Goal: Task Accomplishment & Management: Manage account settings

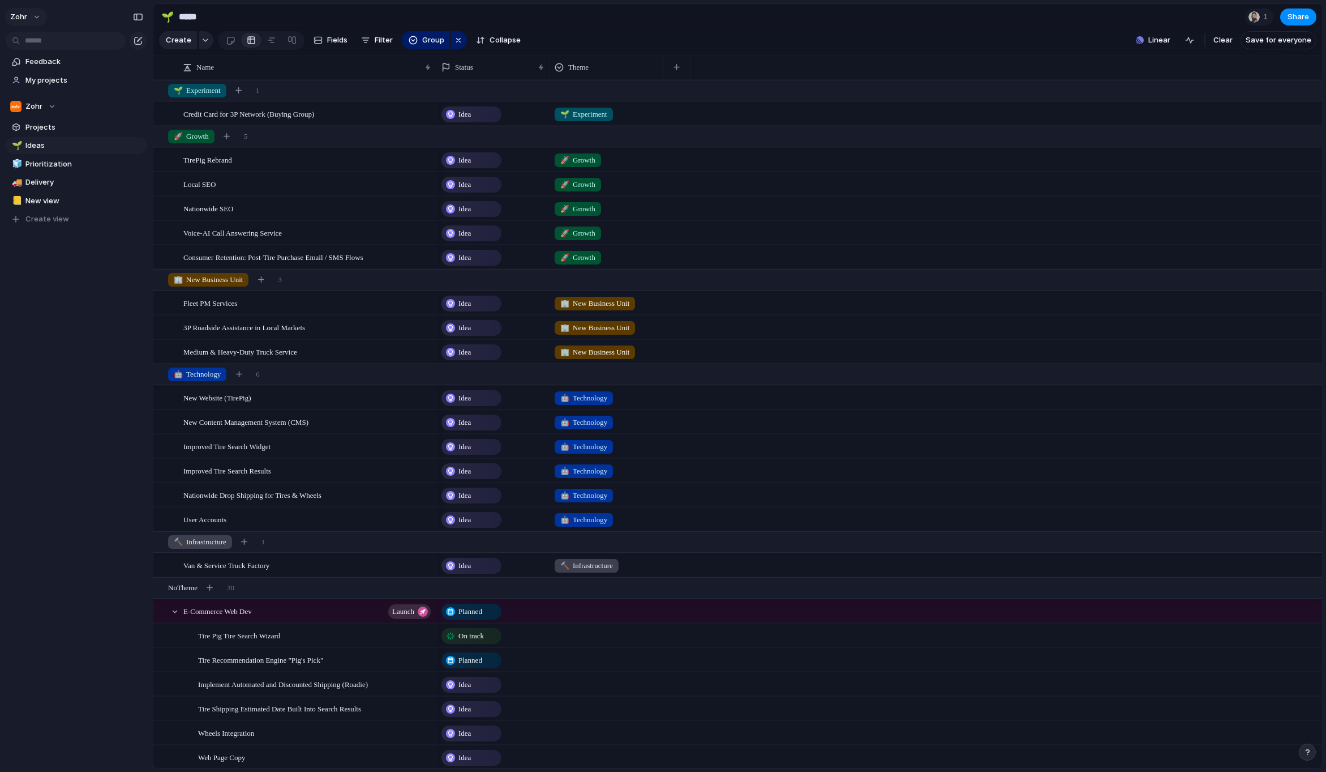
click at [21, 14] on span "zohr" at bounding box center [18, 16] width 17 height 11
click at [70, 268] on div "Settings Invite members Change theme Sign out" at bounding box center [663, 386] width 1326 height 772
click at [88, 289] on div "Feedback My projects Zohr Projects 🌱 Ideas 🧊 Prioritization 🚚 Delivery 📒 New vi…" at bounding box center [76, 159] width 153 height 319
click at [87, 263] on div "Feedback My projects Zohr Projects 🌱 Ideas 🧊 Prioritization 🚚 Delivery 📒 New vi…" at bounding box center [76, 159] width 153 height 319
click at [91, 257] on div "Feedback My projects Zohr Projects 🌱 Ideas 🧊 Prioritization 🚚 Delivery 📒 New vi…" at bounding box center [76, 159] width 153 height 319
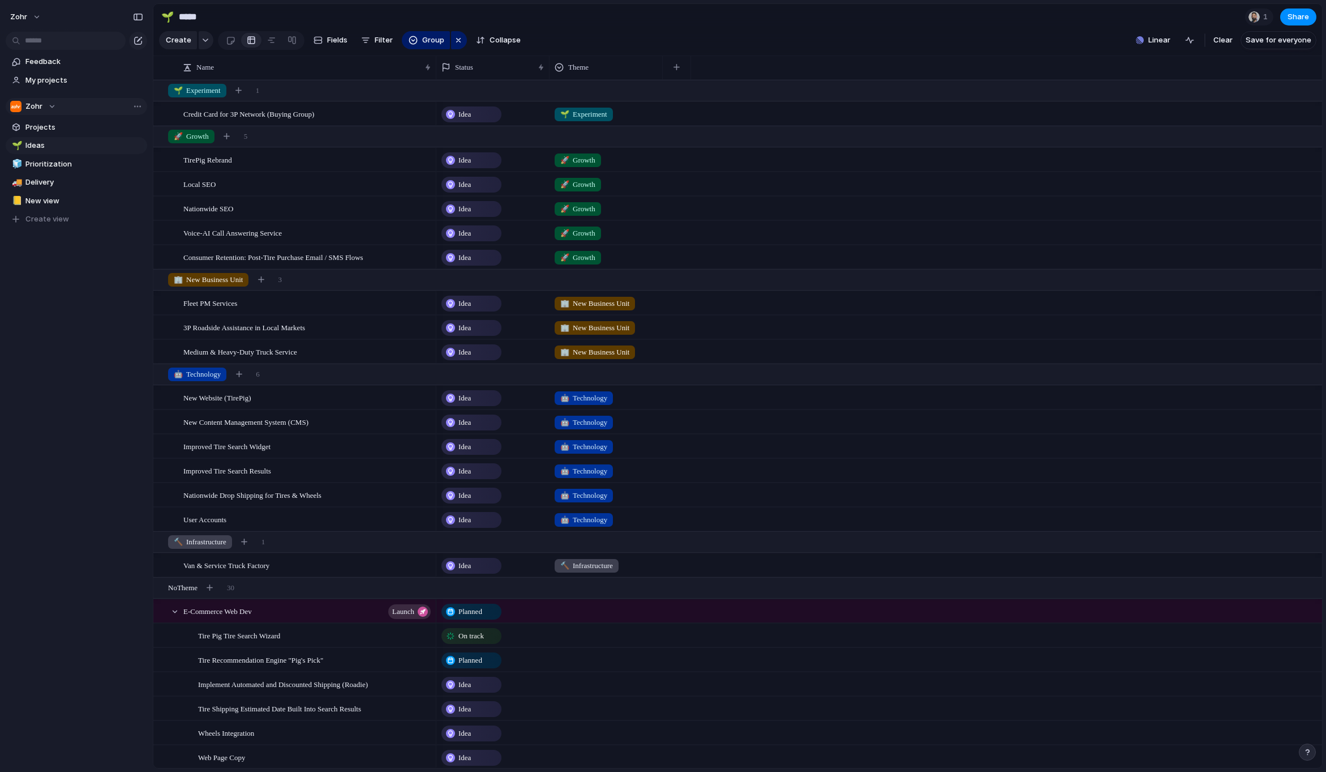
click at [52, 107] on div "Zohr" at bounding box center [33, 106] width 46 height 11
click at [55, 171] on span "Tire Pig" at bounding box center [48, 171] width 27 height 11
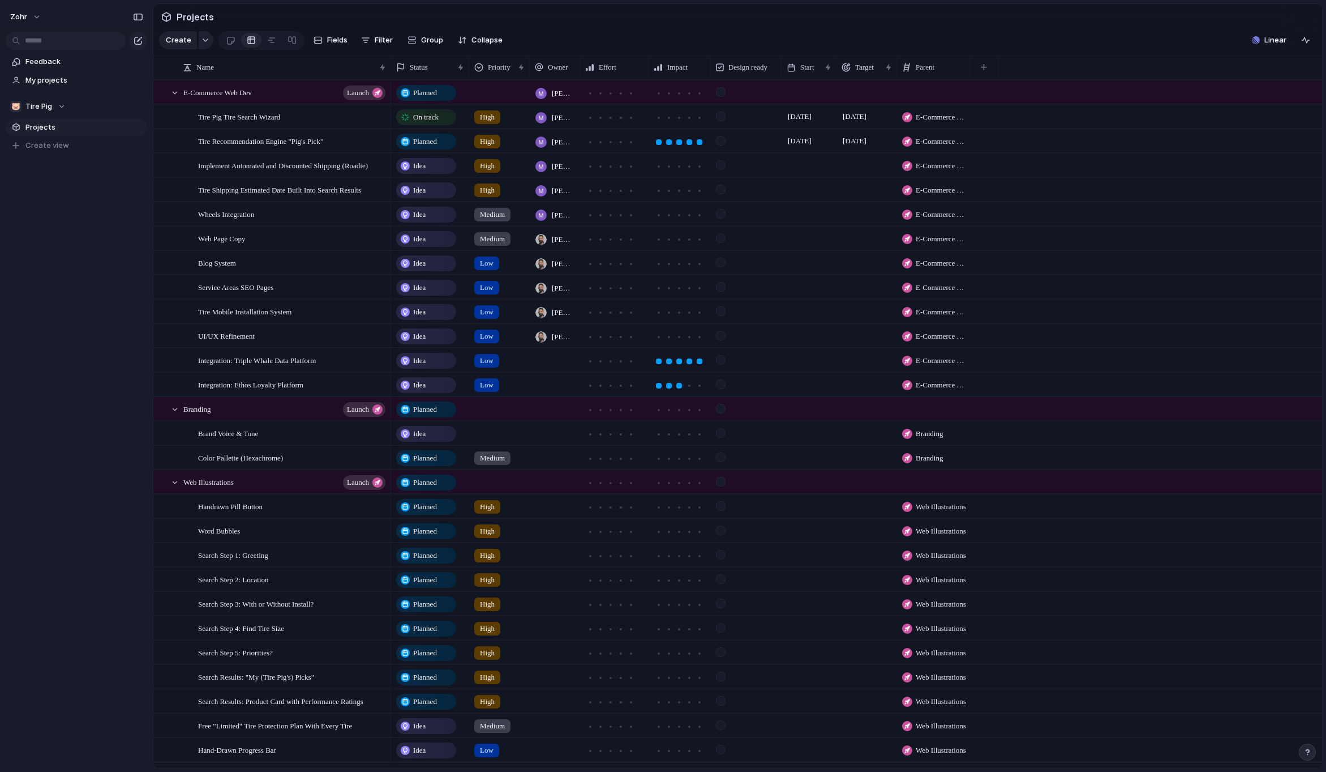
click at [54, 228] on div "Feedback My projects 🐷 Tire Pig Projects To pick up a draggable item, press the…" at bounding box center [76, 123] width 153 height 246
click at [437, 147] on span "Planned" at bounding box center [425, 141] width 24 height 11
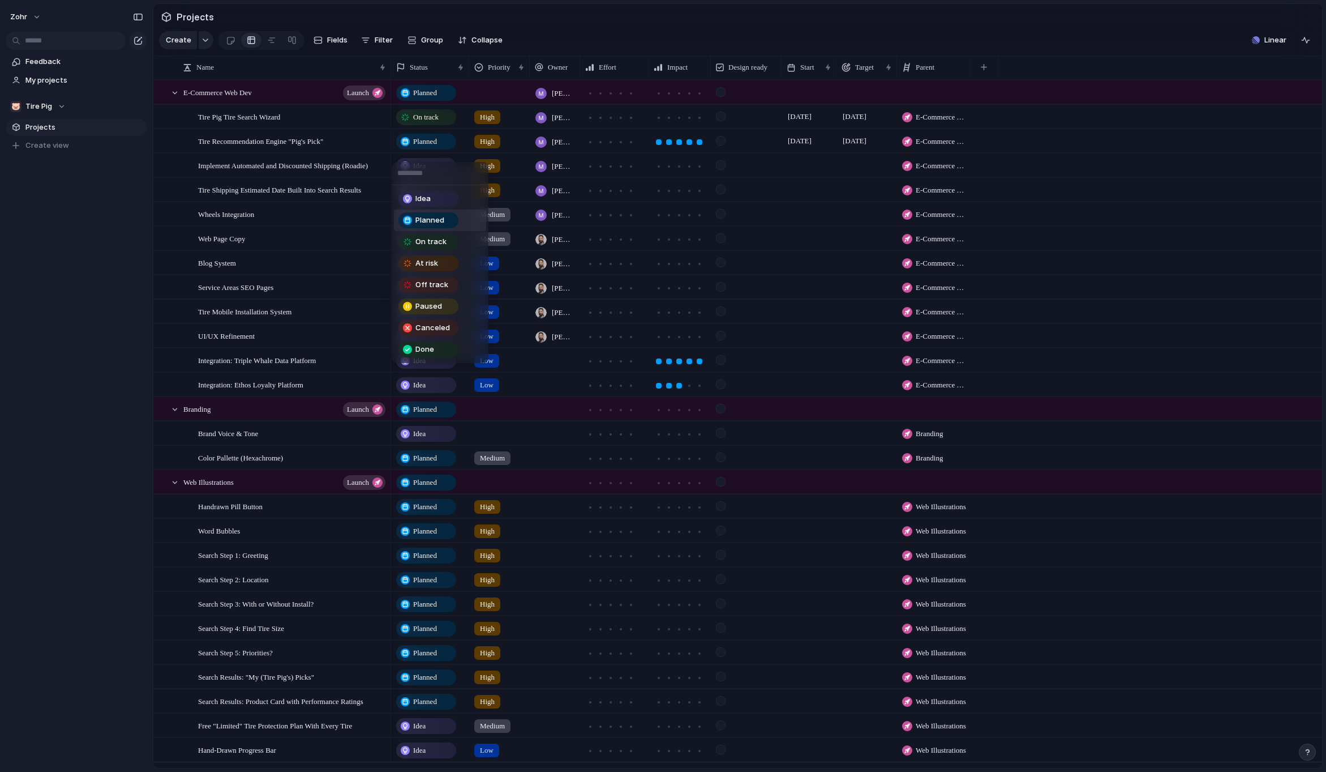
click at [435, 151] on div "Idea Planned On track At risk Off track Paused Canceled Done" at bounding box center [663, 386] width 1326 height 772
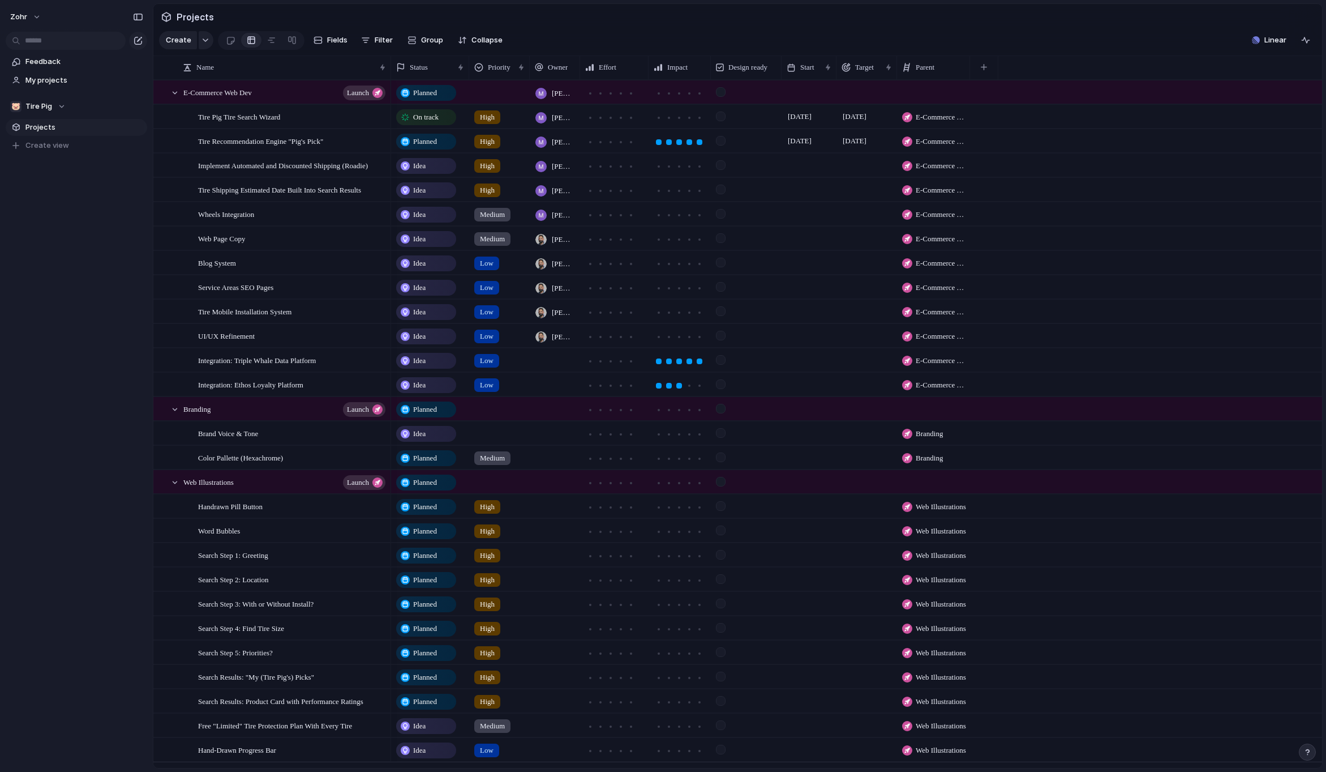
click at [435, 147] on span "Planned" at bounding box center [425, 141] width 24 height 11
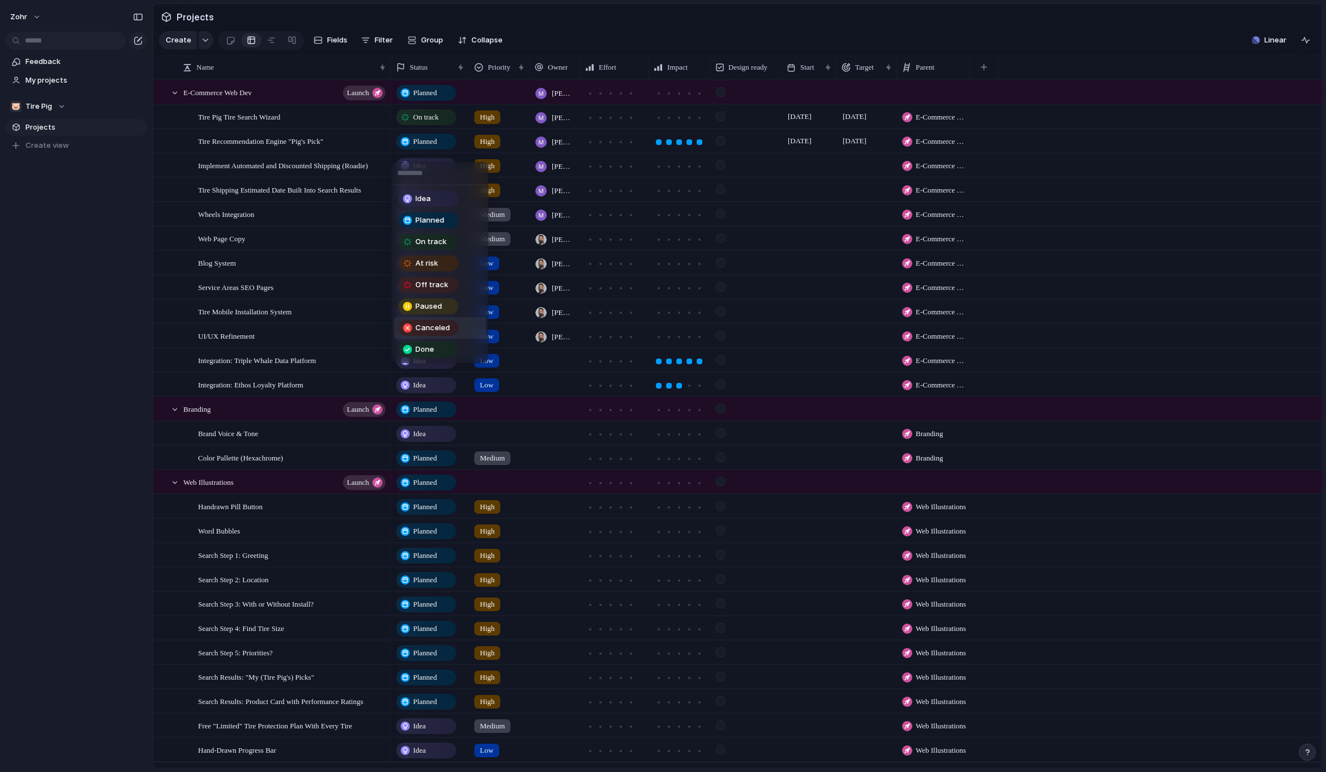
click at [153, 194] on div "Idea Planned On track At risk Off track Paused Canceled Done" at bounding box center [663, 386] width 1326 height 772
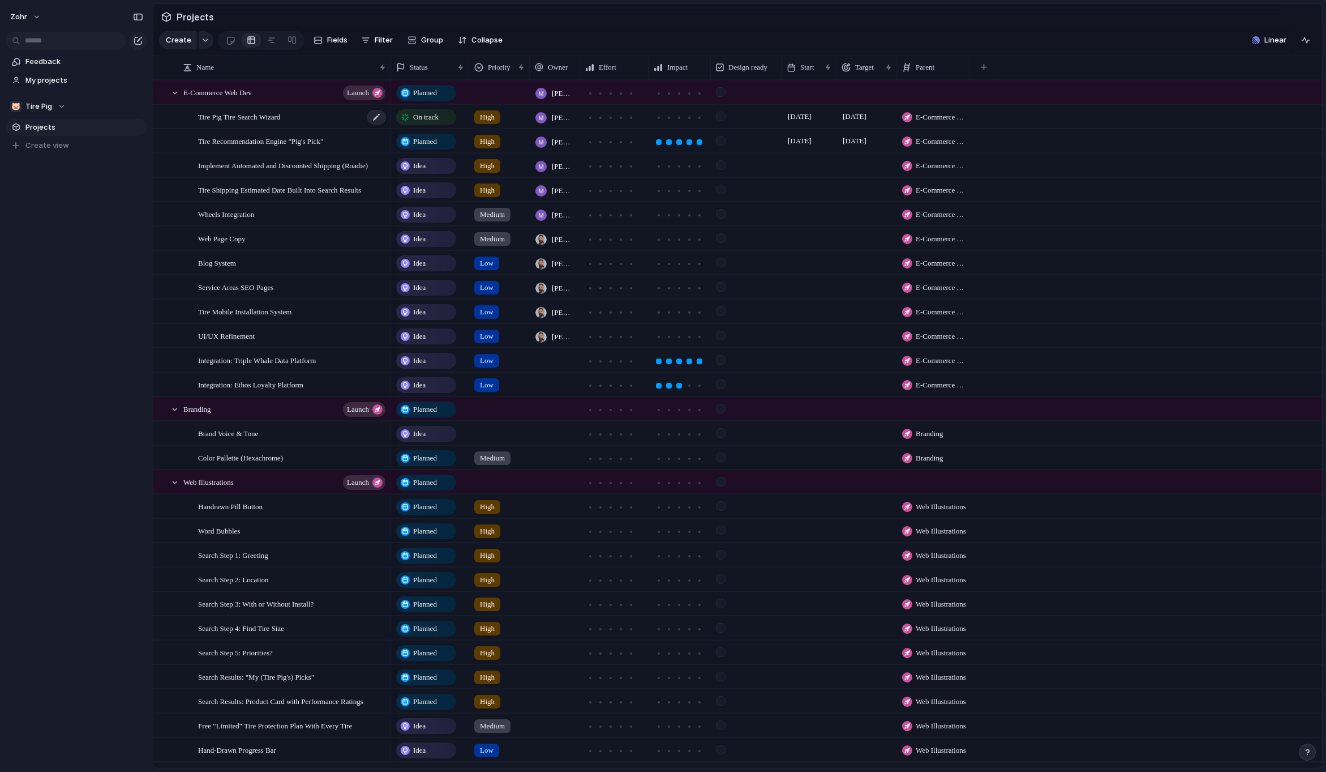
click at [275, 123] on span "Tire Pig Tire Search Wizard" at bounding box center [239, 116] width 82 height 13
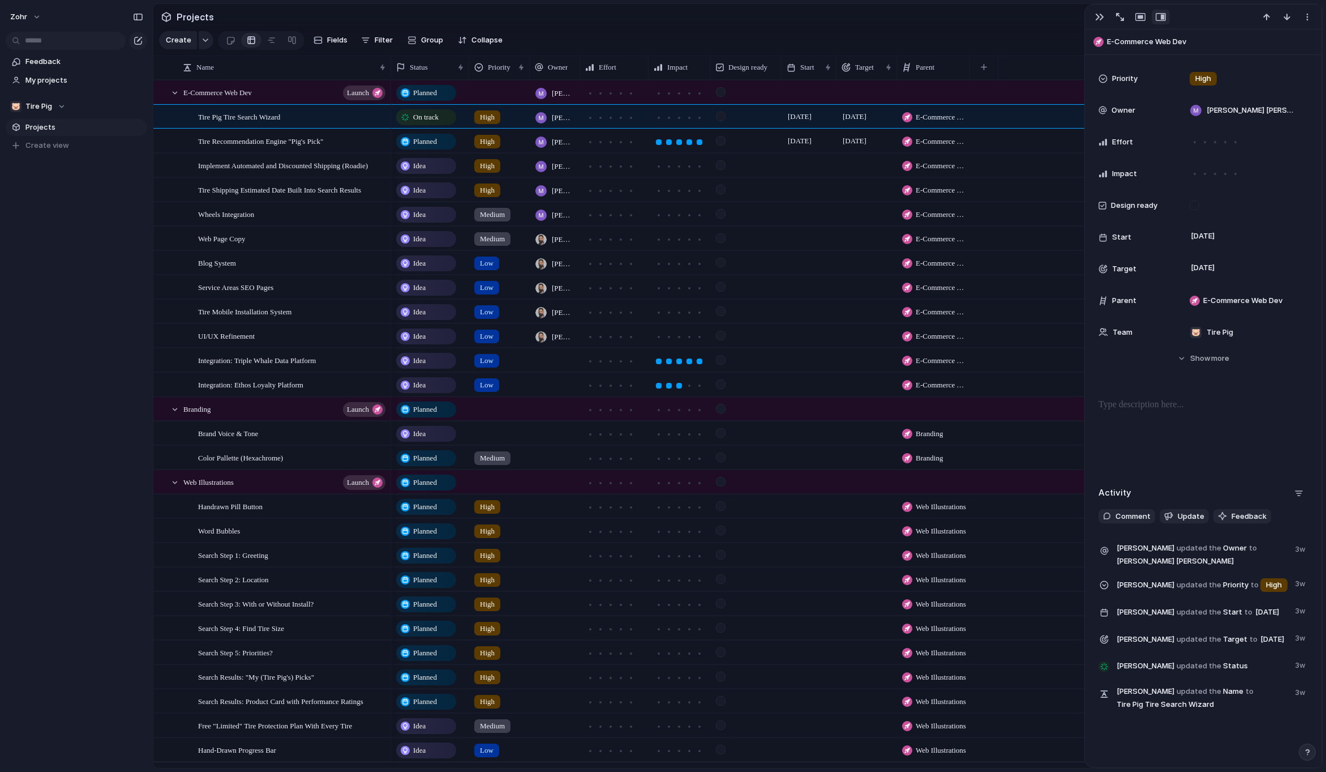
scroll to position [102, 0]
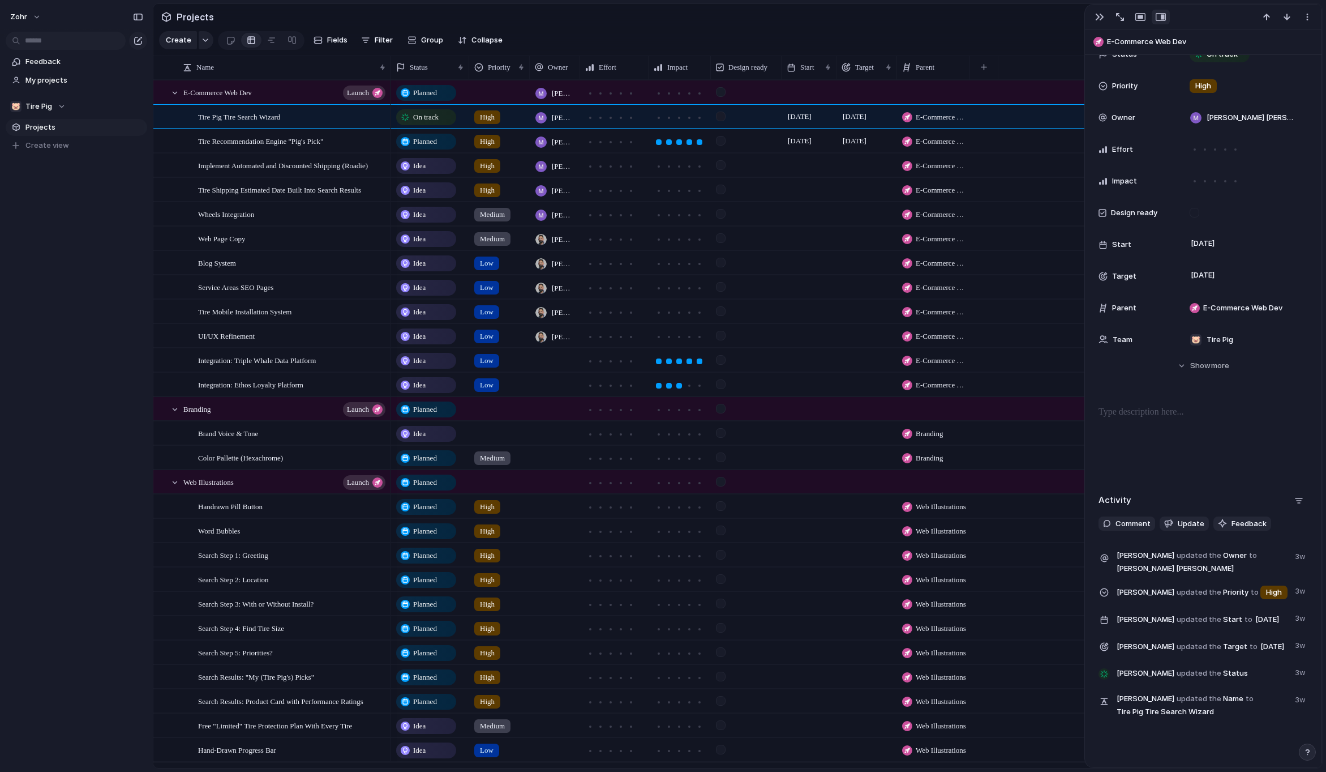
click at [1172, 490] on div "**********" at bounding box center [1203, 338] width 237 height 773
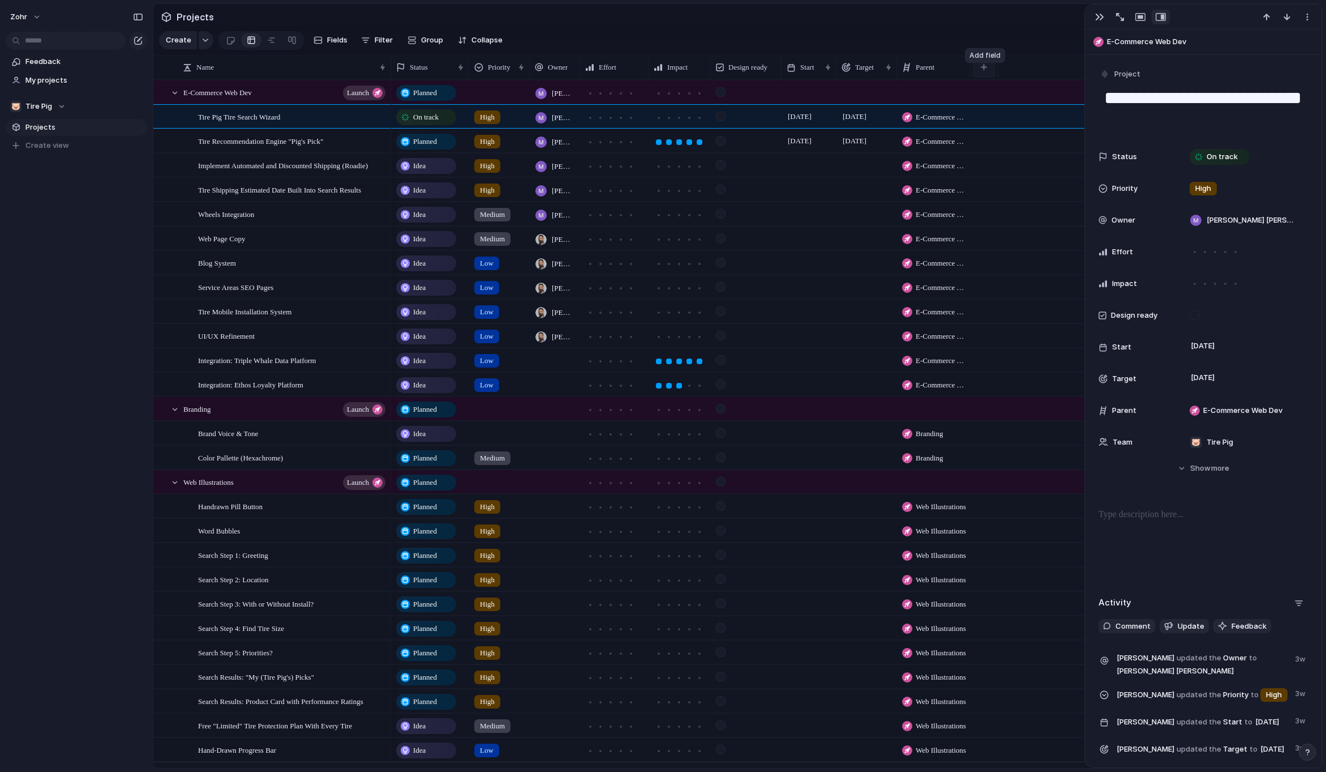
click at [986, 70] on div "button" at bounding box center [984, 67] width 6 height 6
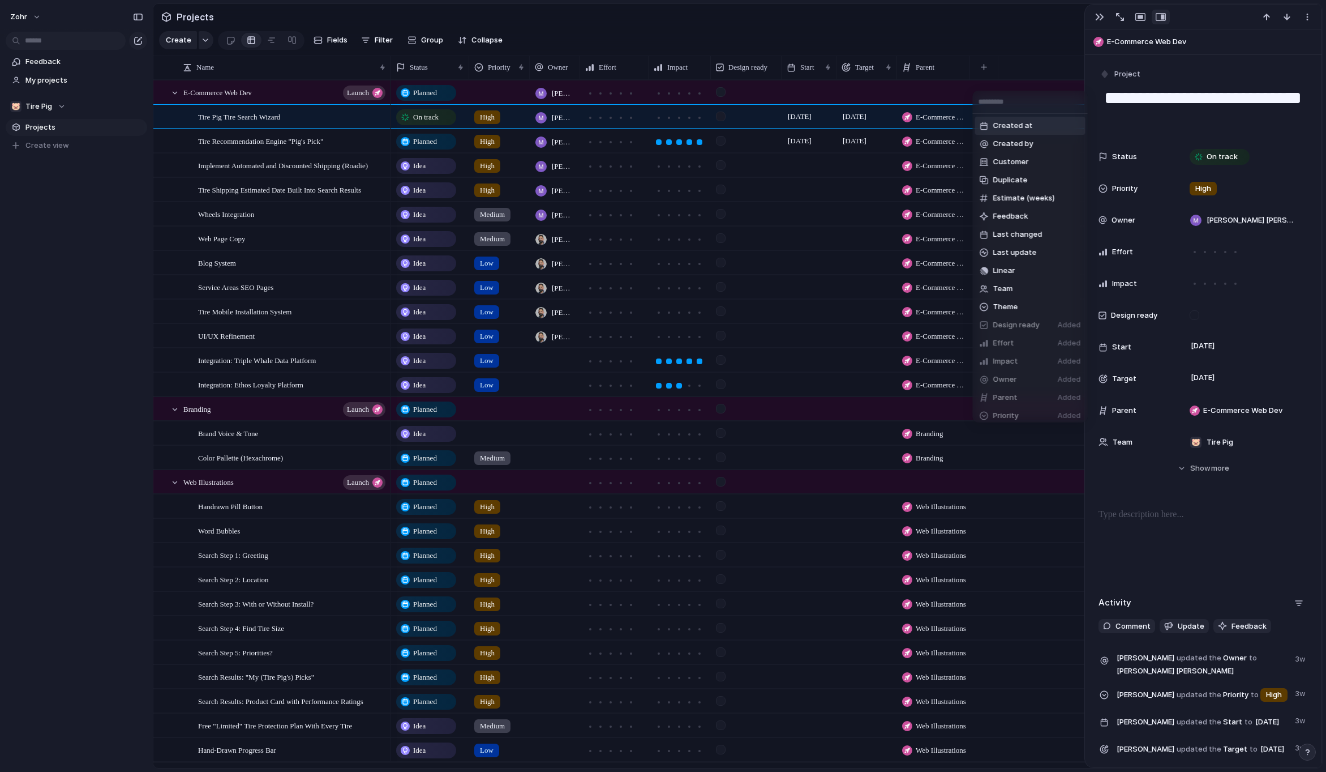
click at [1035, 80] on div "Created at Created by Customer Duplicate Estimate (weeks) Feedback Last changed…" at bounding box center [663, 386] width 1326 height 772
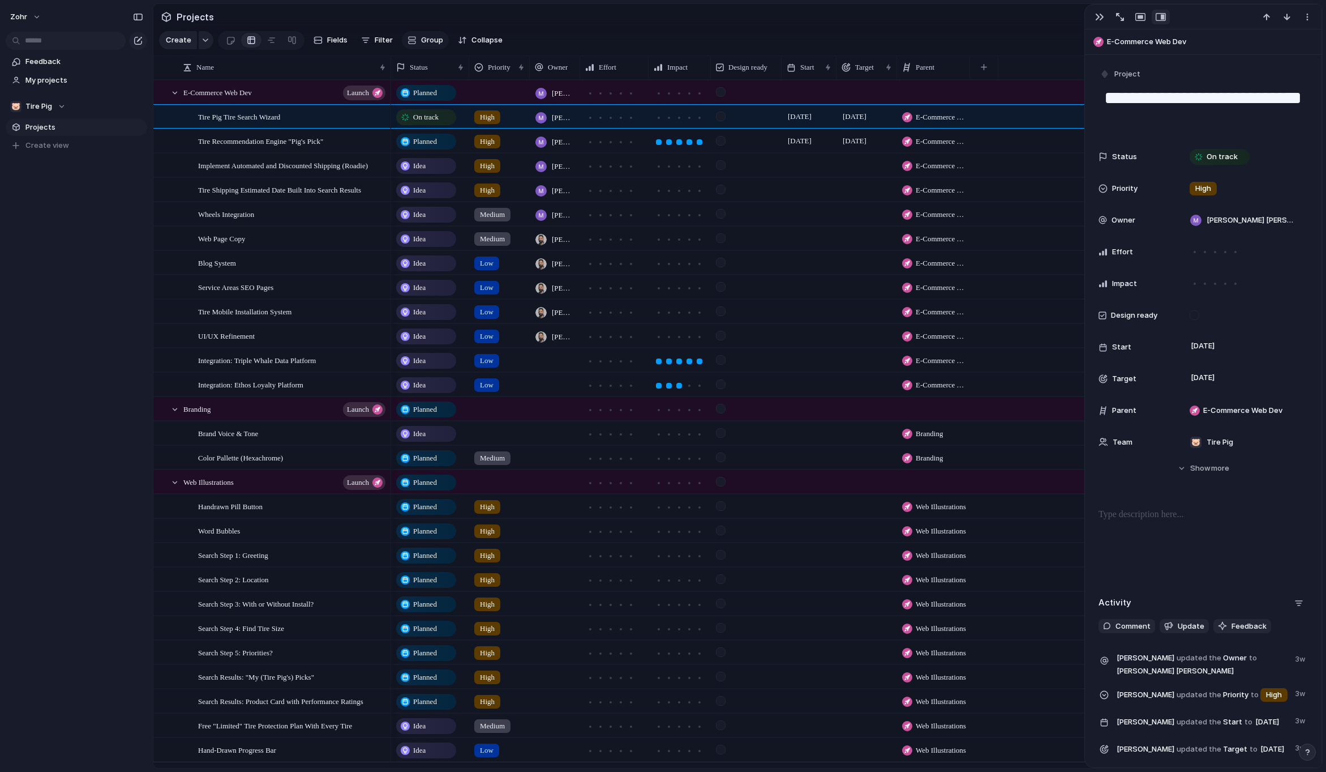
click at [427, 42] on span "Group" at bounding box center [432, 40] width 22 height 11
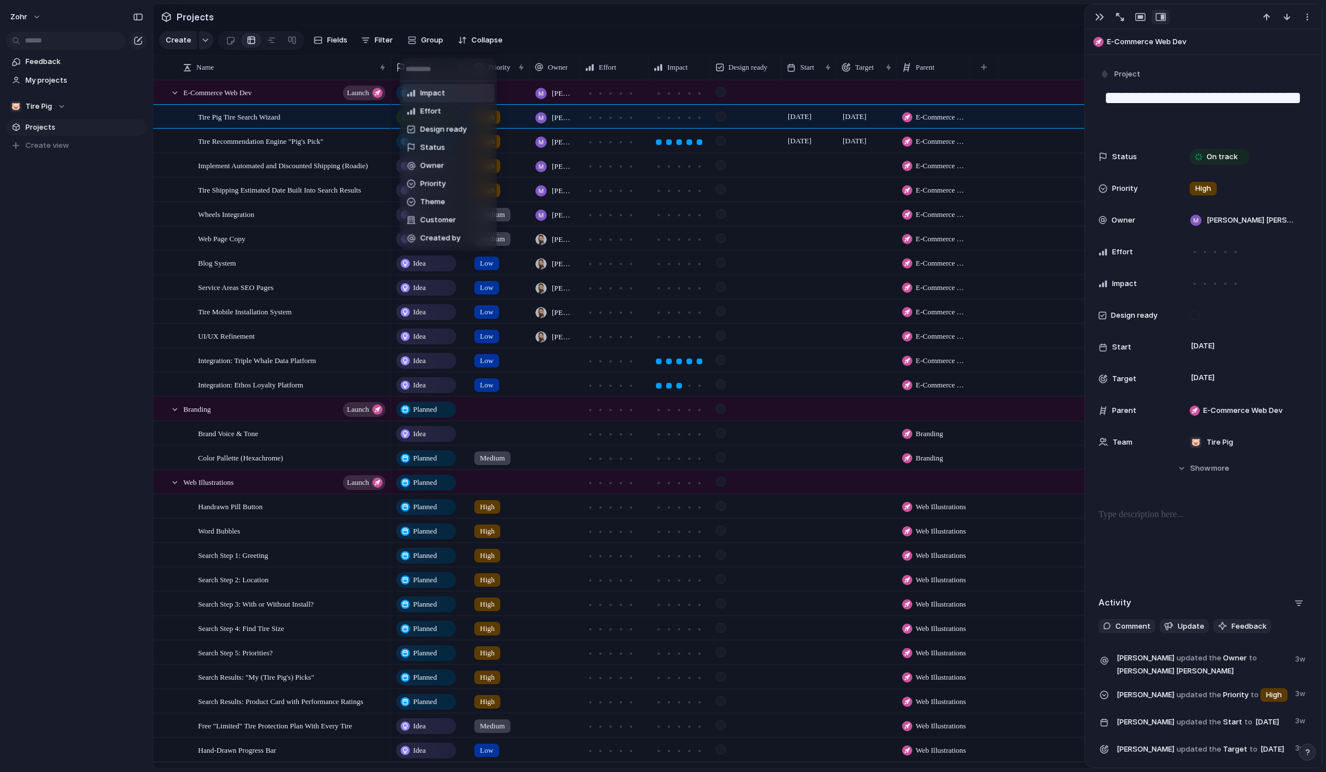
click at [562, 30] on div "Impact Effort Design ready Status Owner Priority Theme Customer Created by" at bounding box center [663, 386] width 1326 height 772
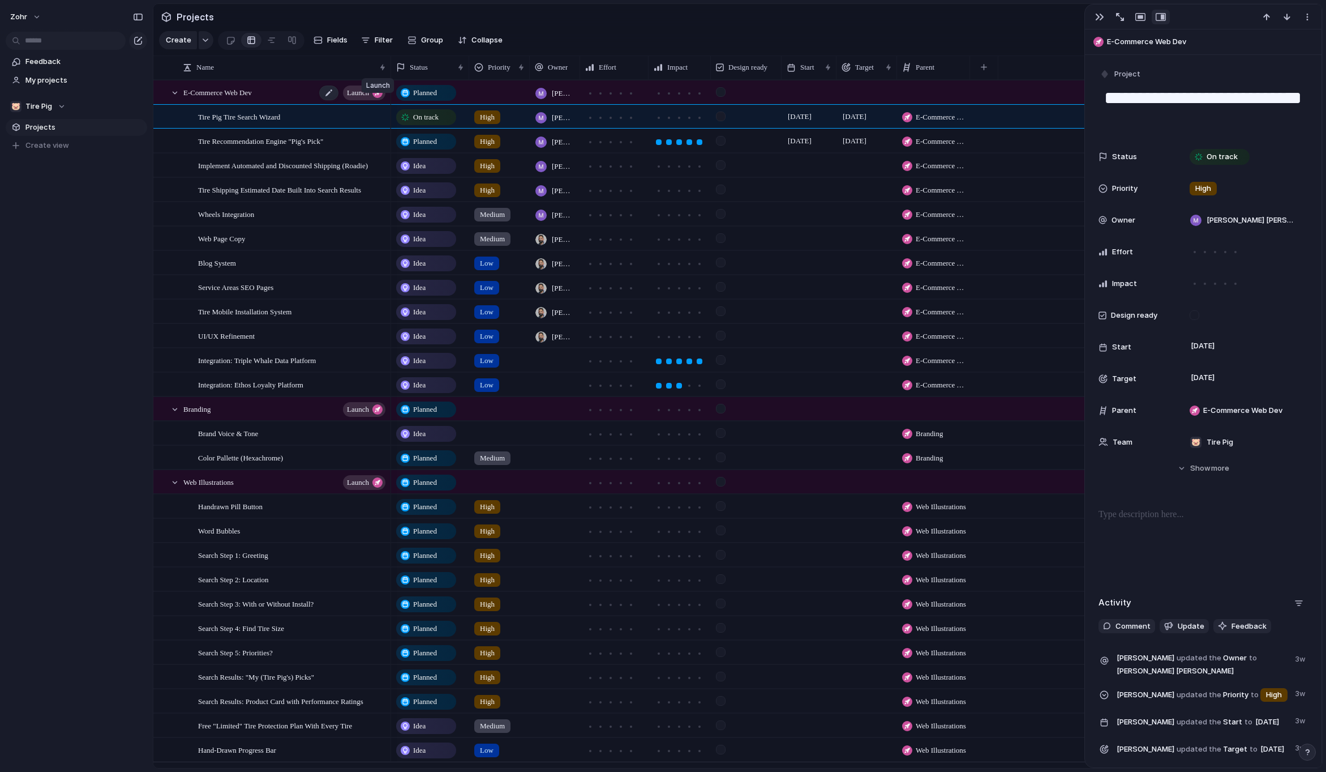
click at [382, 98] on div "button" at bounding box center [377, 93] width 10 height 10
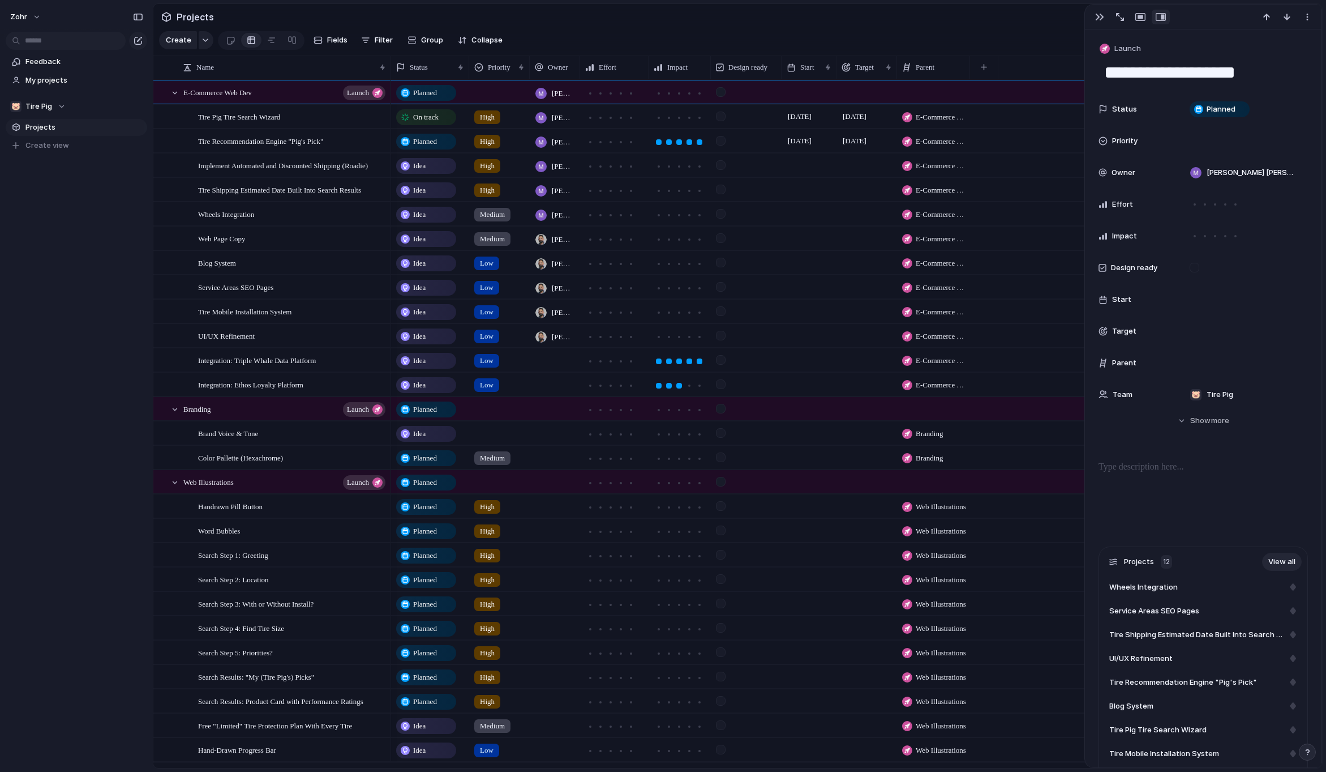
click at [1015, 27] on section "Projects" at bounding box center [737, 16] width 1169 height 25
click at [280, 123] on span "Tire Pig Tire Search Wizard" at bounding box center [239, 116] width 82 height 13
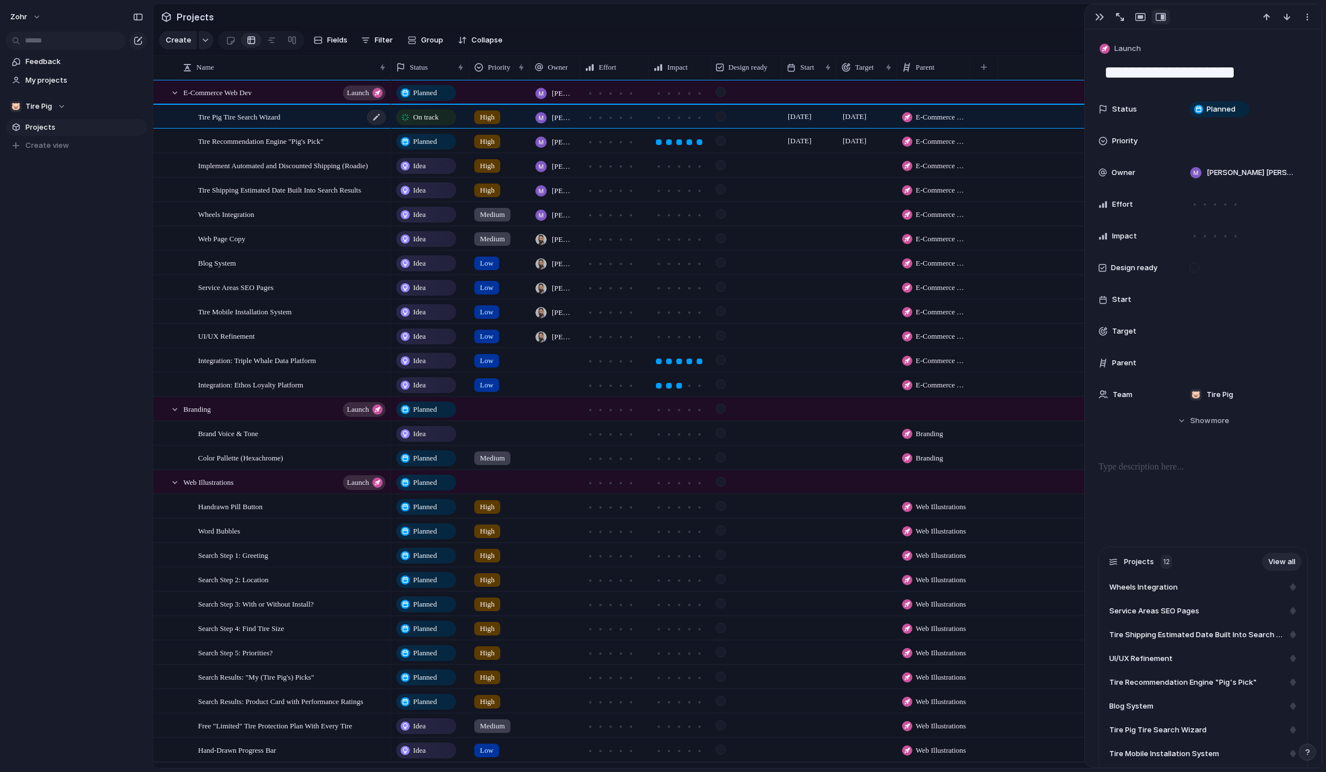
type textarea "**********"
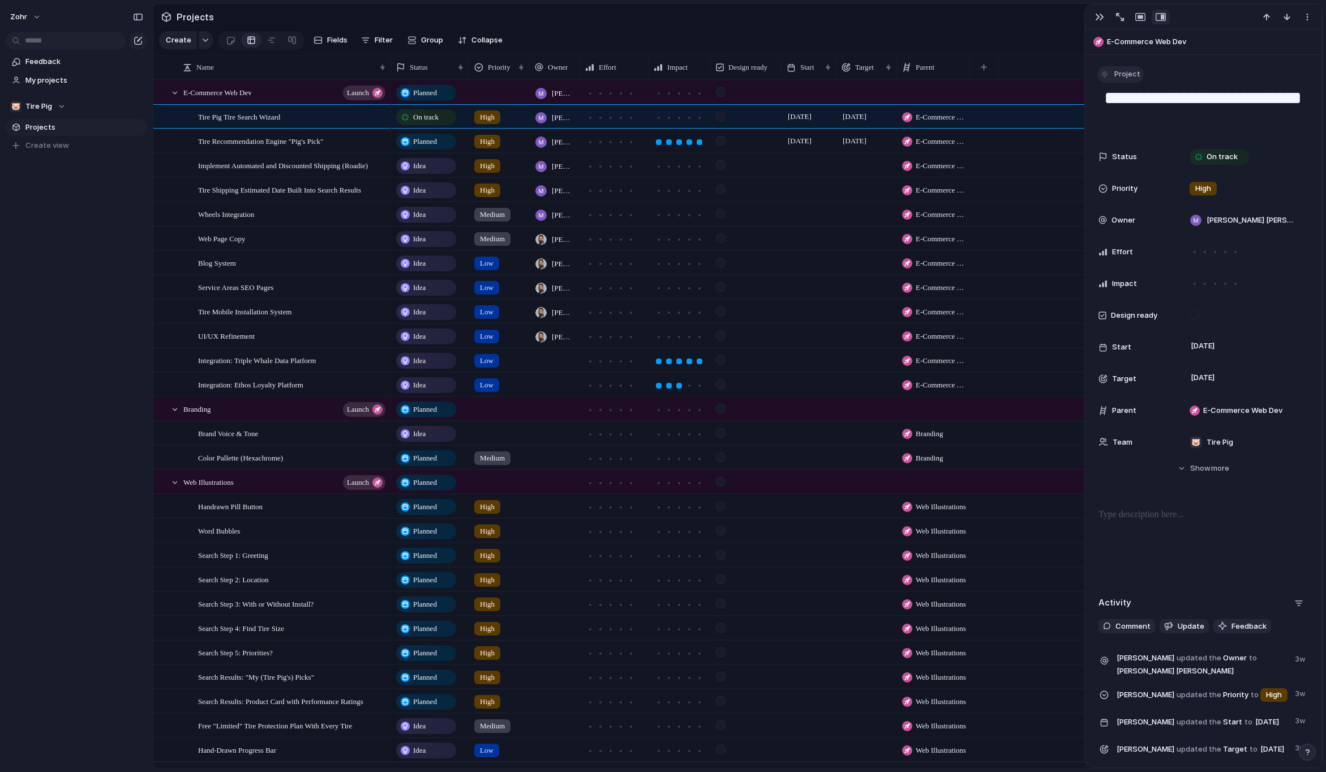
click at [1135, 75] on span "Project" at bounding box center [1128, 73] width 26 height 11
click at [1177, 74] on div "Initiative Launch Goal Objective Key result Workstream Program Project Customize" at bounding box center [663, 386] width 1326 height 772
click at [1125, 17] on button "button" at bounding box center [1120, 17] width 18 height 15
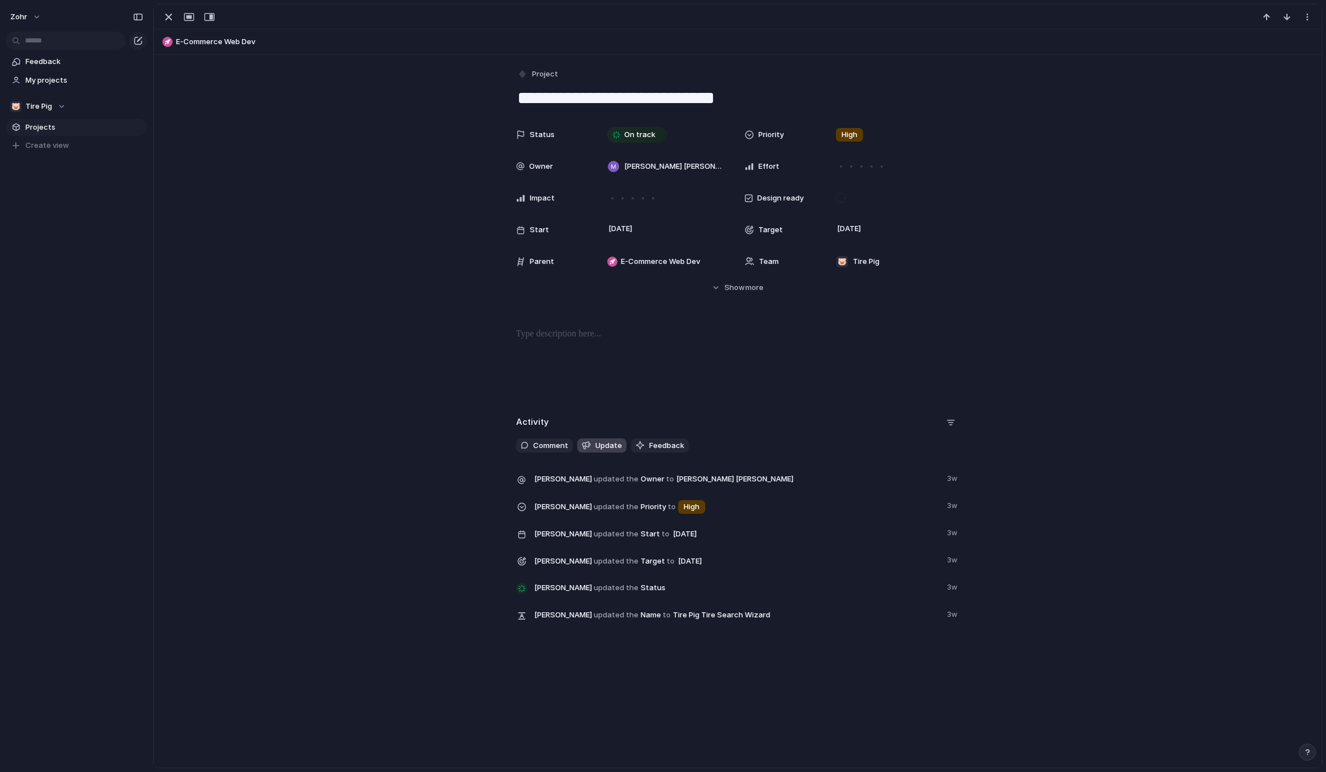
click at [596, 445] on span "Update" at bounding box center [608, 445] width 27 height 11
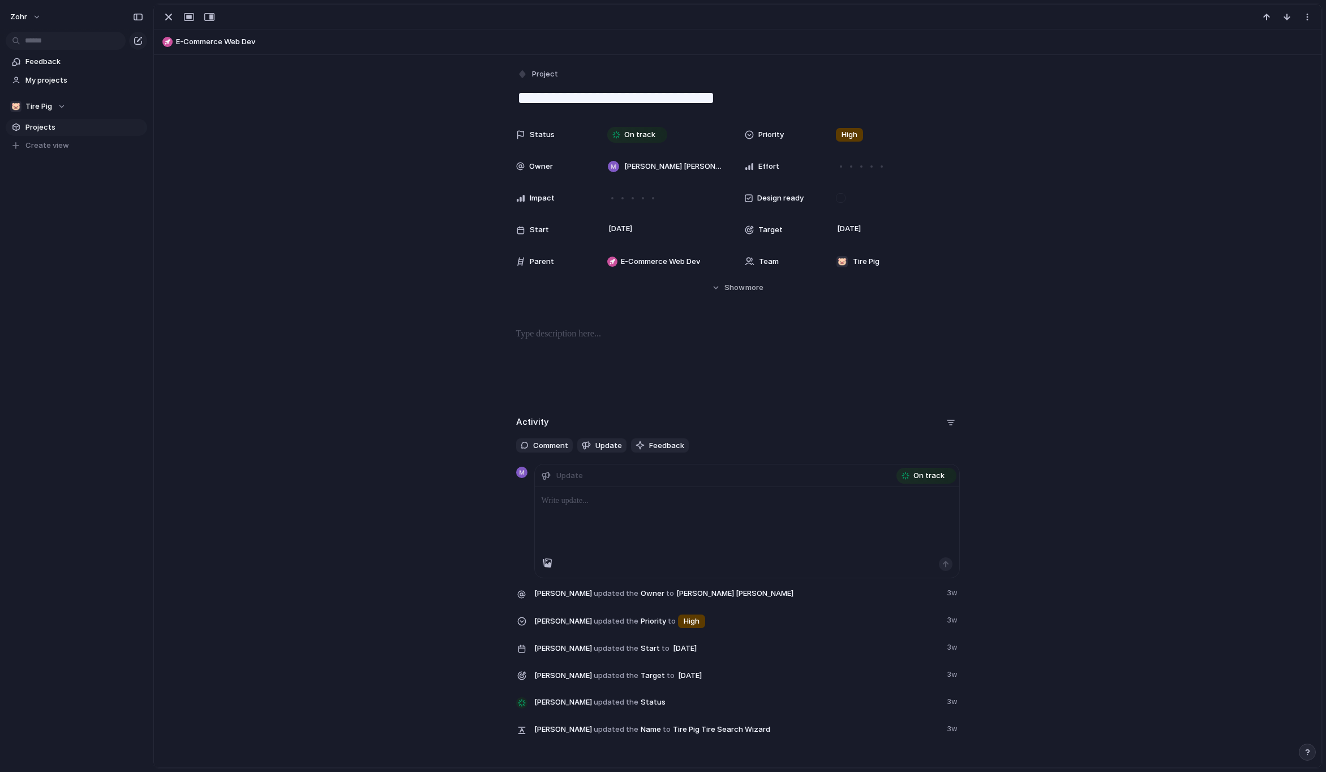
click at [1172, 414] on div "Activity Comment Update Feedback Update On track [PERSON_NAME] updated the Owne…" at bounding box center [738, 580] width 1141 height 335
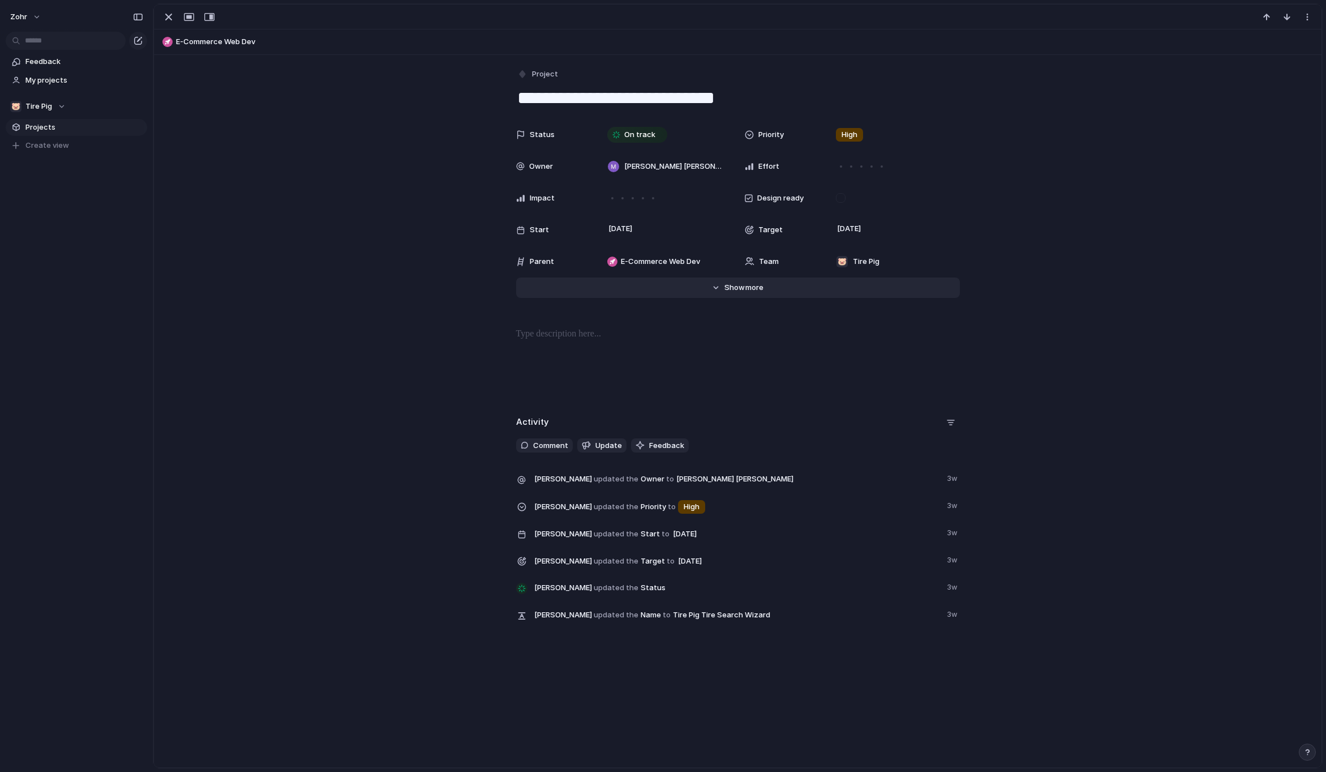
click at [753, 293] on button "Hide Show more" at bounding box center [738, 287] width 444 height 20
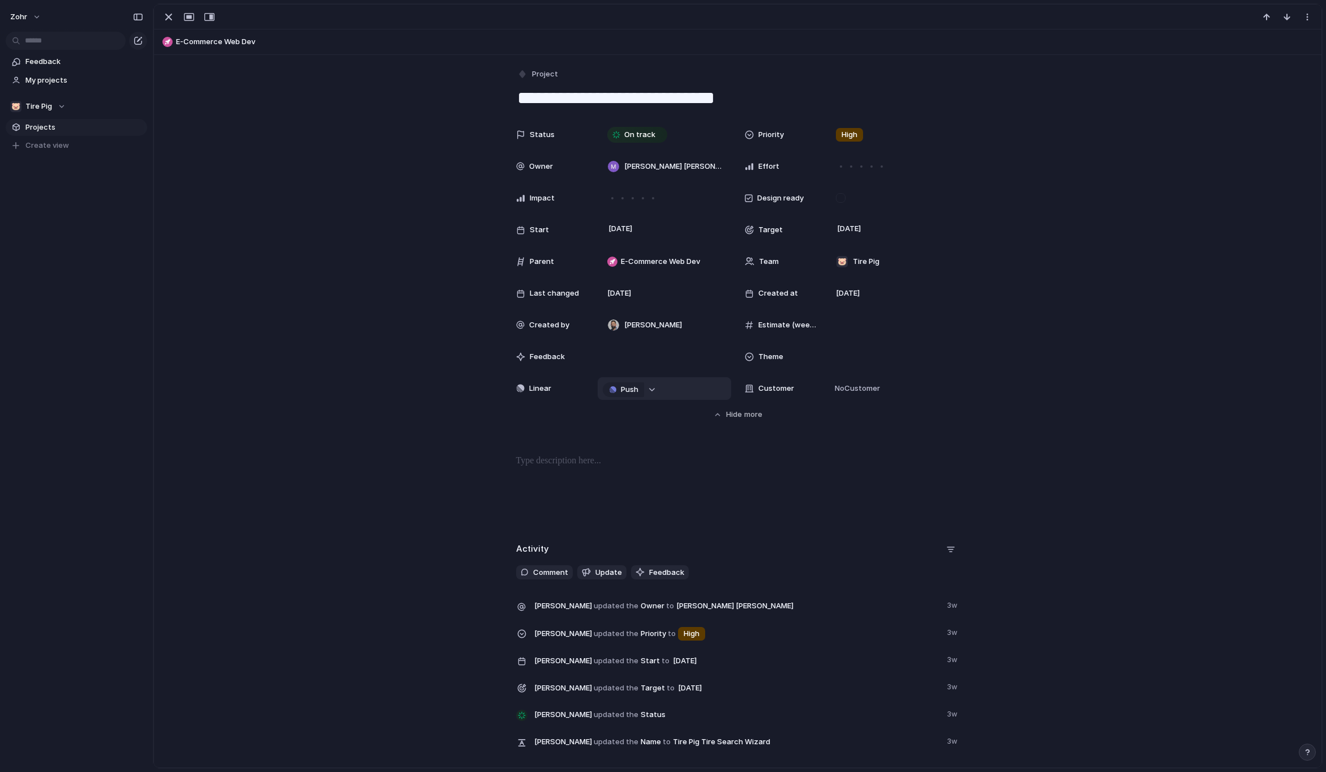
click at [648, 389] on div "button" at bounding box center [652, 389] width 8 height 5
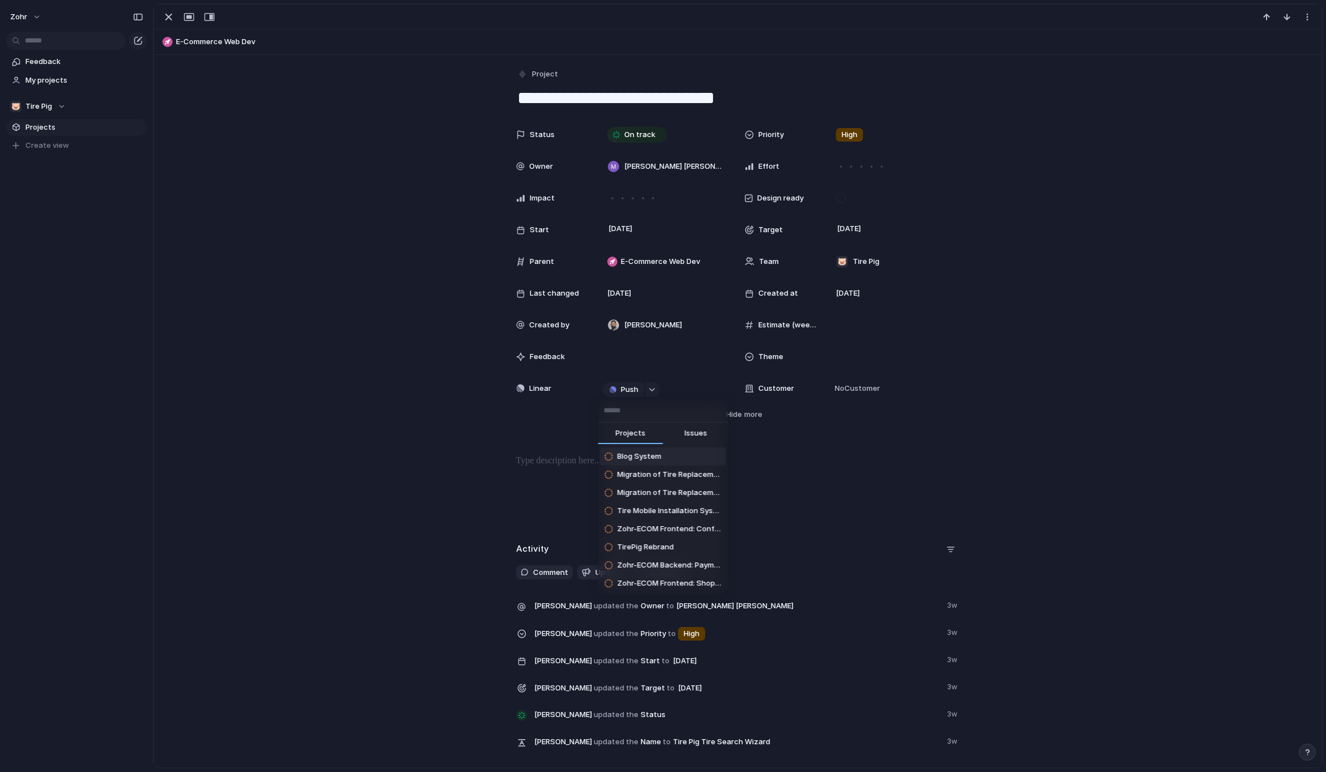
click at [648, 388] on div "Projects Issues Blog System Migration of Tire Replacement + Tire Recycling Serv…" at bounding box center [663, 386] width 1326 height 772
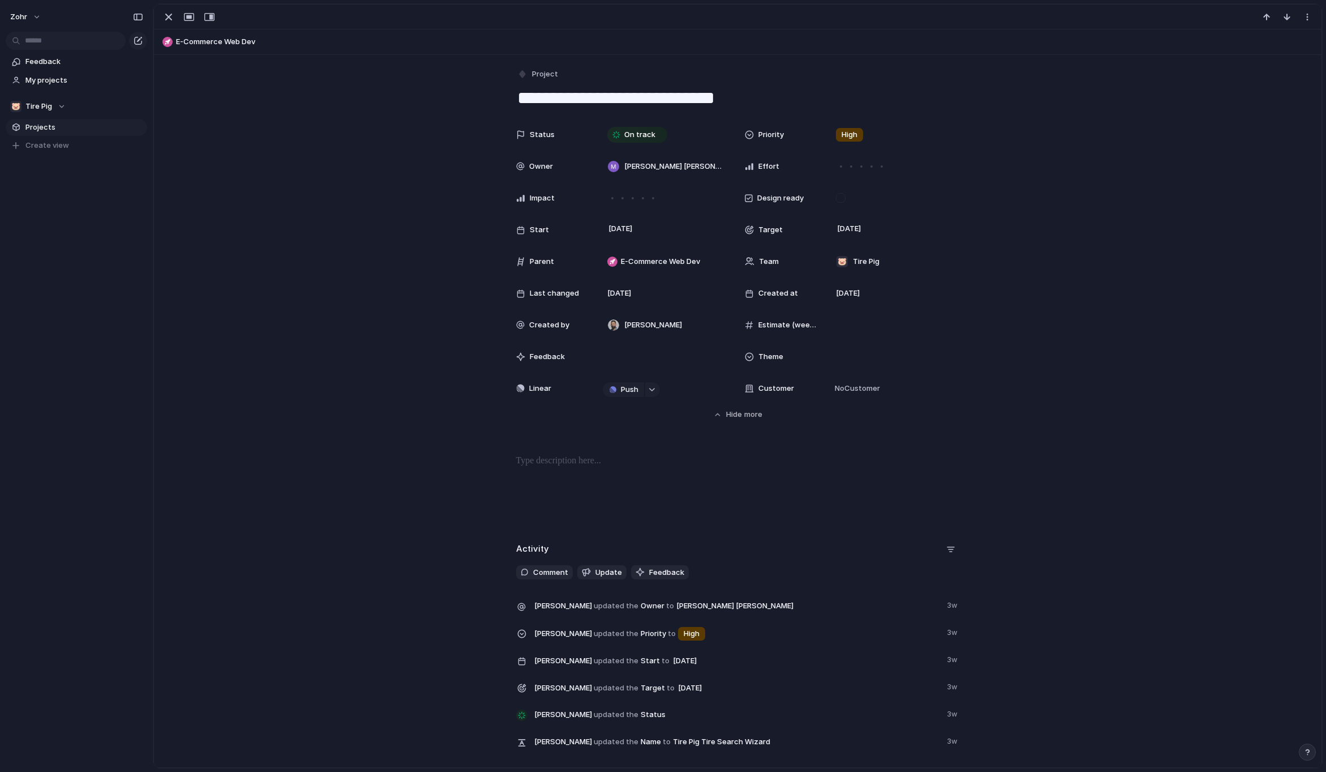
click at [1045, 384] on div "Status On track Priority High Owner [PERSON_NAME] [PERSON_NAME] Effort Impact D…" at bounding box center [738, 271] width 1141 height 297
click at [1053, 363] on div "Status On track Priority High Owner [PERSON_NAME] [PERSON_NAME] Effort Impact D…" at bounding box center [738, 271] width 1141 height 297
click at [1310, 19] on div "button" at bounding box center [1307, 16] width 9 height 9
click at [1310, 19] on div "Mark as duplicate Delete" at bounding box center [663, 386] width 1326 height 772
click at [169, 20] on div "button" at bounding box center [169, 17] width 14 height 14
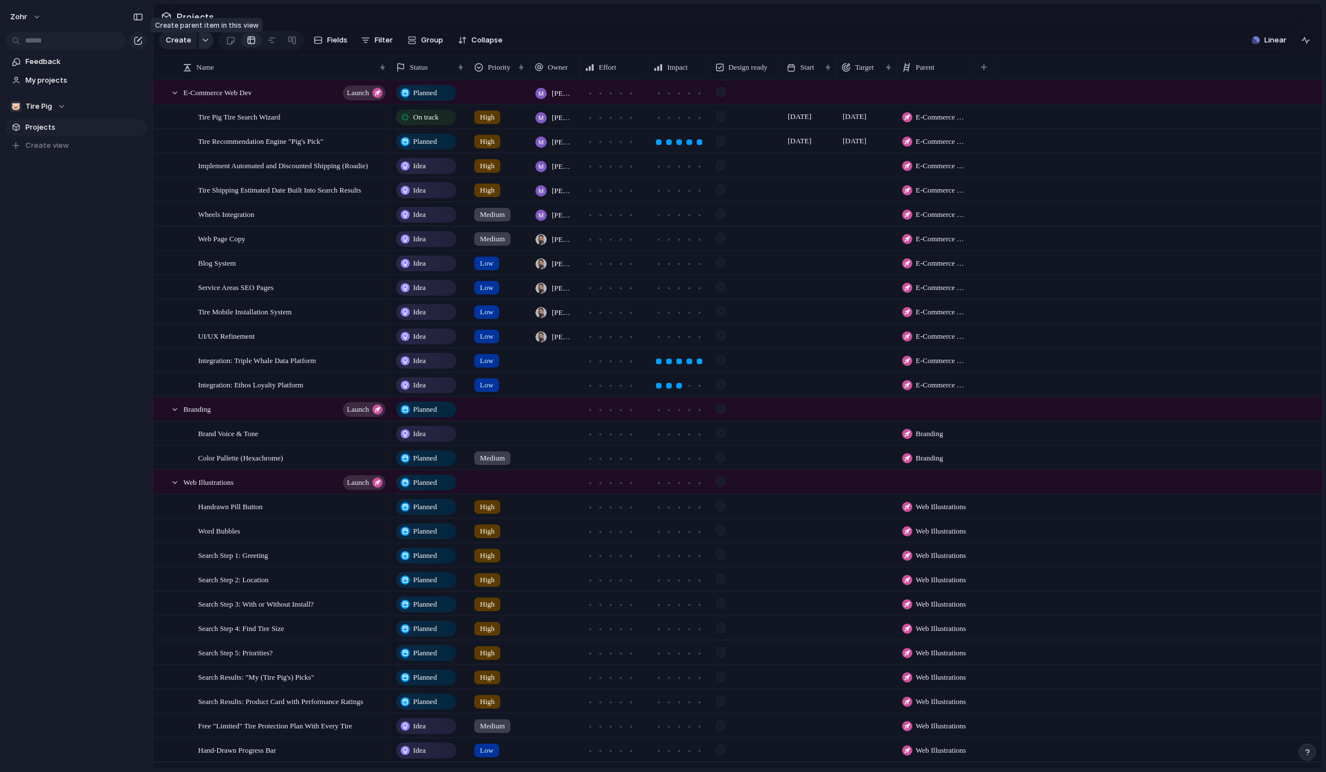
click at [202, 47] on button "button" at bounding box center [206, 40] width 15 height 18
click at [203, 46] on div "Initiative Launch Goal Objective Key result Workstream Program Project Customize" at bounding box center [663, 386] width 1326 height 772
click at [174, 46] on span "Create" at bounding box center [178, 40] width 25 height 11
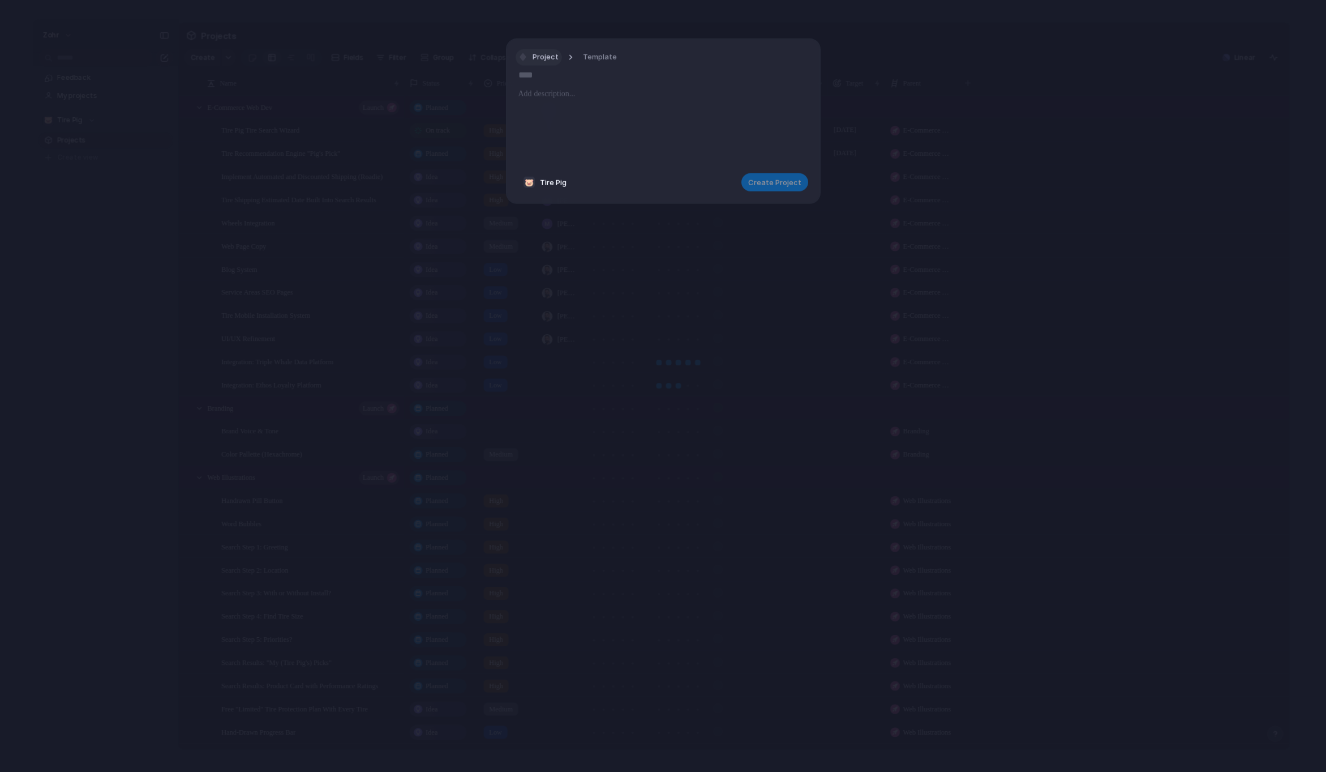
click at [546, 58] on span "Project" at bounding box center [546, 57] width 26 height 11
click at [577, 256] on li "Customize" at bounding box center [564, 255] width 92 height 18
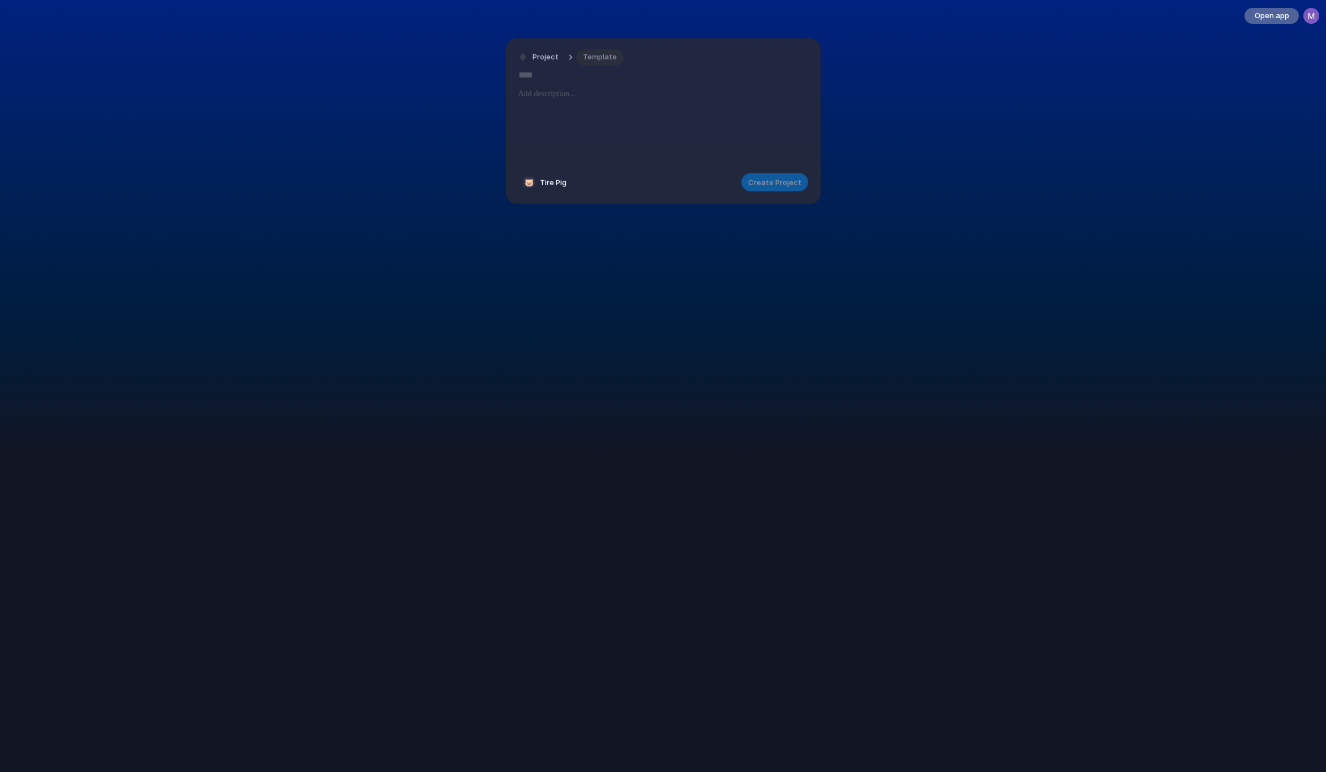
click at [600, 61] on span "Template" at bounding box center [600, 57] width 34 height 11
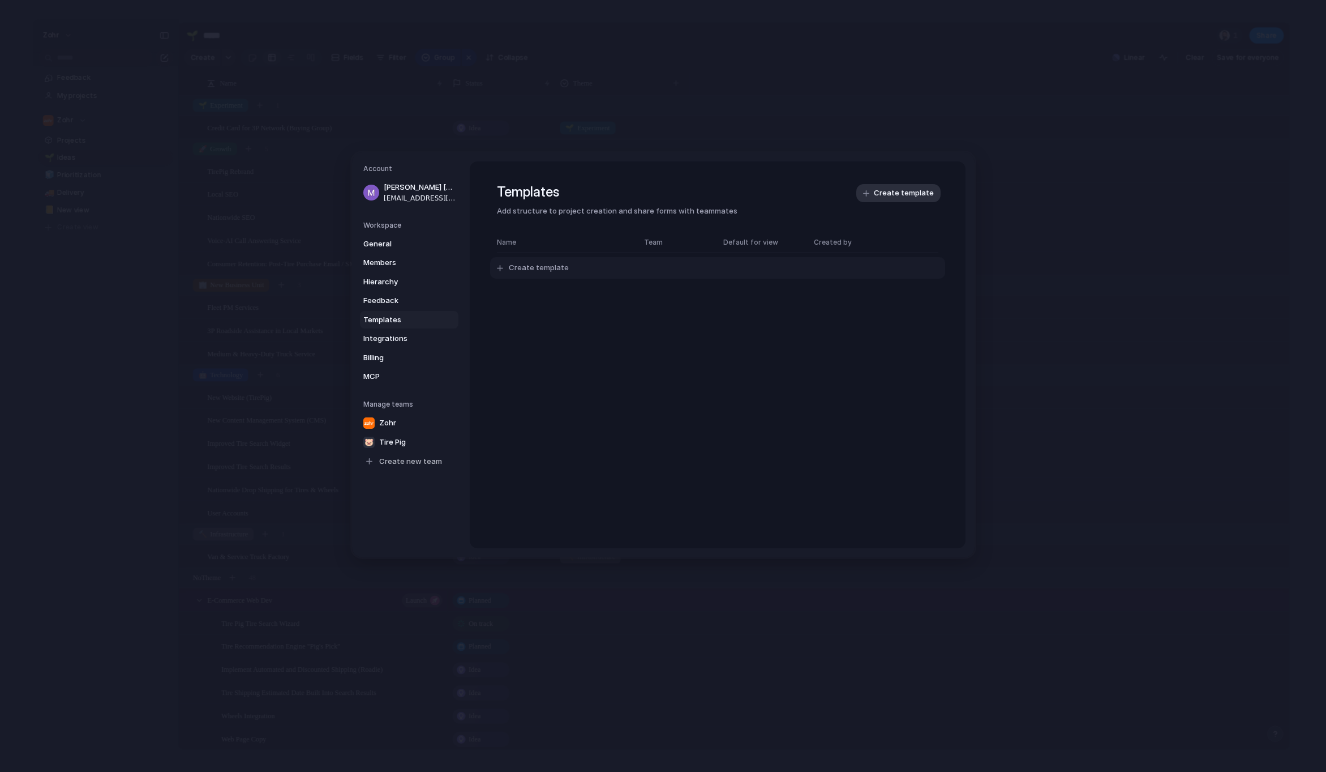
click at [537, 272] on span "Create template" at bounding box center [539, 268] width 60 height 11
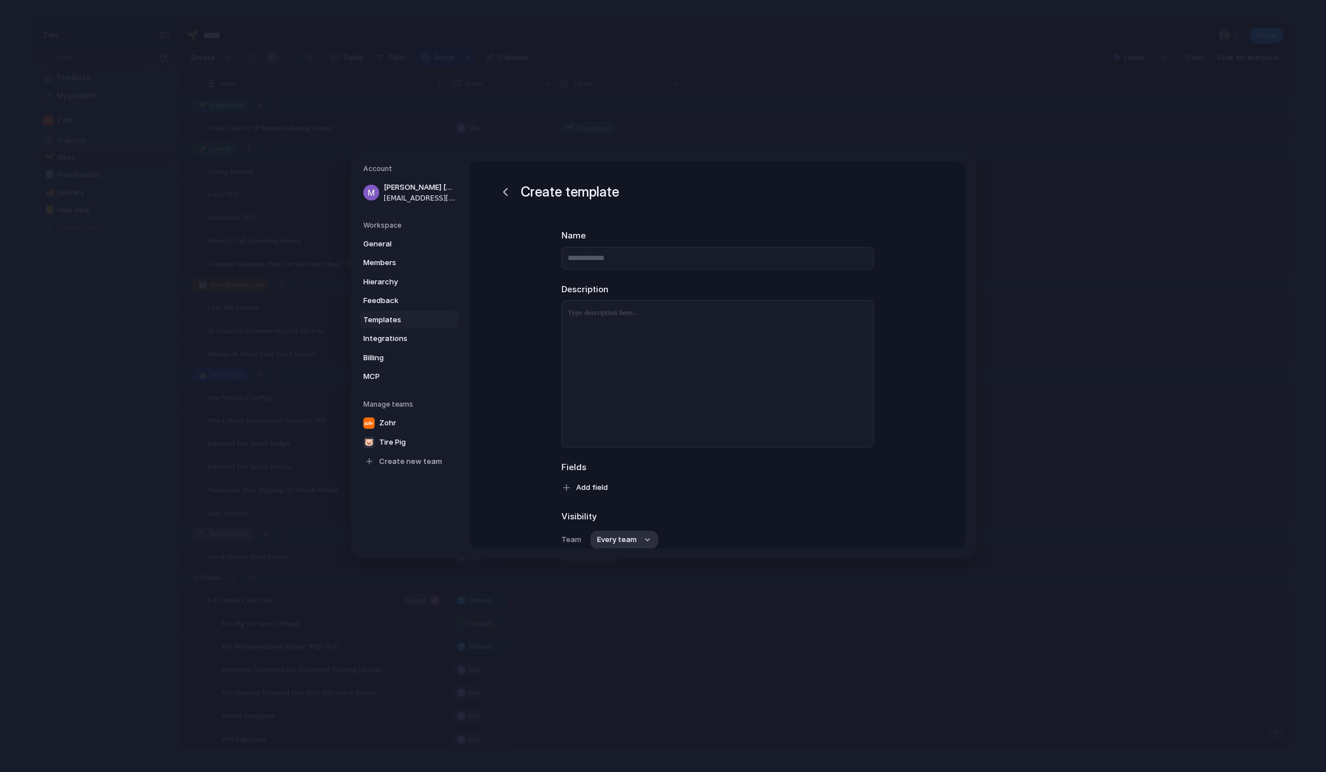
click at [605, 257] on input "text" at bounding box center [718, 258] width 312 height 23
type input "*********"
click at [578, 396] on button "Add field" at bounding box center [586, 390] width 62 height 18
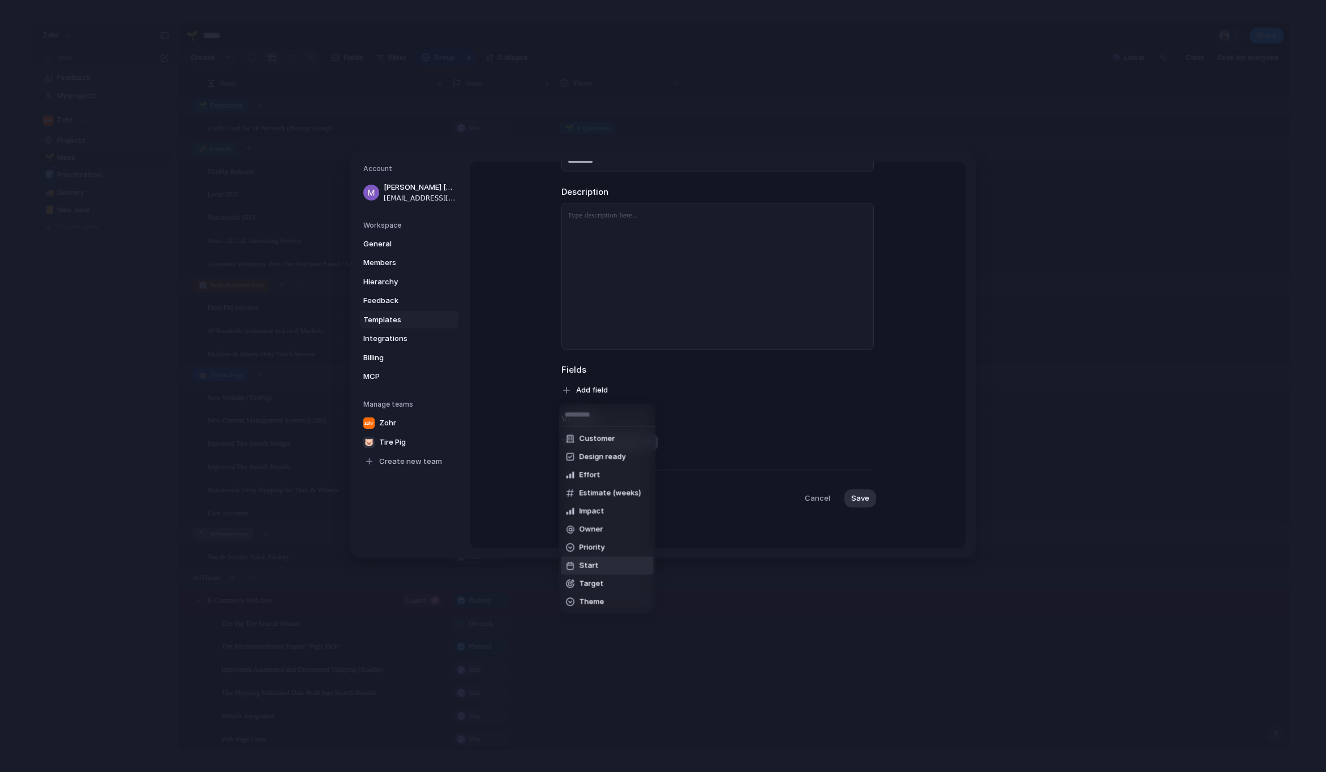
click at [616, 567] on li "Start" at bounding box center [608, 565] width 92 height 18
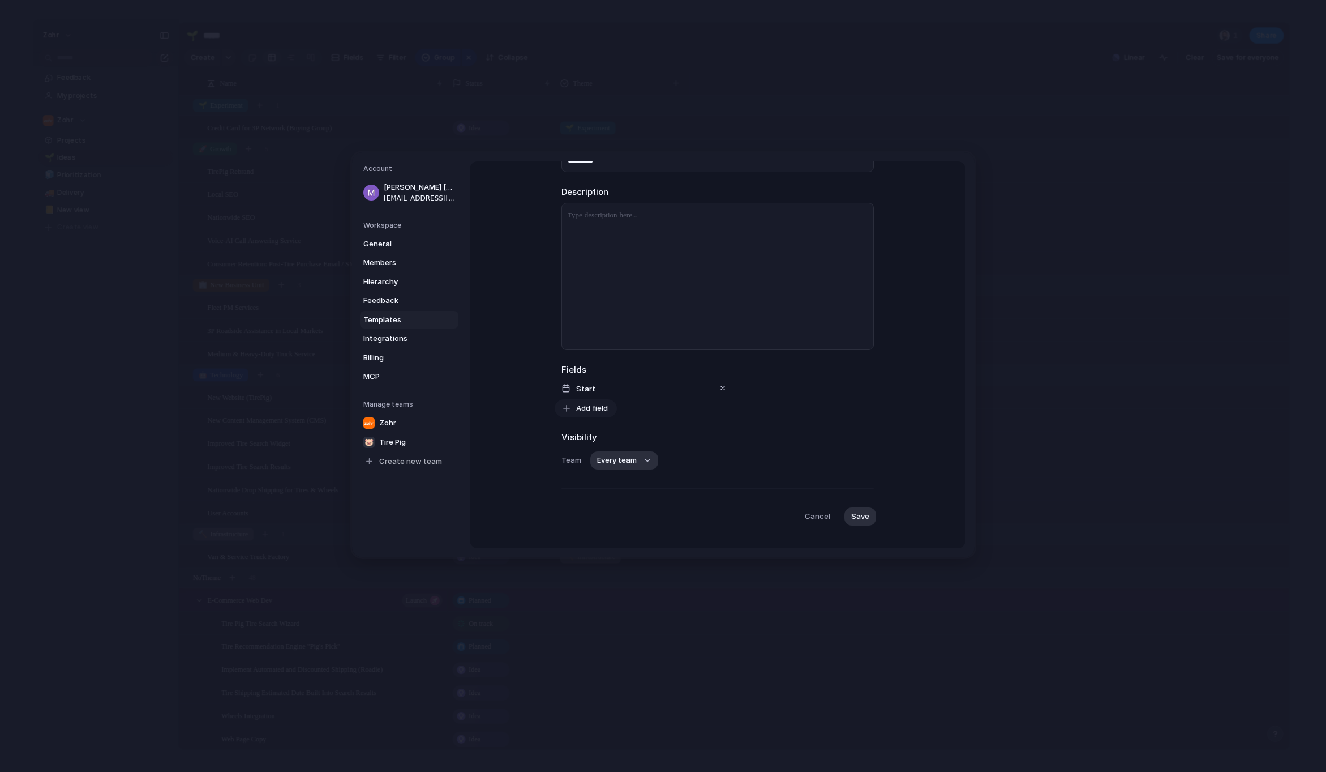
click at [589, 410] on span "Add field" at bounding box center [592, 407] width 32 height 11
click at [775, 426] on div "Customer Design ready Effort Estimate (weeks) Impact Owner Priority Target Them…" at bounding box center [663, 386] width 1326 height 772
click at [633, 461] on button "Every team" at bounding box center [624, 460] width 68 height 18
click at [649, 543] on li "🐷 Tire Pig" at bounding box center [636, 545] width 92 height 18
click at [767, 460] on span "None" at bounding box center [763, 460] width 19 height 11
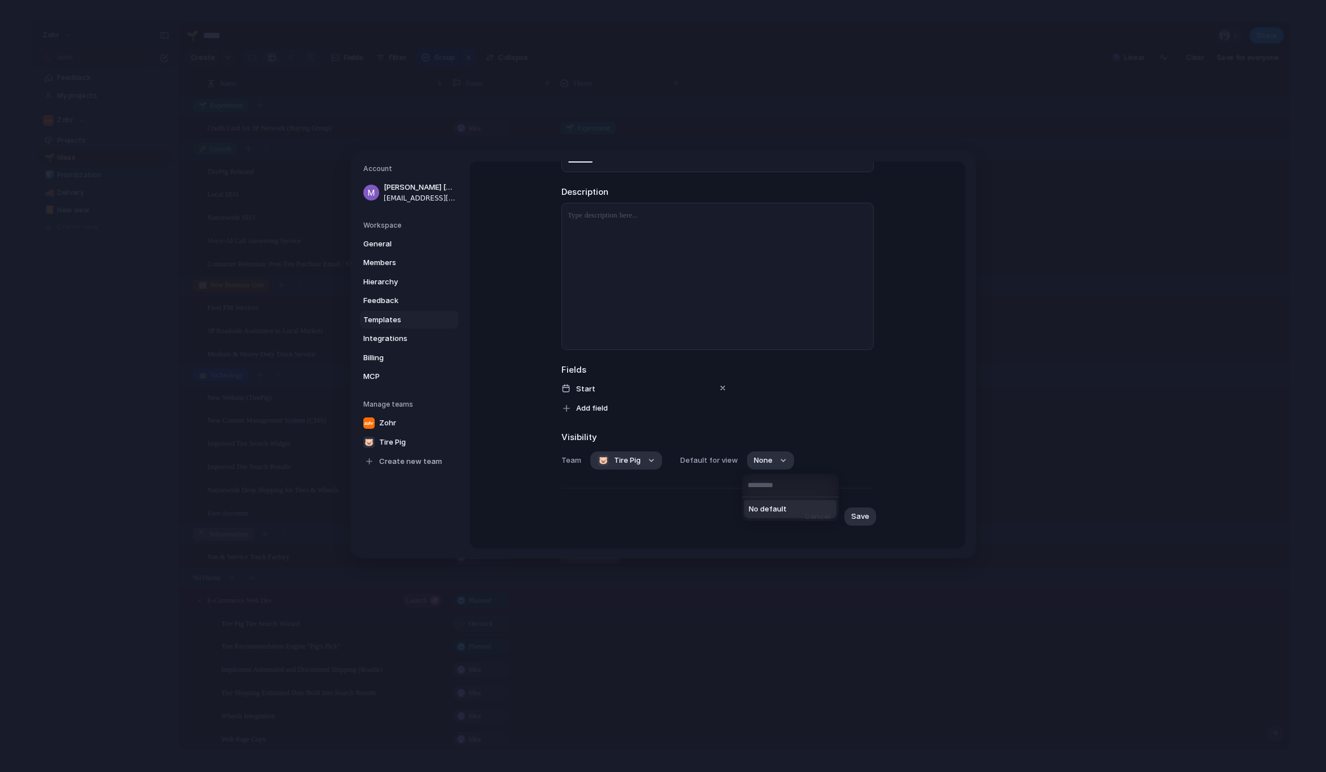
click at [836, 439] on div "No default" at bounding box center [663, 386] width 1326 height 772
click at [608, 414] on button "Add field" at bounding box center [586, 408] width 62 height 18
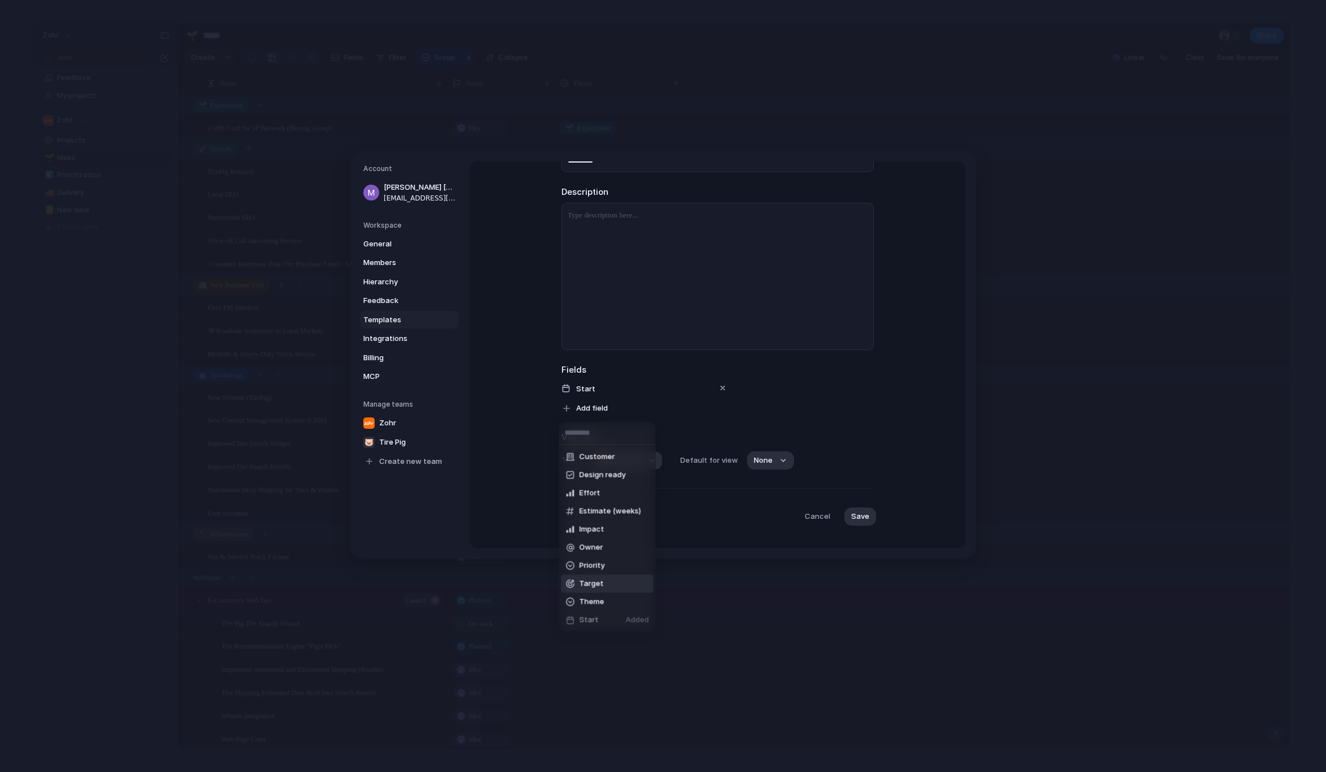
click at [614, 582] on li "Target" at bounding box center [608, 584] width 92 height 18
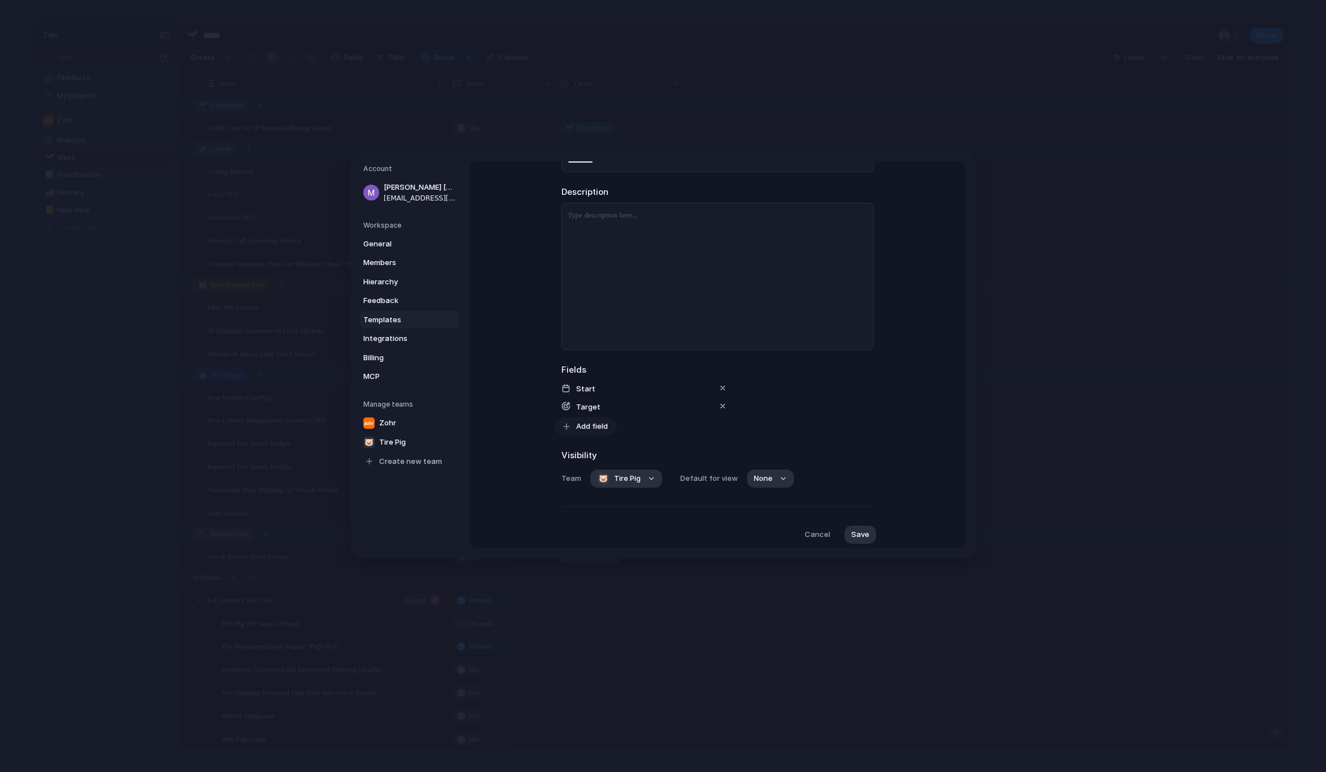
click at [598, 428] on span "Add field" at bounding box center [592, 426] width 32 height 11
click at [615, 582] on li "Priority" at bounding box center [608, 584] width 92 height 18
click at [604, 441] on span "Add field" at bounding box center [592, 444] width 32 height 11
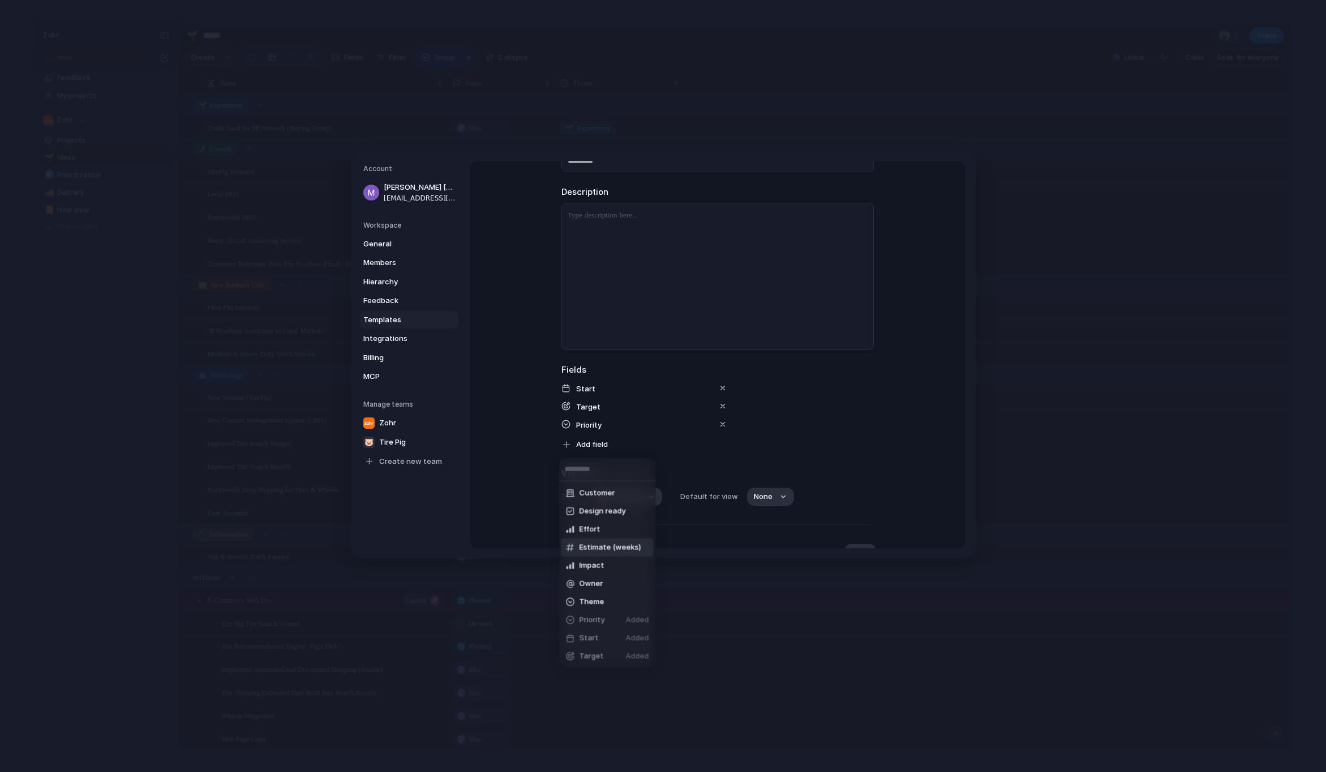
click at [620, 549] on span "Estimate (weeks)" at bounding box center [611, 547] width 62 height 11
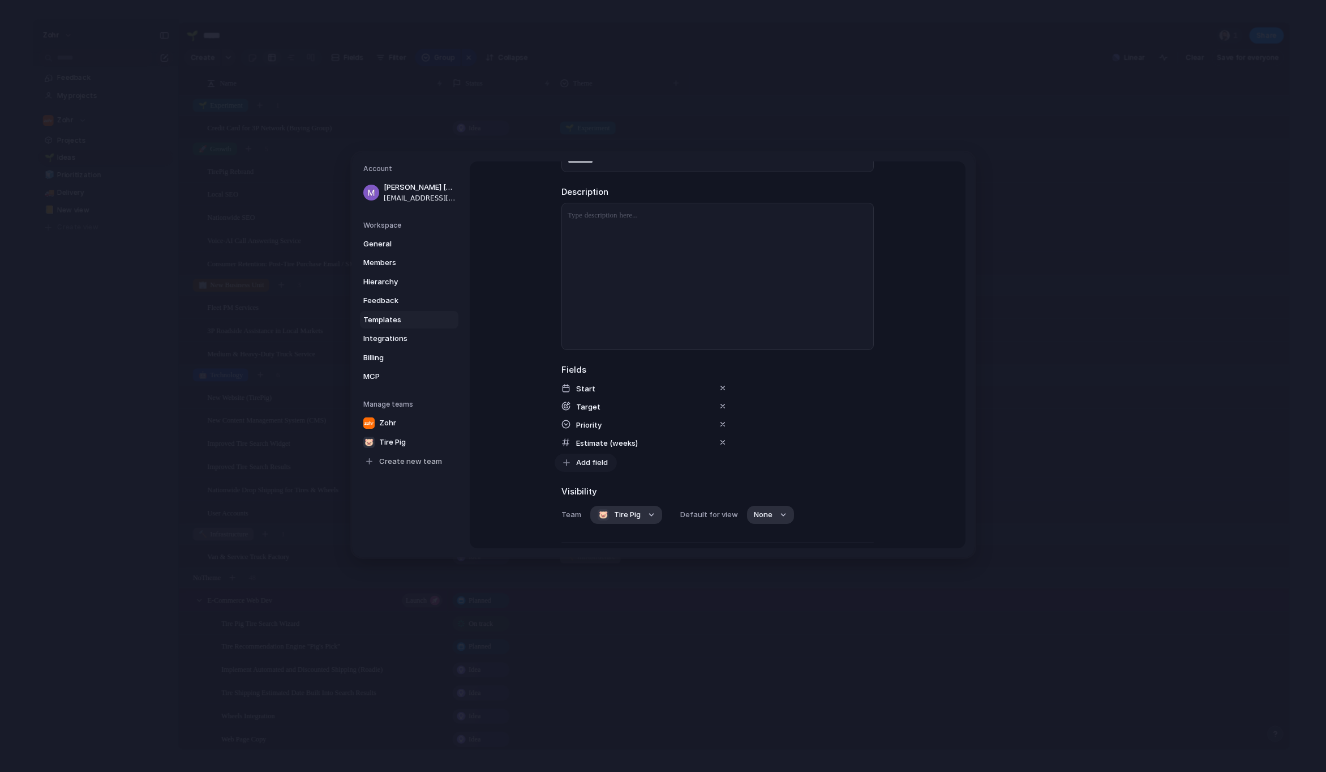
click at [597, 468] on button "Add field" at bounding box center [586, 462] width 62 height 18
click at [622, 546] on li "Effort" at bounding box center [622, 547] width 121 height 18
click at [592, 475] on span "Add field" at bounding box center [592, 480] width 32 height 11
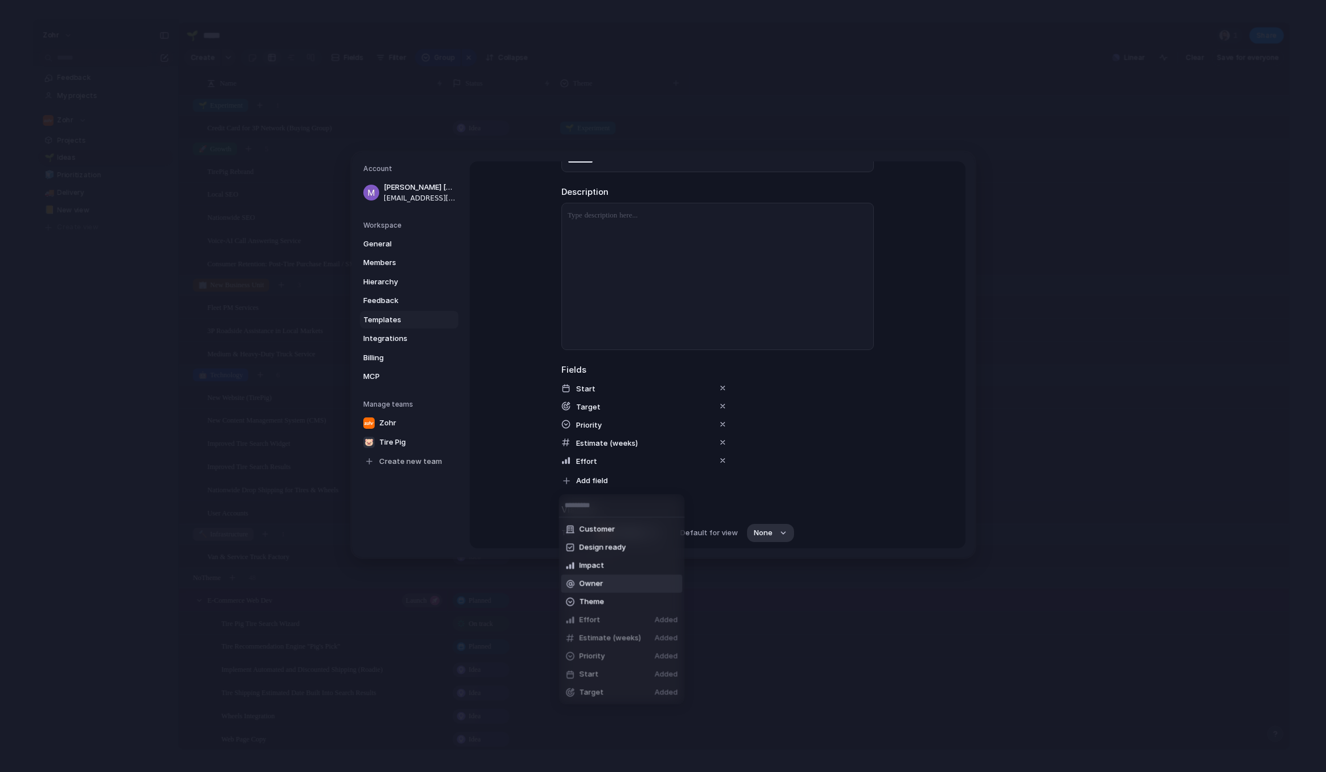
click at [871, 412] on div "Customer Design ready Impact Owner Theme Effort Added Estimate (weeks) Added Pr…" at bounding box center [663, 386] width 1326 height 772
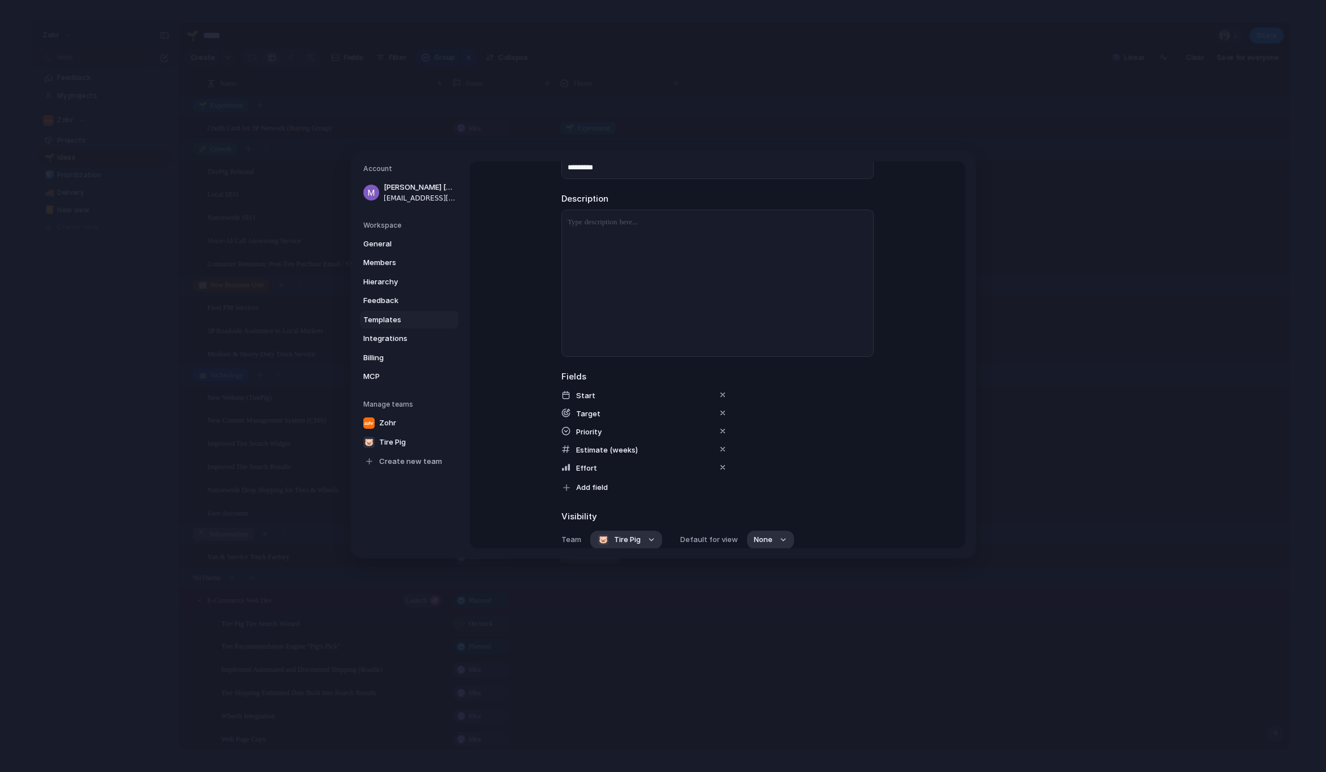
scroll to position [188, 0]
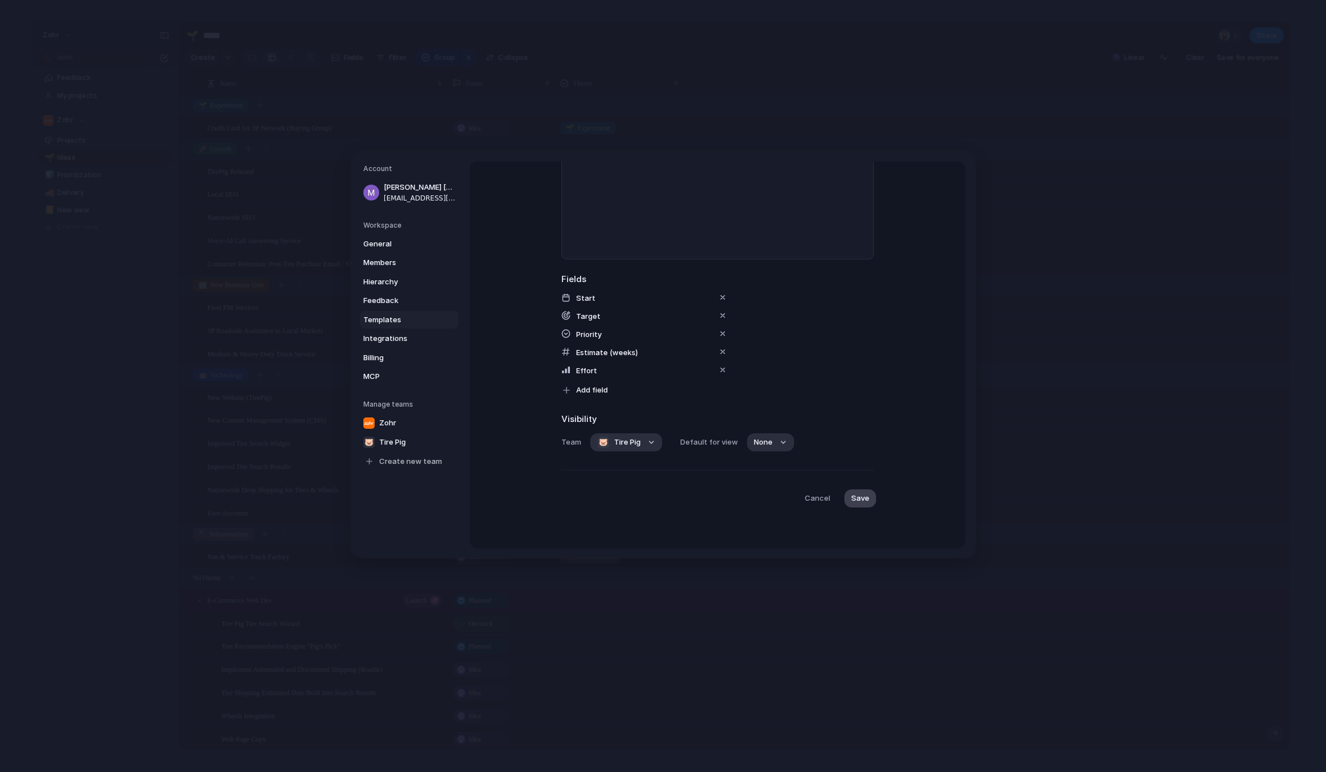
click at [858, 494] on span "Save" at bounding box center [860, 497] width 18 height 11
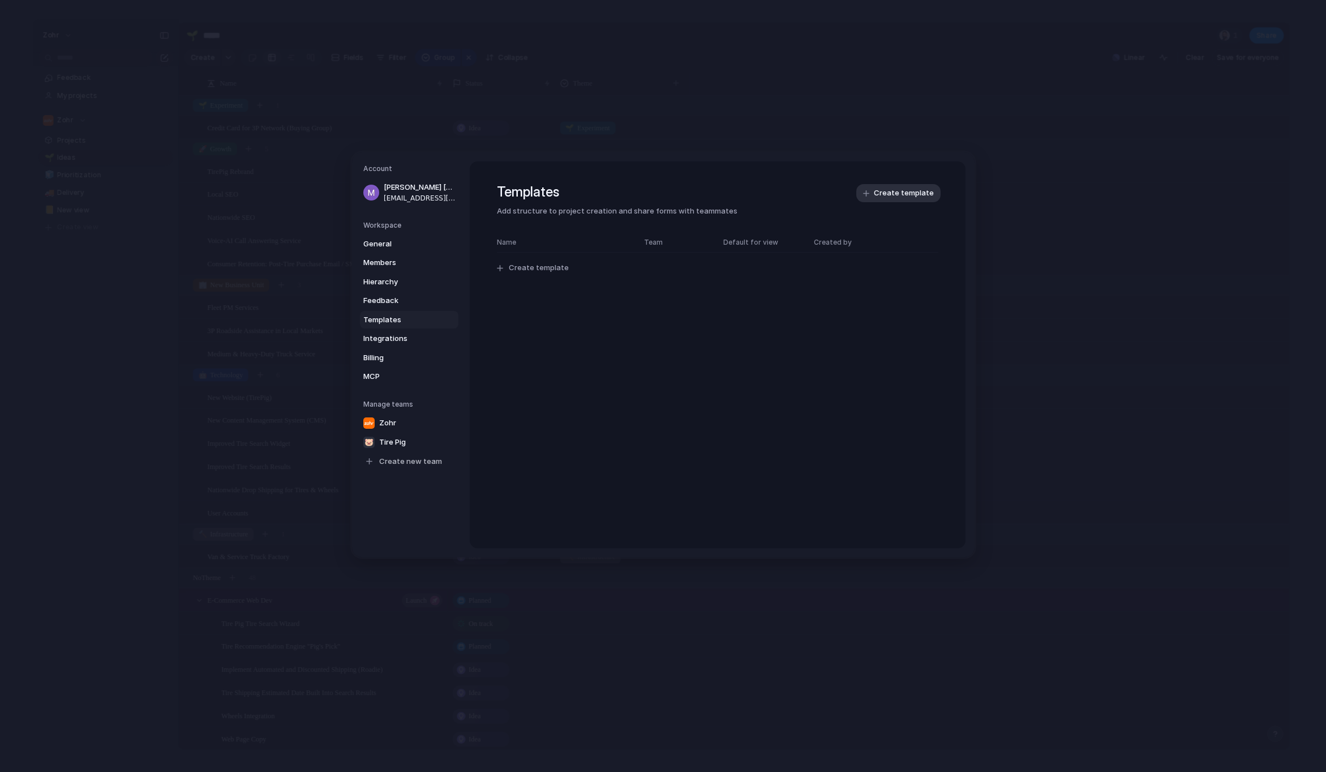
scroll to position [0, 0]
click at [927, 268] on button "button" at bounding box center [932, 268] width 12 height 12
click at [850, 396] on div "Copy link Delete template" at bounding box center [663, 386] width 1326 height 772
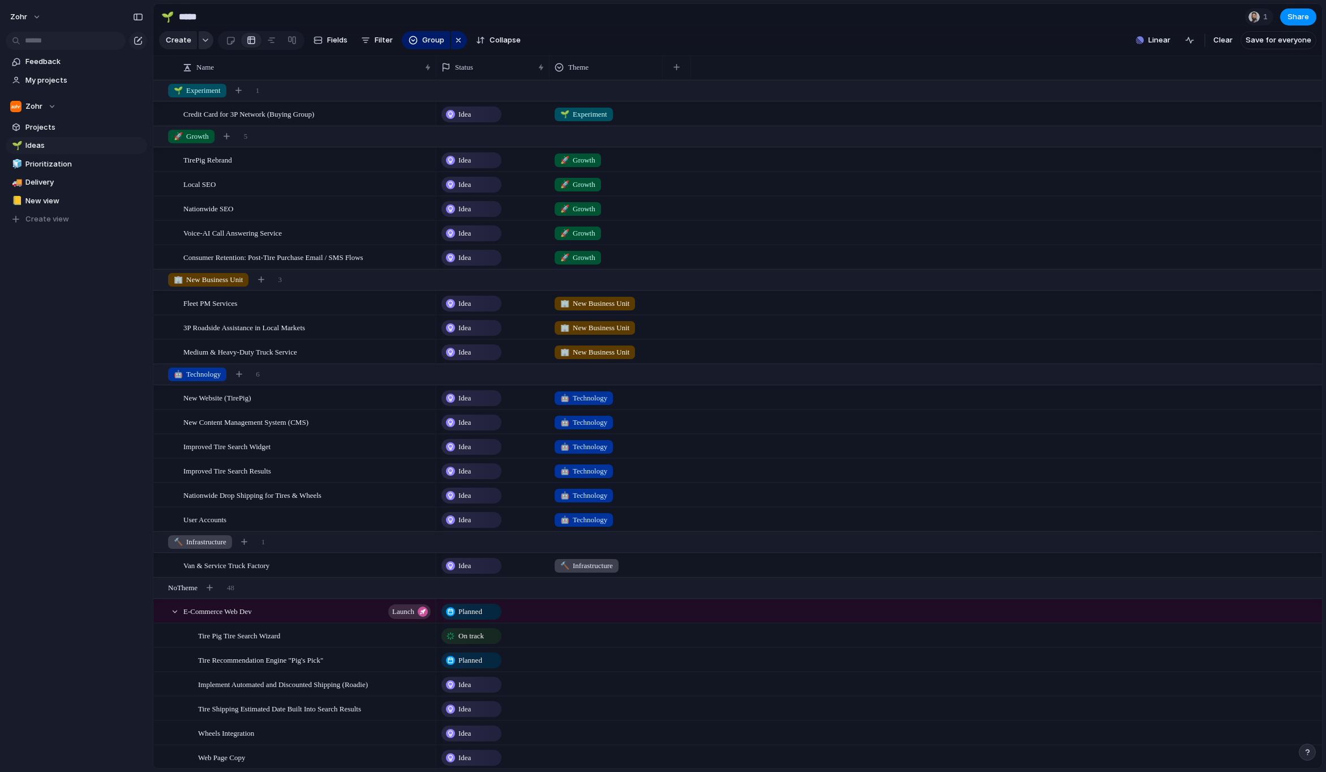
click at [206, 42] on div "button" at bounding box center [206, 40] width 8 height 5
click at [207, 45] on div "Initiative Launch Goal Objective Key result Workstream Program Project Customize" at bounding box center [663, 386] width 1326 height 772
click at [207, 42] on div "button" at bounding box center [206, 40] width 8 height 5
click at [193, 245] on span "Customize" at bounding box center [200, 243] width 39 height 11
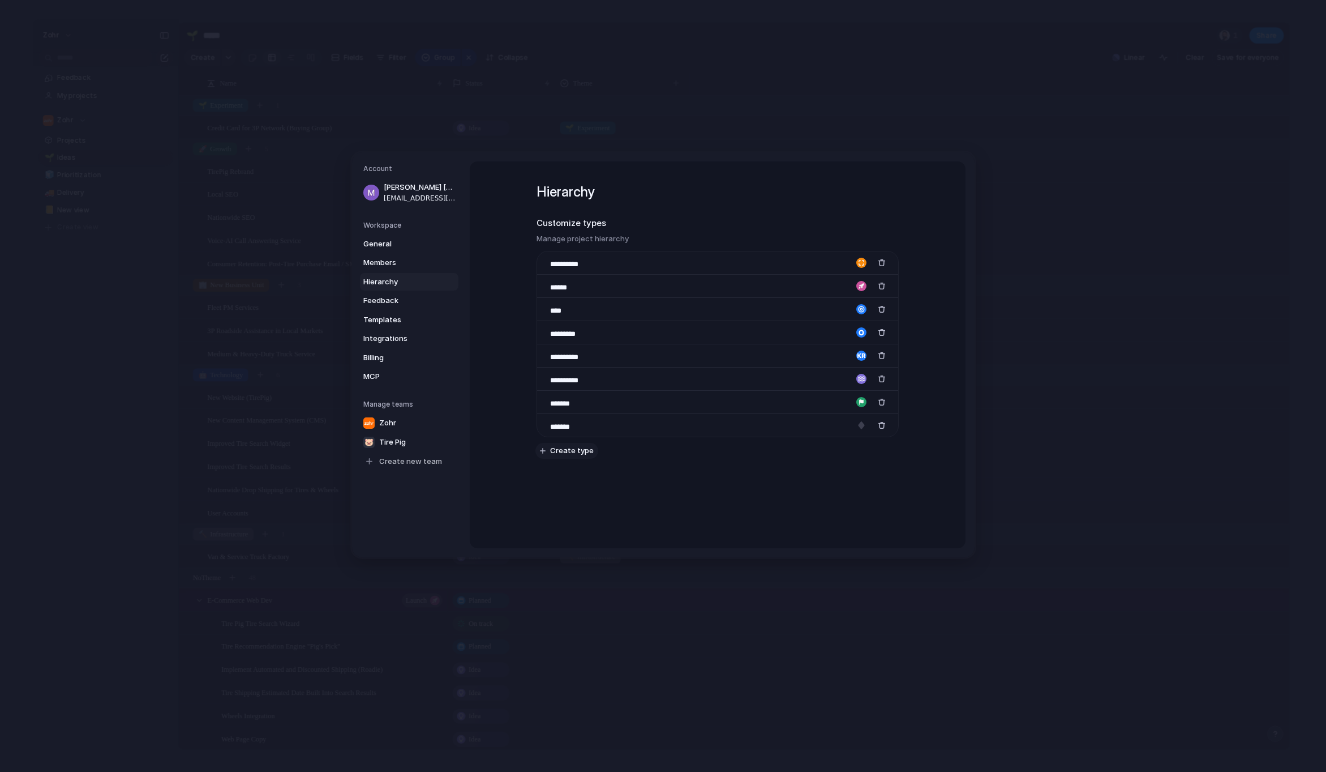
click at [569, 451] on span "Create type" at bounding box center [572, 450] width 44 height 11
click at [579, 447] on input at bounding box center [570, 449] width 40 height 11
type input "*********"
click at [860, 449] on div "button" at bounding box center [861, 448] width 10 height 10
click at [834, 517] on button "button" at bounding box center [831, 517] width 10 height 10
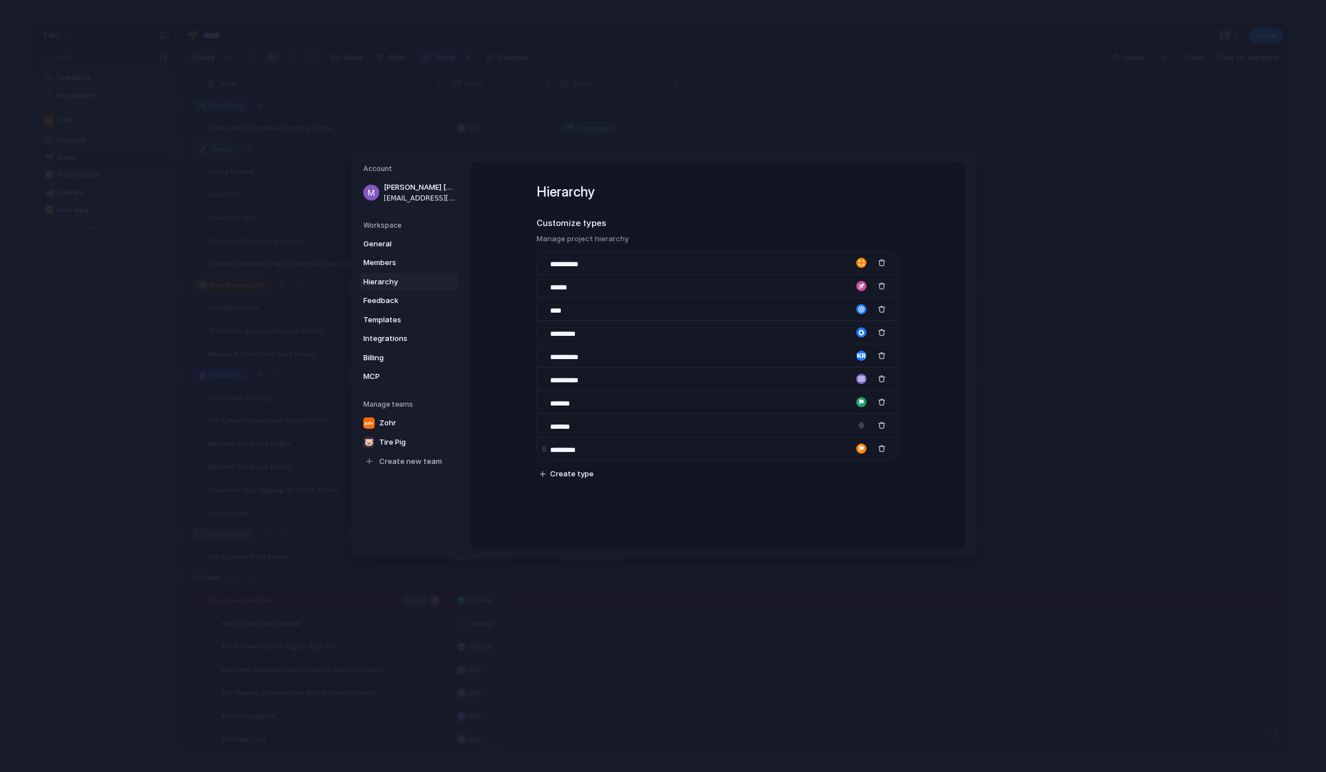
click at [860, 451] on div "button" at bounding box center [861, 448] width 10 height 10
click at [858, 472] on button "button" at bounding box center [858, 471] width 10 height 10
click at [862, 447] on div at bounding box center [663, 386] width 1326 height 772
click at [861, 448] on div "button" at bounding box center [861, 448] width 10 height 10
click at [820, 485] on button "button" at bounding box center [817, 484] width 10 height 10
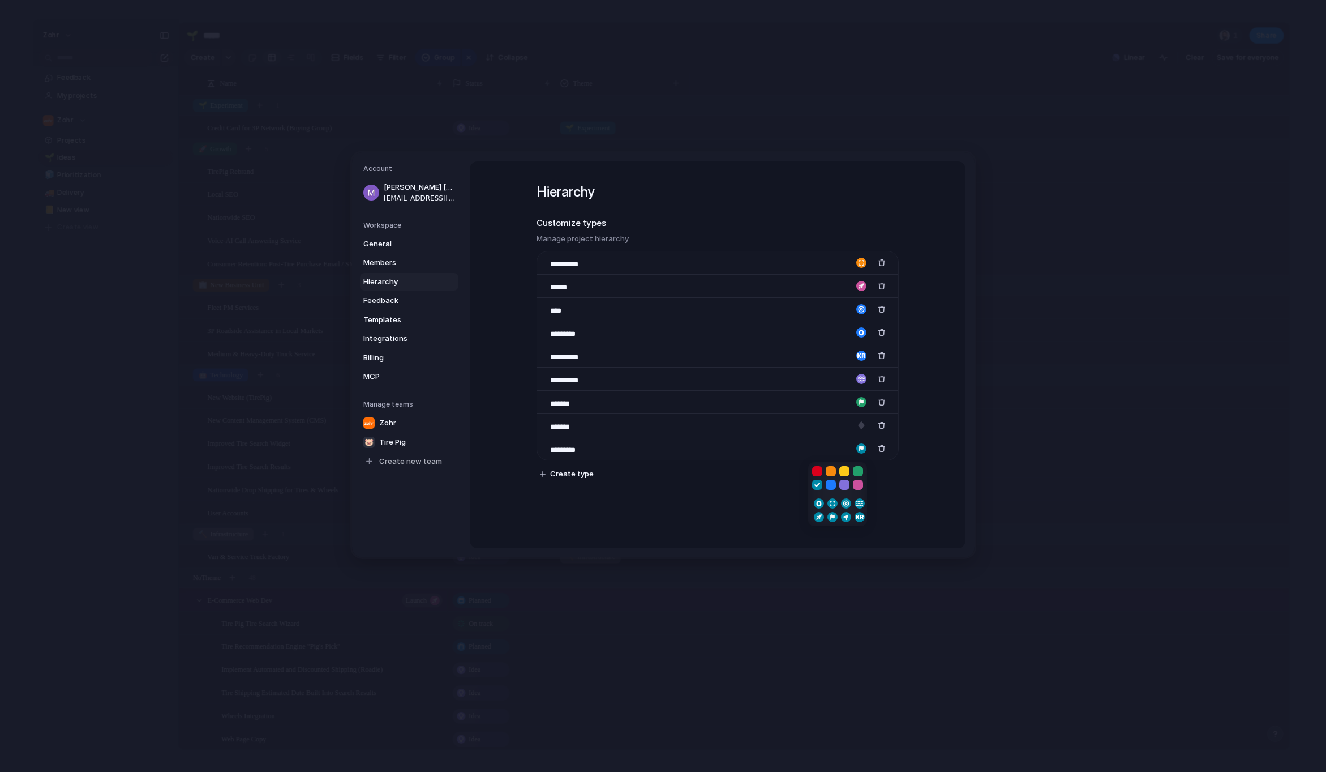
click at [855, 485] on button "button" at bounding box center [858, 484] width 10 height 10
click at [847, 484] on button "button" at bounding box center [844, 484] width 10 height 10
click at [857, 484] on button "button" at bounding box center [858, 484] width 10 height 10
click at [902, 486] on div at bounding box center [663, 386] width 1326 height 772
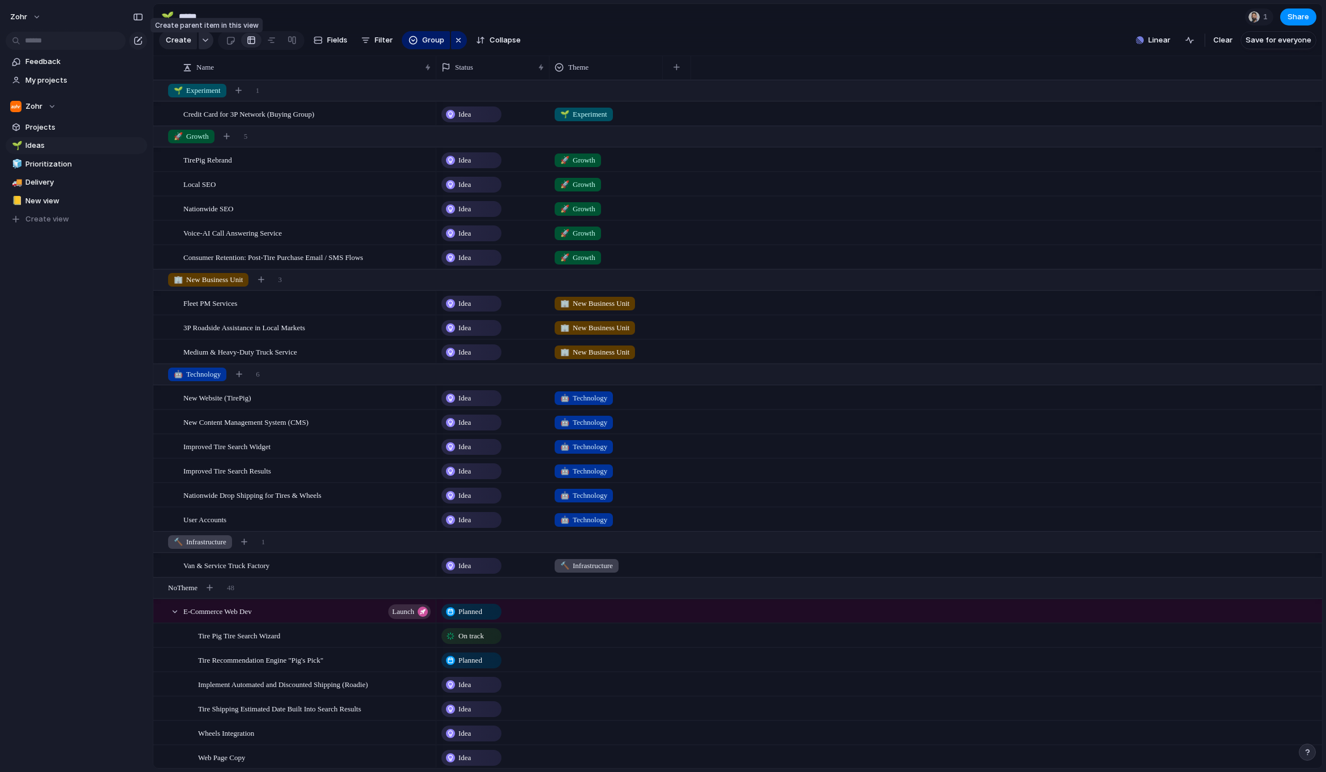
click at [205, 42] on div "button" at bounding box center [206, 40] width 8 height 5
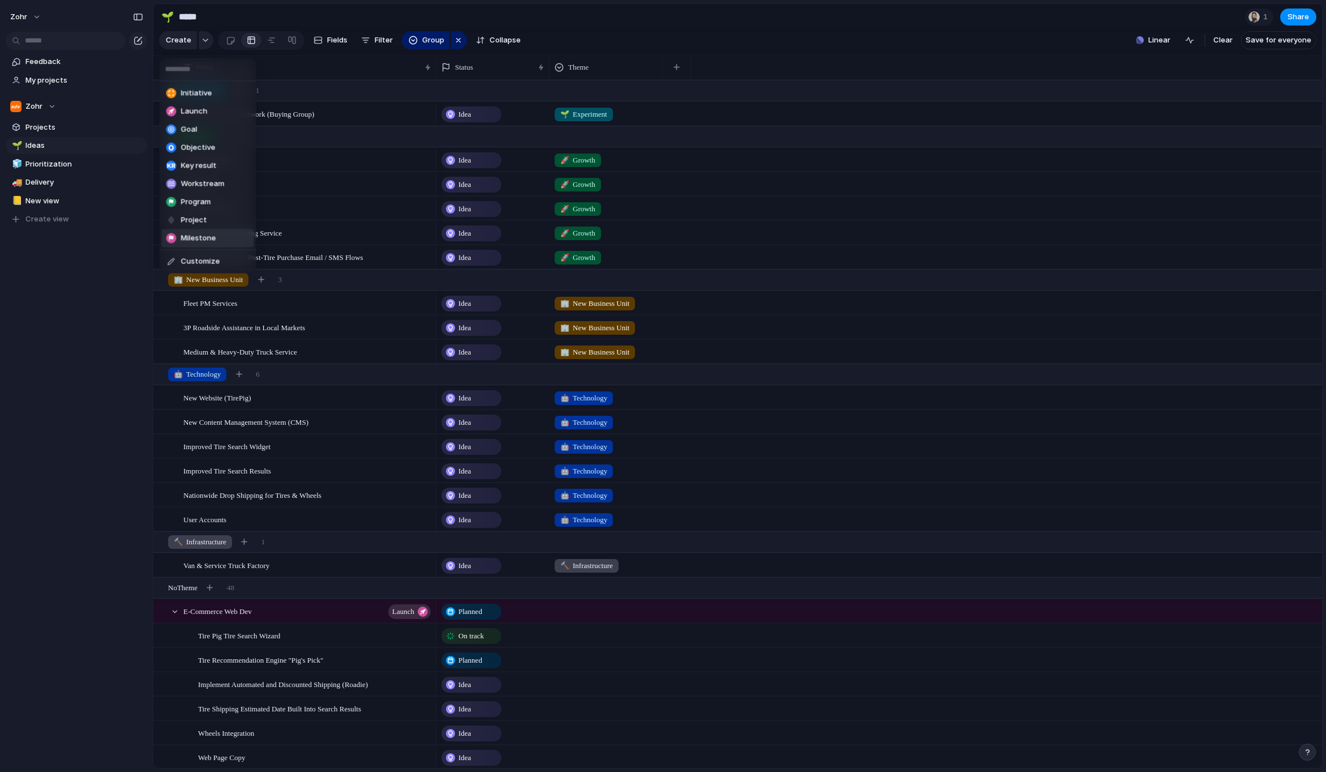
click at [207, 234] on span "Milestone" at bounding box center [198, 238] width 35 height 11
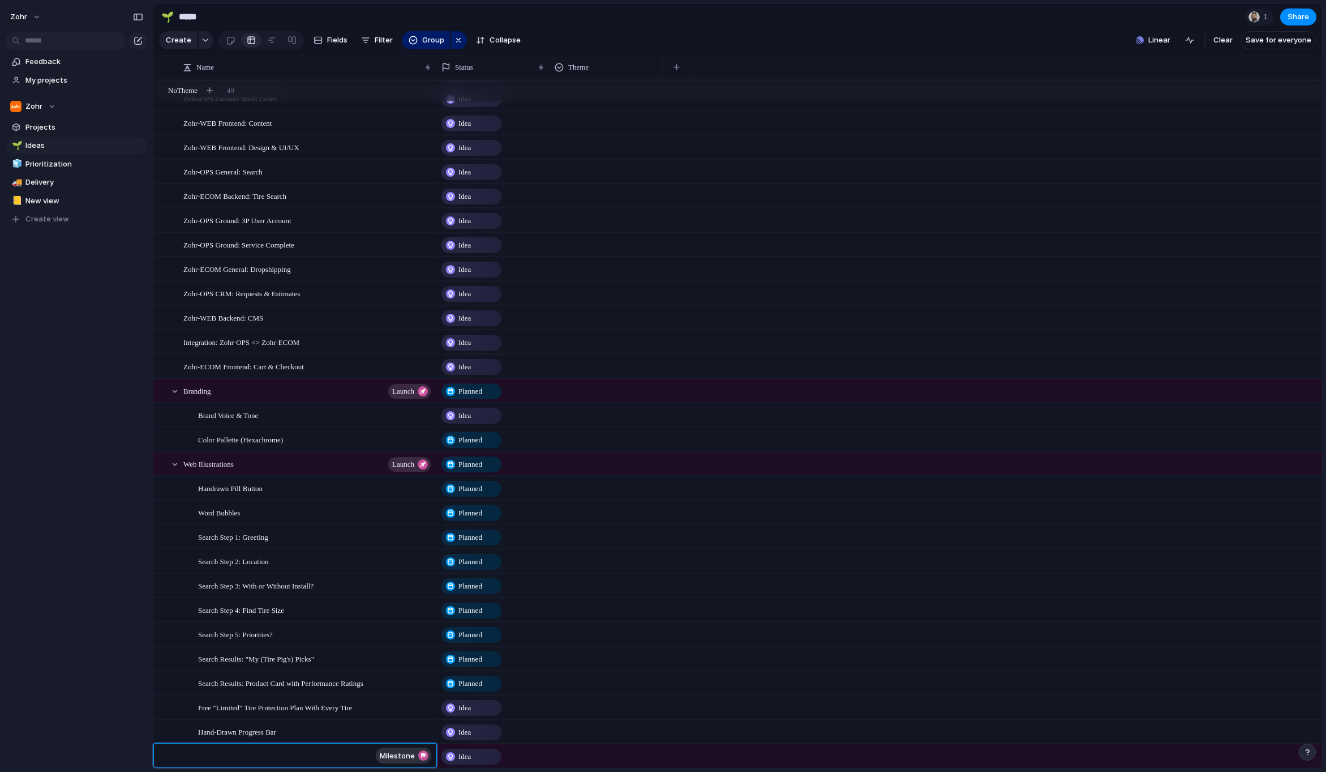
click at [403, 752] on span "Milestone" at bounding box center [397, 755] width 35 height 9
click at [320, 753] on textarea at bounding box center [277, 756] width 188 height 14
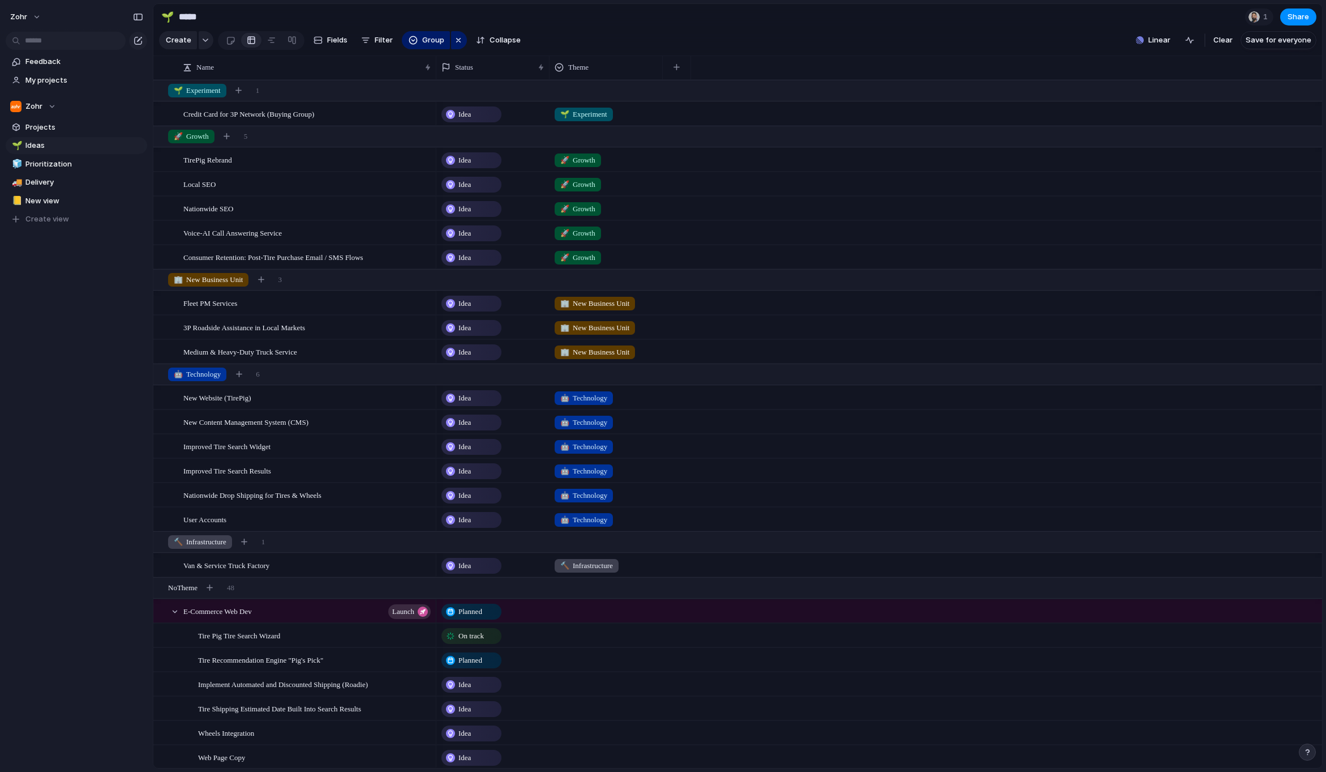
scroll to position [1008, 0]
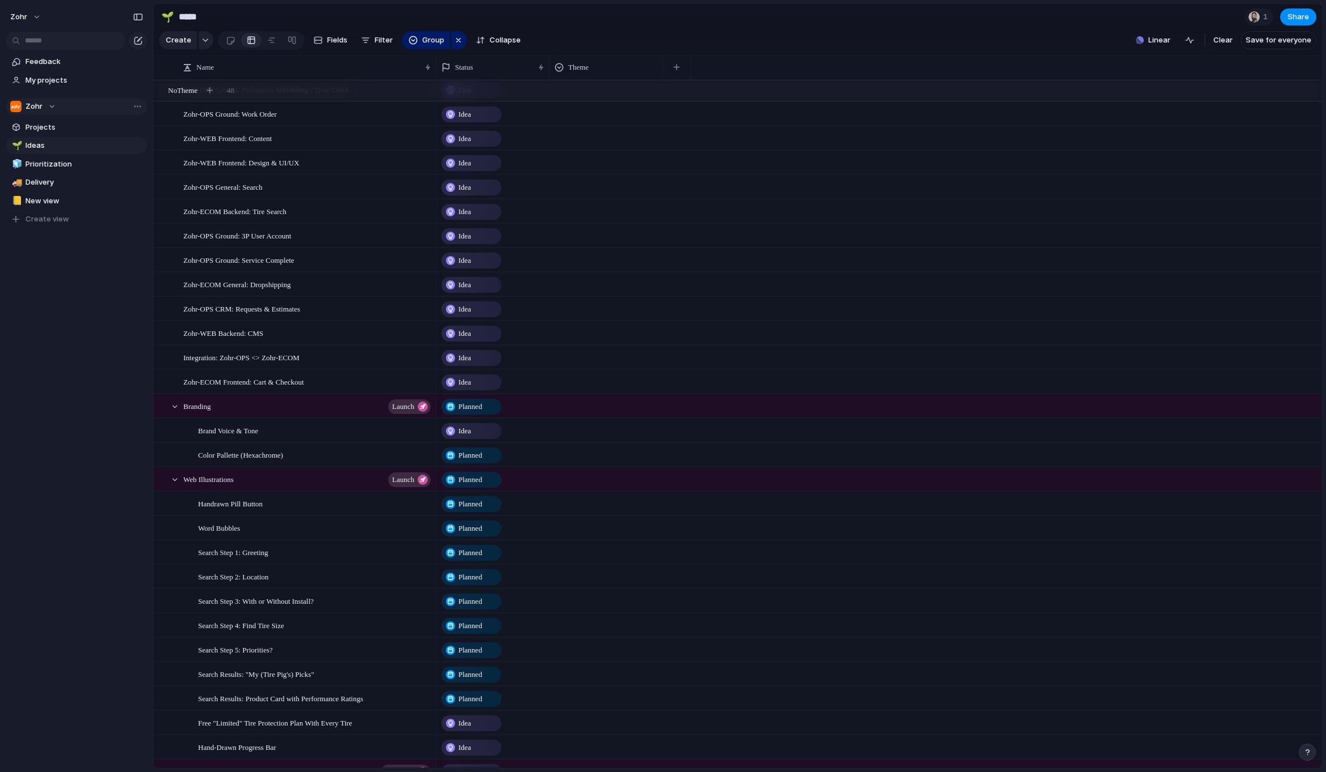
click at [54, 106] on div "Zohr" at bounding box center [33, 106] width 46 height 11
click at [54, 172] on span "Tire Pig" at bounding box center [48, 171] width 27 height 11
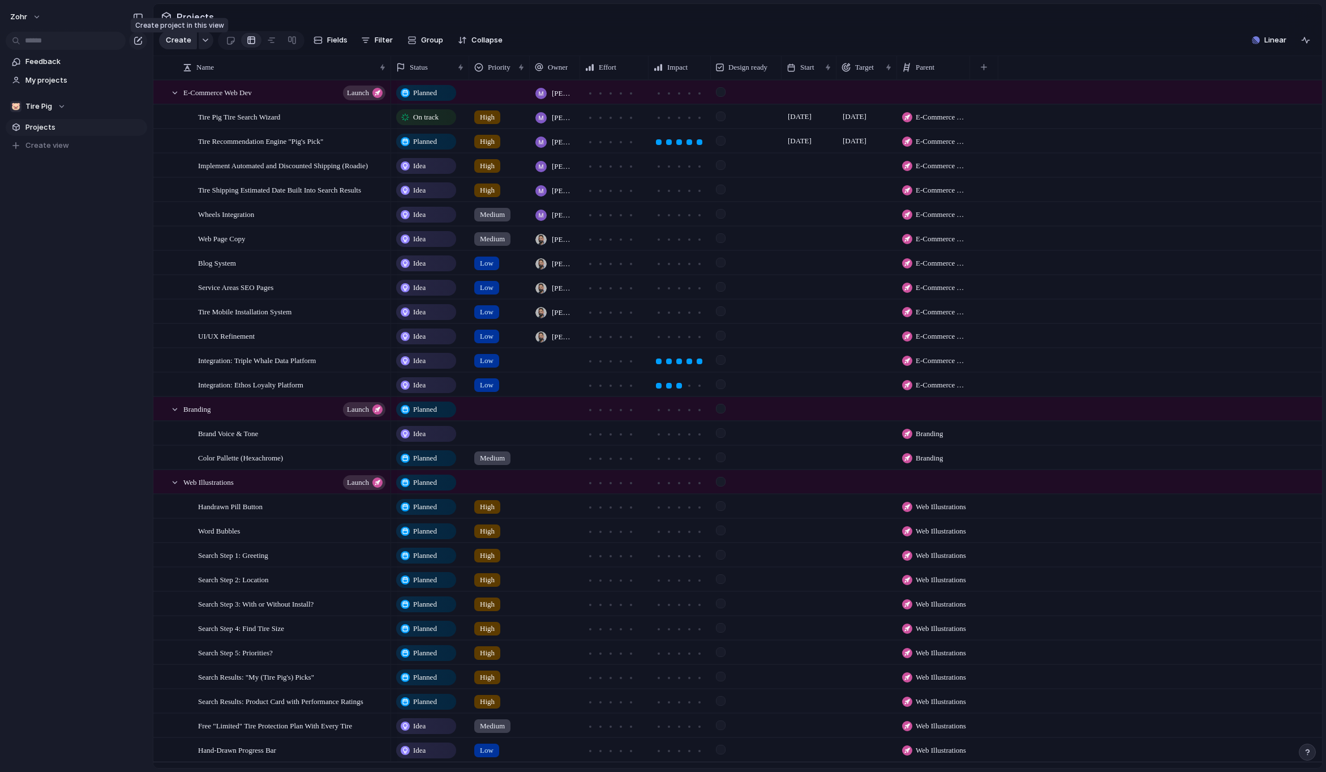
click at [192, 46] on button "Create" at bounding box center [178, 40] width 38 height 18
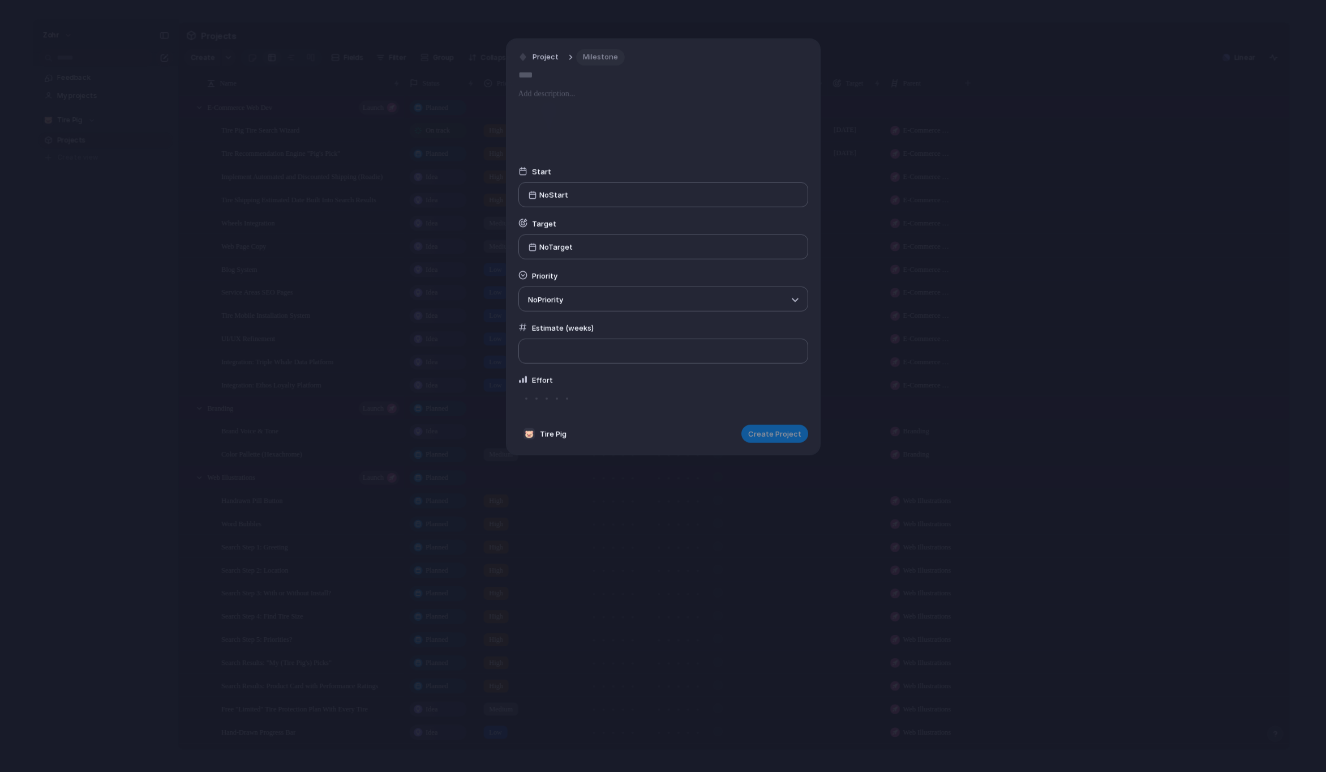
click at [594, 56] on span "Milestone" at bounding box center [600, 57] width 35 height 11
click at [345, 115] on div "No template Milestone" at bounding box center [663, 386] width 1326 height 772
click at [594, 61] on span "Milestone" at bounding box center [600, 57] width 35 height 11
click at [636, 121] on li "Milestone" at bounding box center [623, 123] width 92 height 18
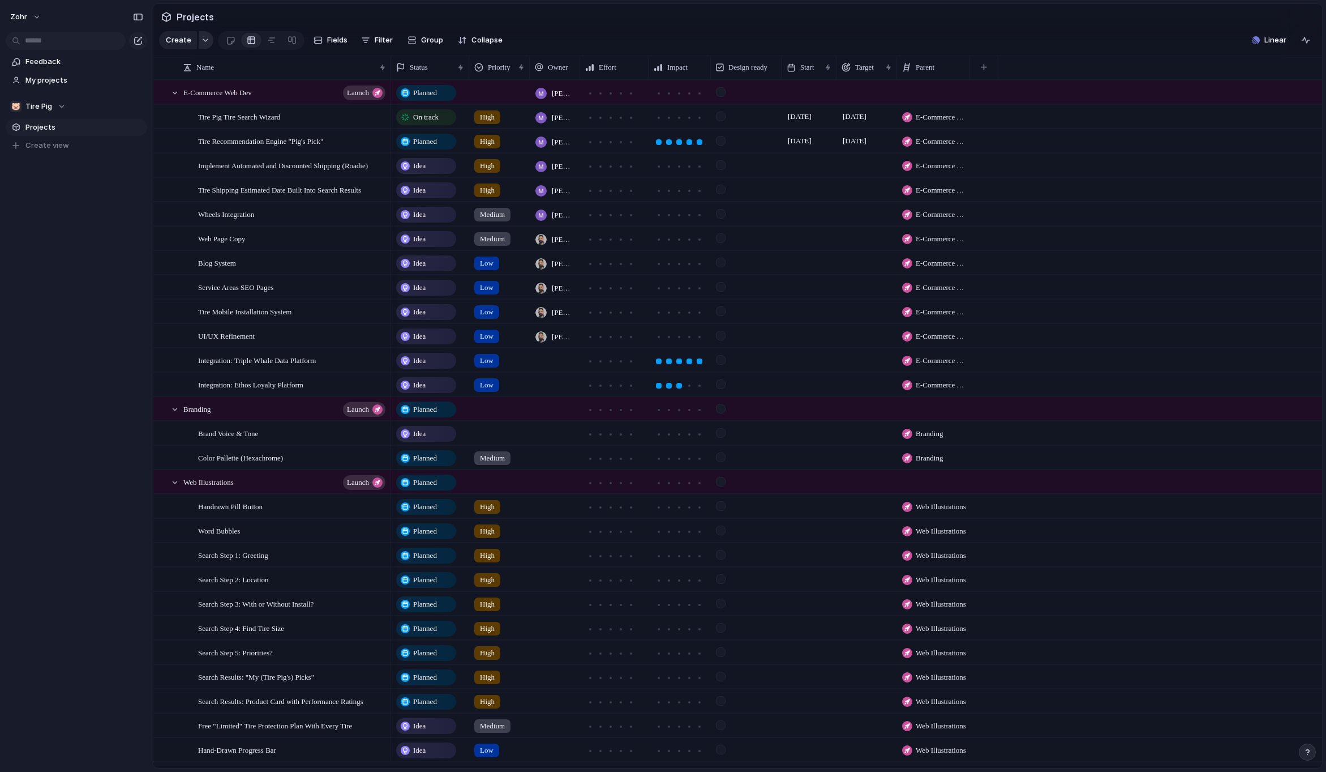
click at [202, 42] on div "button" at bounding box center [206, 40] width 8 height 5
click at [220, 238] on li "Milestone" at bounding box center [208, 238] width 92 height 18
click at [246, 97] on span "E-Commerce Web Dev" at bounding box center [217, 91] width 68 height 13
click at [928, 123] on span "E-Commerce Web Dev" at bounding box center [943, 117] width 54 height 11
click at [353, 120] on div "No parent E-Commerce Web Dev Branding Web Illustrations" at bounding box center [663, 386] width 1326 height 772
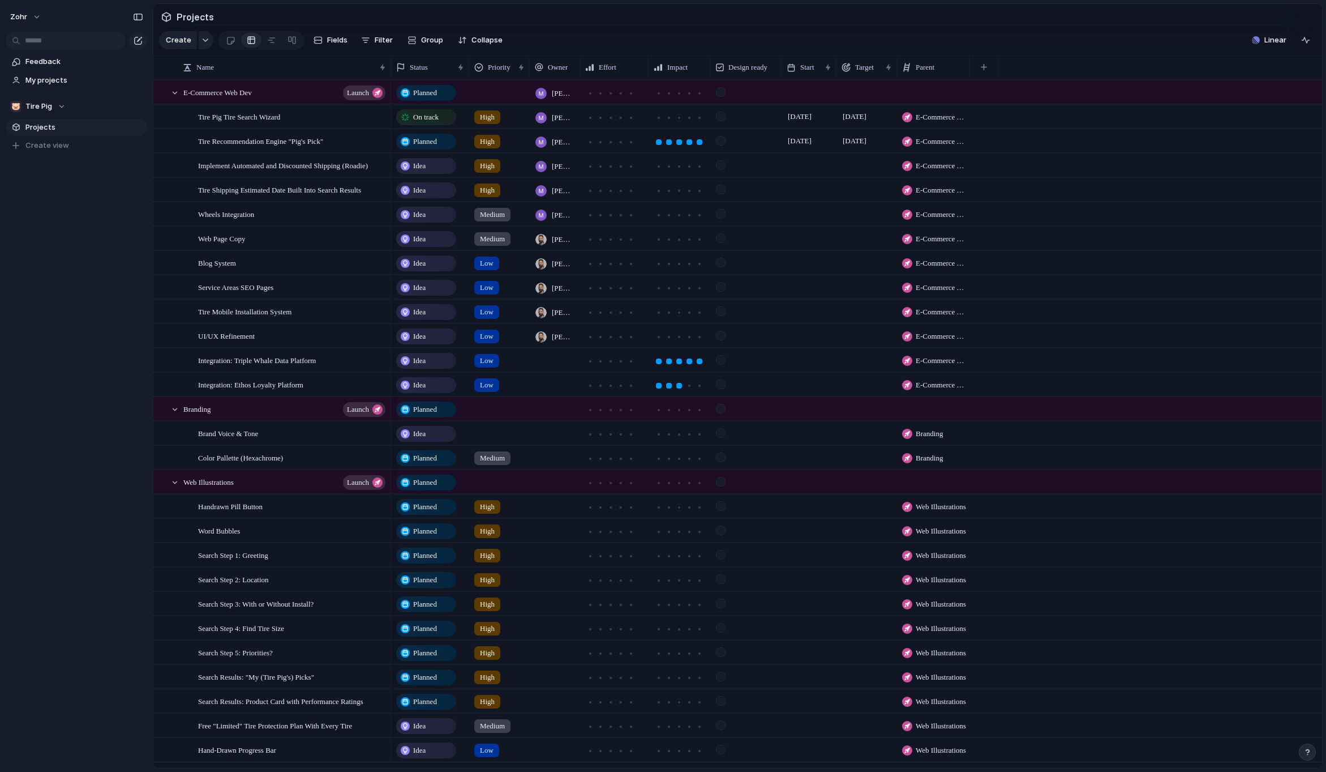
click at [425, 123] on span "On track" at bounding box center [425, 117] width 25 height 11
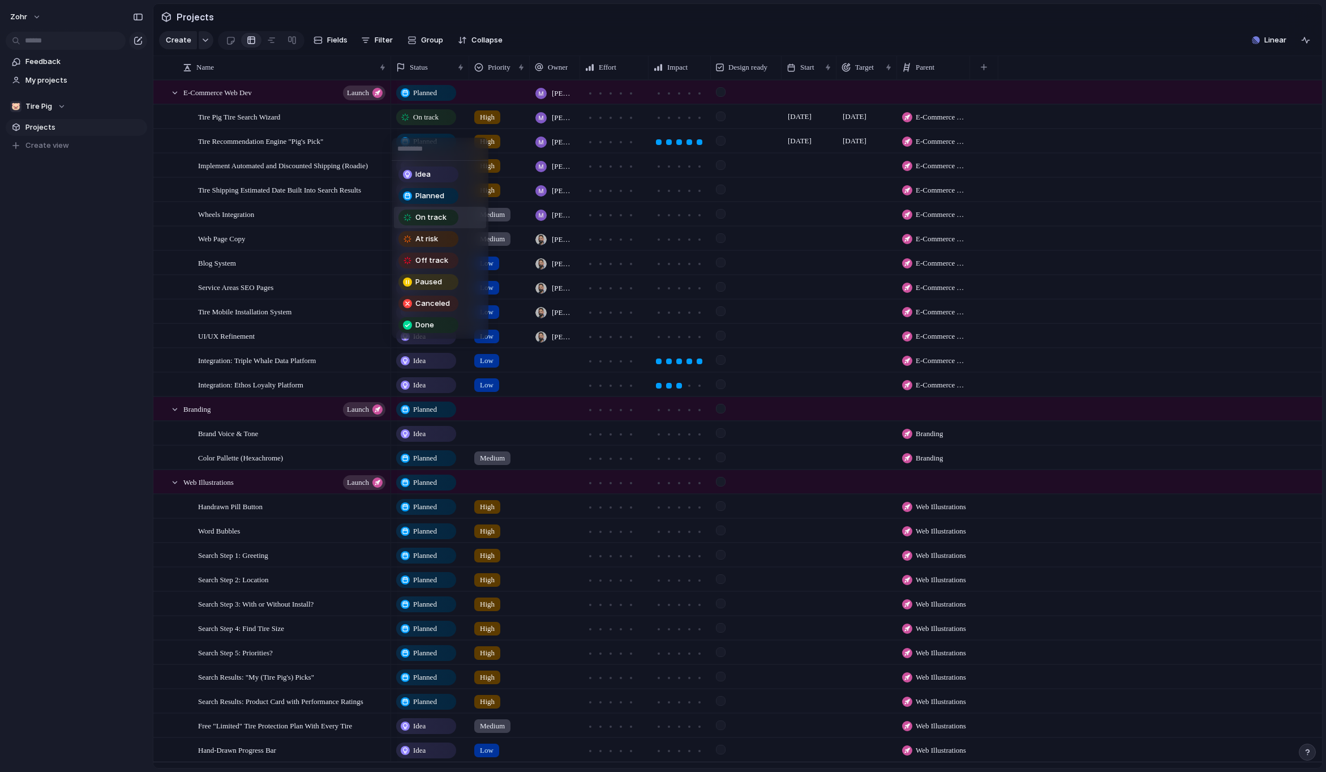
click at [358, 122] on div "Idea Planned On track At risk Off track Paused Canceled Done" at bounding box center [663, 386] width 1326 height 772
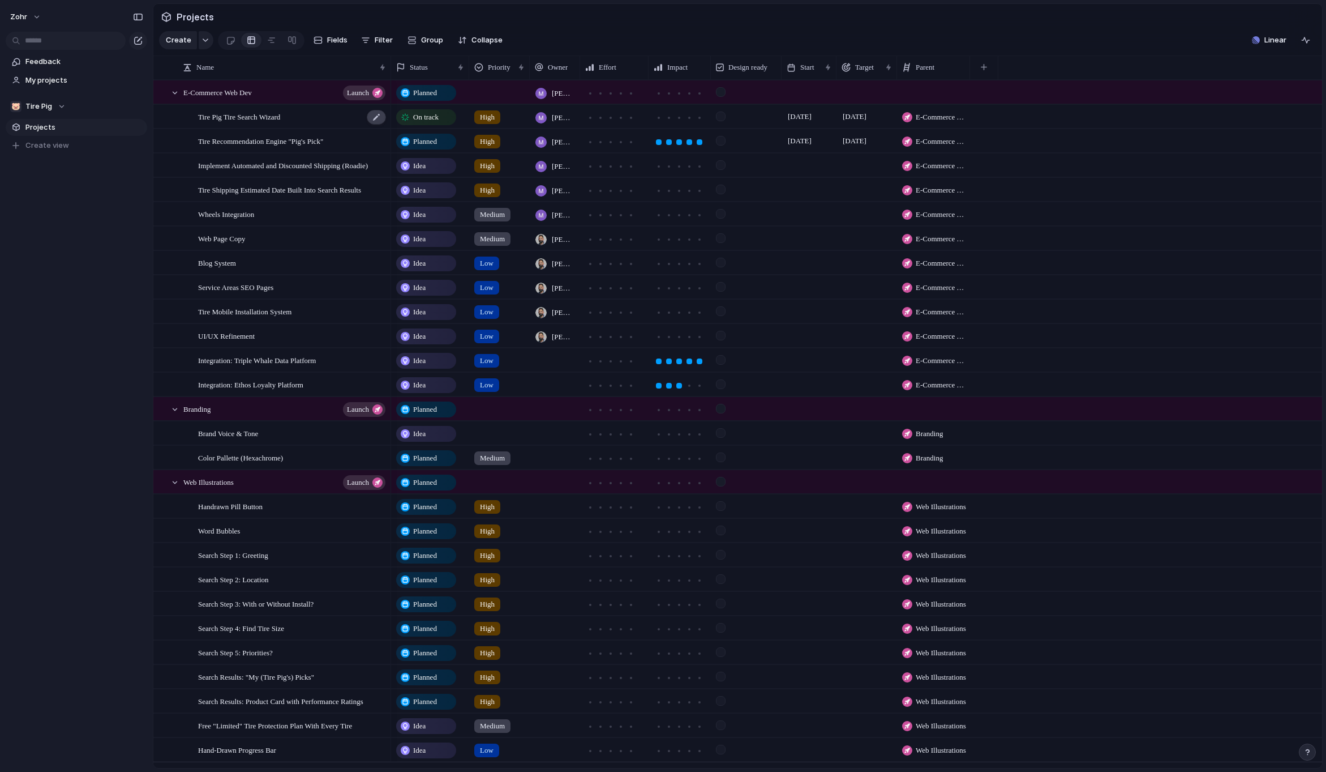
click at [371, 124] on div at bounding box center [376, 117] width 19 height 15
click at [278, 197] on span "Create child" at bounding box center [260, 191] width 36 height 11
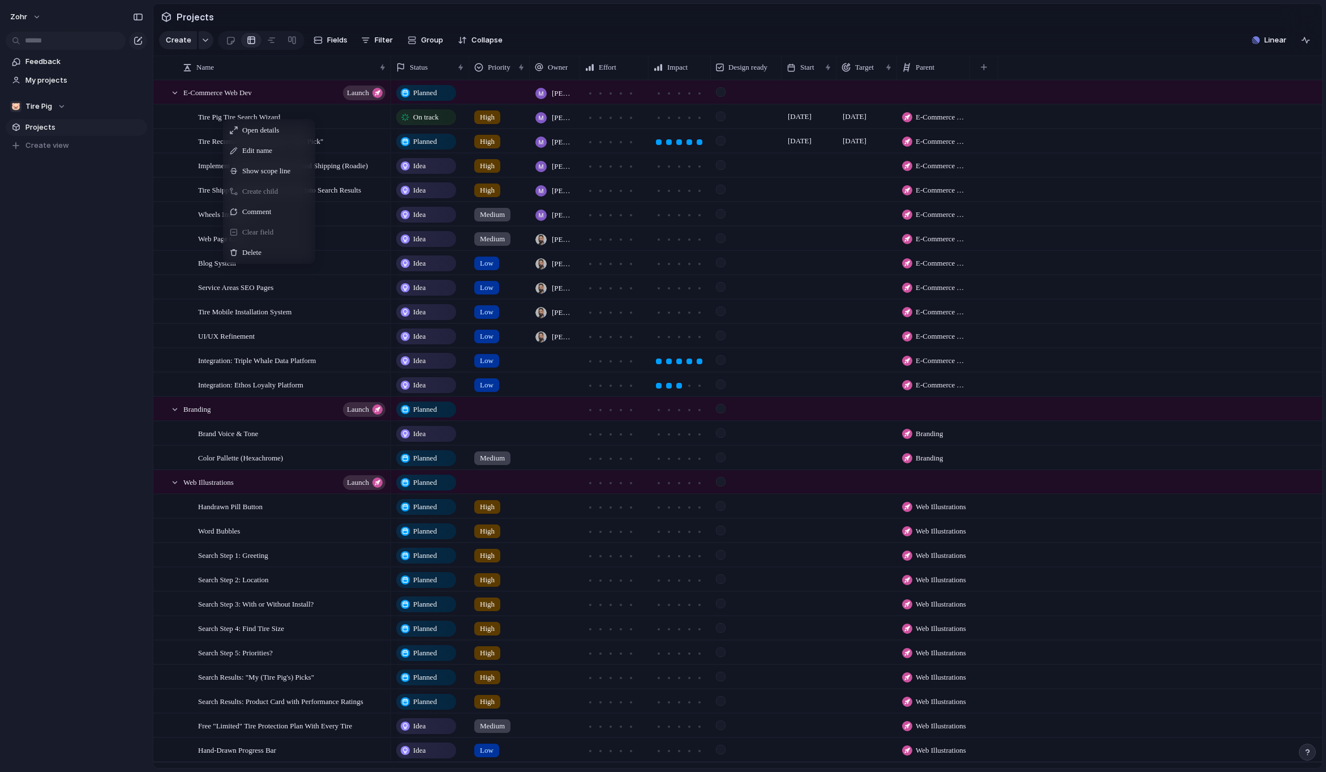
click at [278, 197] on span "Create child" at bounding box center [260, 191] width 36 height 11
click at [267, 43] on div at bounding box center [271, 40] width 9 height 18
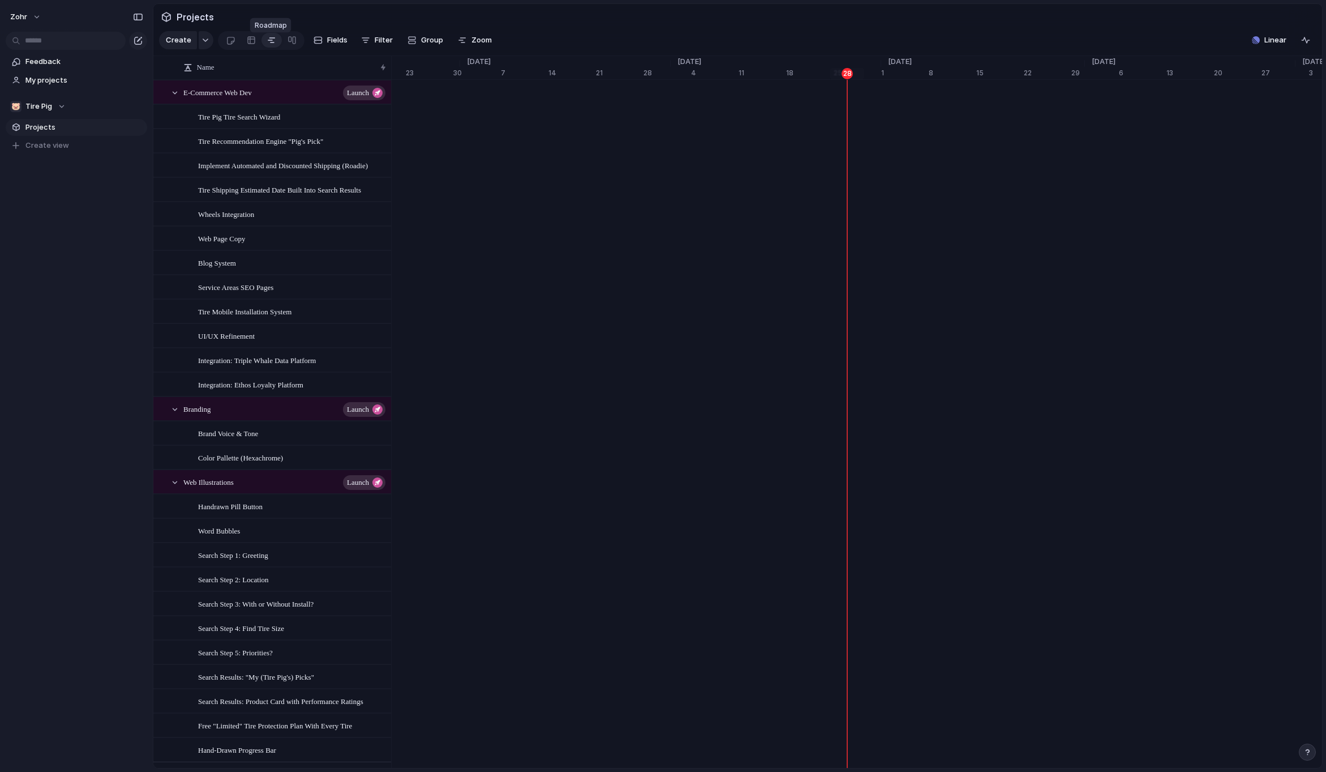
scroll to position [0, 7166]
click at [282, 44] on link at bounding box center [292, 40] width 20 height 18
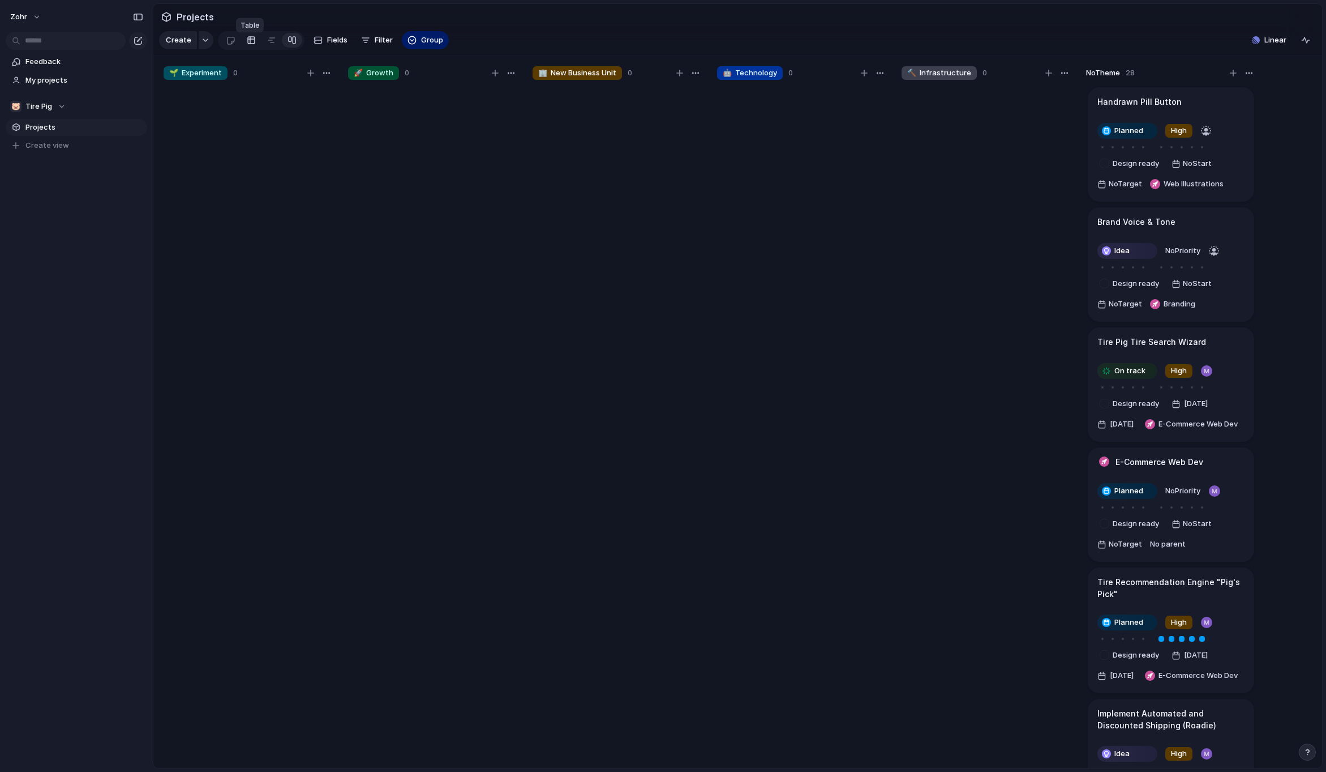
click at [254, 45] on link at bounding box center [251, 40] width 20 height 18
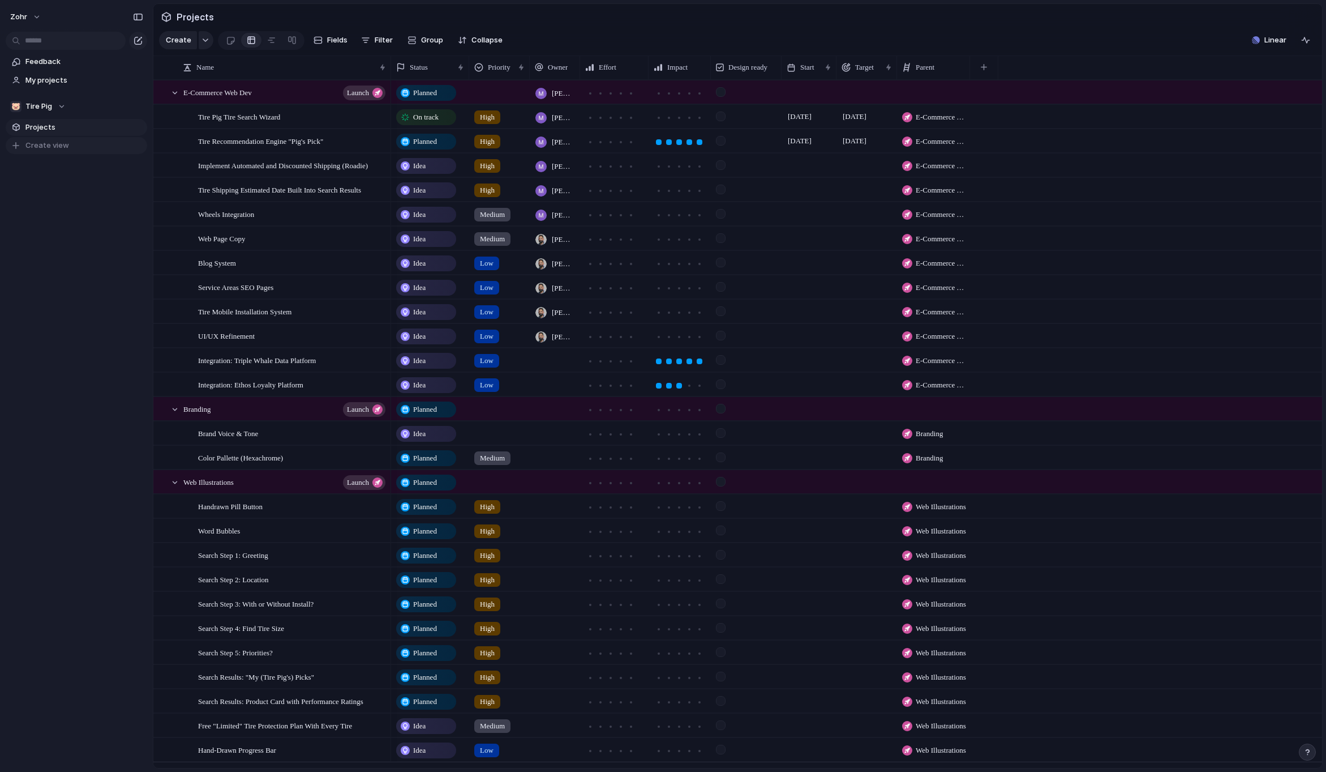
click at [62, 147] on span "Create view" at bounding box center [47, 145] width 44 height 11
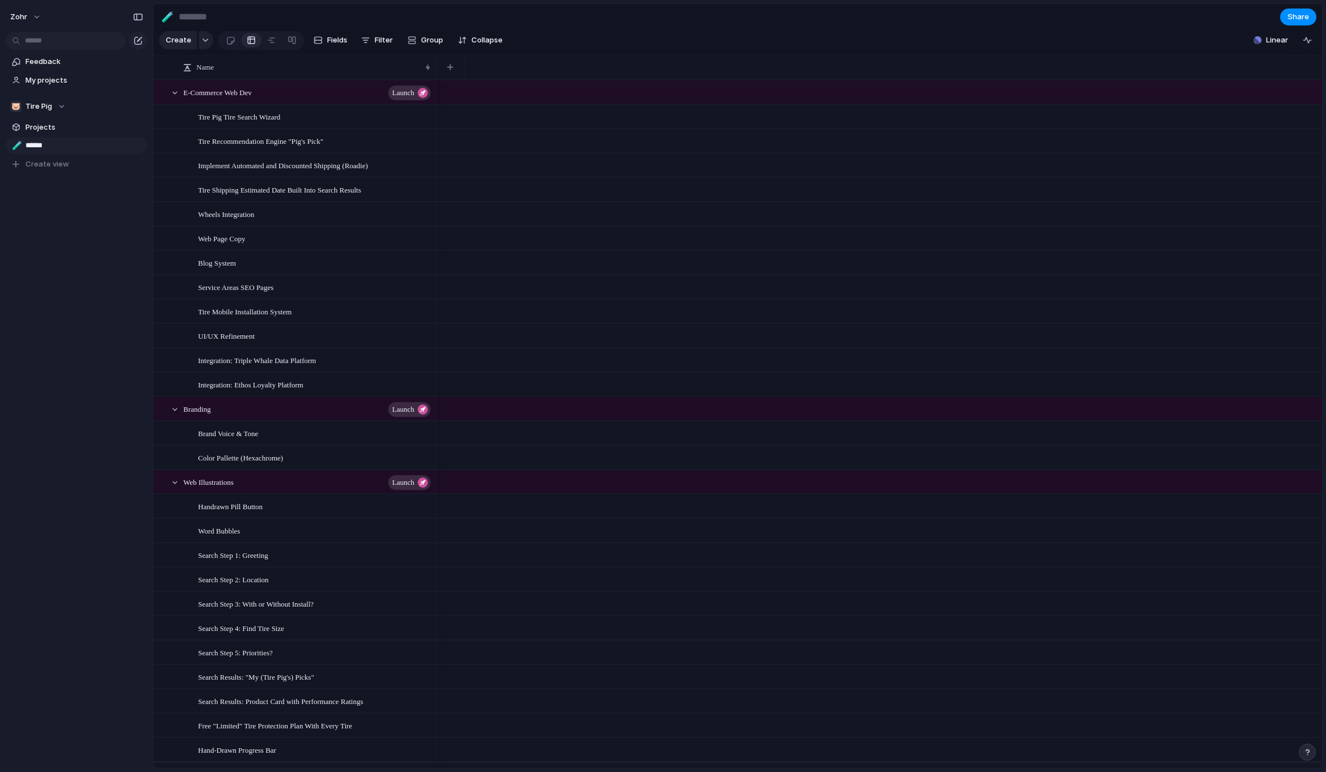
type input "*******"
click at [21, 147] on link "🧪 Web Dev" at bounding box center [77, 145] width 142 height 17
click at [75, 197] on div "Open in new tab Copy link Duplicate view Rename view Delete view" at bounding box center [663, 386] width 1326 height 772
click at [371, 40] on button "Filter" at bounding box center [377, 40] width 41 height 18
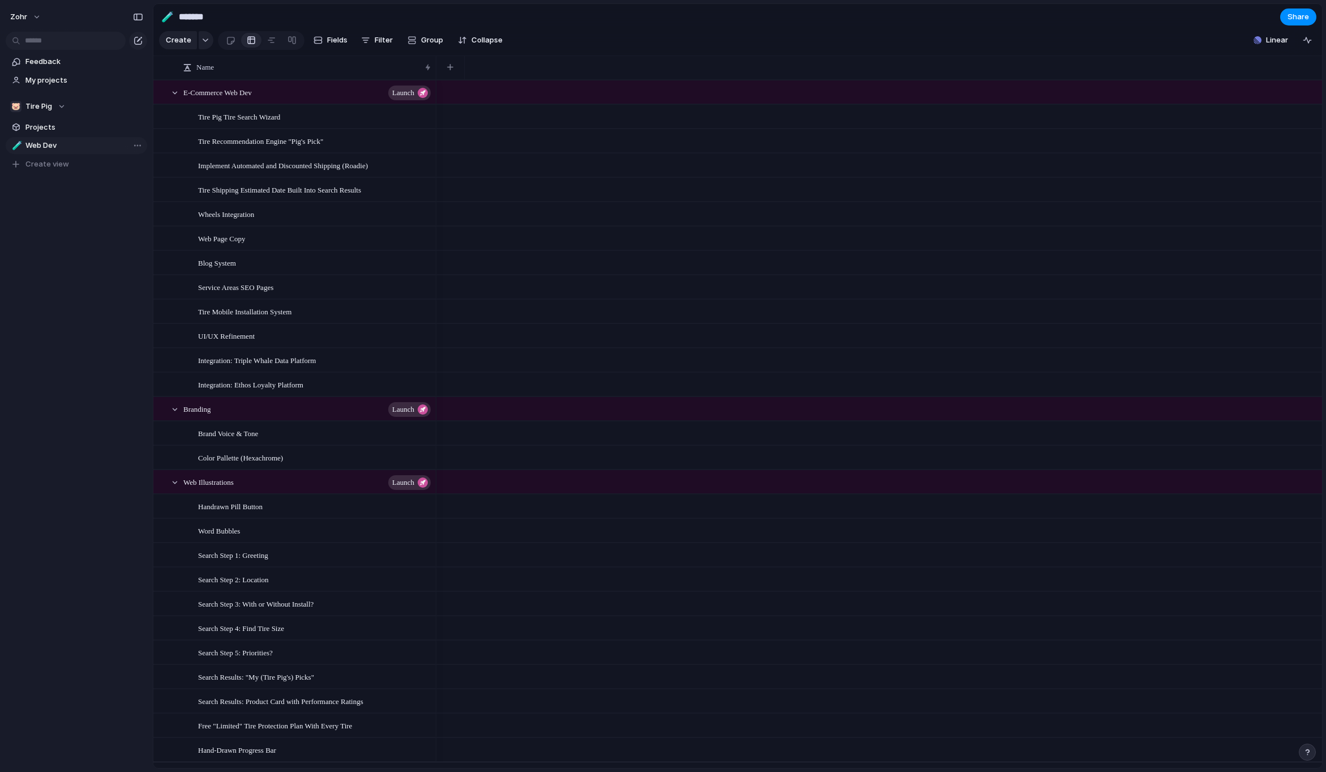
click at [78, 248] on div "Impact Effort Design ready Description Status Owner Priority Target Theme Custo…" at bounding box center [663, 386] width 1326 height 772
click at [319, 42] on div "button" at bounding box center [318, 40] width 9 height 9
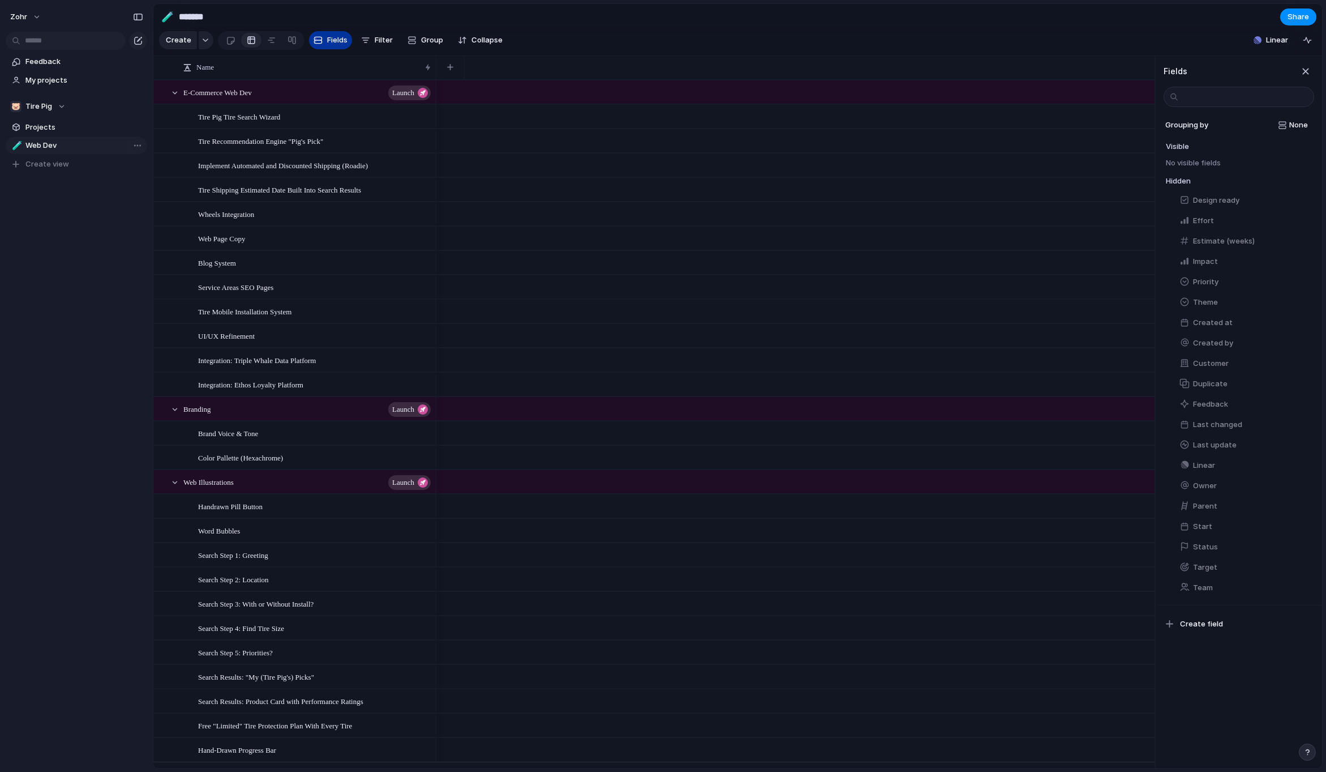
click at [319, 42] on div "button" at bounding box center [318, 40] width 9 height 9
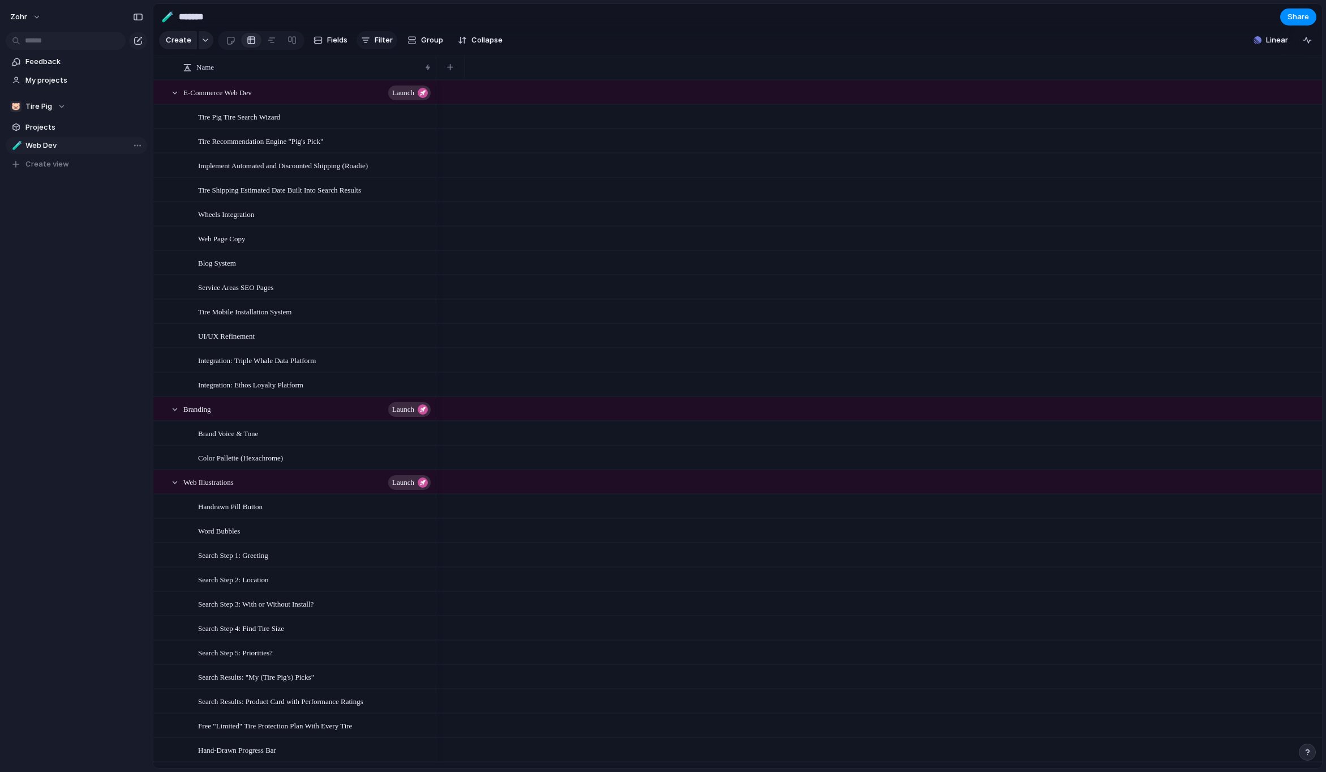
click at [375, 42] on span "Filter" at bounding box center [384, 40] width 18 height 11
type input "*"
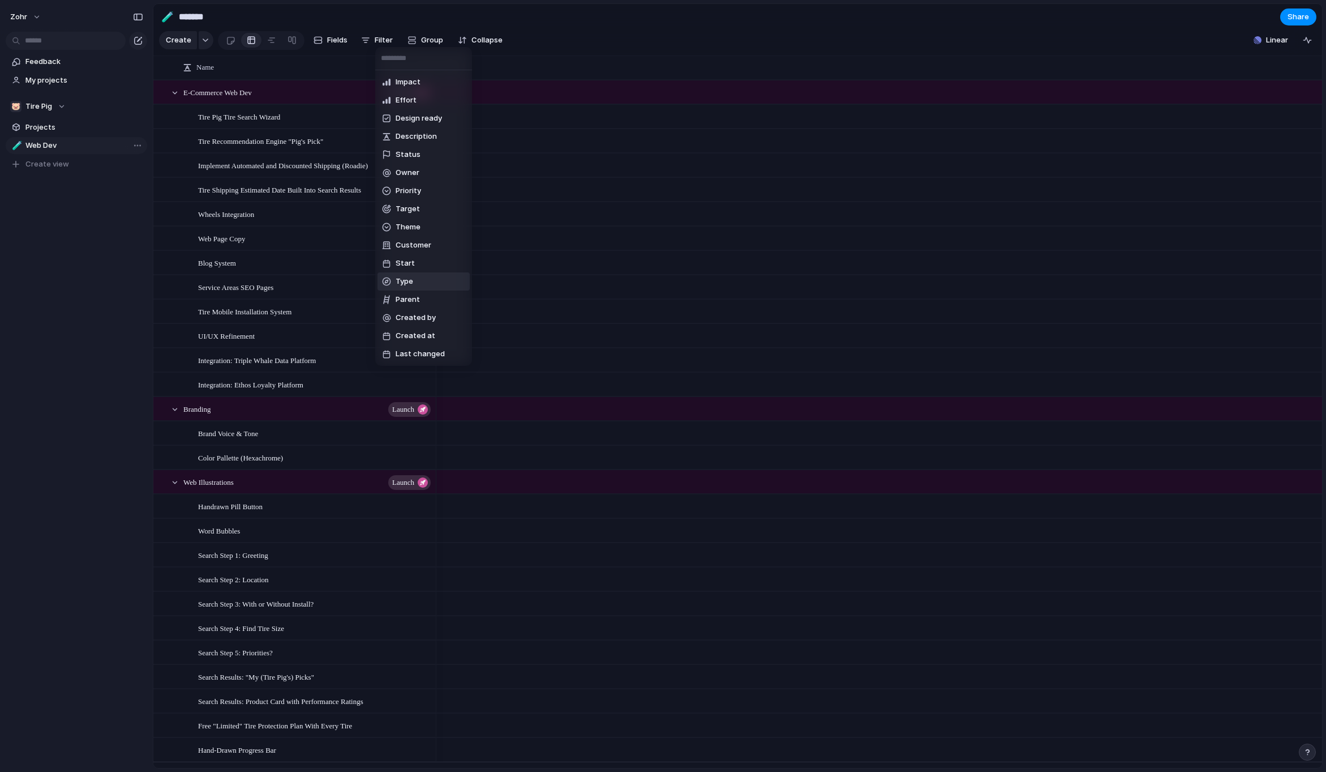
click at [425, 282] on li "Type" at bounding box center [424, 281] width 92 height 18
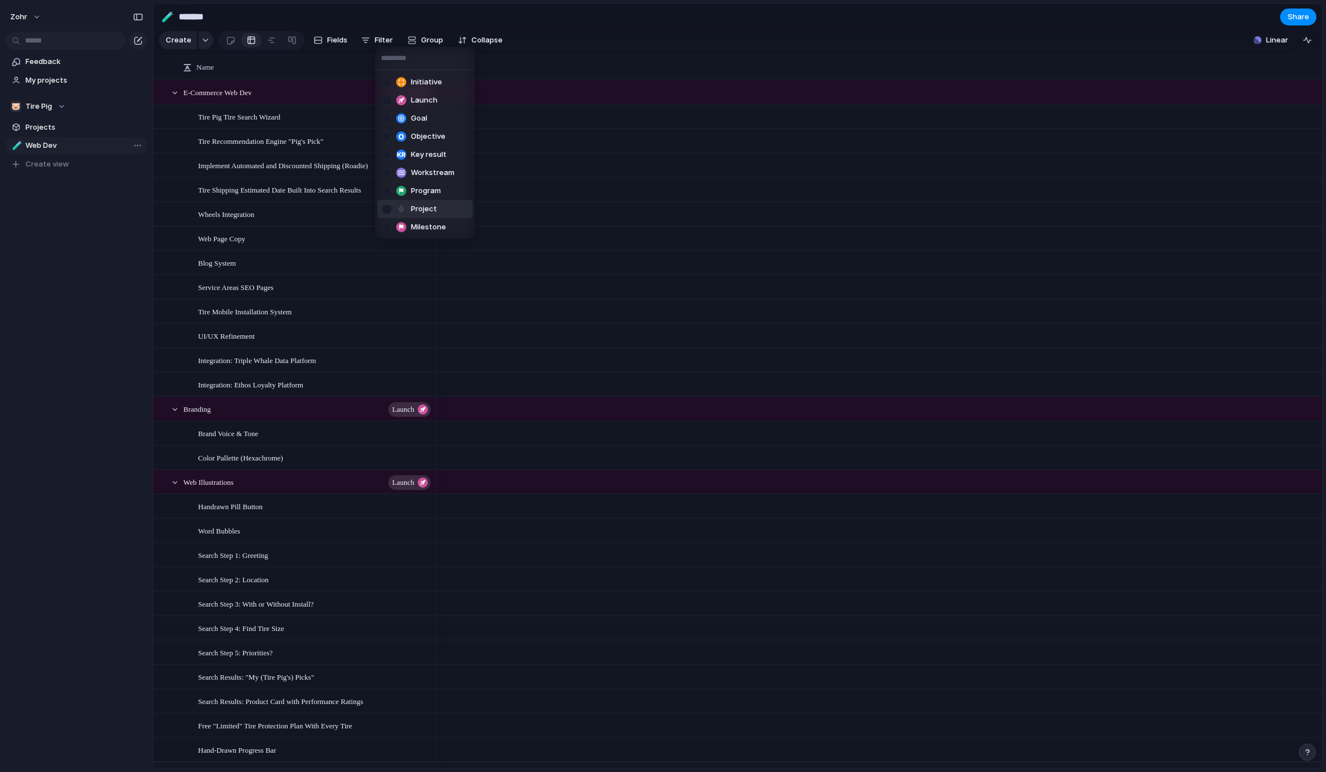
click at [439, 208] on li "Project" at bounding box center [425, 209] width 95 height 18
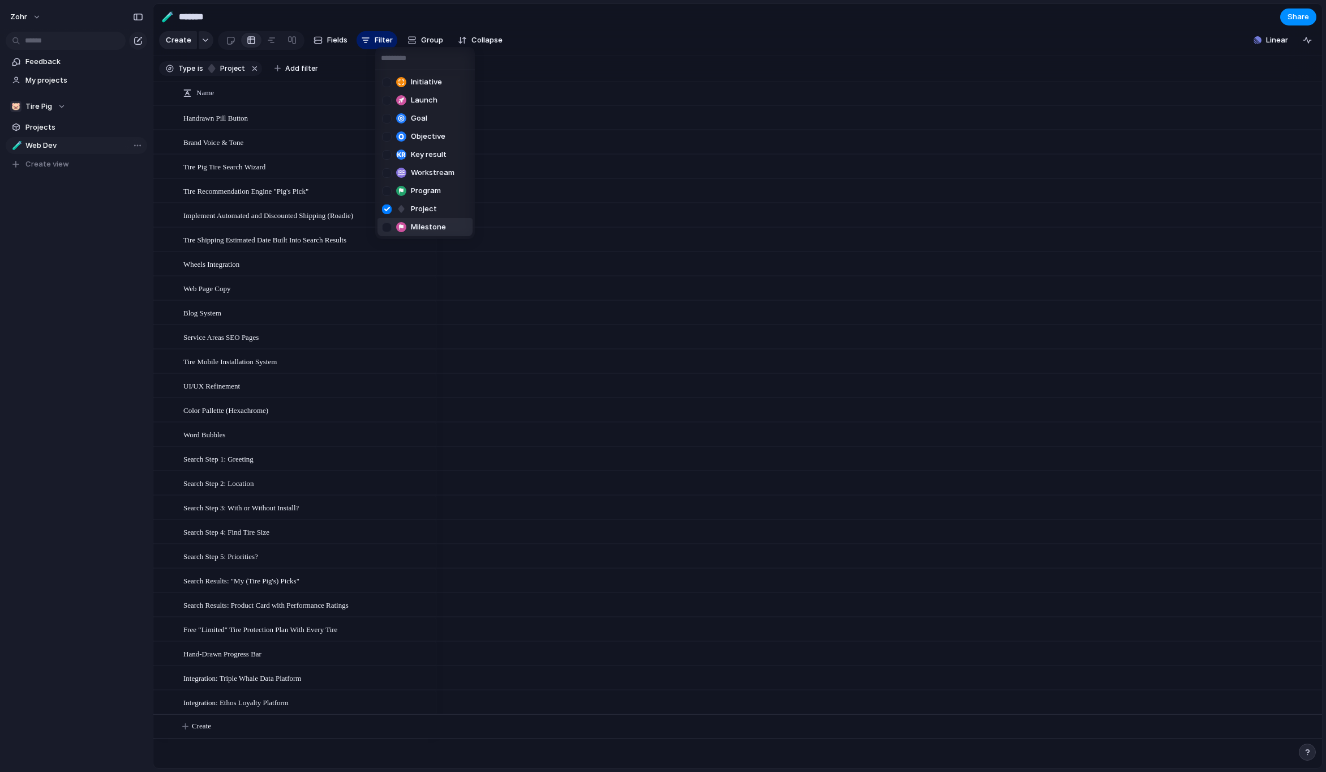
click at [434, 223] on span "Milestone" at bounding box center [428, 226] width 35 height 11
click at [432, 222] on span "Milestone" at bounding box center [428, 226] width 35 height 11
click at [431, 212] on span "Project" at bounding box center [424, 208] width 26 height 11
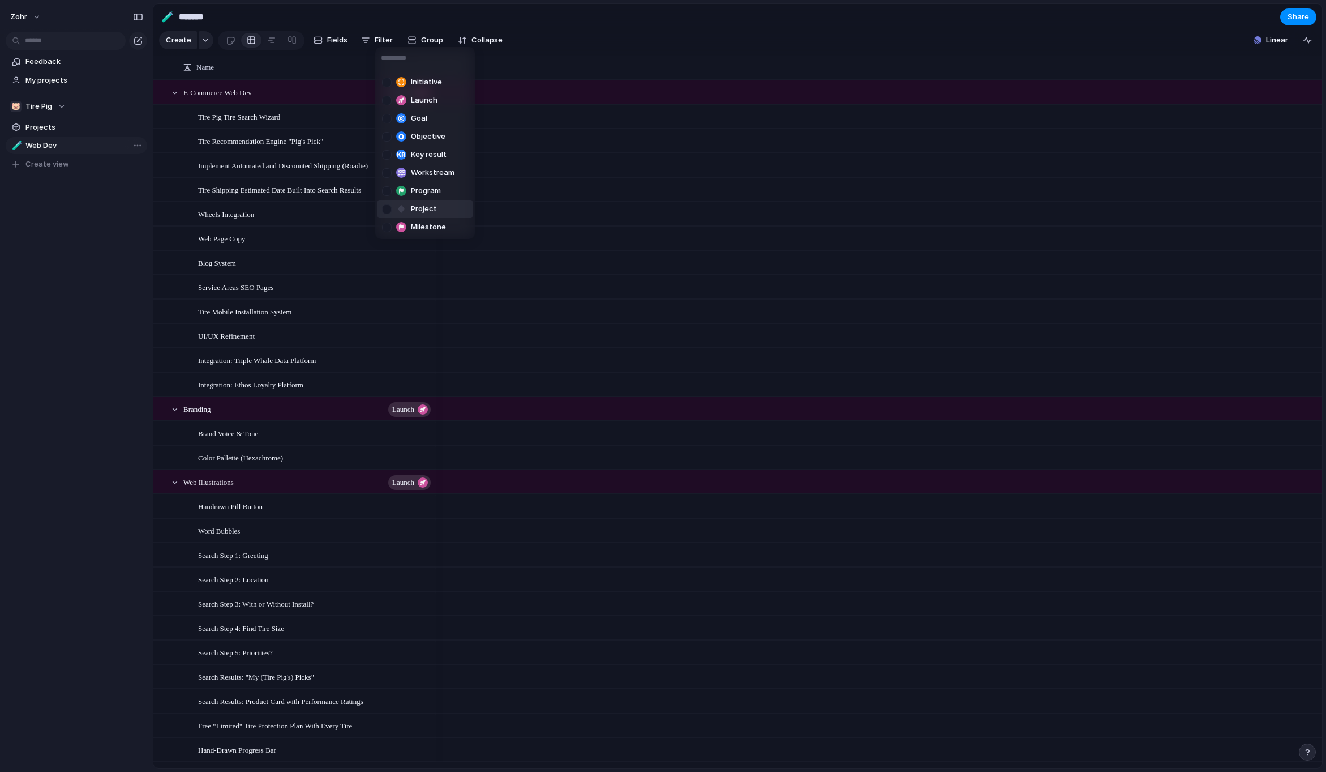
click at [117, 147] on div "Initiative Launch Goal Objective Key result Workstream Program Project Milestone" at bounding box center [663, 386] width 1326 height 772
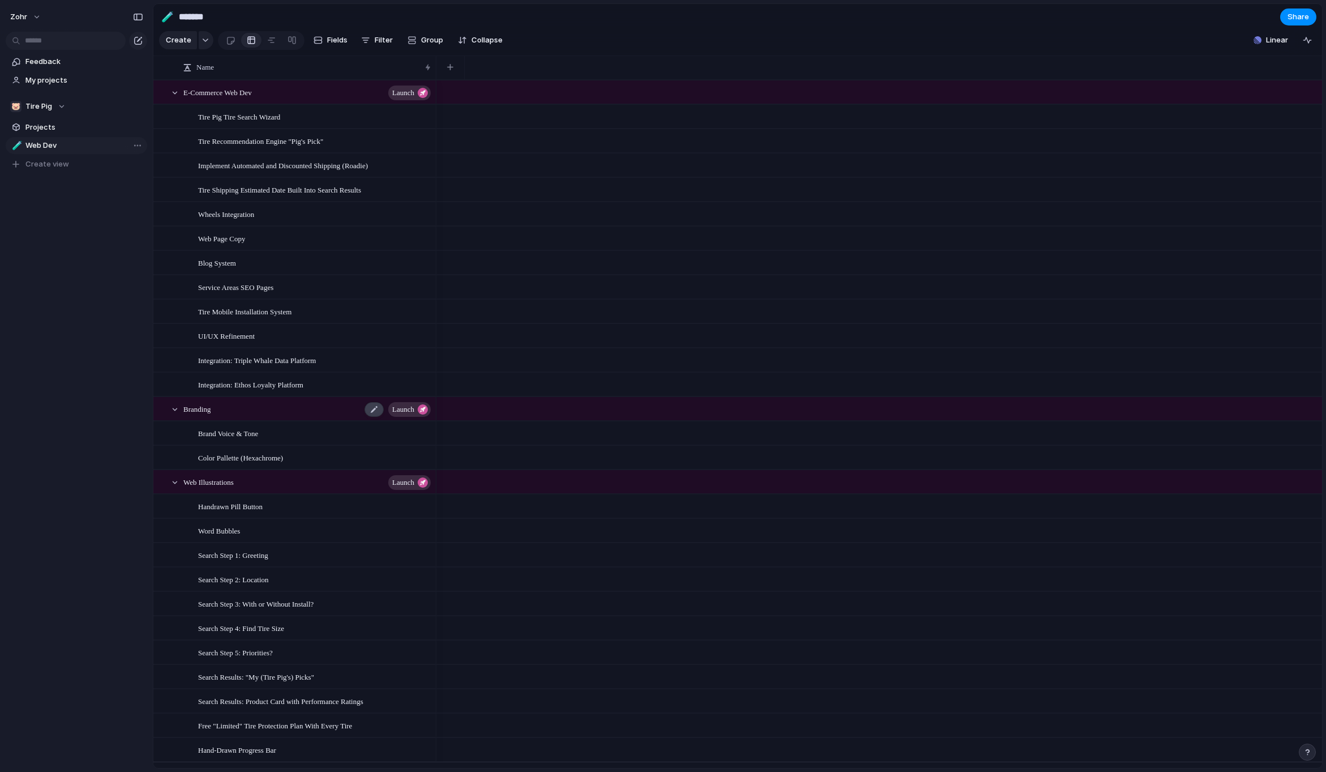
click at [372, 414] on div at bounding box center [374, 409] width 19 height 15
click at [174, 414] on div at bounding box center [175, 409] width 10 height 10
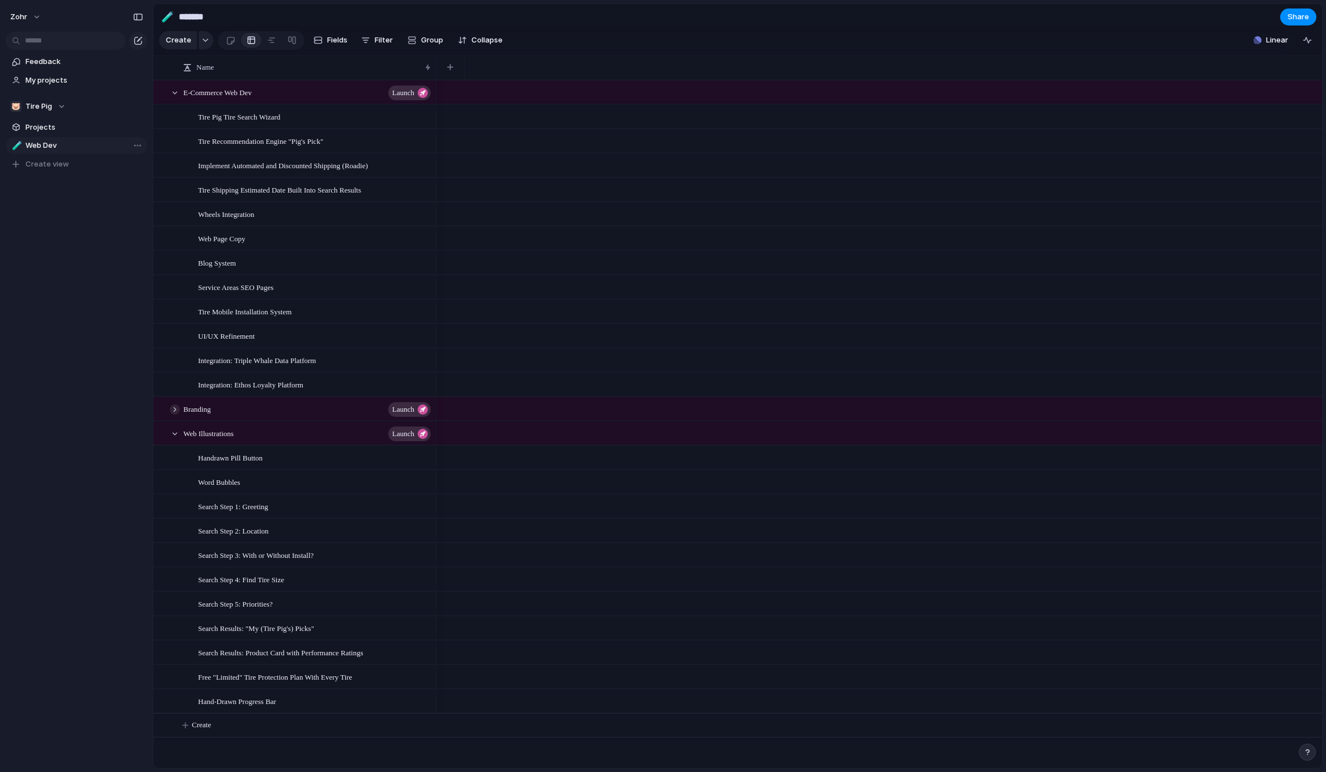
click at [174, 414] on div at bounding box center [175, 409] width 10 height 10
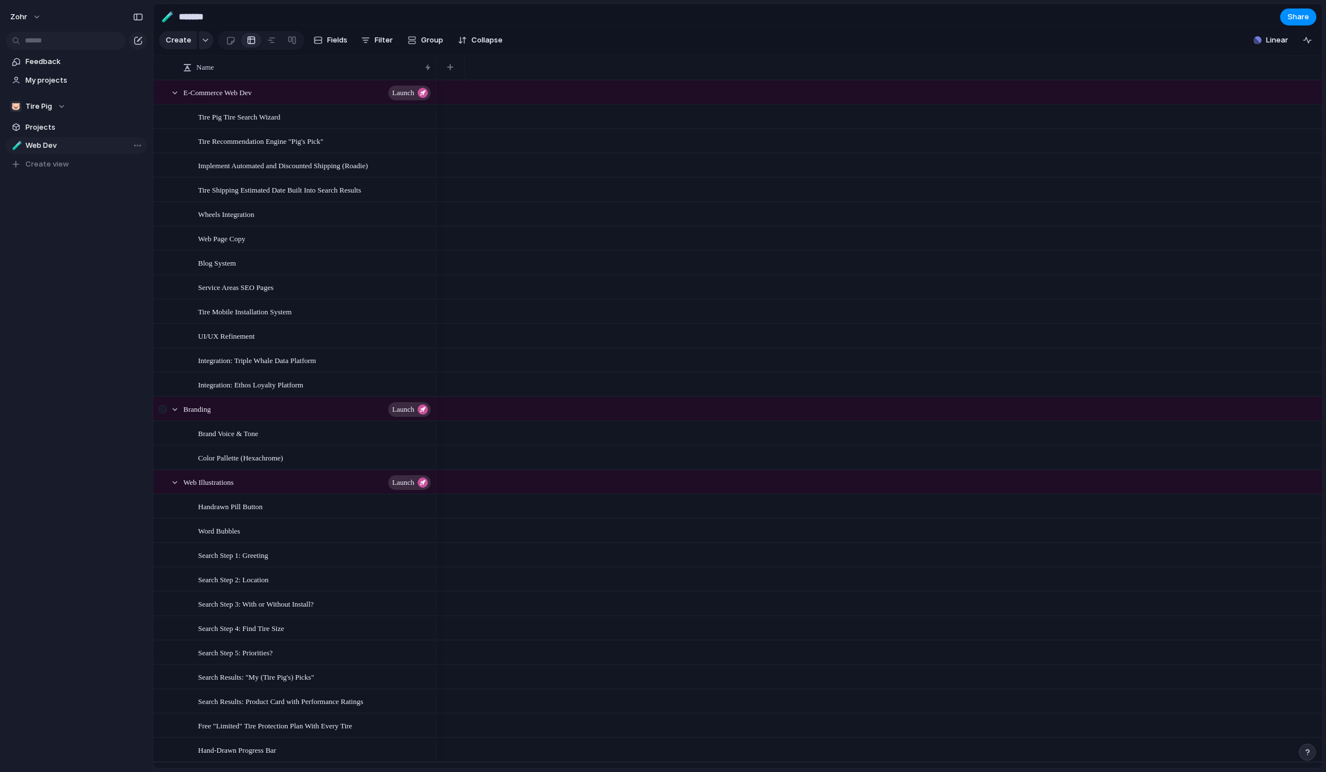
click at [164, 413] on div at bounding box center [162, 409] width 8 height 8
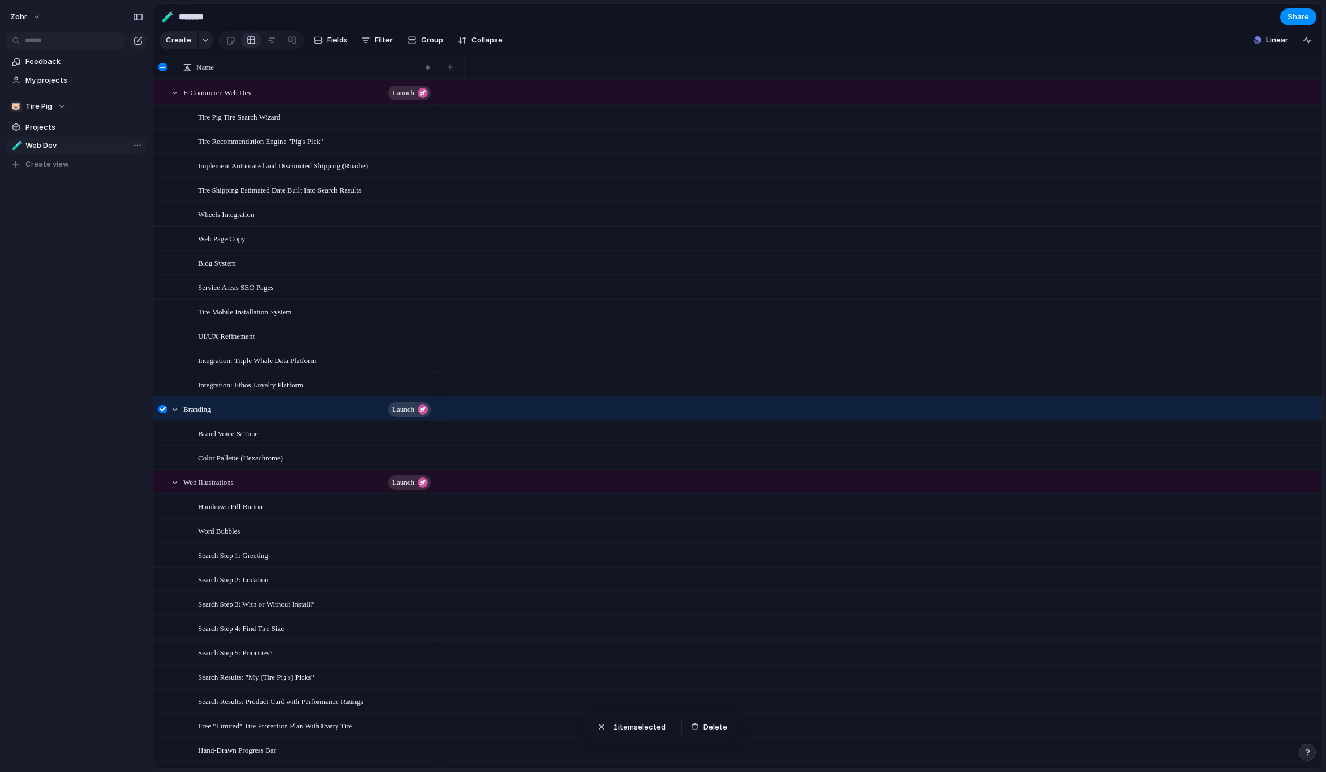
click at [164, 413] on div at bounding box center [162, 409] width 8 height 8
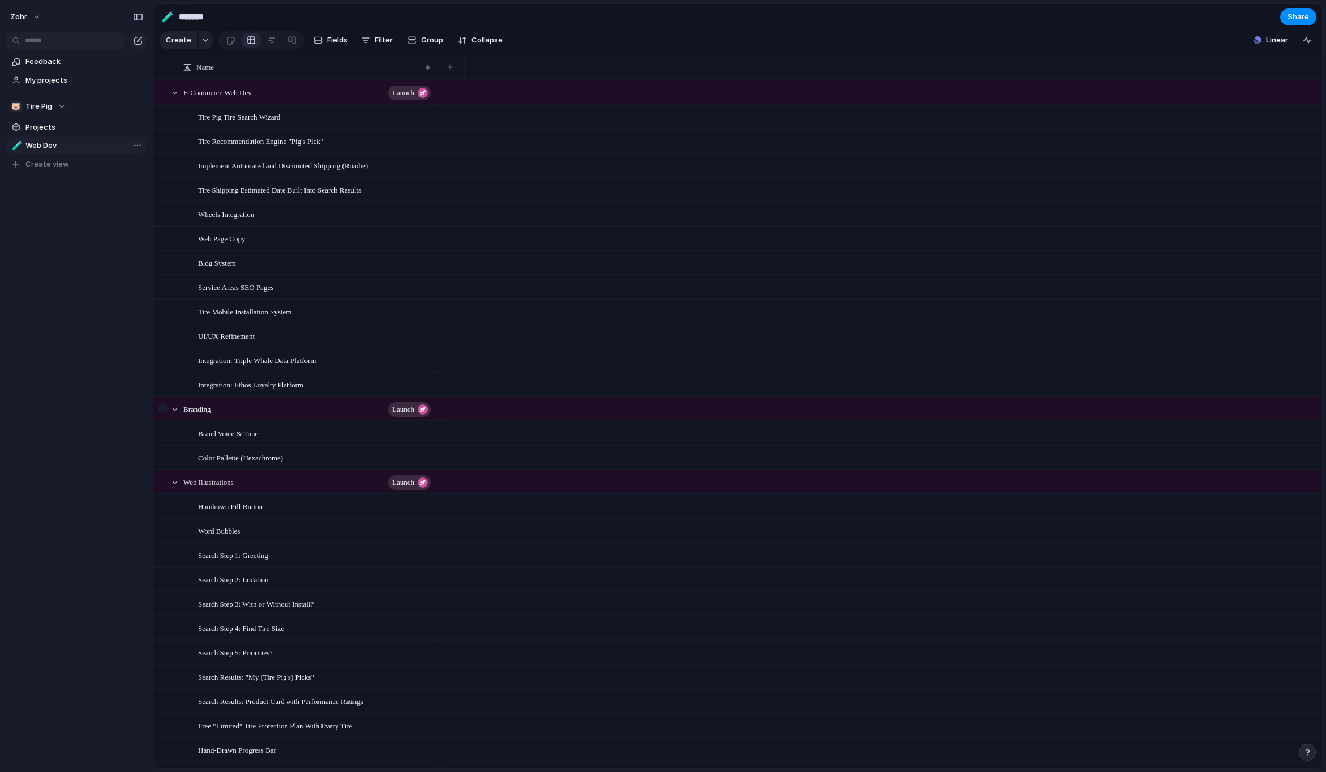
click at [164, 413] on div at bounding box center [162, 409] width 8 height 8
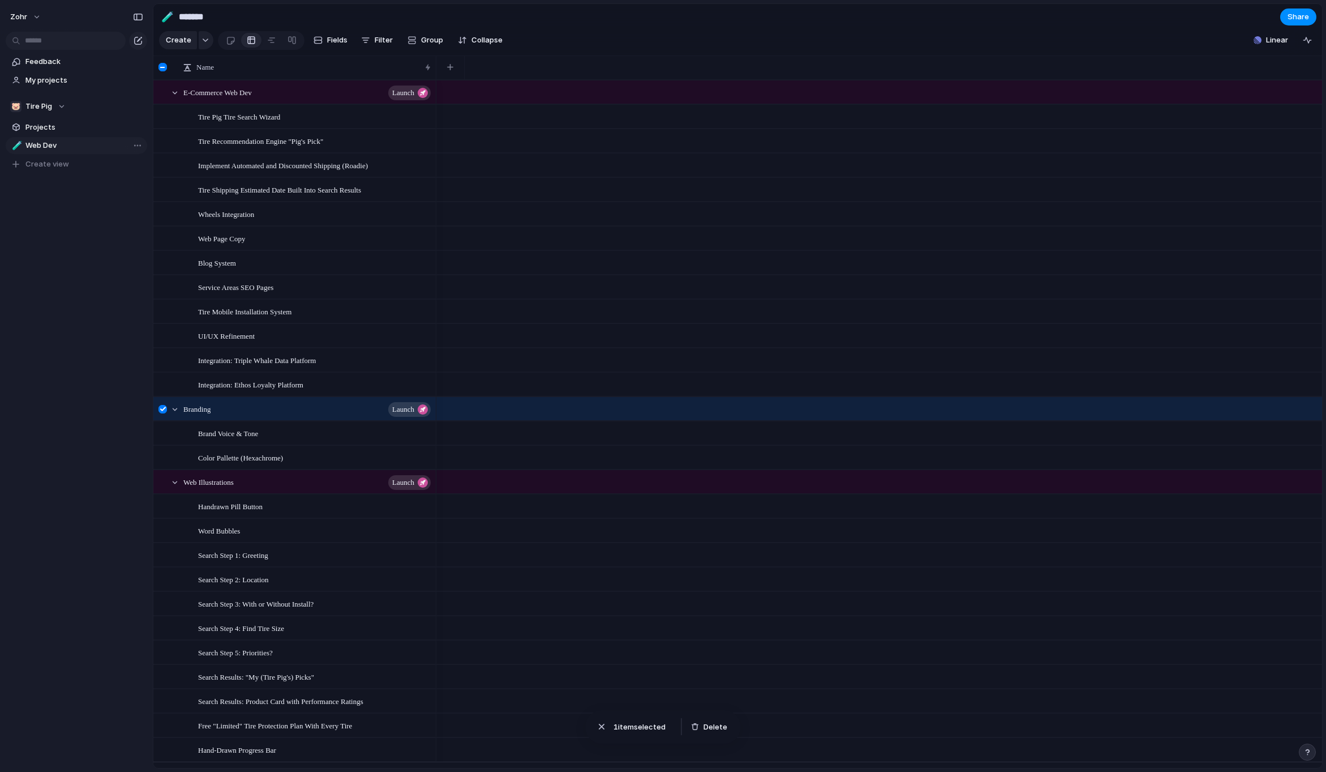
click at [164, 413] on div at bounding box center [162, 409] width 8 height 8
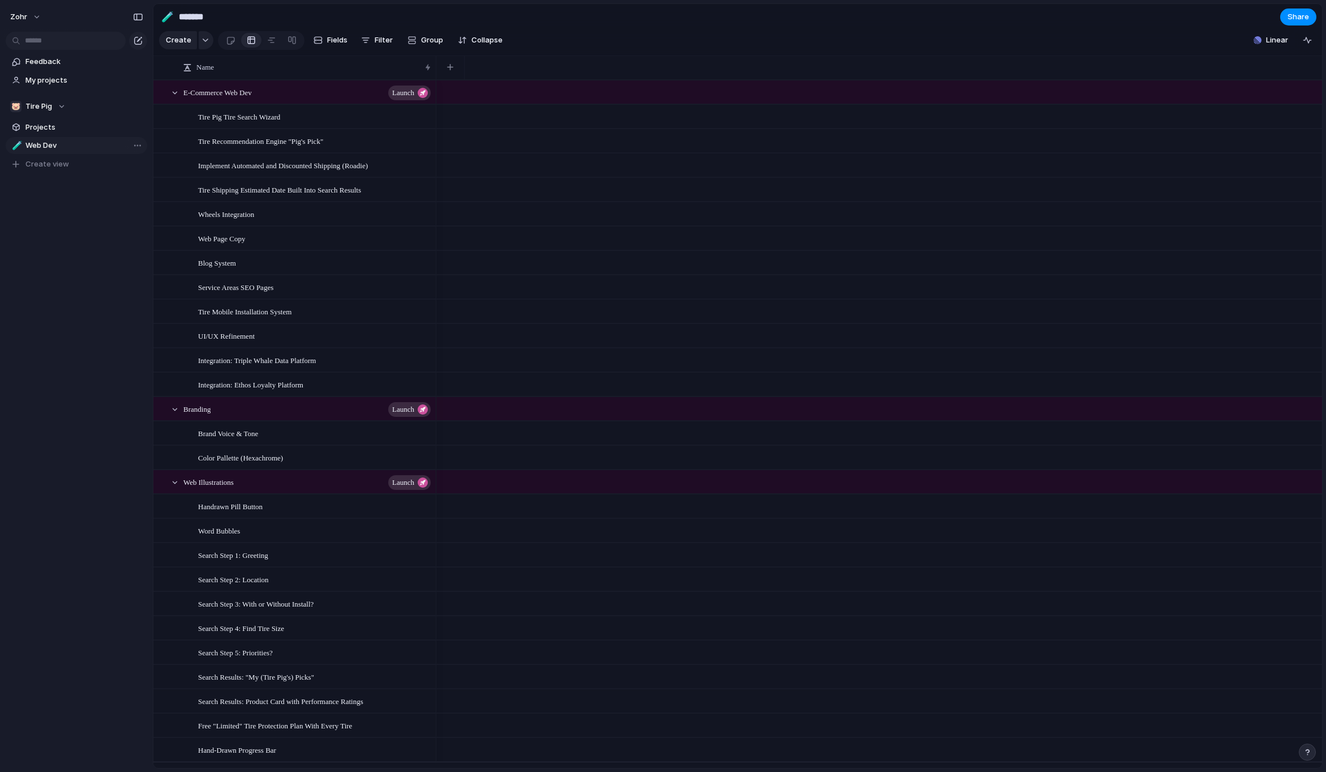
click at [105, 400] on div "zohr Feedback My projects 🐷 Tire Pig Projects 🧪 Web Dev To pick up a draggable …" at bounding box center [76, 386] width 153 height 772
click at [484, 44] on span "Collapse" at bounding box center [487, 40] width 31 height 11
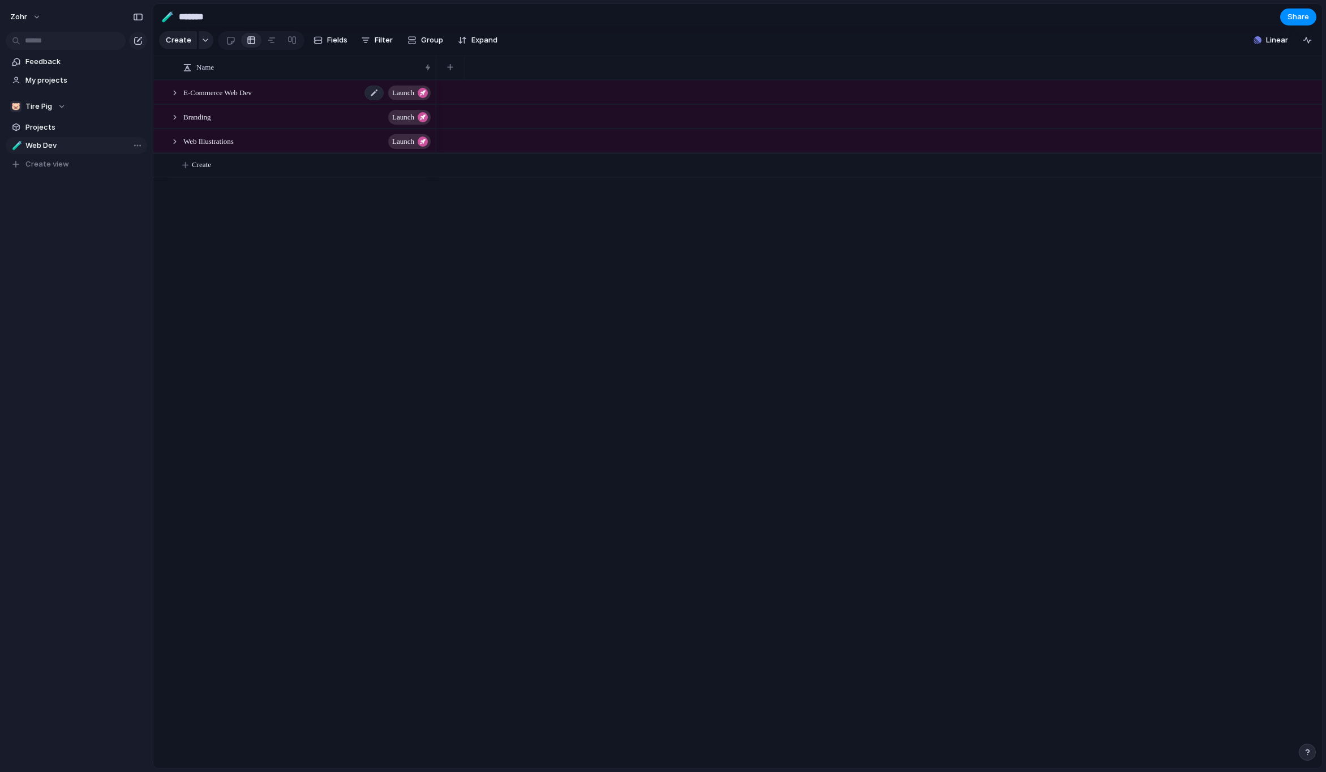
click at [218, 98] on span "E-Commerce Web Dev" at bounding box center [217, 91] width 68 height 13
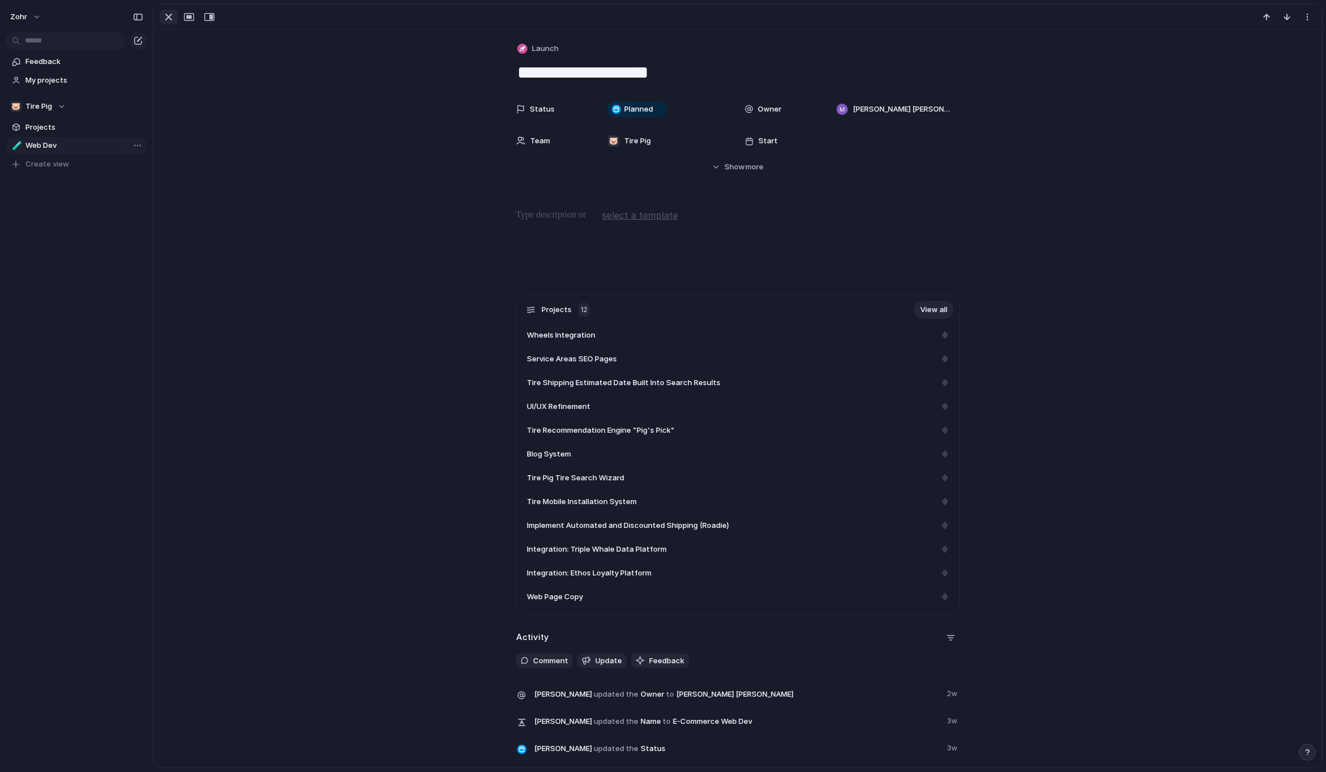
click at [167, 22] on div "button" at bounding box center [169, 17] width 14 height 14
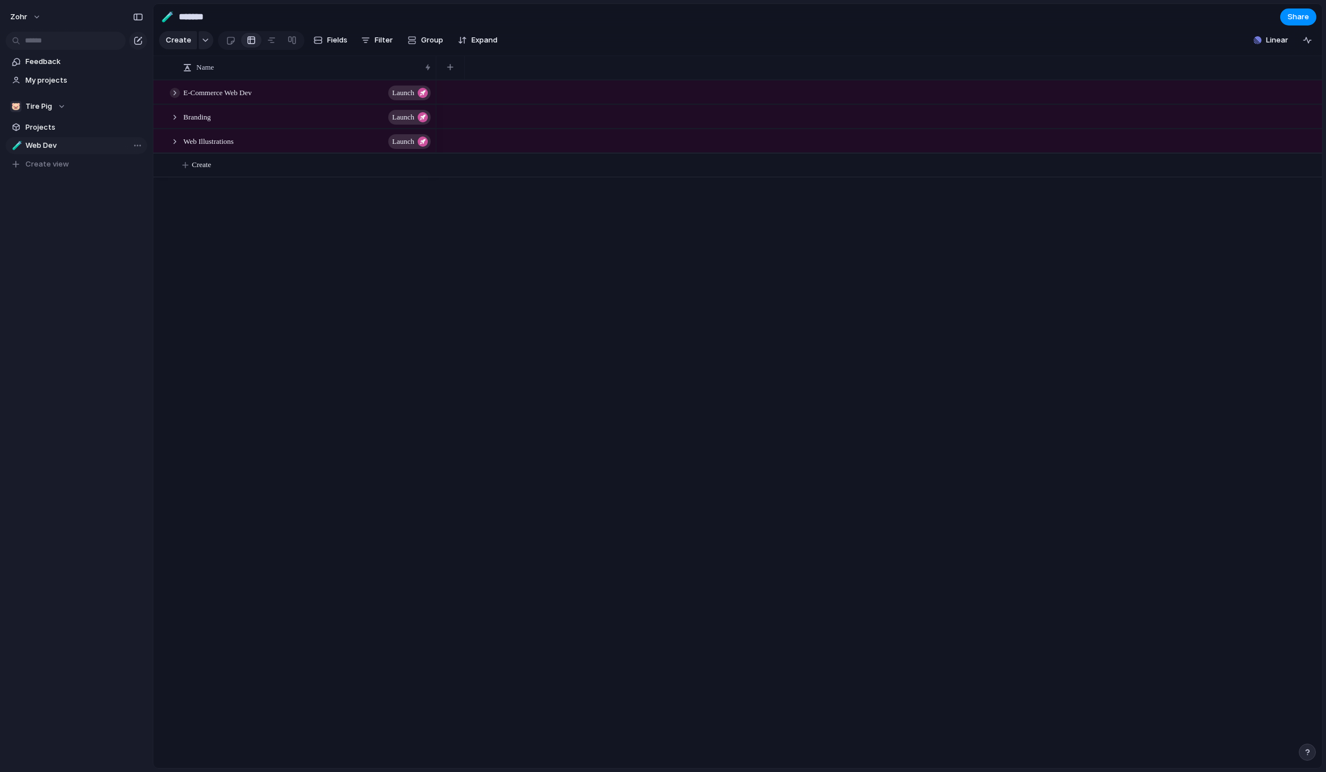
click at [174, 98] on div at bounding box center [175, 93] width 10 height 10
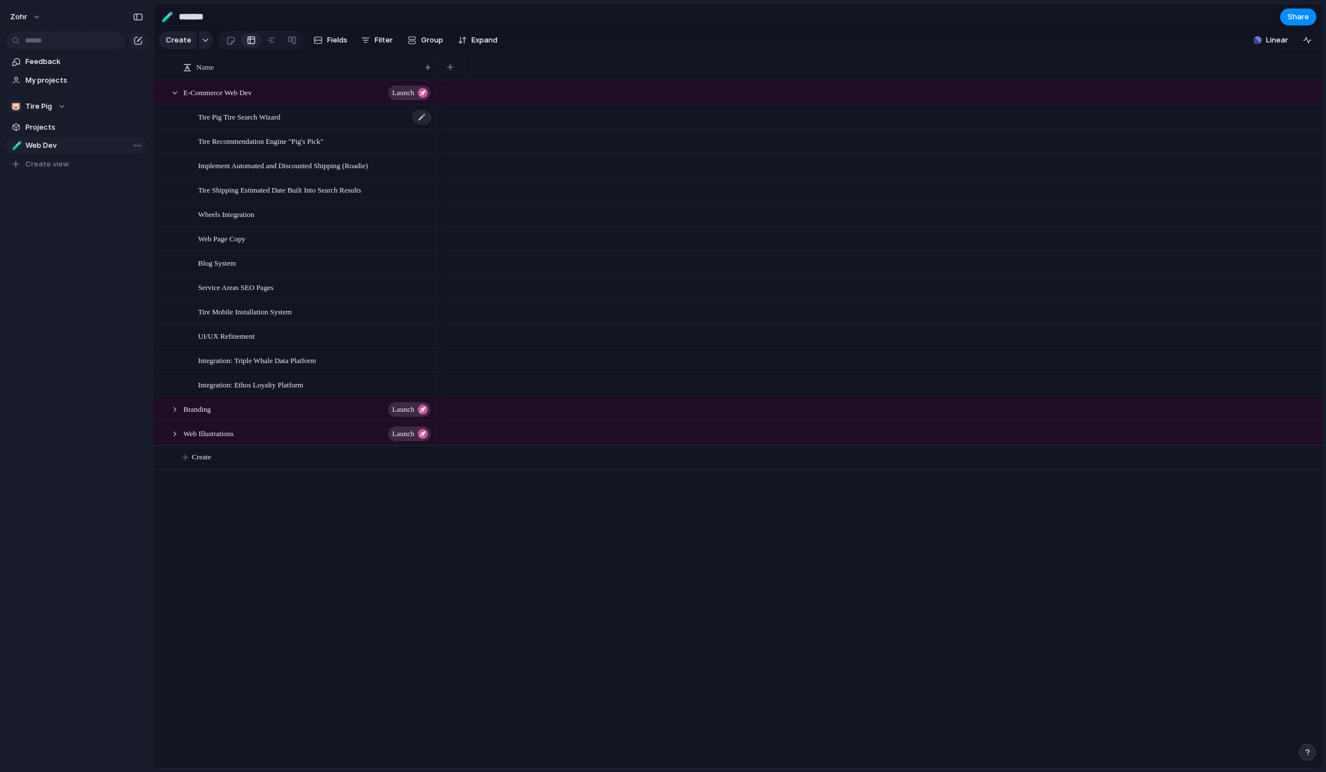
click at [294, 128] on div "Tire Pig Tire Search Wizard" at bounding box center [315, 116] width 234 height 23
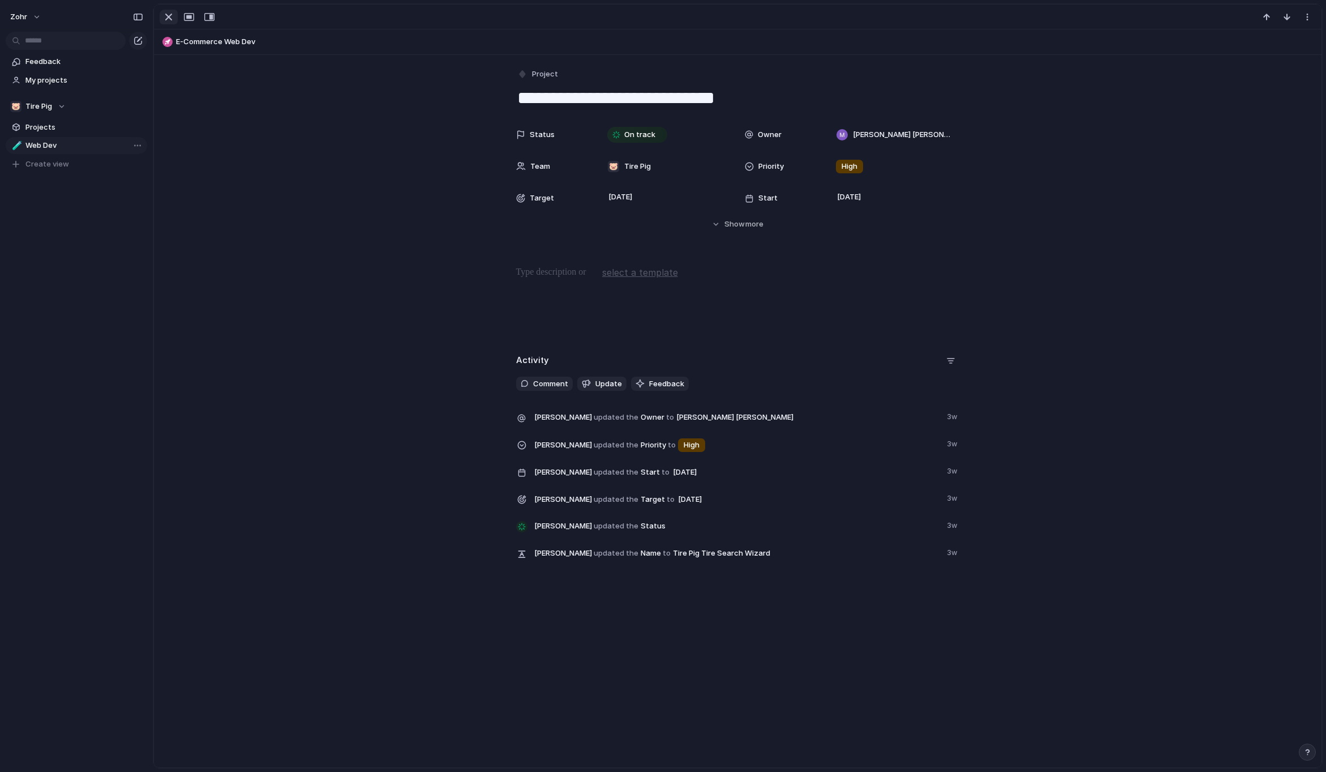
click at [169, 20] on div "button" at bounding box center [169, 17] width 14 height 14
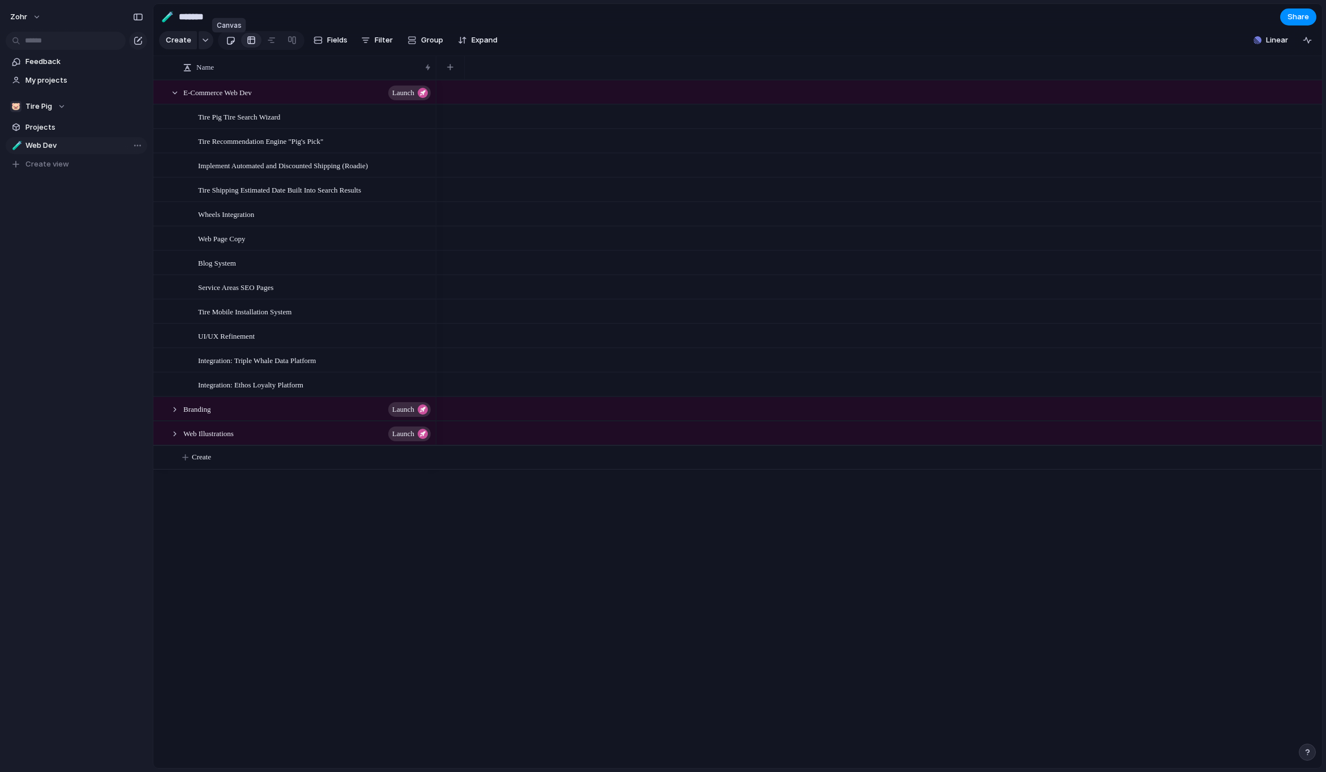
click at [228, 44] on div at bounding box center [231, 40] width 10 height 19
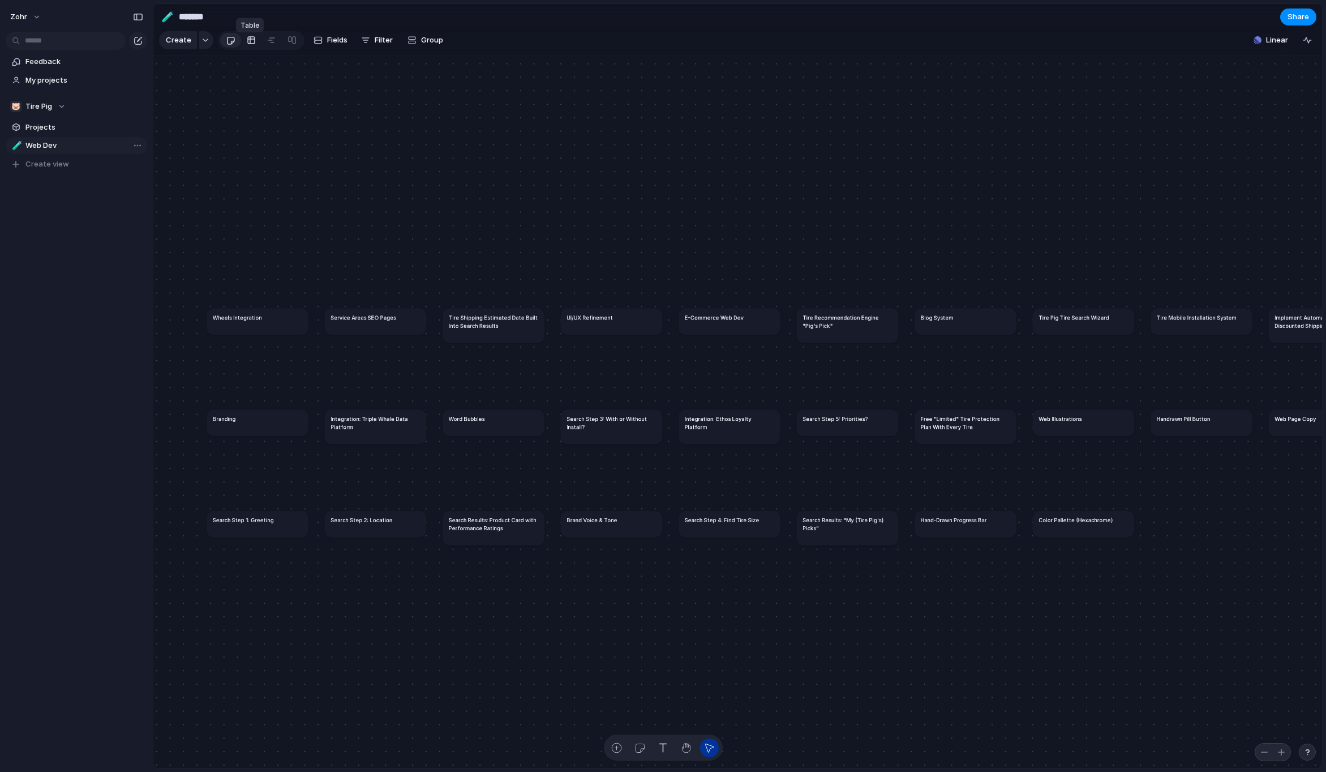
click at [247, 45] on div at bounding box center [251, 40] width 9 height 18
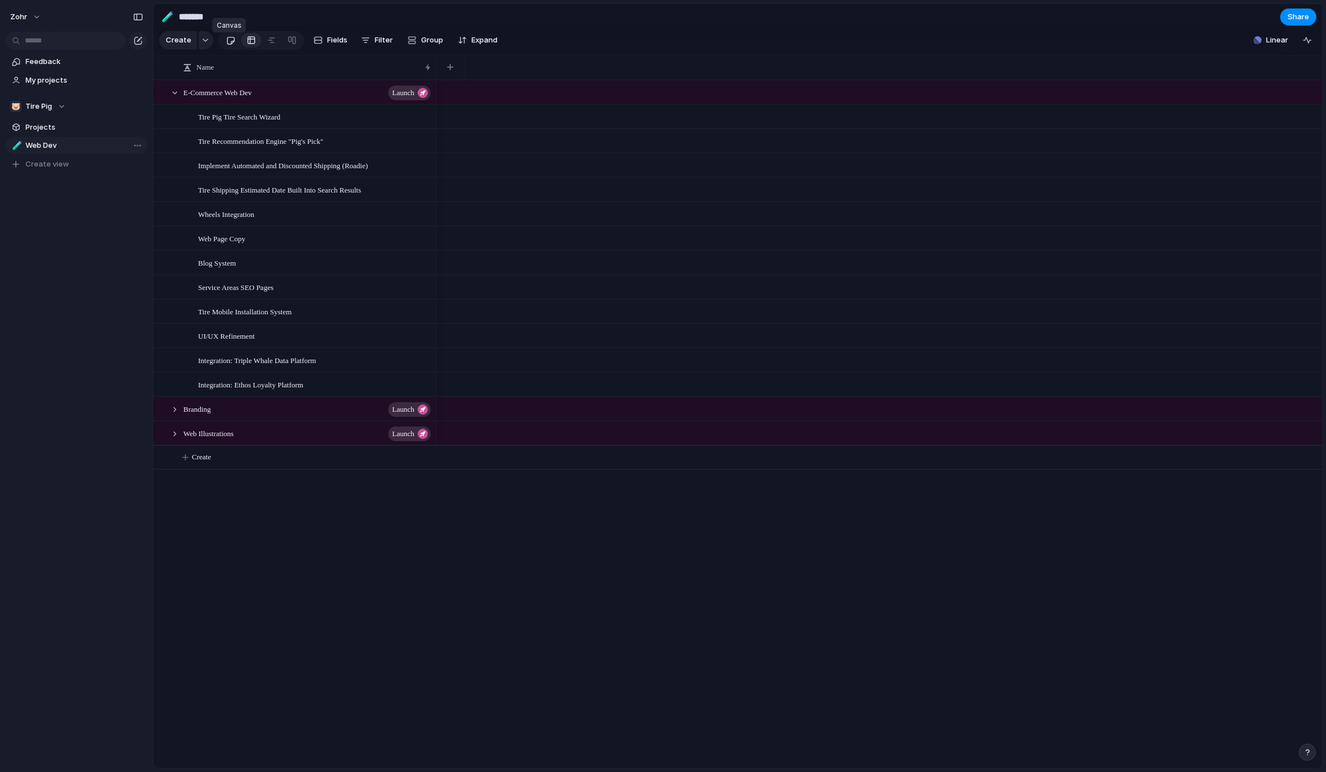
click at [230, 45] on div at bounding box center [231, 40] width 10 height 19
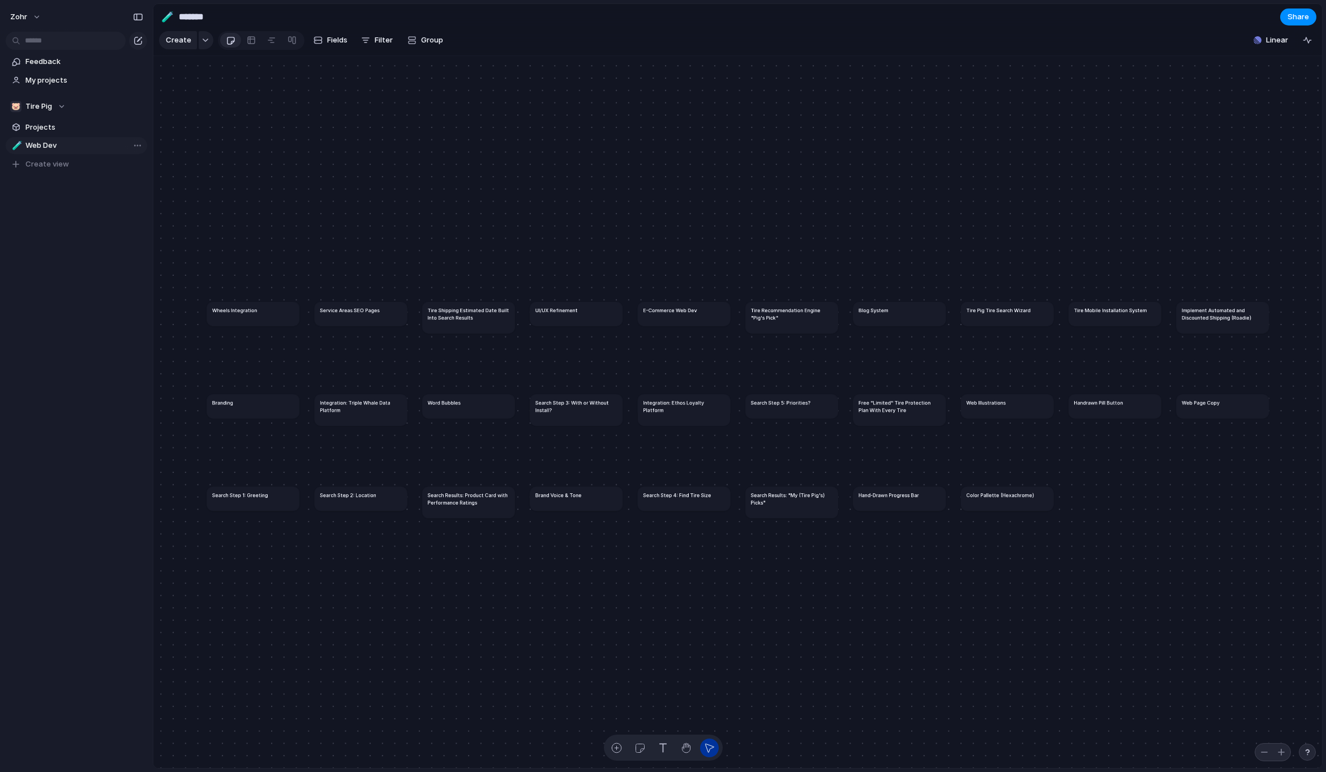
click at [488, 321] on h1 "Tire Shipping Estimated Date Built Into Search Results" at bounding box center [469, 313] width 82 height 15
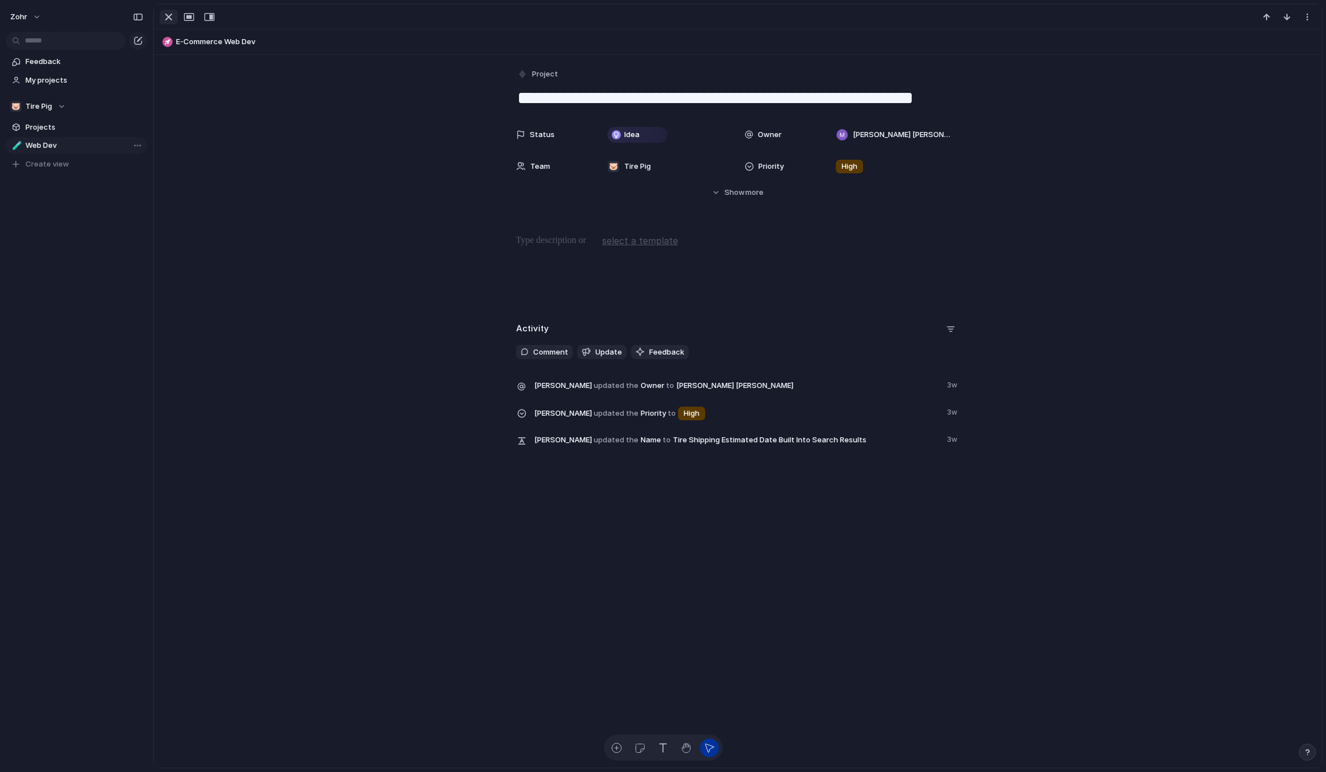
click at [172, 19] on div "button" at bounding box center [169, 17] width 14 height 14
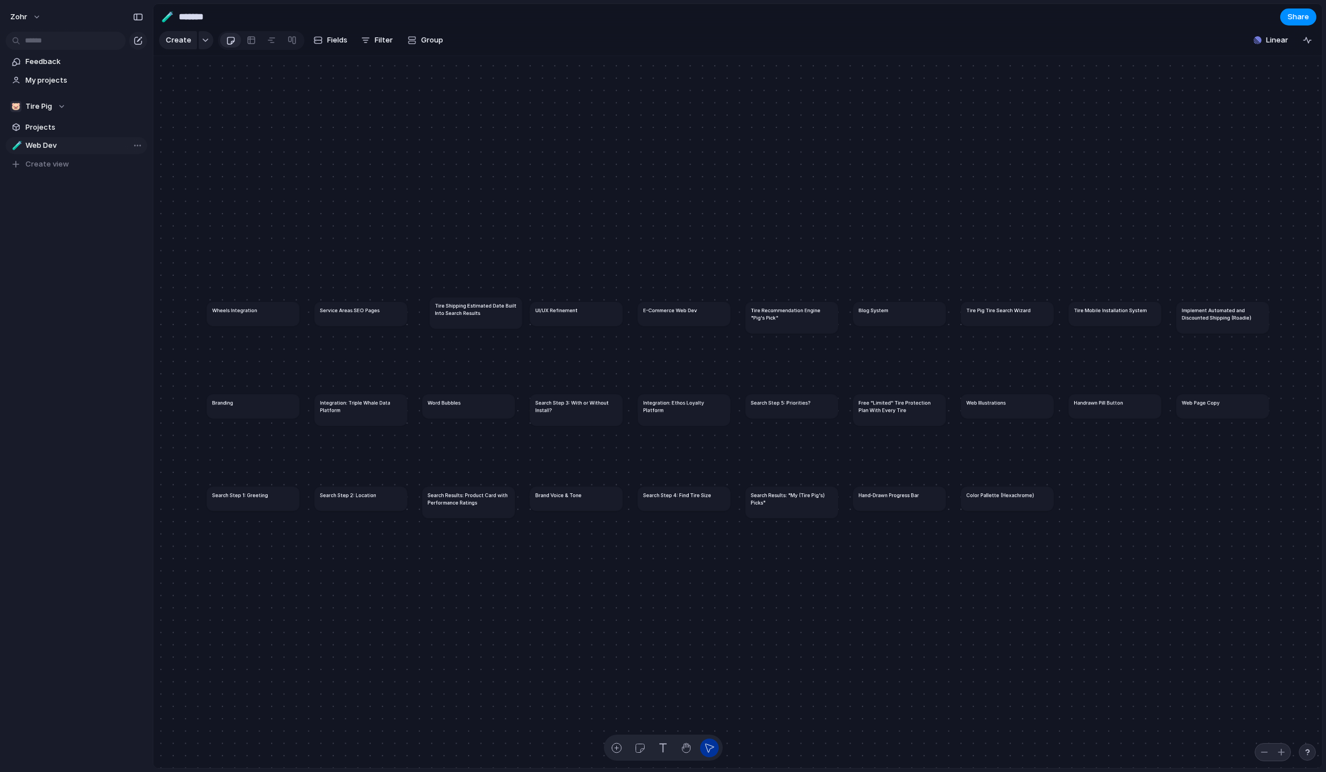
click at [499, 316] on h1 "Tire Shipping Estimated Date Built Into Search Results" at bounding box center [476, 309] width 82 height 15
click at [318, 45] on div "button" at bounding box center [318, 40] width 9 height 9
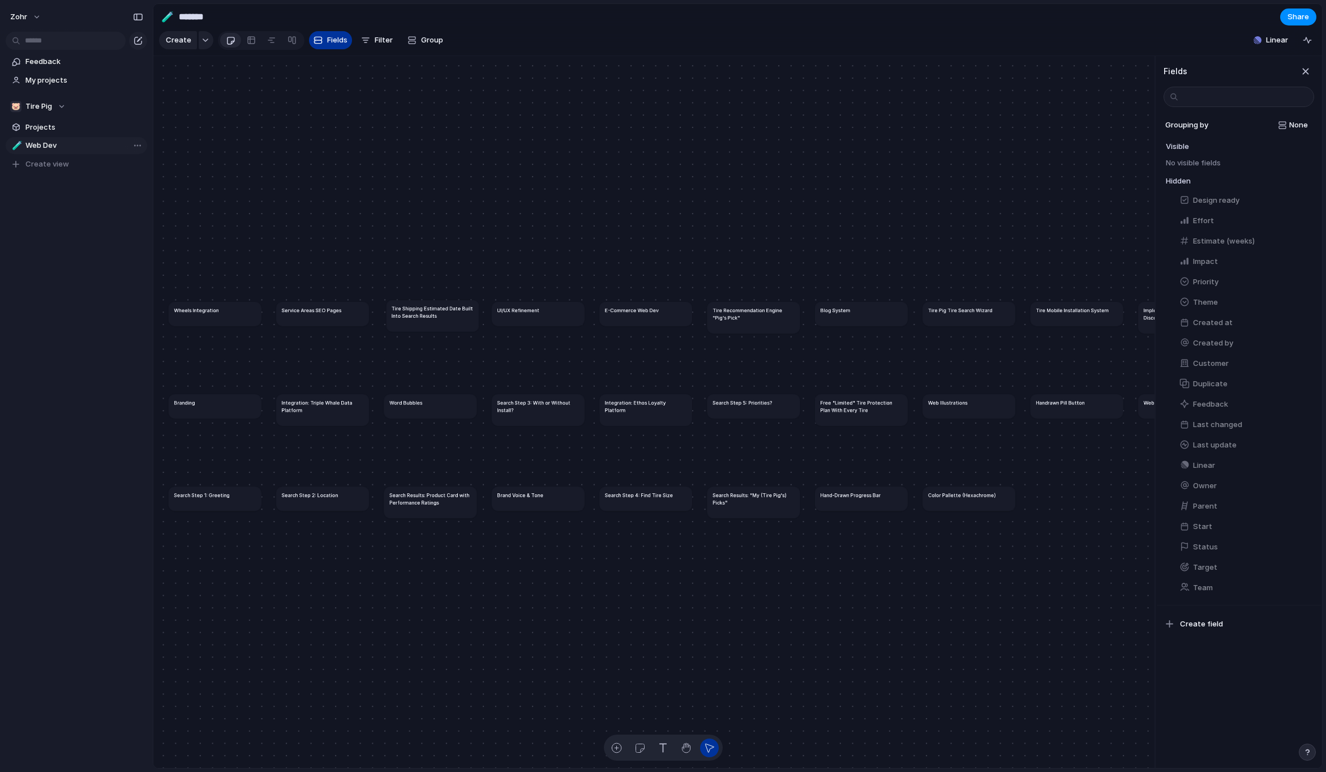
click at [346, 46] on button "Fields" at bounding box center [330, 40] width 43 height 18
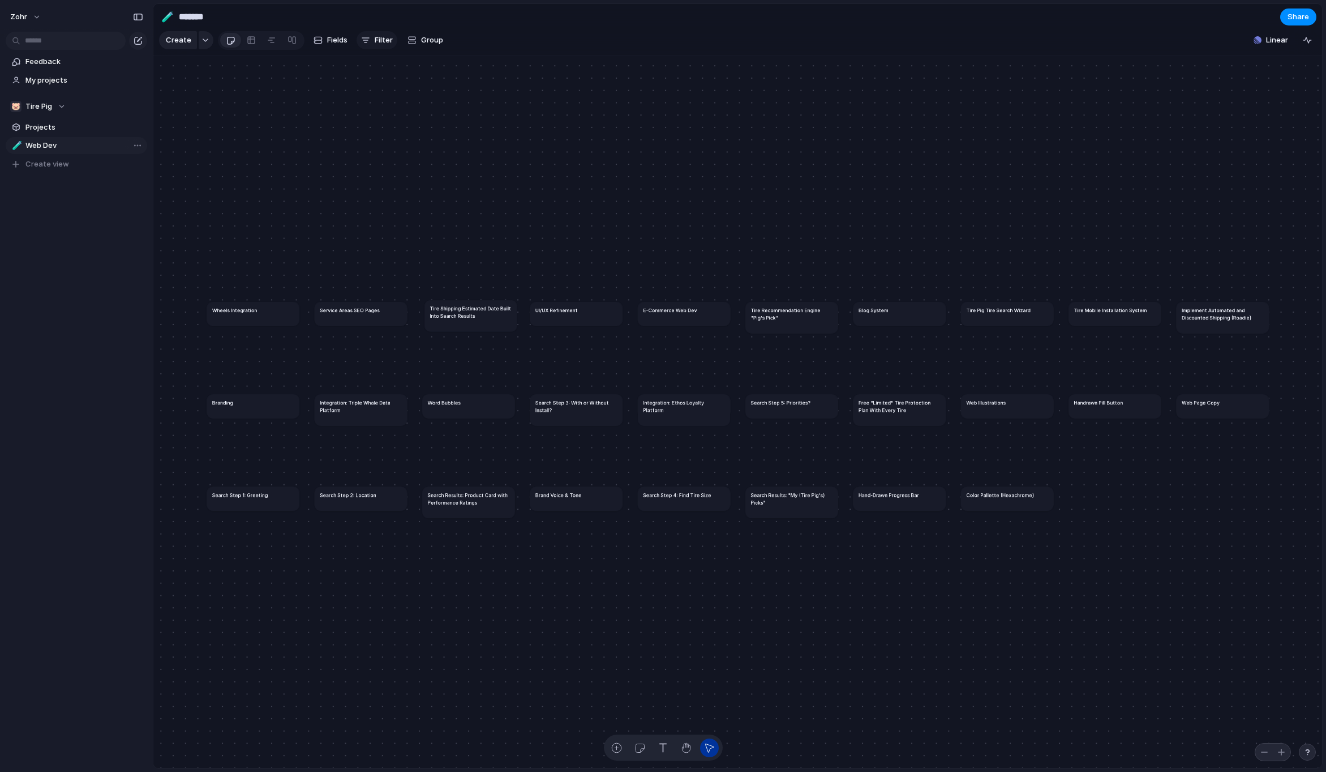
click at [375, 41] on span "Filter" at bounding box center [384, 40] width 18 height 11
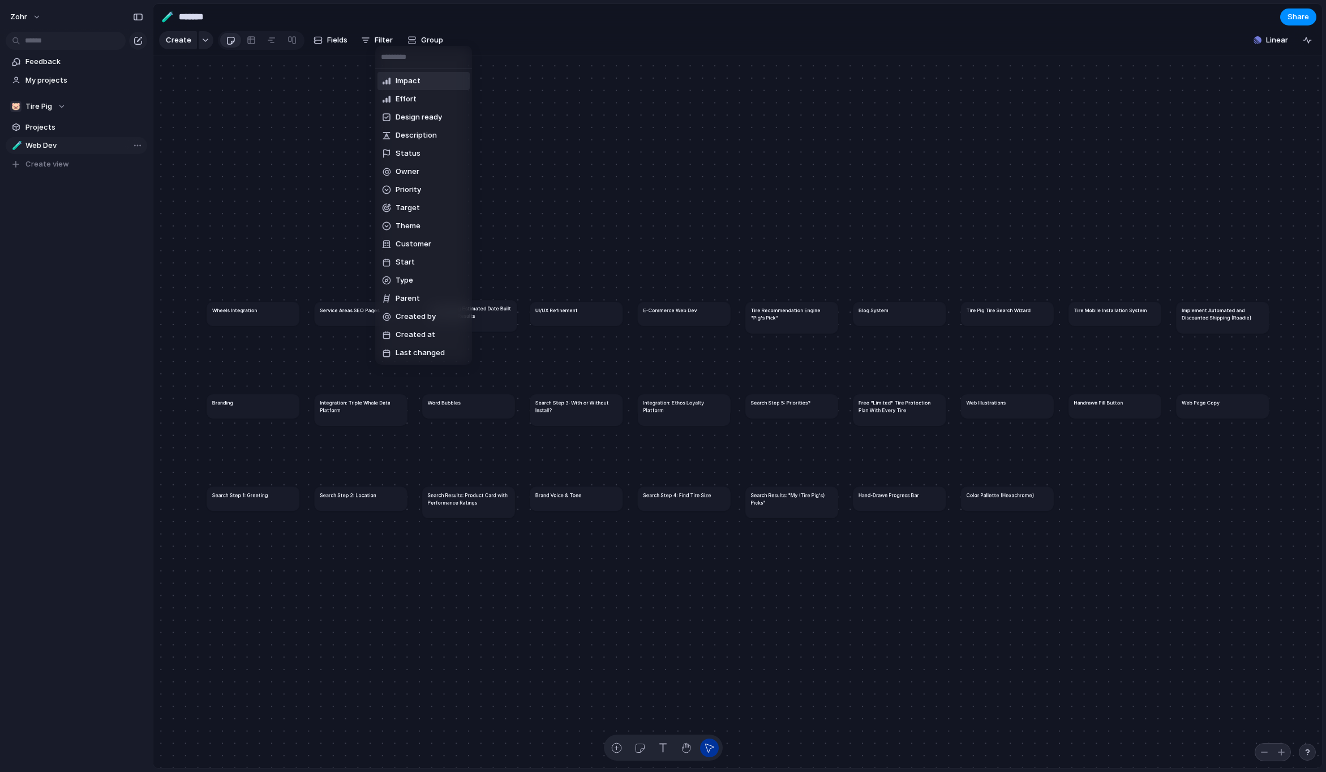
click at [367, 42] on div "Impact Effort Design ready Description Status Owner Priority Target Theme Custo…" at bounding box center [663, 386] width 1326 height 772
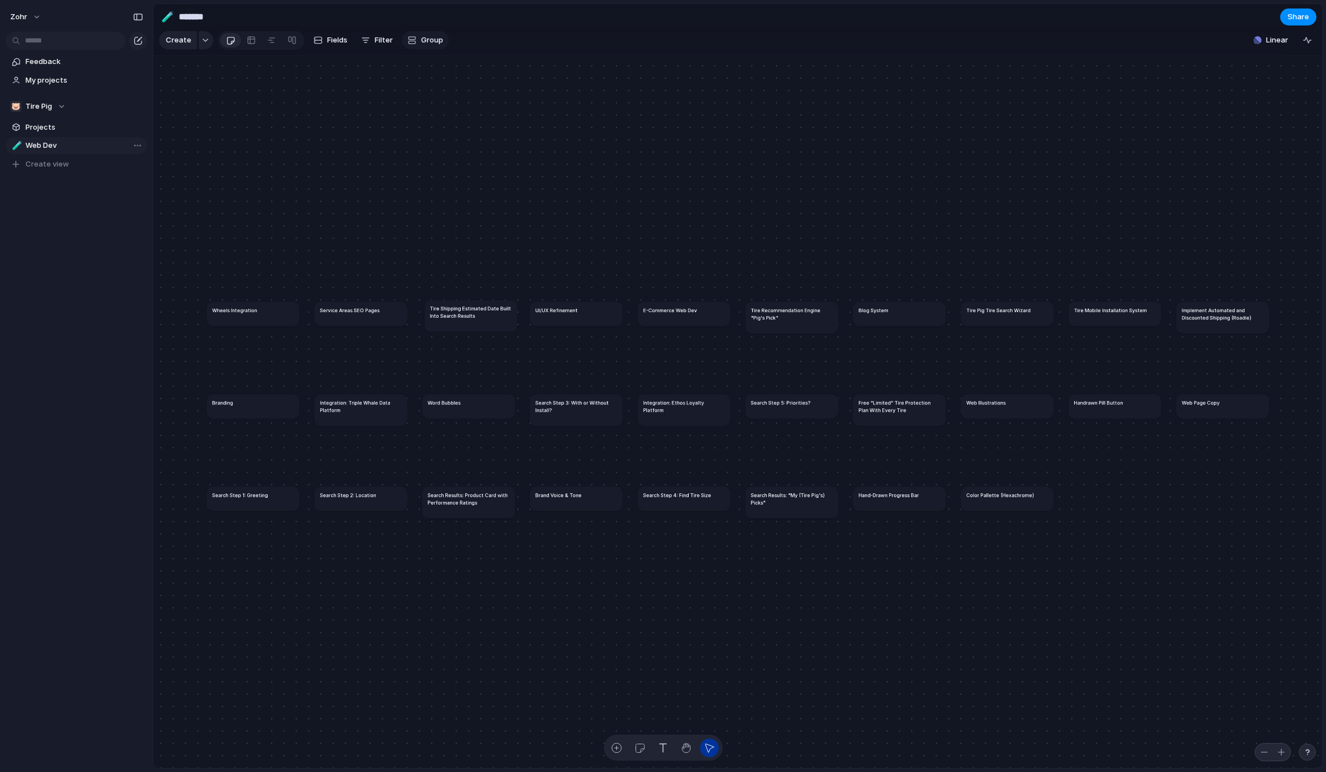
click at [418, 40] on button "Group" at bounding box center [425, 40] width 47 height 18
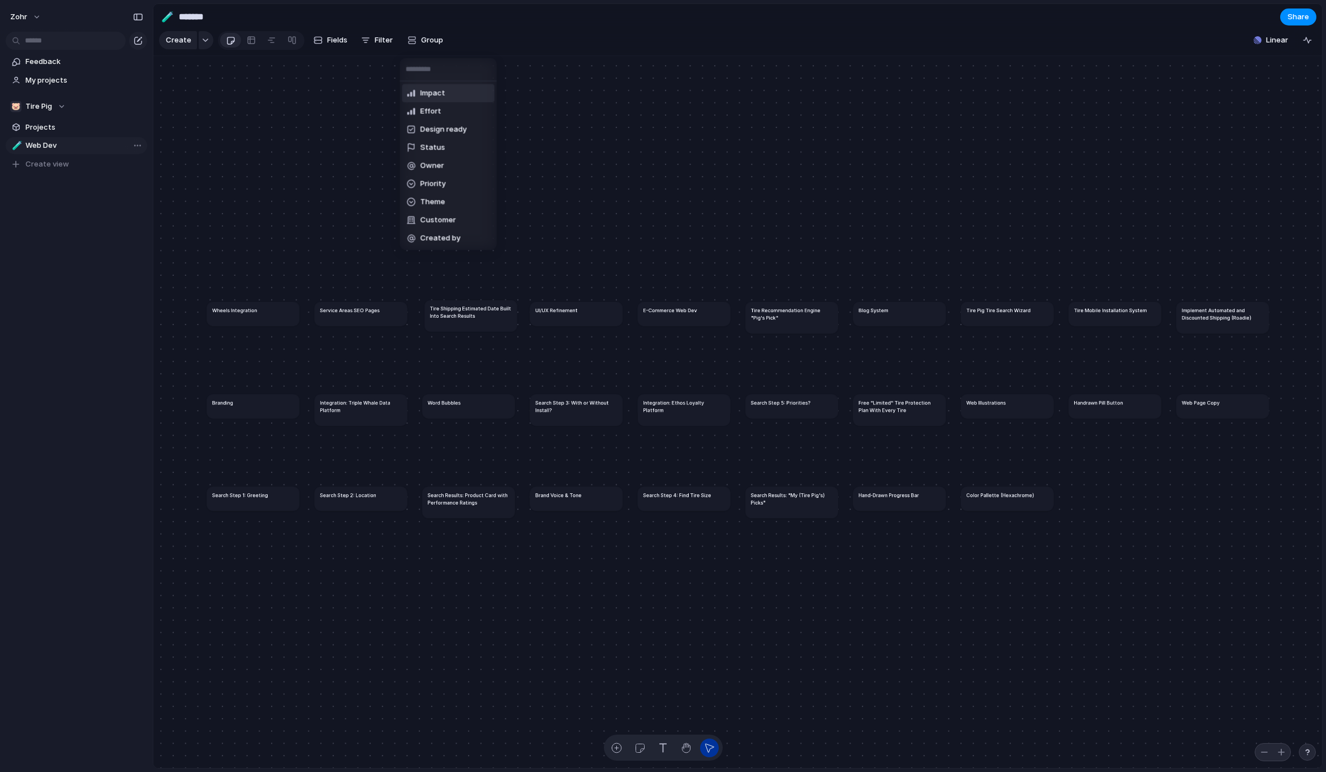
click at [425, 41] on div "Impact Effort Design ready Status Owner Priority Theme Customer Created by" at bounding box center [663, 386] width 1326 height 772
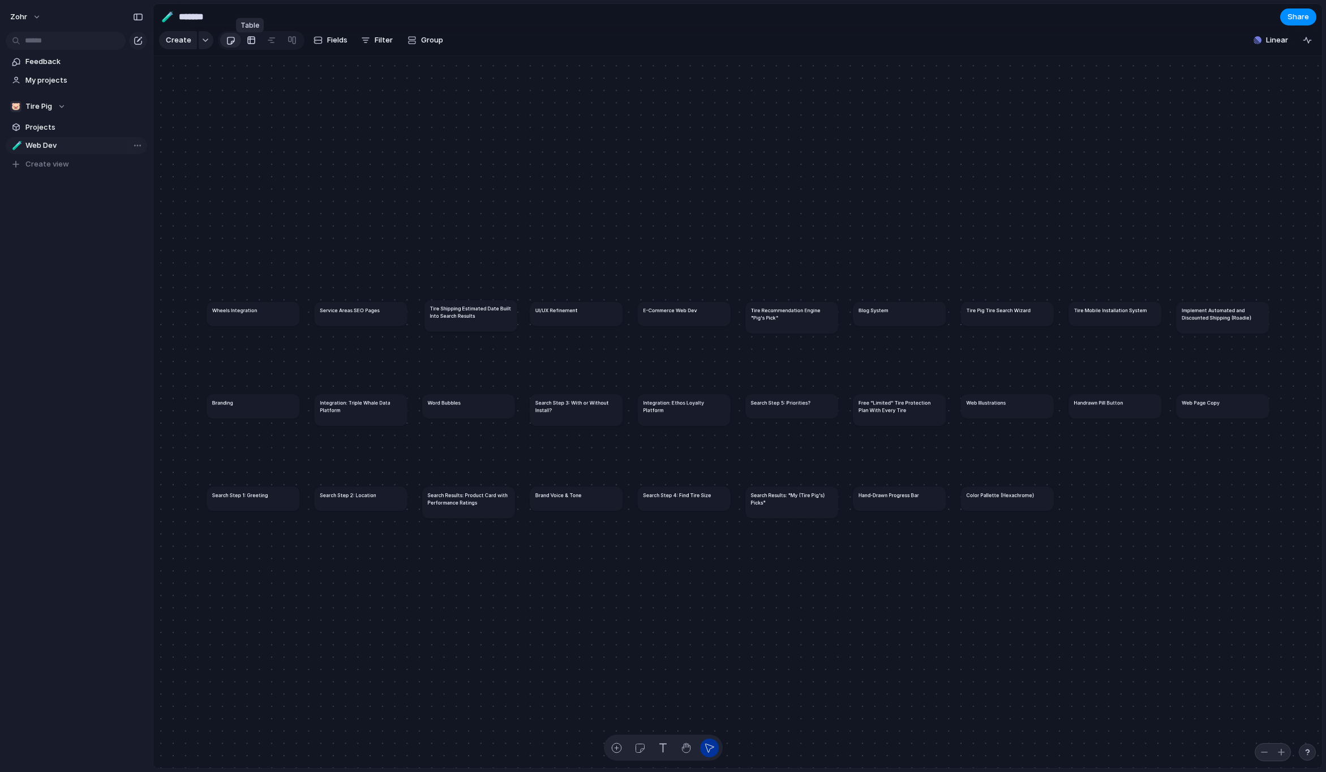
click at [251, 47] on div at bounding box center [251, 40] width 9 height 18
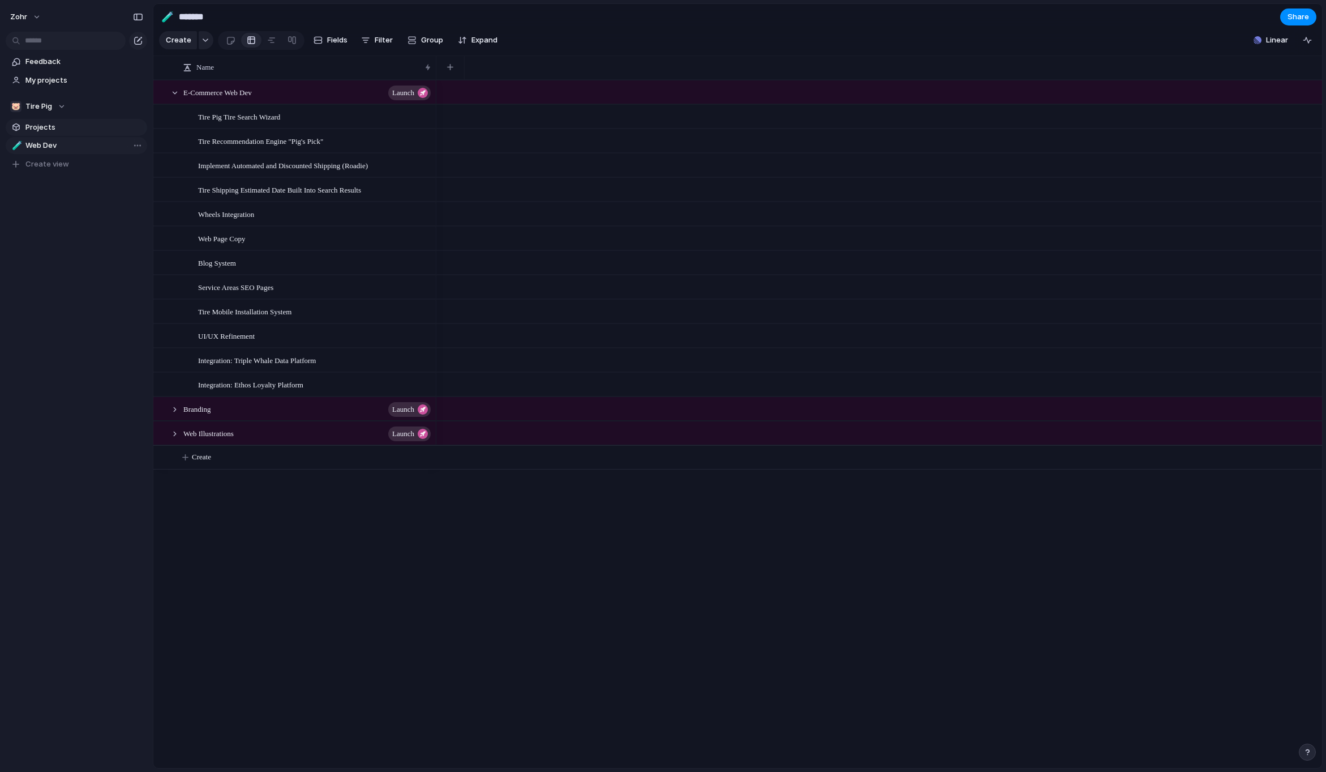
click at [49, 134] on link "Projects" at bounding box center [77, 127] width 142 height 17
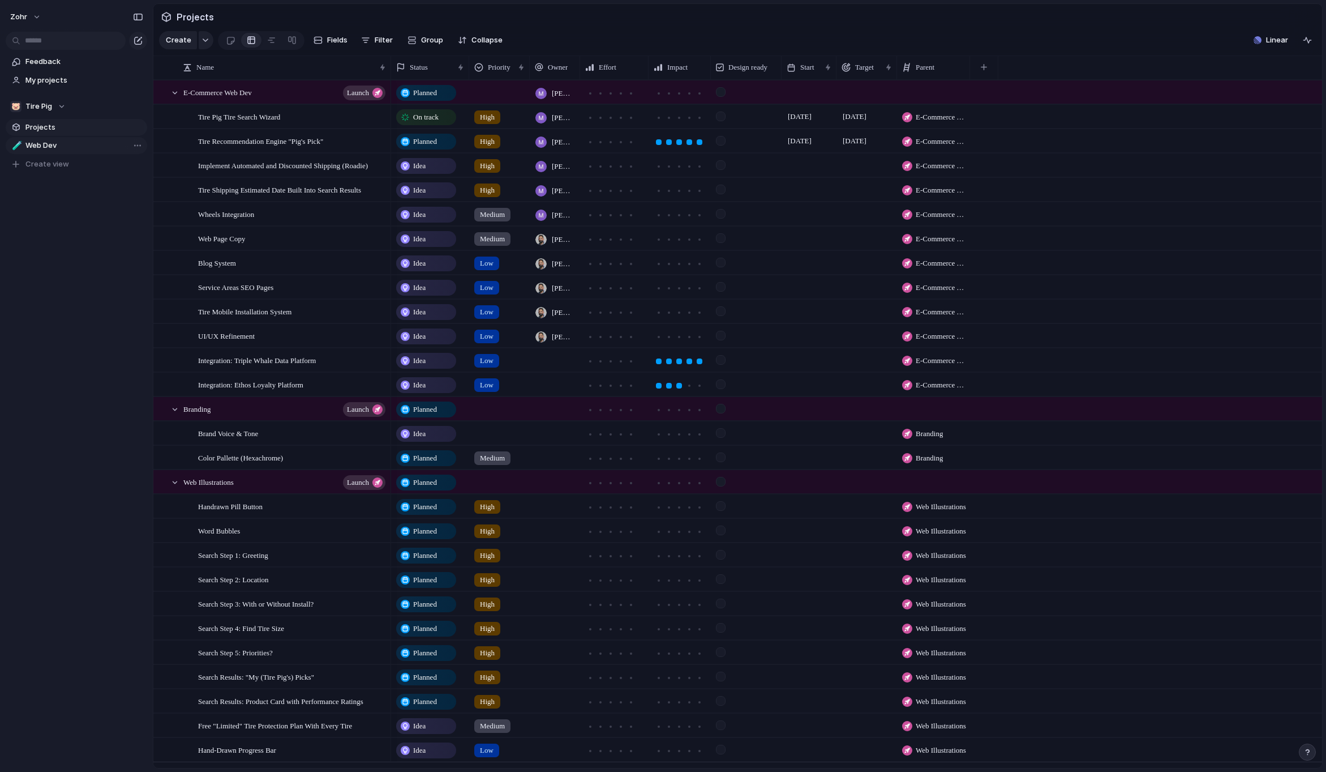
click at [68, 141] on span "Web Dev" at bounding box center [84, 145] width 118 height 11
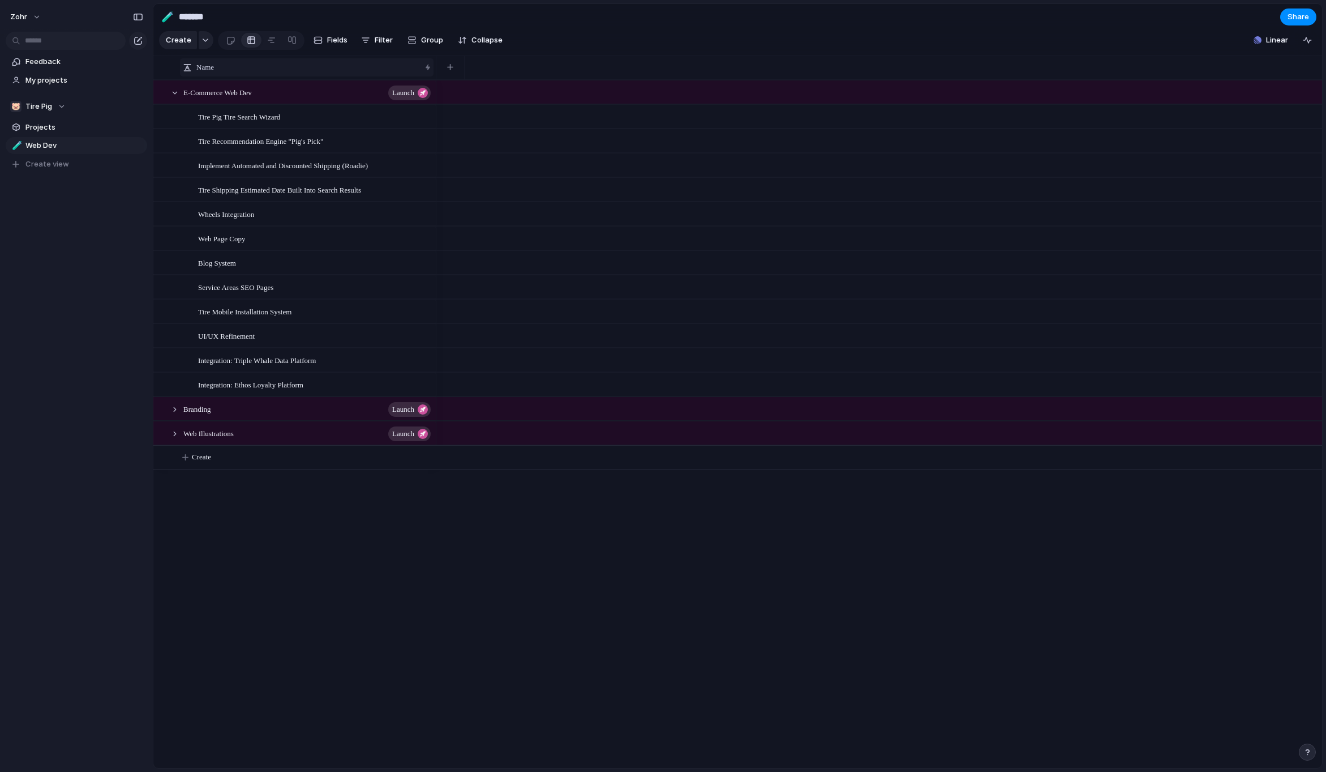
click at [202, 73] on span "Name" at bounding box center [205, 67] width 18 height 11
click at [209, 75] on div "Sort ascending Sort descending" at bounding box center [663, 386] width 1326 height 772
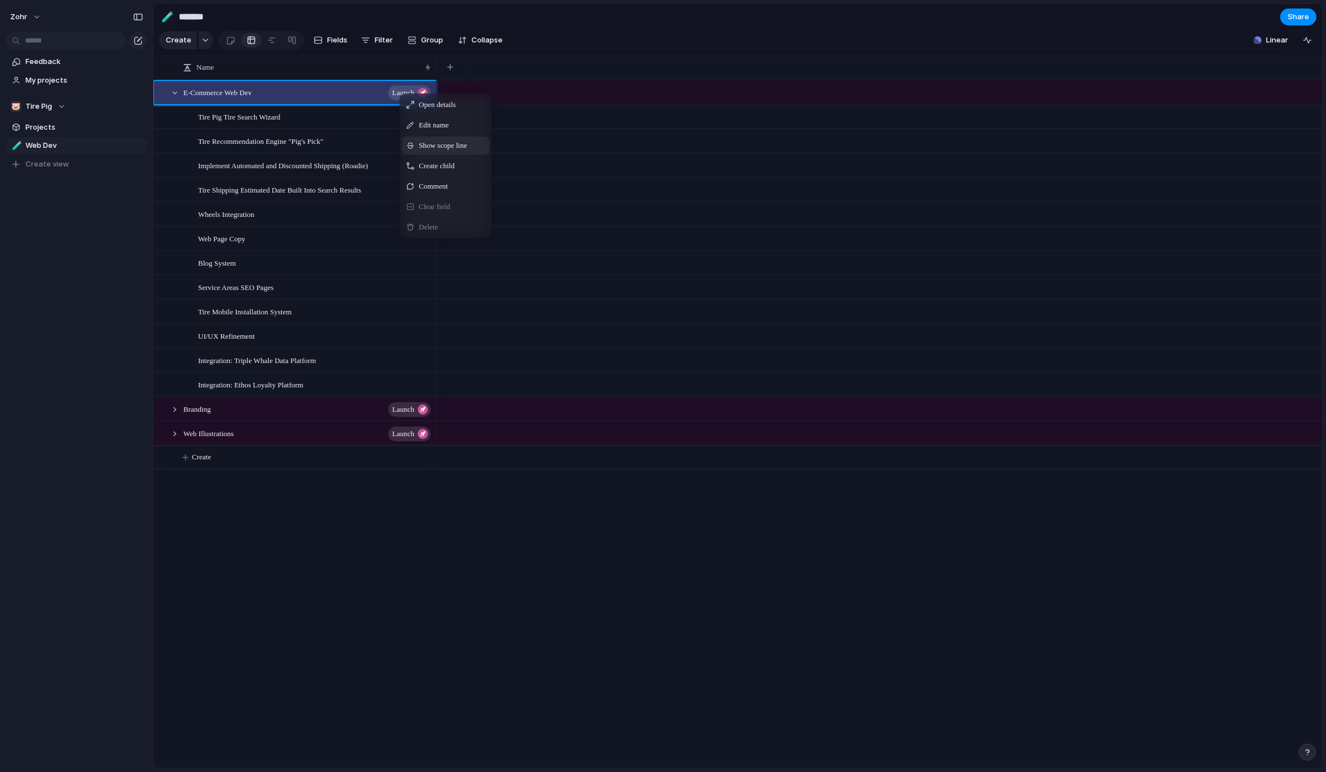
click at [466, 151] on span "Show scope line" at bounding box center [443, 145] width 48 height 11
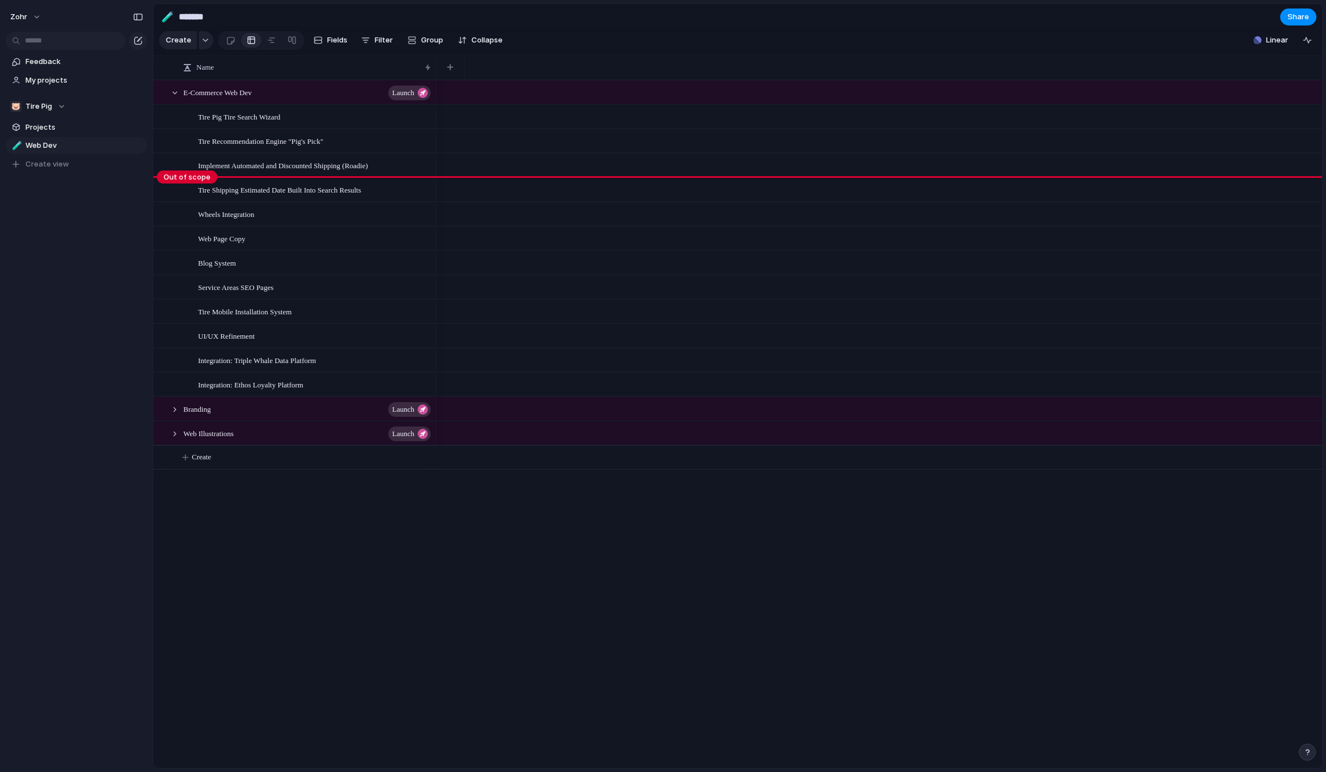
drag, startPoint x: 183, startPoint y: 131, endPoint x: 183, endPoint y: 173, distance: 41.9
click at [183, 173] on body "zohr Feedback My projects 🐷 Tire Pig Projects 🧪 Web Dev To pick up a draggable …" at bounding box center [663, 386] width 1326 height 772
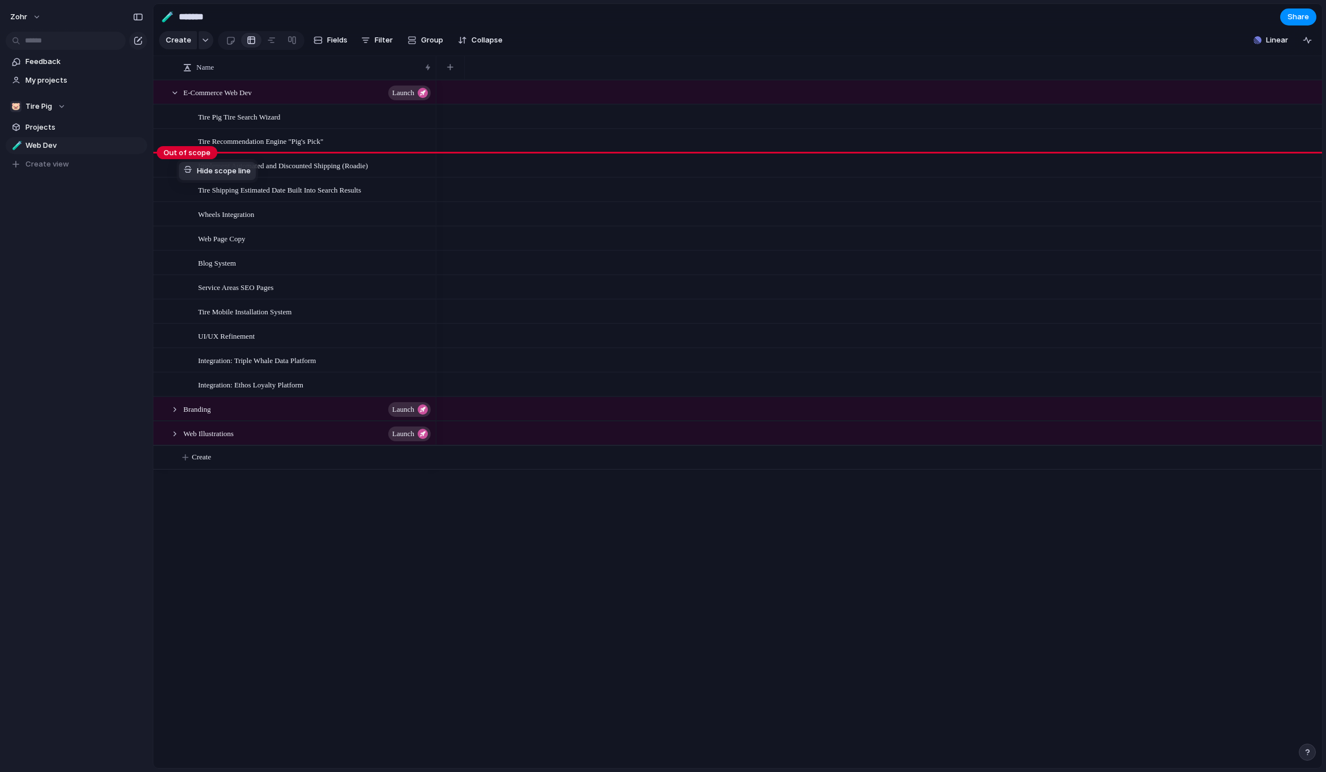
click at [212, 172] on span "Hide scope line" at bounding box center [224, 170] width 54 height 11
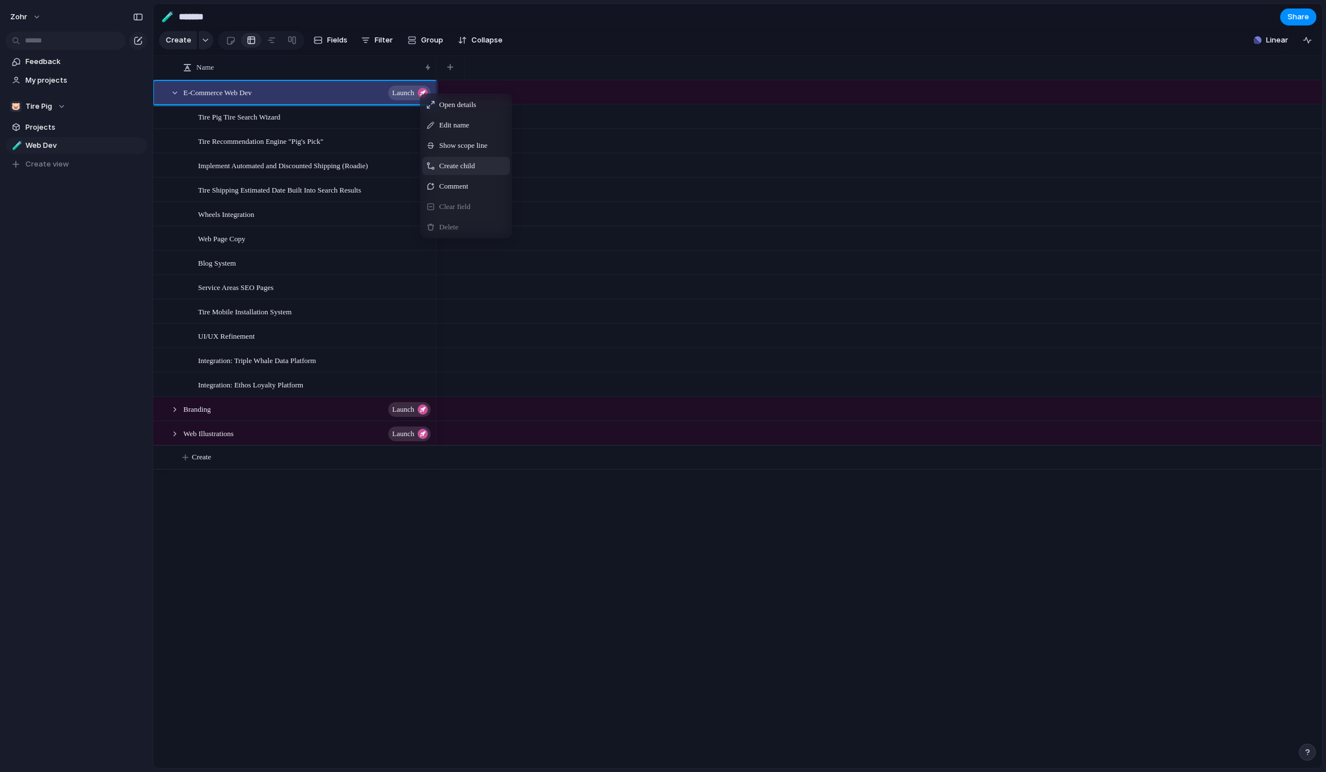
click at [484, 172] on span "Context Menu" at bounding box center [481, 165] width 5 height 11
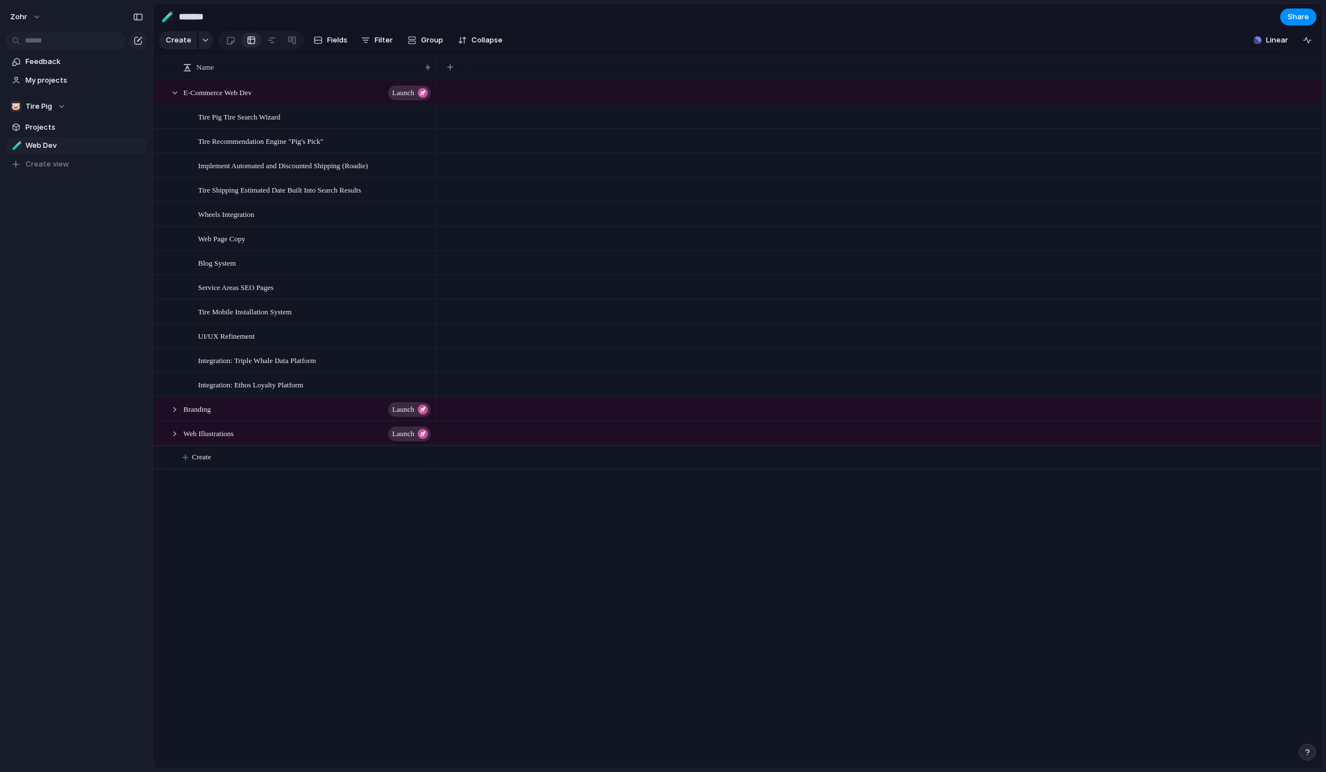
click at [430, 548] on div "E-Commerce Web Dev launch Tire Pig Tire Search Wizard Tire Recommendation Engin…" at bounding box center [737, 424] width 1169 height 688
click at [602, 517] on div at bounding box center [879, 424] width 886 height 688
click at [89, 85] on span "My projects" at bounding box center [84, 80] width 118 height 11
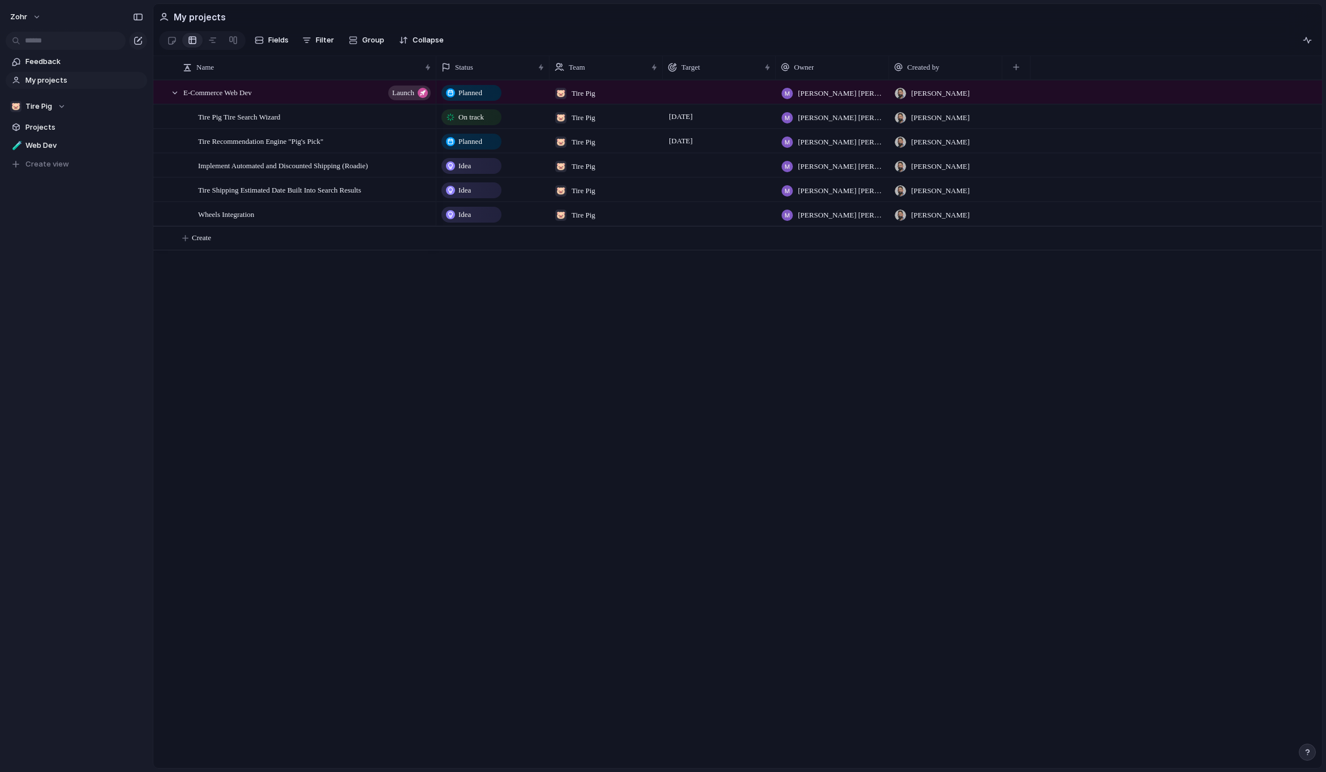
click at [269, 287] on div "E-Commerce Web Dev launch Tire Pig Tire Search Wizard Tire Recommendation Engin…" at bounding box center [737, 424] width 1169 height 688
click at [419, 187] on span "Create child" at bounding box center [402, 181] width 36 height 11
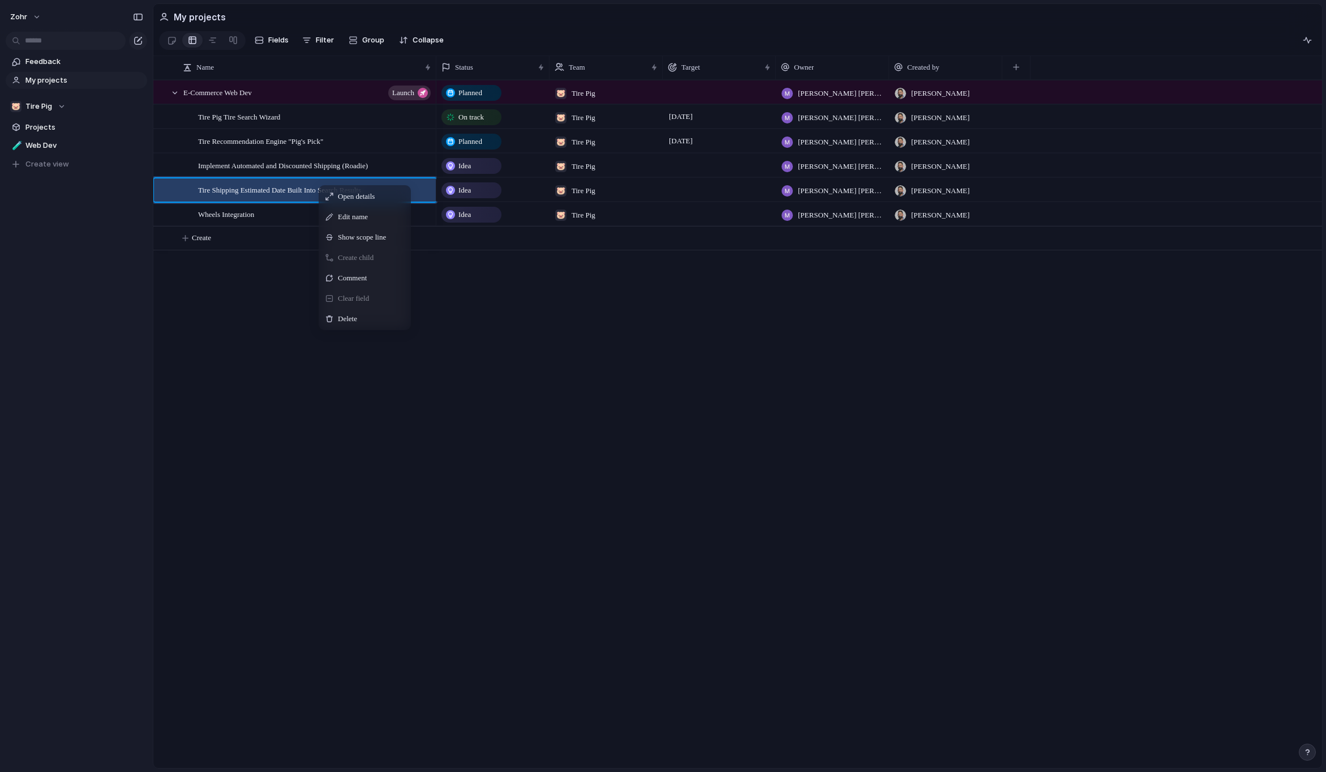
click at [371, 263] on span "Create child" at bounding box center [356, 257] width 36 height 11
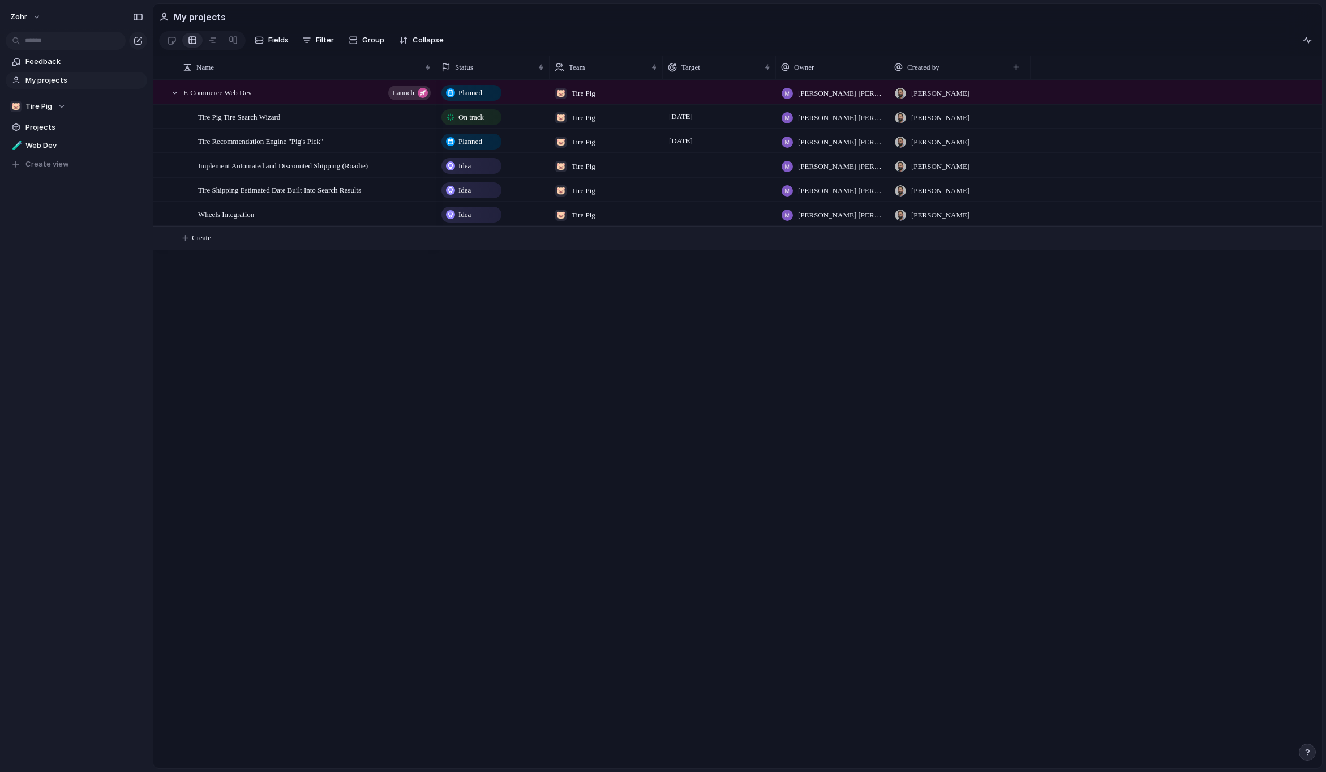
click at [220, 249] on button "Create" at bounding box center [752, 237] width 1175 height 23
type textarea "**********"
click at [292, 242] on div "Tire Seach Wizard" at bounding box center [307, 238] width 249 height 23
click at [615, 246] on div "Zohr" at bounding box center [606, 236] width 112 height 19
click at [592, 246] on div "Zohr 🐷 Tire Pig" at bounding box center [663, 386] width 1326 height 772
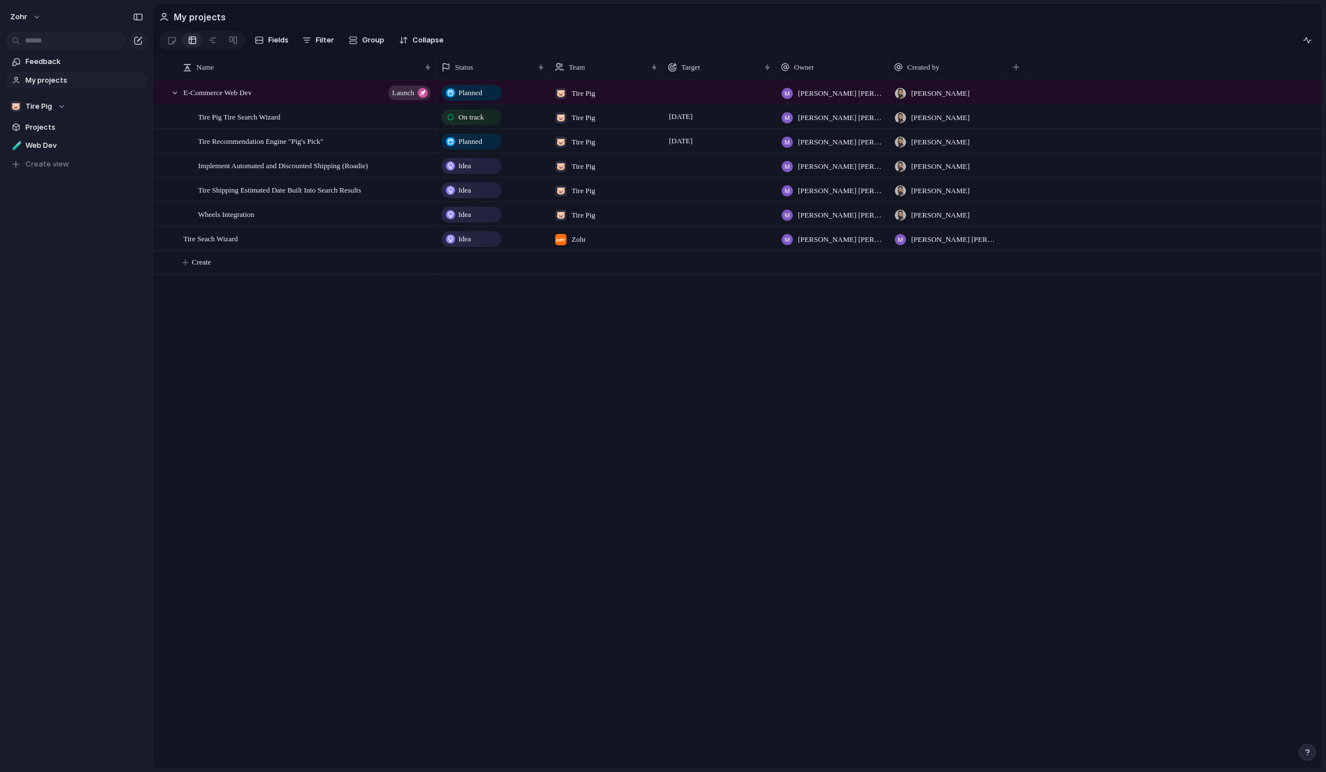
click at [590, 246] on div "Zohr" at bounding box center [570, 236] width 40 height 19
click at [599, 310] on span "Tire Pig" at bounding box center [602, 308] width 27 height 11
click at [672, 387] on div "Planned 🐷 Tire Pig [PERSON_NAME] [PERSON_NAME] [PERSON_NAME] On track 🐷 Tire Pi…" at bounding box center [879, 424] width 886 height 688
click at [587, 243] on span "Tire Pig , Zohr" at bounding box center [602, 238] width 40 height 11
click at [602, 295] on span "Zohr" at bounding box center [597, 290] width 17 height 11
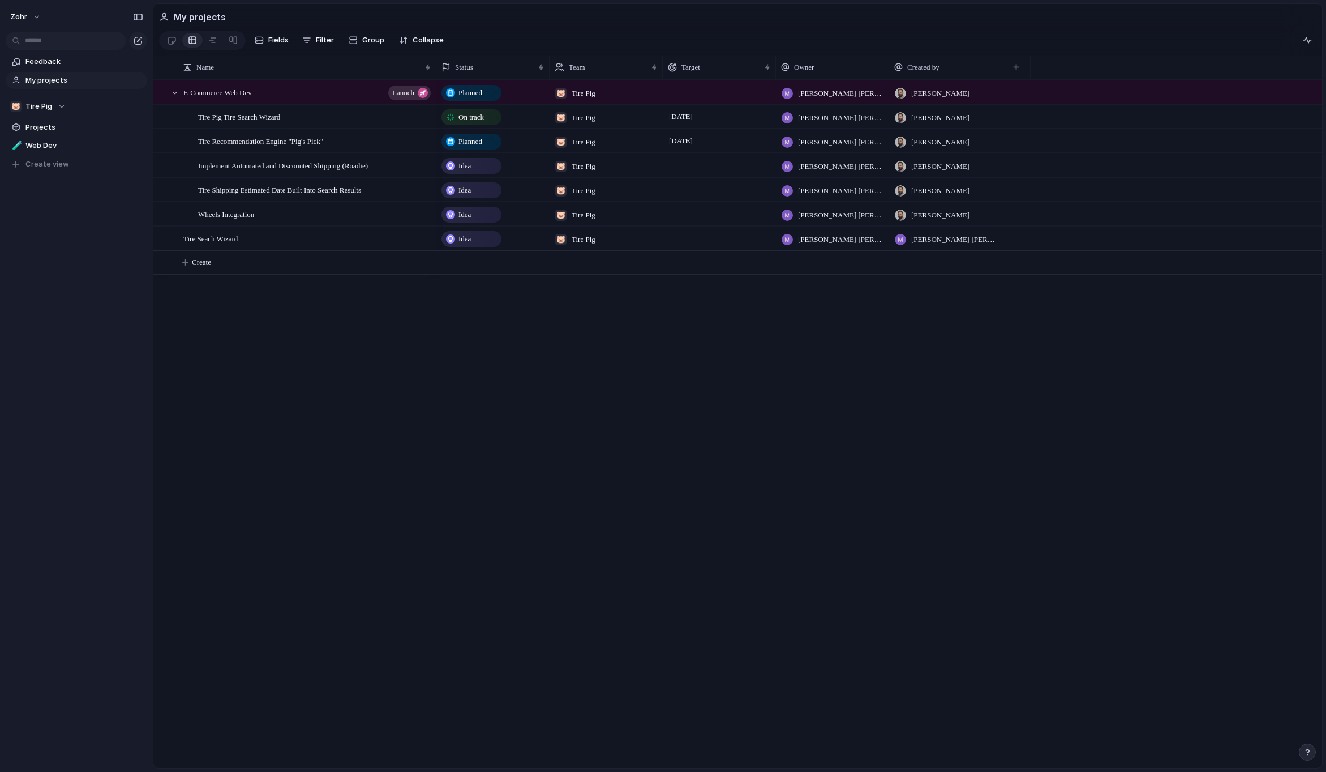
click at [715, 353] on div "Planned 🐷 Tire Pig [PERSON_NAME] [PERSON_NAME] [PERSON_NAME] On track 🐷 Tire Pi…" at bounding box center [879, 424] width 886 height 688
click at [289, 318] on span "Create child" at bounding box center [272, 312] width 36 height 11
click at [423, 98] on div "button" at bounding box center [423, 93] width 10 height 10
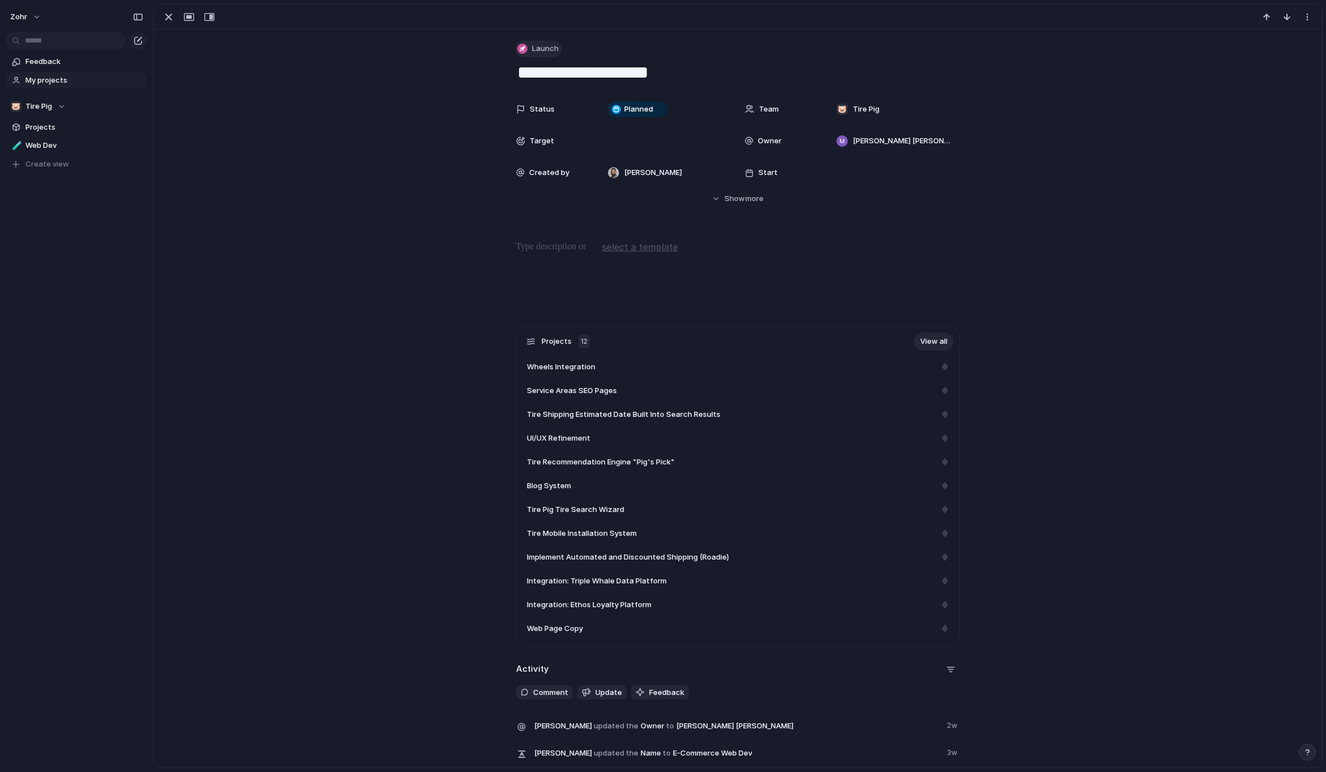
click at [521, 49] on div "button" at bounding box center [522, 49] width 10 height 10
click at [525, 49] on div "Initiative Launch Goal Objective Key result Workstream Program Project Mileston…" at bounding box center [663, 386] width 1326 height 772
click at [286, 203] on div "Status Planned Team 🐷 Tire Pig Target Owner [PERSON_NAME] [PERSON_NAME] Created…" at bounding box center [738, 151] width 1141 height 106
click at [168, 18] on div "button" at bounding box center [169, 17] width 14 height 14
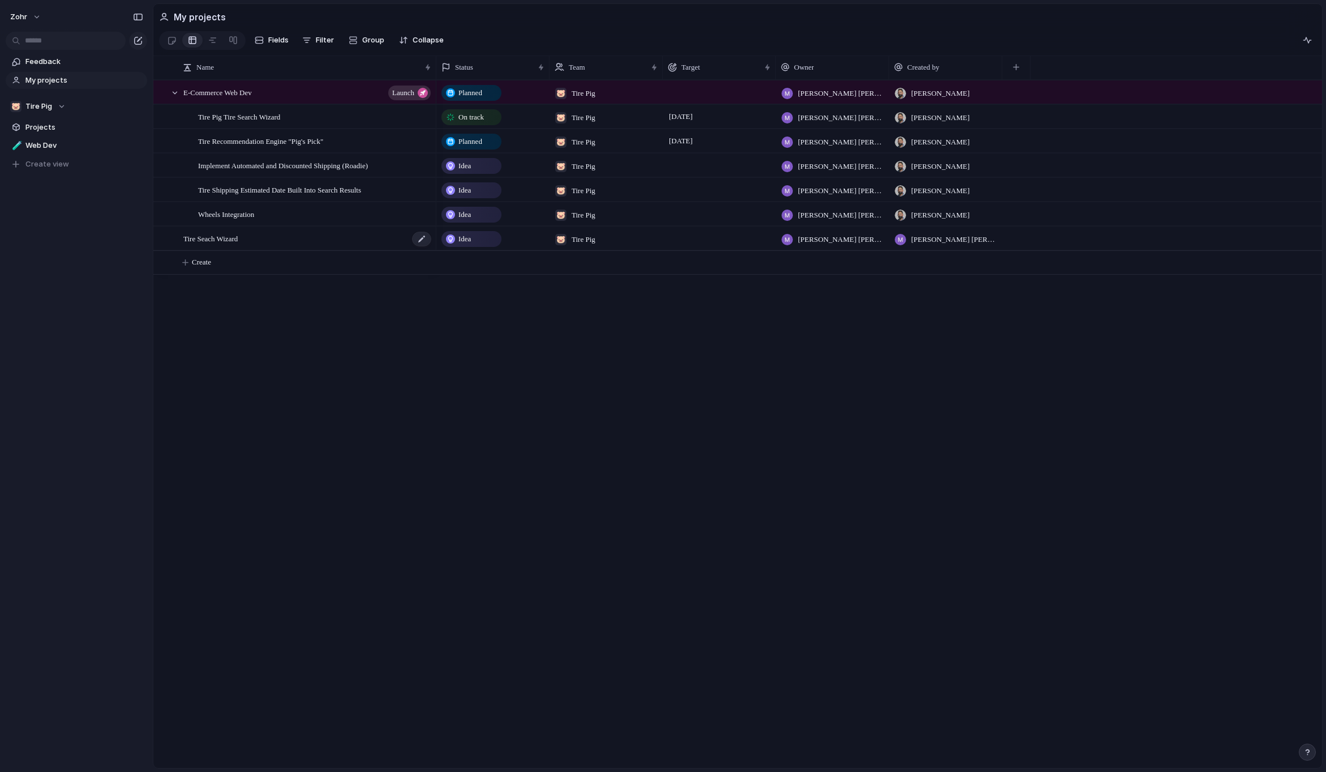
click at [221, 242] on span "Tire Seach Wizard" at bounding box center [210, 238] width 54 height 13
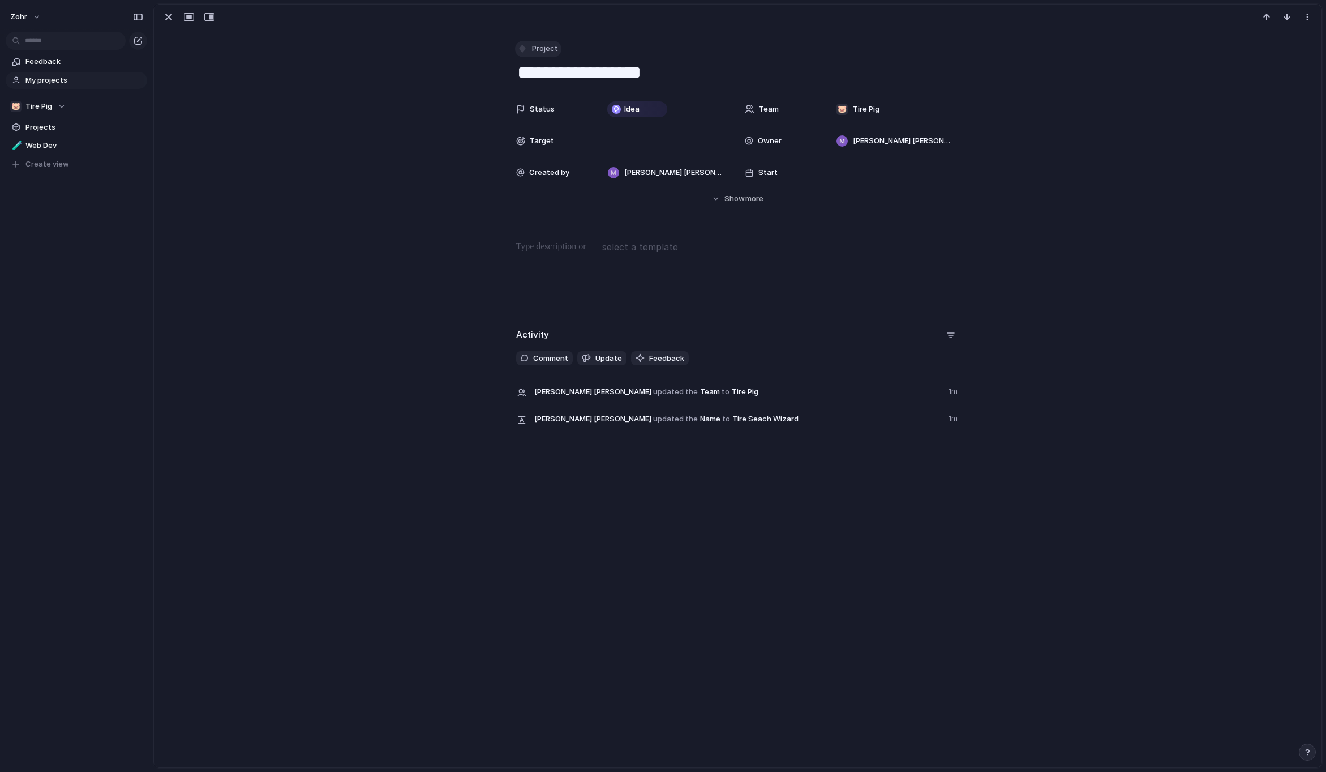
click at [535, 50] on span "Project" at bounding box center [545, 48] width 26 height 11
click at [569, 212] on li "Program" at bounding box center [560, 205] width 92 height 18
click at [172, 22] on div "button" at bounding box center [169, 17] width 14 height 14
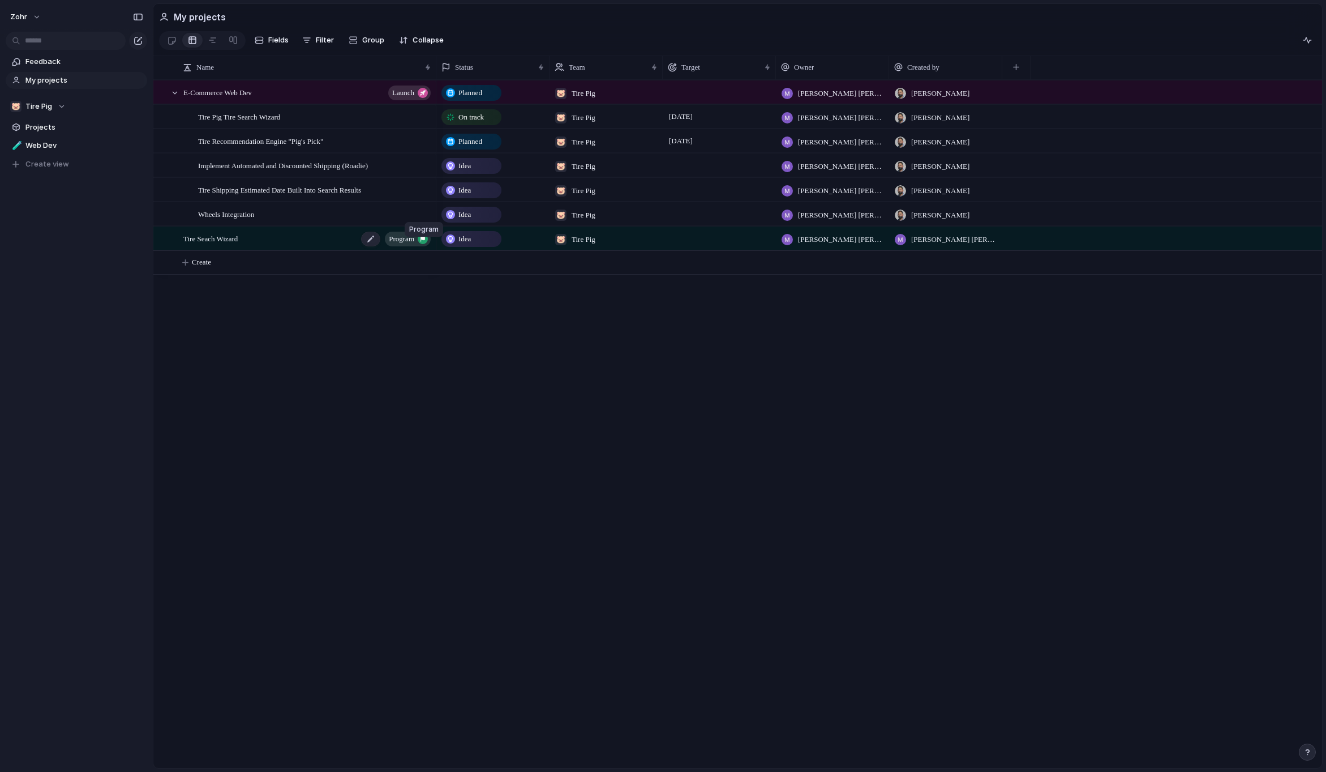
click at [422, 244] on div "button" at bounding box center [423, 239] width 10 height 10
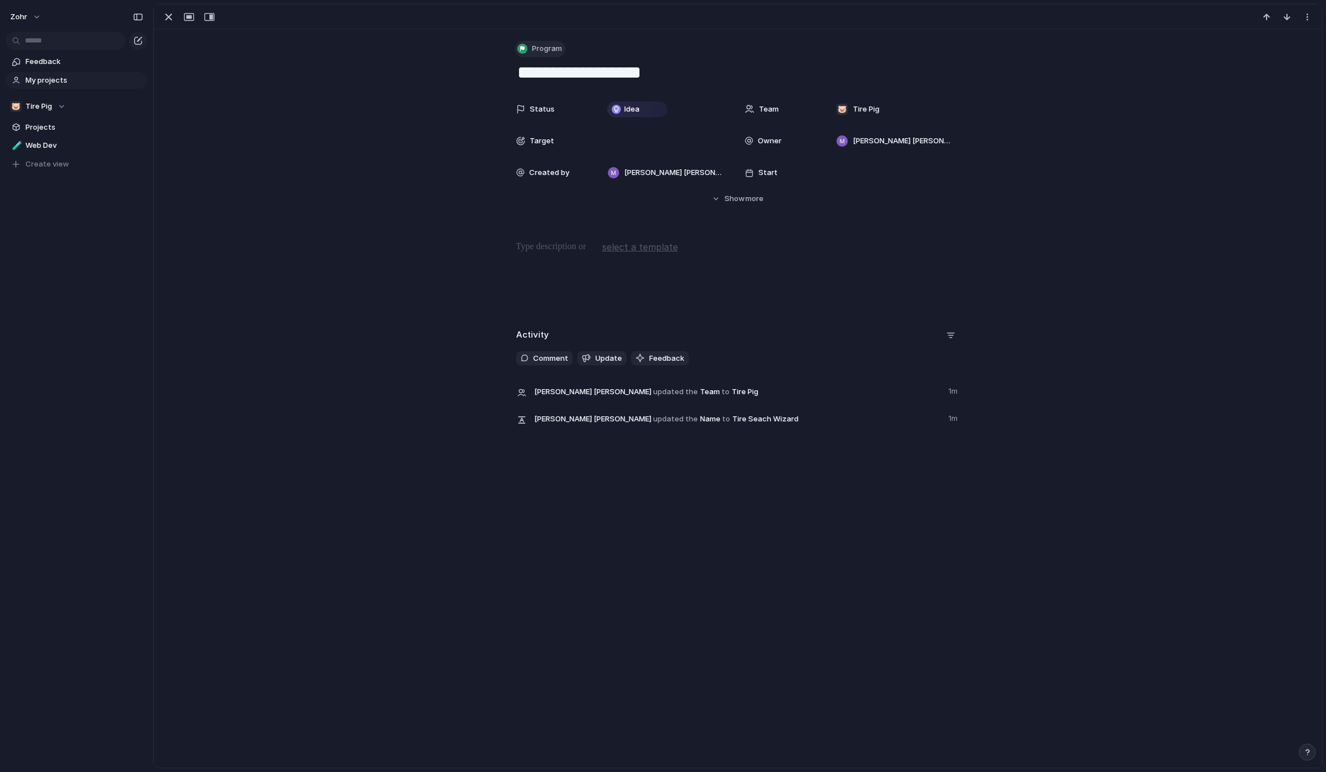
click at [547, 44] on span "Program" at bounding box center [547, 48] width 30 height 11
click at [563, 223] on li "Project" at bounding box center [560, 224] width 92 height 18
click at [173, 20] on div "button" at bounding box center [169, 17] width 14 height 14
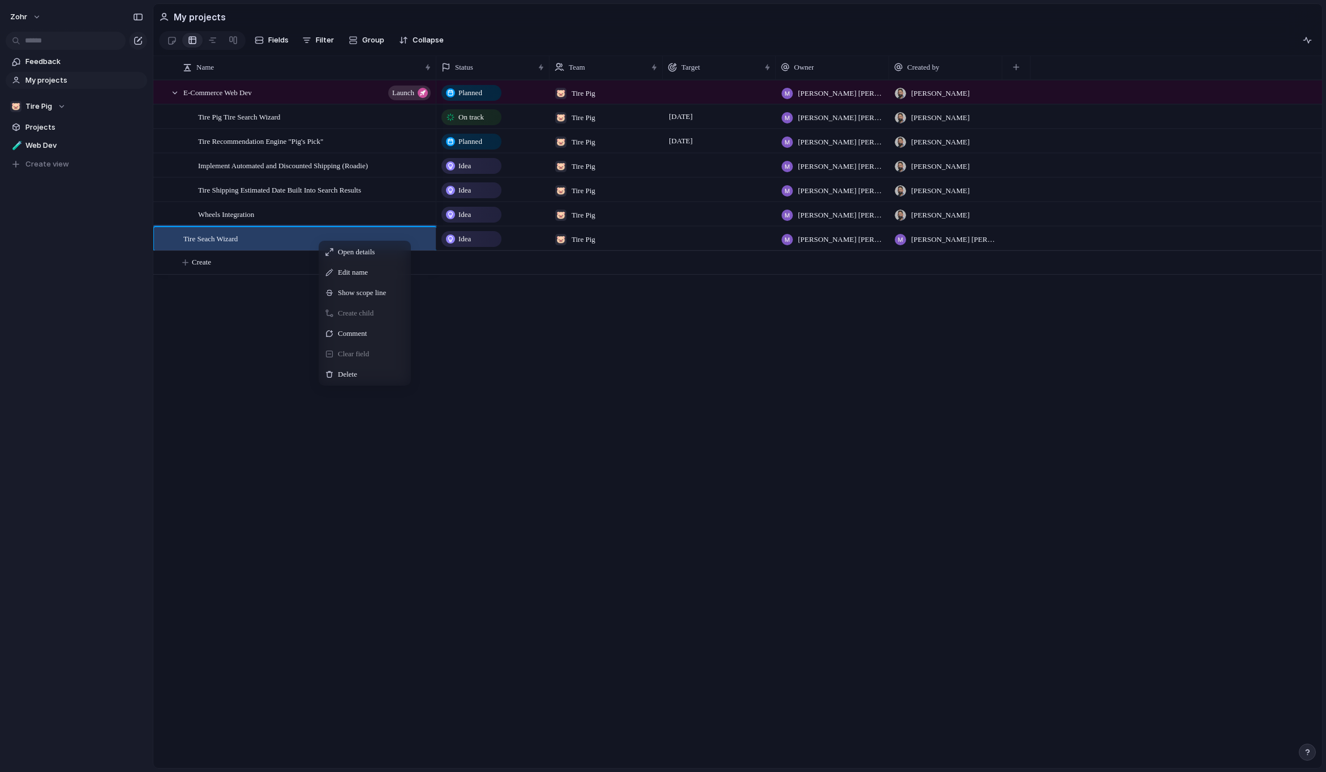
click at [369, 318] on span "Create child" at bounding box center [356, 312] width 36 height 11
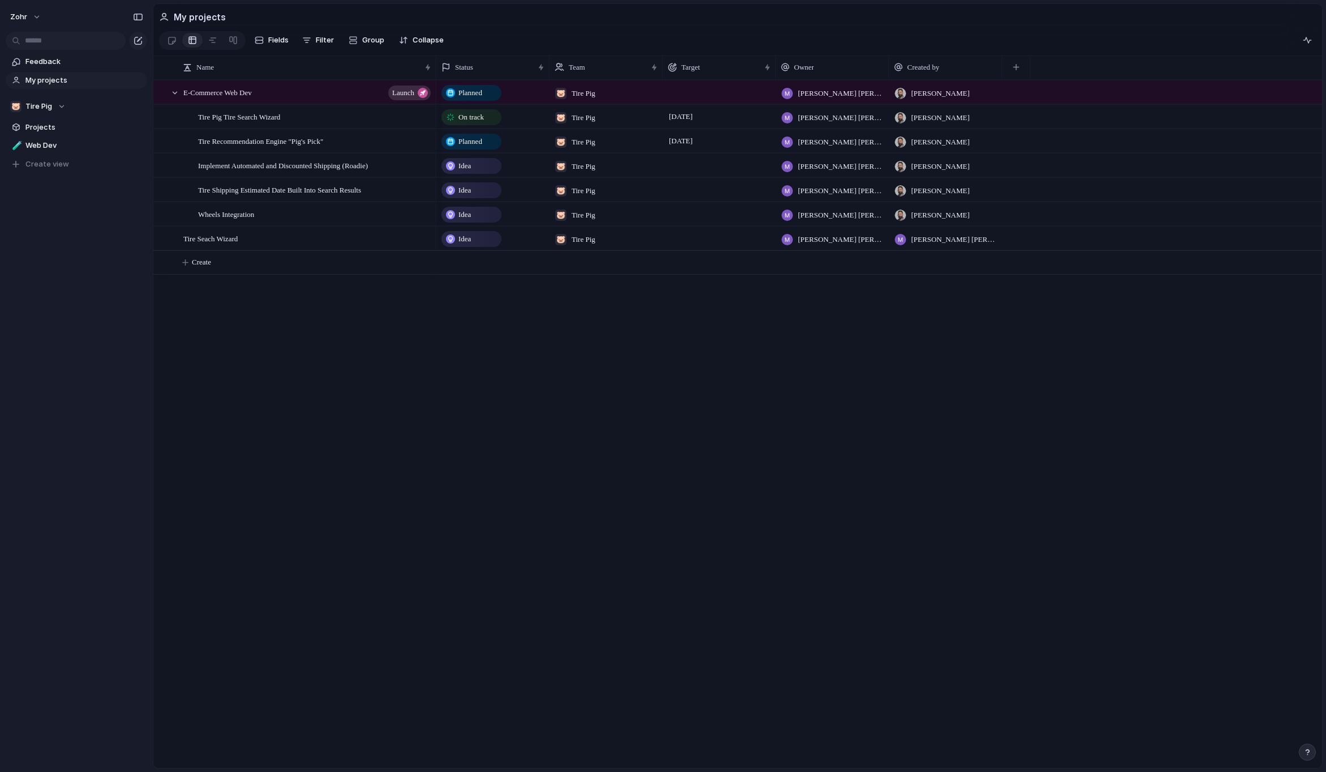
drag, startPoint x: 453, startPoint y: 356, endPoint x: 452, endPoint y: 346, distance: 10.3
click at [426, 241] on div at bounding box center [421, 239] width 19 height 15
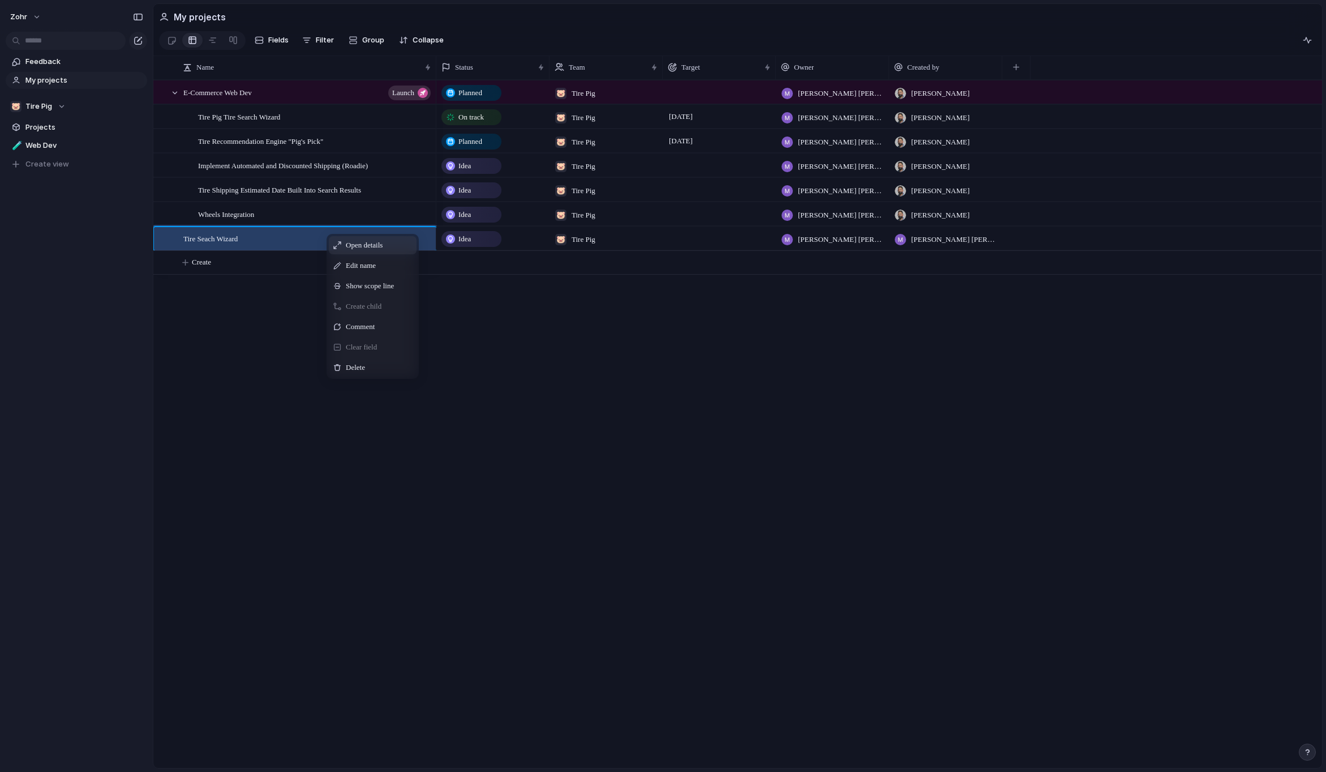
click at [383, 251] on span "Open details" at bounding box center [364, 244] width 37 height 11
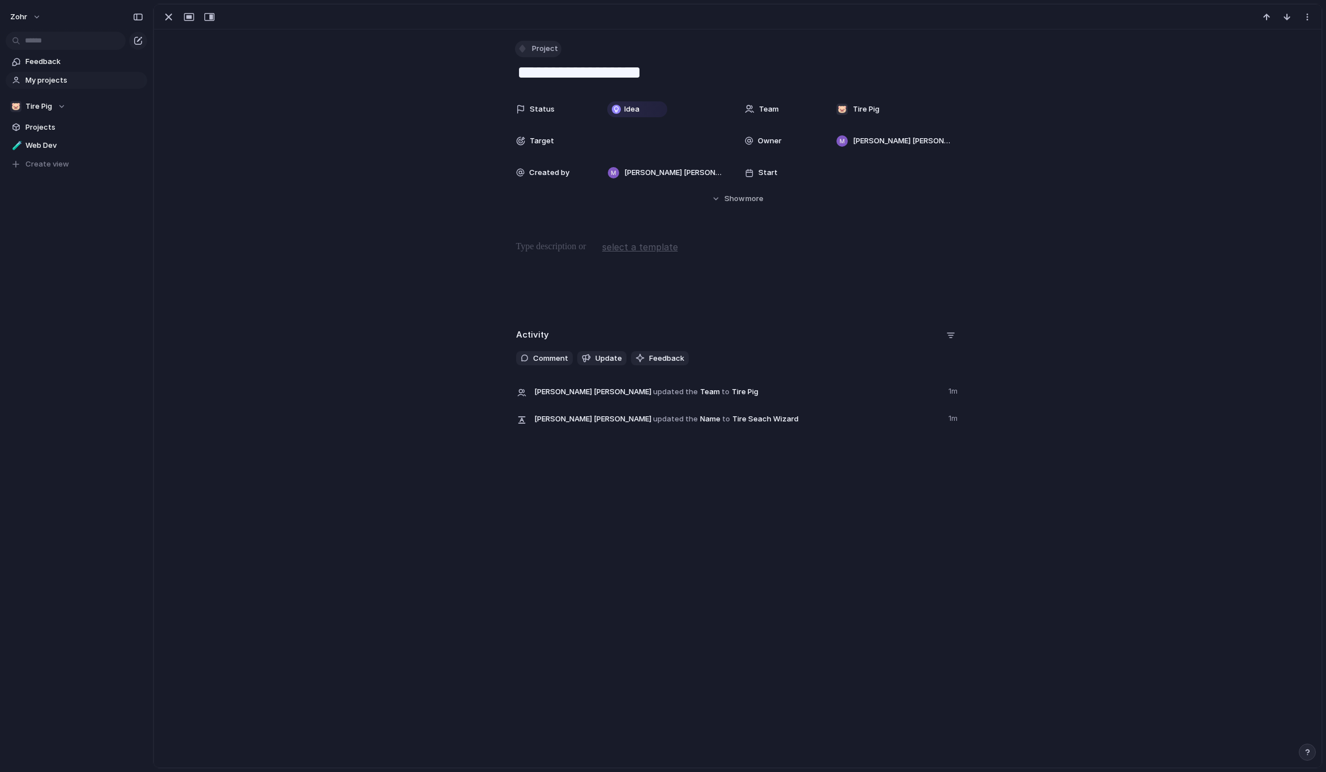
click at [533, 55] on button "Project" at bounding box center [538, 49] width 46 height 16
click at [573, 104] on li "Initiative" at bounding box center [560, 97] width 92 height 18
click at [165, 19] on div "button" at bounding box center [169, 17] width 14 height 14
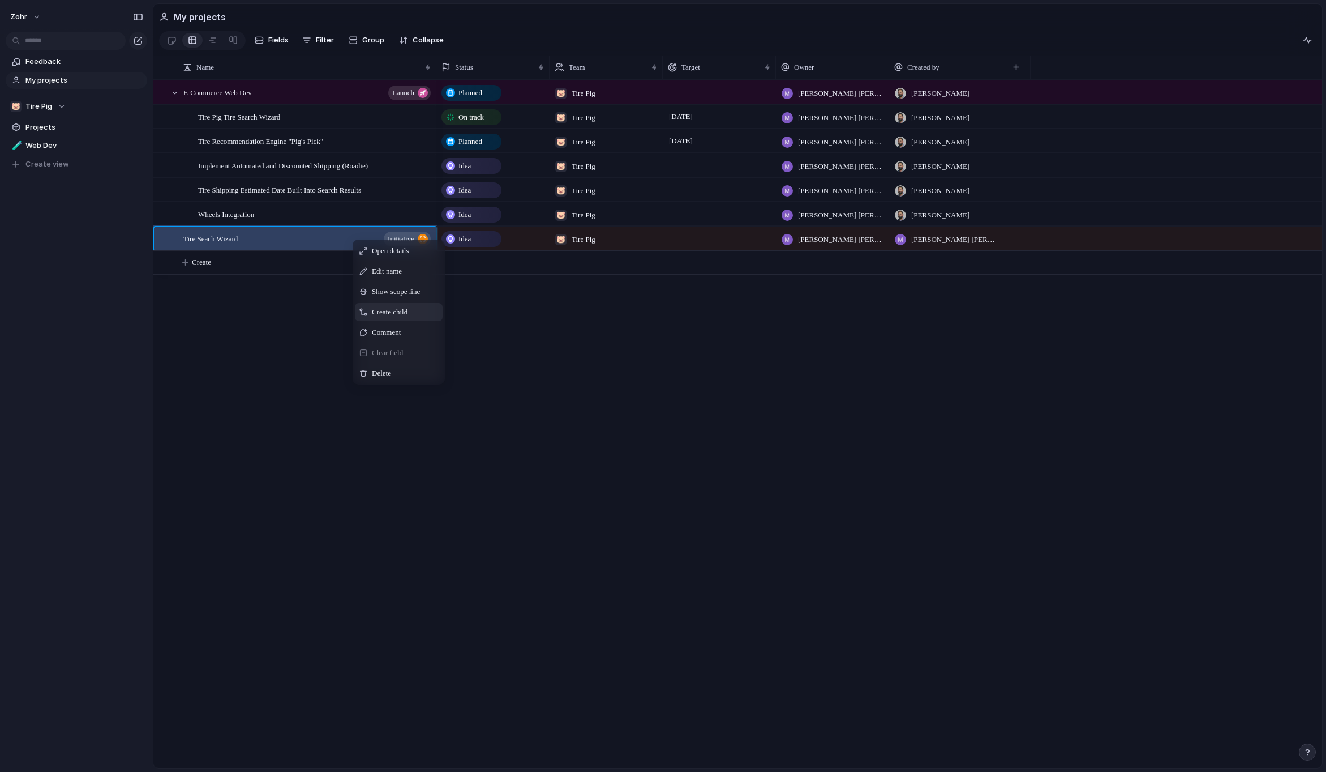
click at [387, 318] on span "Create child" at bounding box center [390, 311] width 36 height 11
click at [394, 313] on div "Create child" at bounding box center [377, 311] width 88 height 18
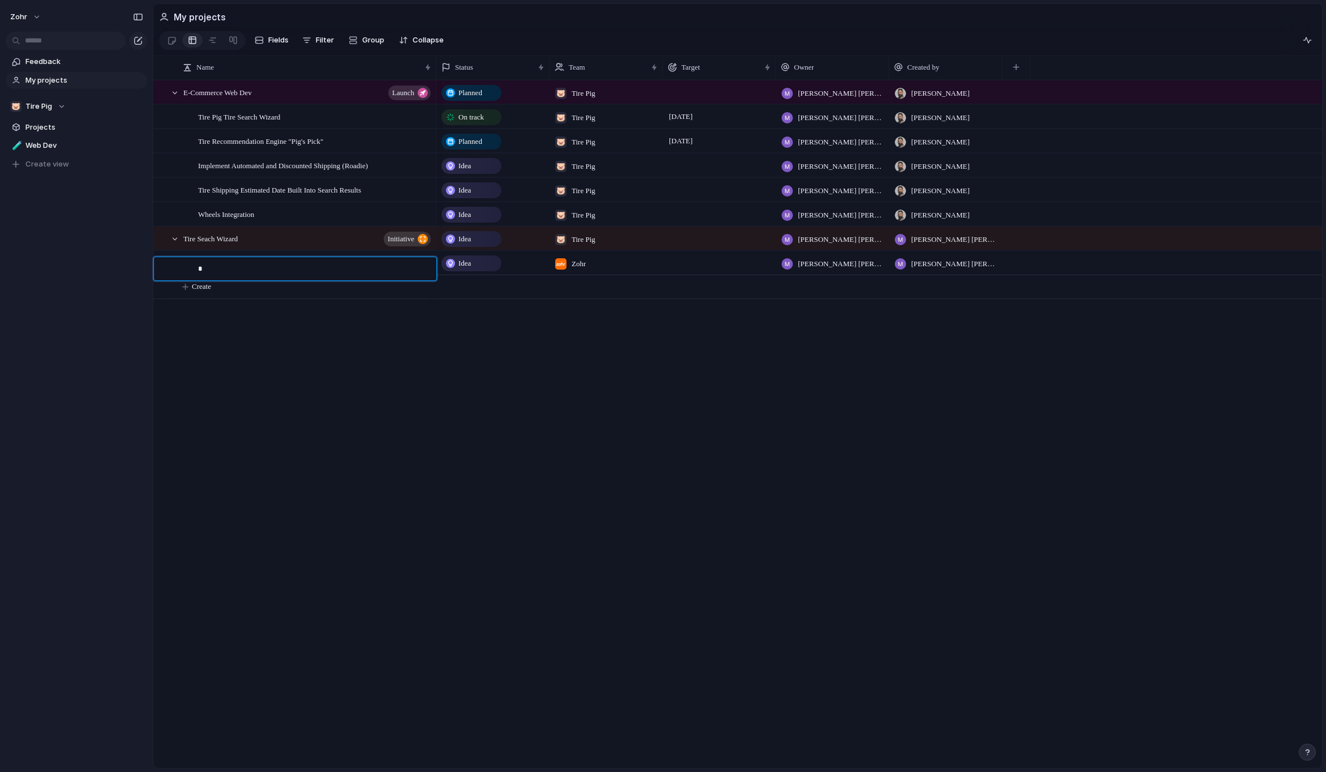
type textarea "**"
click at [405, 272] on div "p1" at bounding box center [315, 262] width 234 height 23
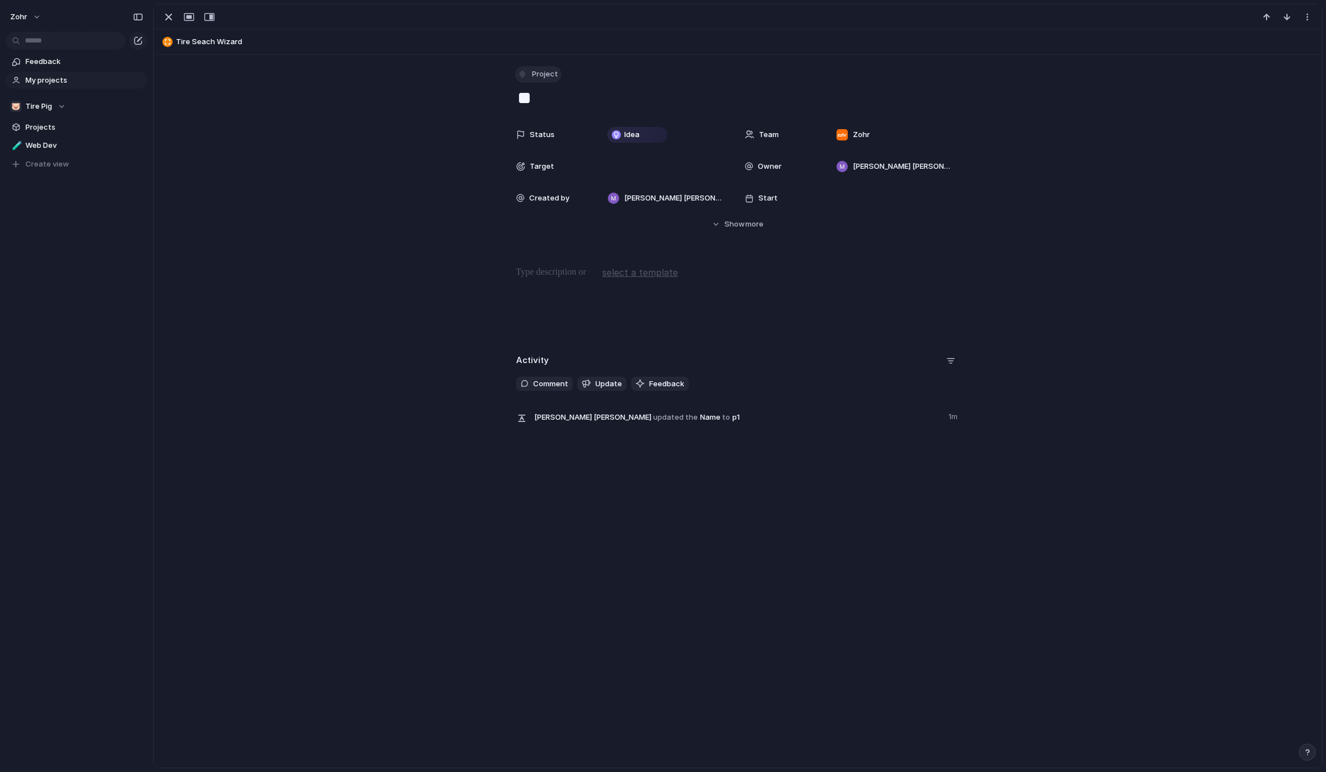
click at [537, 76] on span "Project" at bounding box center [545, 73] width 26 height 11
click at [569, 268] on li "Milestone" at bounding box center [560, 267] width 92 height 18
click at [165, 20] on div "button" at bounding box center [169, 17] width 14 height 14
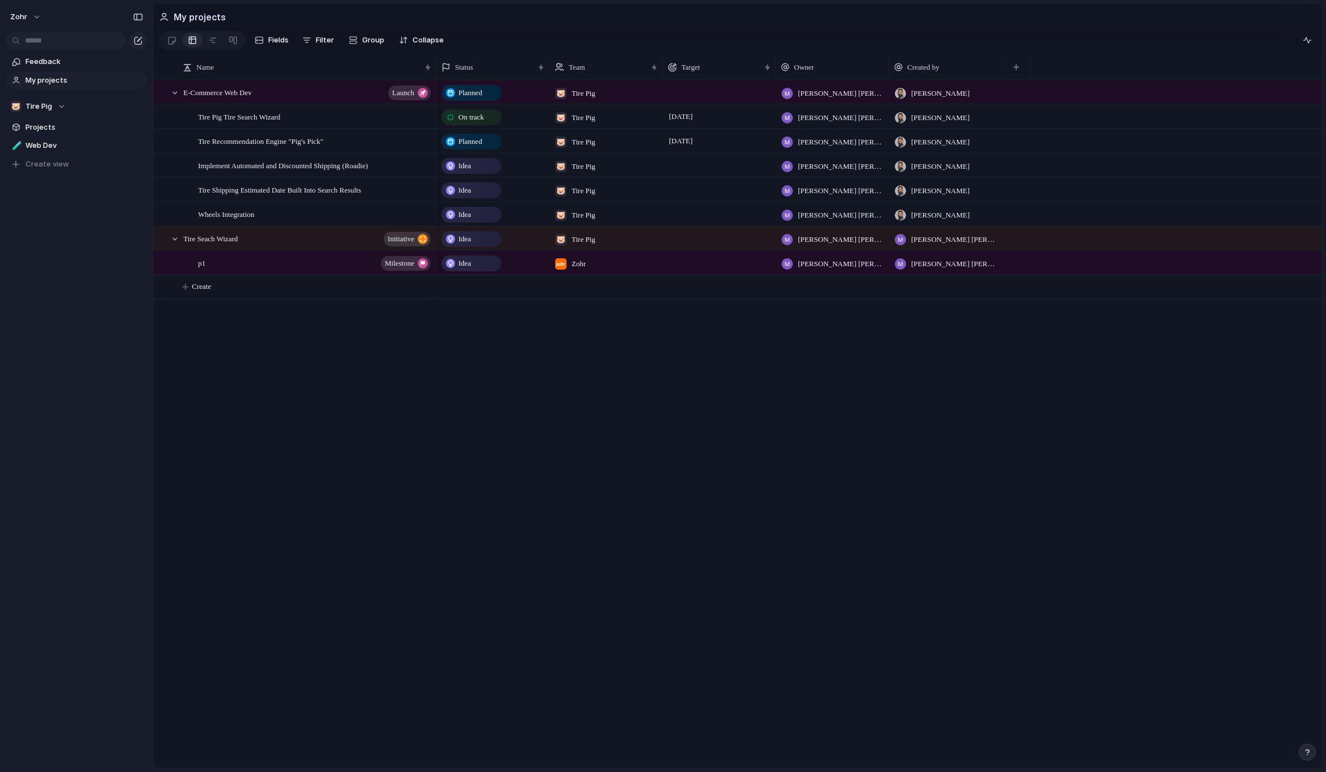
click at [428, 389] on div "E-Commerce Web Dev launch Tire Pig Tire Search Wizard Tire Recommendation Engin…" at bounding box center [737, 424] width 1169 height 688
click at [570, 268] on div "Zohr" at bounding box center [570, 260] width 40 height 19
click at [573, 268] on div "Zohr 🐷 Tire Pig" at bounding box center [663, 386] width 1326 height 772
click at [573, 268] on span "Zohr" at bounding box center [579, 263] width 14 height 11
click at [571, 318] on div at bounding box center [562, 316] width 20 height 20
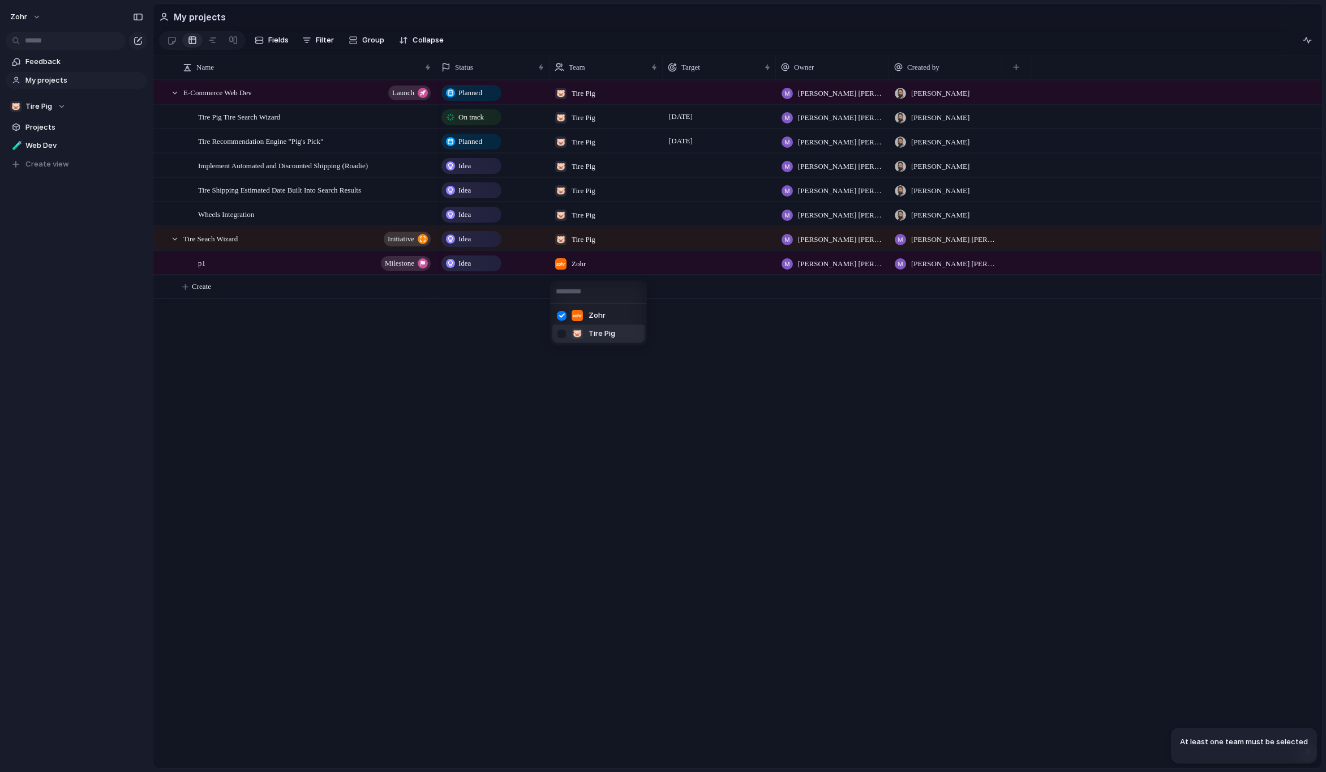
click at [572, 337] on div "🐷" at bounding box center [577, 333] width 11 height 11
click at [590, 269] on span "Tire Pig , Zohr" at bounding box center [602, 263] width 40 height 11
click at [563, 315] on div at bounding box center [562, 316] width 20 height 20
click at [483, 332] on div "Zohr 🐷 Tire Pig" at bounding box center [663, 386] width 1326 height 772
click at [307, 259] on div "p1 Milestone" at bounding box center [315, 262] width 234 height 23
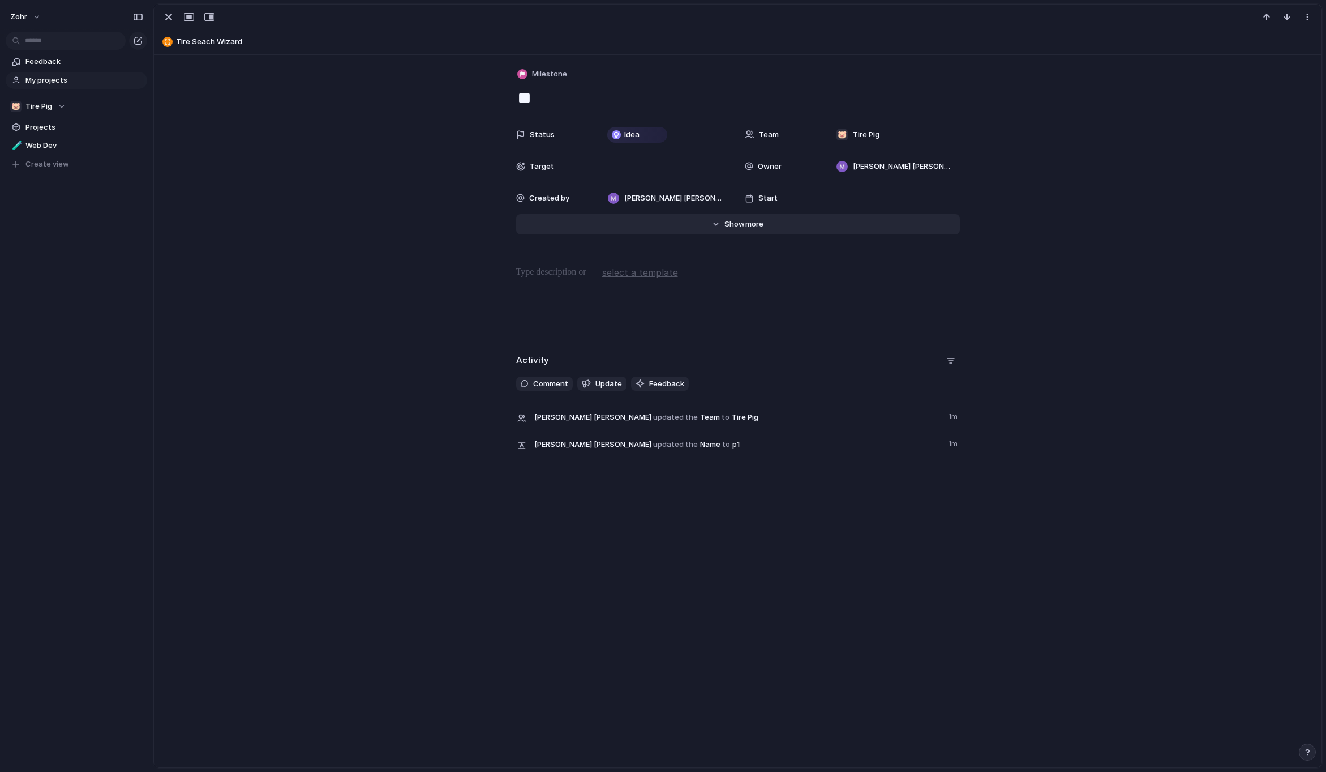
click at [758, 224] on span "more" at bounding box center [754, 223] width 18 height 11
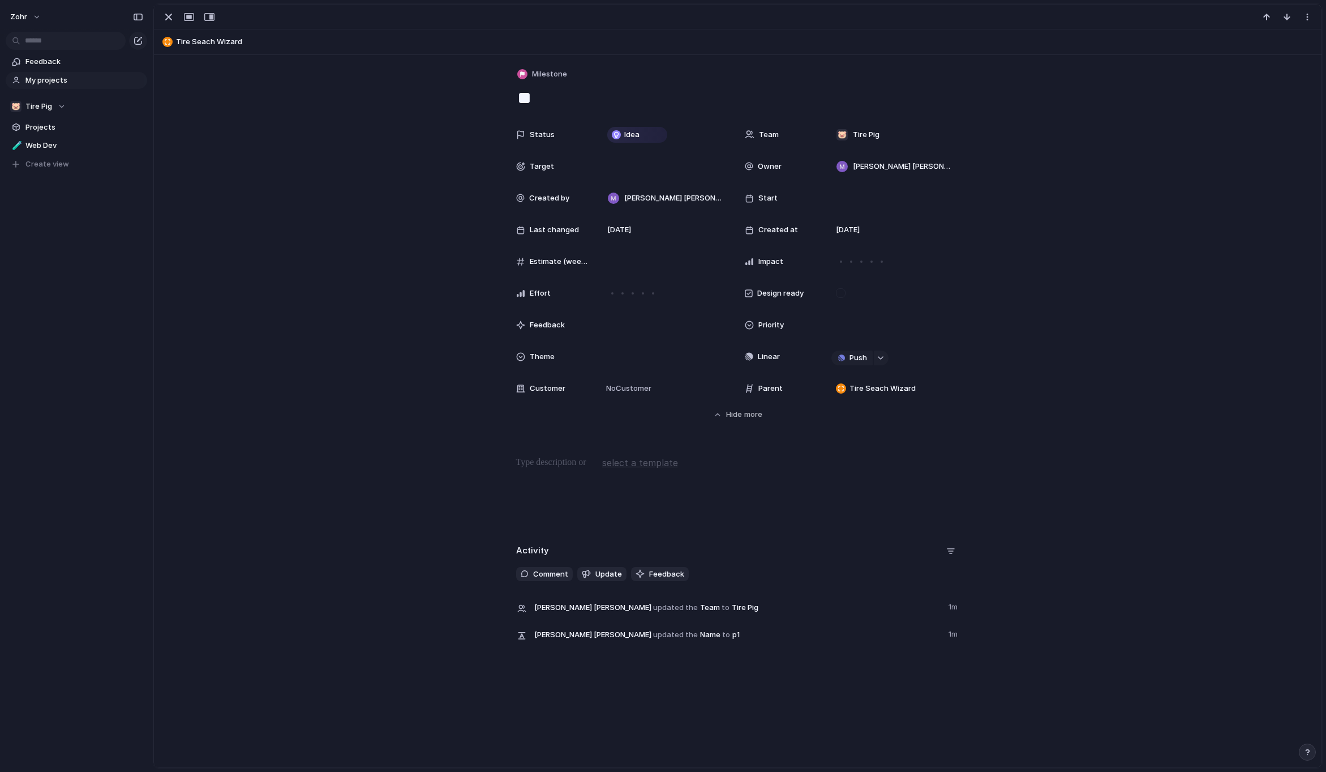
click at [766, 387] on span "Parent" at bounding box center [771, 388] width 24 height 11
click at [898, 391] on span "Tire Seach Wizard" at bounding box center [883, 388] width 66 height 11
click at [1040, 287] on div "No parent E-Commerce Web Dev Branding Web Illustrations Tire Seach Wizard" at bounding box center [663, 386] width 1326 height 772
click at [173, 19] on div "button" at bounding box center [169, 17] width 14 height 14
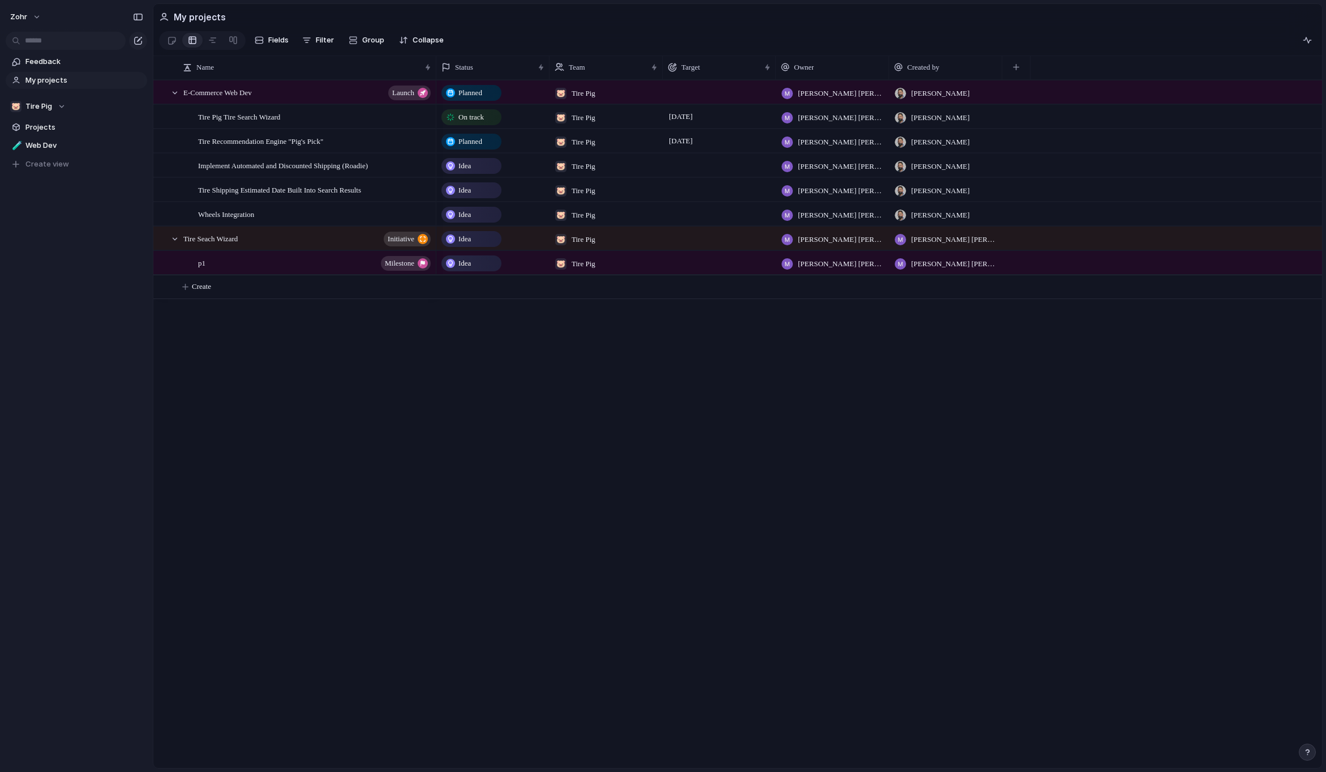
click at [409, 457] on div "E-Commerce Web Dev launch Tire Pig Tire Search Wizard Tire Recommendation Engin…" at bounding box center [737, 424] width 1169 height 688
click at [47, 131] on span "Projects" at bounding box center [84, 127] width 118 height 11
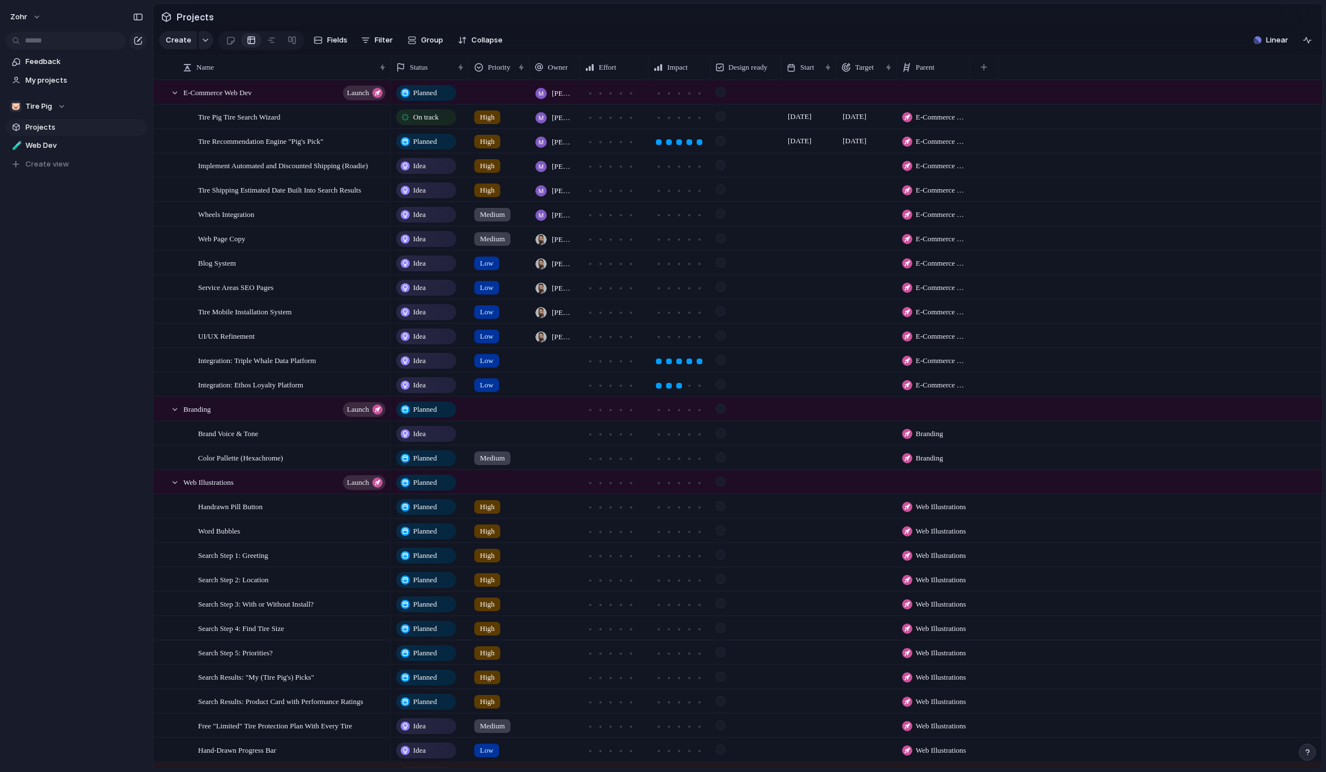
scroll to position [76, 0]
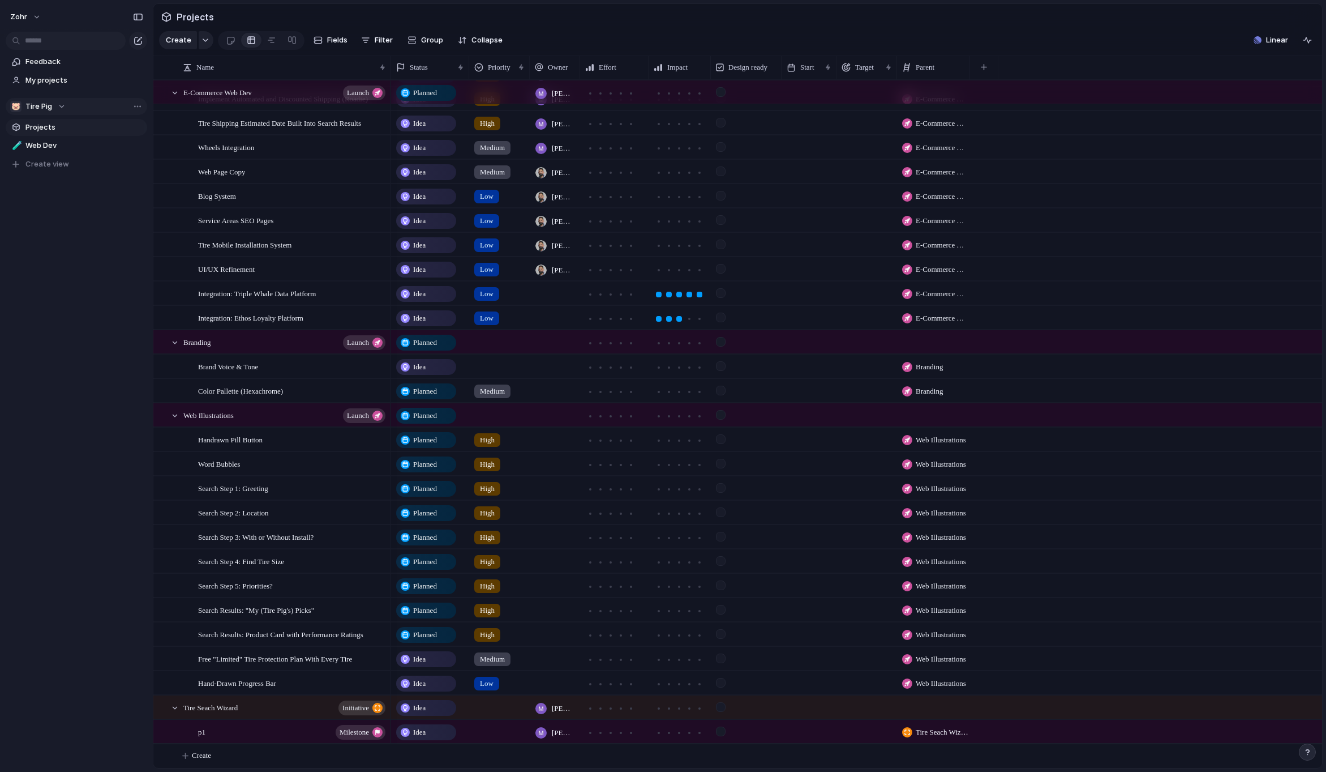
click at [98, 280] on div "Team settings Copy link Add members" at bounding box center [663, 386] width 1326 height 772
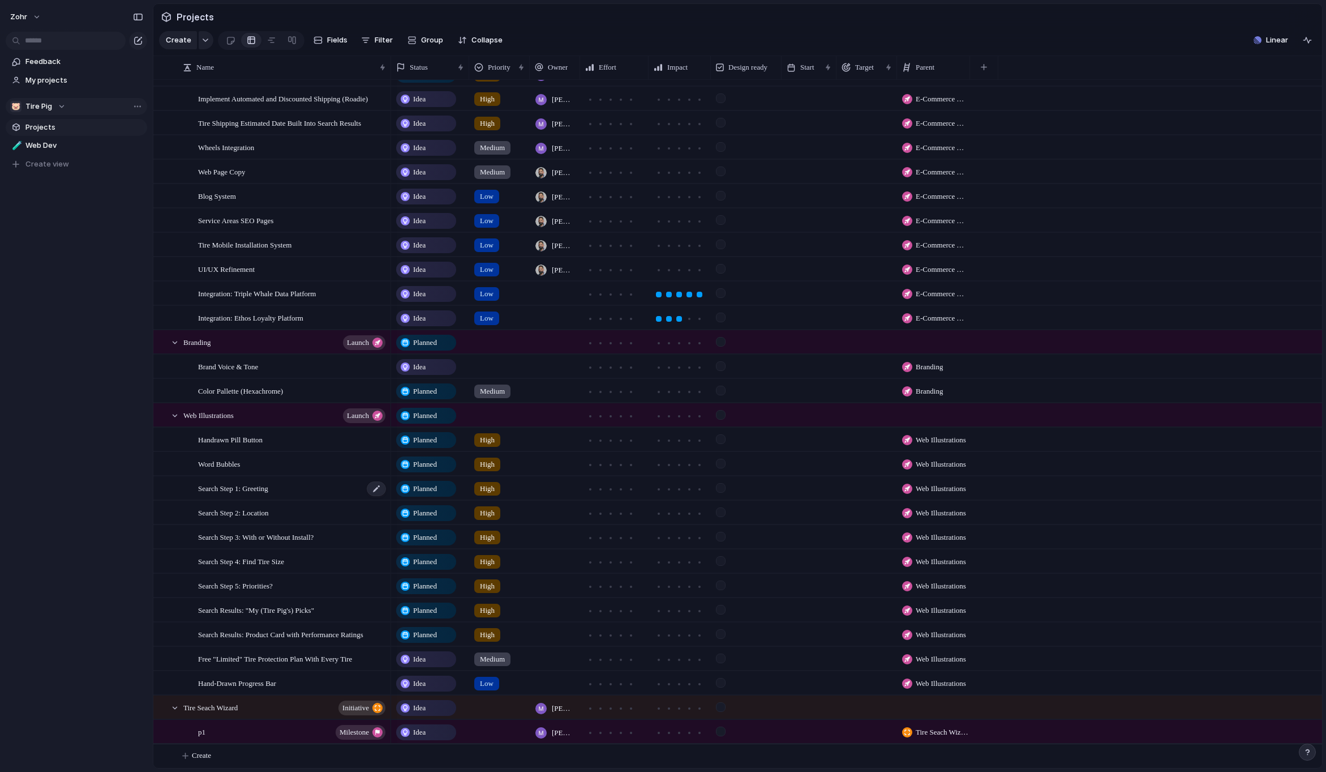
scroll to position [0, 0]
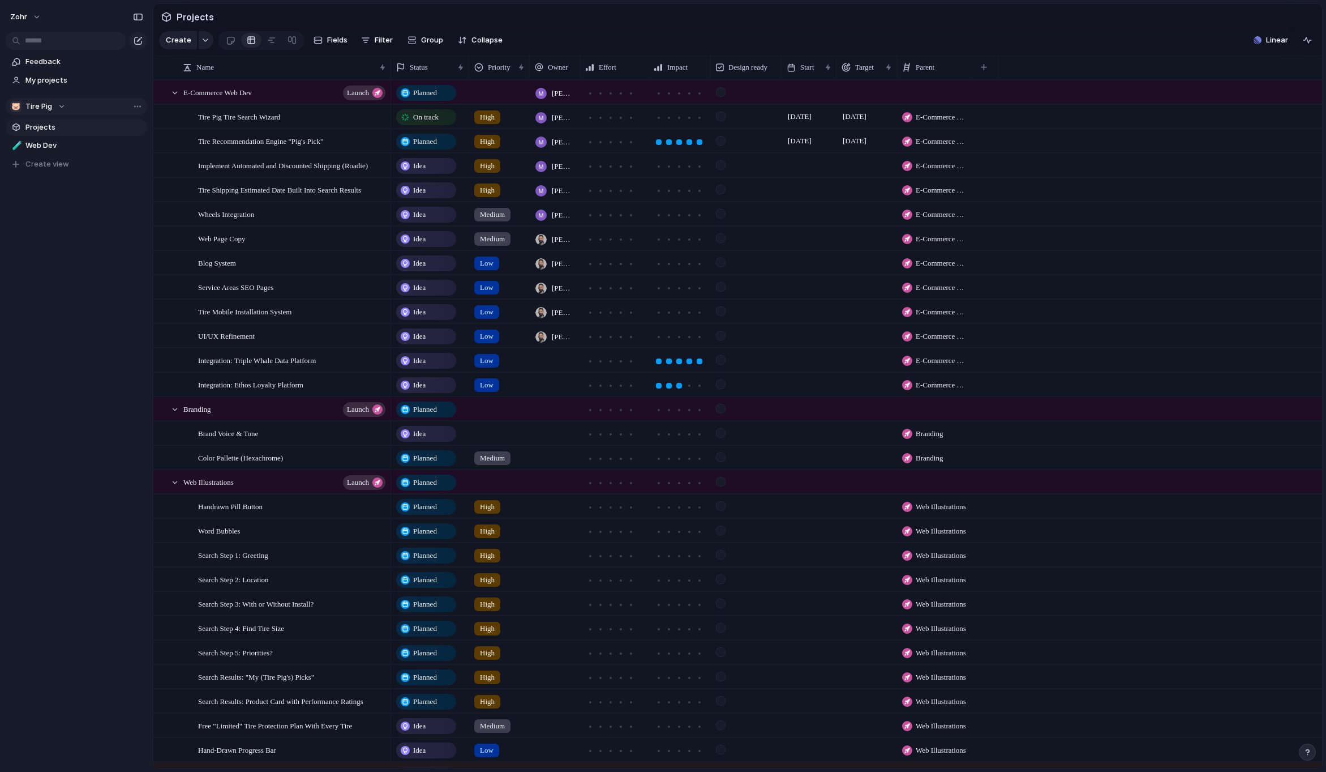
click at [57, 230] on div "Feedback My projects 🐷 Tire Pig Projects 🧪 Web Dev To pick up a draggable item,…" at bounding box center [76, 132] width 153 height 264
click at [138, 42] on div "button" at bounding box center [138, 40] width 9 height 9
click at [38, 21] on button "zohr" at bounding box center [26, 17] width 42 height 18
click at [66, 44] on li "Settings" at bounding box center [55, 42] width 94 height 18
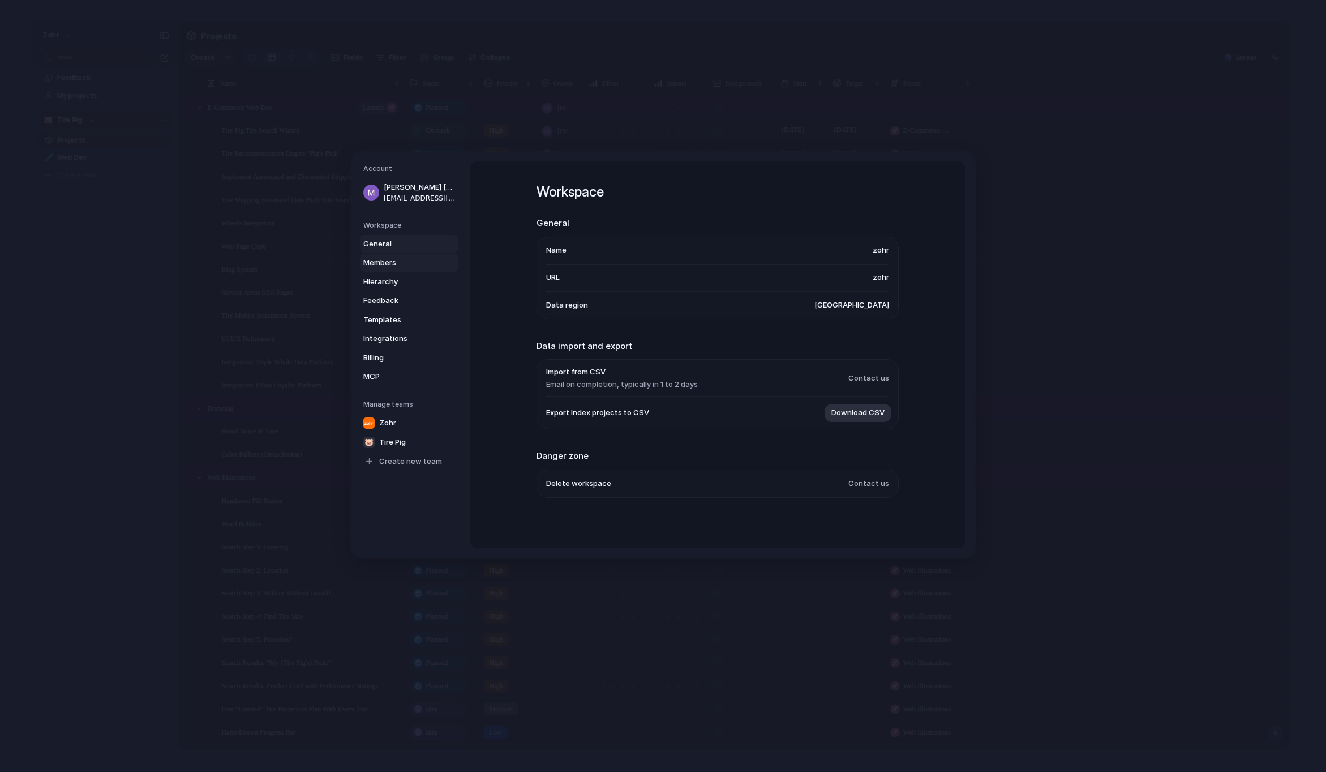
click at [415, 260] on span "Members" at bounding box center [399, 262] width 72 height 11
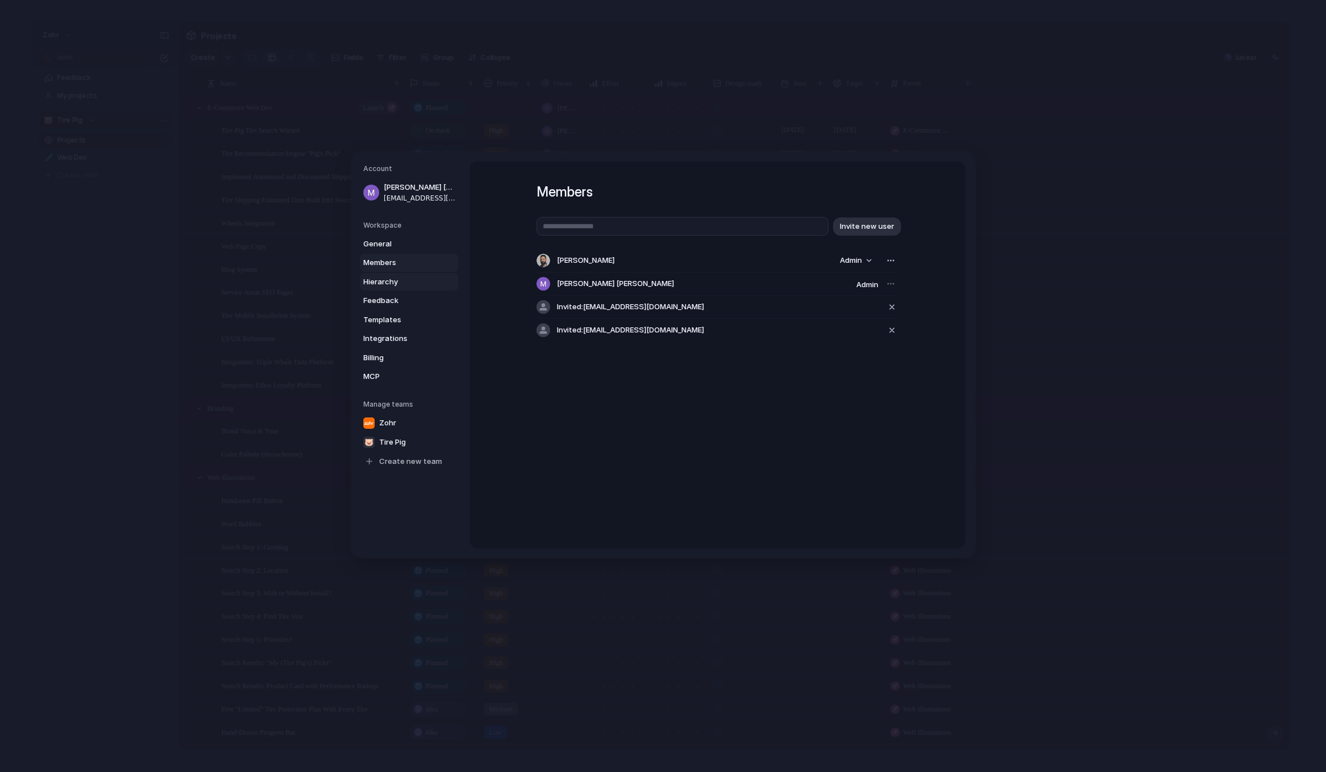
click at [409, 285] on span "Hierarchy" at bounding box center [399, 281] width 72 height 11
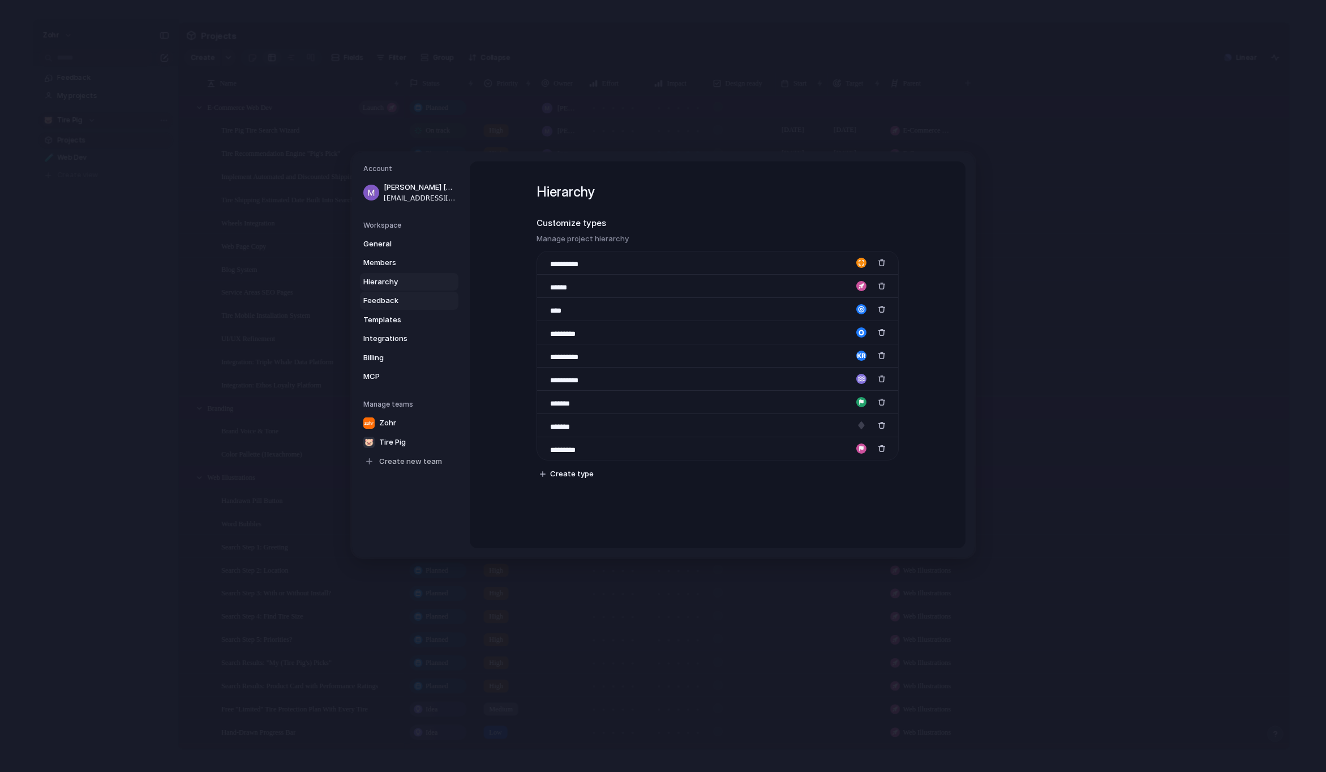
click at [398, 301] on span "Feedback" at bounding box center [399, 300] width 72 height 11
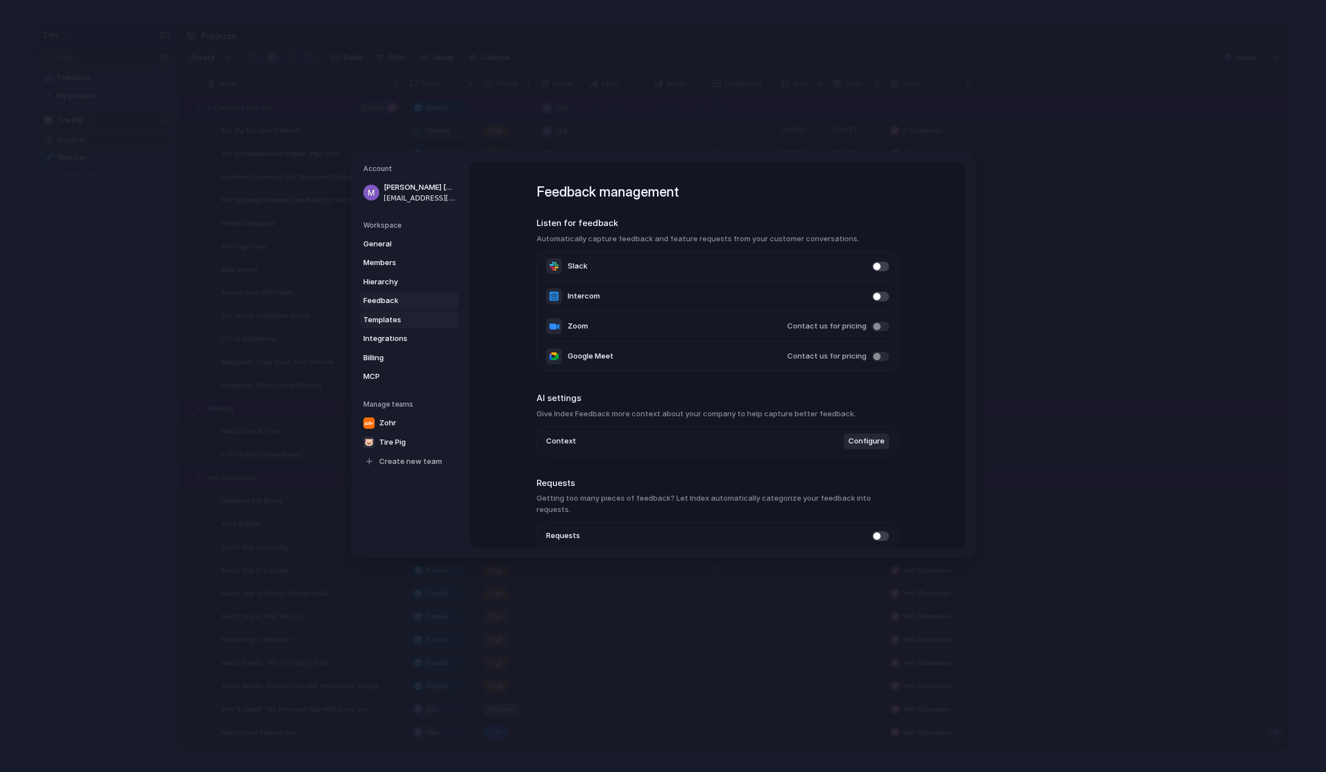
click at [397, 327] on link "Templates" at bounding box center [409, 320] width 98 height 18
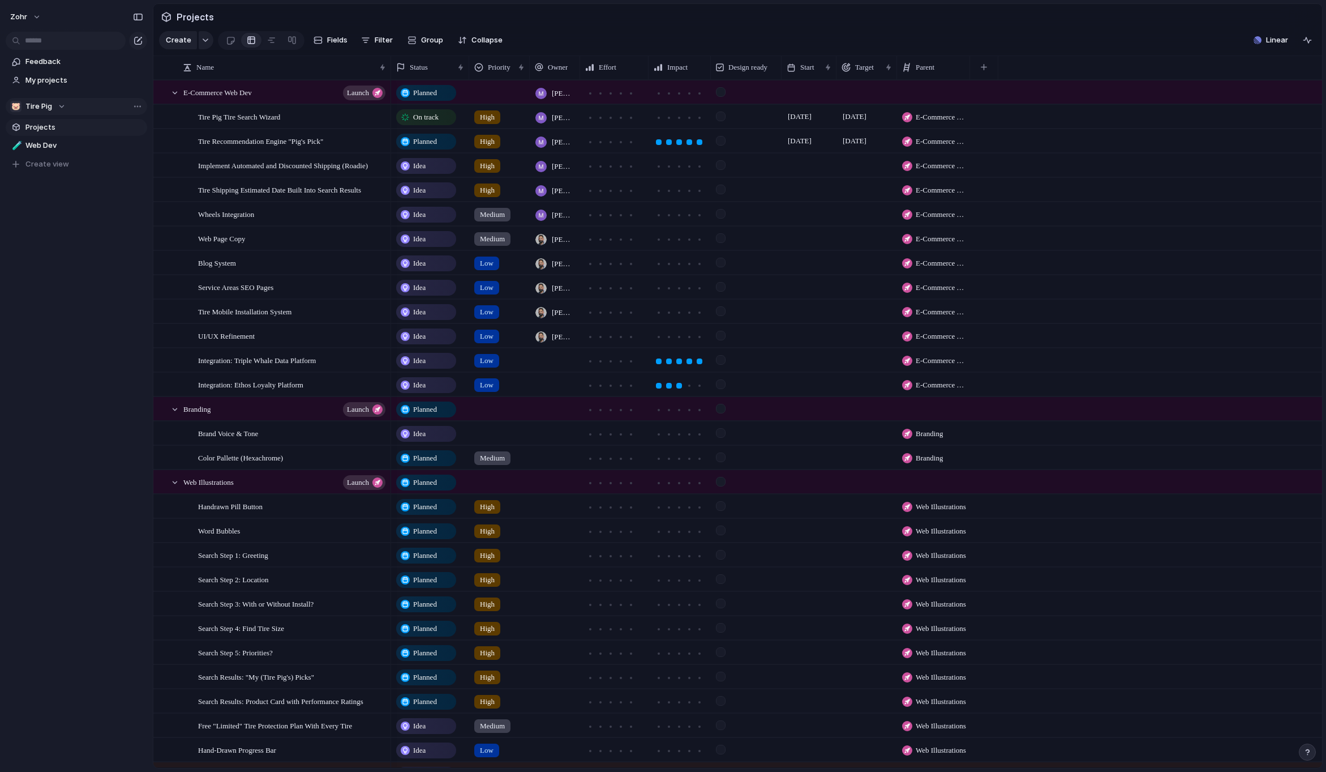
click at [183, 16] on span "Projects" at bounding box center [195, 17] width 42 height 20
click at [169, 18] on div "Projects" at bounding box center [187, 17] width 58 height 20
click at [72, 82] on span "My projects" at bounding box center [84, 80] width 118 height 11
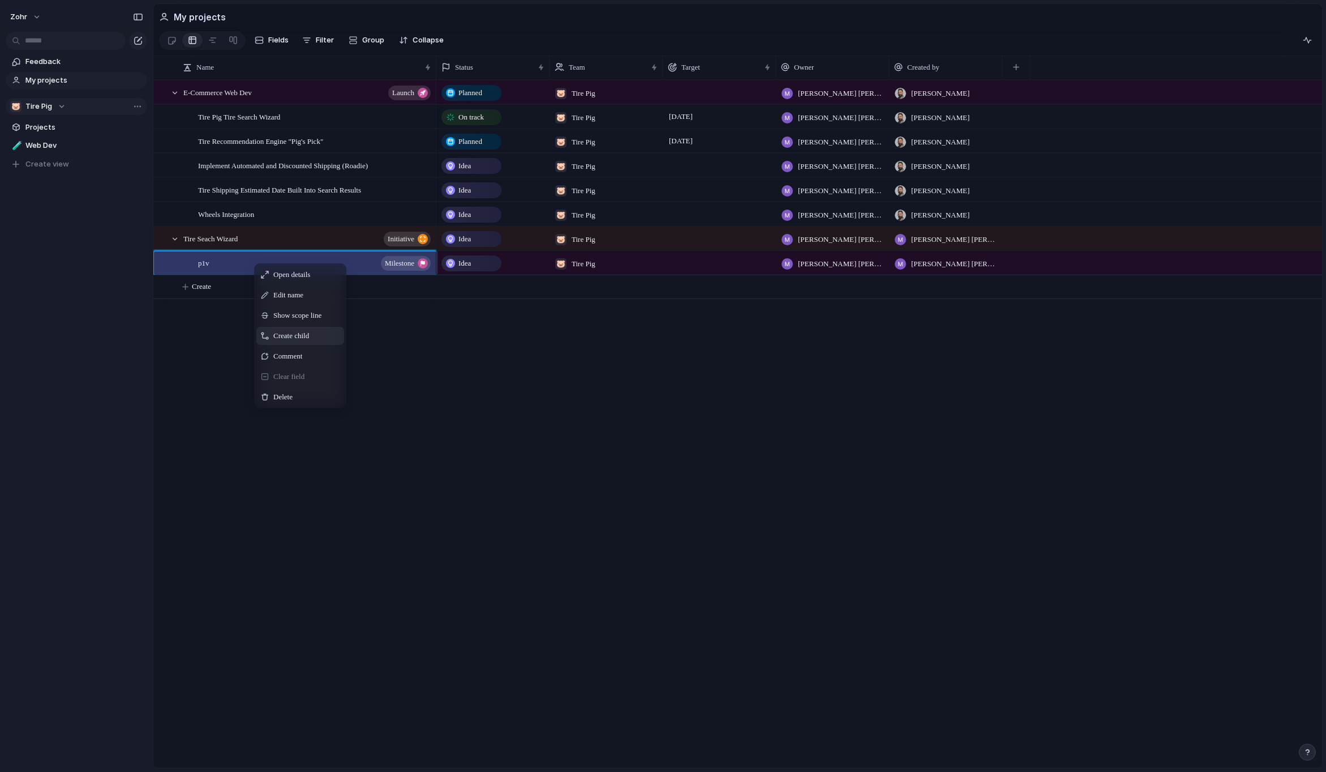
click at [327, 345] on div "Create child" at bounding box center [300, 336] width 88 height 18
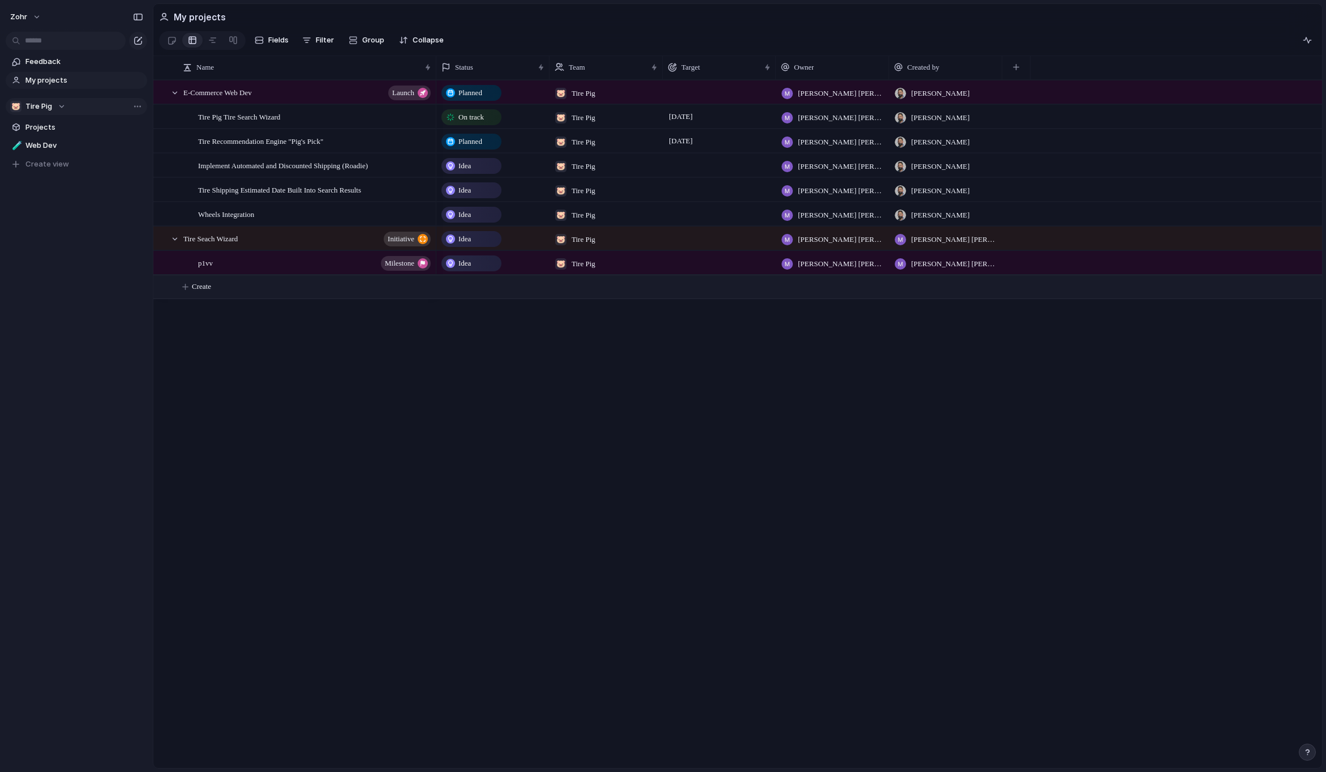
click at [388, 394] on div "E-Commerce Web Dev launch Tire Pig Tire Search Wizard Tire Recommendation Engin…" at bounding box center [737, 424] width 1169 height 688
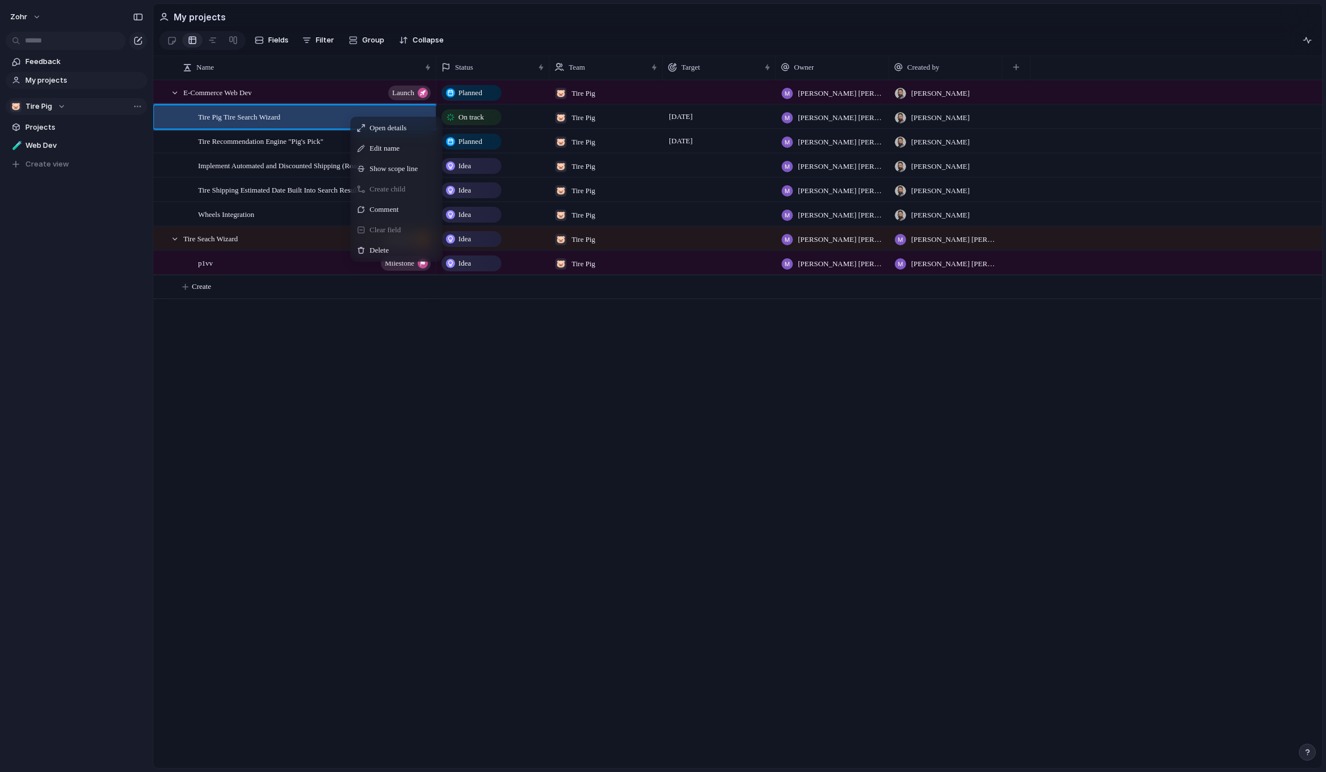
drag, startPoint x: 128, startPoint y: 154, endPoint x: 137, endPoint y: 221, distance: 67.9
click at [129, 157] on div "🧪 Web Dev To pick up a draggable item, press the space bar. While dragging, use…" at bounding box center [77, 155] width 142 height 36
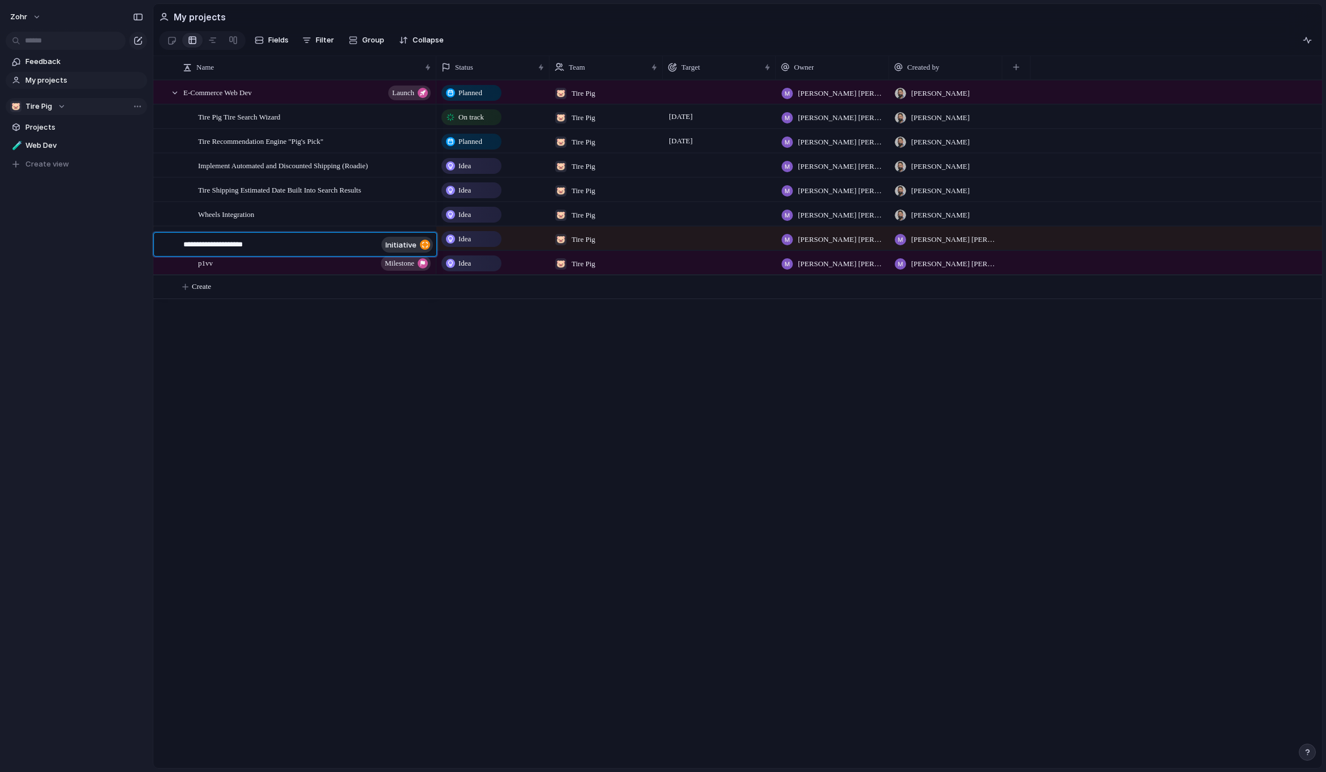
click at [185, 246] on textarea "**********" at bounding box center [280, 246] width 194 height 14
click at [357, 396] on div "E-Commerce Web Dev launch Tire Pig Tire Search Wizard Tire Recommendation Engin…" at bounding box center [737, 424] width 1169 height 688
click at [162, 243] on div at bounding box center [162, 238] width 8 height 8
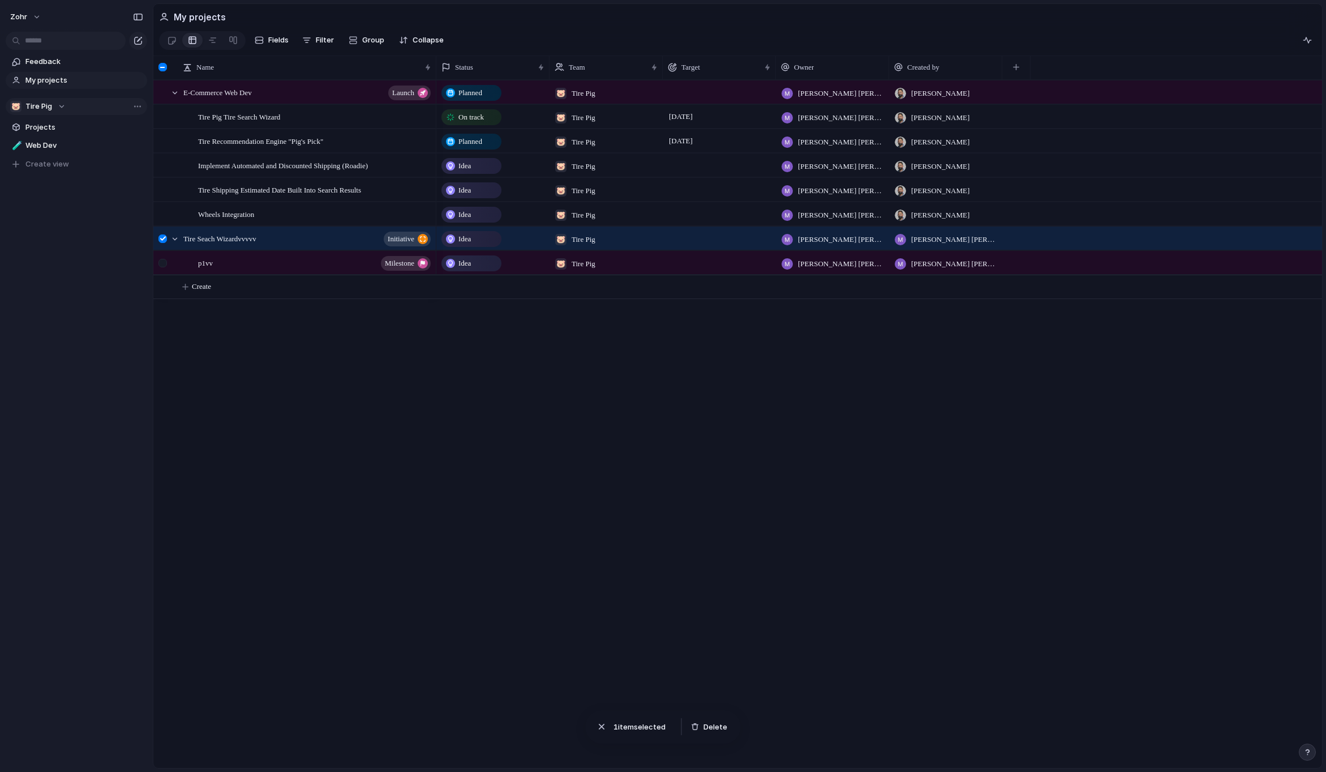
click at [163, 267] on div at bounding box center [162, 263] width 8 height 8
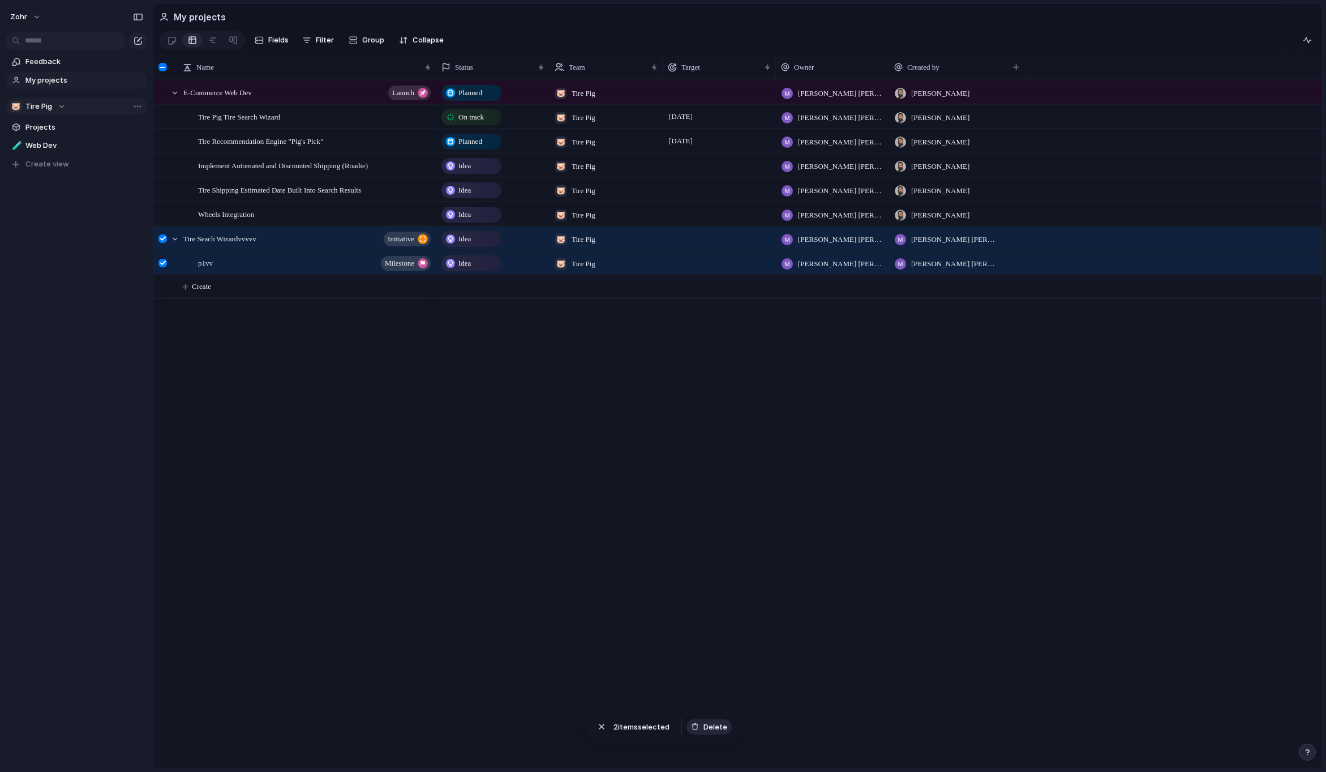
click at [706, 729] on span "Delete" at bounding box center [716, 726] width 24 height 11
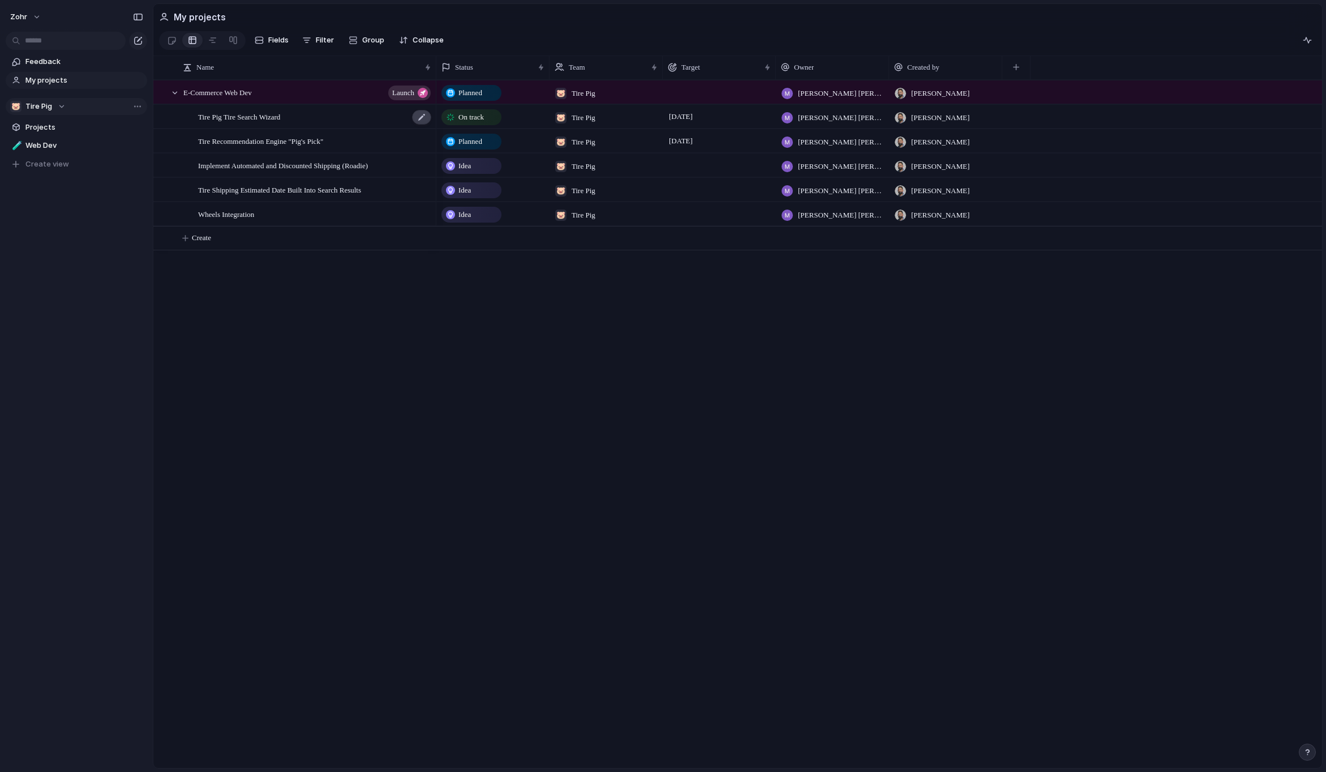
click at [421, 125] on div at bounding box center [421, 117] width 19 height 15
click at [403, 125] on div "Tire Pig Tire Search Wizard" at bounding box center [315, 116] width 234 height 23
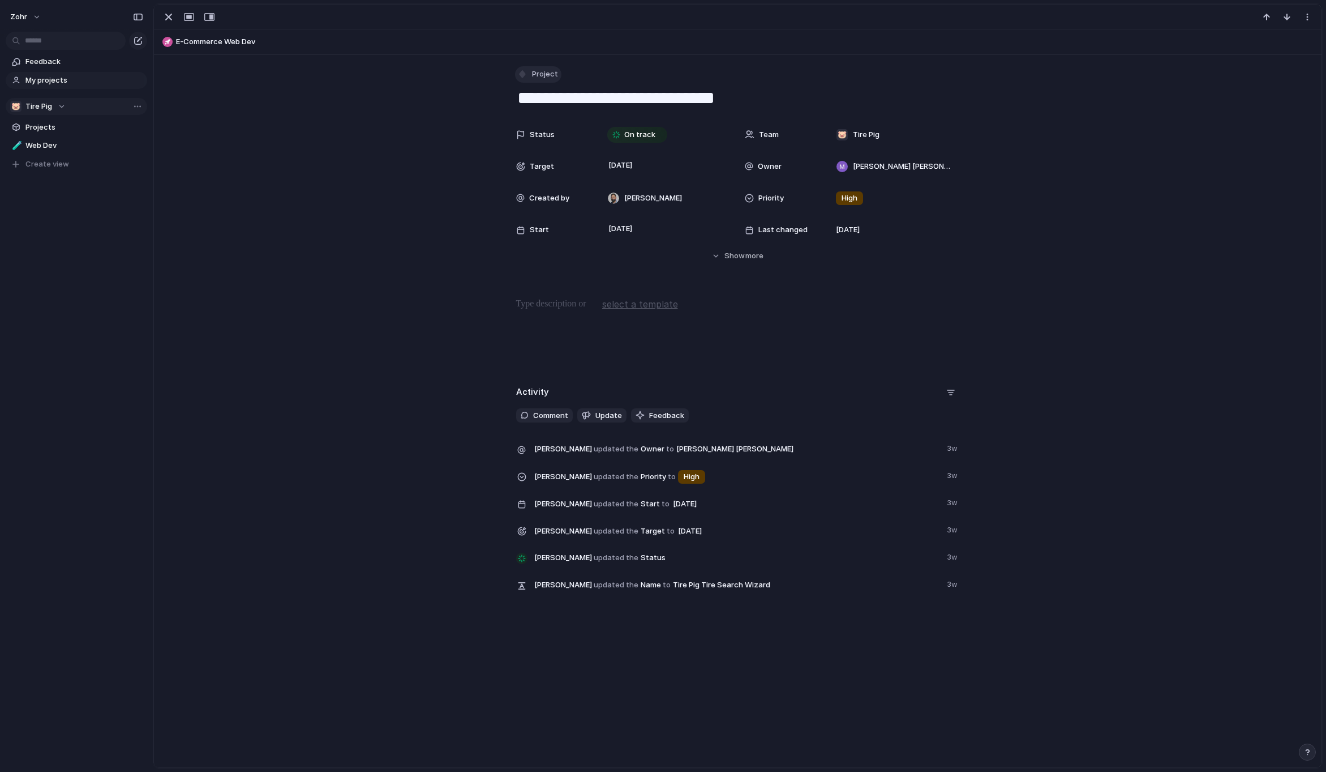
click at [544, 79] on span "Project" at bounding box center [545, 73] width 26 height 11
click at [569, 176] on li "Objective" at bounding box center [560, 177] width 92 height 18
click at [172, 17] on div "button" at bounding box center [169, 17] width 14 height 14
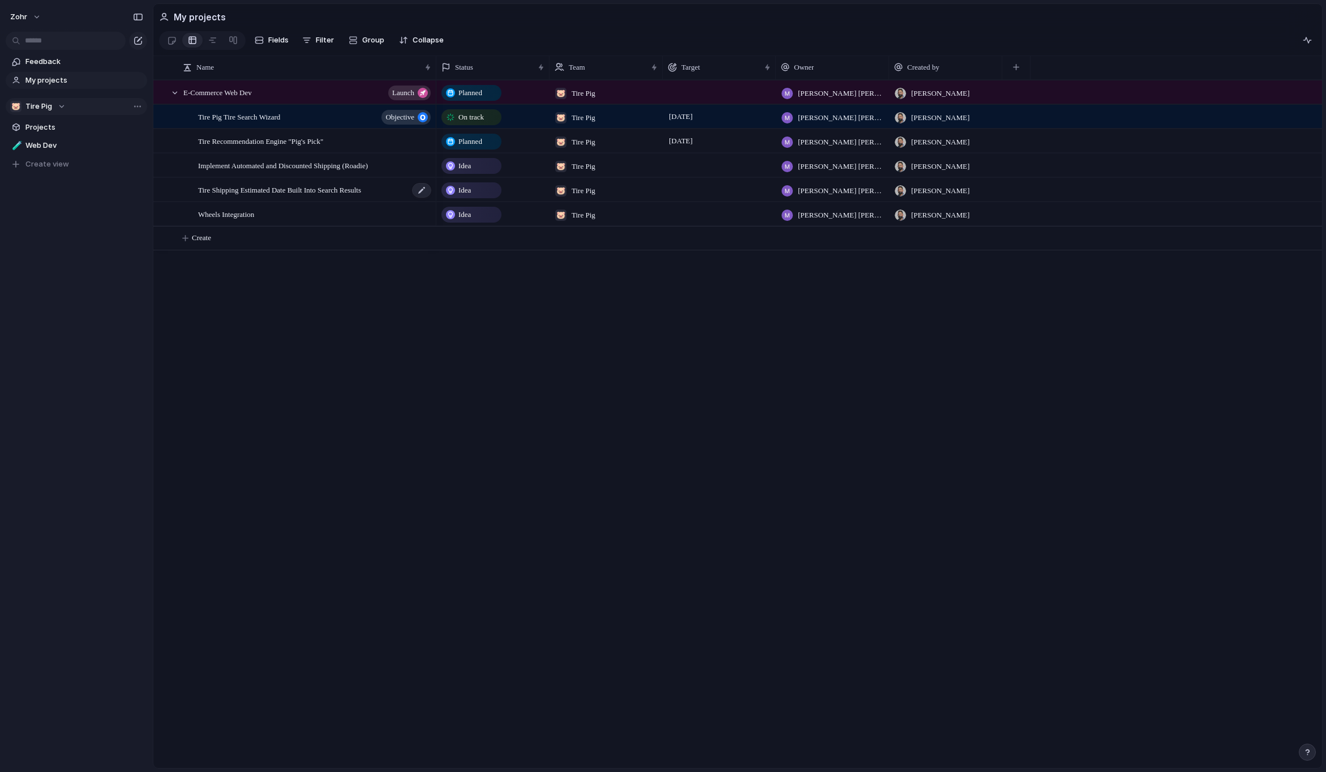
drag, startPoint x: 374, startPoint y: 293, endPoint x: 361, endPoint y: 192, distance: 102.2
click at [374, 293] on div "E-Commerce Web Dev launch Tire Pig Tire Search Wizard objective Tire Recommenda…" at bounding box center [737, 424] width 1169 height 688
click at [20, 20] on span "zohr" at bounding box center [18, 16] width 17 height 11
click at [49, 41] on span "Settings" at bounding box center [41, 42] width 31 height 11
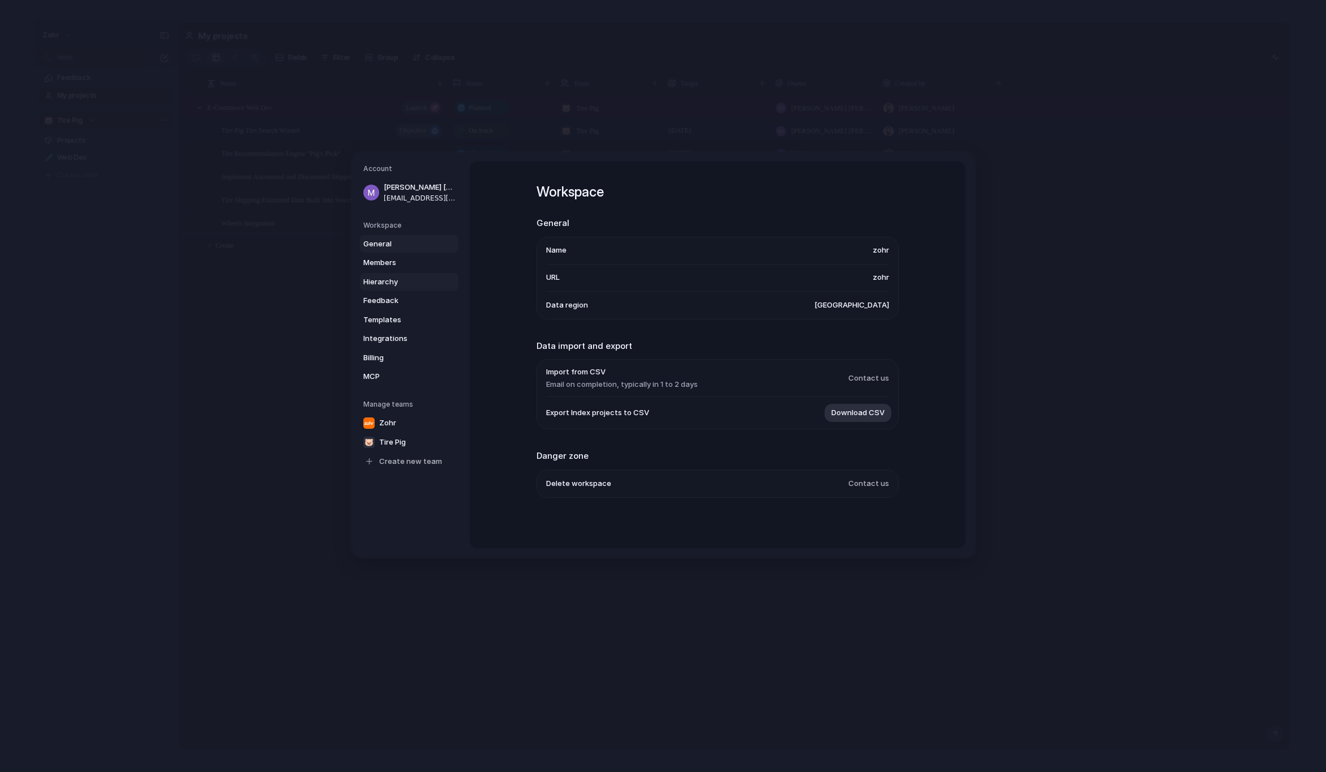
click at [412, 284] on span "Hierarchy" at bounding box center [399, 281] width 72 height 11
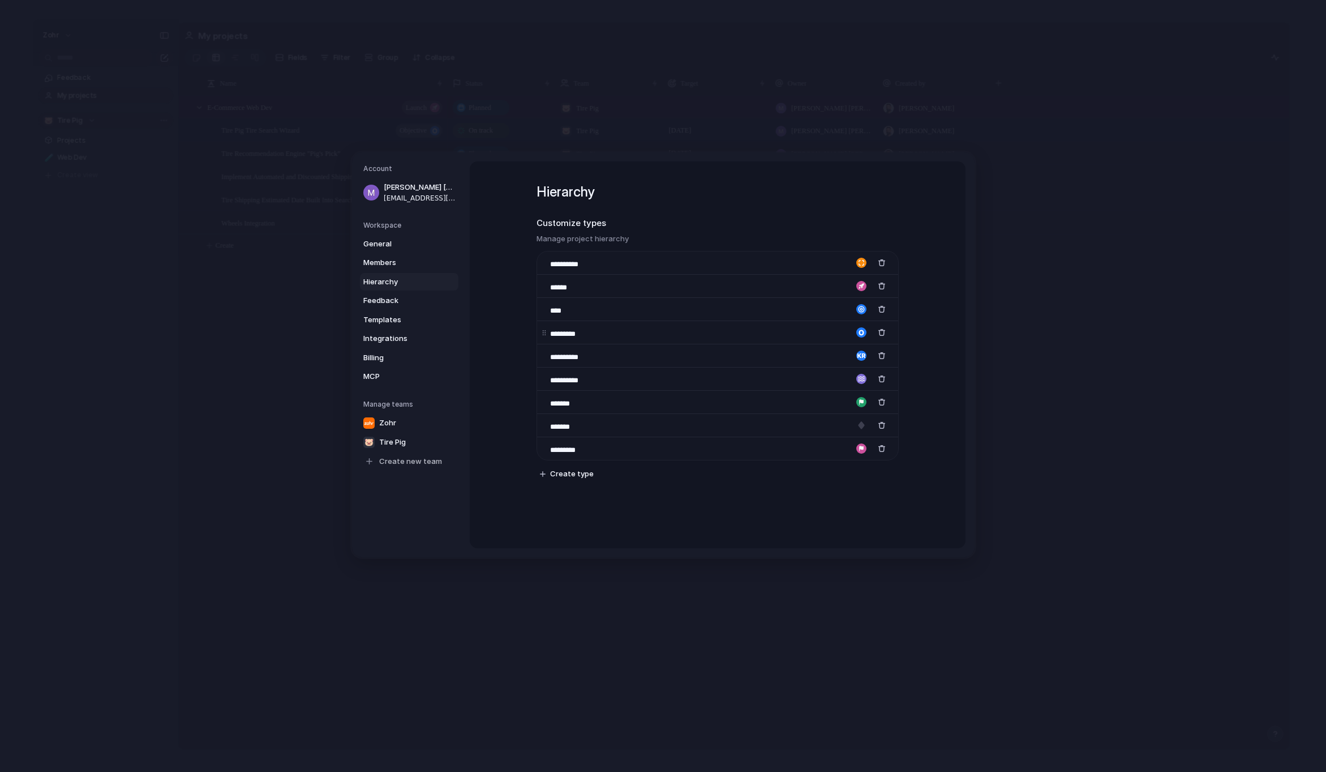
click at [604, 337] on div "*********" at bounding box center [717, 331] width 361 height 23
click at [859, 332] on div "button" at bounding box center [861, 332] width 10 height 10
click at [787, 332] on div at bounding box center [663, 386] width 1326 height 772
click at [584, 332] on input "*********" at bounding box center [572, 333] width 45 height 11
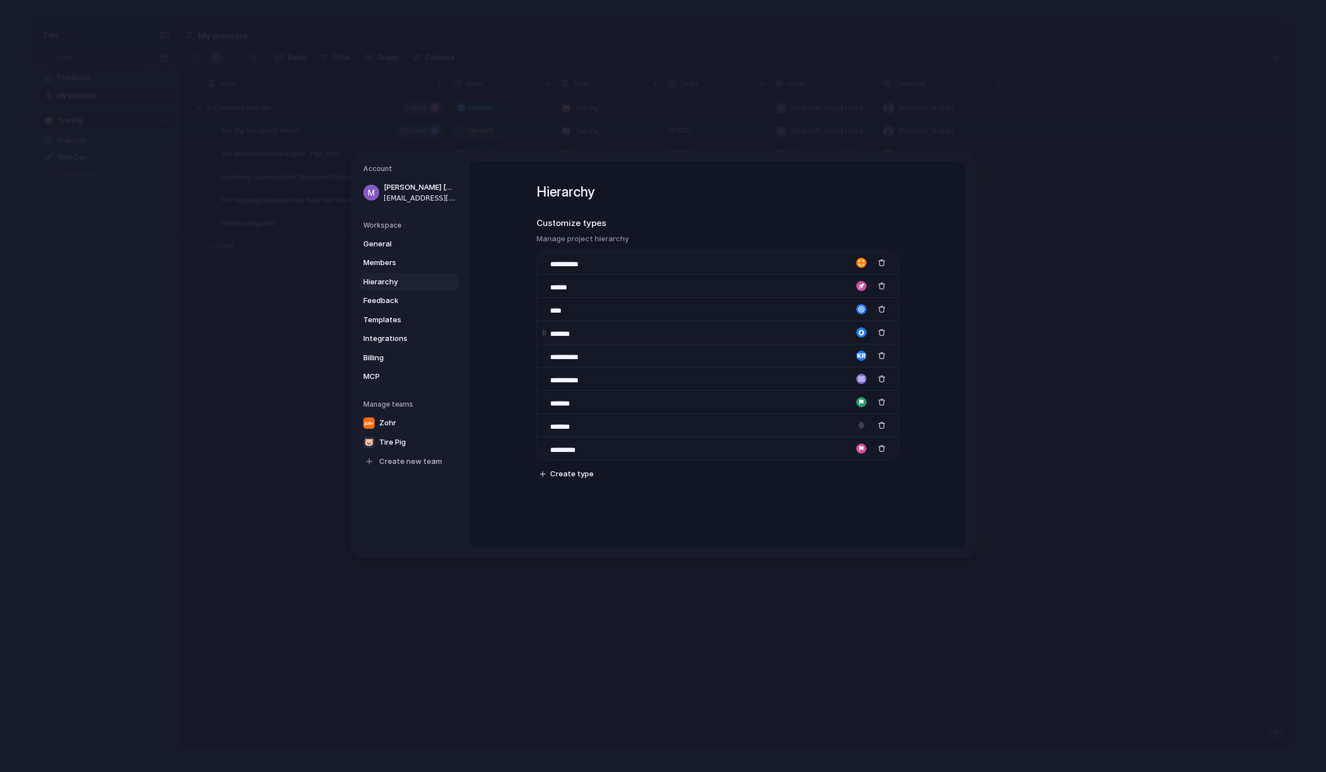
type input "*******"
click at [858, 334] on div "button" at bounding box center [861, 332] width 10 height 10
click at [862, 367] on button "button" at bounding box center [858, 368] width 10 height 10
click at [833, 389] on div "button" at bounding box center [831, 387] width 7 height 10
click at [939, 386] on div "**********" at bounding box center [718, 354] width 496 height 387
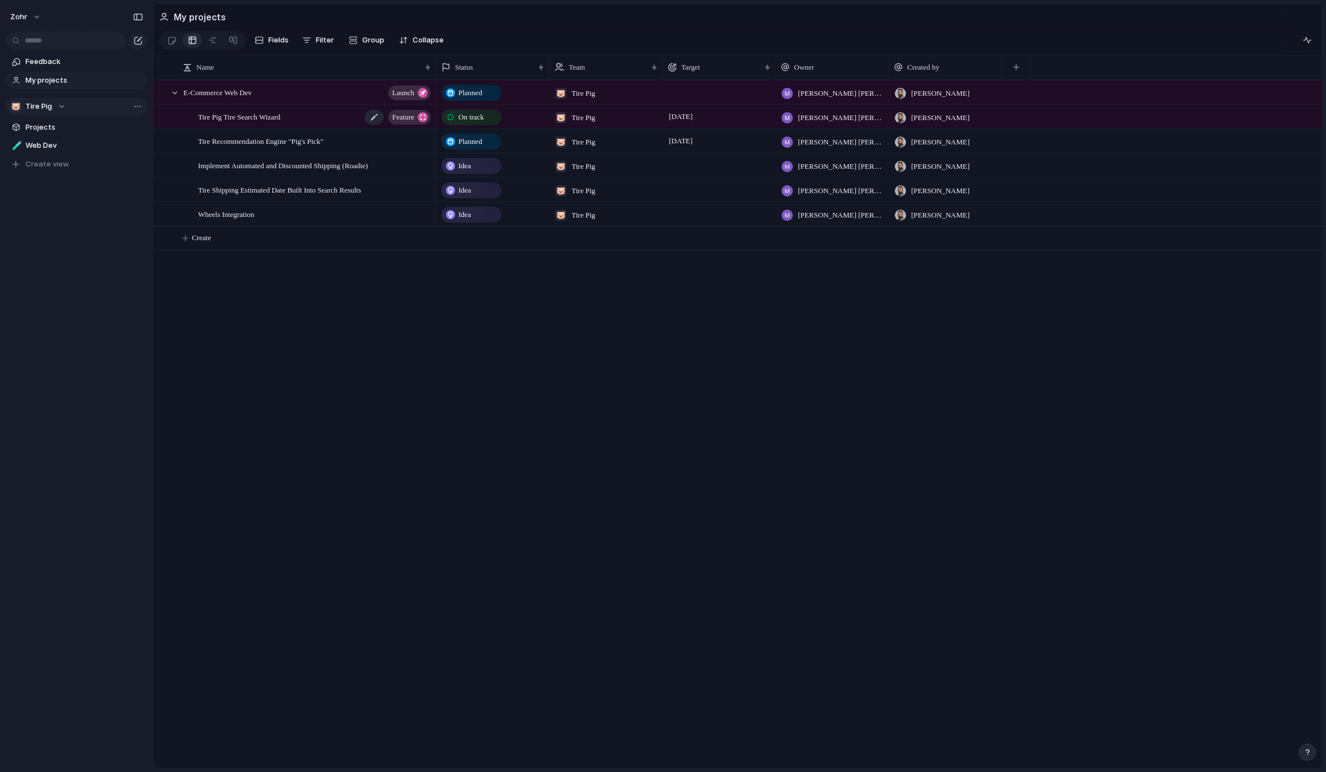
click at [405, 119] on span "Feature" at bounding box center [403, 117] width 22 height 16
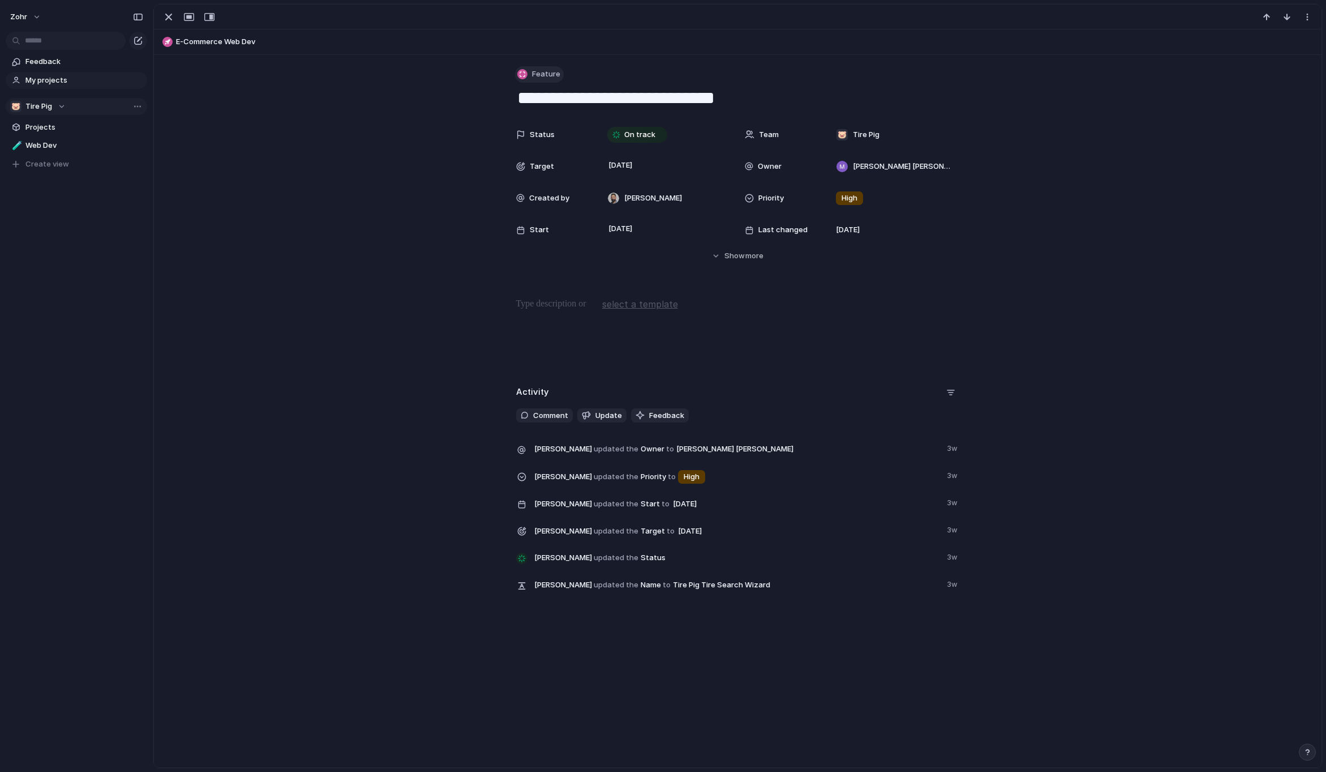
click at [550, 82] on button "Feature" at bounding box center [539, 74] width 49 height 16
click at [617, 81] on div "Feature Initiative Launch Goal Key result Workstream Program Project Milestone …" at bounding box center [663, 386] width 1326 height 772
click at [31, 19] on button "zohr" at bounding box center [26, 17] width 42 height 18
click at [55, 39] on li "Settings" at bounding box center [55, 42] width 94 height 18
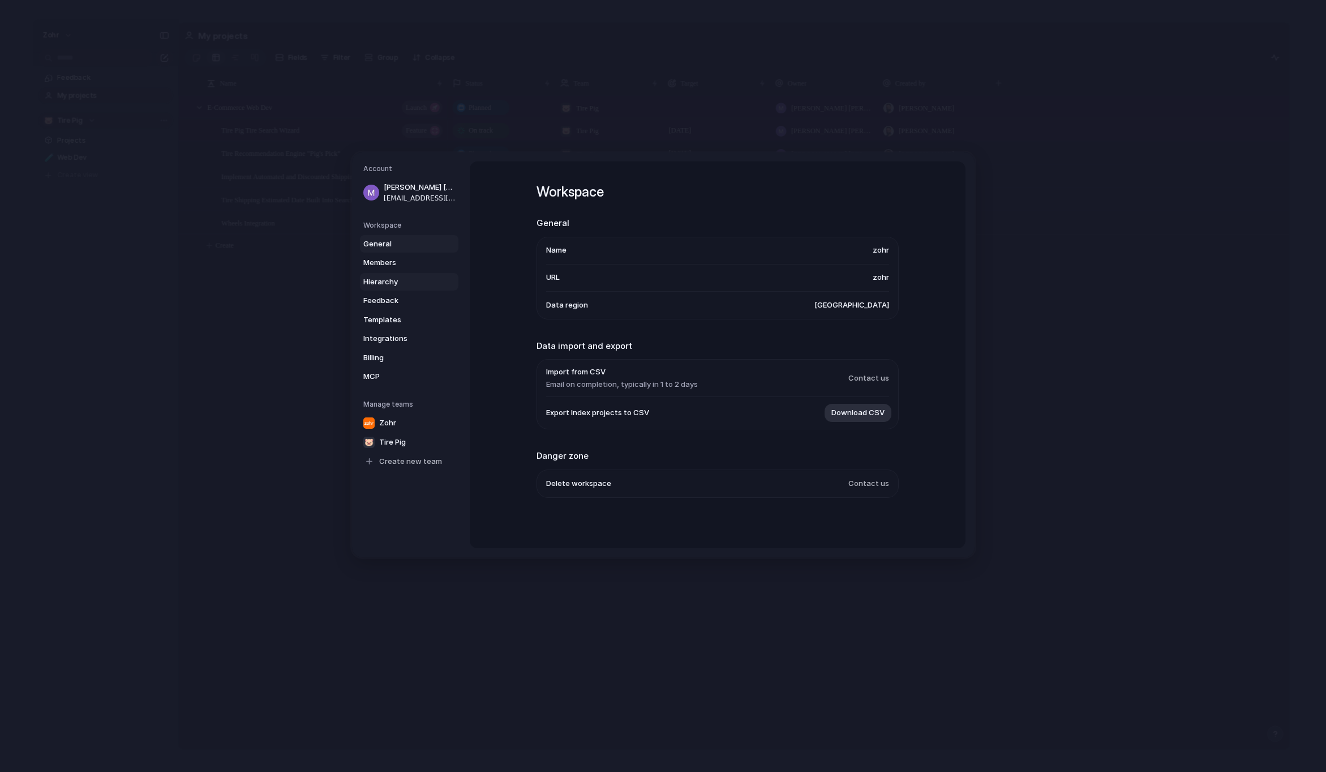
click at [409, 281] on span "Hierarchy" at bounding box center [399, 281] width 72 height 11
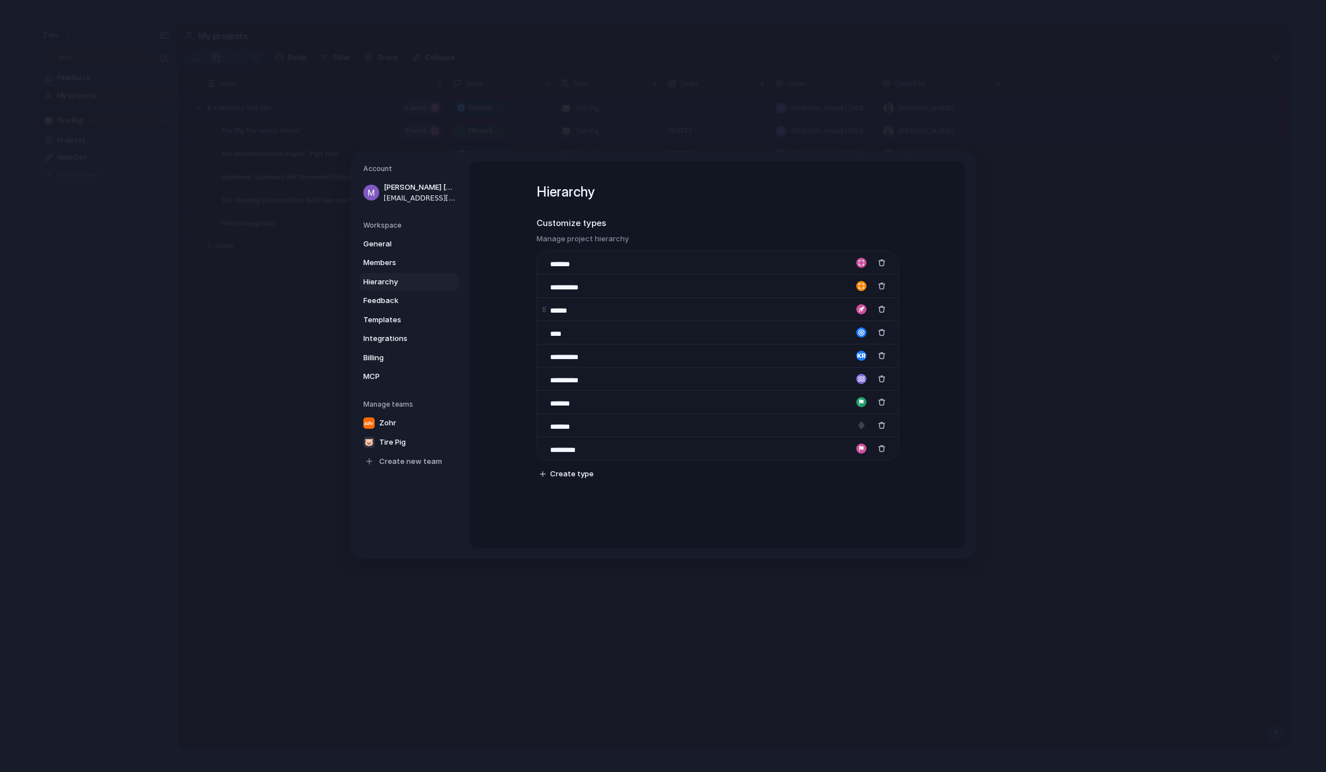
click at [858, 315] on button "button" at bounding box center [861, 309] width 17 height 17
click at [843, 335] on button "button" at bounding box center [844, 332] width 10 height 10
click at [918, 325] on div at bounding box center [663, 386] width 1326 height 772
click at [859, 450] on div "button" at bounding box center [861, 448] width 10 height 10
click at [847, 476] on div at bounding box center [837, 478] width 59 height 32
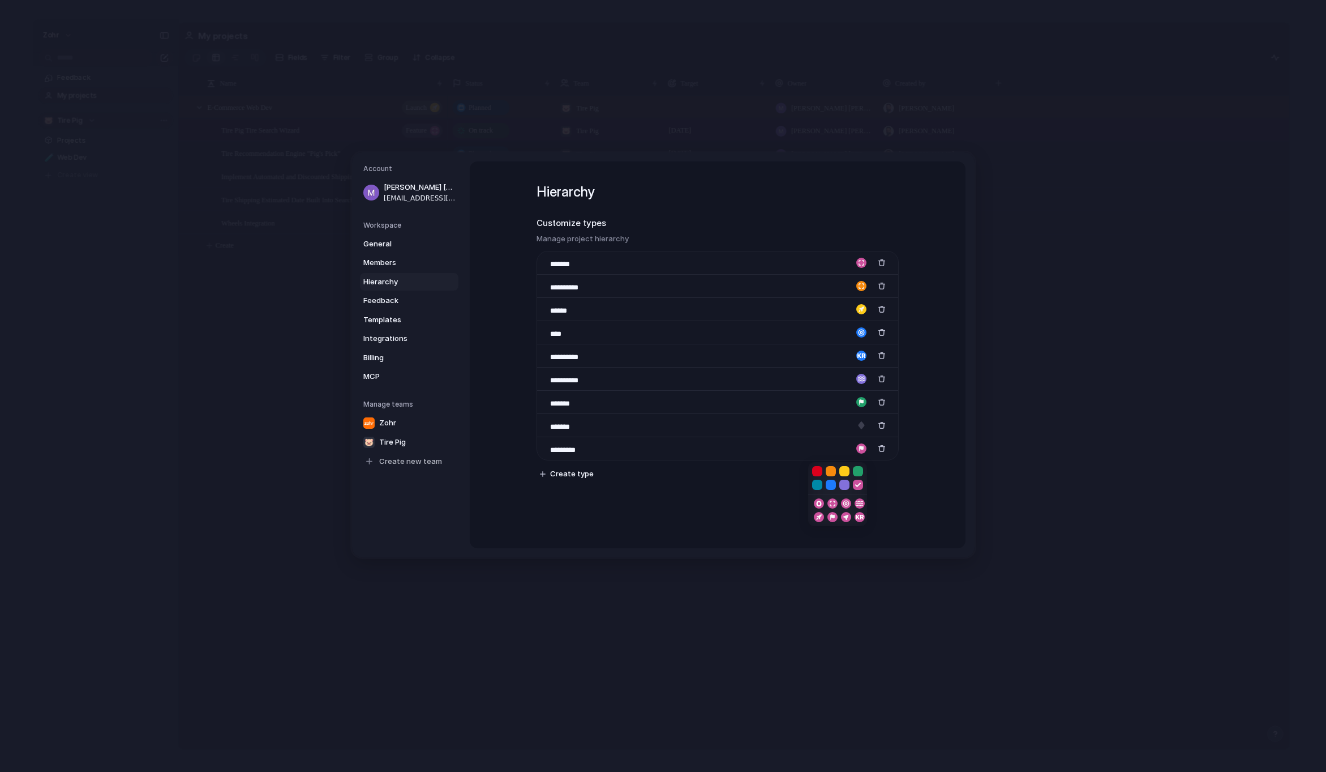
click at [823, 471] on div at bounding box center [837, 478] width 59 height 32
click at [820, 471] on button "button" at bounding box center [817, 471] width 10 height 10
click at [911, 489] on div at bounding box center [663, 386] width 1326 height 772
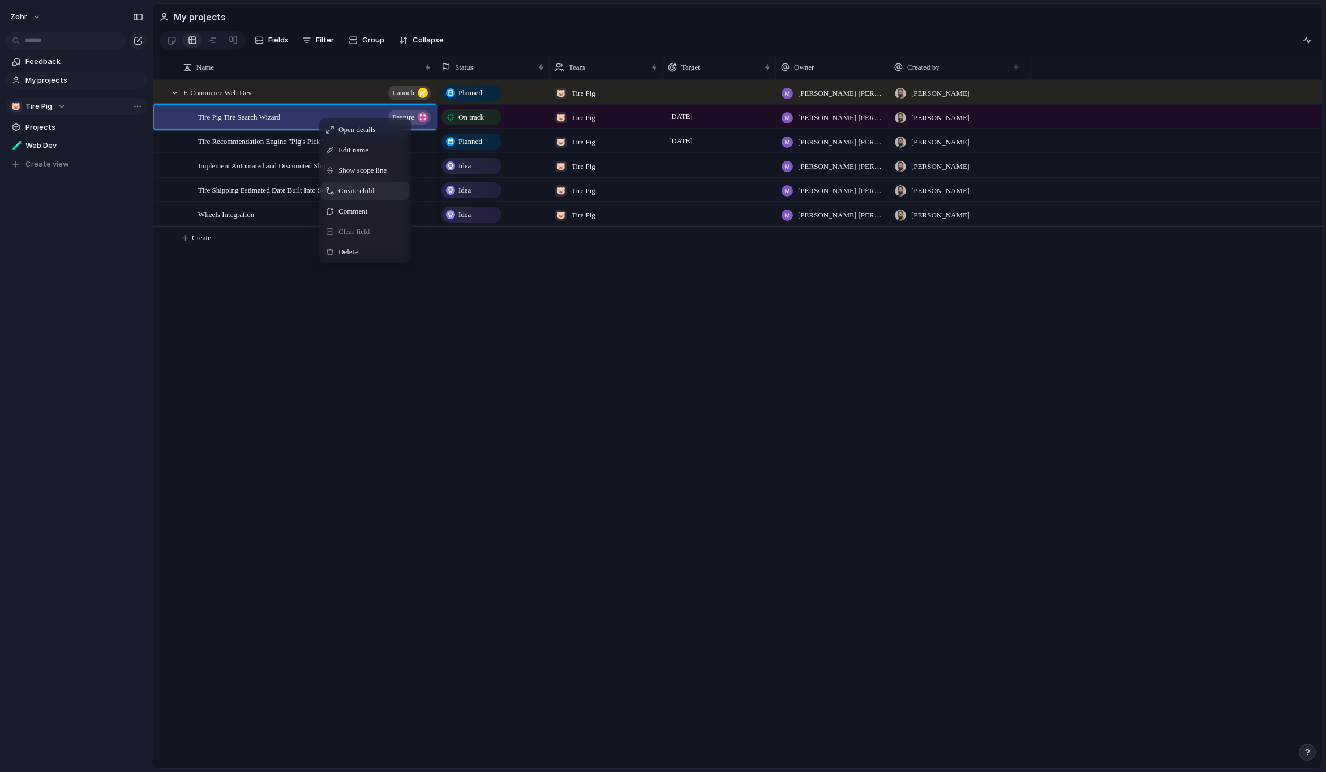
click at [368, 196] on span "Create child" at bounding box center [356, 190] width 36 height 11
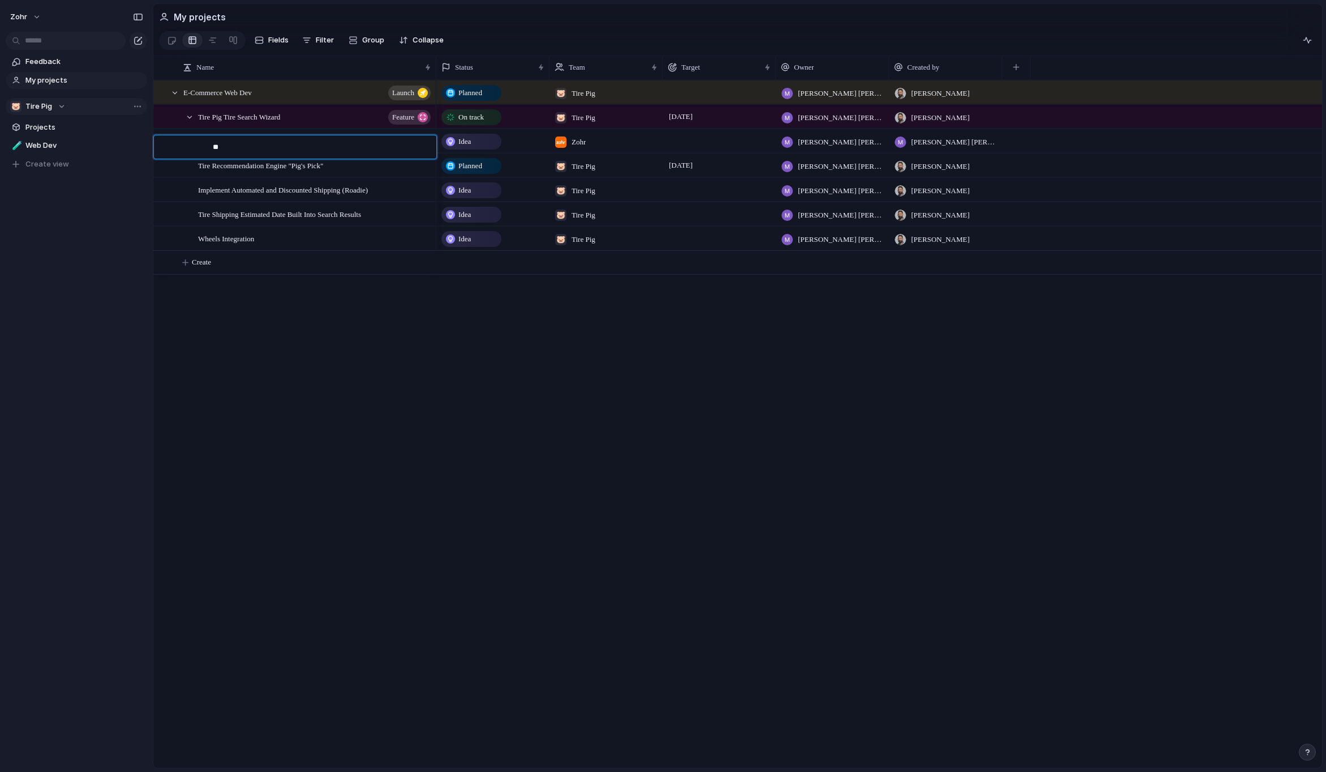
type textarea "***"
click at [395, 146] on div "p1`" at bounding box center [323, 141] width 220 height 23
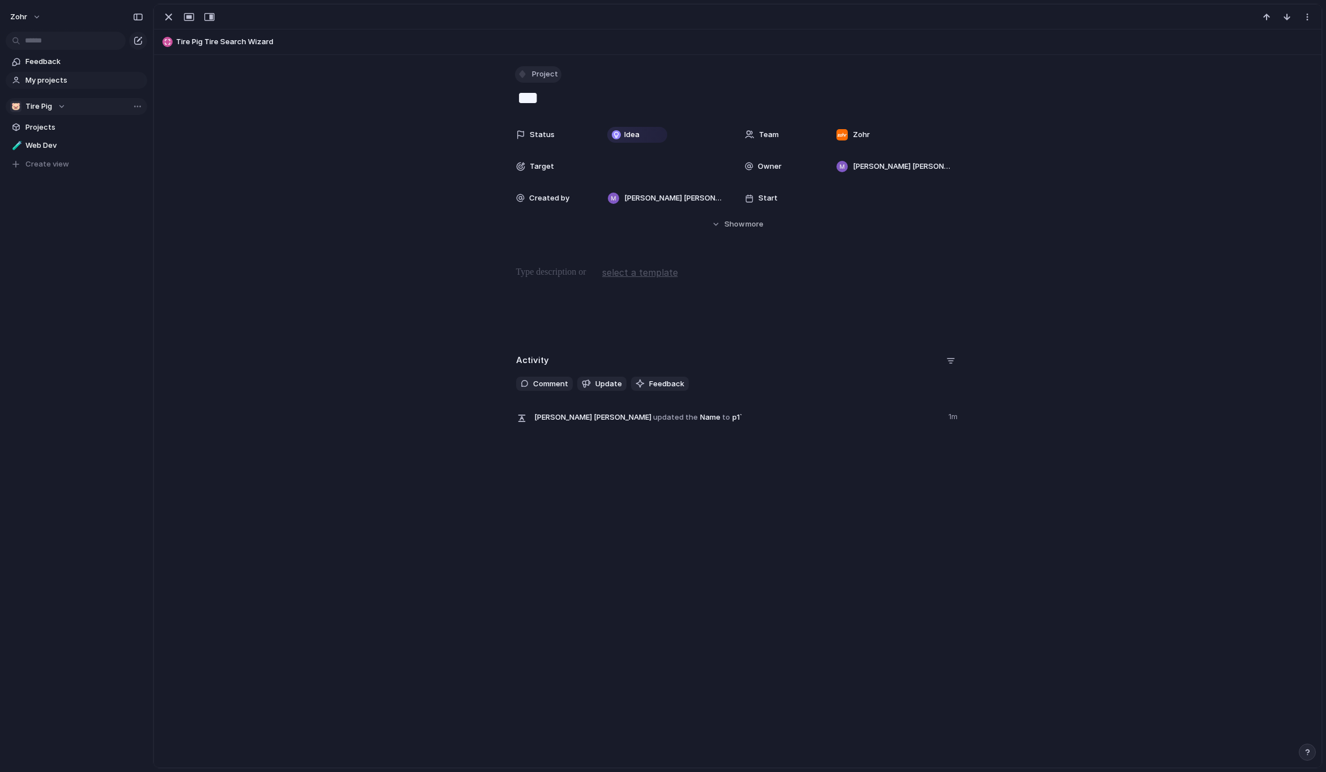
click at [532, 74] on span "Project" at bounding box center [545, 73] width 26 height 11
click at [567, 267] on li "Milestone" at bounding box center [560, 267] width 92 height 18
click at [166, 12] on div "button" at bounding box center [169, 17] width 14 height 14
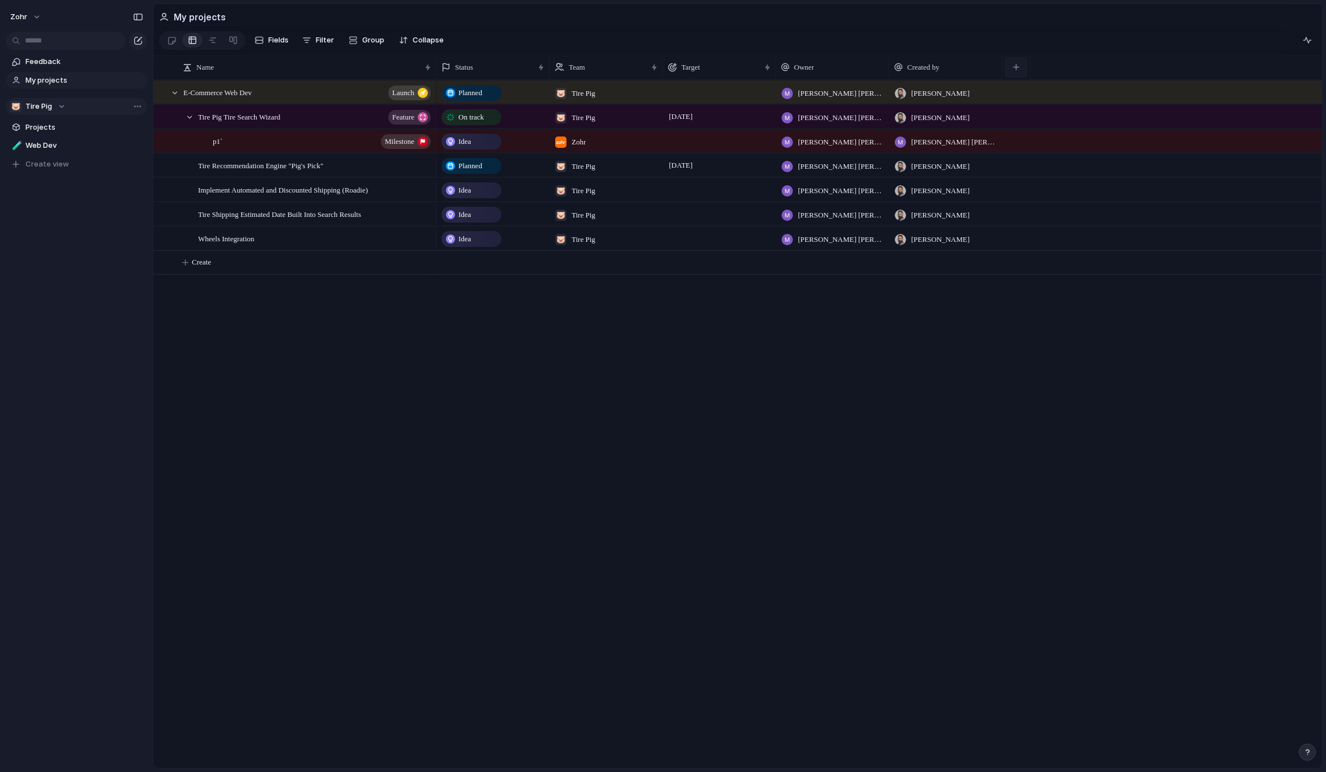
click at [1019, 70] on div "button" at bounding box center [1016, 67] width 6 height 6
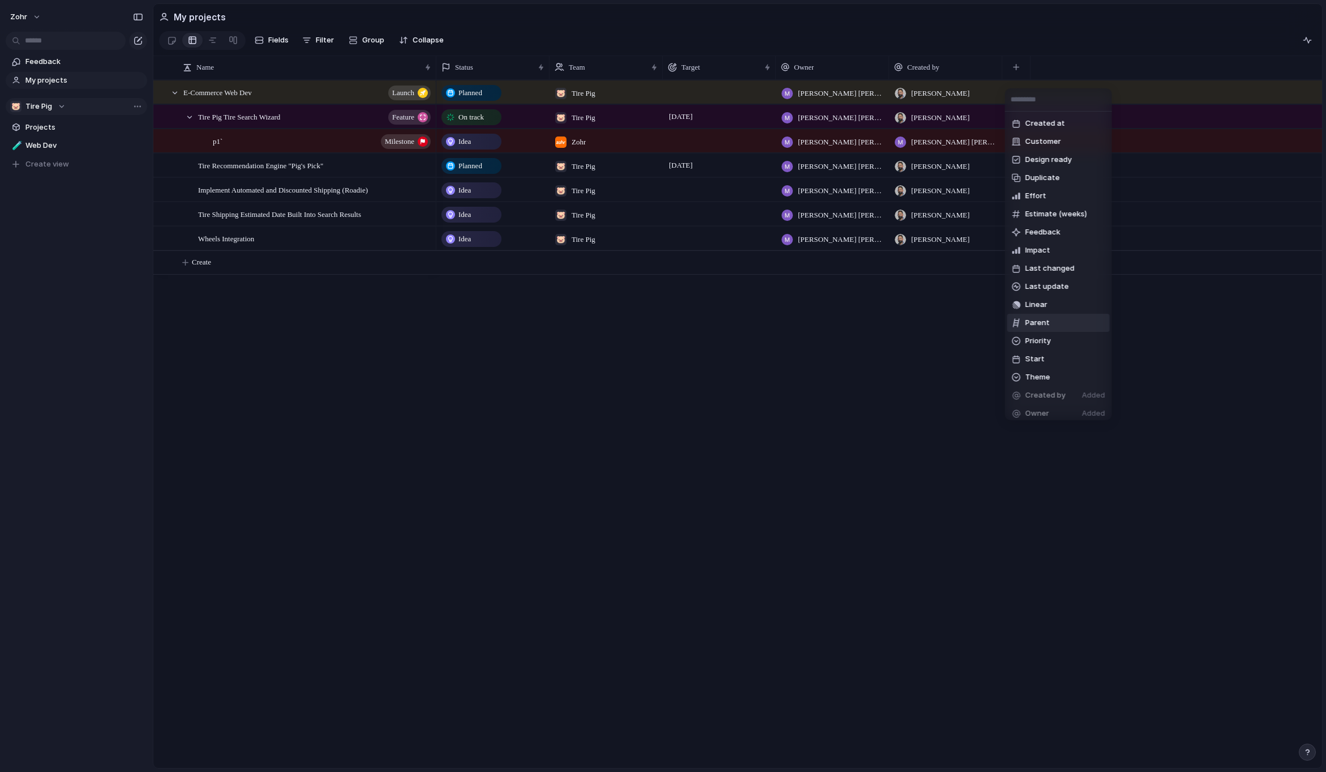
click at [1060, 320] on li "Parent" at bounding box center [1059, 323] width 102 height 18
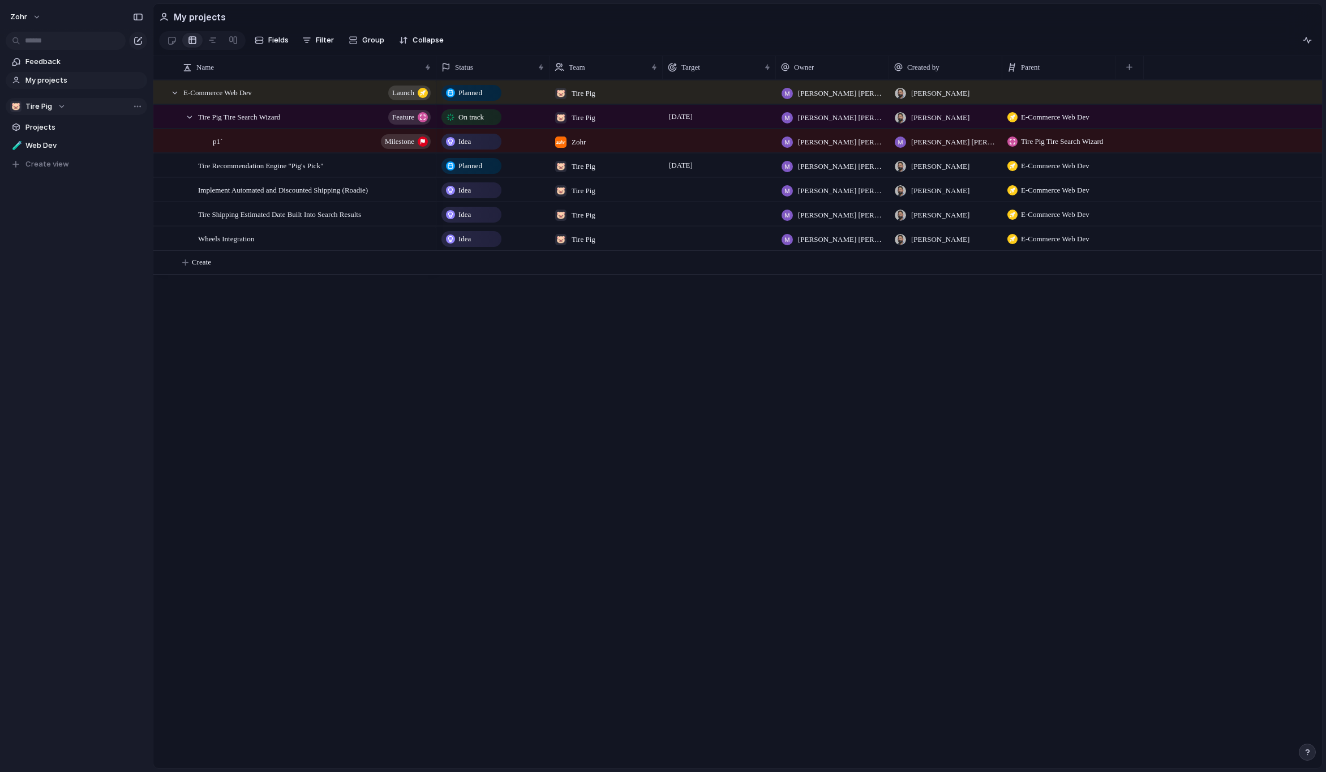
click at [1052, 172] on span "E-Commerce Web Dev" at bounding box center [1055, 165] width 68 height 11
click at [1092, 255] on span "Tire Pig Tire Search Wizard" at bounding box center [1073, 253] width 97 height 11
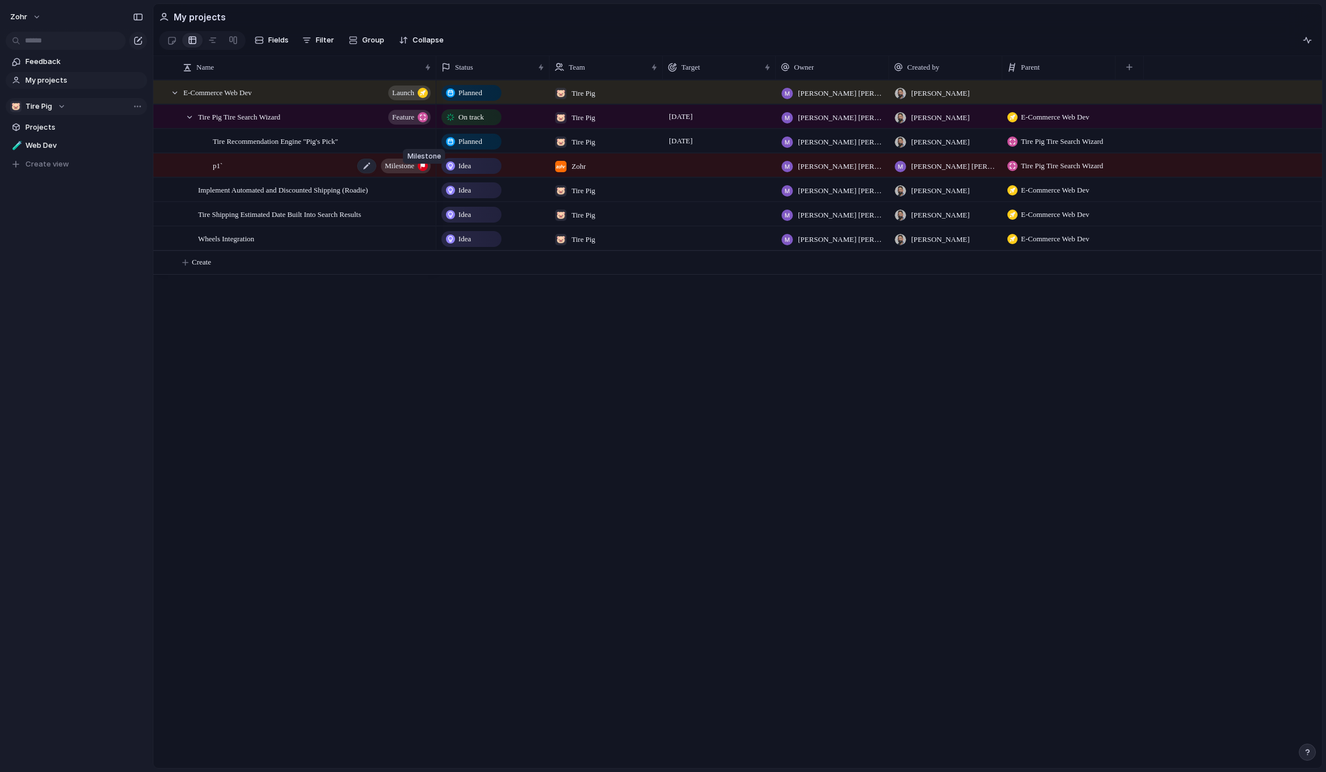
click at [418, 168] on div "button" at bounding box center [423, 166] width 10 height 10
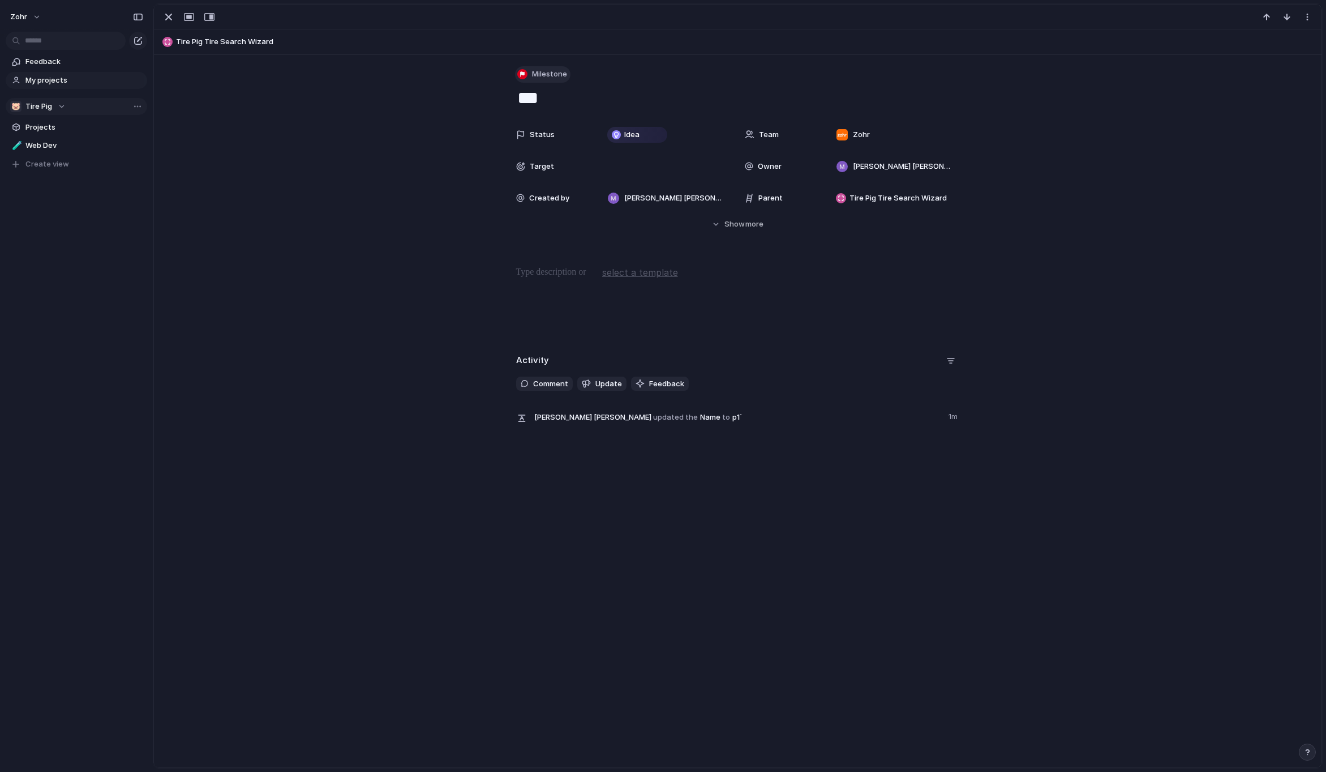
click at [537, 68] on button "Milestone" at bounding box center [542, 74] width 55 height 16
click at [543, 248] on span "Project" at bounding box center [546, 248] width 26 height 11
click at [390, 175] on div "Status Idea Team Zohr Target Owner [PERSON_NAME] [PERSON_NAME] Created by [PERS…" at bounding box center [738, 176] width 1141 height 106
click at [164, 16] on div "button" at bounding box center [169, 17] width 14 height 14
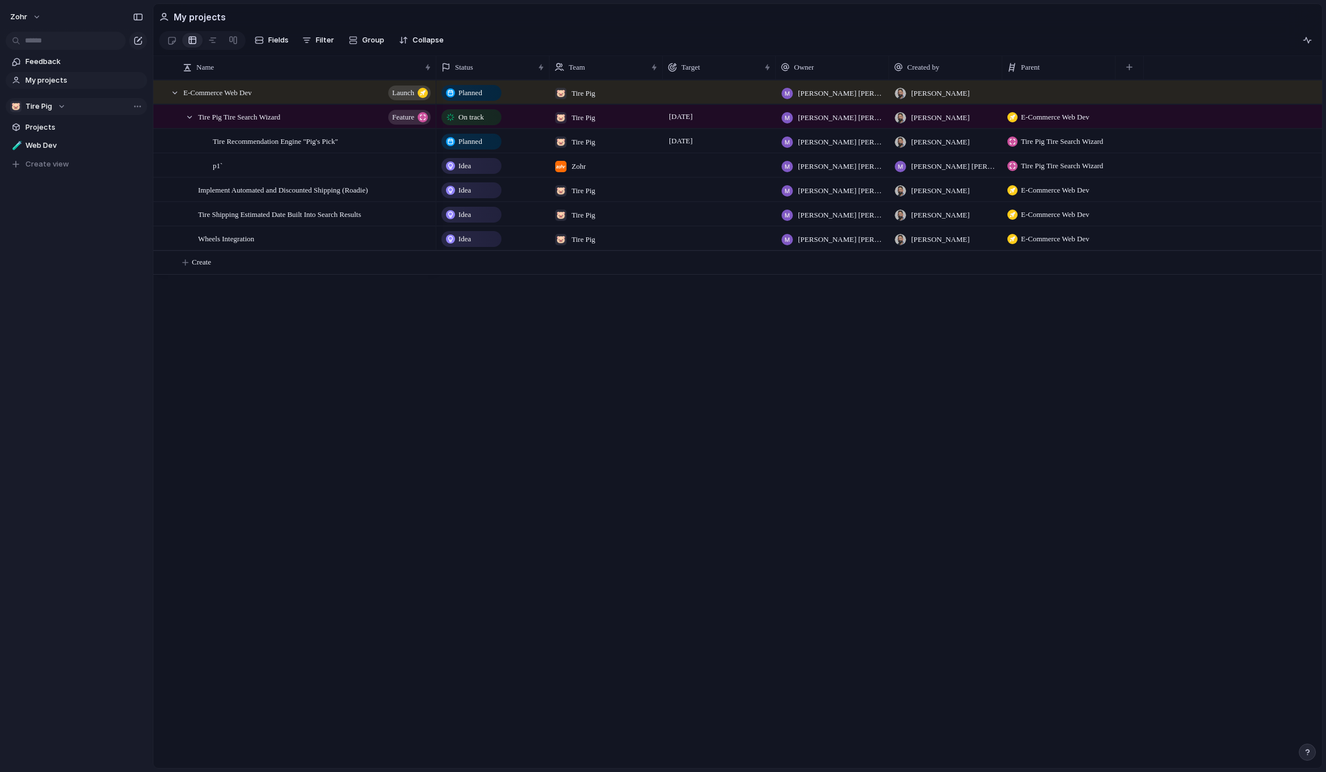
click at [557, 409] on div "Planned 🐷 Tire Pig [PERSON_NAME] [PERSON_NAME] [PERSON_NAME] On track 🐷 Tire Pi…" at bounding box center [879, 424] width 886 height 688
click at [480, 123] on span "On track" at bounding box center [470, 117] width 25 height 11
click at [753, 358] on div "Idea Planned On track At risk Off track Paused Canceled Done" at bounding box center [663, 386] width 1326 height 772
click at [572, 172] on span "Zohr" at bounding box center [579, 166] width 14 height 11
click at [562, 219] on div at bounding box center [562, 218] width 20 height 20
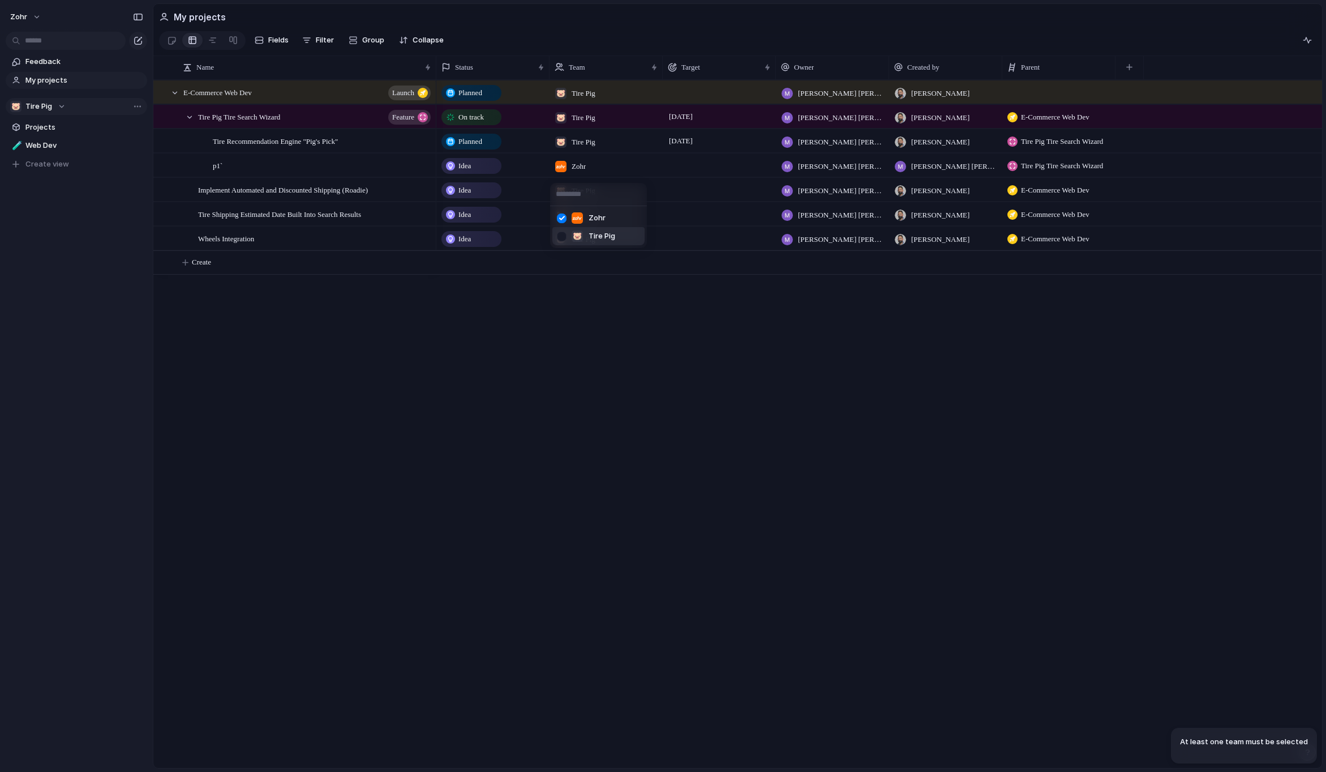
click at [563, 237] on div at bounding box center [562, 236] width 20 height 20
click at [562, 223] on div at bounding box center [562, 218] width 20 height 20
click at [615, 316] on div "Zohr 🐷 Tire Pig" at bounding box center [663, 386] width 1326 height 772
click at [1137, 70] on button "button" at bounding box center [1129, 67] width 23 height 20
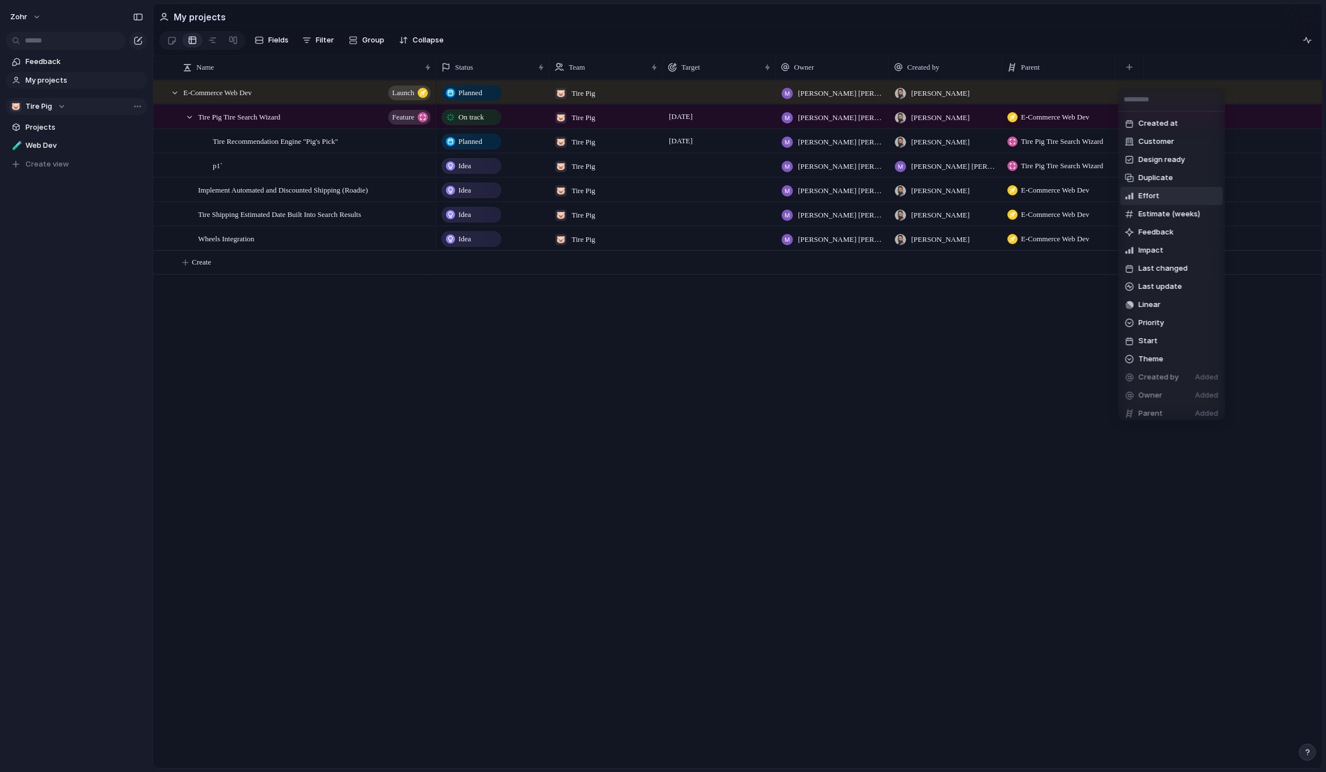
click at [1195, 200] on li "Effort" at bounding box center [1172, 196] width 102 height 18
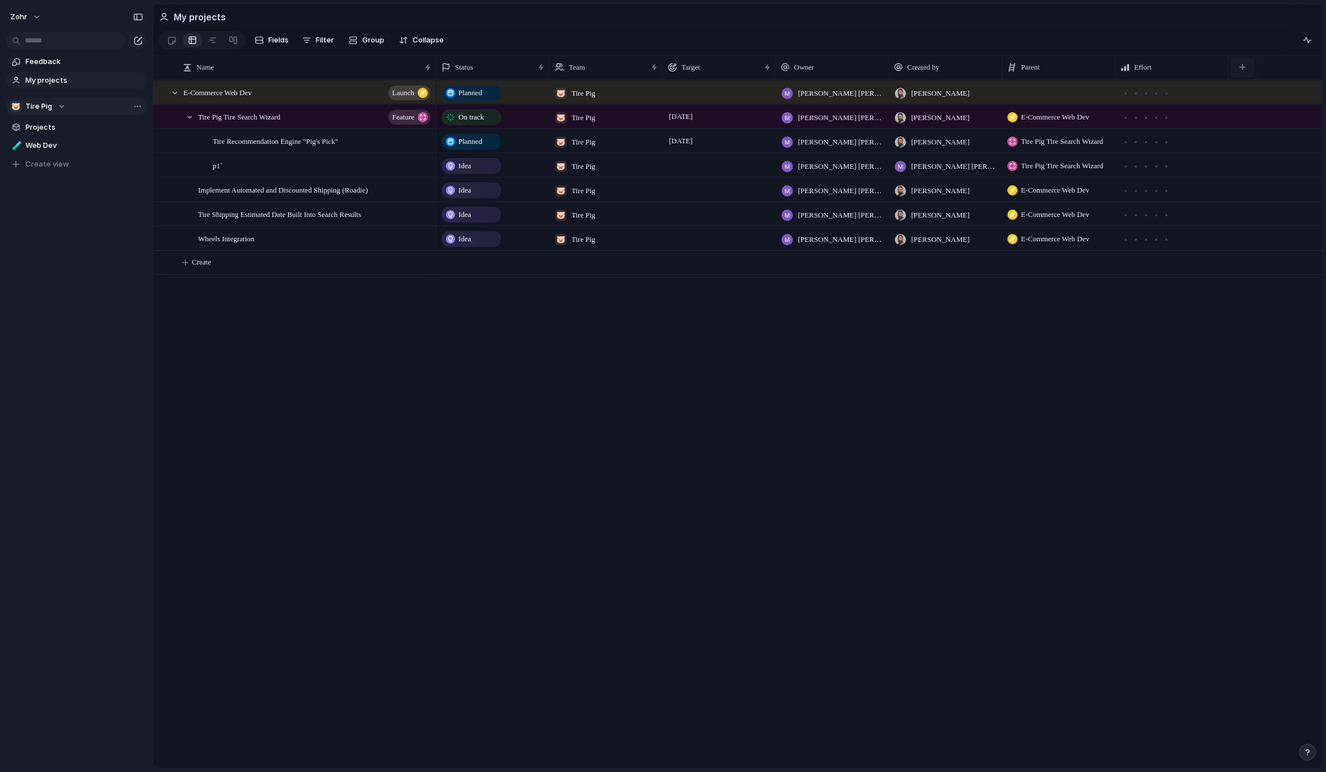
click at [1246, 78] on button "button" at bounding box center [1242, 67] width 23 height 20
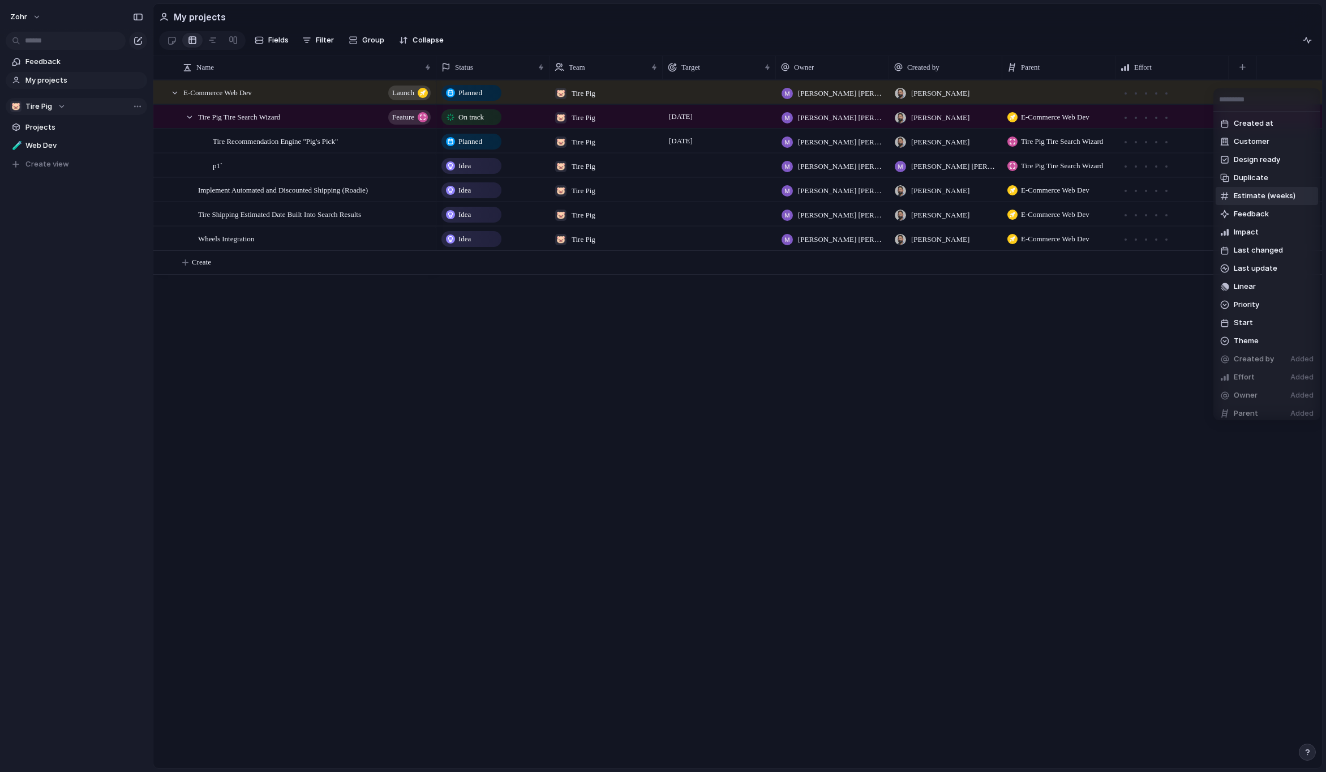
click at [1295, 191] on li "Estimate (weeks)" at bounding box center [1267, 196] width 102 height 18
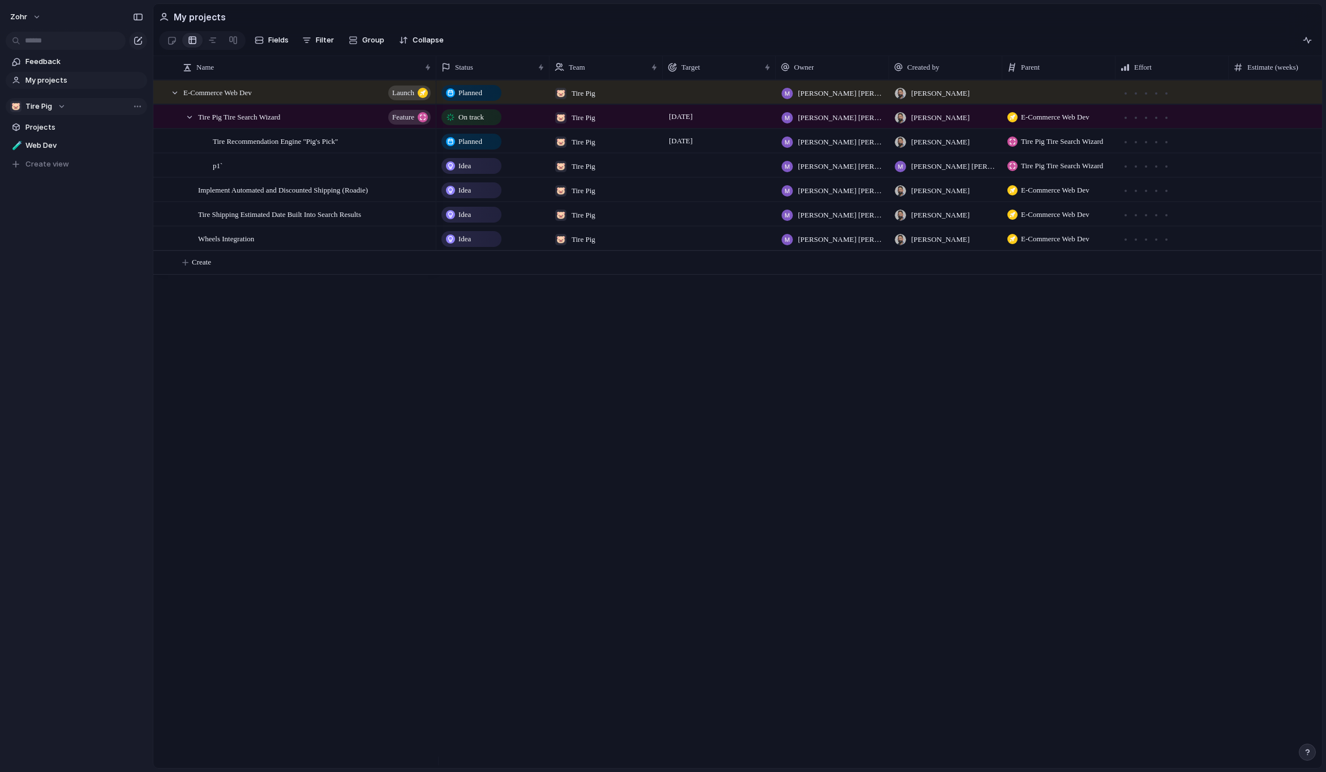
scroll to position [0, 49]
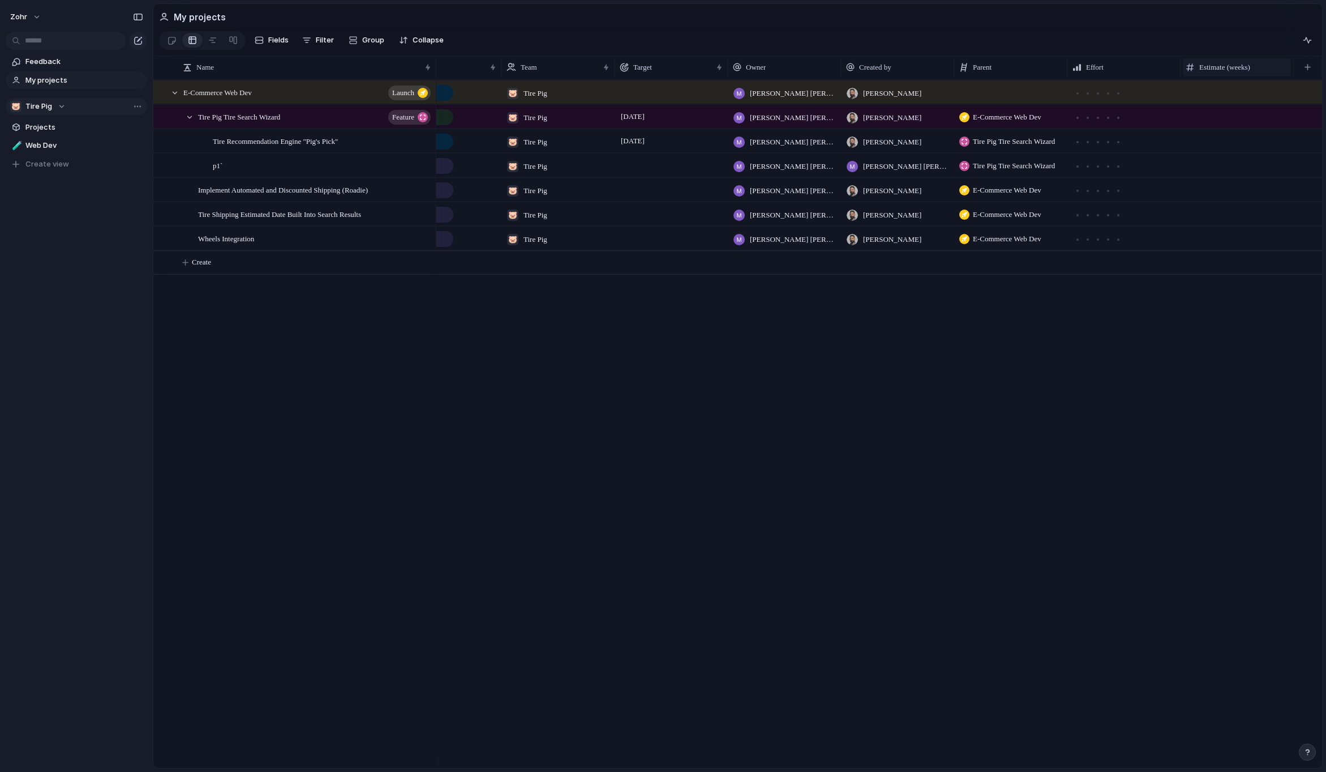
click at [1245, 72] on span "Estimate (weeks)" at bounding box center [1224, 67] width 51 height 11
click at [1228, 97] on span "Modify" at bounding box center [1217, 98] width 24 height 11
click at [1308, 77] on div "button" at bounding box center [1306, 71] width 12 height 12
click at [1281, 73] on div "Estimate (weeks)" at bounding box center [1237, 67] width 102 height 11
click at [1236, 113] on li "Hide" at bounding box center [1226, 117] width 83 height 18
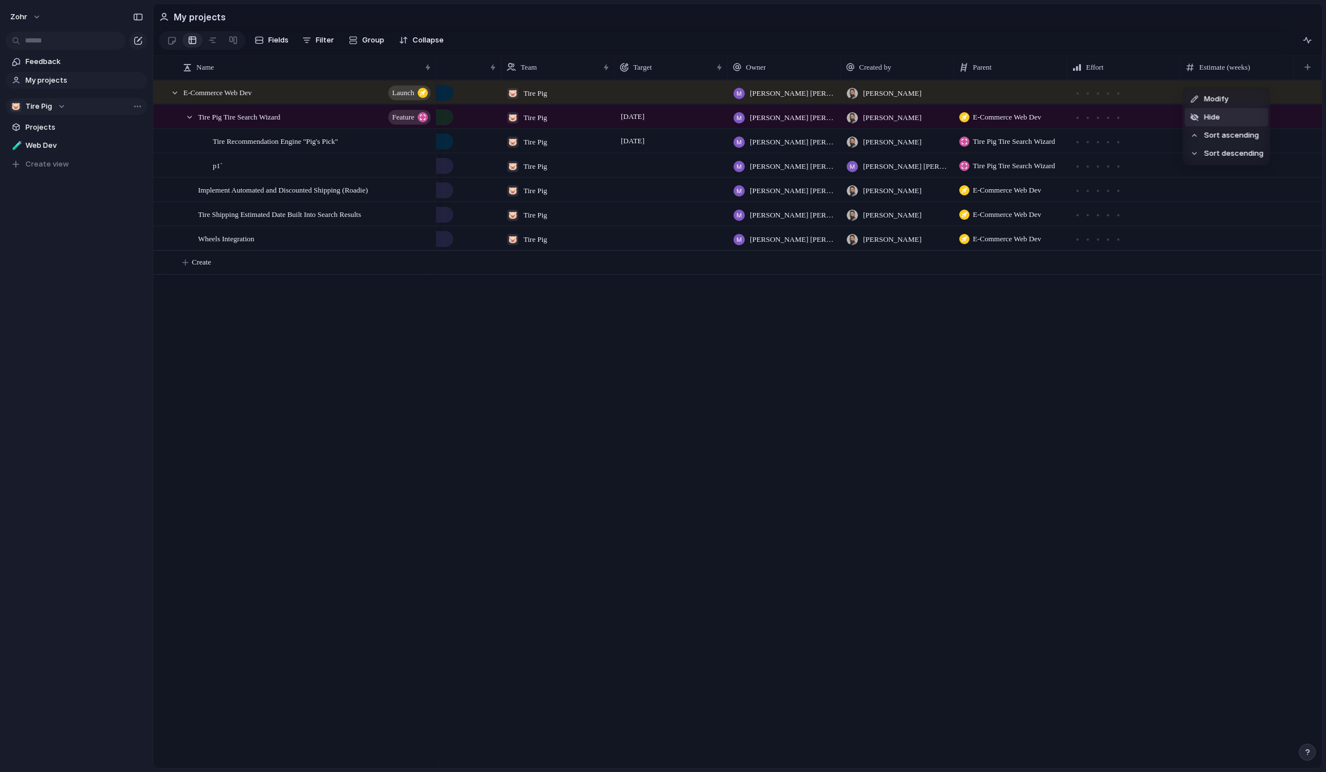
scroll to position [0, 0]
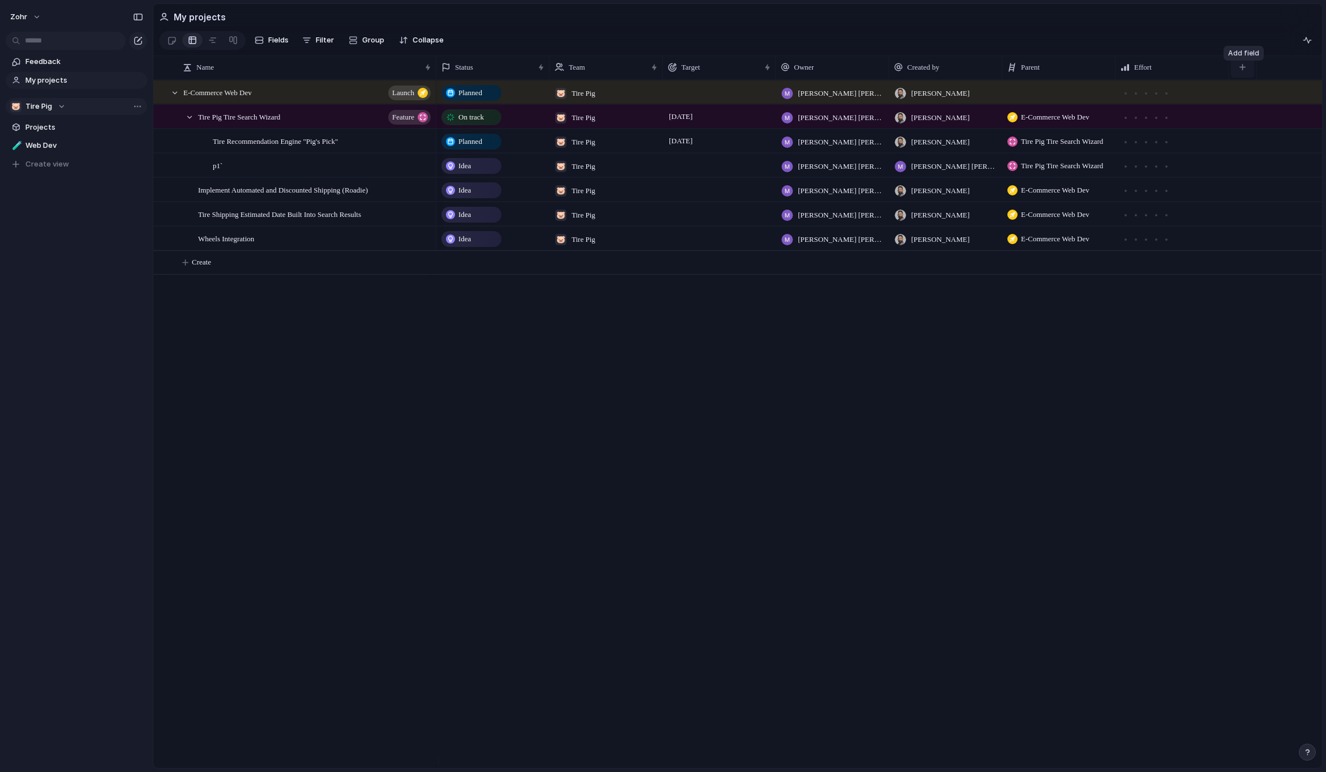
click at [1242, 70] on div "button" at bounding box center [1243, 67] width 6 height 6
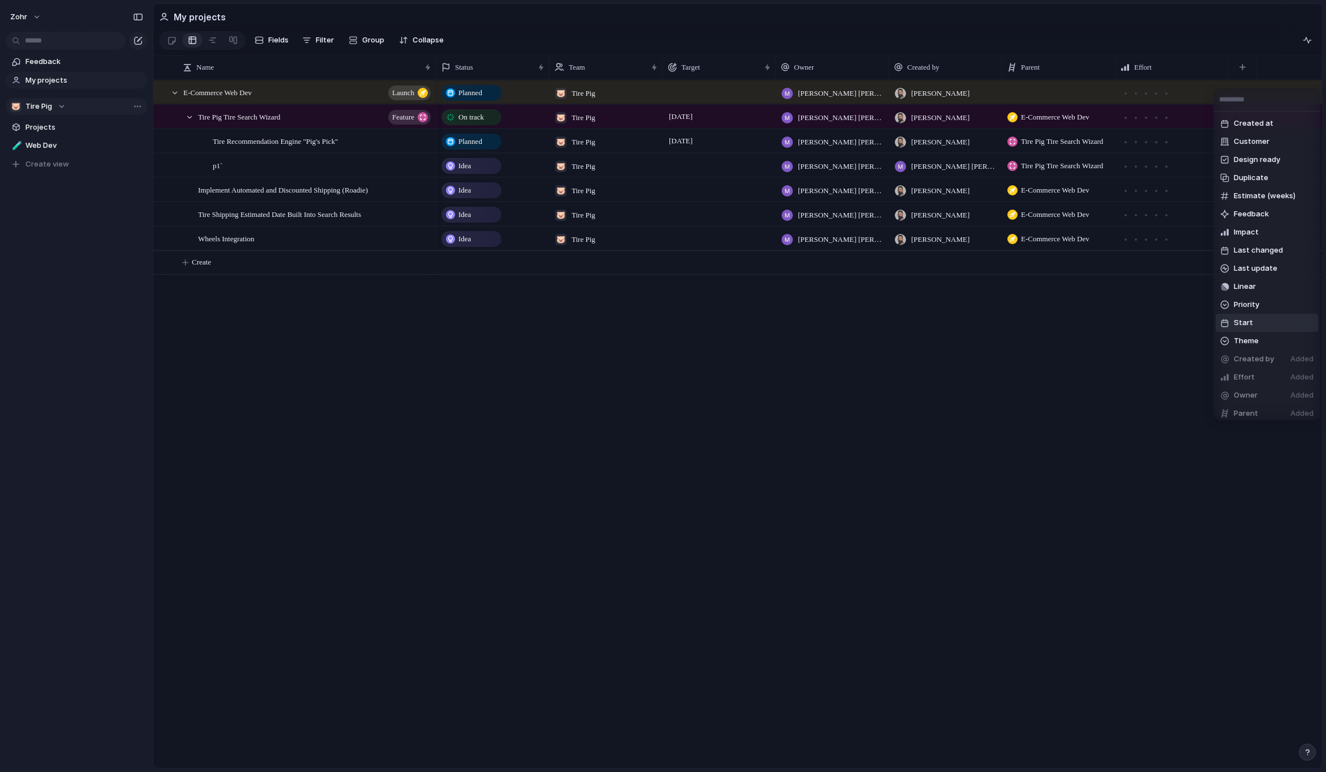
click at [1269, 319] on li "Start" at bounding box center [1267, 323] width 102 height 18
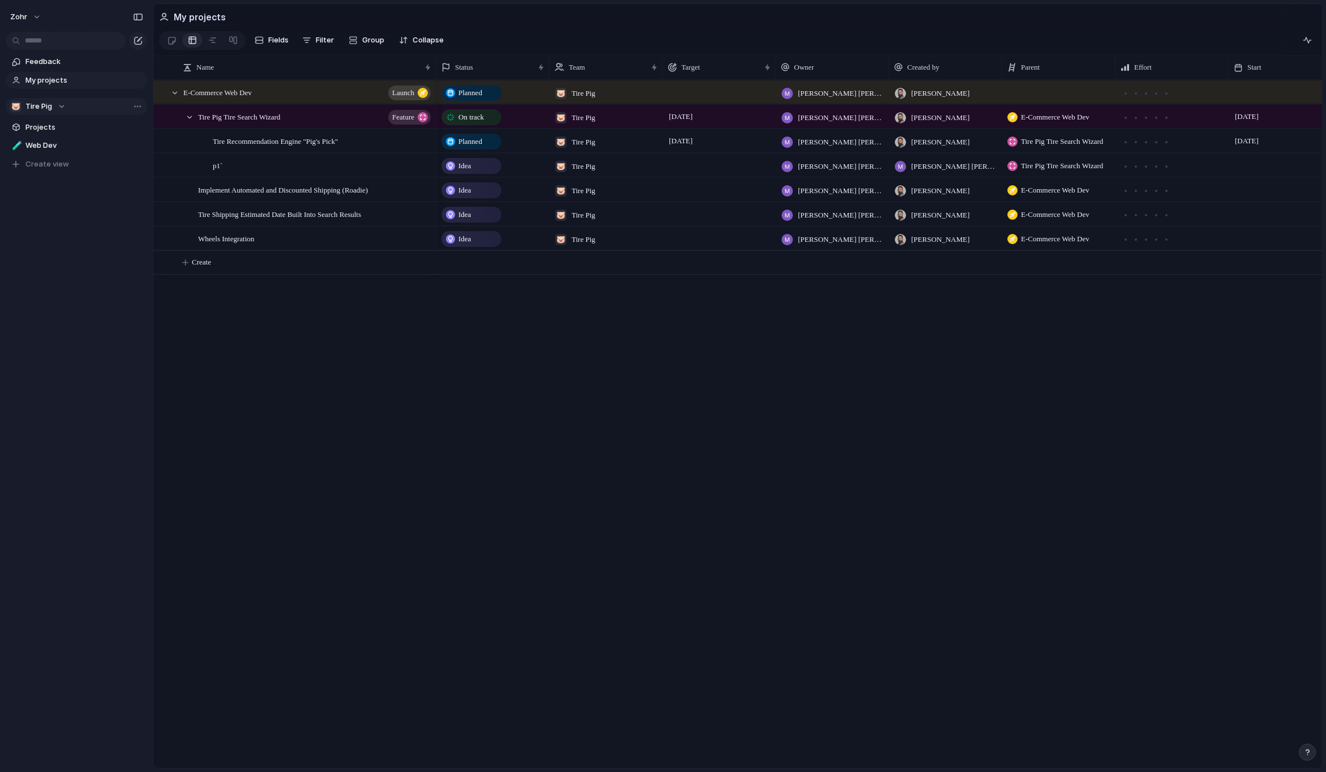
scroll to position [0, 49]
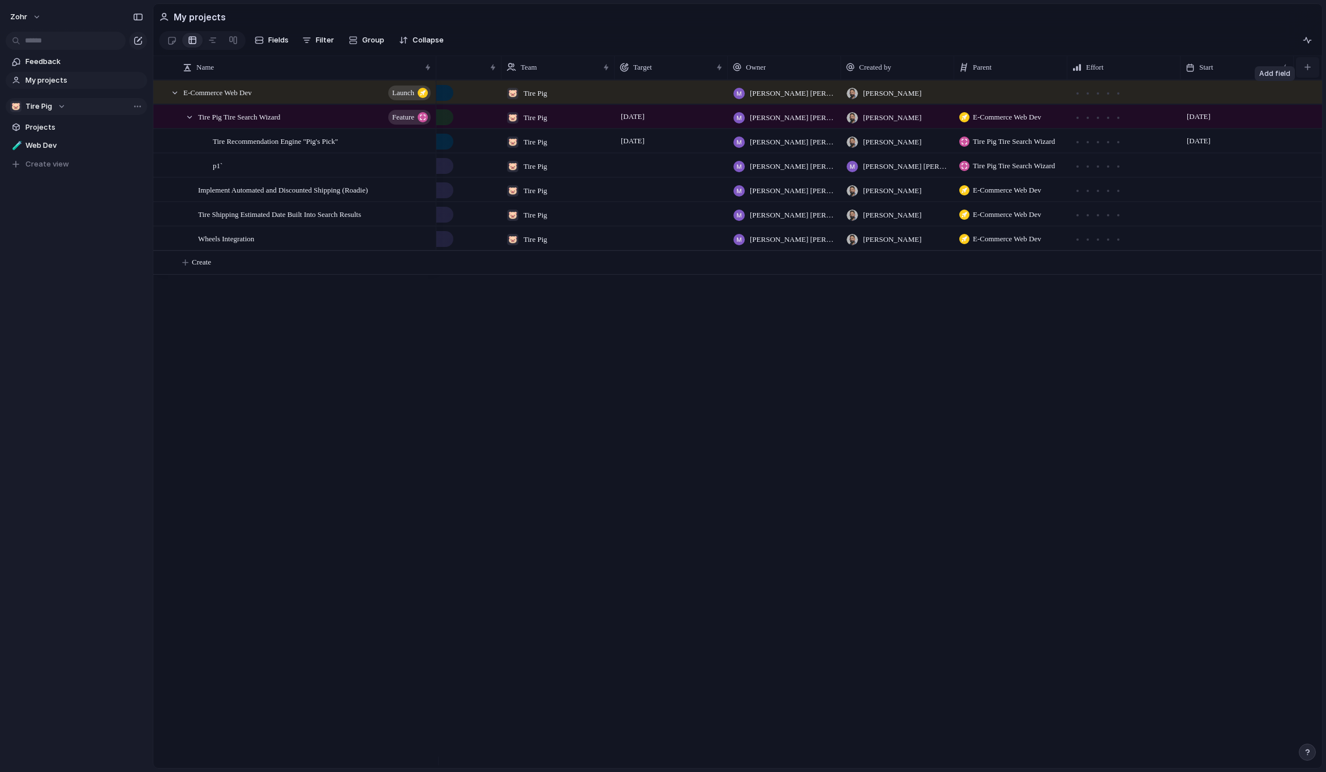
click at [1313, 75] on button "button" at bounding box center [1307, 67] width 23 height 20
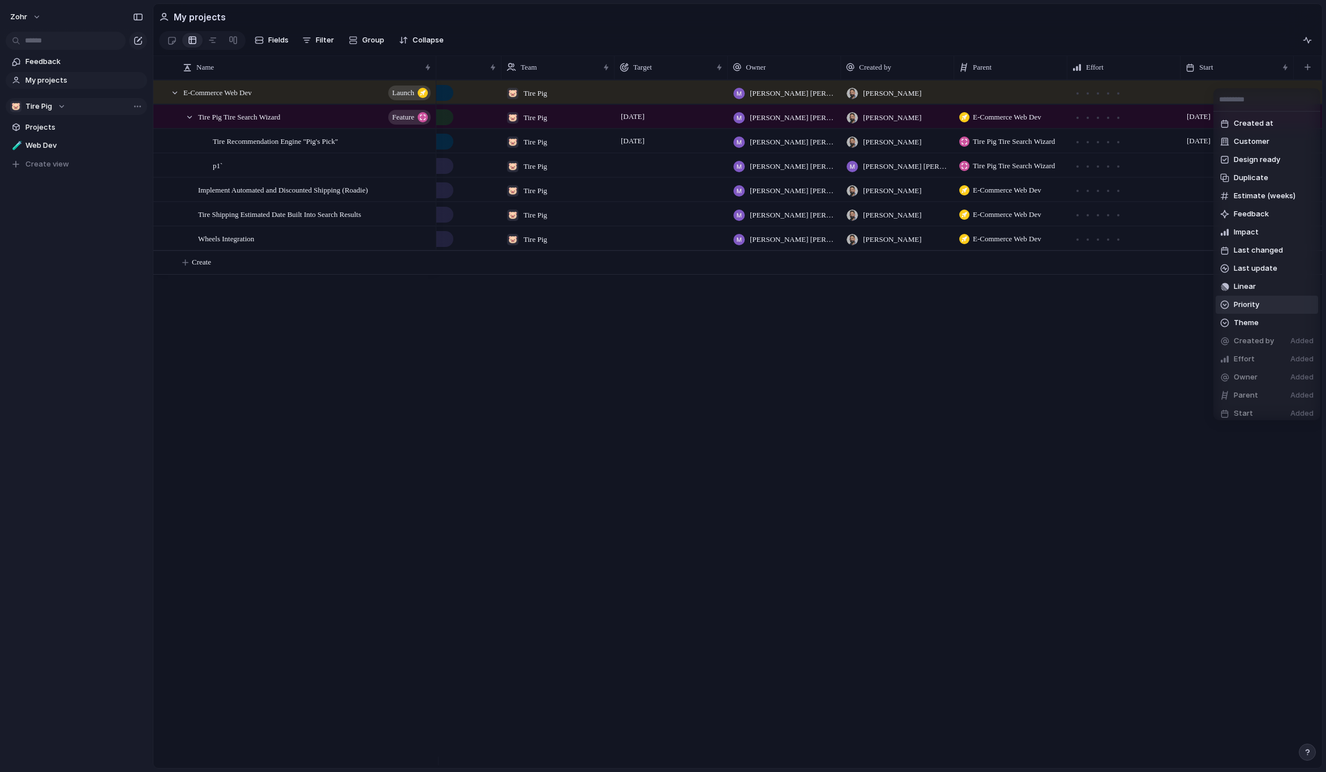
click at [1275, 301] on li "Priority" at bounding box center [1267, 304] width 102 height 18
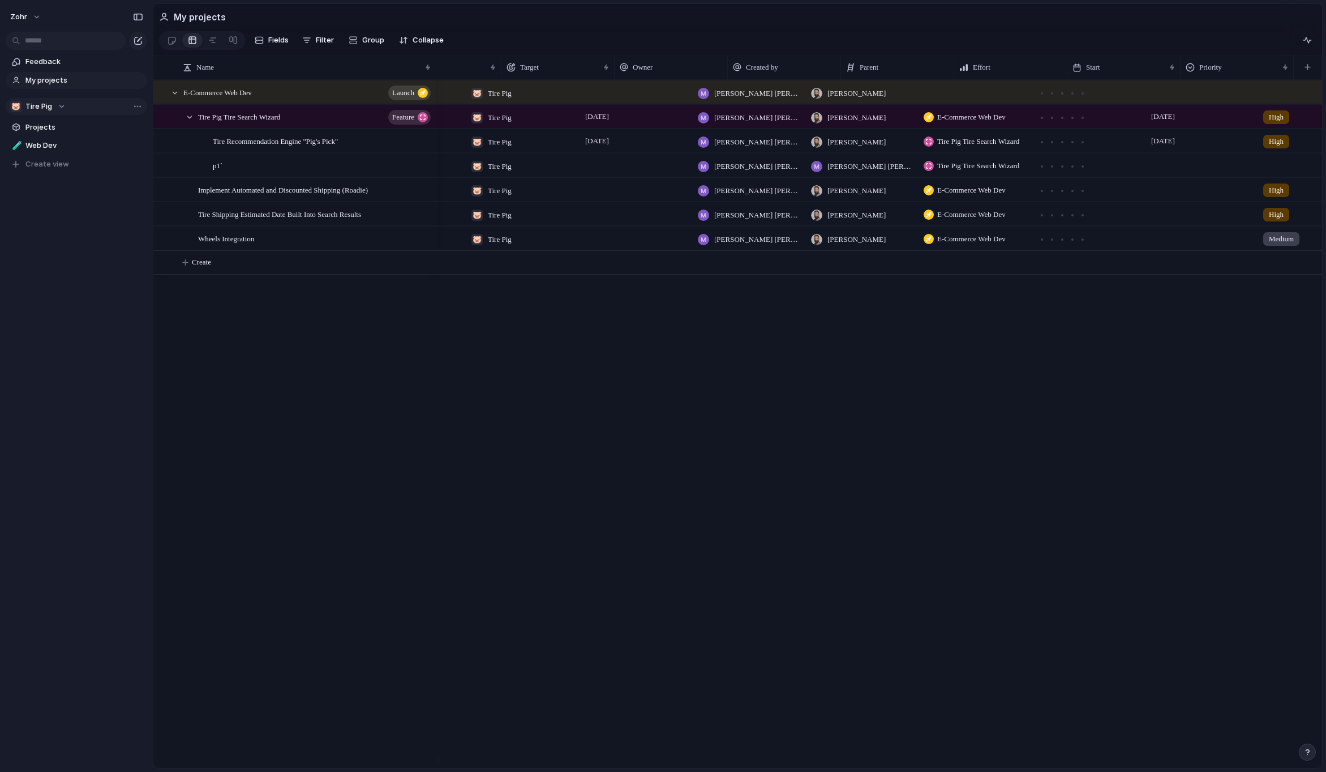
scroll to position [0, 54]
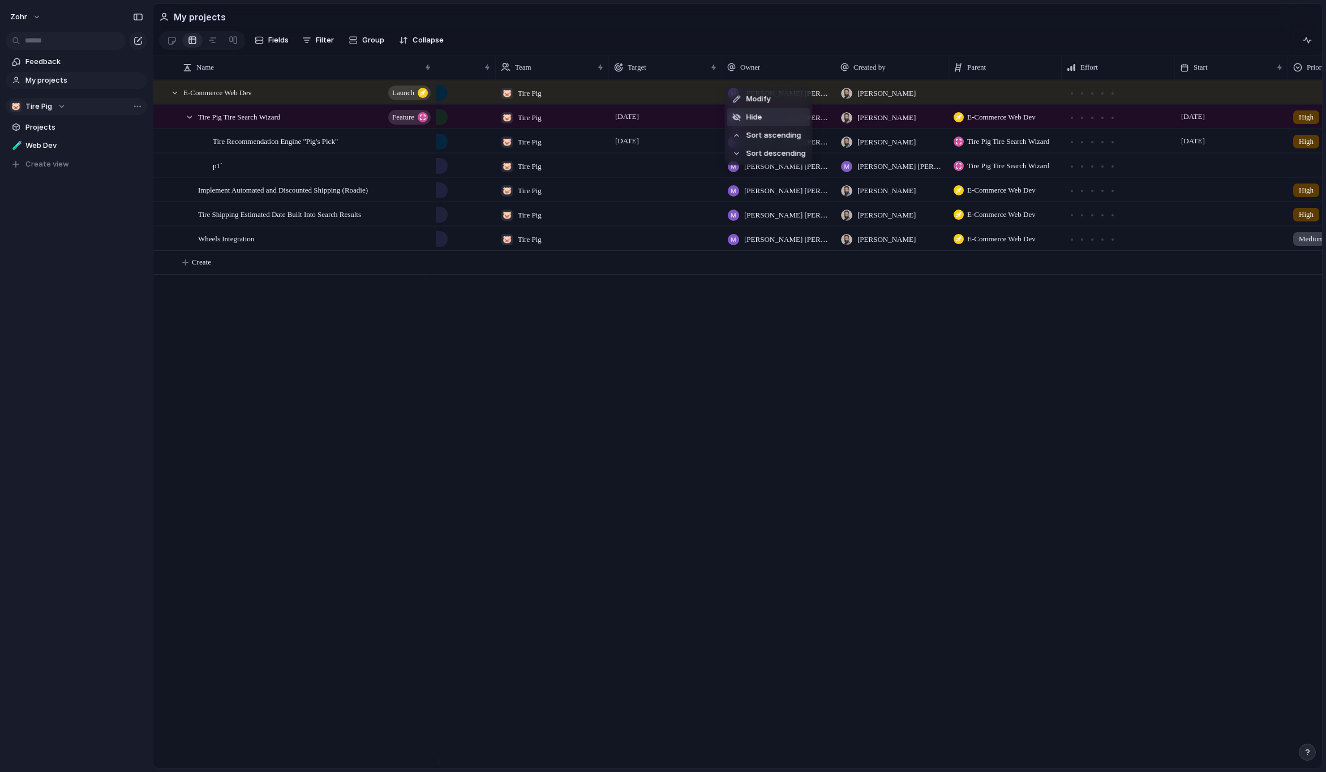
click at [769, 118] on li "Hide" at bounding box center [768, 117] width 83 height 18
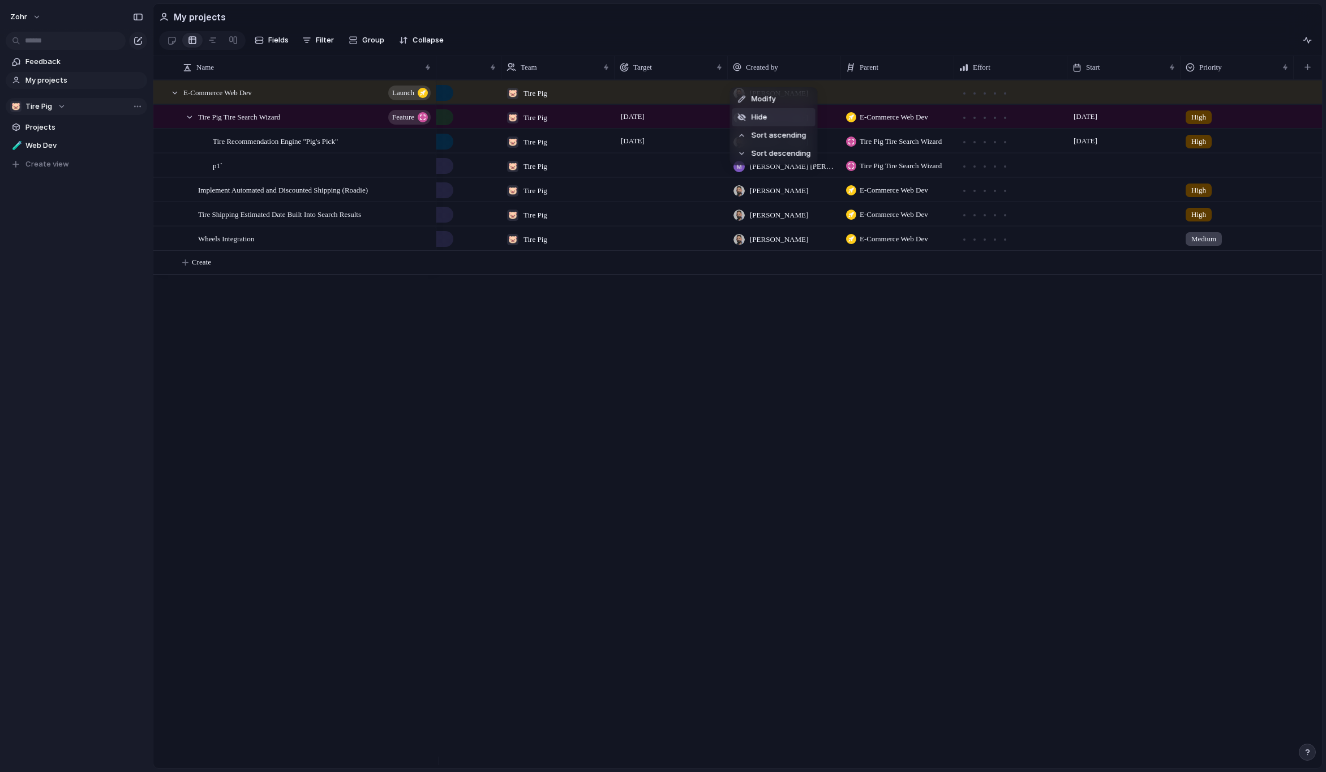
click at [783, 114] on li "Hide" at bounding box center [773, 117] width 83 height 18
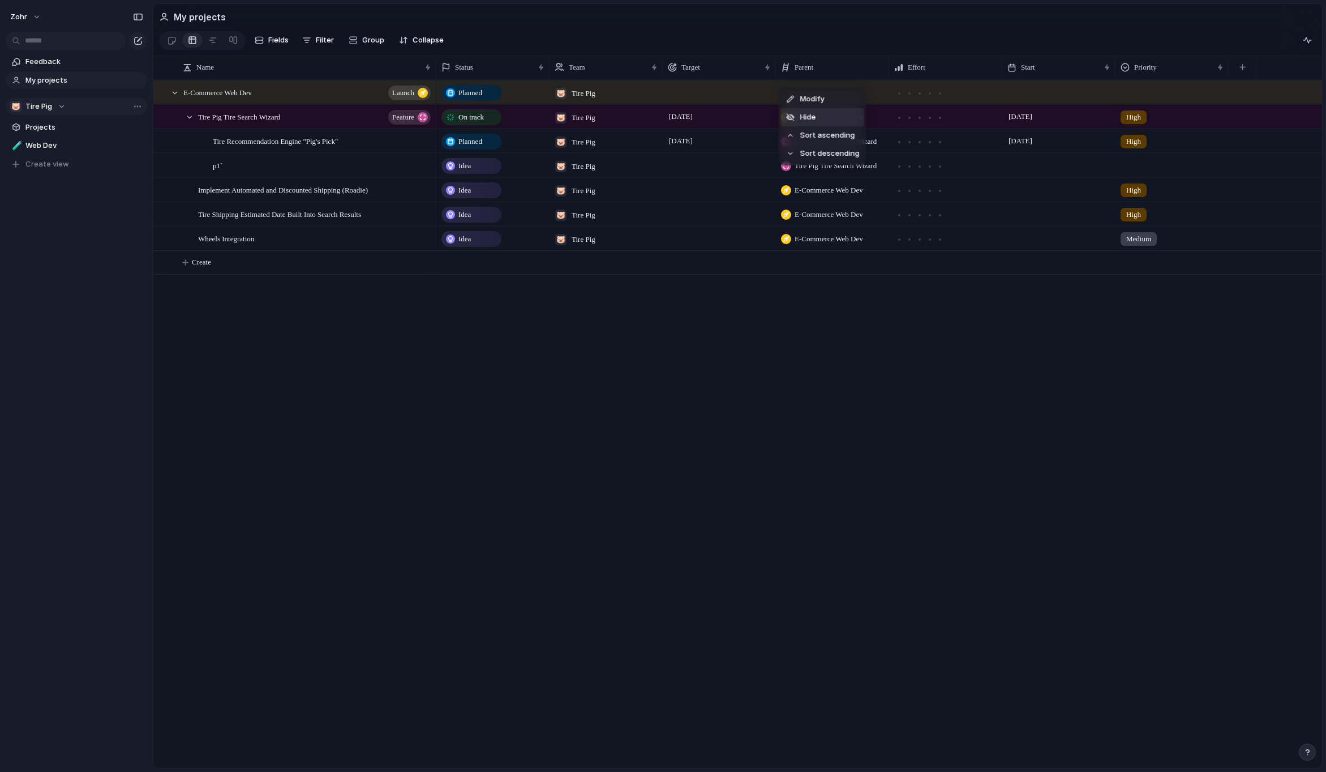
click at [825, 114] on li "Hide" at bounding box center [822, 117] width 83 height 18
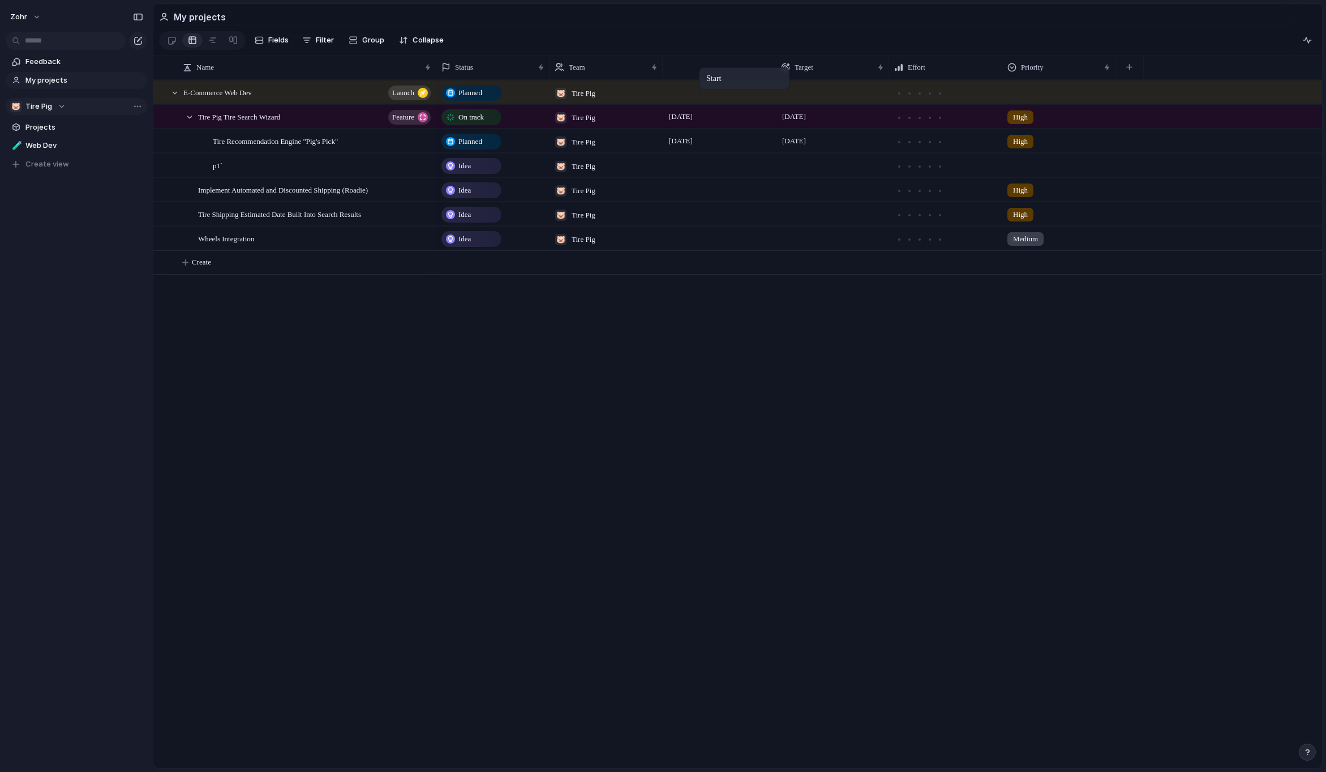
drag, startPoint x: 916, startPoint y: 74, endPoint x: 701, endPoint y: 71, distance: 215.7
click at [872, 363] on div "Planned 🐷 Tire Pig On track 🐷 Tire Pig [DATE] July High Planned 🐷 Tire Pig [DAT…" at bounding box center [879, 424] width 886 height 688
click at [219, 45] on link at bounding box center [213, 40] width 20 height 18
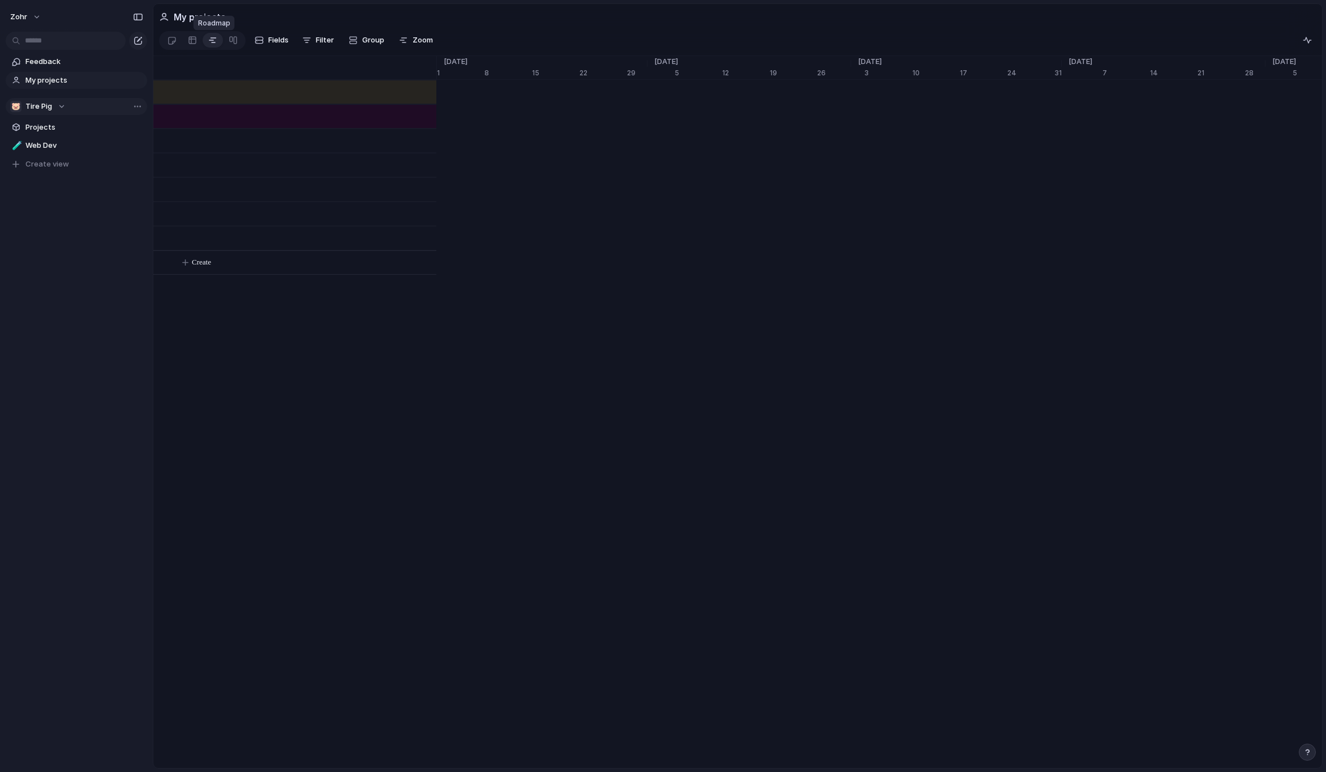
scroll to position [0, 7188]
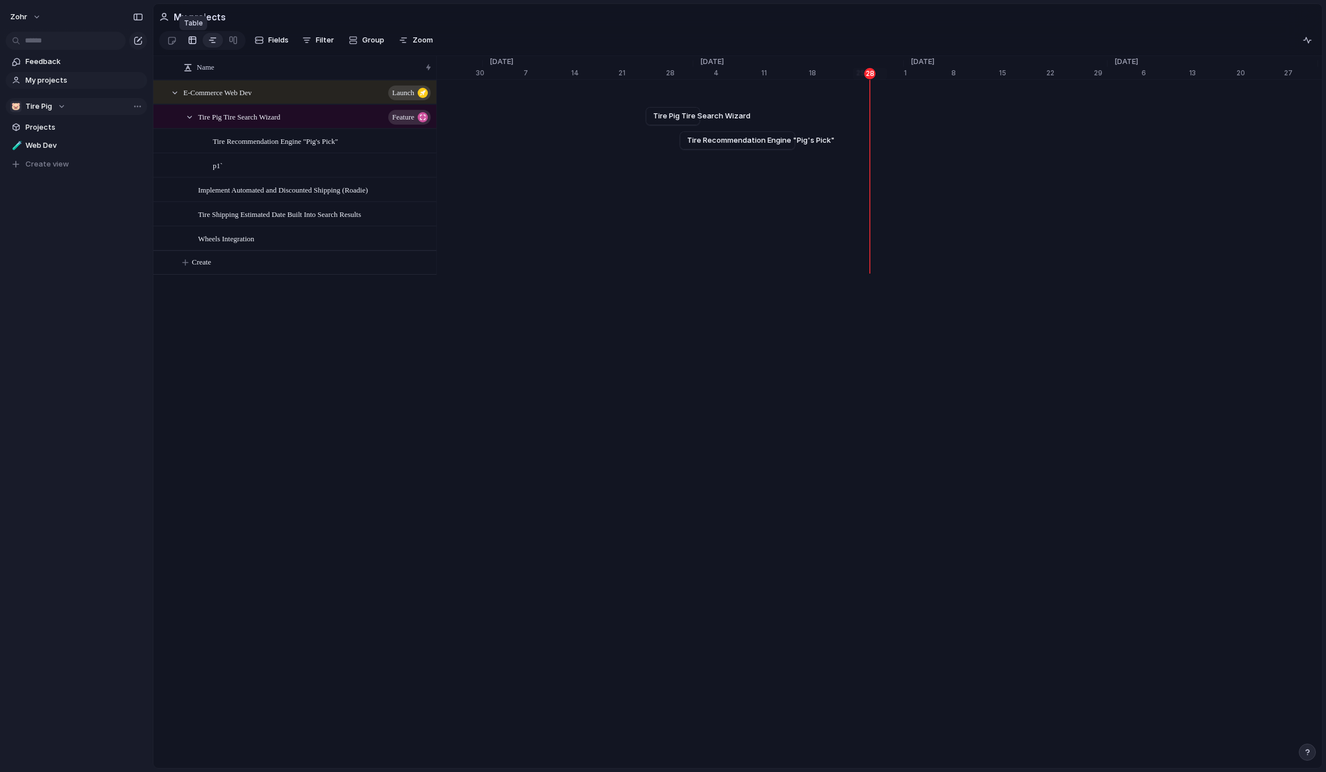
click at [200, 44] on link at bounding box center [192, 40] width 20 height 18
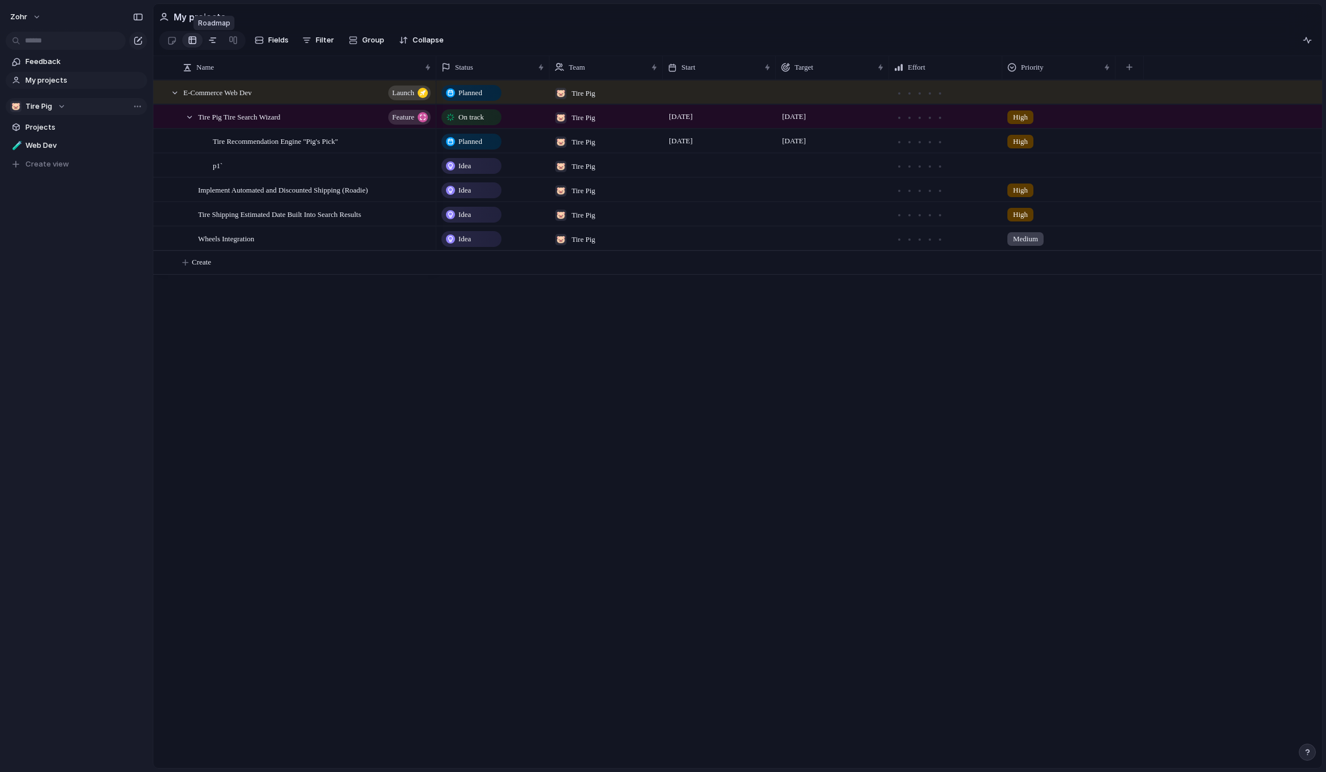
click at [212, 42] on div at bounding box center [212, 40] width 9 height 18
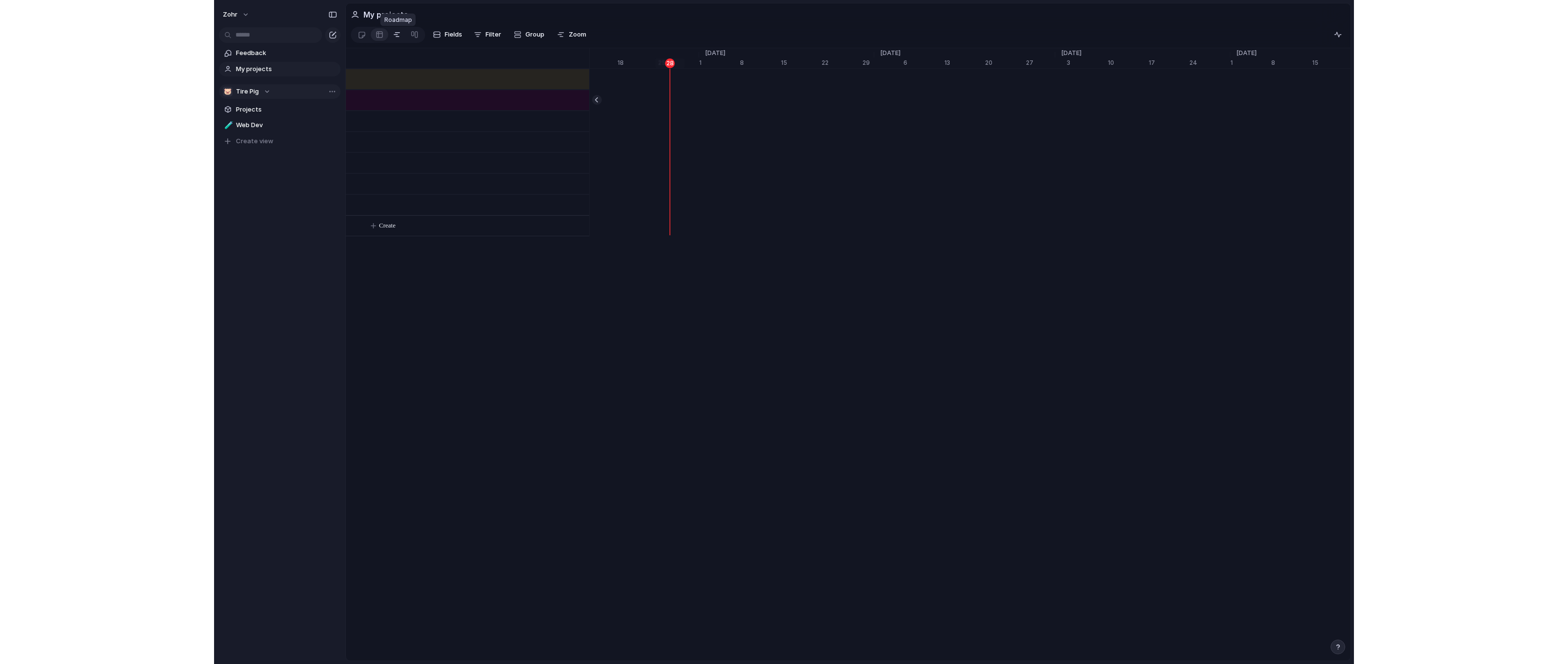
scroll to position [0, 6471]
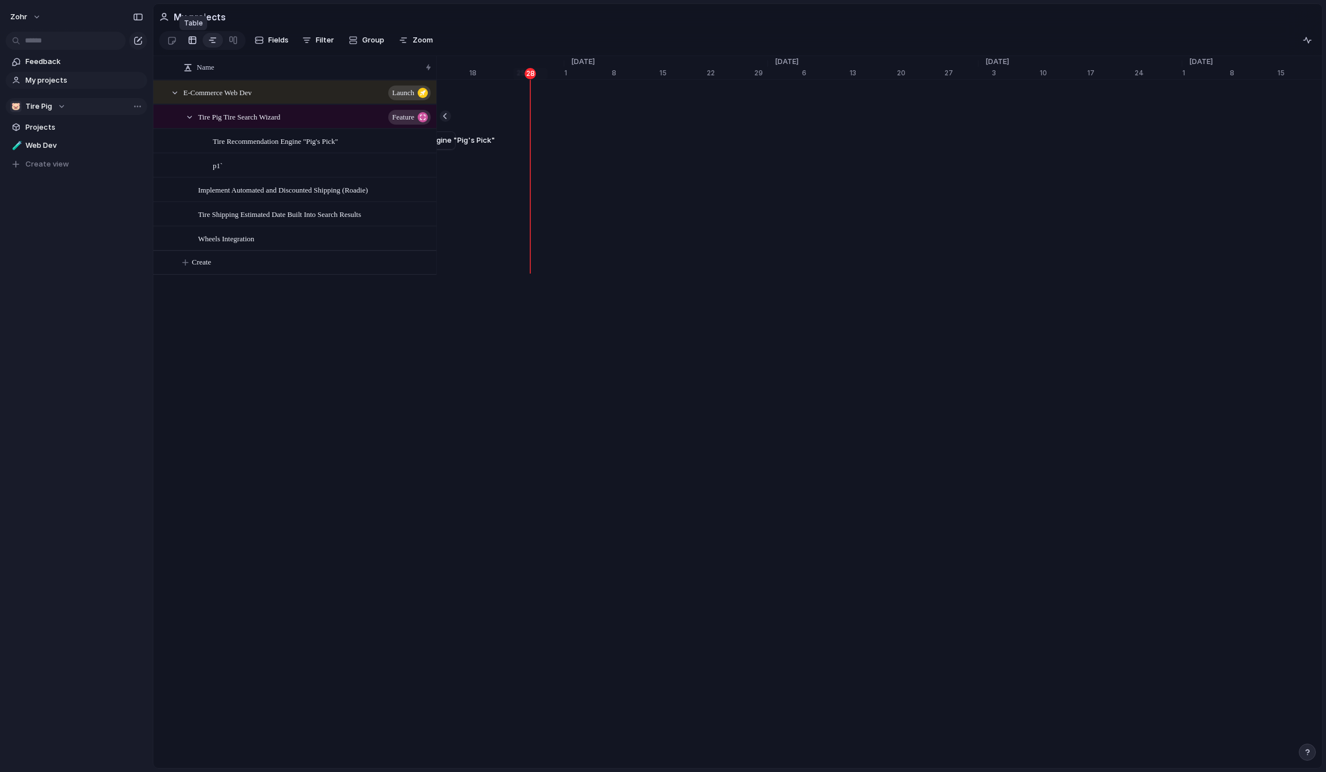
click at [202, 42] on link at bounding box center [192, 40] width 20 height 18
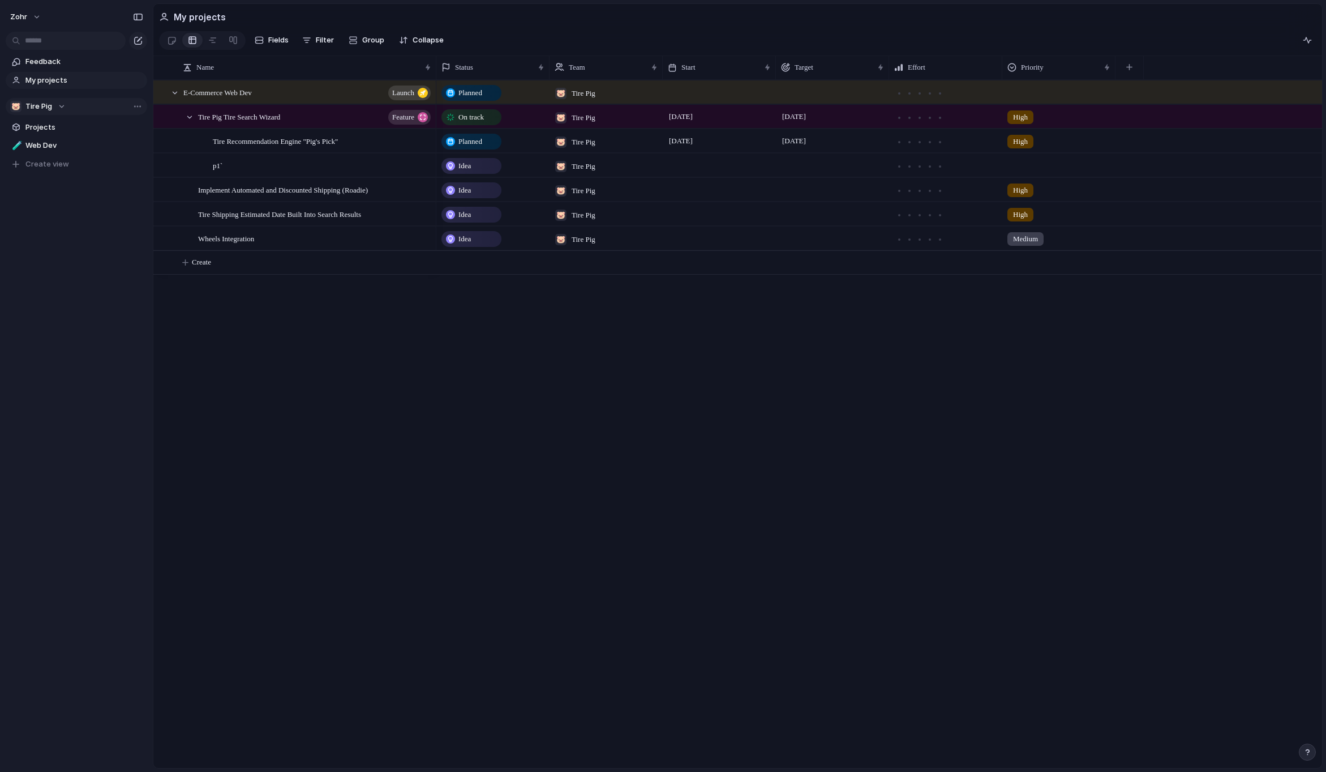
click at [616, 406] on div "Planned 🐷 Tire Pig On track 🐷 Tire Pig [DATE] [DATE] High Planned 🐷 Tire Pig [D…" at bounding box center [879, 424] width 886 height 688
click at [378, 149] on div "Tire Recommendation Engine "Pig's Pick"" at bounding box center [323, 141] width 220 height 23
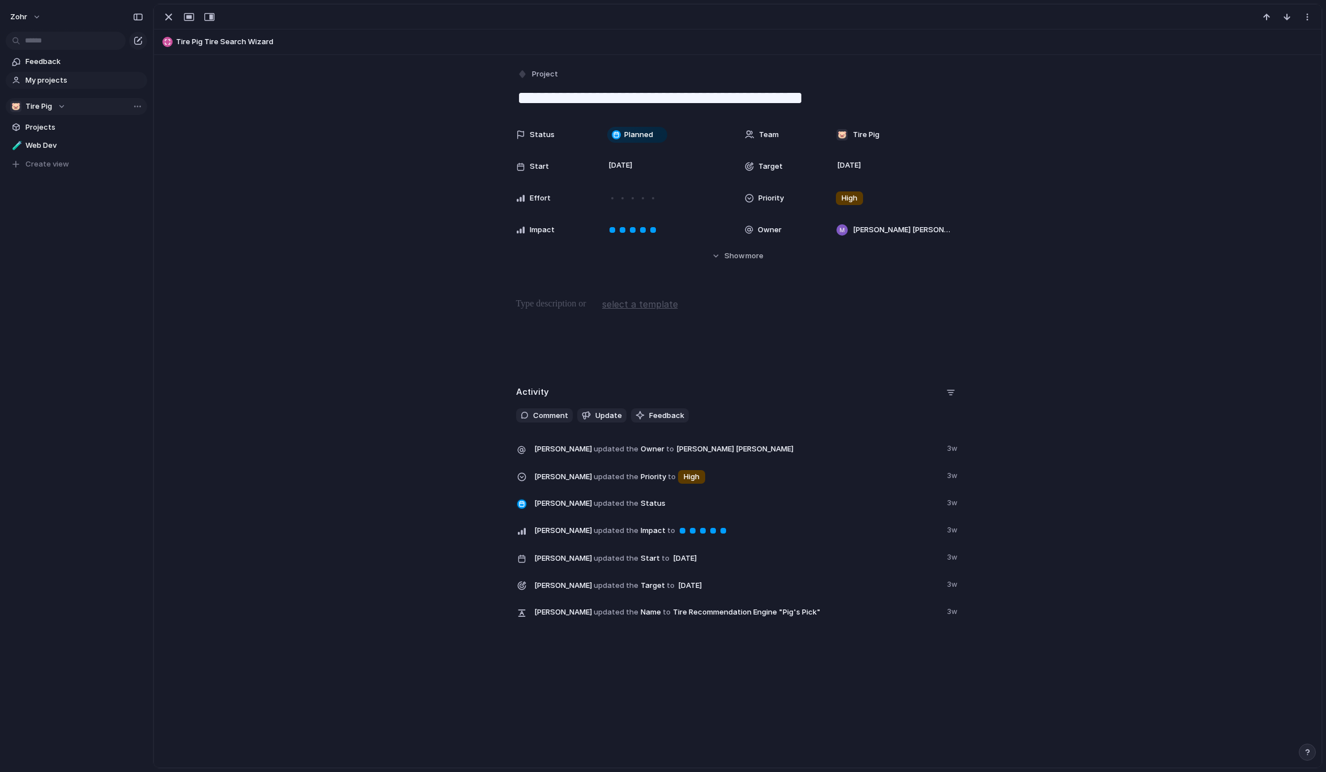
click at [378, 149] on div "Status Planned Team 🐷 Tire Pig Start [DATE] Target [DATE] Effort Priority High …" at bounding box center [738, 192] width 1141 height 138
click at [168, 20] on div "button" at bounding box center [169, 17] width 14 height 14
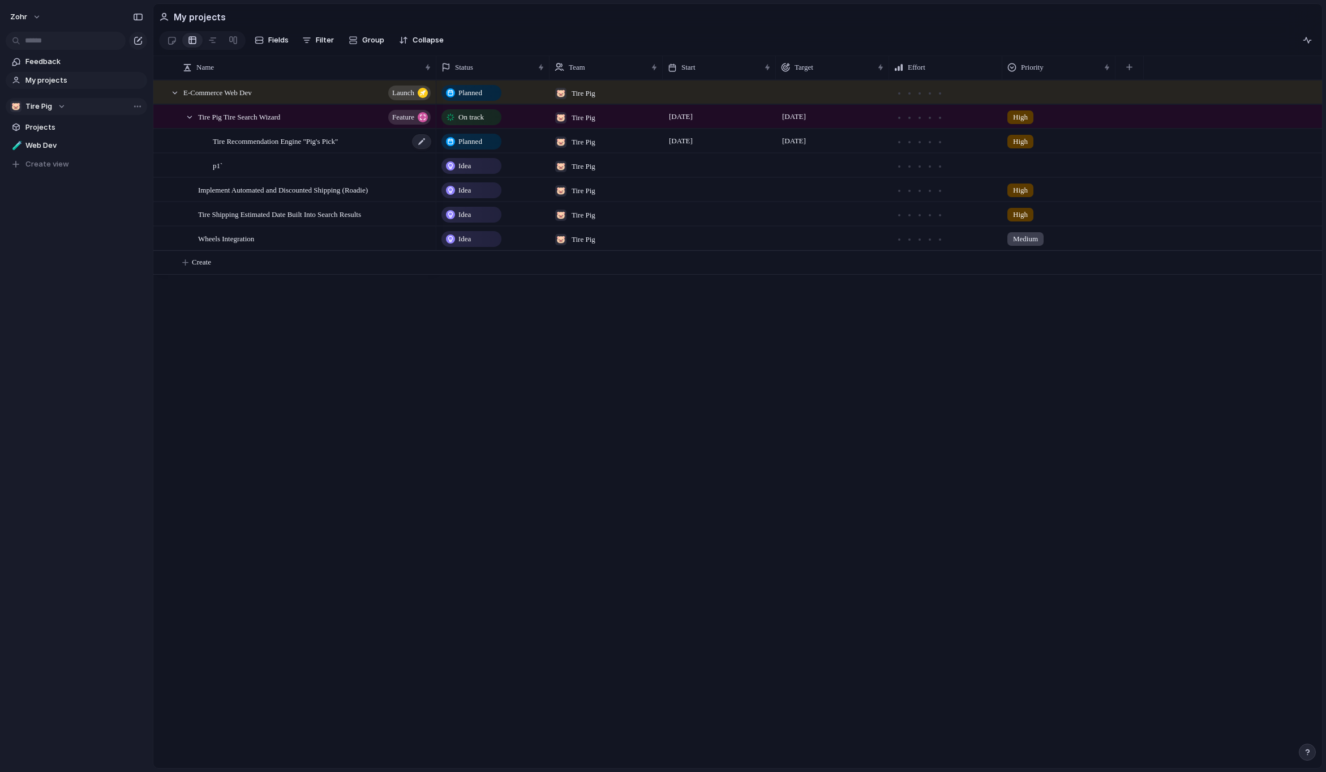
click at [294, 147] on span "Tire Recommendation Engine "Pig's Pick"" at bounding box center [275, 140] width 125 height 13
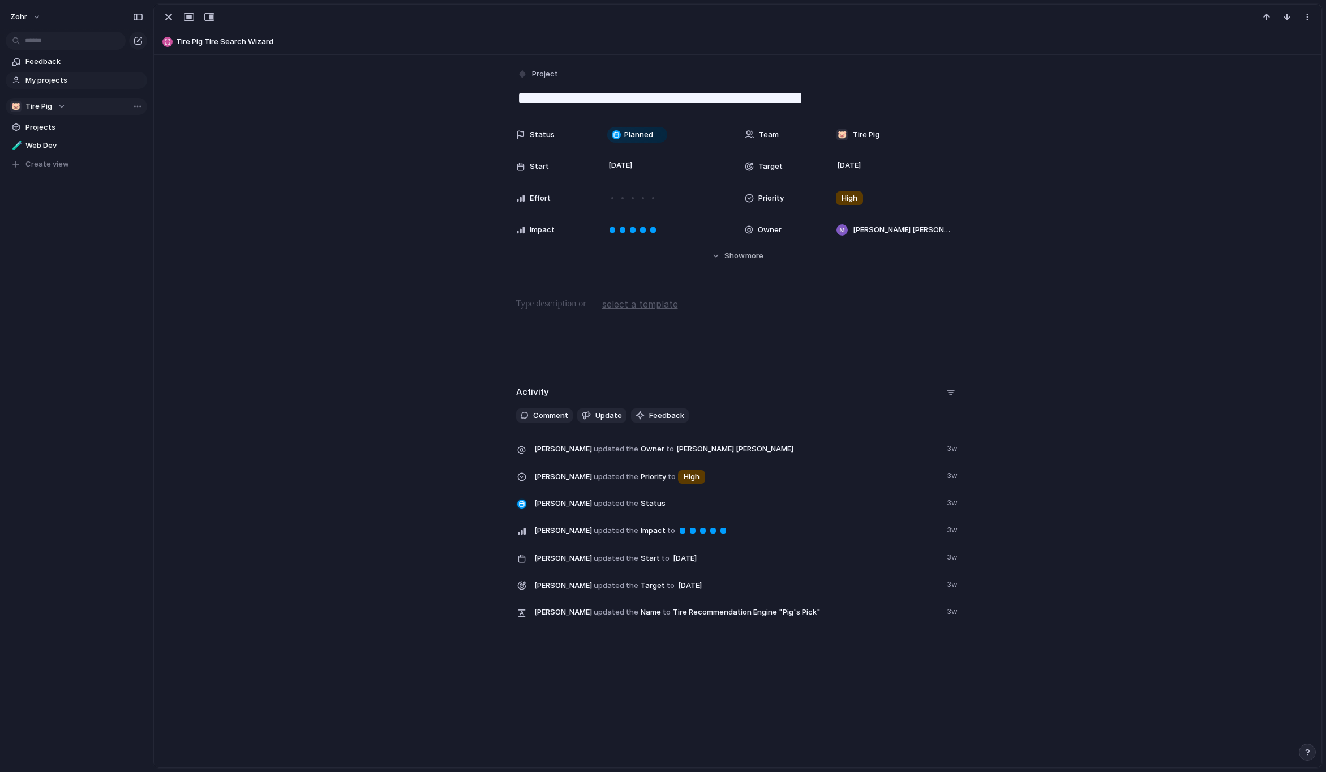
click at [294, 147] on div "Status Planned Team 🐷 Tire Pig Start [DATE] Target [DATE] Effort Priority High …" at bounding box center [738, 192] width 1141 height 138
click at [170, 21] on div "button" at bounding box center [169, 17] width 14 height 14
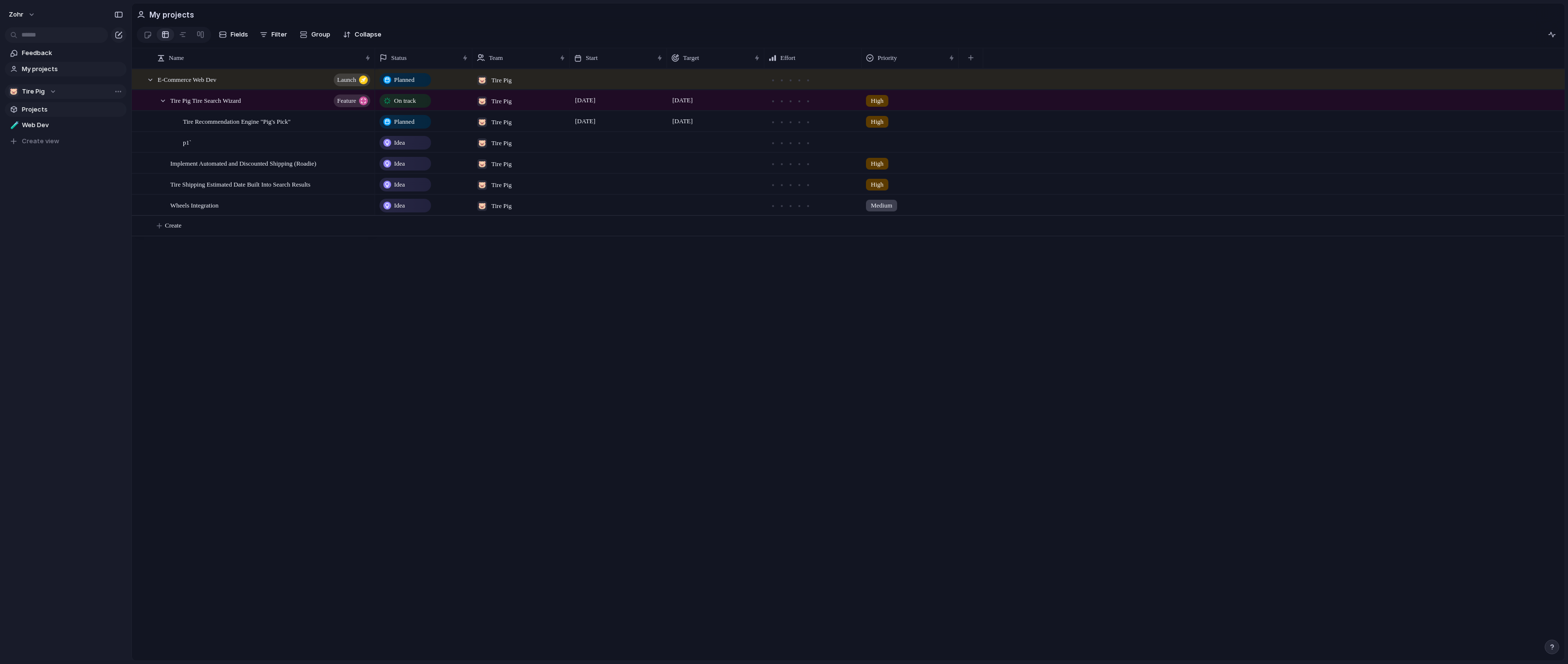
click at [63, 113] on span "Projects" at bounding box center [72, 109] width 101 height 9
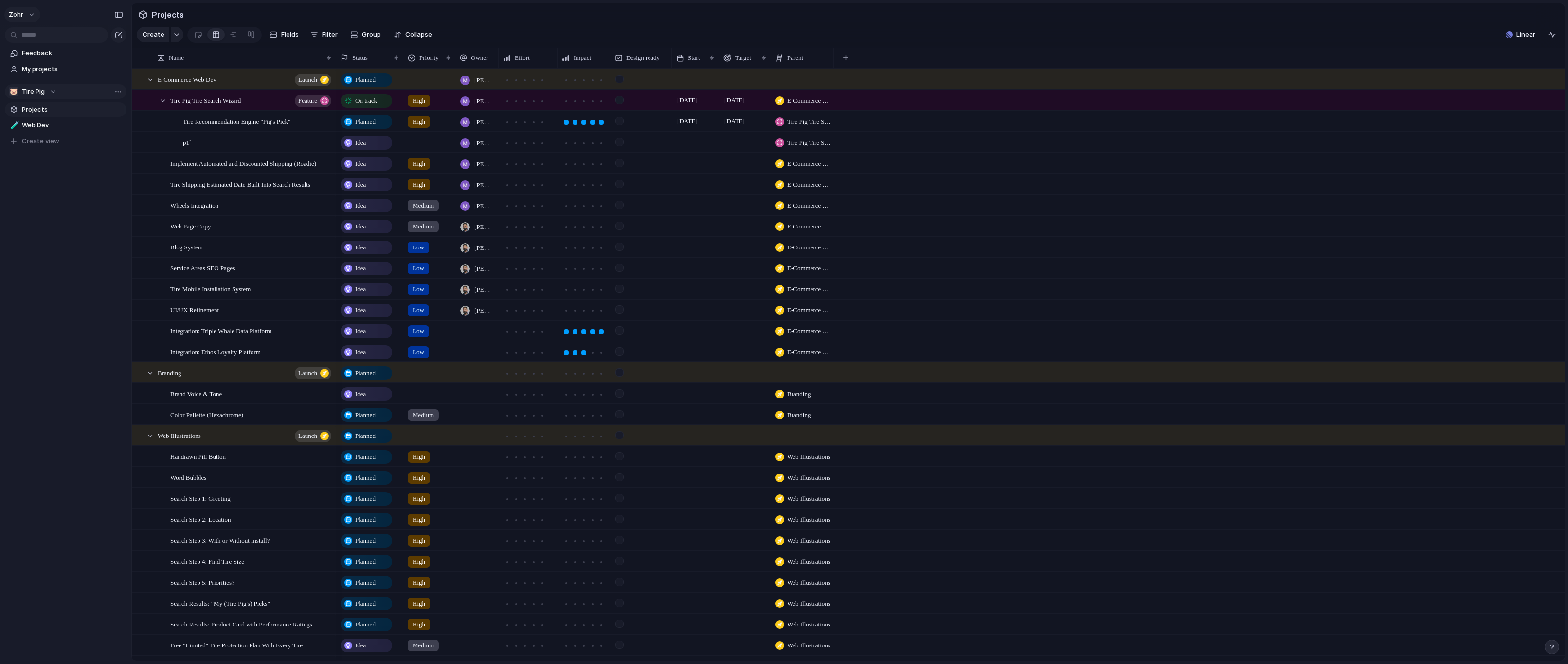
click at [28, 13] on button "zohr" at bounding box center [22, 15] width 36 height 15
click at [46, 36] on span "Settings" at bounding box center [35, 36] width 27 height 9
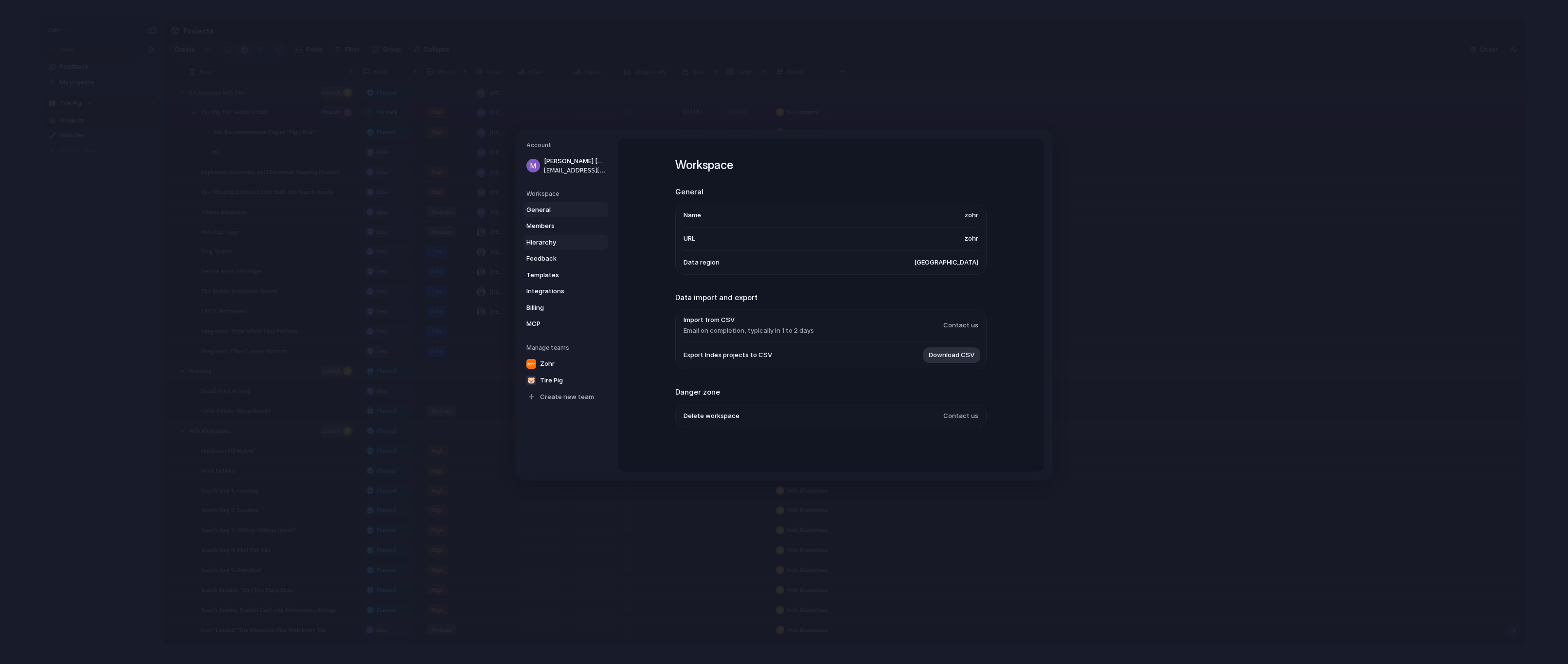
click at [579, 241] on span "Hierarchy" at bounding box center [557, 242] width 62 height 9
click at [952, 244] on div "button" at bounding box center [954, 246] width 9 height 9
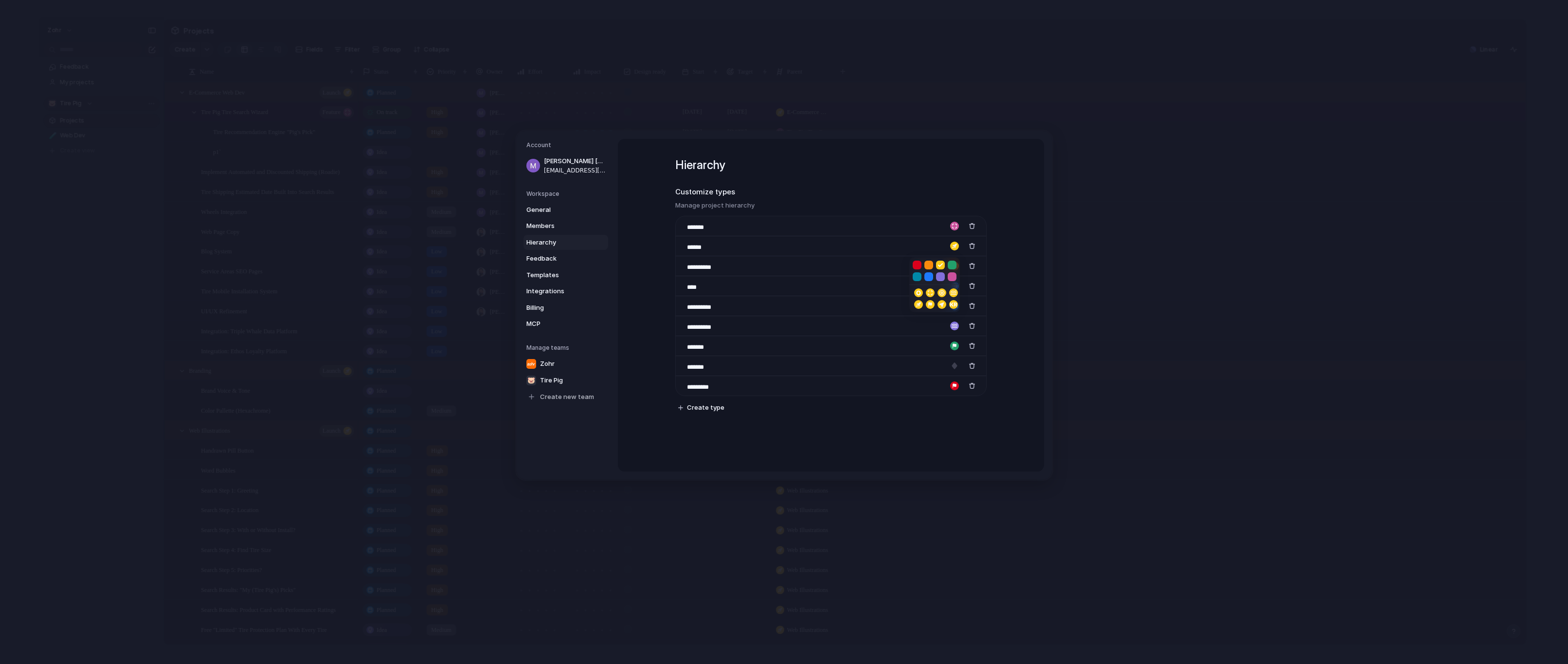
click at [953, 279] on button "button" at bounding box center [952, 276] width 9 height 9
click at [997, 261] on div at bounding box center [784, 332] width 1568 height 664
drag, startPoint x: 678, startPoint y: 227, endPoint x: 679, endPoint y: 253, distance: 26.0
drag, startPoint x: 680, startPoint y: 246, endPoint x: 679, endPoint y: 262, distance: 16.0
click at [954, 267] on div "button" at bounding box center [954, 266] width 9 height 9
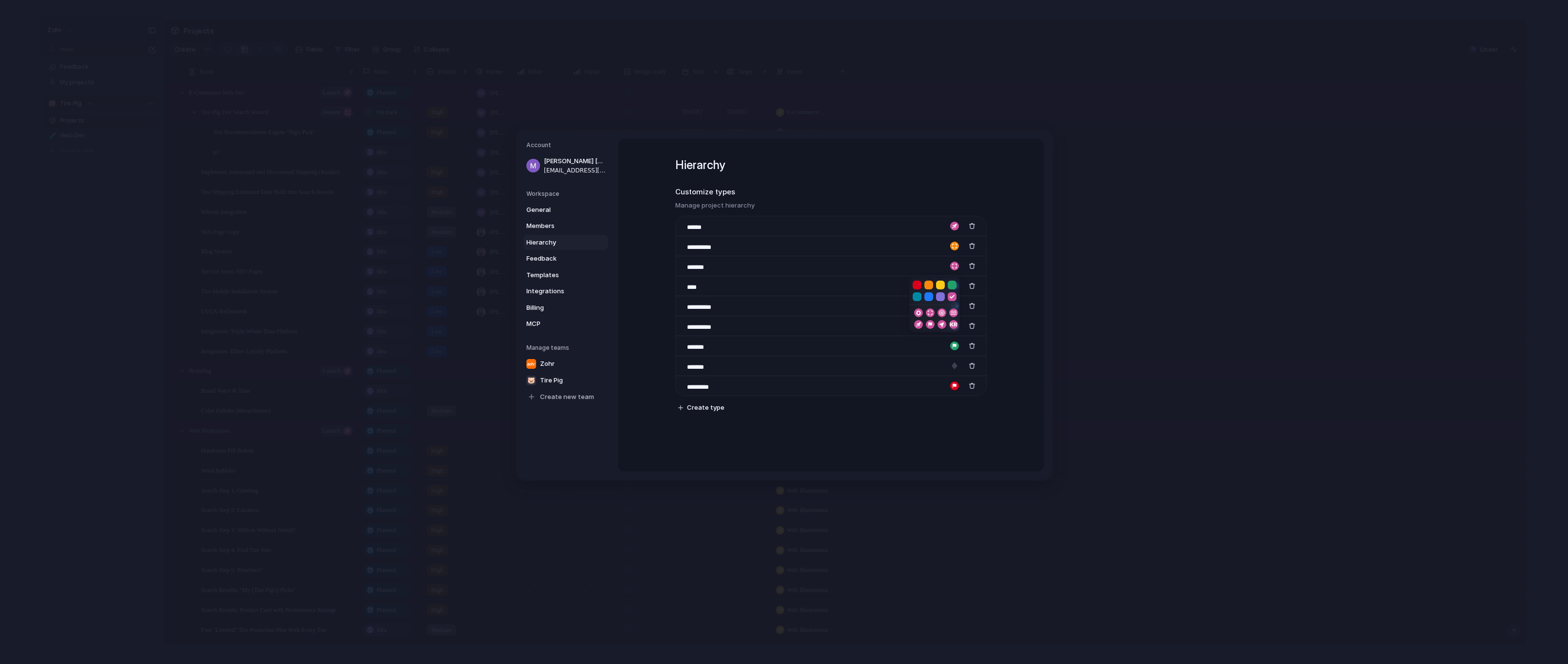
click at [942, 286] on button "button" at bounding box center [940, 285] width 9 height 9
click at [1022, 267] on div at bounding box center [784, 332] width 1568 height 664
click at [974, 385] on button "button" at bounding box center [972, 385] width 13 height 13
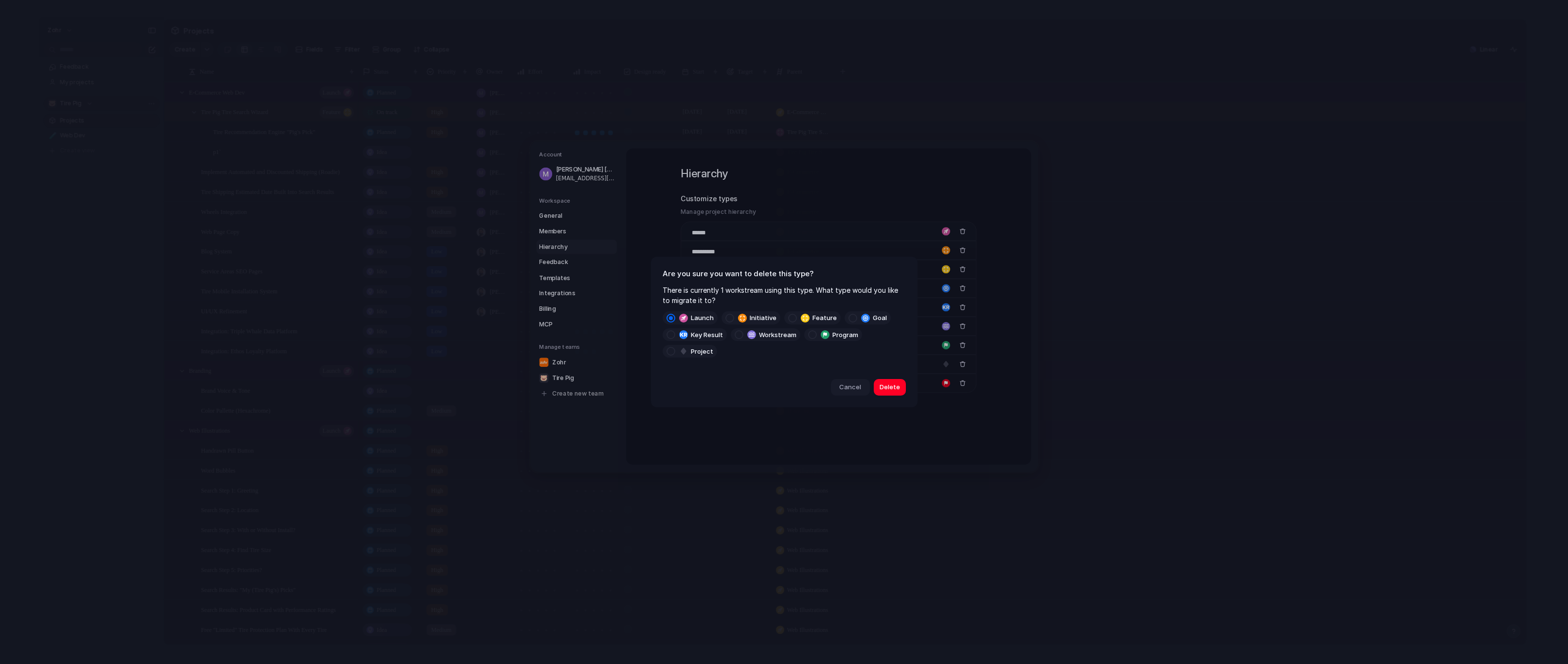
click at [857, 389] on span "Cancel" at bounding box center [849, 386] width 21 height 9
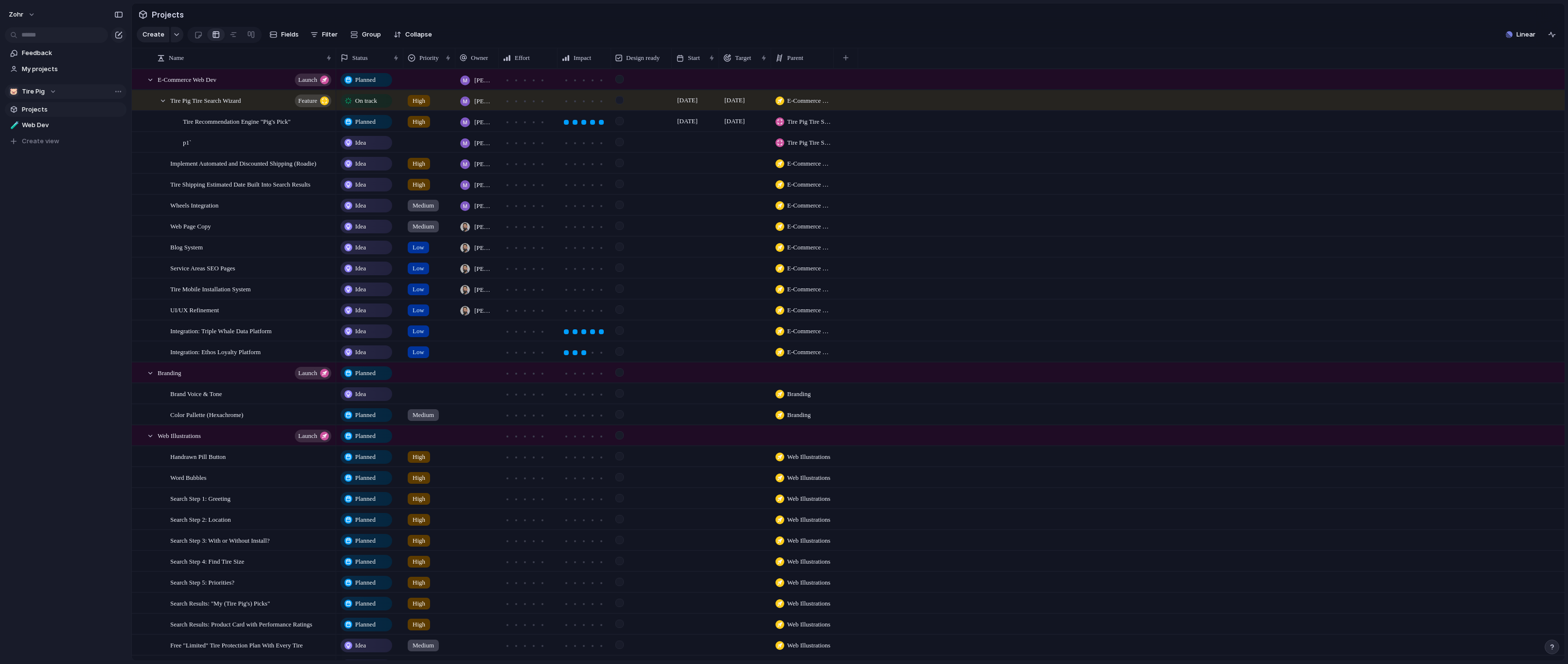
click at [70, 198] on div "Feedback My projects 🐷 Tire Pig Projects 🧪 Web Dev To pick up a draggable item,…" at bounding box center [65, 114] width 132 height 227
click at [69, 65] on span "My projects" at bounding box center [72, 69] width 101 height 9
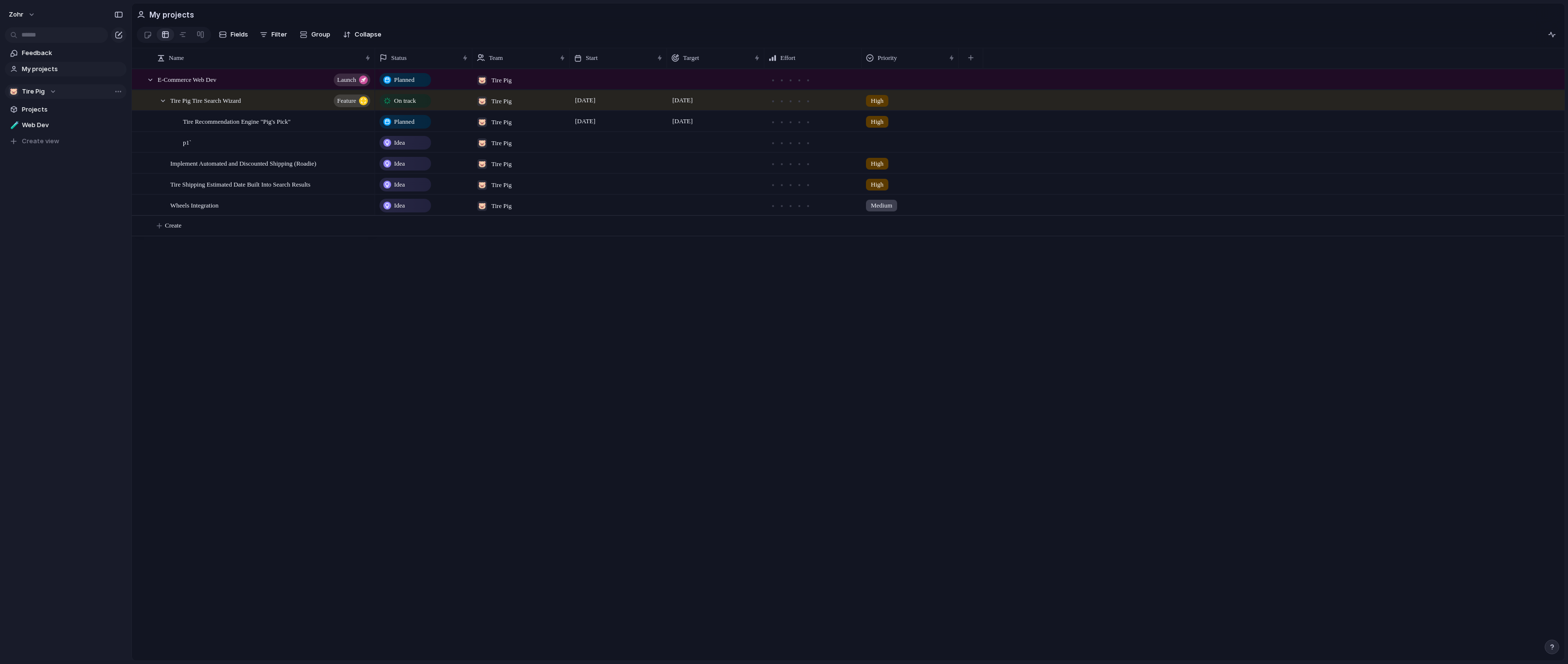
click at [83, 261] on div "zohr Feedback My projects 🐷 Tire Pig Projects 🧪 Web Dev To pick up a draggable …" at bounding box center [65, 332] width 132 height 664
click at [105, 252] on div "zohr Feedback My projects 🐷 Tire Pig Projects 🧪 Web Dev To pick up a draggable …" at bounding box center [65, 332] width 132 height 664
click at [325, 131] on div "Tire Recommendation Engine "Pig's Pick"" at bounding box center [278, 121] width 189 height 20
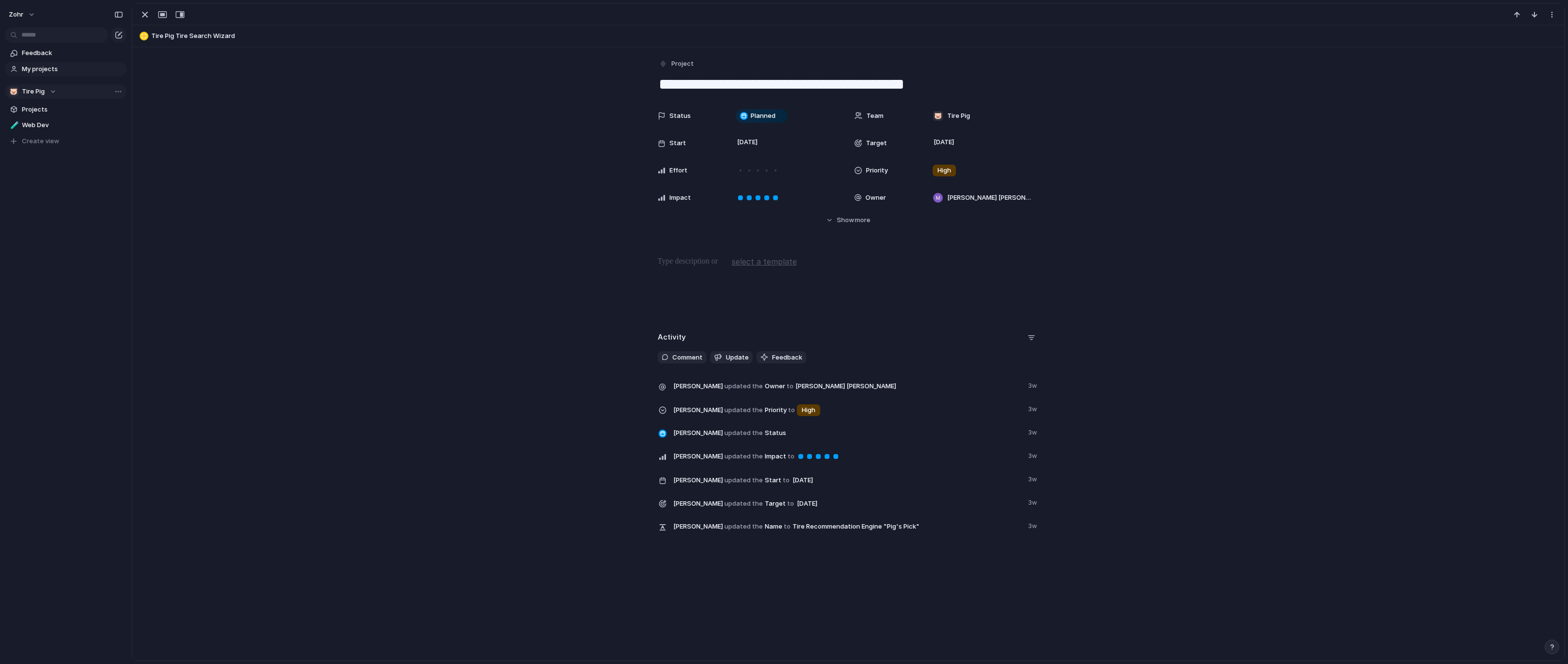
click at [325, 131] on div "Status Planned Team 🐷 Tire Pig Start [DATE] Target [DATE] Effort Priority High …" at bounding box center [848, 165] width 1409 height 119
click at [149, 15] on div "button" at bounding box center [145, 15] width 12 height 12
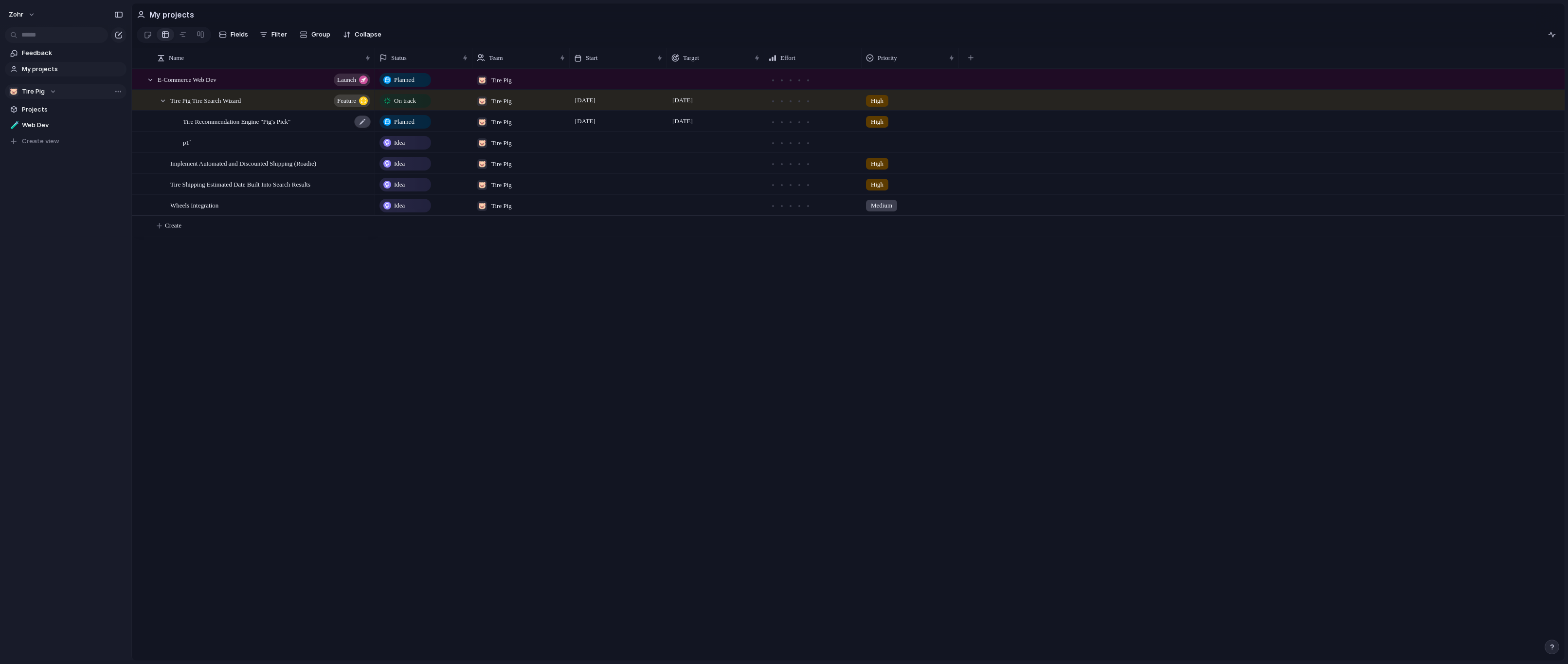
click at [368, 127] on div at bounding box center [362, 121] width 16 height 13
type textarea "**********"
click at [414, 126] on span "Planned" at bounding box center [404, 121] width 21 height 9
click at [425, 299] on div "Done" at bounding box center [407, 299] width 50 height 12
click at [420, 308] on div "Planned 🐷 Tire Pig On track 🐷 Tire Pig [DATE] [DATE] High Done 🐷 Tire Pig [DATE…" at bounding box center [970, 365] width 1190 height 592
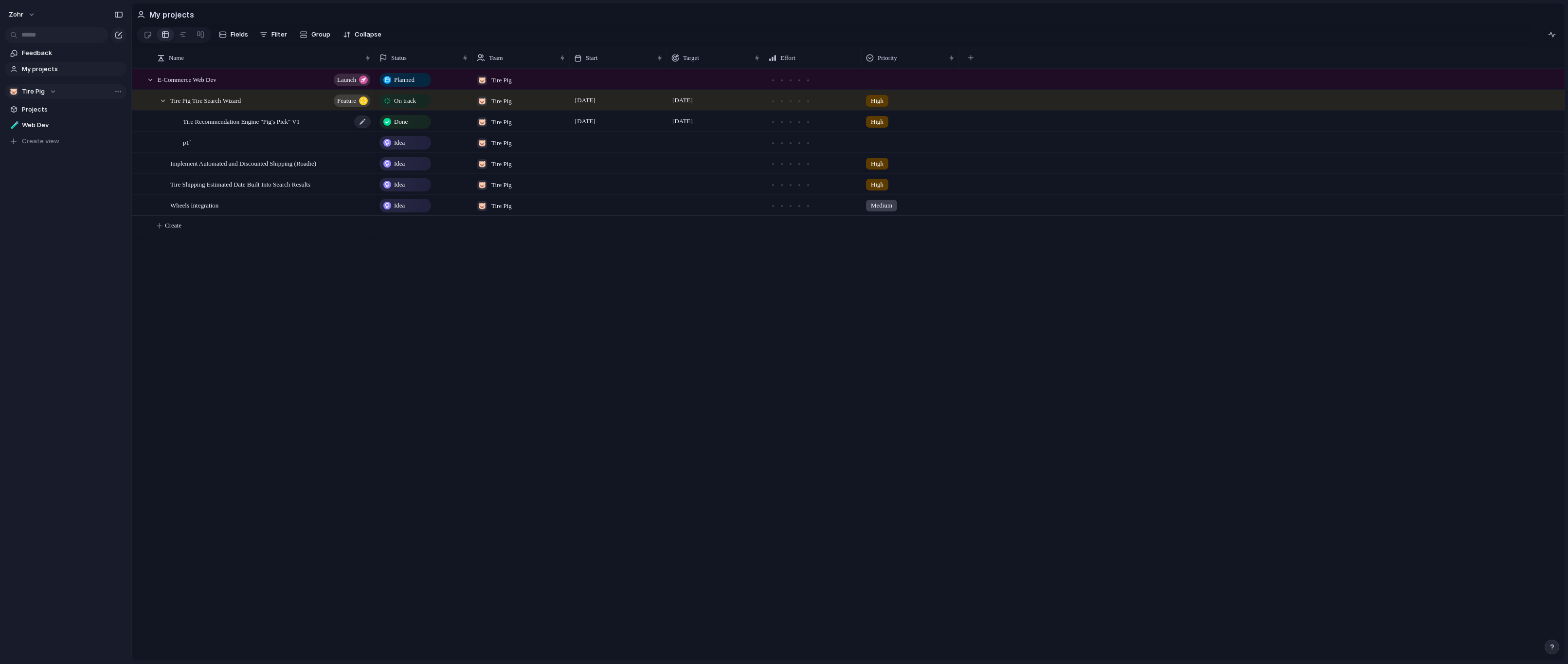
click at [259, 126] on span "Tire Recommendation Engine "Pig's Pick" V1" at bounding box center [242, 120] width 117 height 11
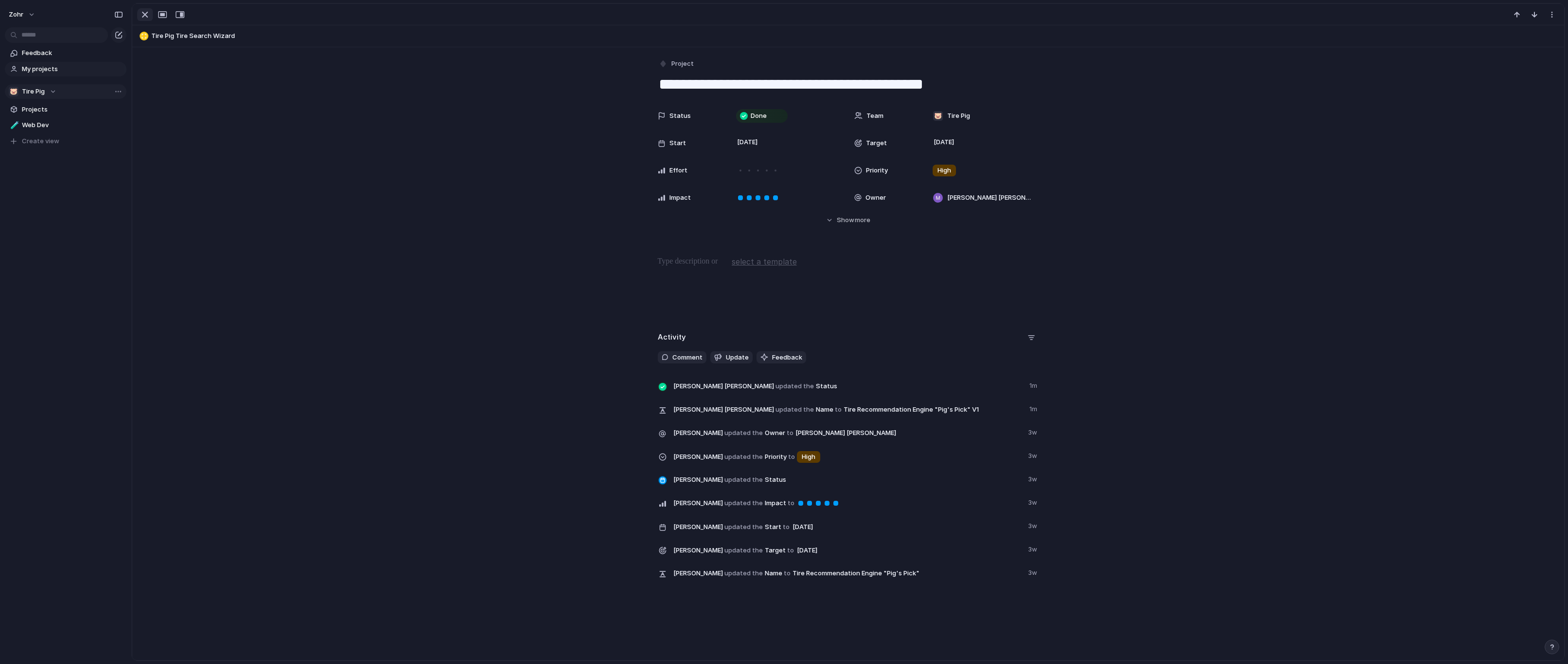
click at [141, 13] on div "button" at bounding box center [145, 15] width 12 height 12
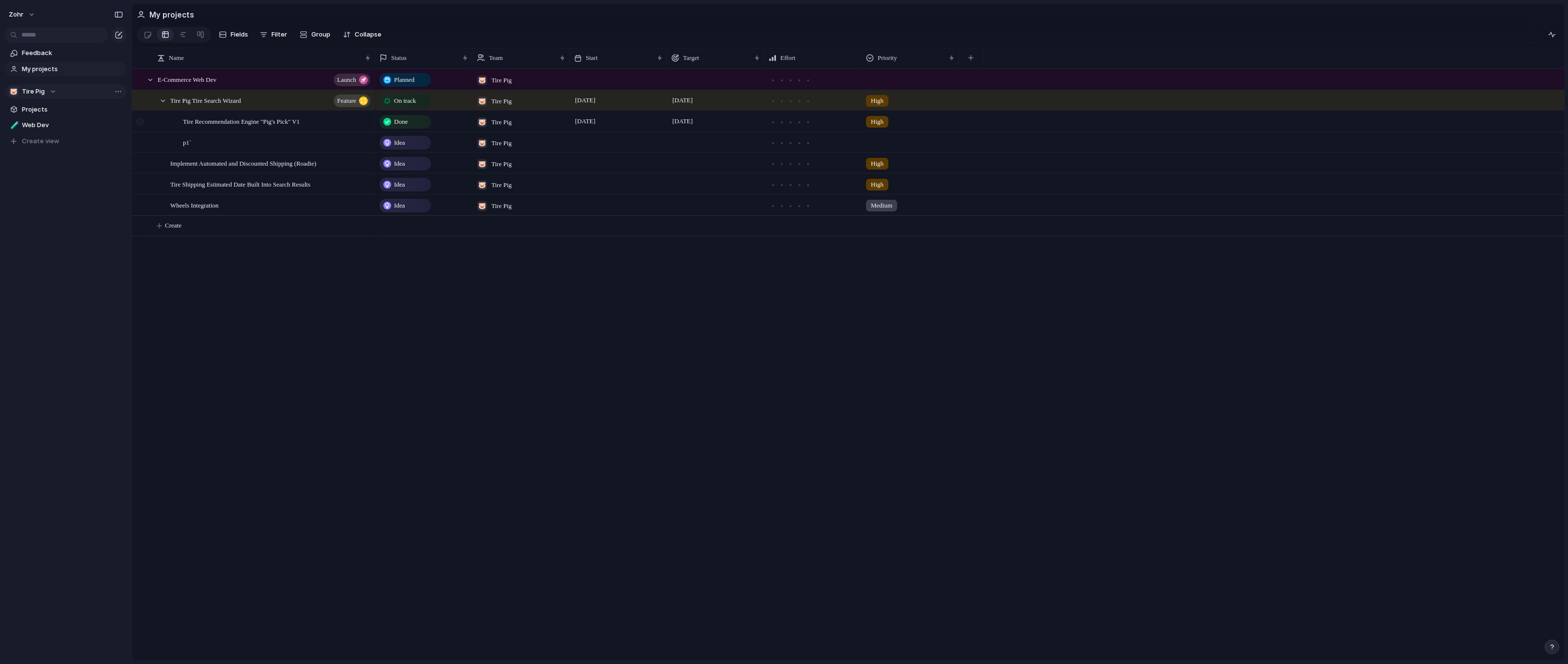
click at [142, 125] on div at bounding box center [139, 121] width 7 height 7
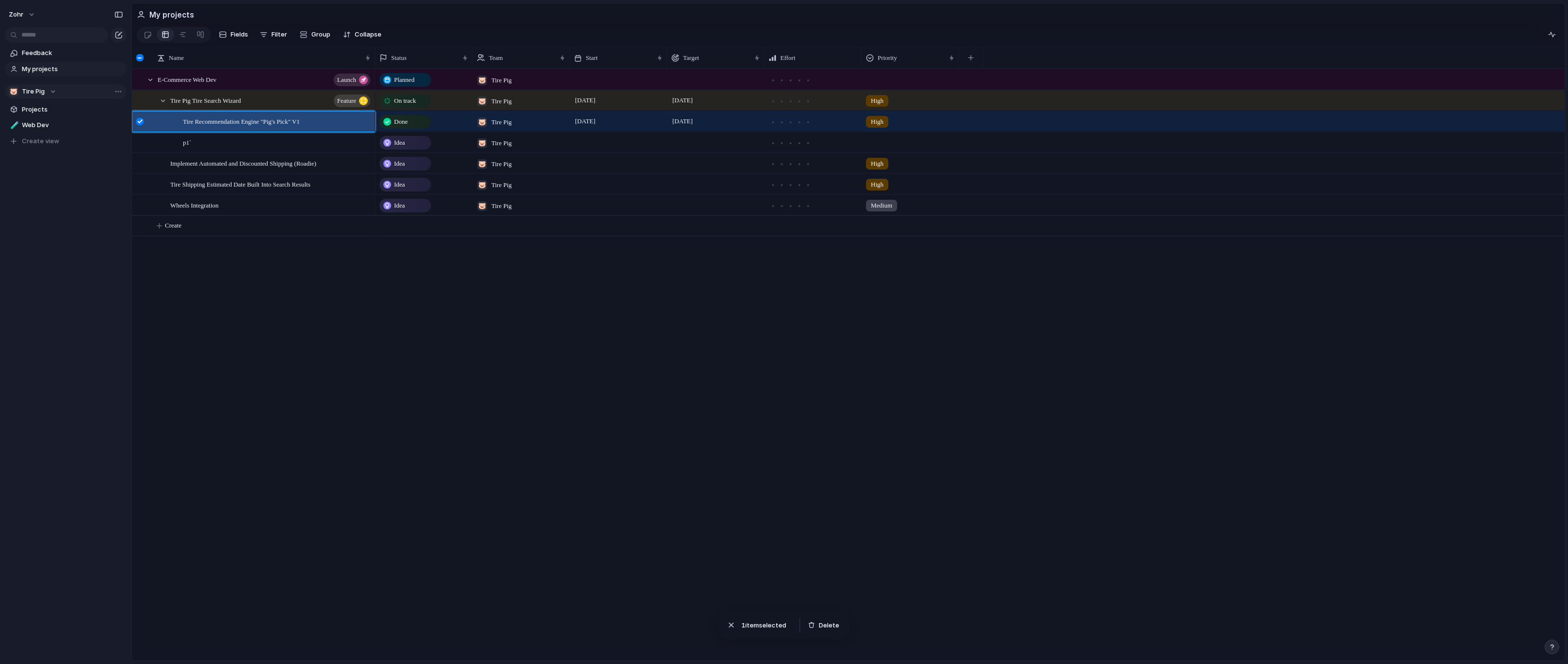
click at [310, 341] on div "E-Commerce Web Dev launch Tire Pig Tire Search Wizard Feature Tire Recommendati…" at bounding box center [848, 365] width 1433 height 592
click at [407, 303] on div "Planned 🐷 Tire Pig On track 🐷 Tire Pig [DATE] [DATE] High Done 🐷 Tire Pig [DATE…" at bounding box center [970, 365] width 1190 height 592
click at [138, 125] on div at bounding box center [139, 121] width 7 height 7
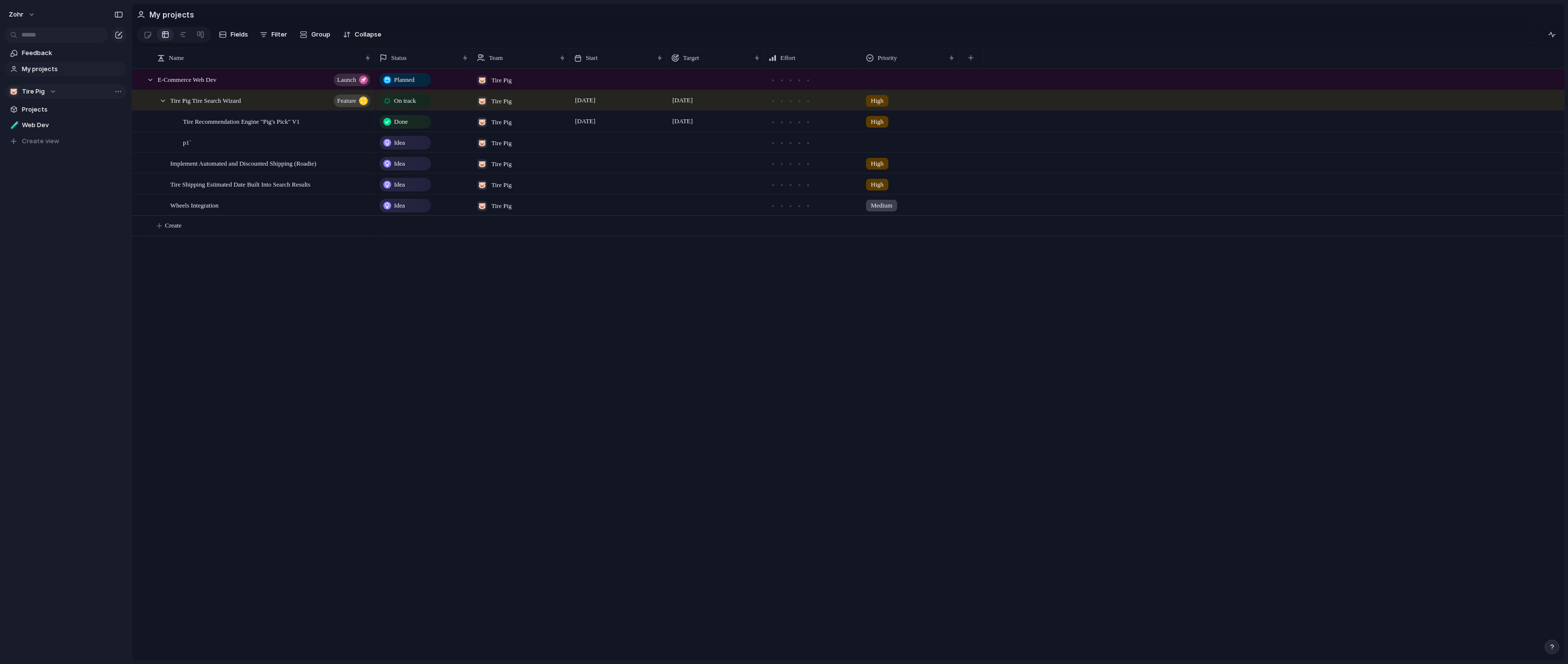
click at [397, 309] on div "Planned 🐷 Tire Pig On track 🐷 Tire Pig [DATE] [DATE] High Done 🐷 Tire Pig [DATE…" at bounding box center [970, 365] width 1190 height 592
click at [805, 296] on div "Planned 🐷 Tire Pig On track 🐷 Tire Pig [DATE] [DATE] High Done 🐷 Tire Pig [DATE…" at bounding box center [970, 365] width 1190 height 592
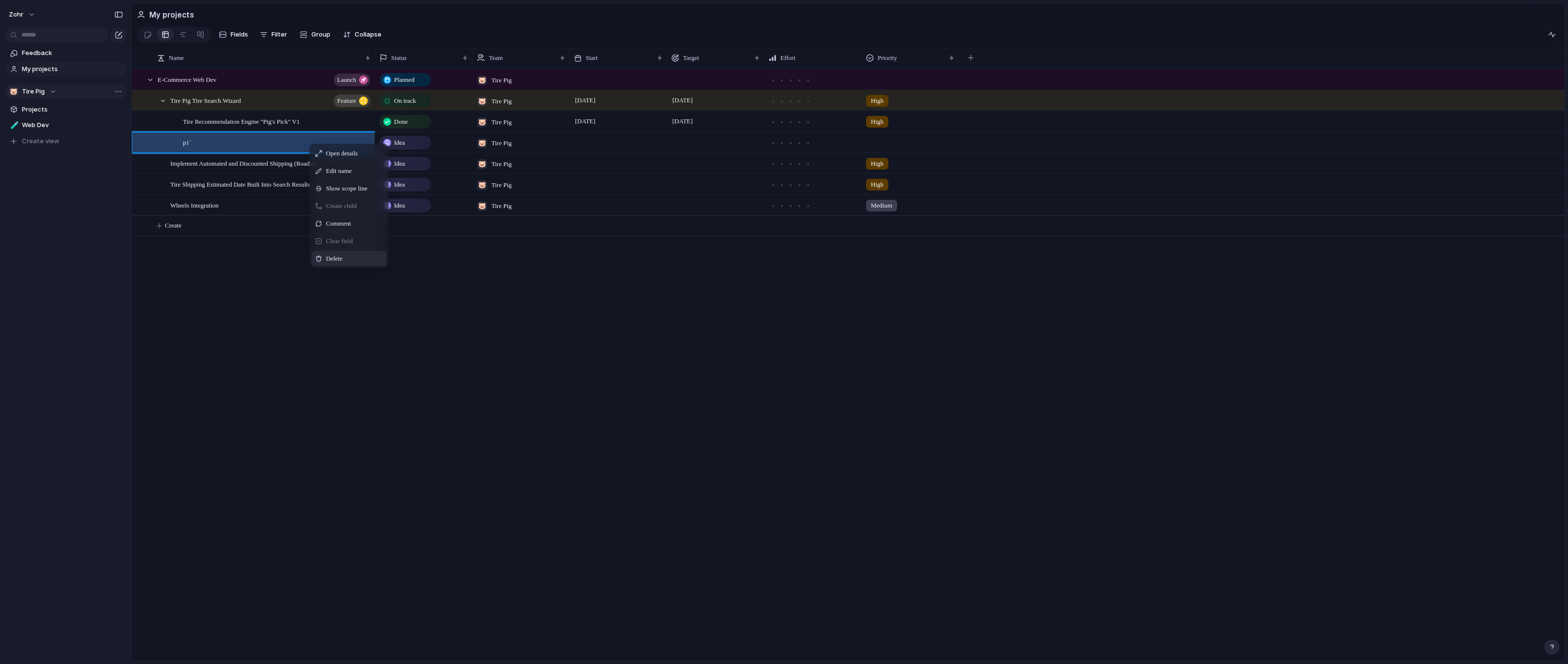
click at [342, 261] on span "Delete" at bounding box center [334, 258] width 16 height 9
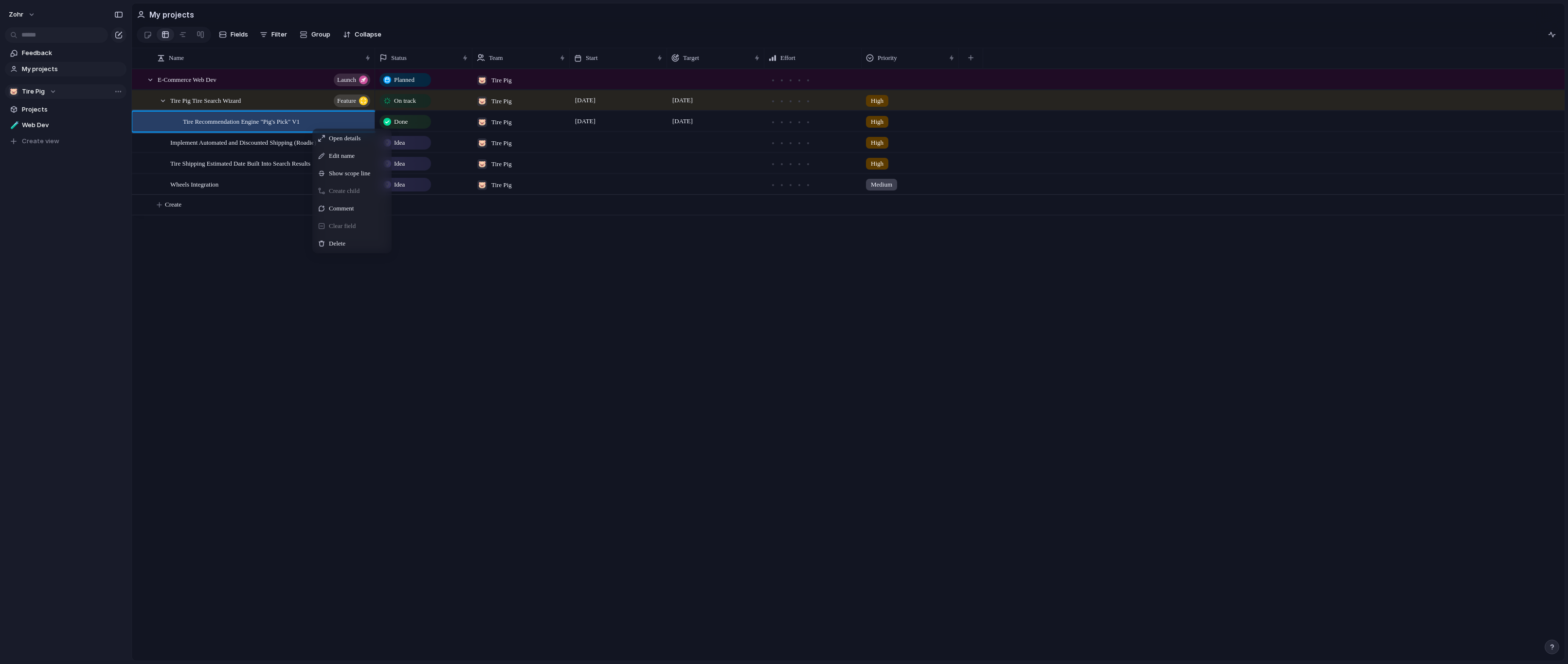
click at [352, 196] on span "Create child" at bounding box center [345, 190] width 31 height 9
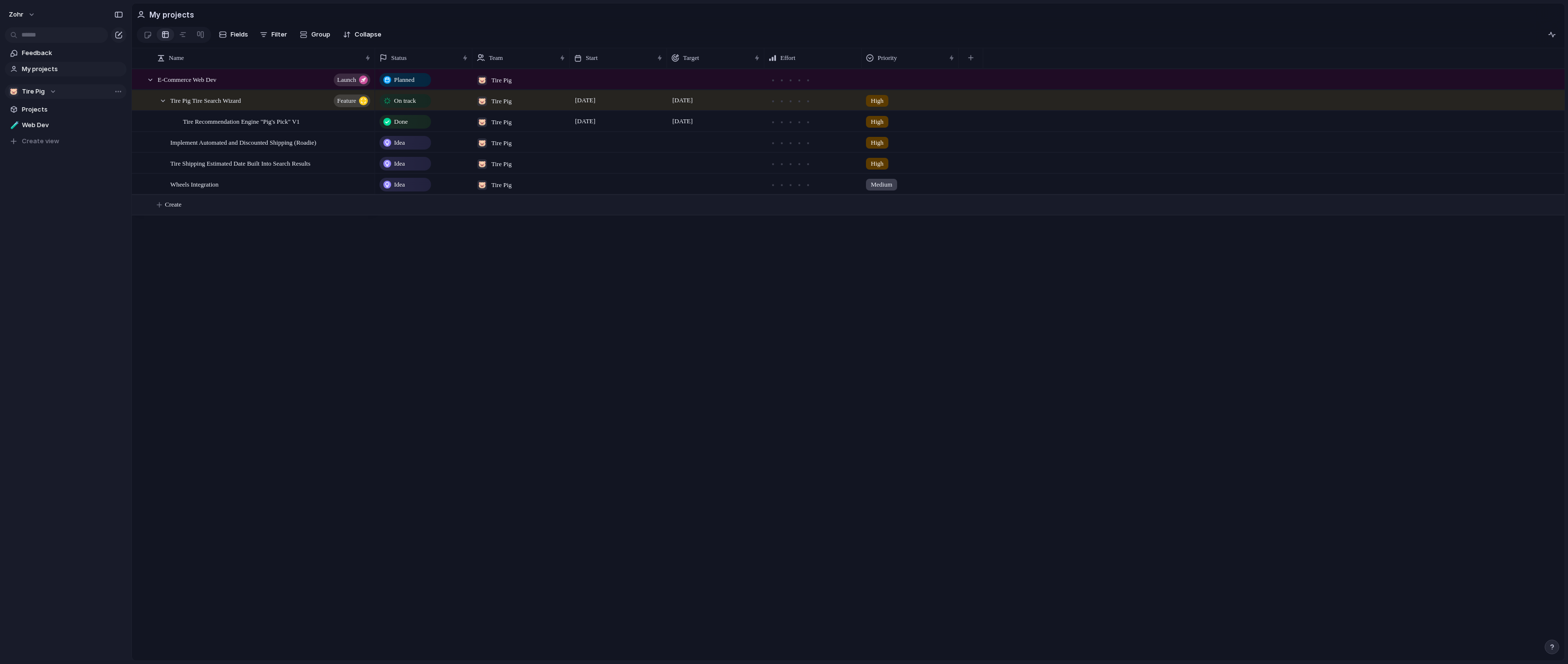
click at [181, 209] on span "Create" at bounding box center [173, 204] width 16 height 9
type textarea "**********"
click at [505, 212] on div "Zohr" at bounding box center [490, 203] width 34 height 16
click at [492, 212] on div "Zohr 🐷 Tire Pig" at bounding box center [784, 332] width 1568 height 664
click at [492, 211] on span "Zohr" at bounding box center [498, 206] width 12 height 9
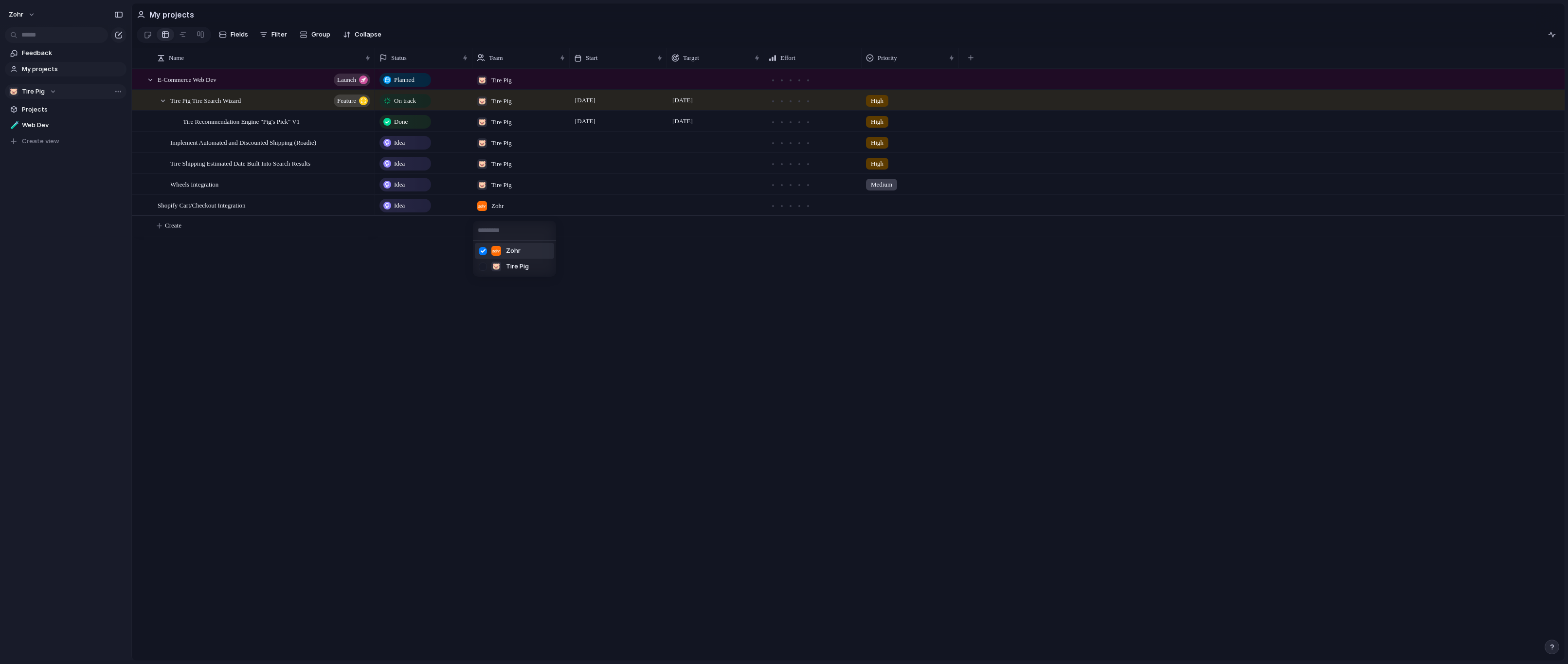
click at [486, 251] on div at bounding box center [483, 251] width 17 height 17
click at [485, 268] on div at bounding box center [483, 267] width 17 height 17
click at [483, 256] on div at bounding box center [483, 251] width 17 height 17
click at [444, 267] on div "Zohr 🐷 Tire Pig" at bounding box center [784, 332] width 1568 height 664
click at [405, 208] on span "Idea" at bounding box center [399, 205] width 10 height 9
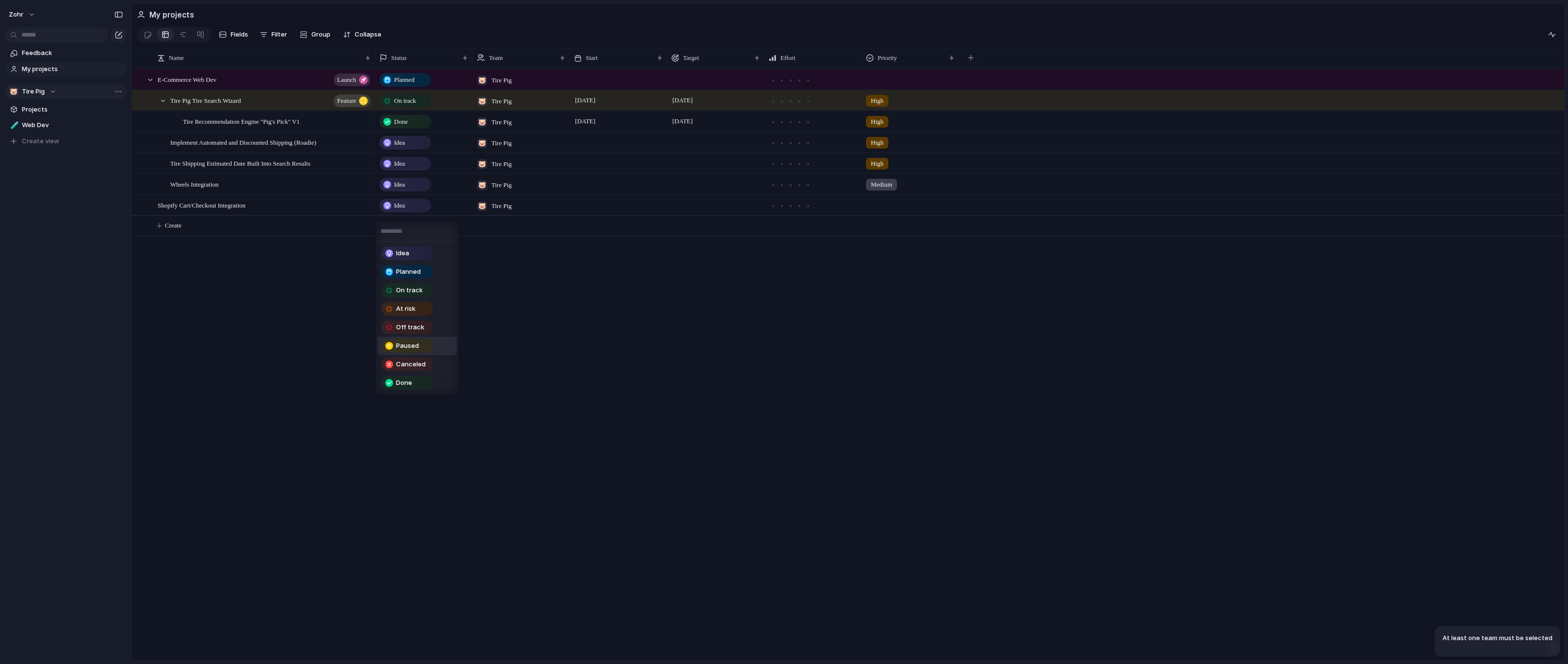
click at [427, 347] on div "Paused" at bounding box center [407, 346] width 50 height 12
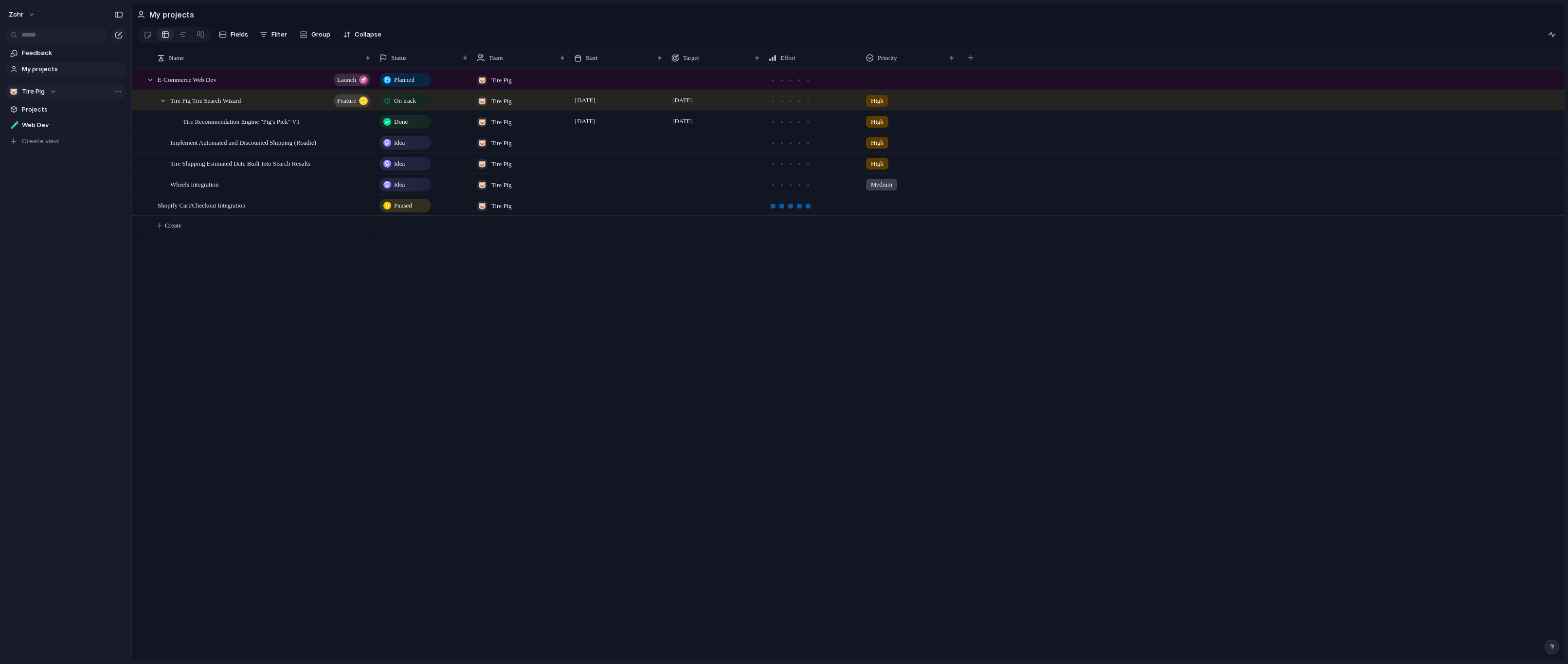
click at [808, 208] on div at bounding box center [808, 206] width 5 height 5
click at [883, 209] on div at bounding box center [910, 203] width 96 height 16
click at [897, 266] on li "High" at bounding box center [903, 267] width 79 height 16
click at [821, 274] on div "Planned 🐷 Tire Pig On track 🐷 Tire Pig [DATE] [DATE] High Done 🐷 Tire Pig [DATE…" at bounding box center [970, 365] width 1190 height 592
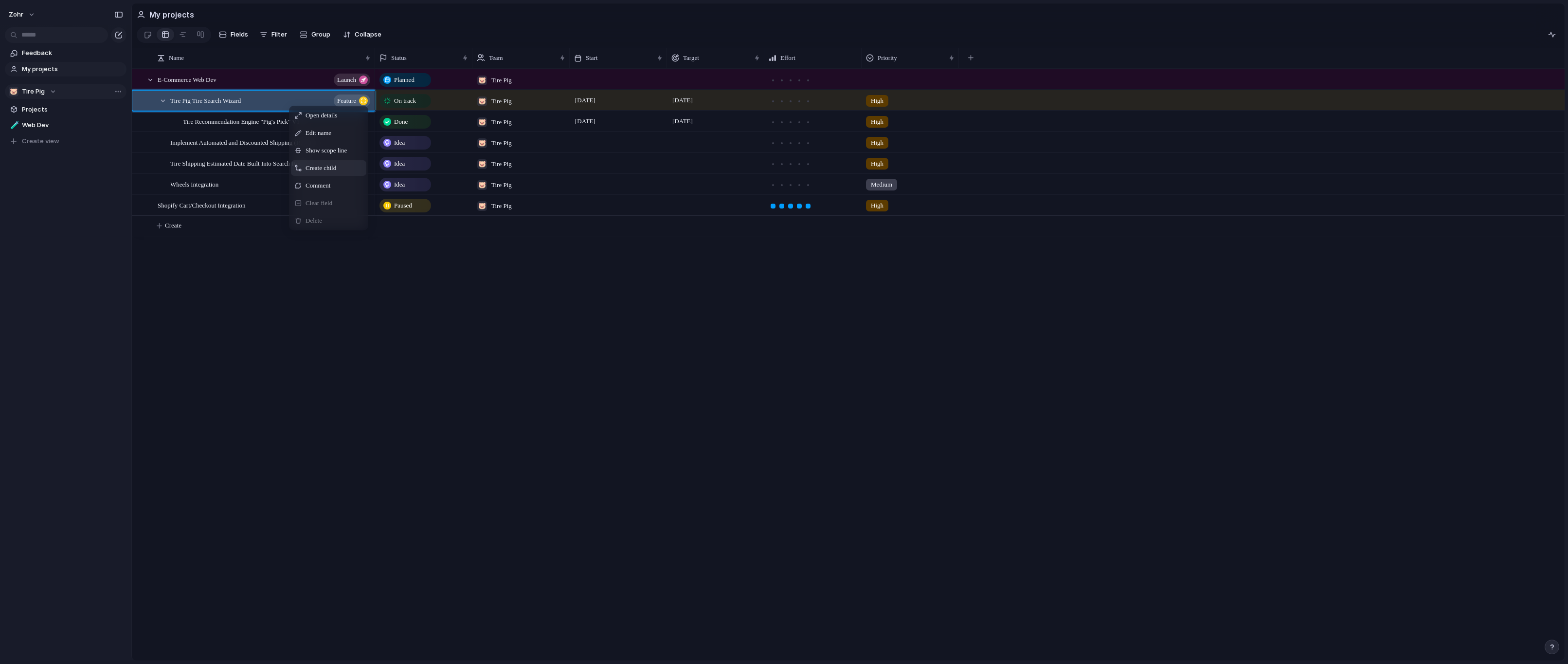
click at [330, 173] on span "Create child" at bounding box center [321, 168] width 31 height 9
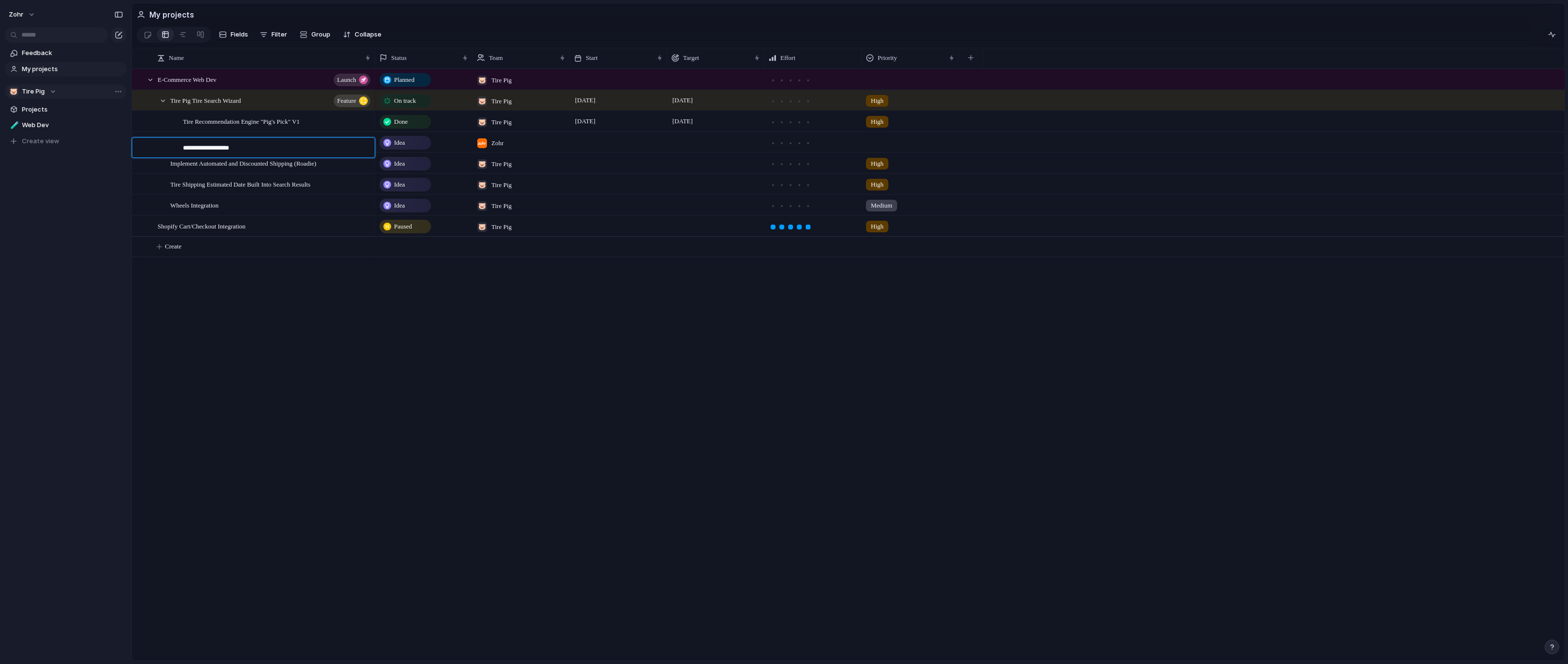
type textarea "**********"
click at [410, 149] on div "Idea" at bounding box center [406, 143] width 50 height 12
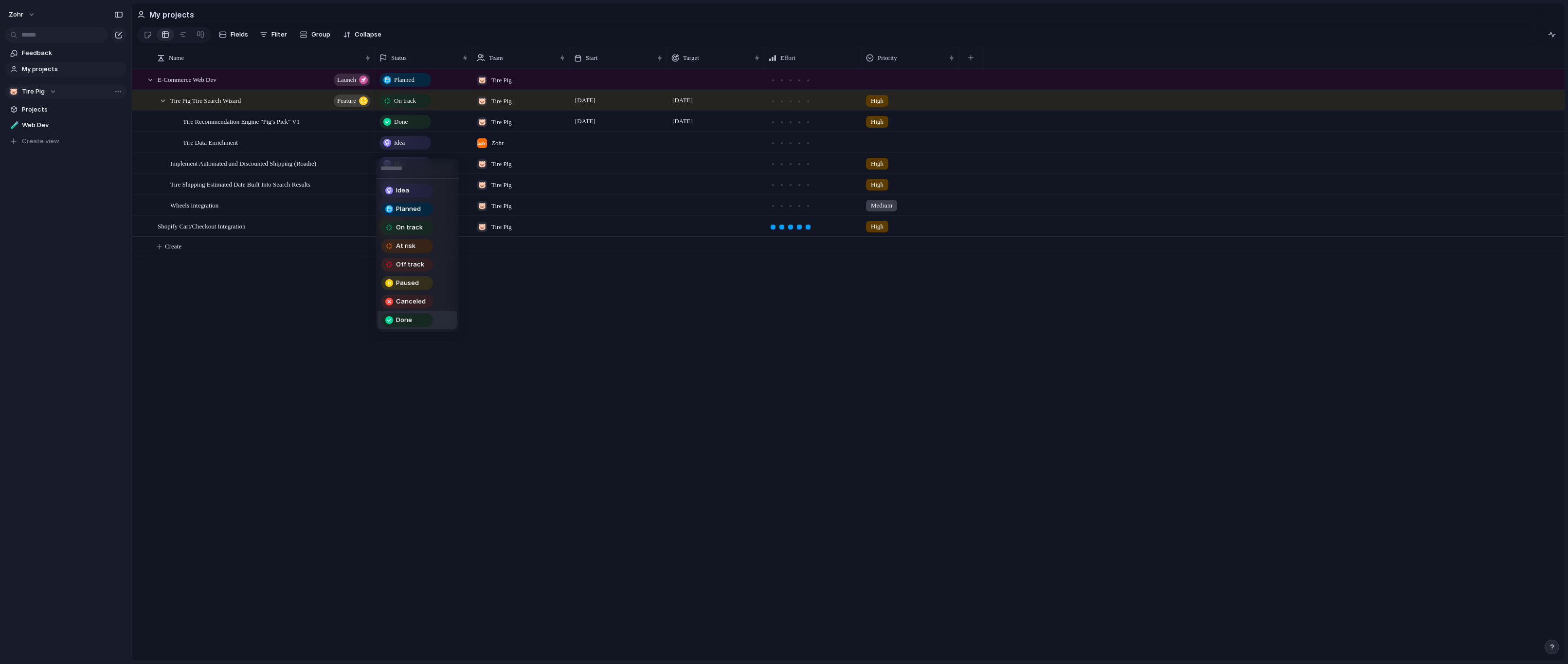
click at [418, 320] on div "Done" at bounding box center [407, 320] width 50 height 12
click at [500, 152] on div "Zohr" at bounding box center [521, 141] width 97 height 20
click at [497, 149] on div "Zohr 🐷 Tire Pig" at bounding box center [784, 332] width 1568 height 664
click at [497, 148] on span "Zohr" at bounding box center [498, 143] width 12 height 9
click at [484, 188] on div at bounding box center [483, 188] width 17 height 17
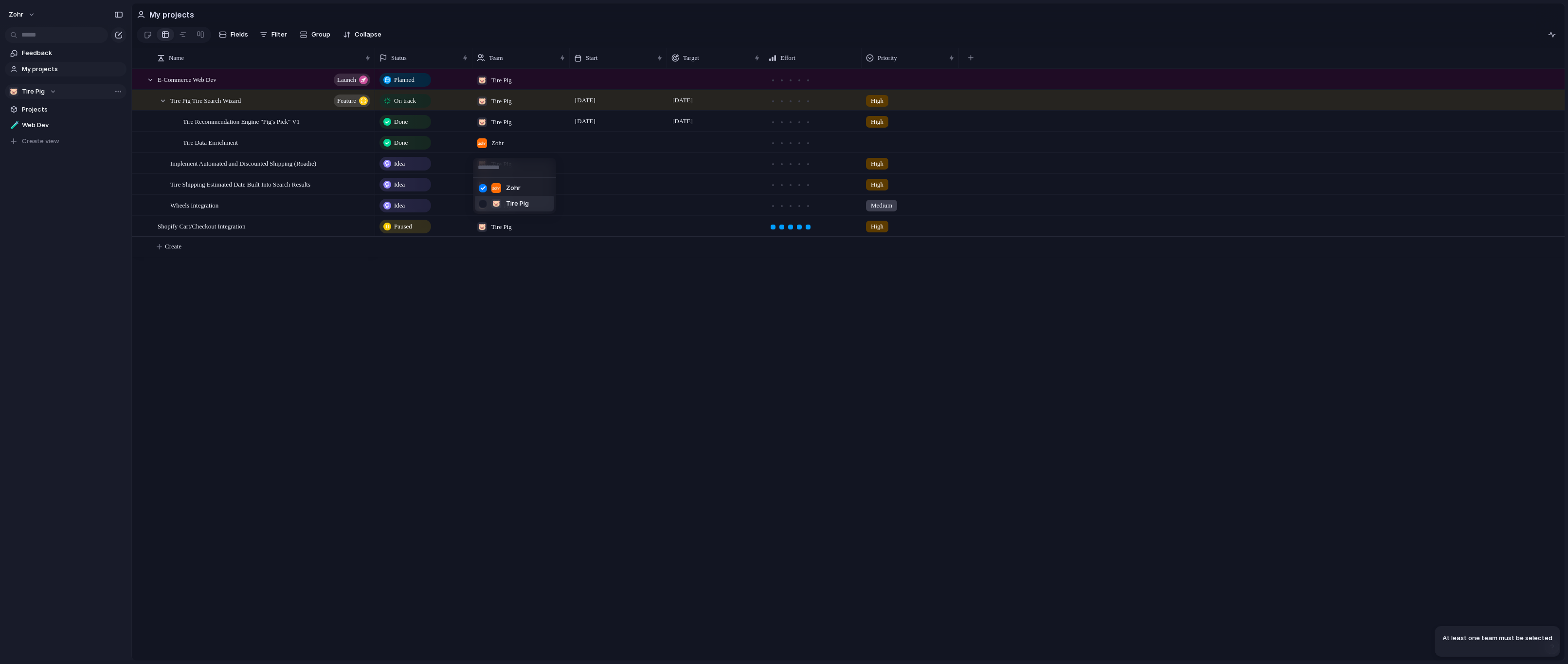
click at [483, 202] on div at bounding box center [483, 204] width 17 height 17
click at [481, 188] on div at bounding box center [483, 188] width 17 height 17
click at [562, 309] on div "Zohr 🐷 Tire Pig" at bounding box center [784, 332] width 1568 height 664
click at [810, 145] on div at bounding box center [808, 144] width 5 height 5
click at [877, 148] on div at bounding box center [910, 140] width 96 height 16
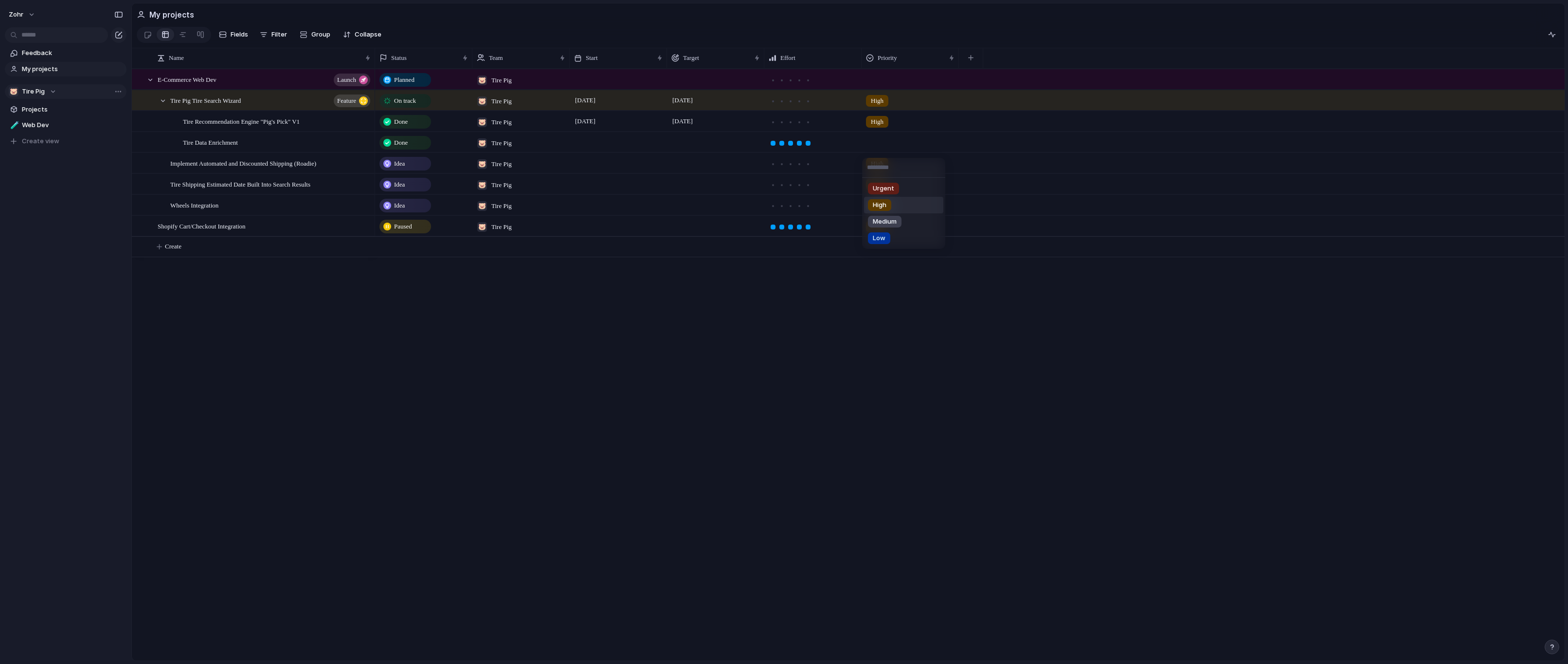
click at [901, 207] on li "High" at bounding box center [903, 205] width 79 height 16
click at [968, 293] on div "Planned 🐷 Tire Pig On track 🐷 Tire Pig [DATE] [DATE] High Done 🐷 Tire Pig [DATE…" at bounding box center [970, 365] width 1190 height 592
click at [811, 106] on div at bounding box center [808, 101] width 9 height 9
click at [809, 104] on div at bounding box center [808, 101] width 5 height 5
click at [772, 104] on div at bounding box center [774, 101] width 5 height 5
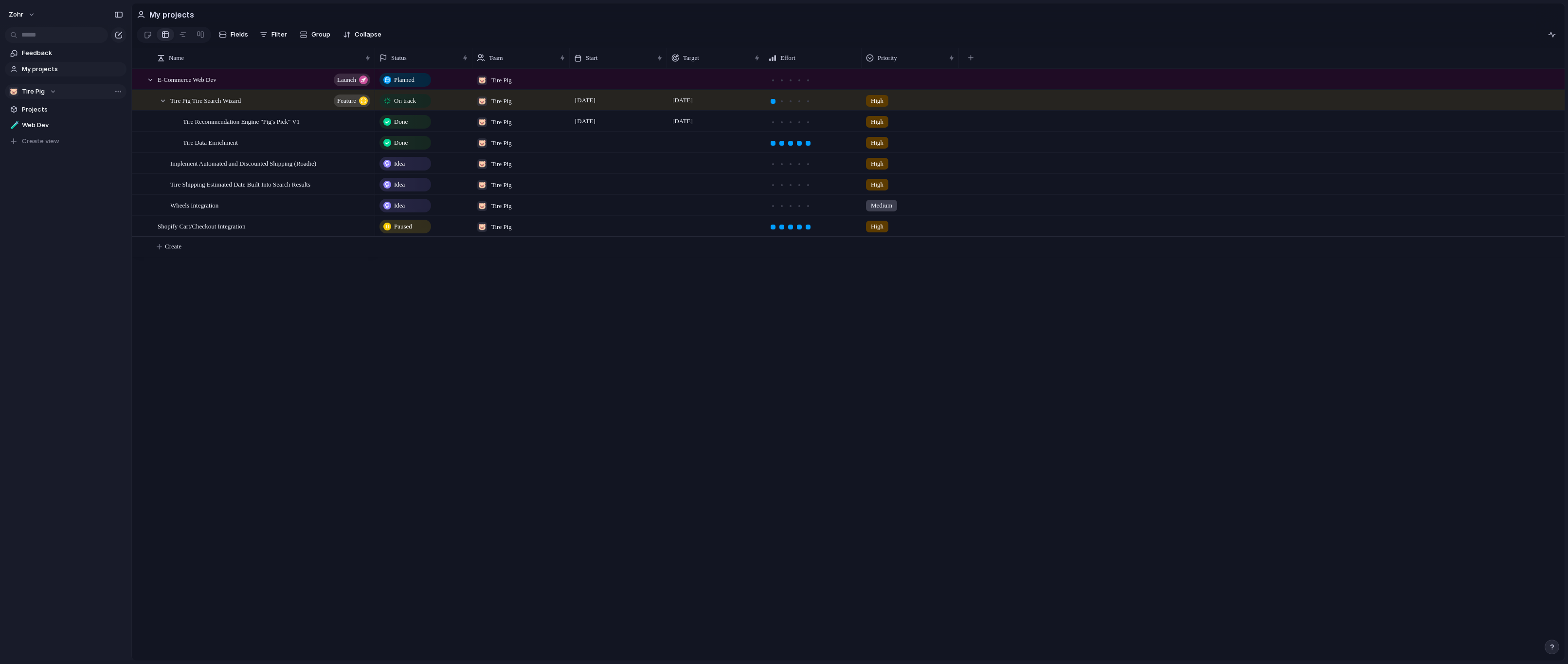
click at [765, 108] on div at bounding box center [813, 100] width 96 height 19
click at [771, 104] on div at bounding box center [774, 101] width 5 height 5
click at [812, 188] on span "Clear field" at bounding box center [804, 182] width 27 height 9
click at [959, 323] on div "Planned 🐷 Tire Pig On track 🐷 Tire Pig [DATE] [DATE] High Done 🐷 Tire Pig [DATE…" at bounding box center [970, 365] width 1190 height 592
click at [809, 125] on div at bounding box center [808, 122] width 5 height 5
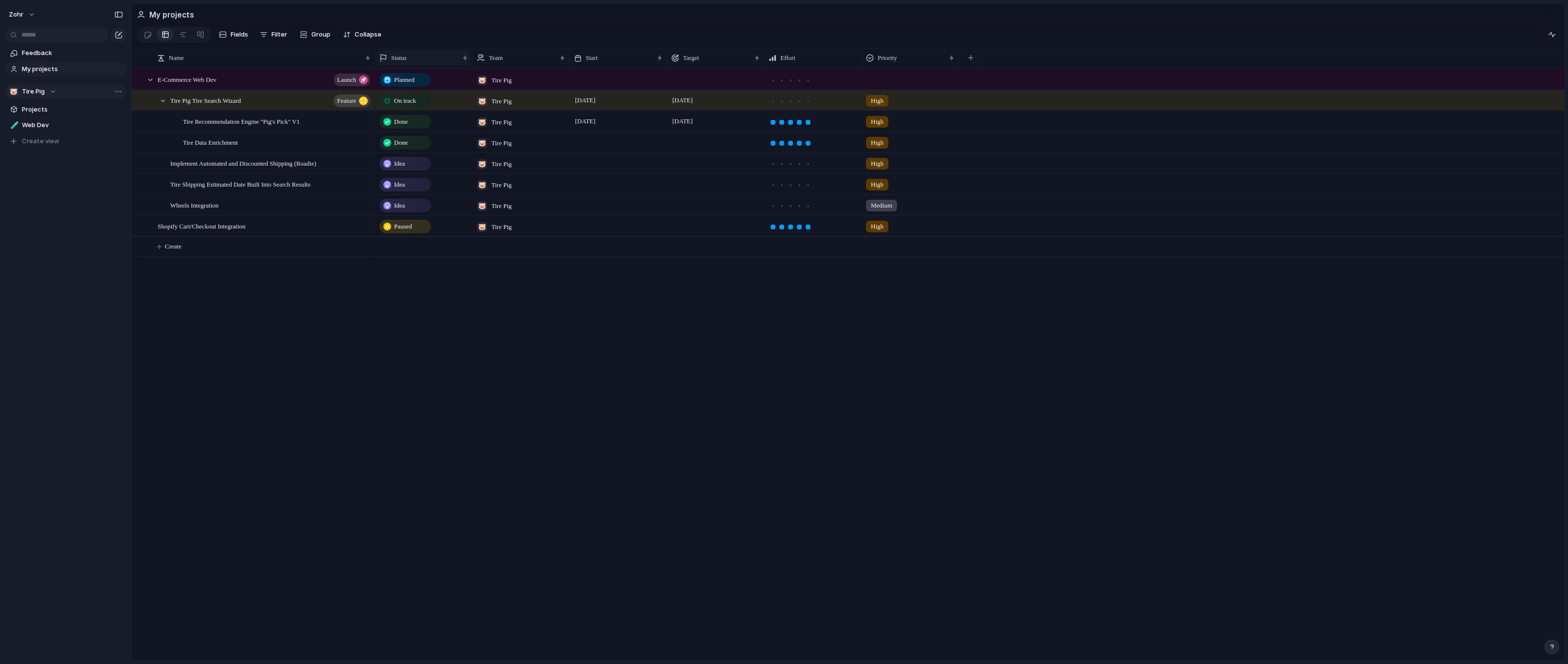
click at [420, 63] on div "Status" at bounding box center [420, 58] width 79 height 9
click at [425, 119] on span "Sort ascending" at bounding box center [419, 115] width 47 height 9
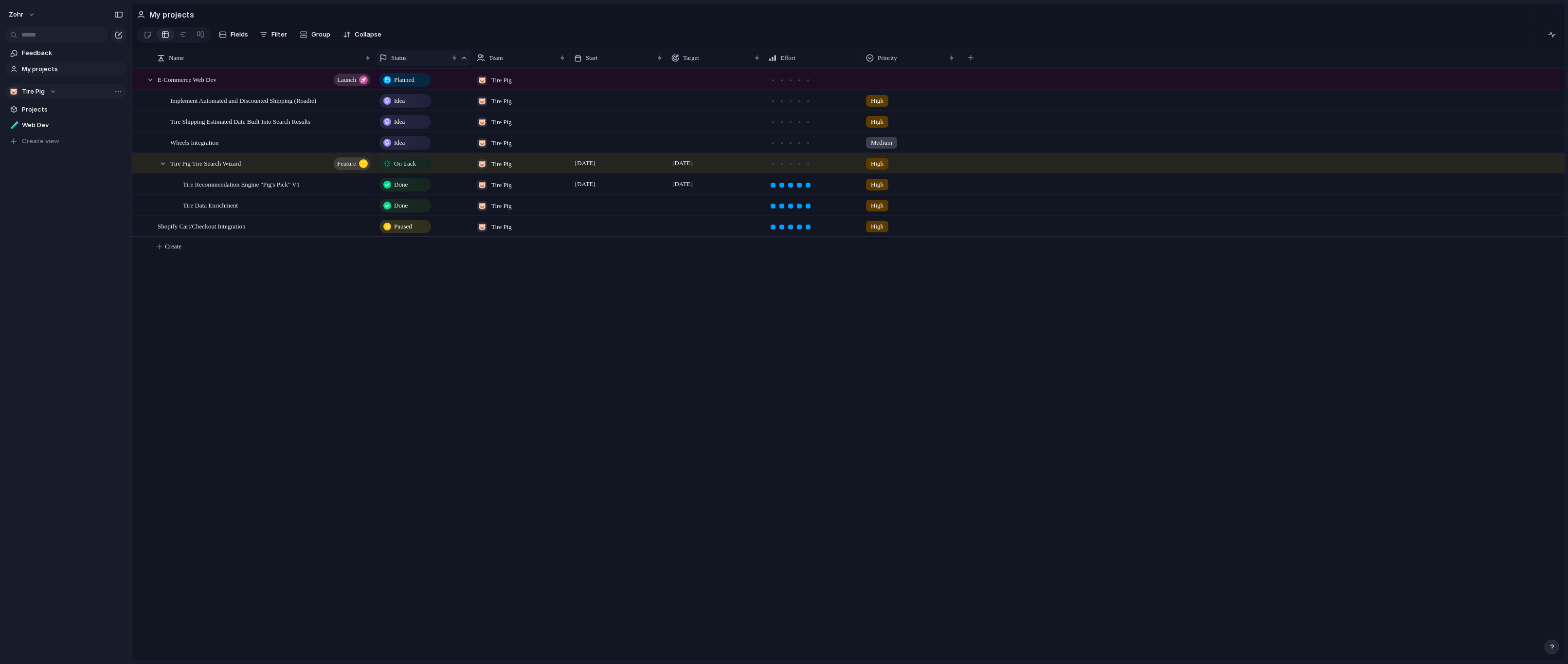
click at [407, 62] on span "Status" at bounding box center [399, 58] width 15 height 9
click at [421, 83] on li "Modify" at bounding box center [414, 84] width 71 height 15
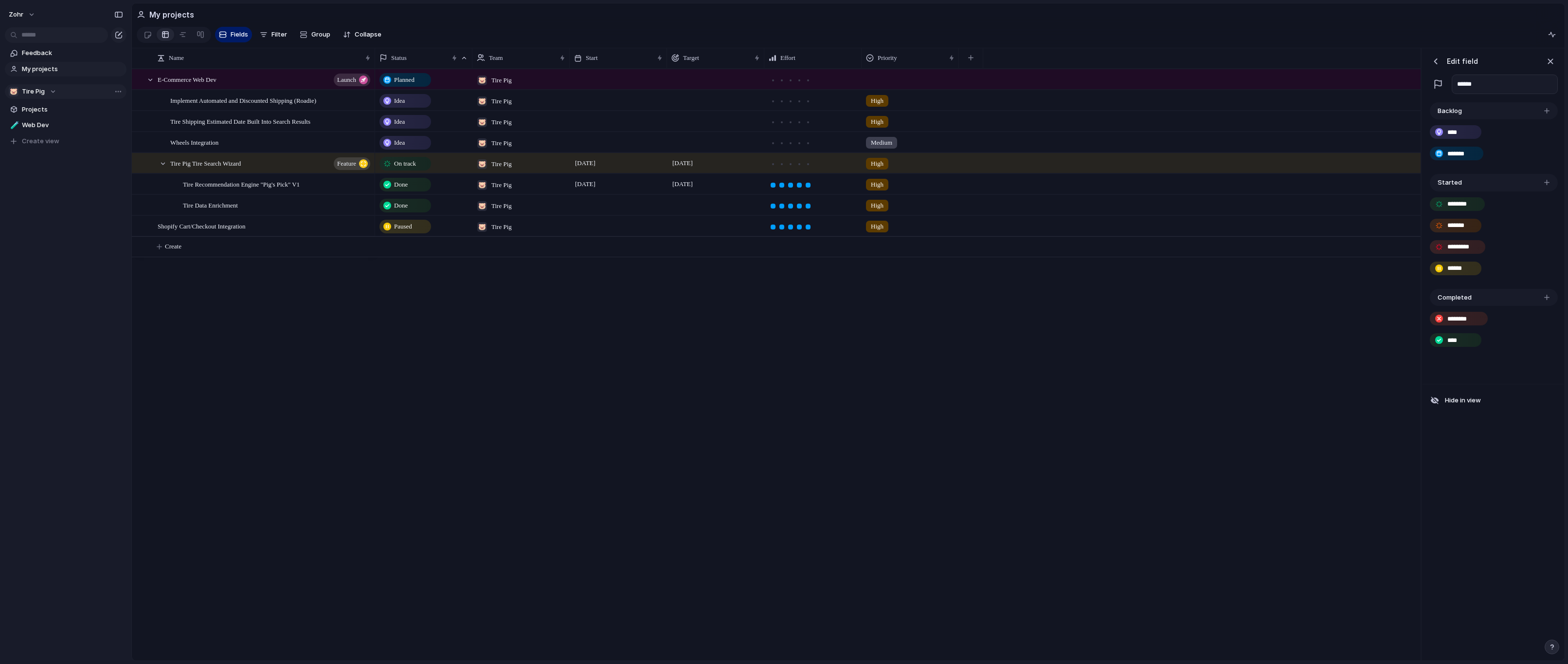
click at [1140, 119] on div "Backlog" at bounding box center [1494, 111] width 128 height 17
click at [1140, 89] on div "button" at bounding box center [1438, 83] width 9 height 9
click at [1140, 66] on div "button" at bounding box center [1436, 61] width 9 height 9
click at [1140, 312] on div "Planned 🐷 Tire Pig Idea 🐷 Tire Pig High Idea 🐷 Tire Pig High Idea 🐷 Tire Pig Me…" at bounding box center [897, 365] width 1045 height 592
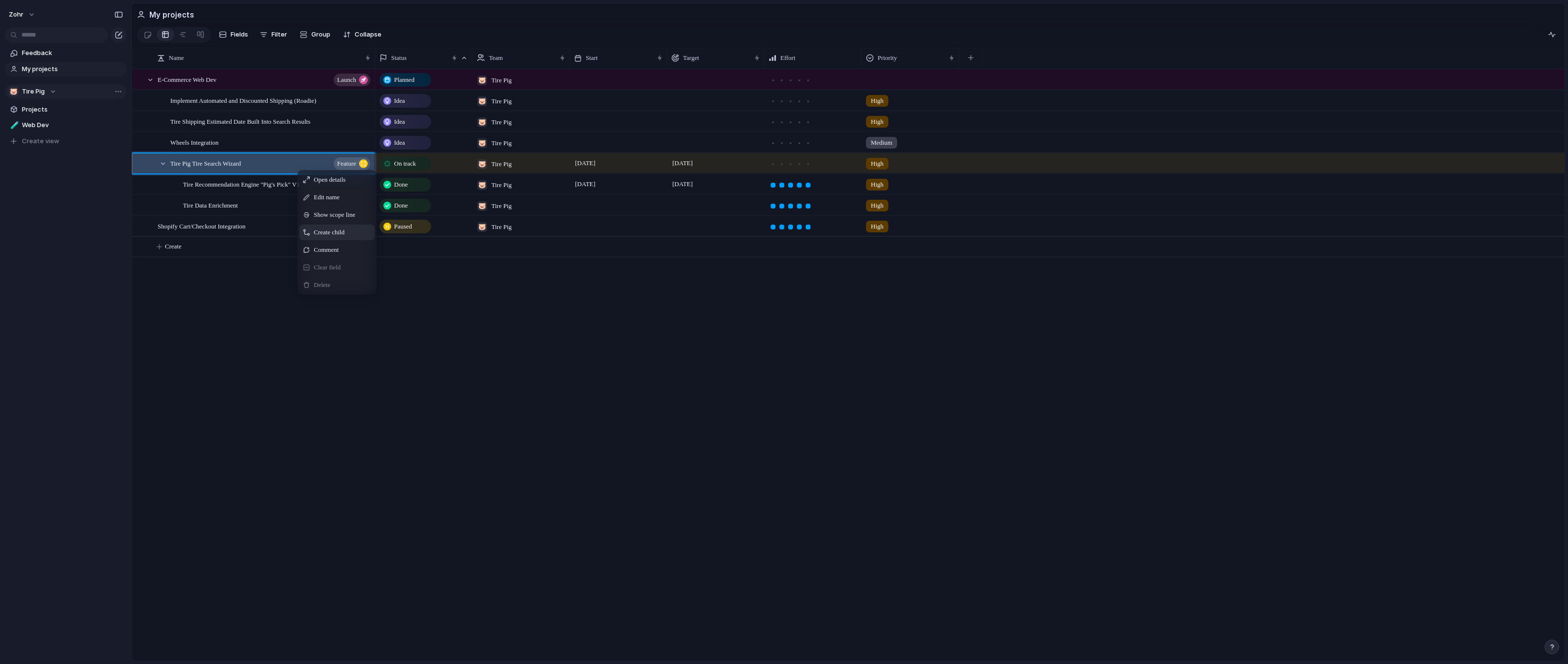
click at [345, 237] on span "Create child" at bounding box center [329, 231] width 31 height 9
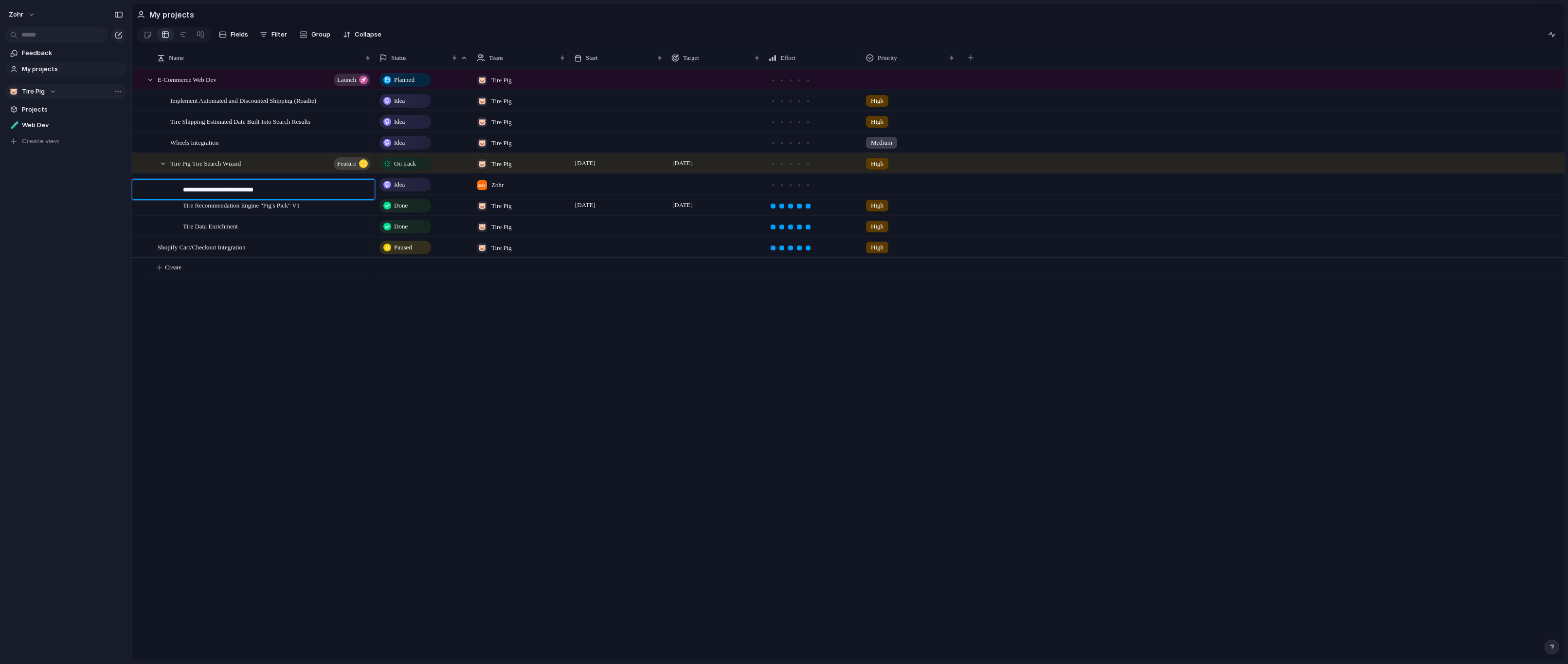
type textarea "**********"
click at [394, 190] on div "Idea" at bounding box center [406, 185] width 50 height 12
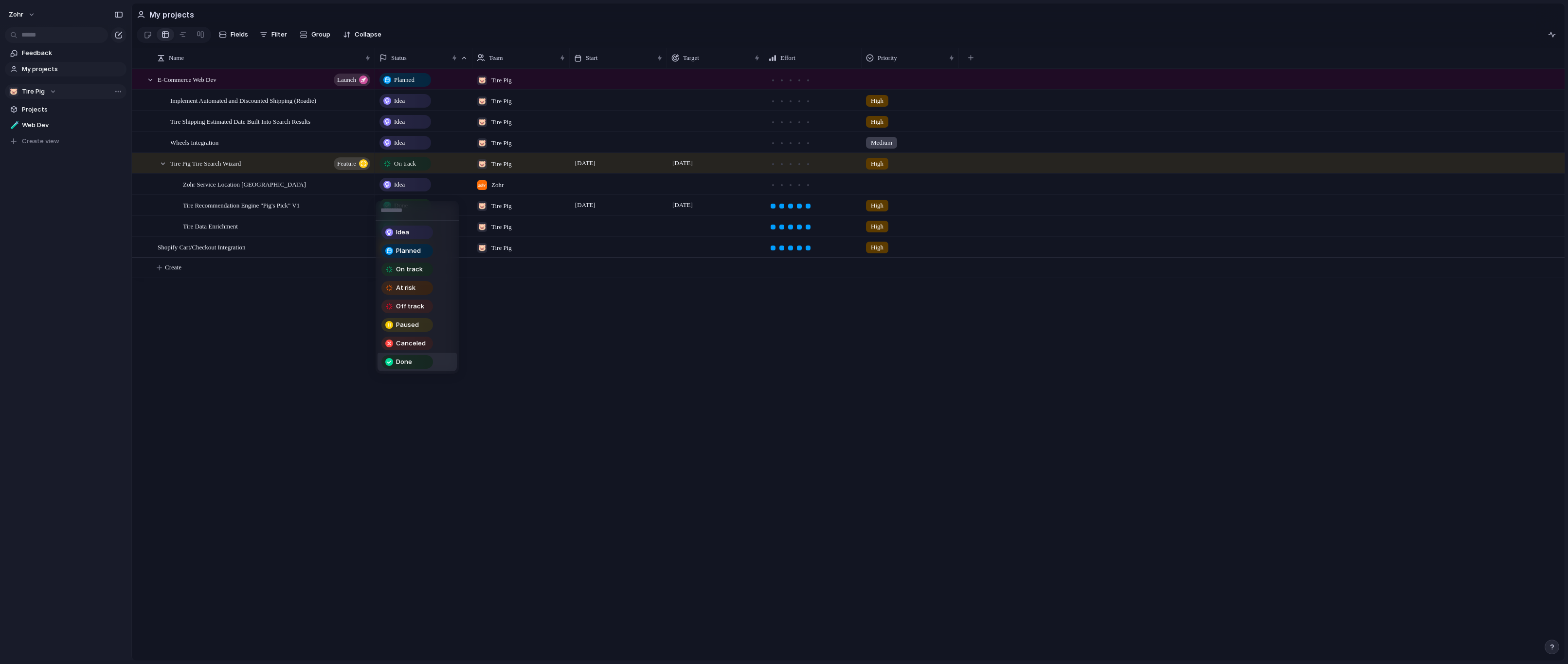
click at [415, 360] on div "Done" at bounding box center [407, 362] width 50 height 12
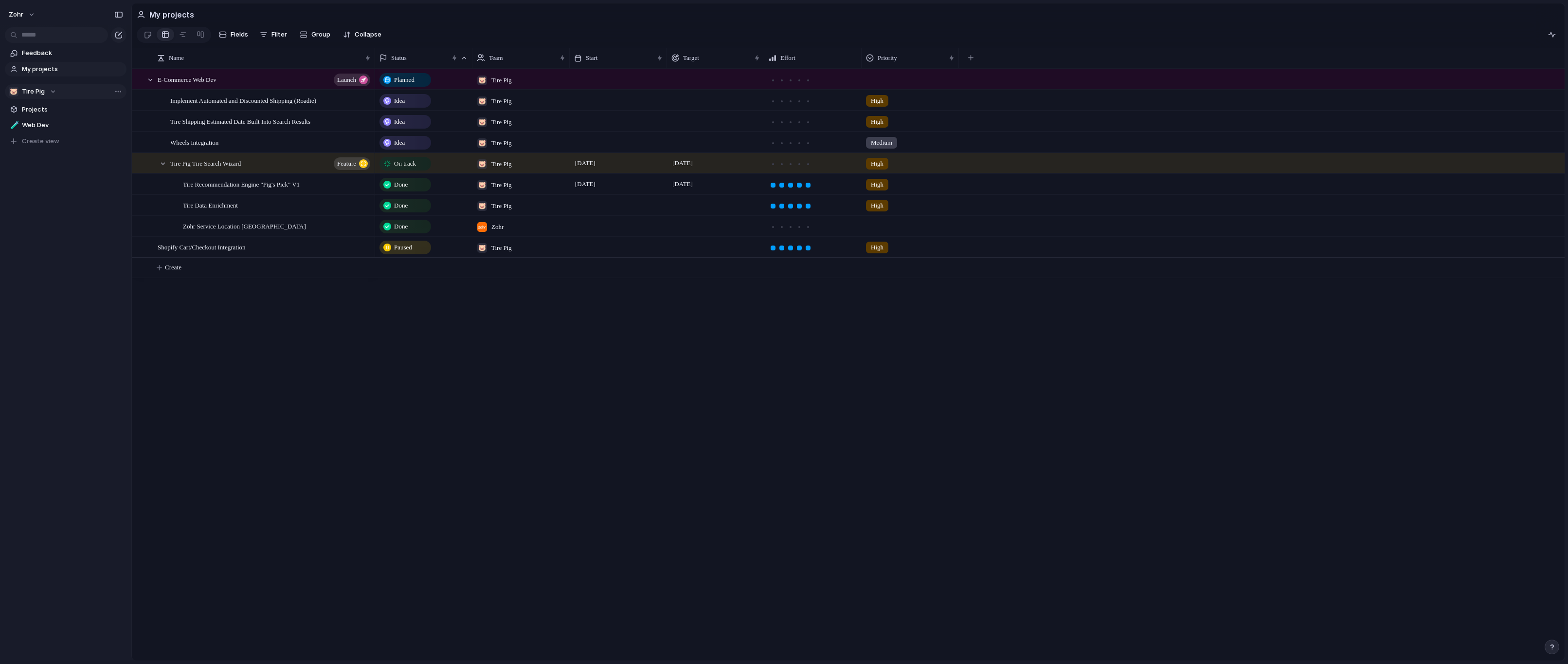
click at [468, 361] on div "Planned 🐷 Tire Pig Idea 🐷 Tire Pig High Idea 🐷 Tire Pig High Idea 🐷 Tire Pig Me…" at bounding box center [970, 365] width 1190 height 592
click at [494, 231] on span "Zohr" at bounding box center [498, 226] width 12 height 9
click at [493, 234] on div "Zohr 🐷 Tire Pig" at bounding box center [784, 332] width 1568 height 664
click at [493, 231] on span "Zohr" at bounding box center [498, 226] width 12 height 9
click at [486, 272] on div at bounding box center [483, 272] width 17 height 17
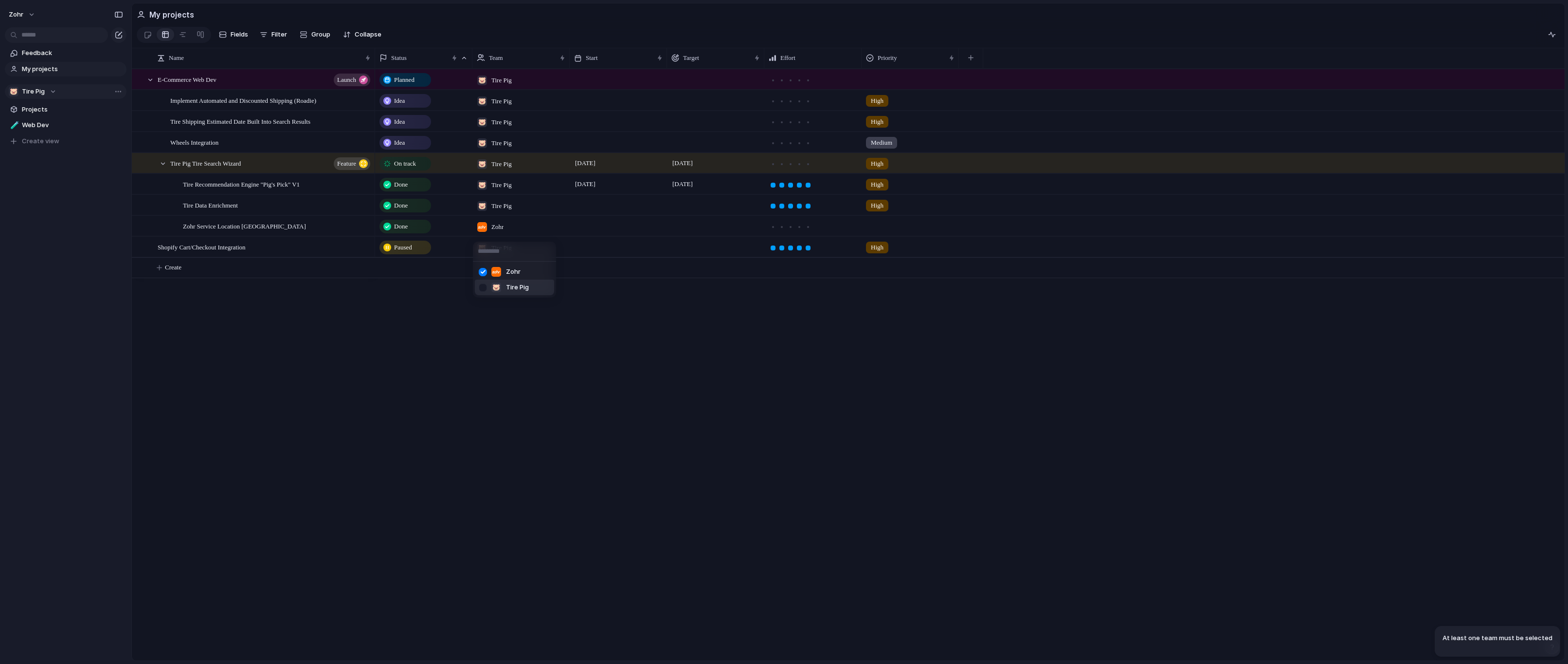
click at [485, 286] on div at bounding box center [483, 287] width 17 height 17
click at [485, 274] on div at bounding box center [483, 272] width 17 height 17
drag, startPoint x: 524, startPoint y: 330, endPoint x: 532, endPoint y: 330, distance: 8.0
click at [524, 330] on div "Zohr 🐷 Tire Pig" at bounding box center [784, 332] width 1568 height 664
click at [791, 230] on div at bounding box center [791, 227] width 5 height 5
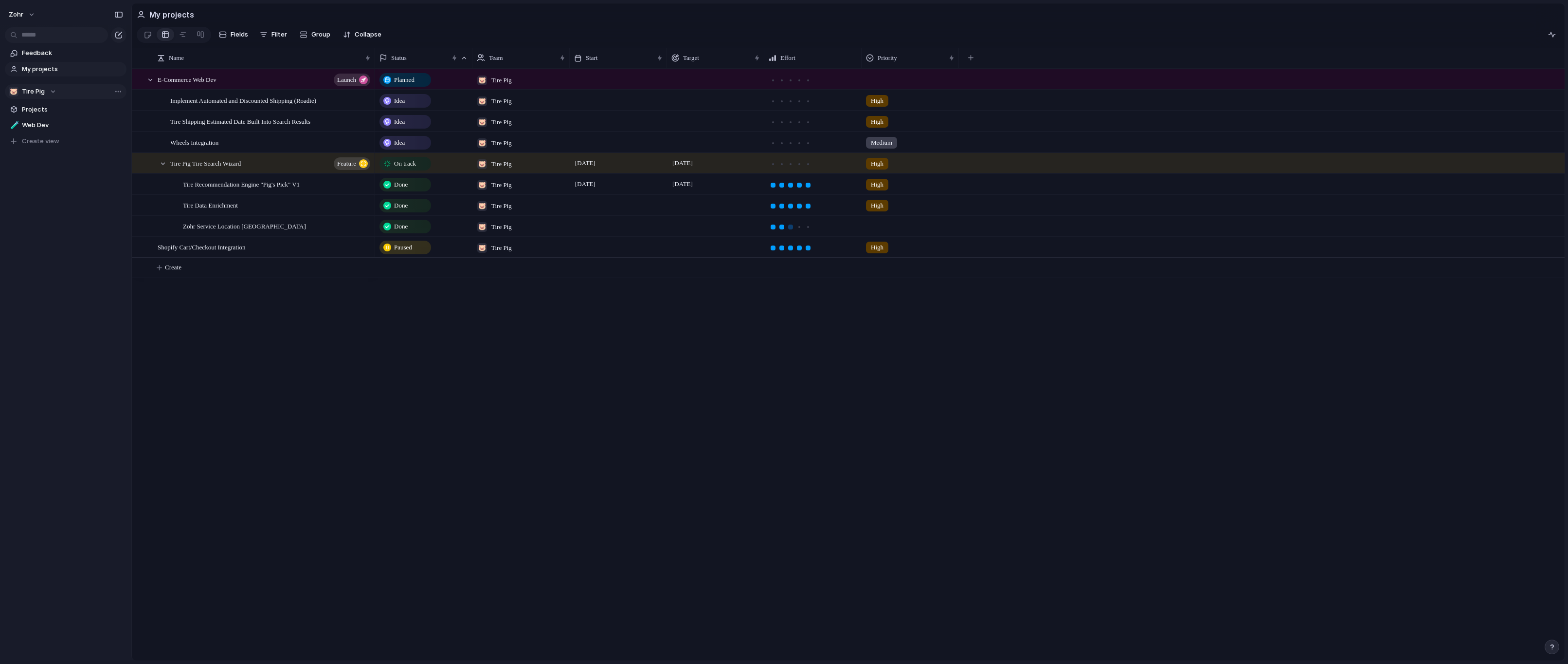
click at [784, 230] on div at bounding box center [782, 227] width 5 height 5
click at [459, 355] on div "Planned 🐷 Tire Pig Idea 🐷 Tire Pig High Idea 🐷 Tire Pig High Idea 🐷 Tire Pig Me…" at bounding box center [970, 365] width 1190 height 592
click at [879, 231] on div at bounding box center [910, 224] width 96 height 16
click at [903, 304] on li "Medium" at bounding box center [903, 304] width 79 height 16
click at [787, 324] on div "Planned 🐷 Tire Pig Idea 🐷 Tire Pig High Idea 🐷 Tire Pig High Idea 🐷 Tire Pig Me…" at bounding box center [970, 365] width 1190 height 592
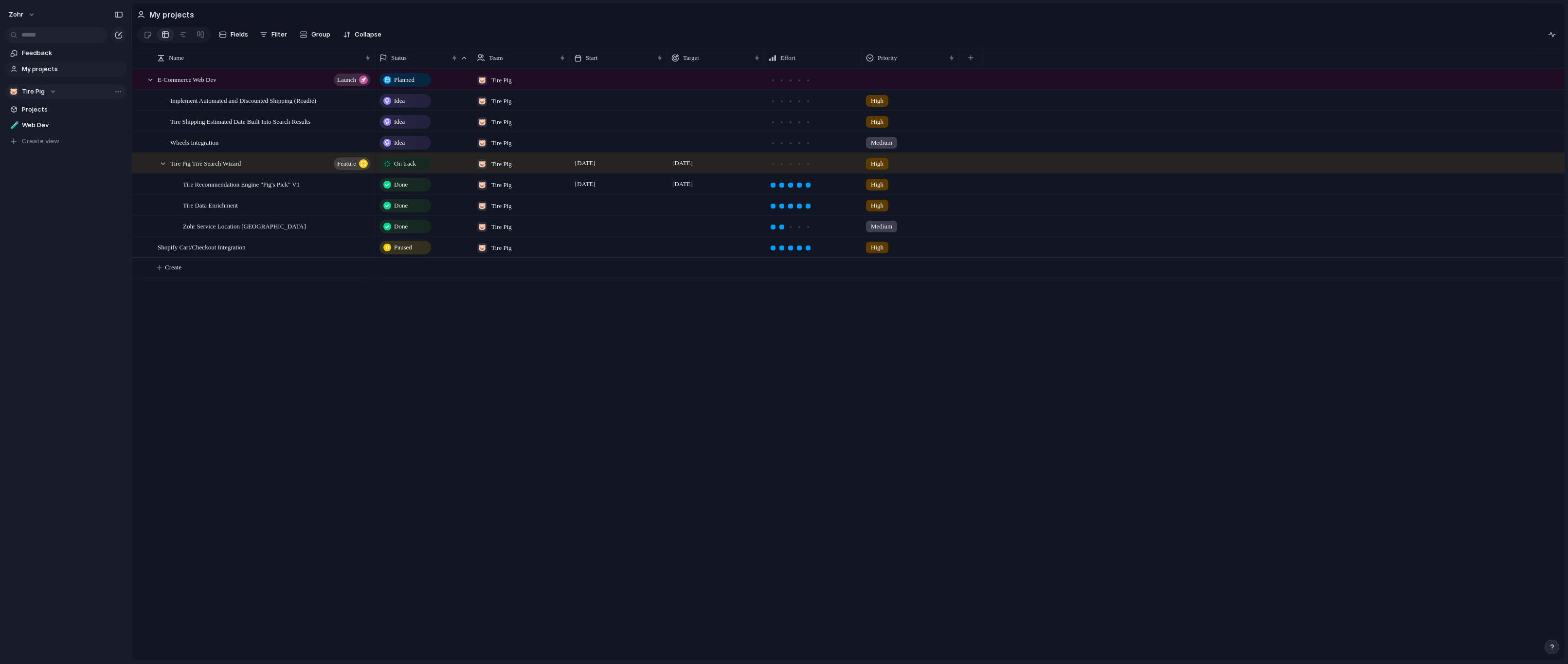
click at [701, 235] on div at bounding box center [715, 225] width 97 height 20
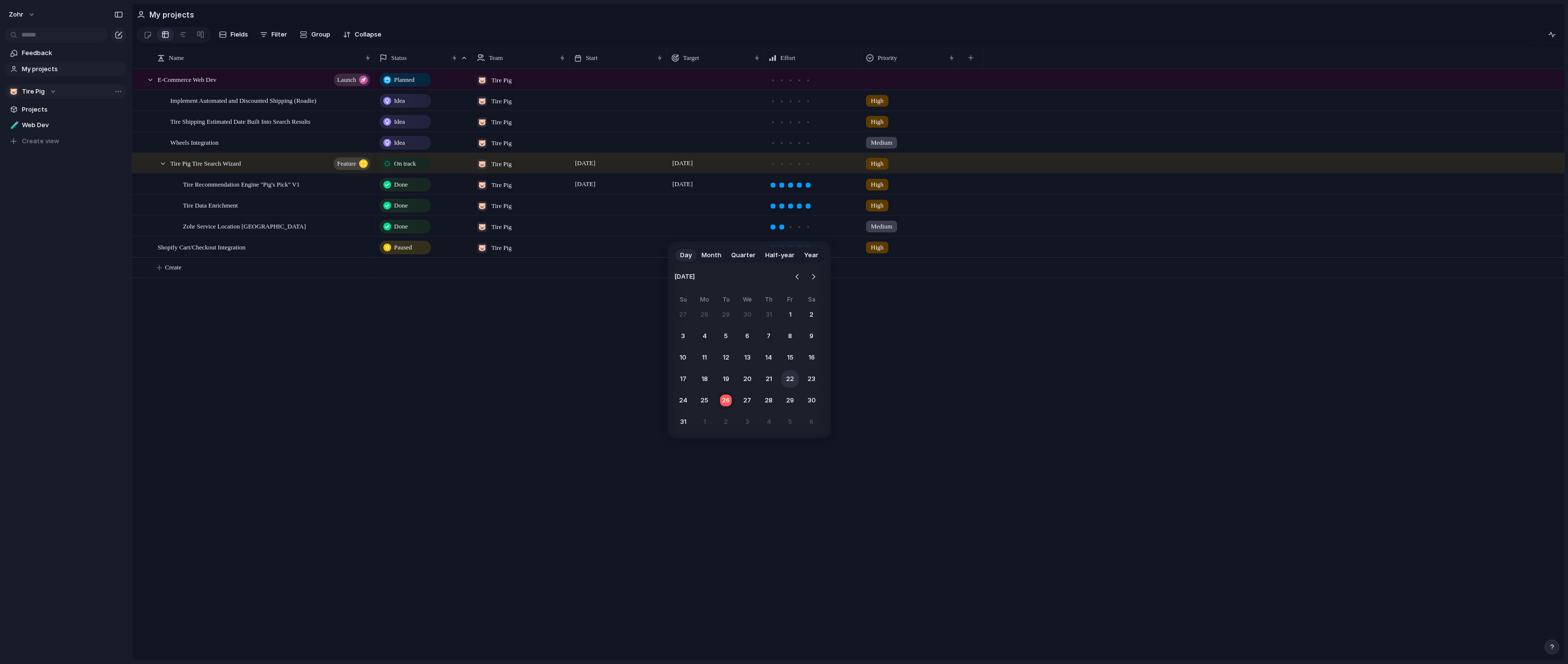
click at [793, 378] on button "22" at bounding box center [790, 378] width 17 height 17
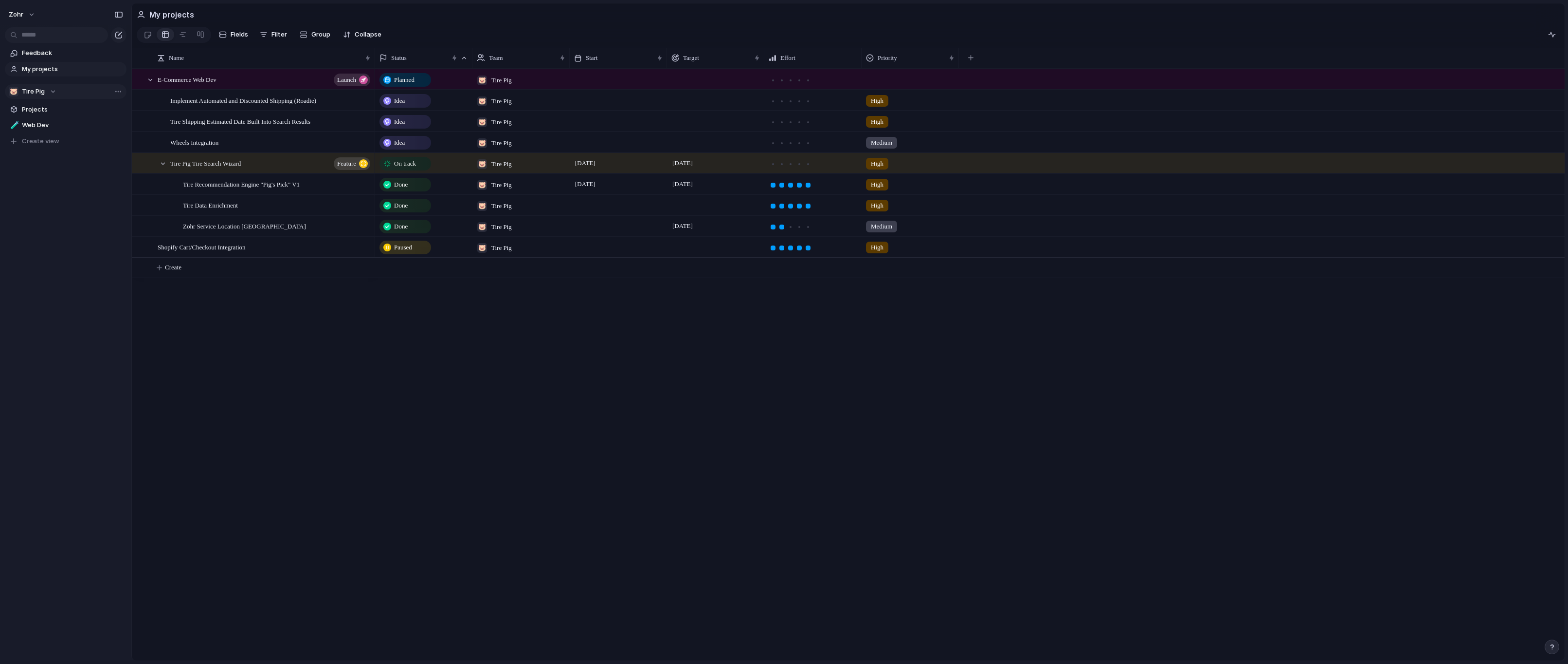
click at [702, 212] on div at bounding box center [715, 204] width 97 height 20
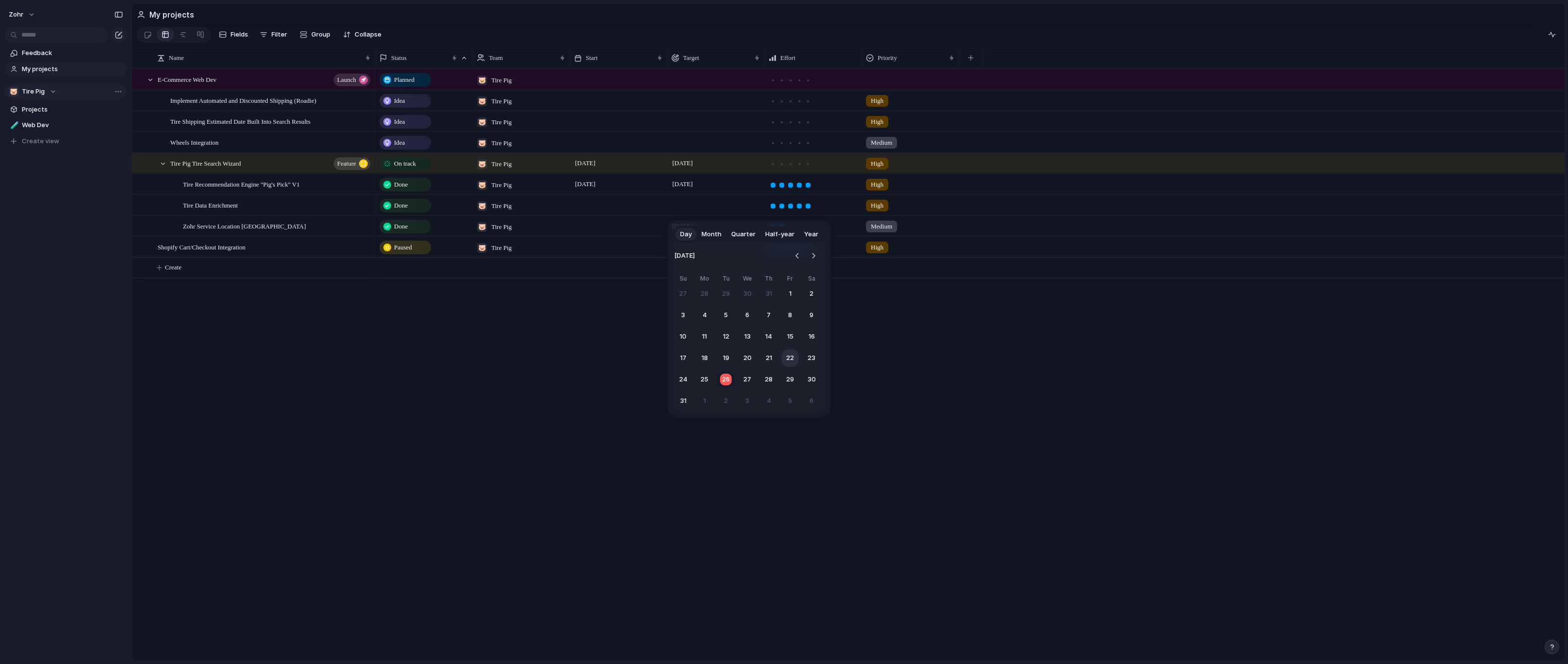
click at [794, 359] on button "22" at bounding box center [790, 358] width 17 height 17
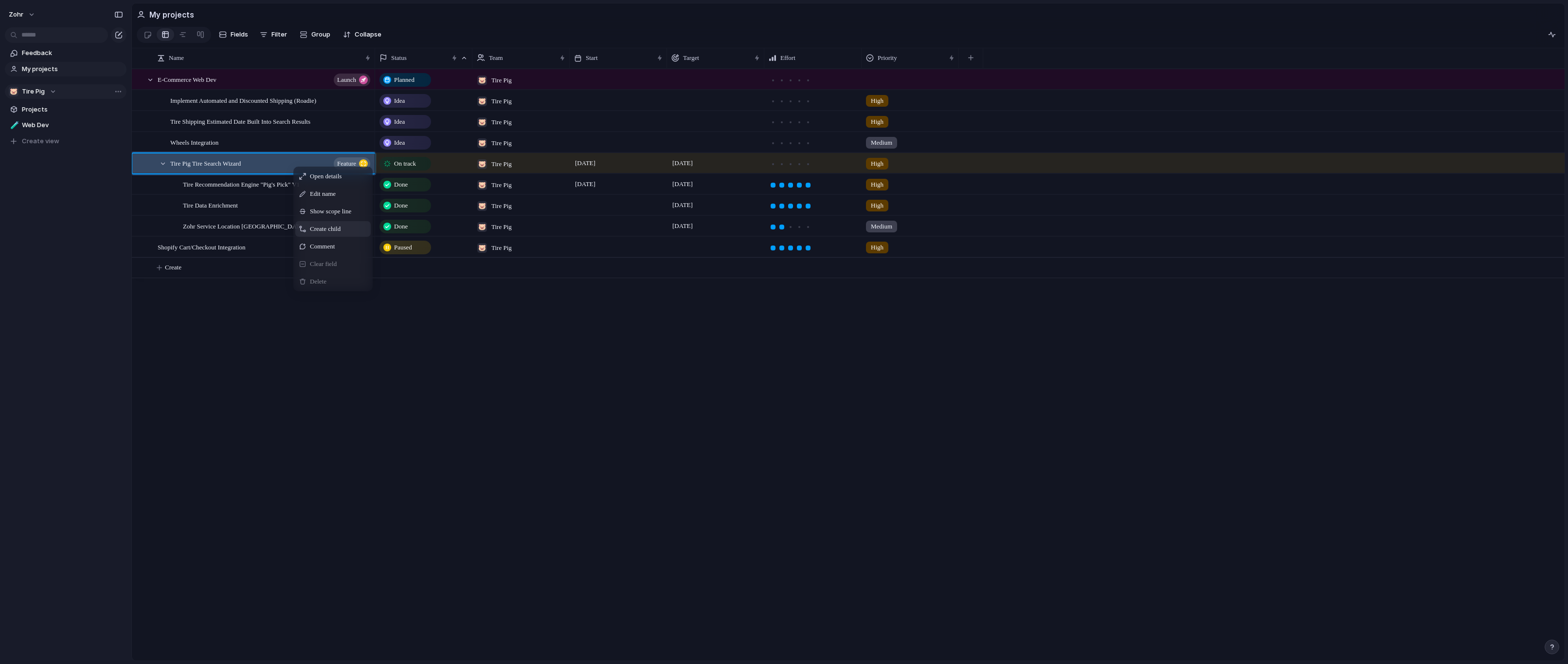
click at [354, 233] on div "Create child" at bounding box center [334, 229] width 76 height 15
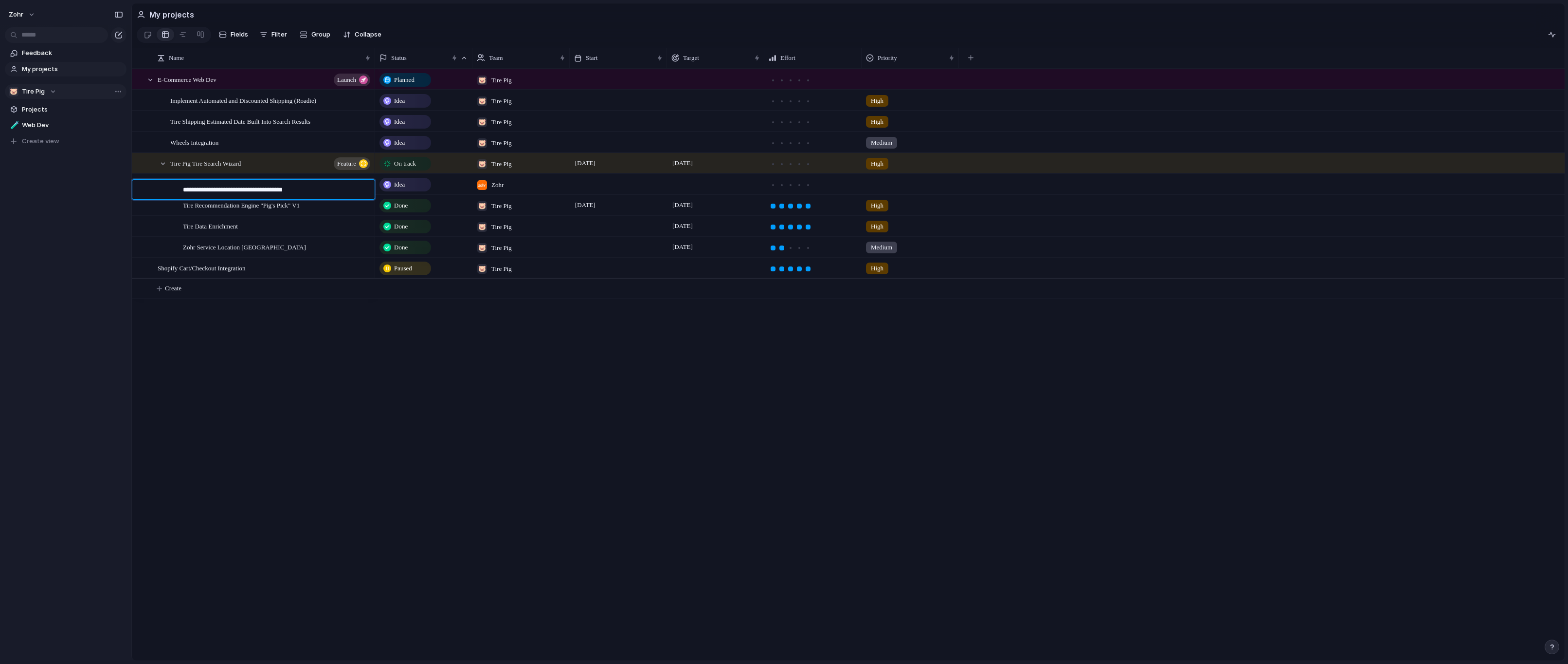
type textarea "**********"
click at [407, 190] on div "Idea" at bounding box center [406, 185] width 50 height 12
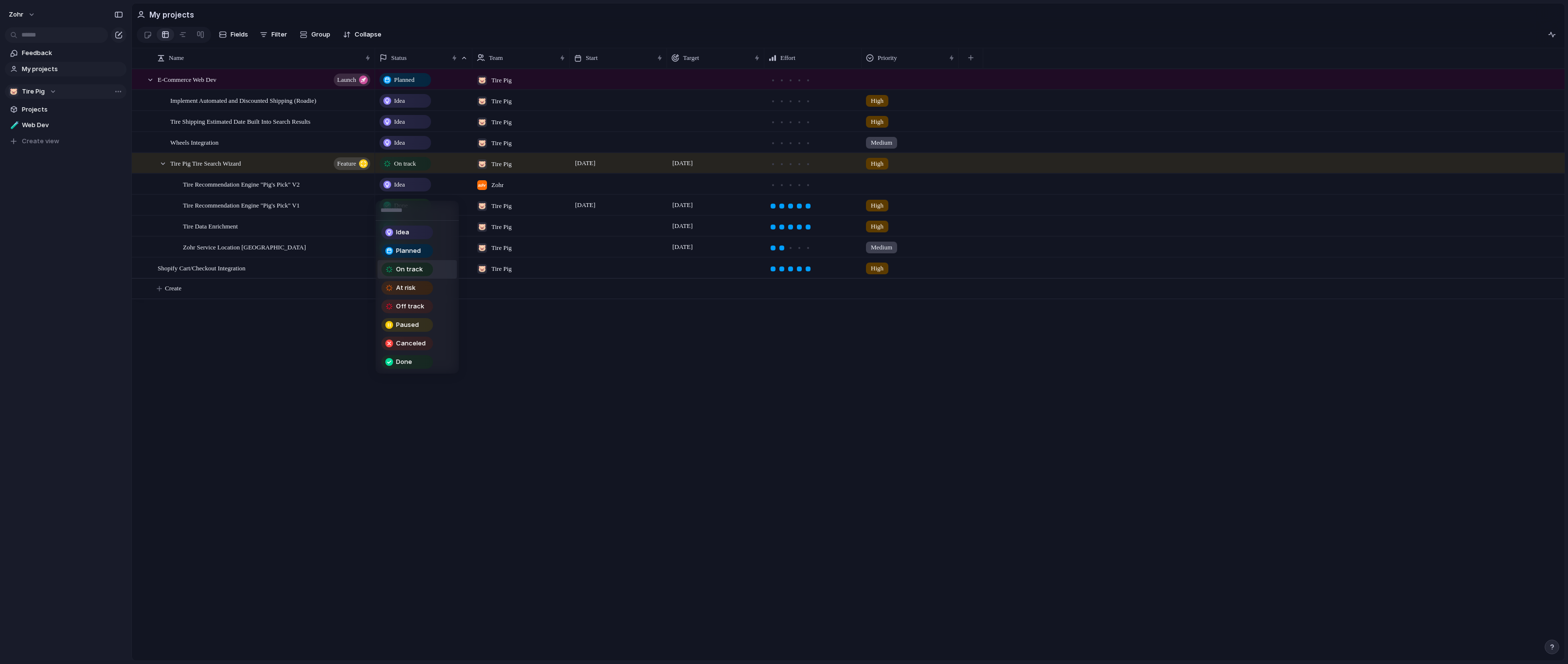
click at [425, 267] on div "On track" at bounding box center [407, 269] width 50 height 12
click at [503, 190] on div "Zohr" at bounding box center [490, 182] width 34 height 16
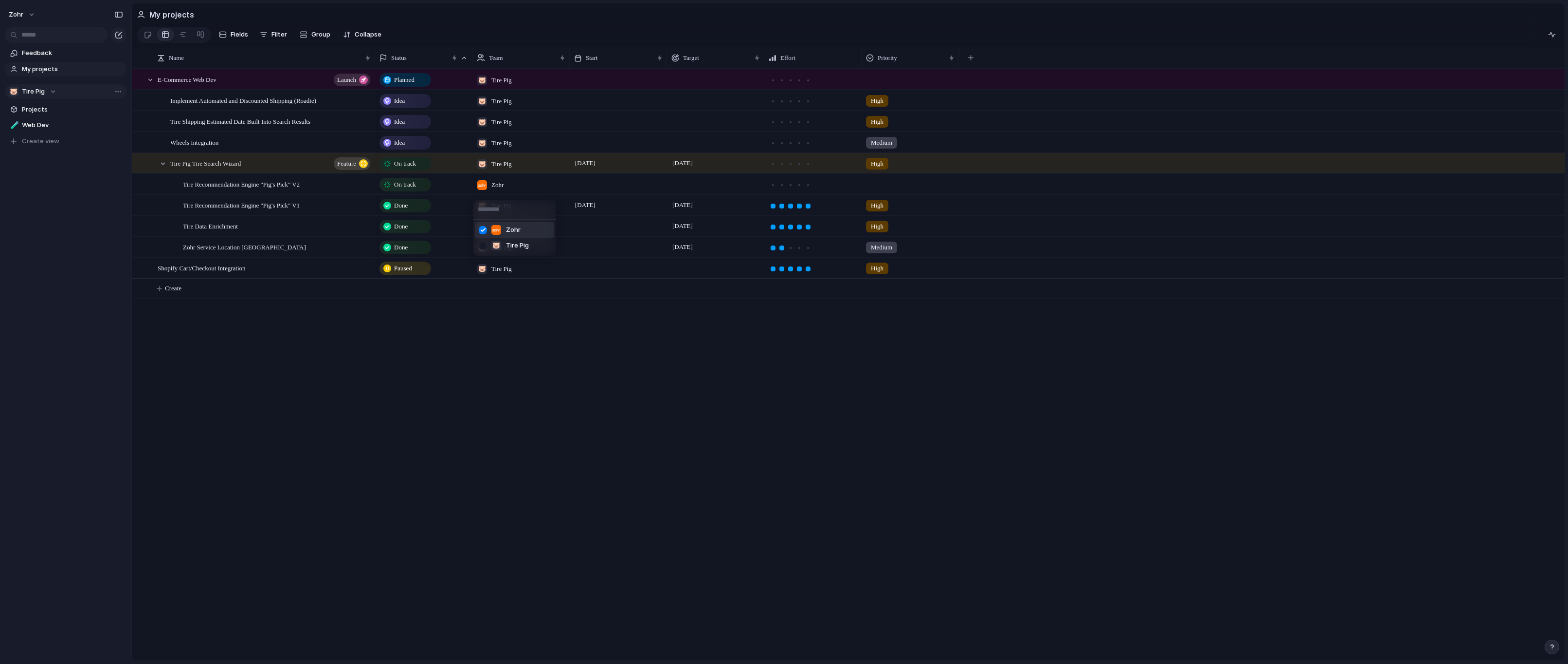
click at [485, 231] on div at bounding box center [483, 231] width 17 height 17
click at [483, 246] on div at bounding box center [483, 246] width 17 height 17
click at [484, 229] on div at bounding box center [483, 231] width 17 height 17
click at [518, 311] on div "Zohr 🐷 Tire Pig" at bounding box center [784, 332] width 1568 height 664
click at [601, 190] on div at bounding box center [618, 183] width 97 height 20
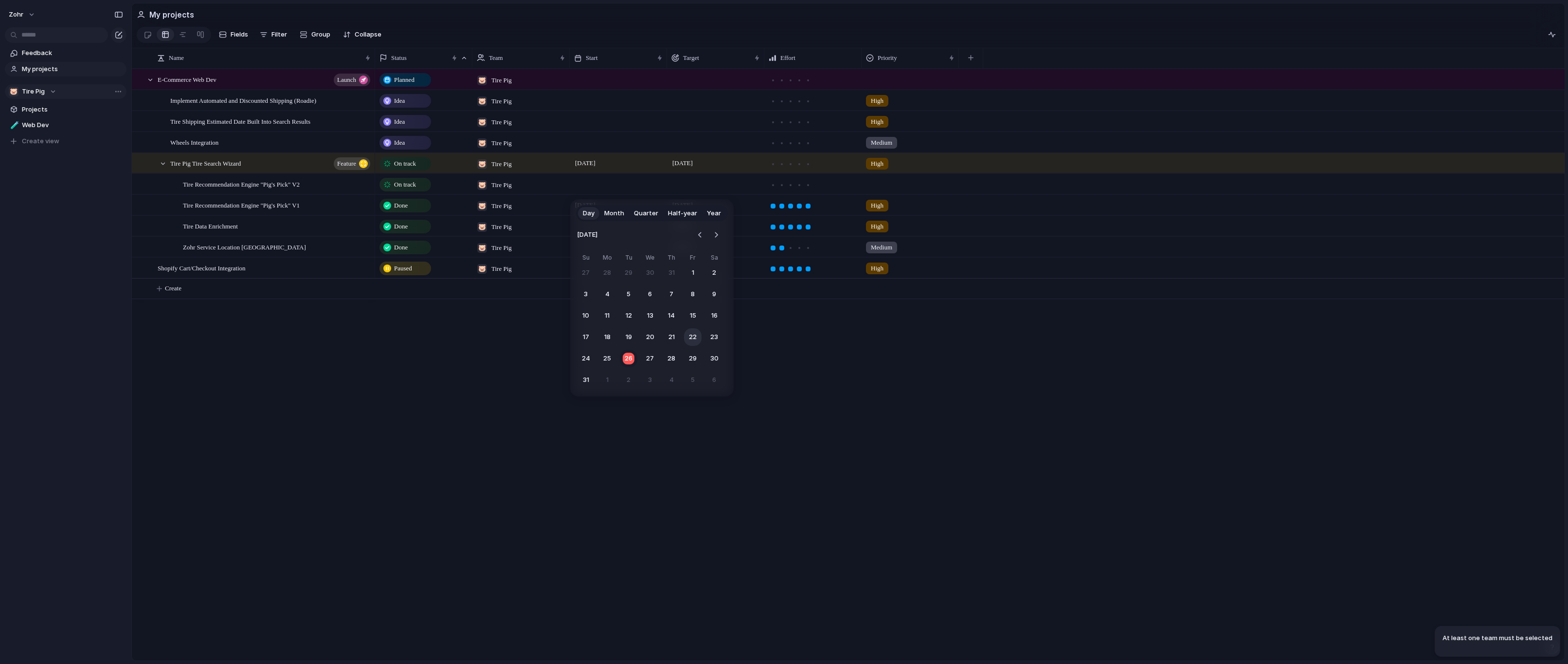
click at [695, 338] on button "22" at bounding box center [693, 337] width 17 height 17
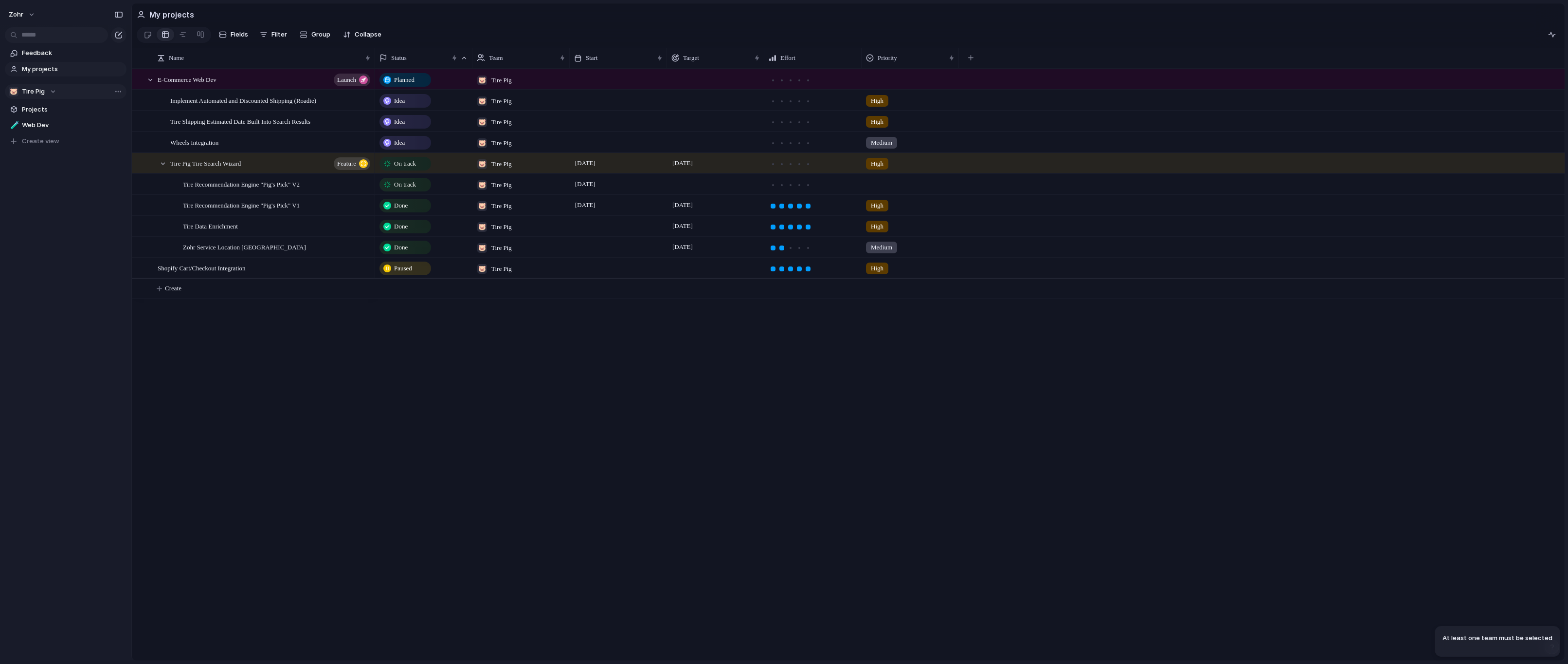
click at [683, 191] on div at bounding box center [715, 183] width 97 height 20
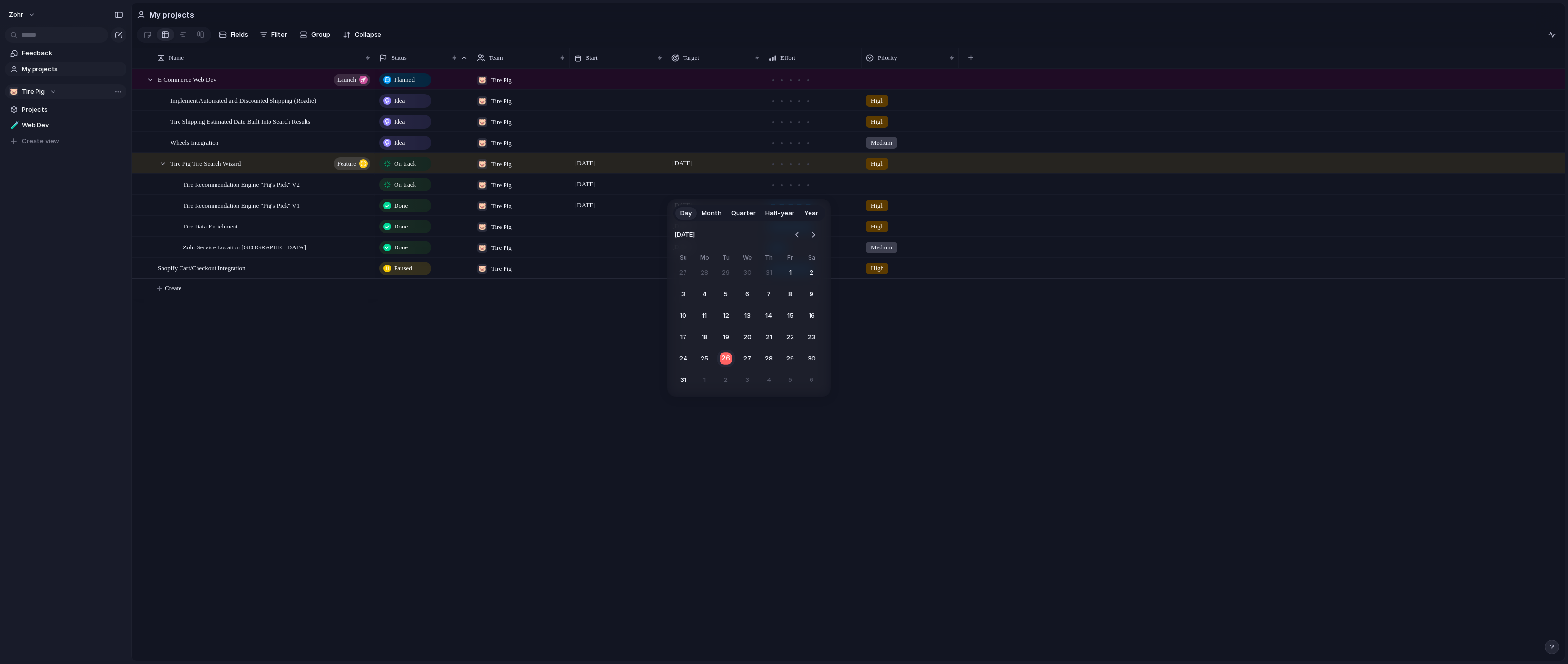
click at [730, 360] on button "26" at bounding box center [726, 359] width 19 height 19
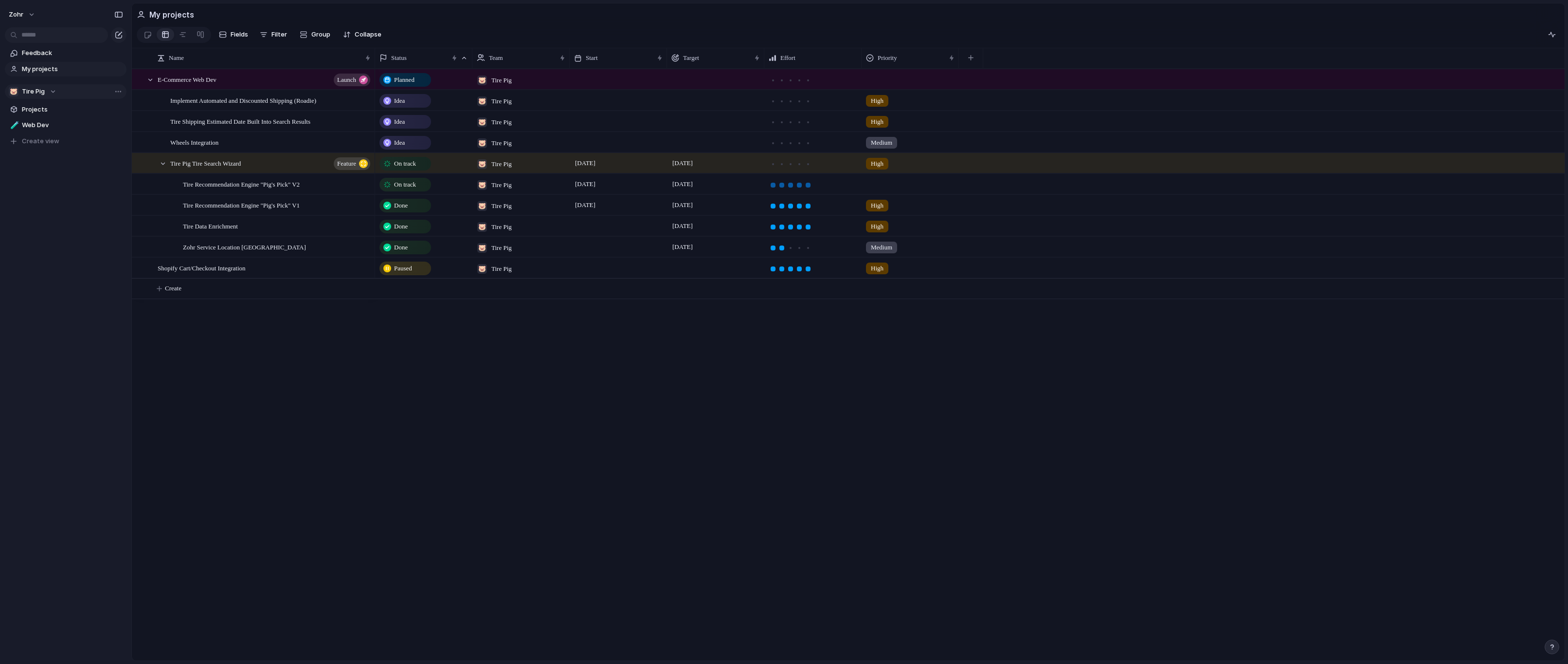
click at [808, 188] on div at bounding box center [808, 185] width 5 height 5
click at [365, 189] on div at bounding box center [362, 184] width 16 height 13
click at [325, 191] on div "Tire Recommendation Engine "Pig's Pick" V2" at bounding box center [278, 184] width 189 height 20
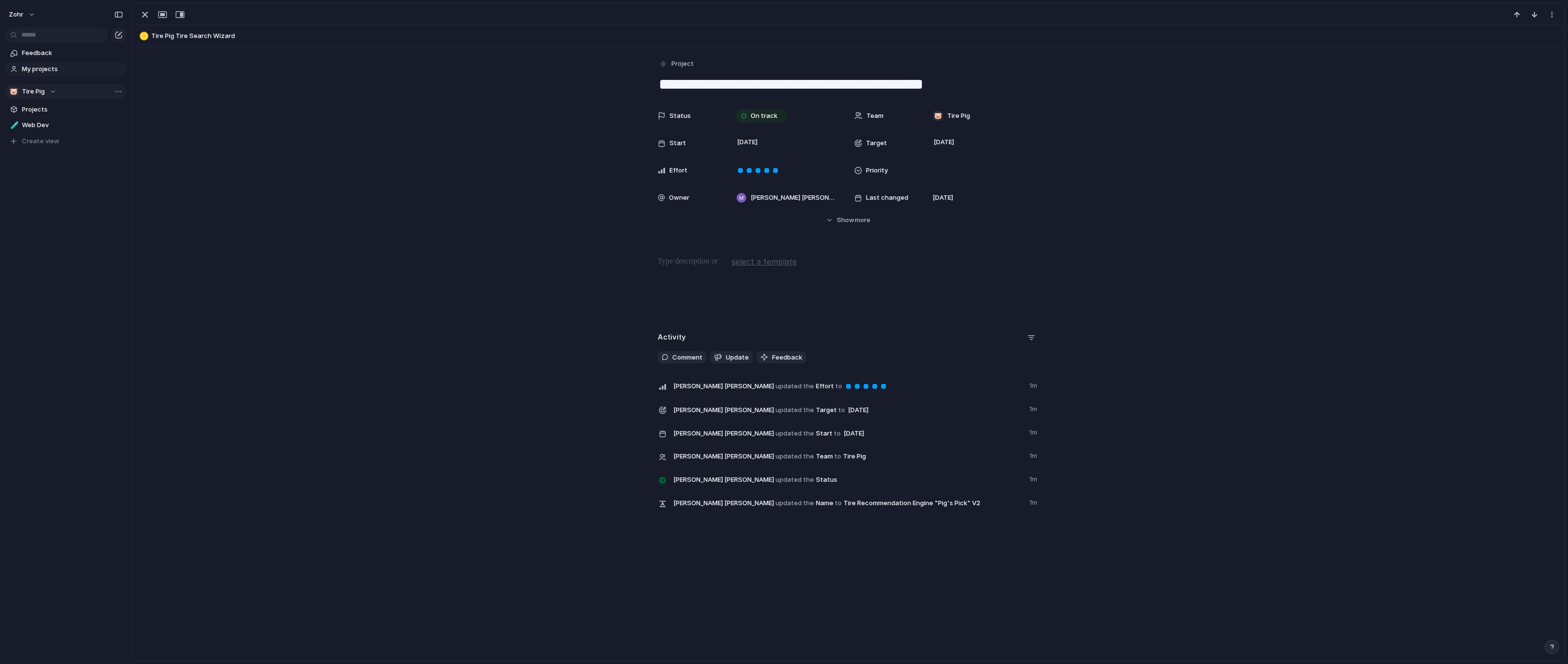
click at [773, 274] on div at bounding box center [848, 286] width 1409 height 62
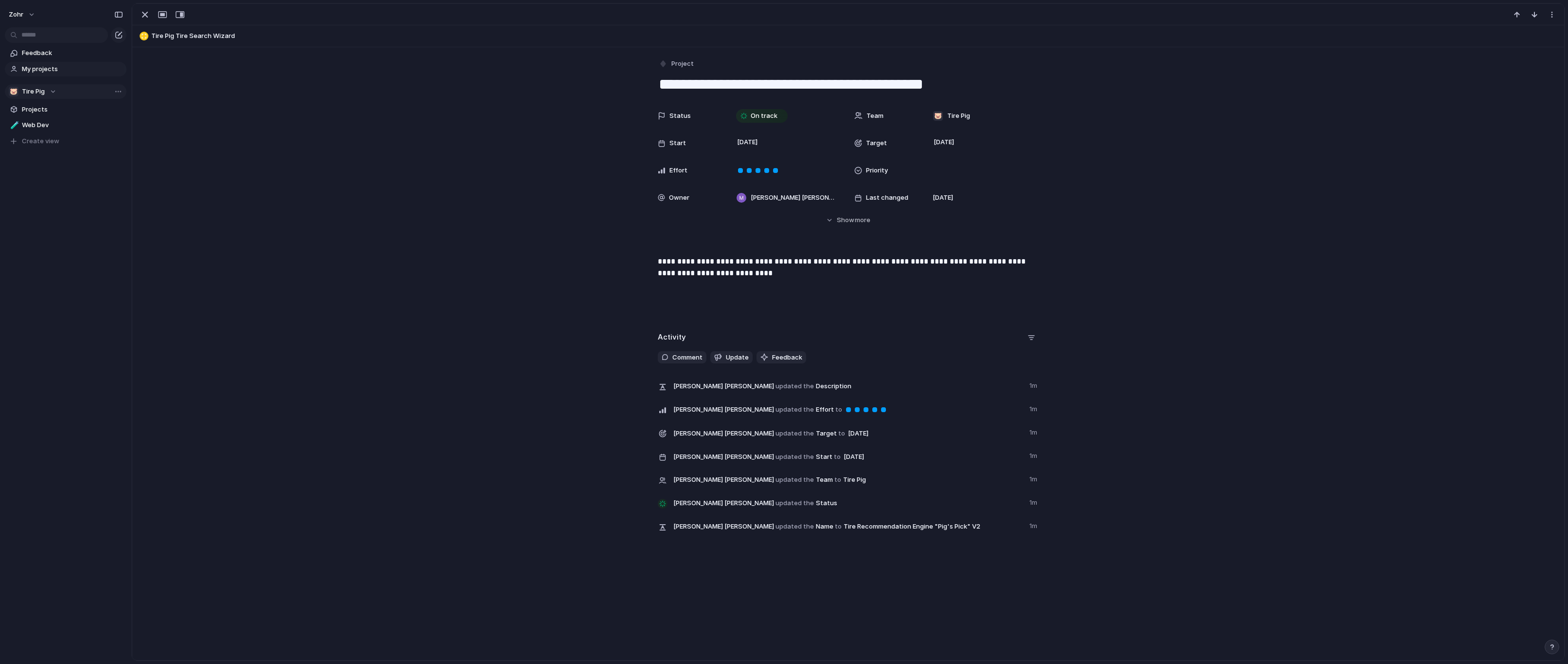
click at [1140, 304] on div "**********" at bounding box center [848, 286] width 1409 height 62
click at [146, 18] on div "button" at bounding box center [145, 15] width 12 height 12
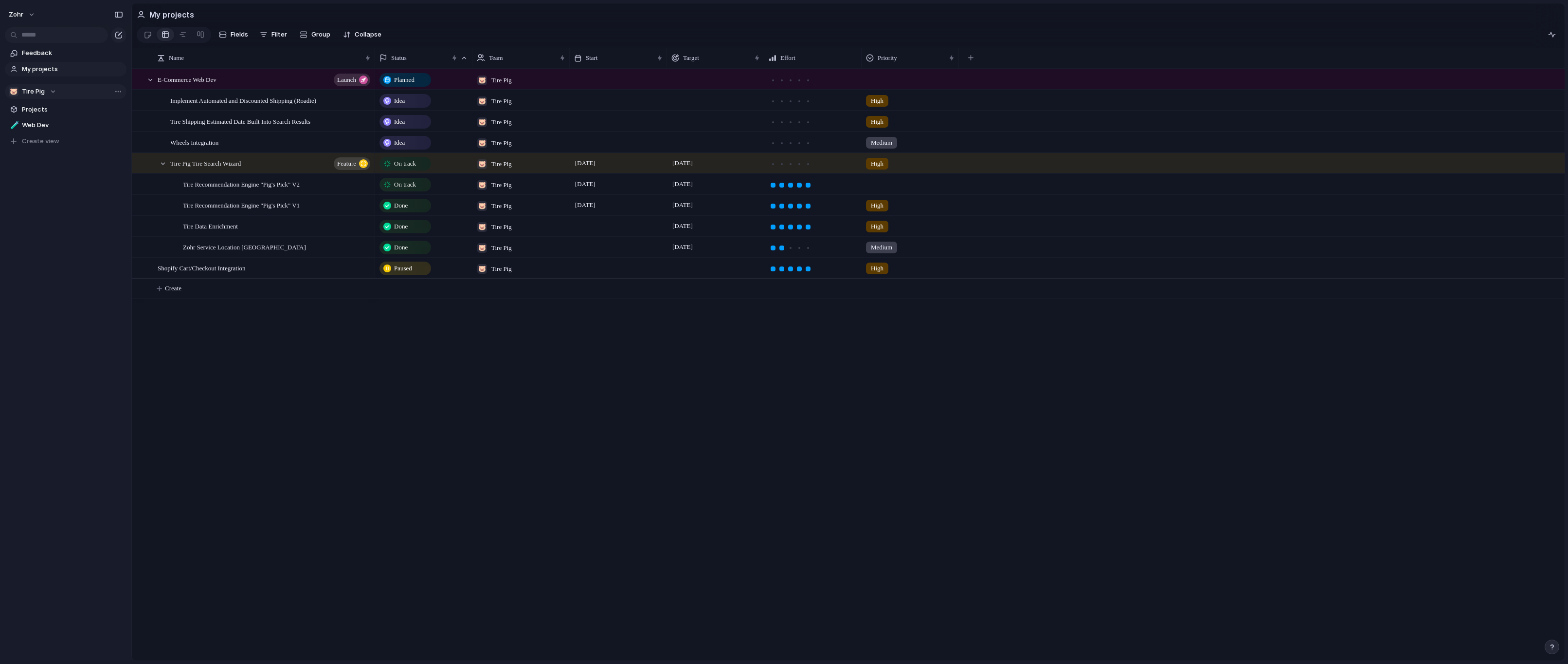
click at [531, 383] on div "Planned 🐷 Tire Pig Idea 🐷 Tire Pig High Idea 🐷 Tire Pig High Idea 🐷 Tire Pig Me…" at bounding box center [970, 365] width 1190 height 592
click at [407, 63] on span "Status" at bounding box center [399, 58] width 15 height 9
click at [420, 85] on li "Modify" at bounding box center [414, 84] width 71 height 15
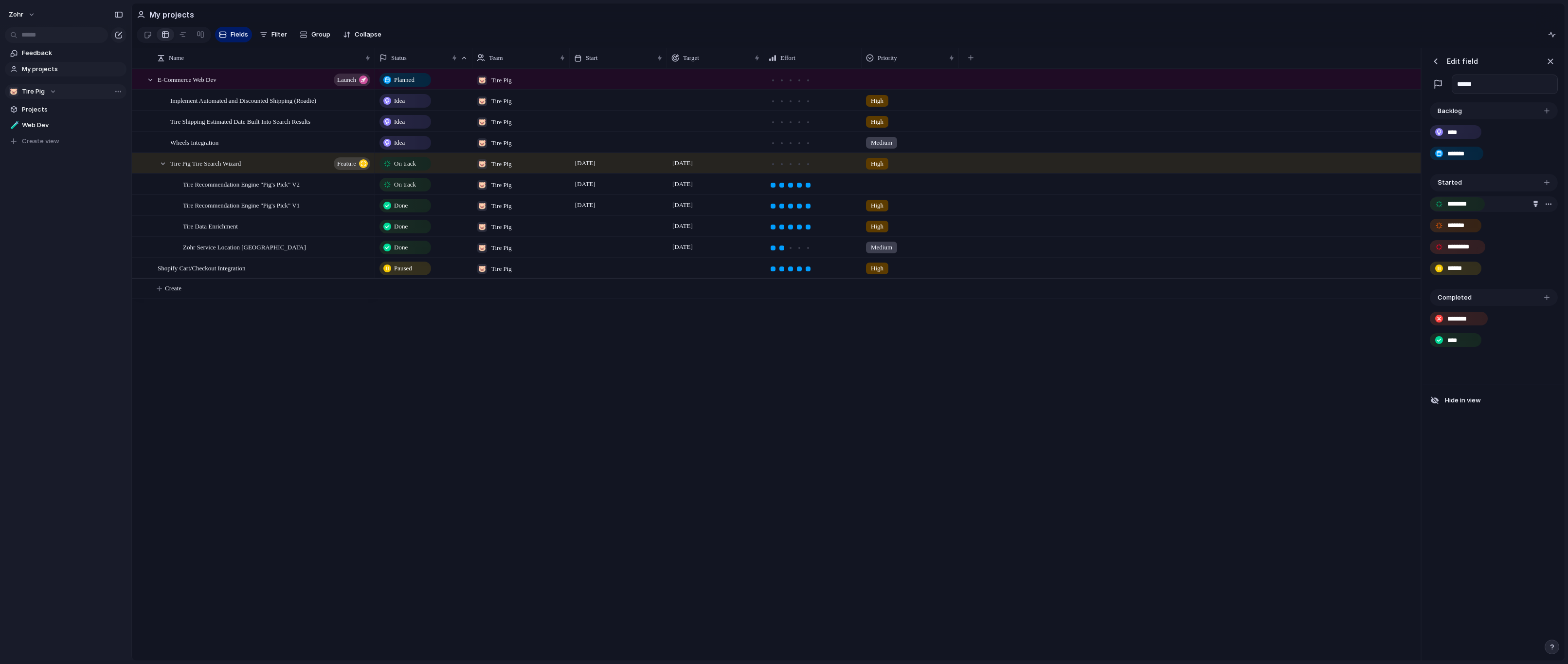
click at [1140, 207] on div "button" at bounding box center [1535, 203] width 6 height 6
click at [1140, 228] on button "button" at bounding box center [1493, 230] width 13 height 13
click at [1140, 231] on button "button" at bounding box center [1510, 230] width 13 height 13
click at [1140, 231] on button "button" at bounding box center [1493, 230] width 13 height 13
click at [1140, 465] on div at bounding box center [784, 332] width 1568 height 664
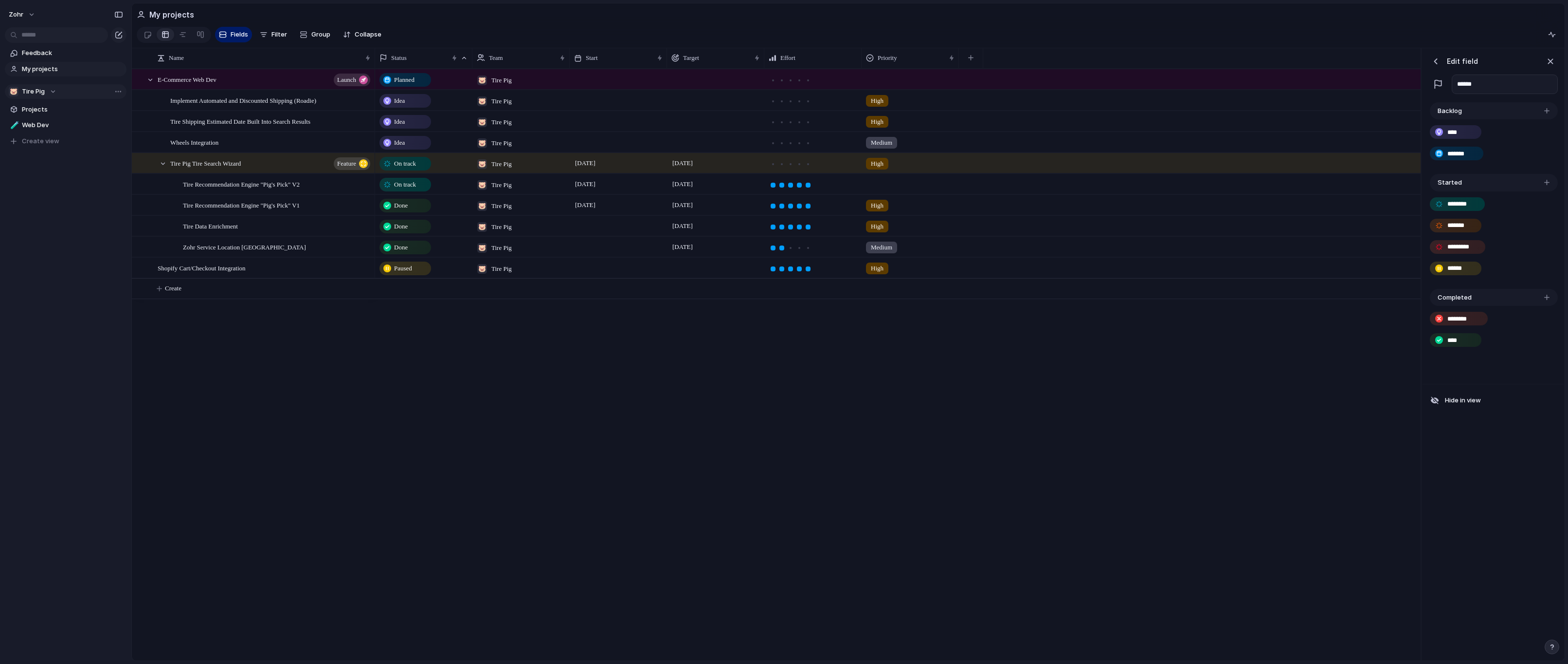
click at [1124, 403] on div "Planned 🐷 Tire Pig Idea 🐷 Tire Pig High Idea 🐷 Tire Pig High Idea 🐷 Tire Pig Me…" at bounding box center [897, 365] width 1045 height 592
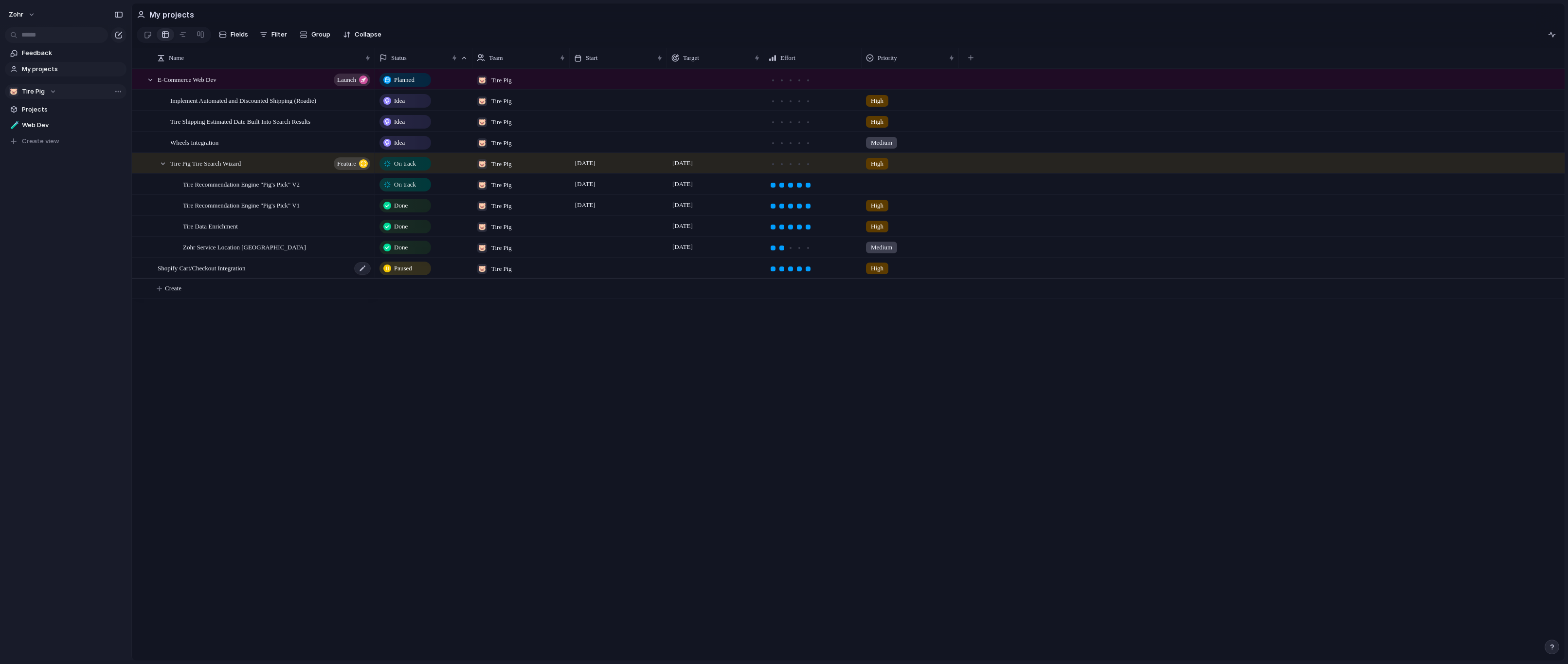
click at [330, 271] on div "Shopify Cart/Checkout Integration" at bounding box center [264, 267] width 214 height 20
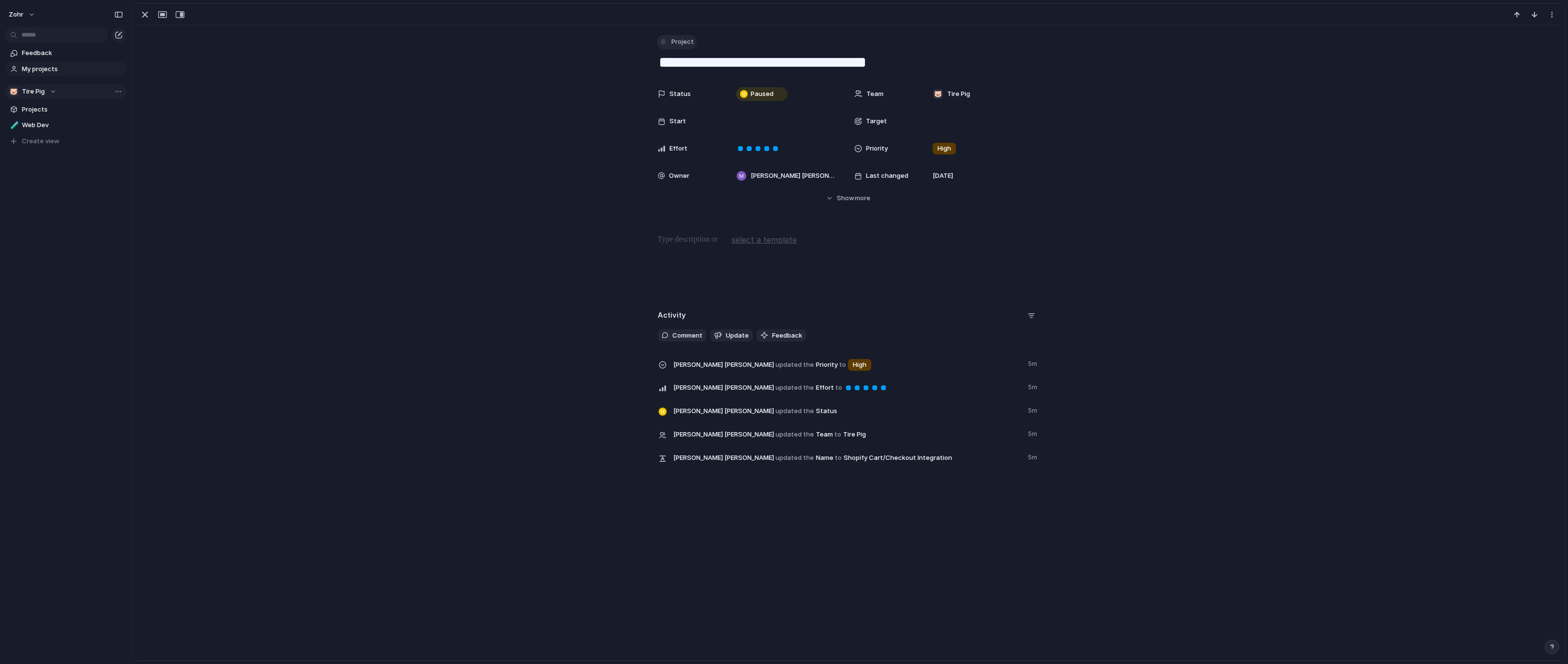
click at [681, 40] on span "Project" at bounding box center [683, 41] width 22 height 9
click at [687, 112] on span "Feature" at bounding box center [684, 114] width 24 height 9
click at [493, 101] on div "Status Paused Team 🐷 Tire Pig Start Target Effort Priority High Owner [PERSON_N…" at bounding box center [848, 144] width 1409 height 119
click at [142, 12] on div "button" at bounding box center [145, 15] width 12 height 12
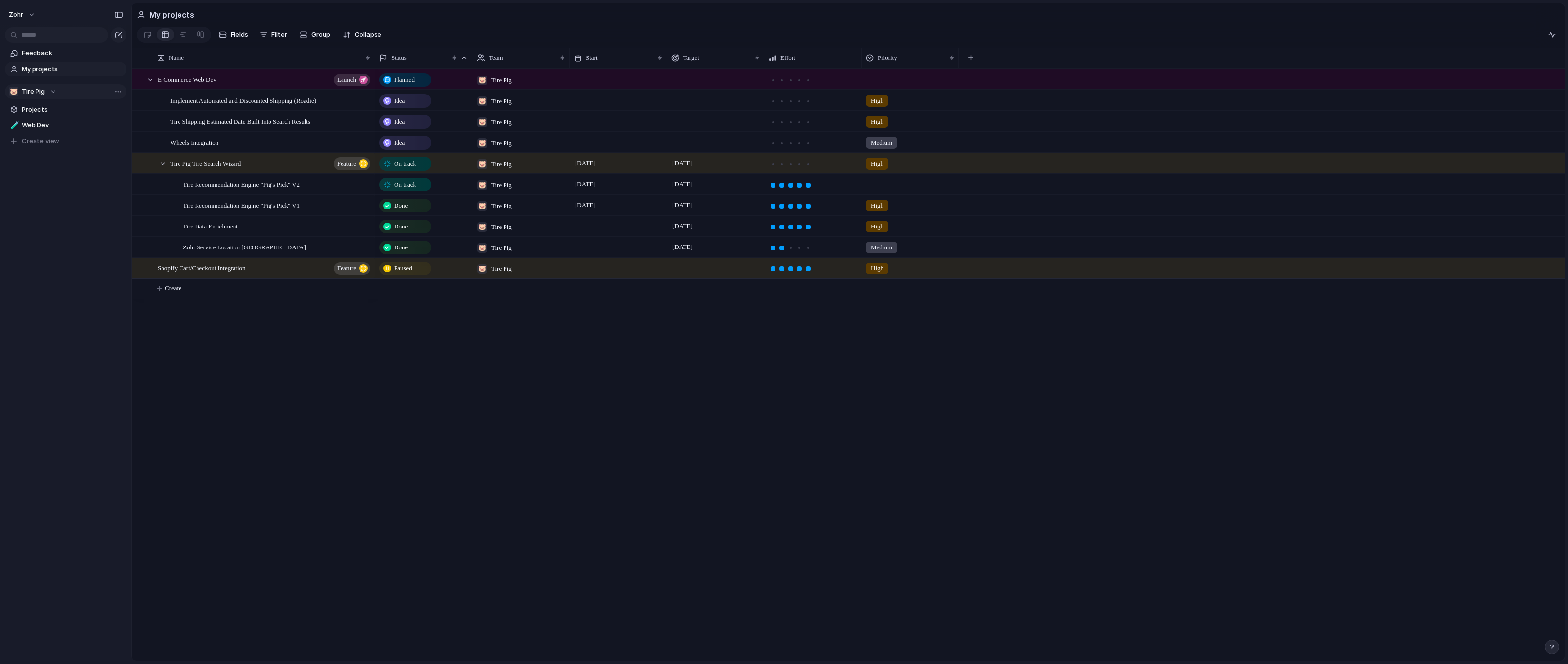
click at [560, 382] on div "Planned 🐷 Tire Pig Idea 🐷 Tire Pig High Idea 🐷 Tire Pig High Idea 🐷 Tire Pig Me…" at bounding box center [970, 365] width 1190 height 592
click at [451, 189] on div "On track" at bounding box center [424, 183] width 96 height 17
click at [539, 341] on div "Idea Planned On track At risk Off track Paused Canceled Done" at bounding box center [784, 332] width 1568 height 664
click at [890, 188] on div at bounding box center [910, 182] width 96 height 16
click at [893, 244] on li "High" at bounding box center [903, 246] width 79 height 16
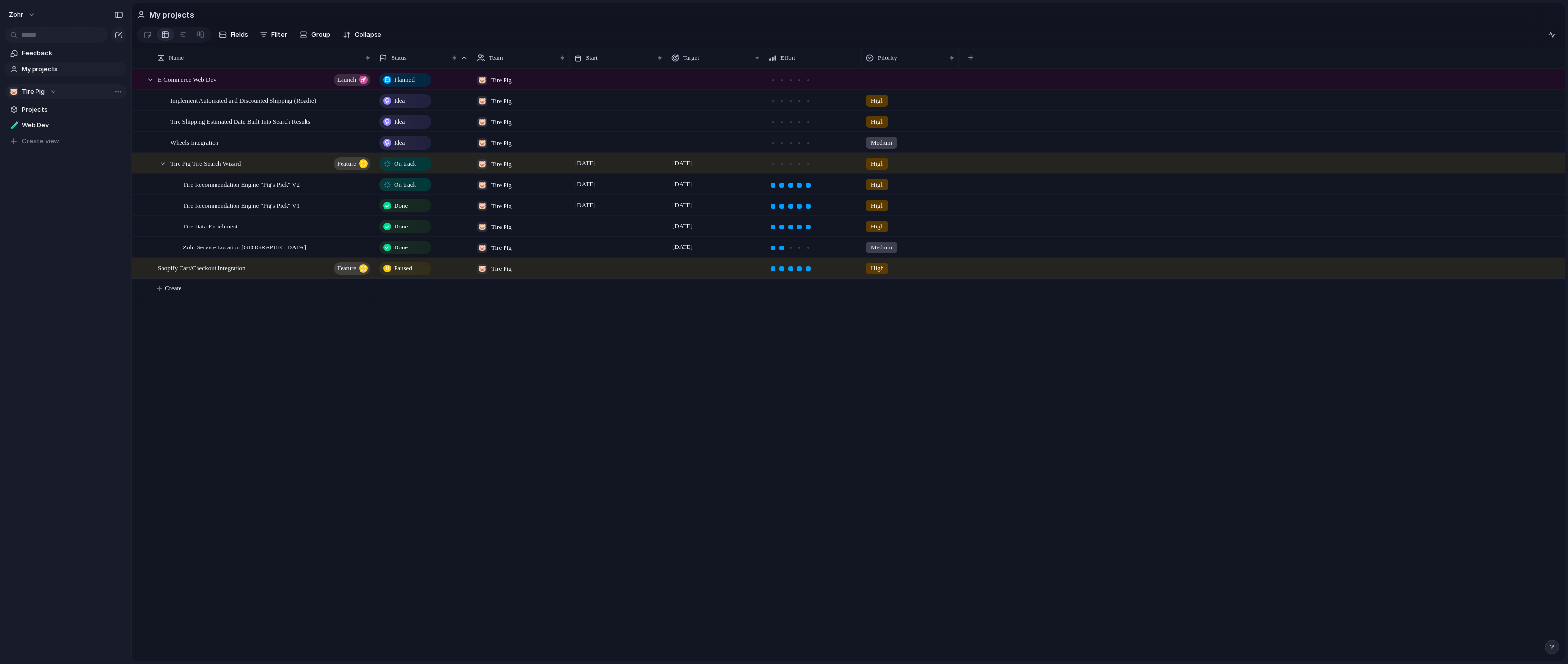
click at [892, 360] on div "Planned 🐷 Tire Pig Idea 🐷 Tire Pig High Idea 🐷 Tire Pig High Idea 🐷 Tire Pig Me…" at bounding box center [970, 365] width 1190 height 592
click at [187, 35] on link at bounding box center [183, 34] width 17 height 15
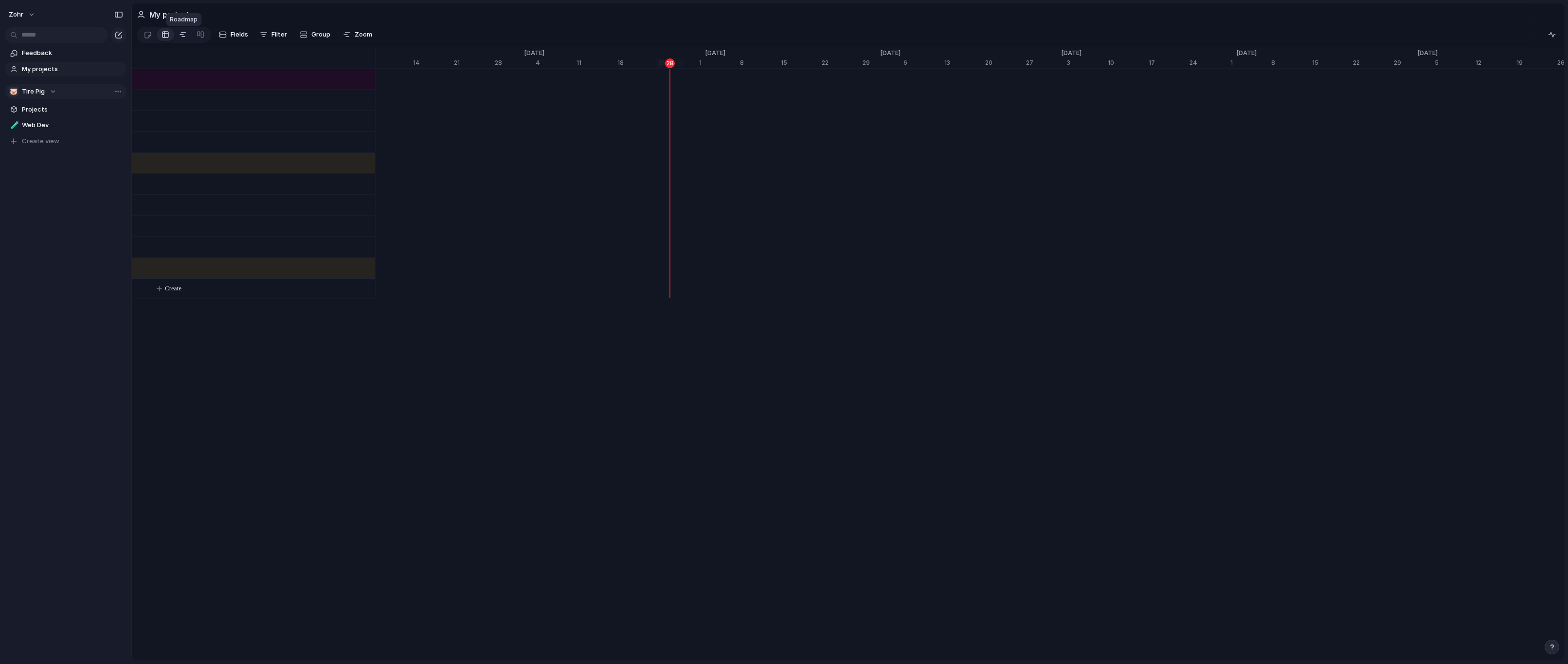
scroll to position [0, 6257]
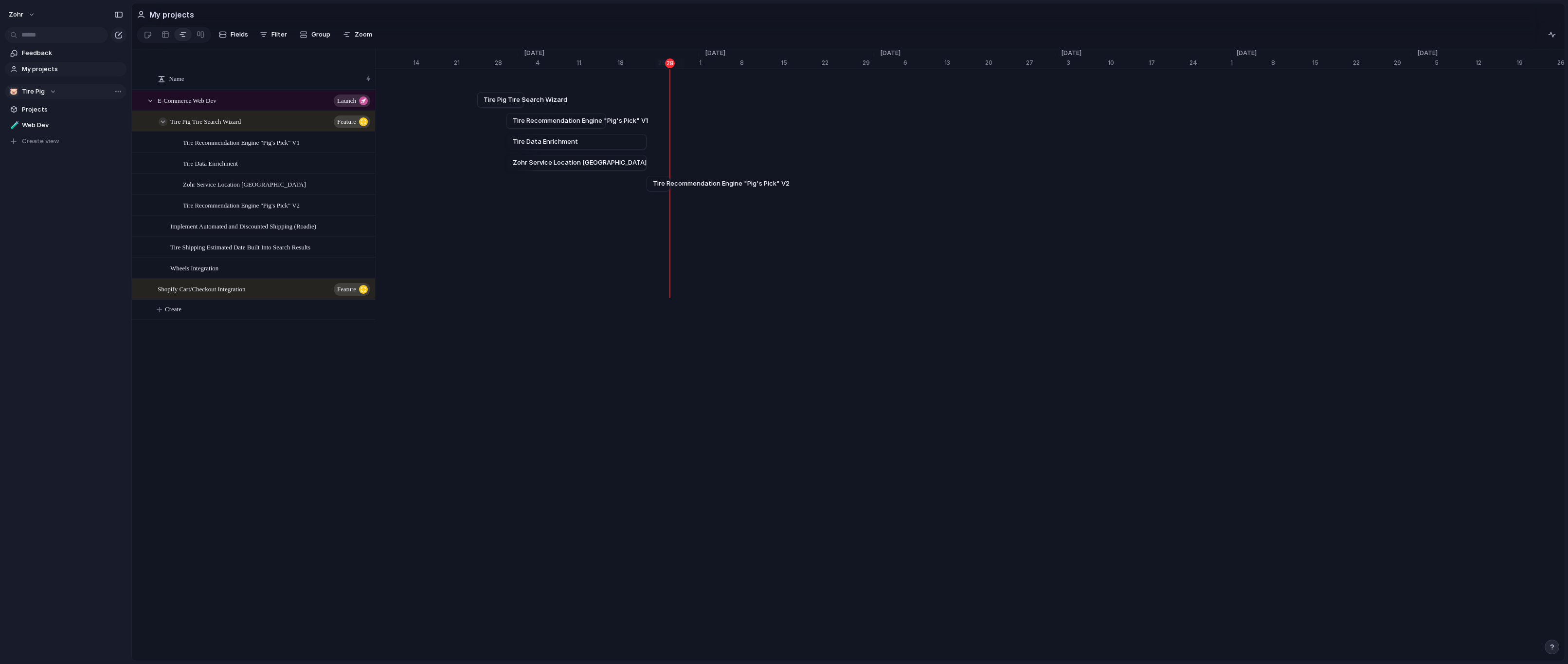
click at [165, 126] on div at bounding box center [163, 121] width 9 height 9
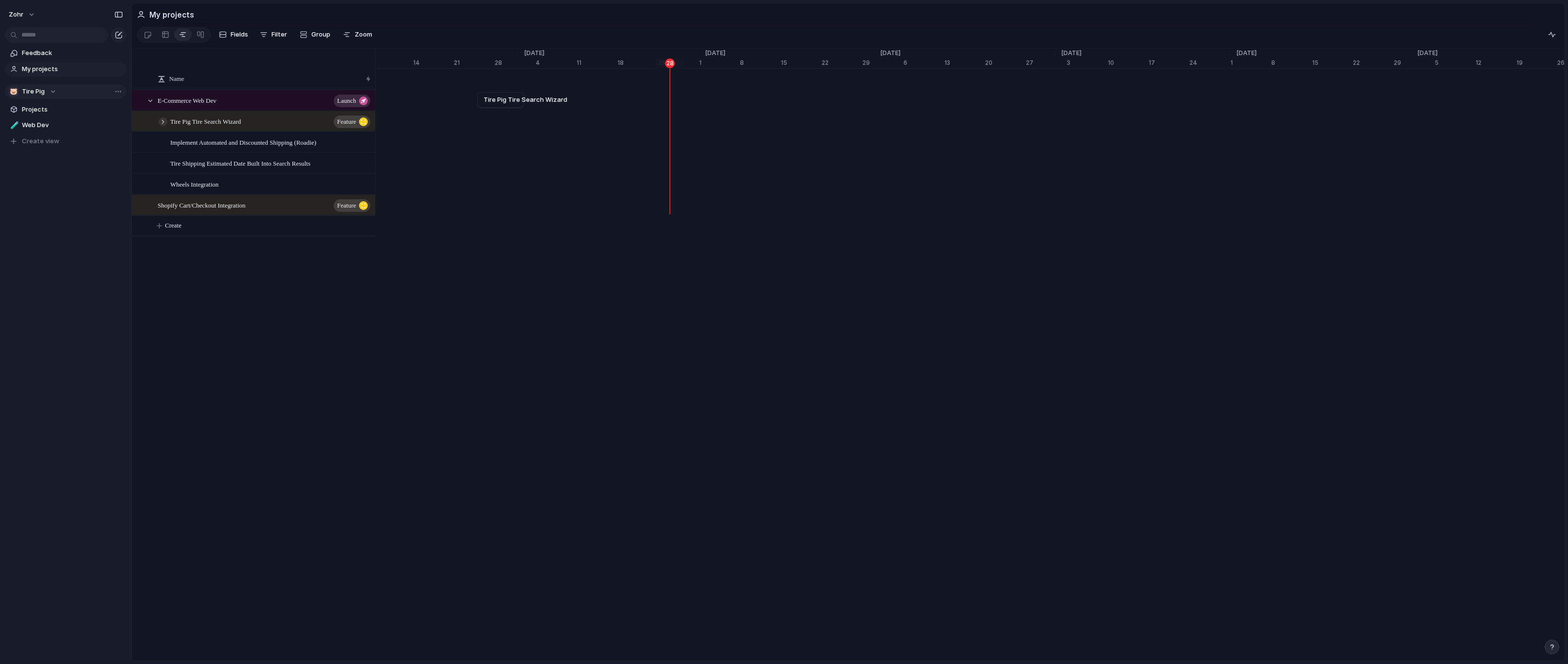
click at [164, 126] on div at bounding box center [163, 121] width 9 height 9
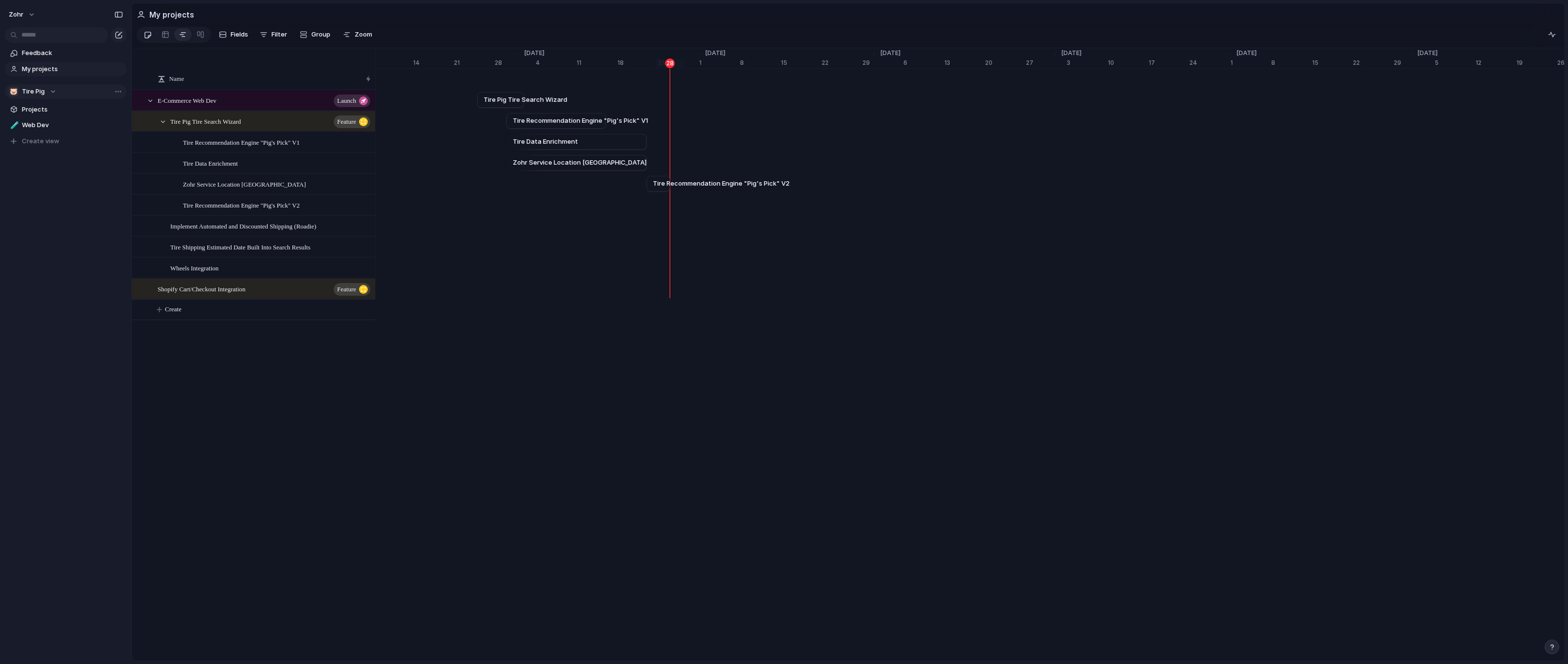
click at [148, 38] on div at bounding box center [148, 34] width 9 height 16
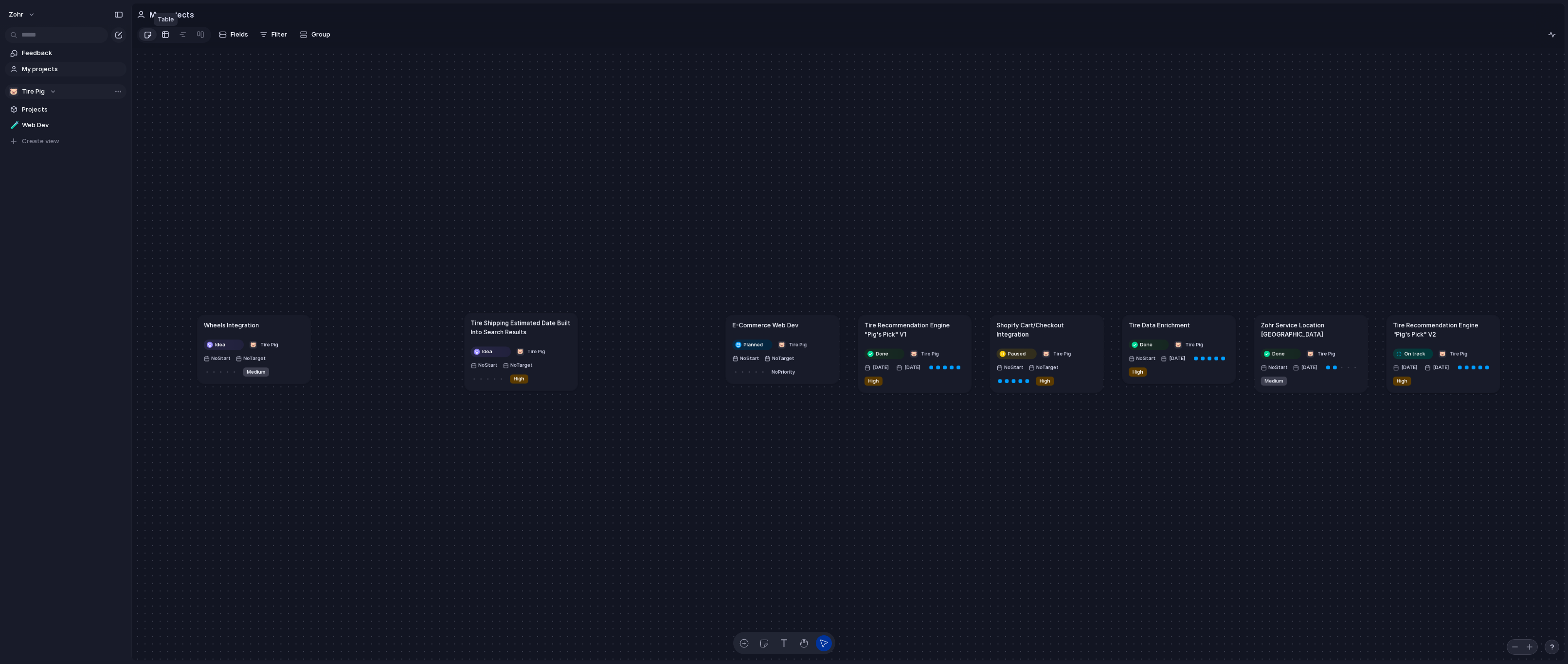
click at [166, 35] on div at bounding box center [165, 34] width 8 height 15
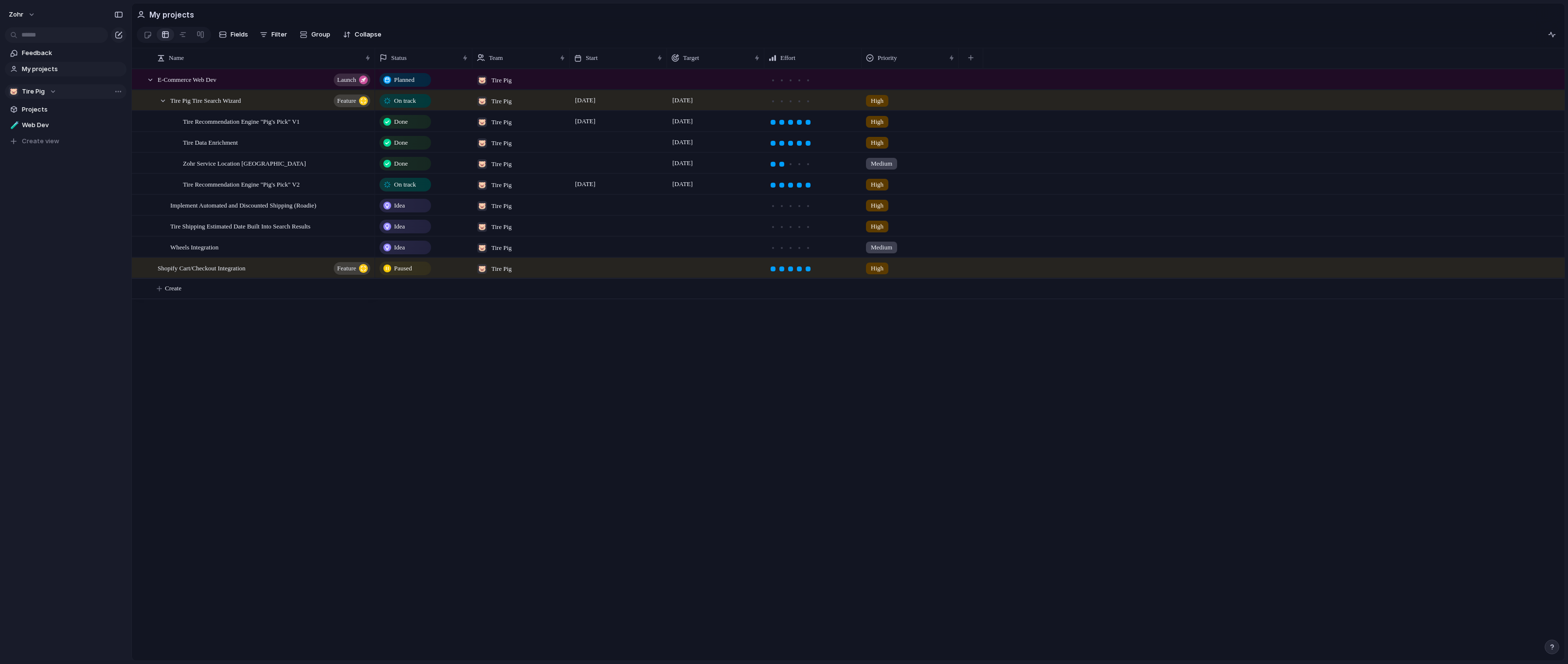
click at [487, 409] on div "Planned 🐷 Tire Pig On track 🐷 Tire Pig [DATE] [DATE] High Done 🐷 Tire Pig [DATE…" at bounding box center [970, 365] width 1190 height 592
click at [242, 37] on span "Fields" at bounding box center [239, 34] width 17 height 9
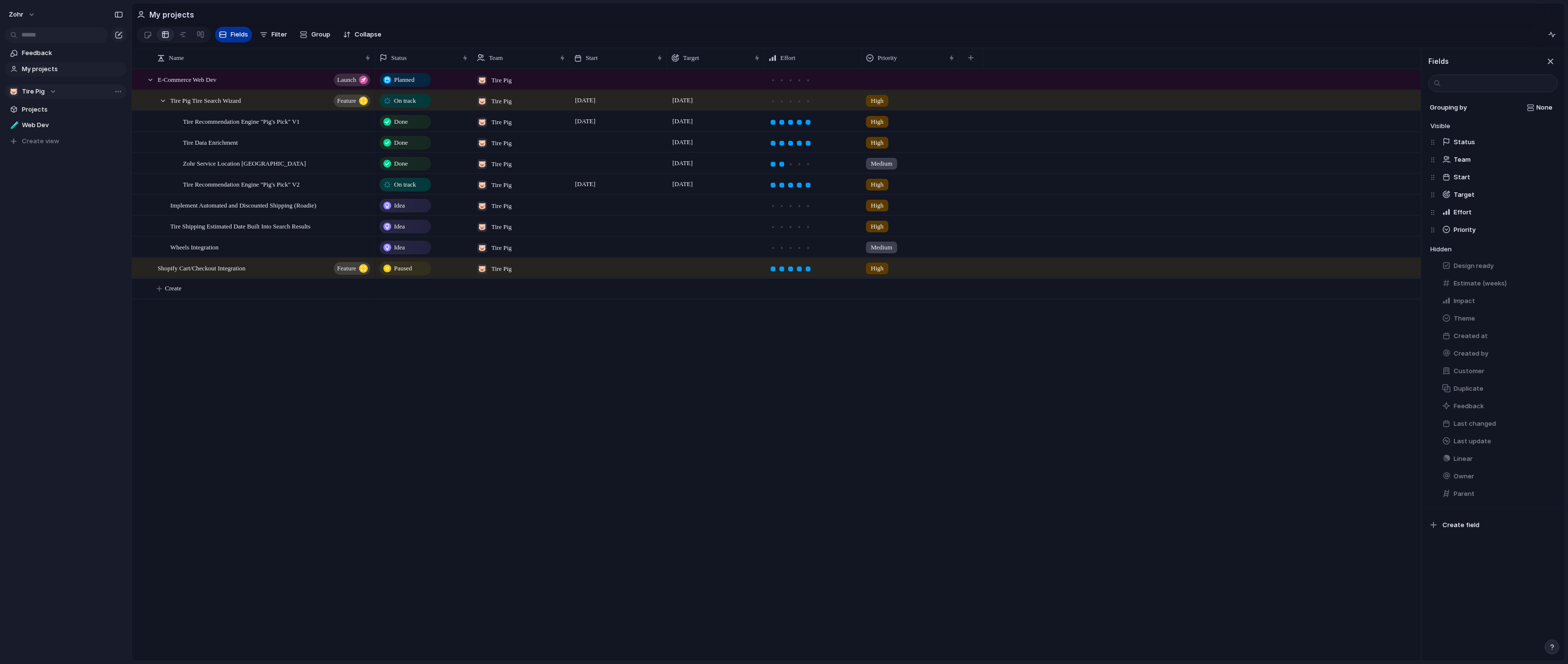
click at [242, 37] on span "Fields" at bounding box center [239, 34] width 17 height 9
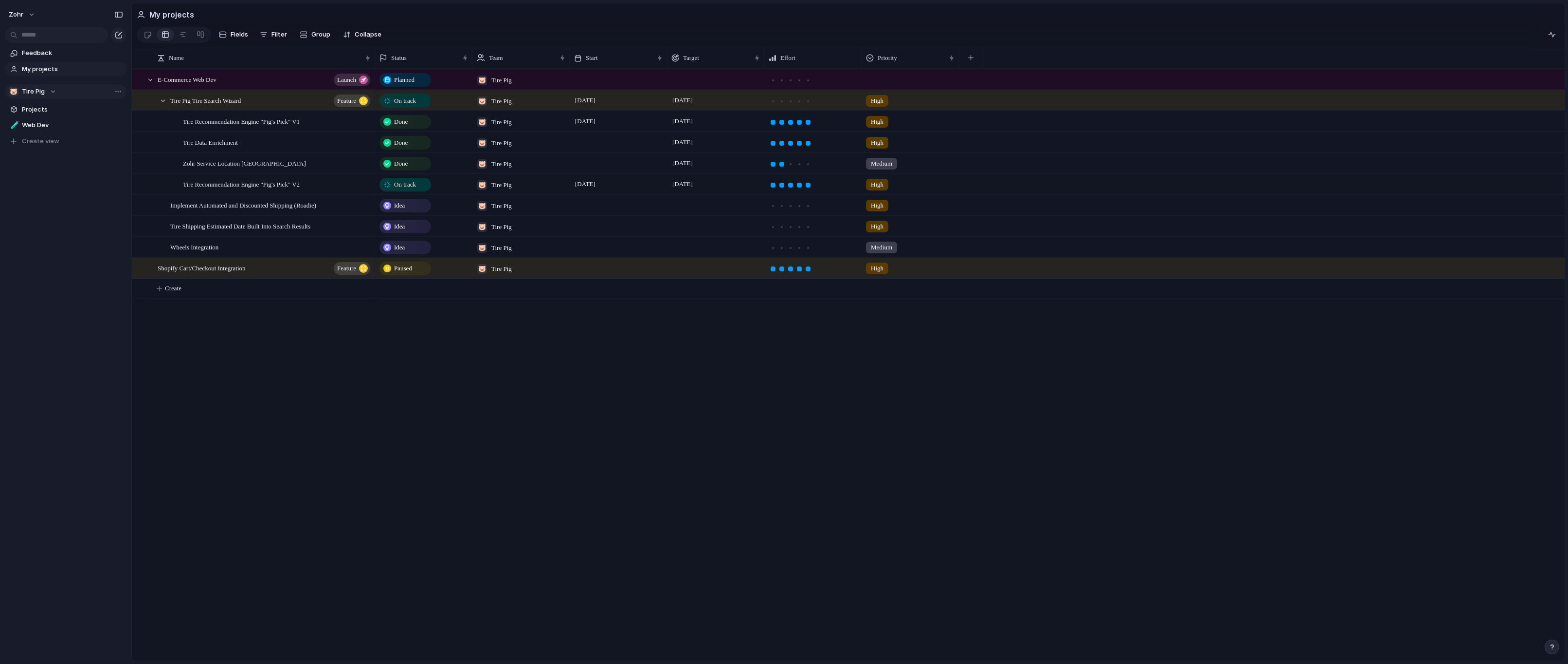
click at [687, 388] on div "Planned 🐷 Tire Pig On track 🐷 Tire Pig [DATE] [DATE] High Done 🐷 Tire Pig [DATE…" at bounding box center [970, 365] width 1190 height 592
click at [178, 14] on h2 "My projects" at bounding box center [172, 15] width 45 height 12
click at [52, 106] on span "Projects" at bounding box center [72, 109] width 101 height 9
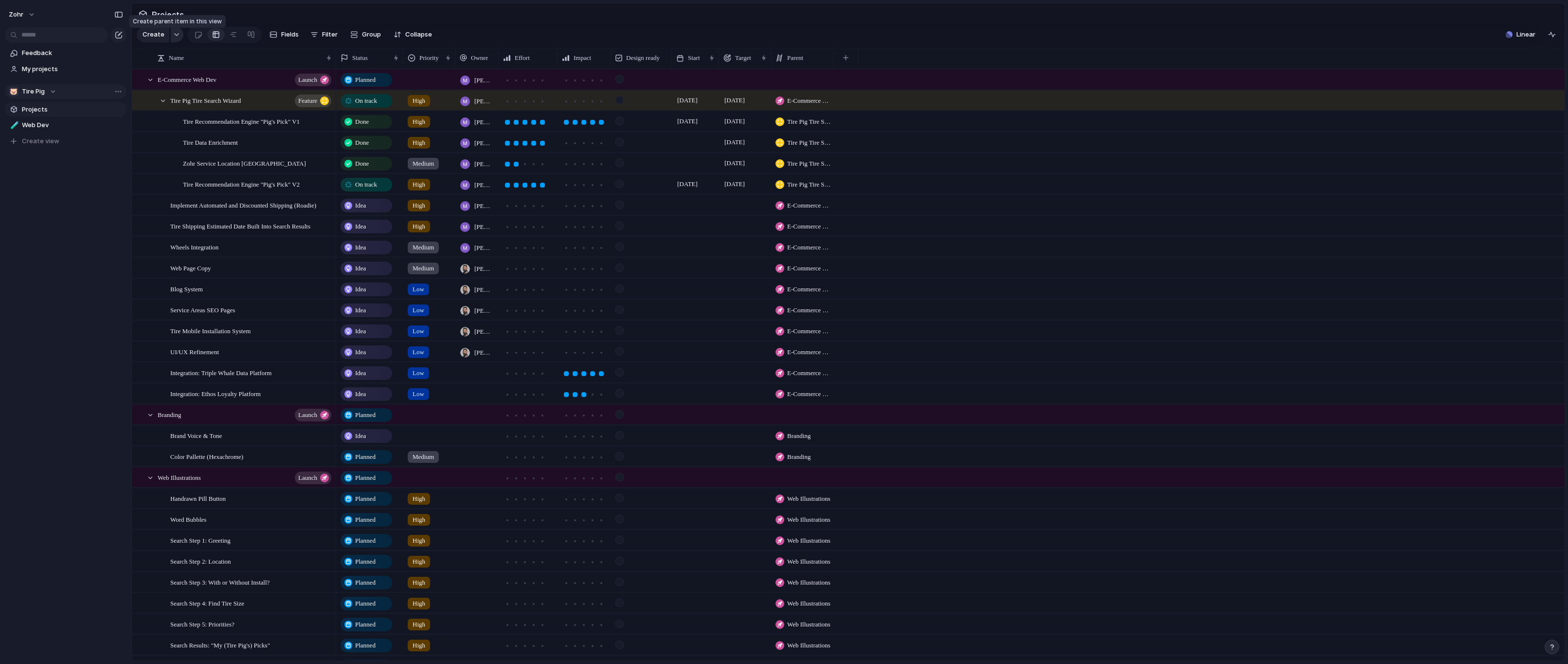
click at [176, 40] on button "button" at bounding box center [177, 34] width 13 height 15
click at [176, 40] on div "Launch Initiative Feature Goal Key result Workstream Program Project Milestone …" at bounding box center [784, 332] width 1568 height 664
drag, startPoint x: 97, startPoint y: 169, endPoint x: 96, endPoint y: 149, distance: 20.0
click at [97, 169] on div "Feedback My projects 🐷 Tire Pig Projects 🧪 Web Dev To pick up a draggable item,…" at bounding box center [65, 114] width 132 height 227
click at [73, 65] on span "My projects" at bounding box center [72, 69] width 101 height 9
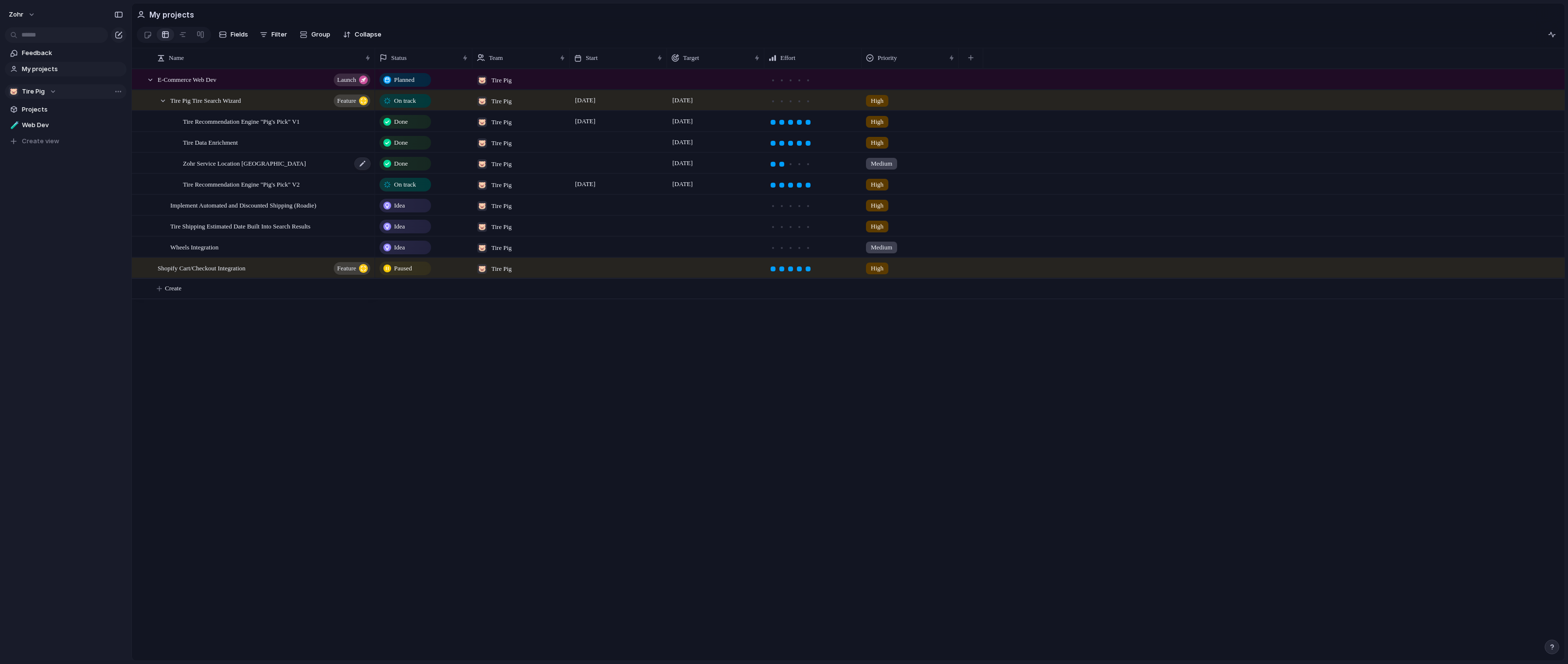
click at [319, 171] on div "Zohr Service Location [GEOGRAPHIC_DATA]" at bounding box center [278, 163] width 189 height 20
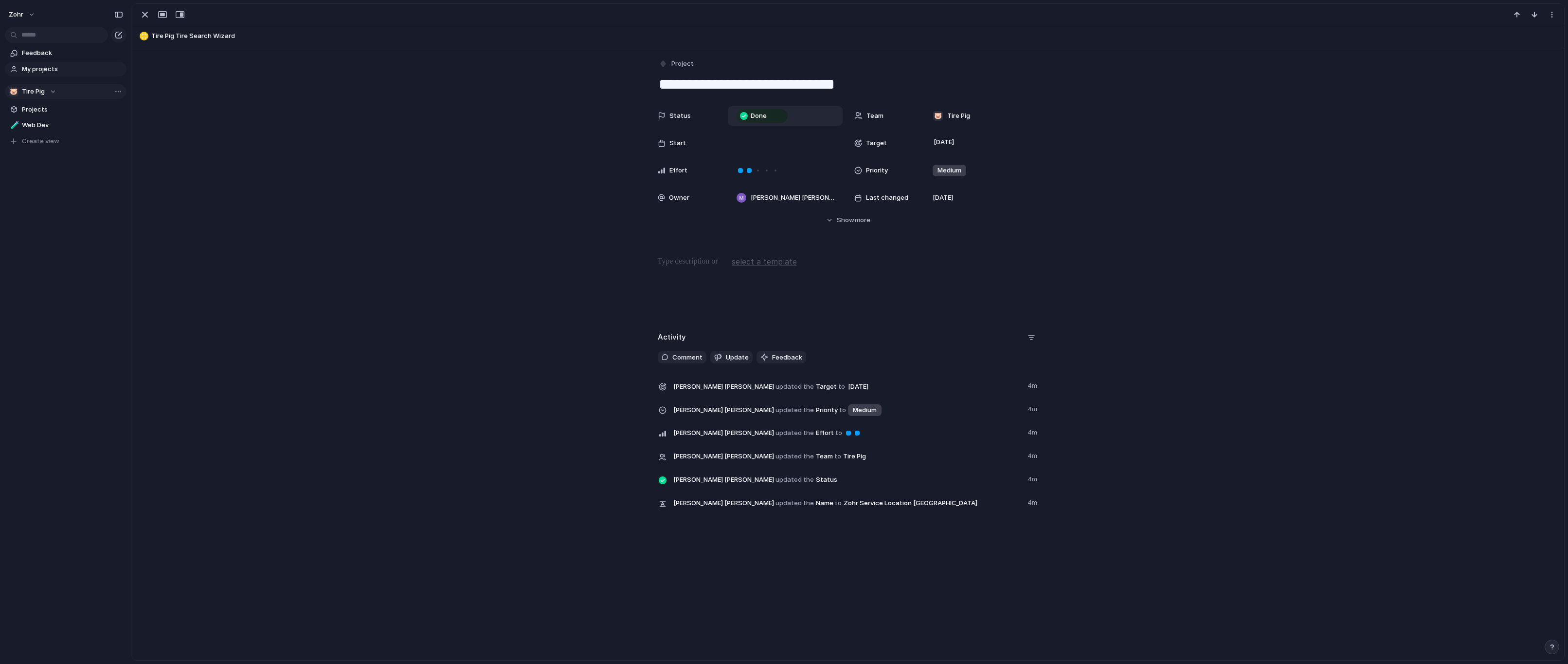
click at [764, 116] on div "Done" at bounding box center [763, 116] width 50 height 12
click at [940, 296] on div "Idea Planned On track At risk Off track Paused Canceled Done" at bounding box center [784, 332] width 1568 height 664
click at [686, 58] on button "Project" at bounding box center [677, 64] width 40 height 14
click at [700, 133] on li "Feature" at bounding box center [695, 136] width 79 height 15
click at [715, 79] on textarea "**********" at bounding box center [848, 84] width 382 height 21
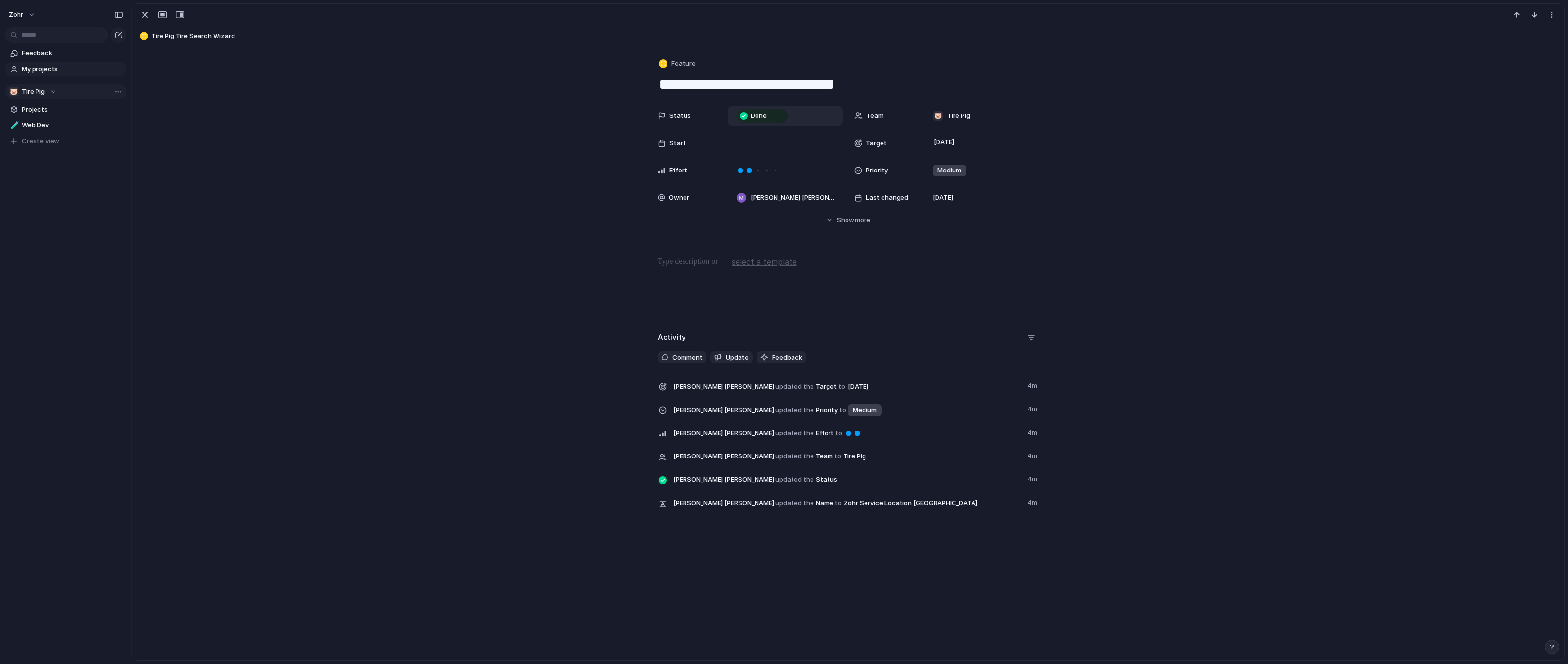
click at [723, 80] on textarea "**********" at bounding box center [848, 84] width 382 height 21
click at [824, 86] on textarea "**********" at bounding box center [848, 84] width 382 height 21
drag, startPoint x: 867, startPoint y: 88, endPoint x: 657, endPoint y: 92, distance: 210.0
click at [658, 92] on textarea "**********" at bounding box center [848, 84] width 382 height 21
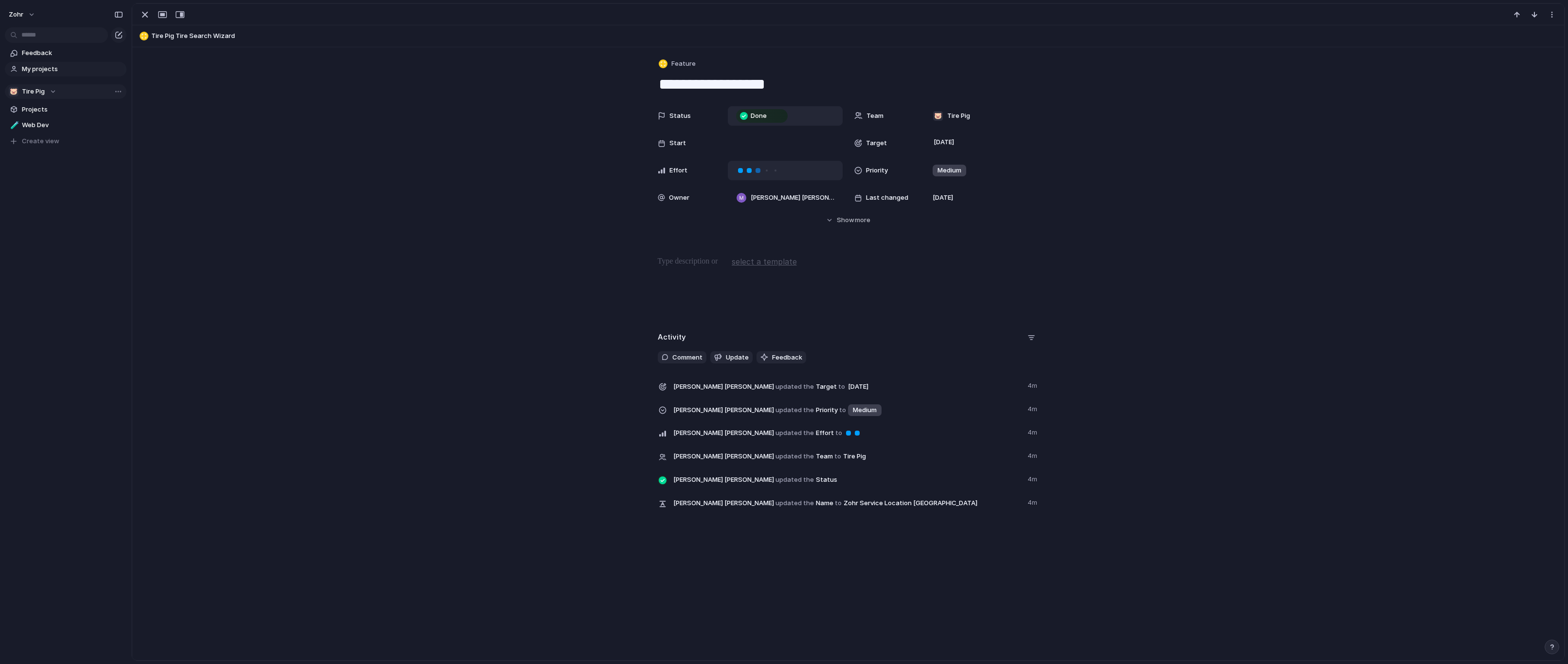
type textarea "**********"
click at [756, 171] on div at bounding box center [758, 170] width 9 height 9
click at [706, 259] on p at bounding box center [848, 261] width 382 height 12
click at [487, 193] on div "Status Done Team 🐷 Tire Pig Start Target [DATE] Effort Priority Medium Owner [P…" at bounding box center [848, 165] width 1409 height 119
click at [144, 15] on div "button" at bounding box center [145, 15] width 12 height 12
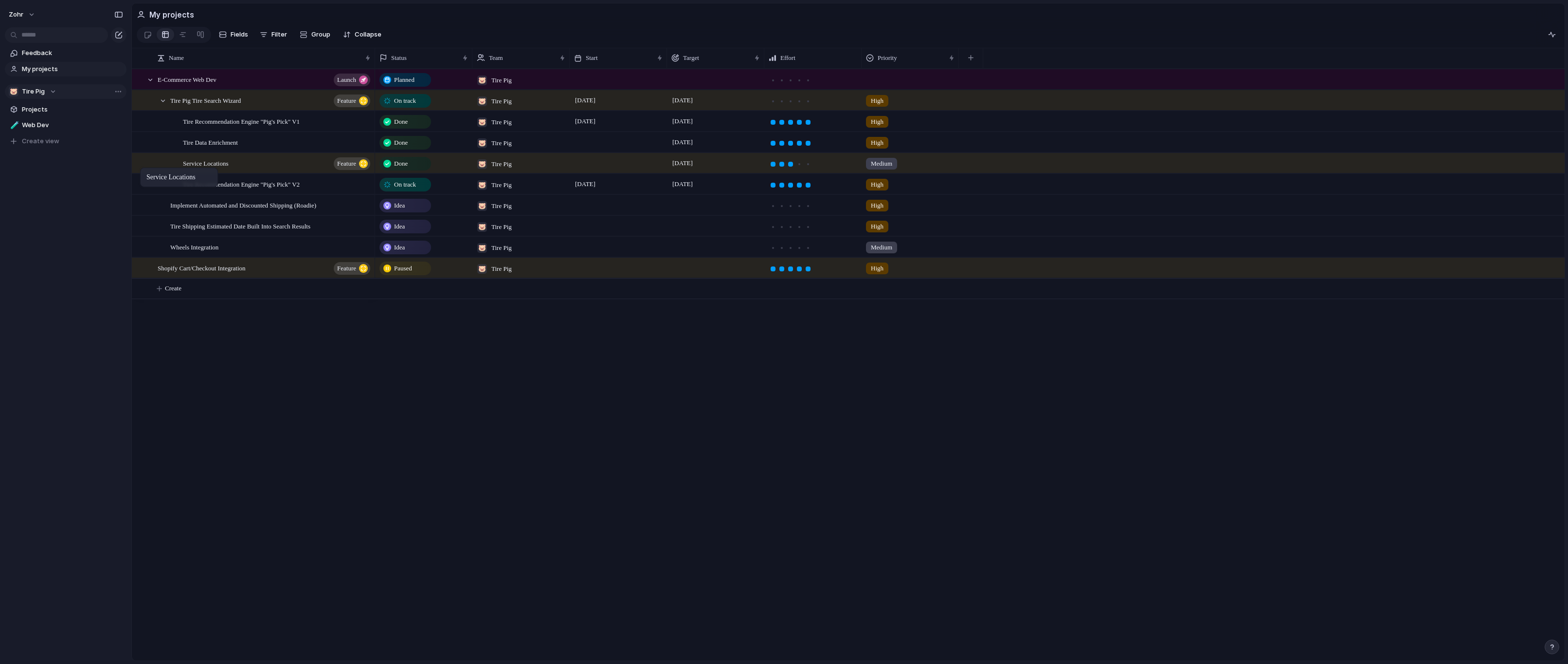
drag, startPoint x: 256, startPoint y: 171, endPoint x: 145, endPoint y: 169, distance: 111.0
click at [976, 65] on button "button" at bounding box center [971, 58] width 20 height 17
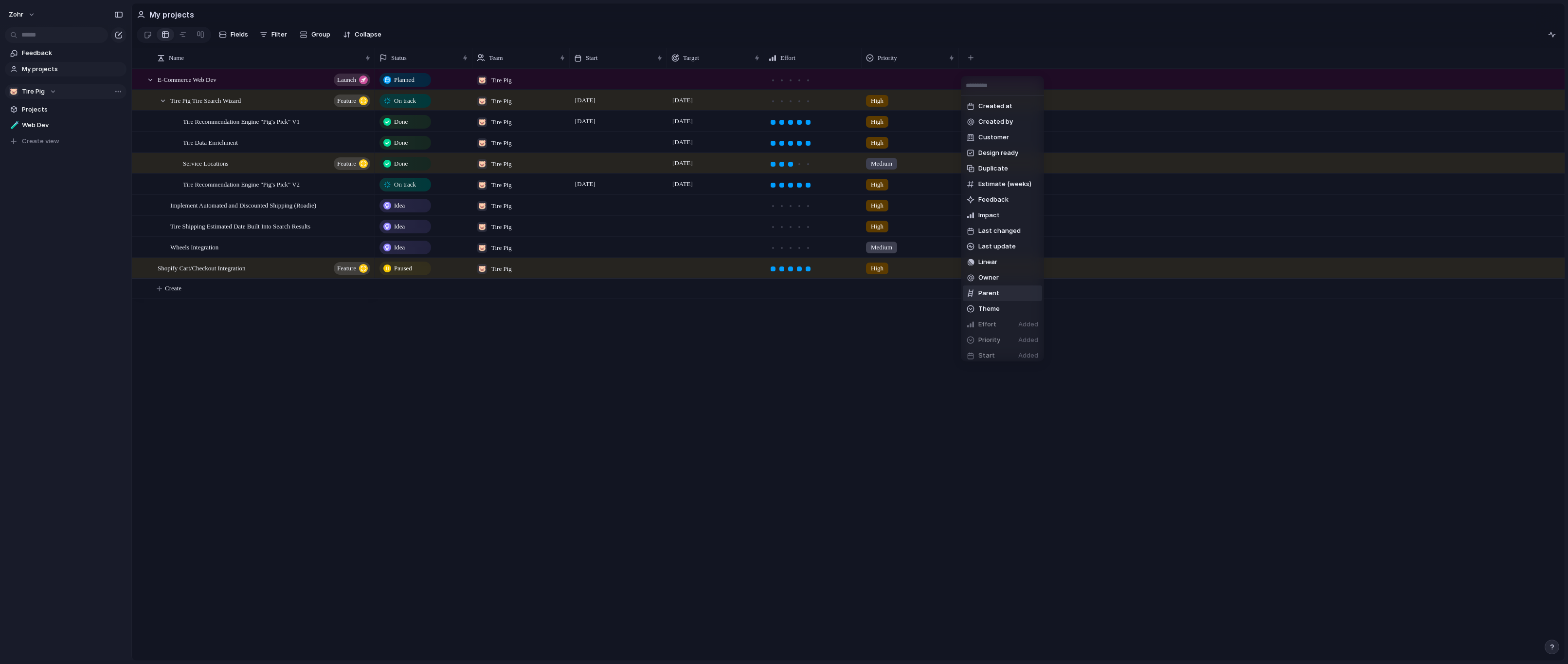
click at [1011, 293] on li "Parent" at bounding box center [1002, 293] width 79 height 15
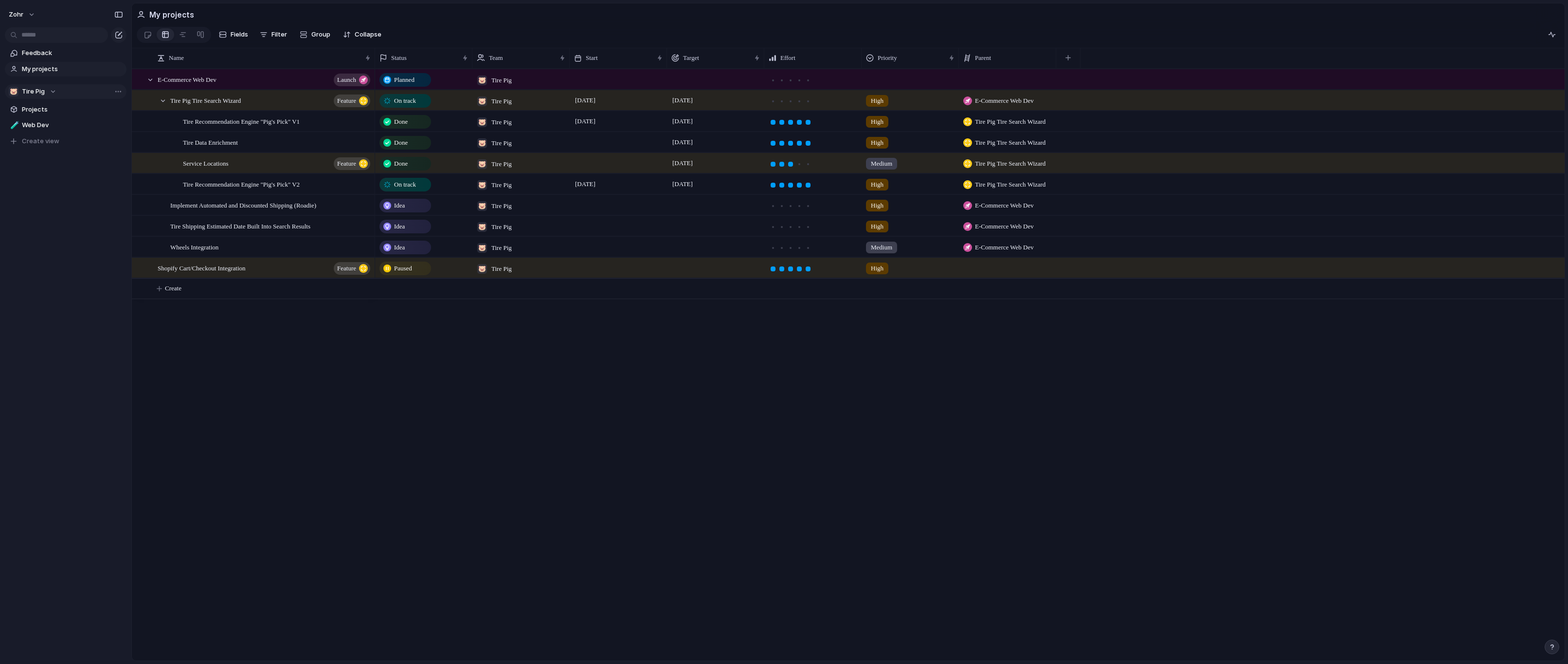
click at [1025, 173] on div "Tire Pig Tire Search Wizard" at bounding box center [1008, 163] width 97 height 20
click at [1006, 206] on span "No parent" at bounding box center [994, 208] width 31 height 9
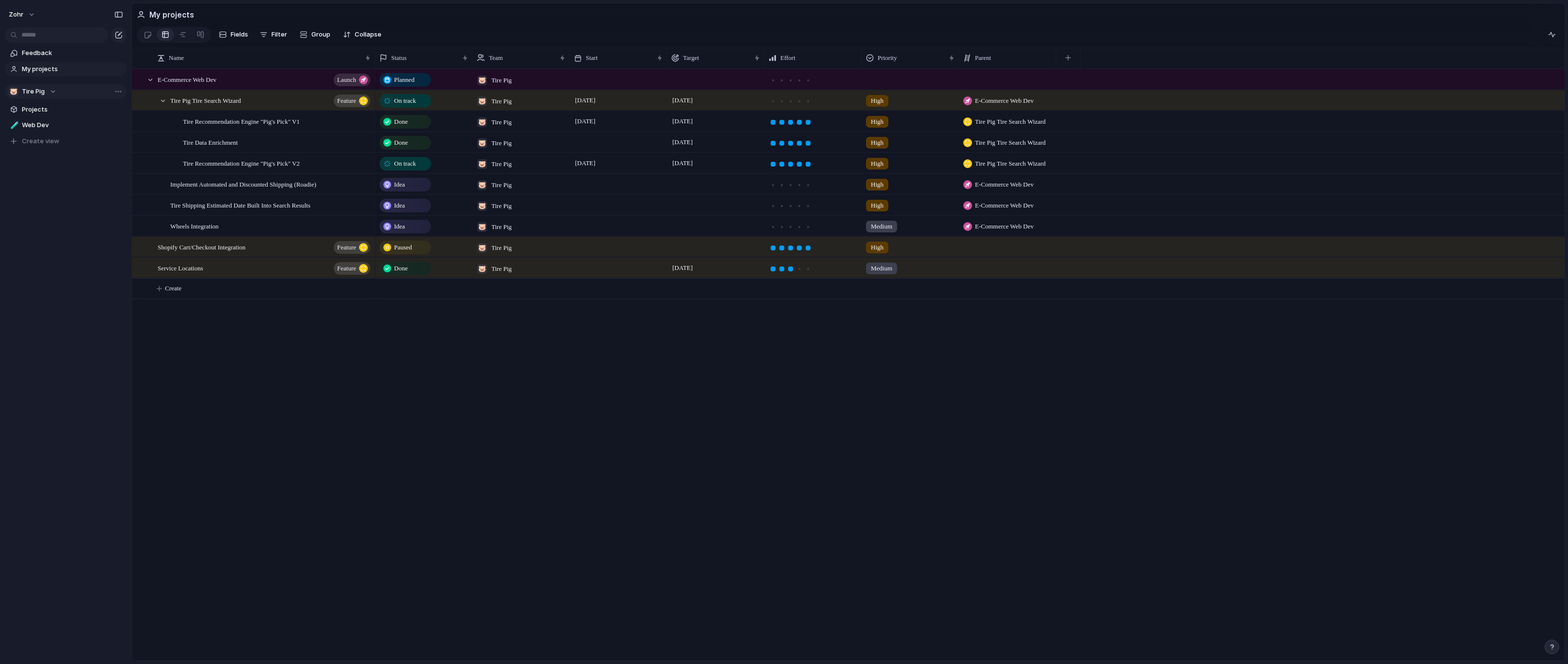
click at [407, 274] on span "Done" at bounding box center [401, 267] width 14 height 9
click at [422, 359] on div "On track" at bounding box center [407, 353] width 52 height 14
click at [348, 359] on div "E-Commerce Web Dev launch Tire Pig Tire Search Wizard Feature Tire Recommendati…" at bounding box center [848, 365] width 1433 height 592
click at [309, 42] on button "Group" at bounding box center [315, 34] width 40 height 15
click at [334, 189] on li "Status" at bounding box center [336, 187] width 79 height 15
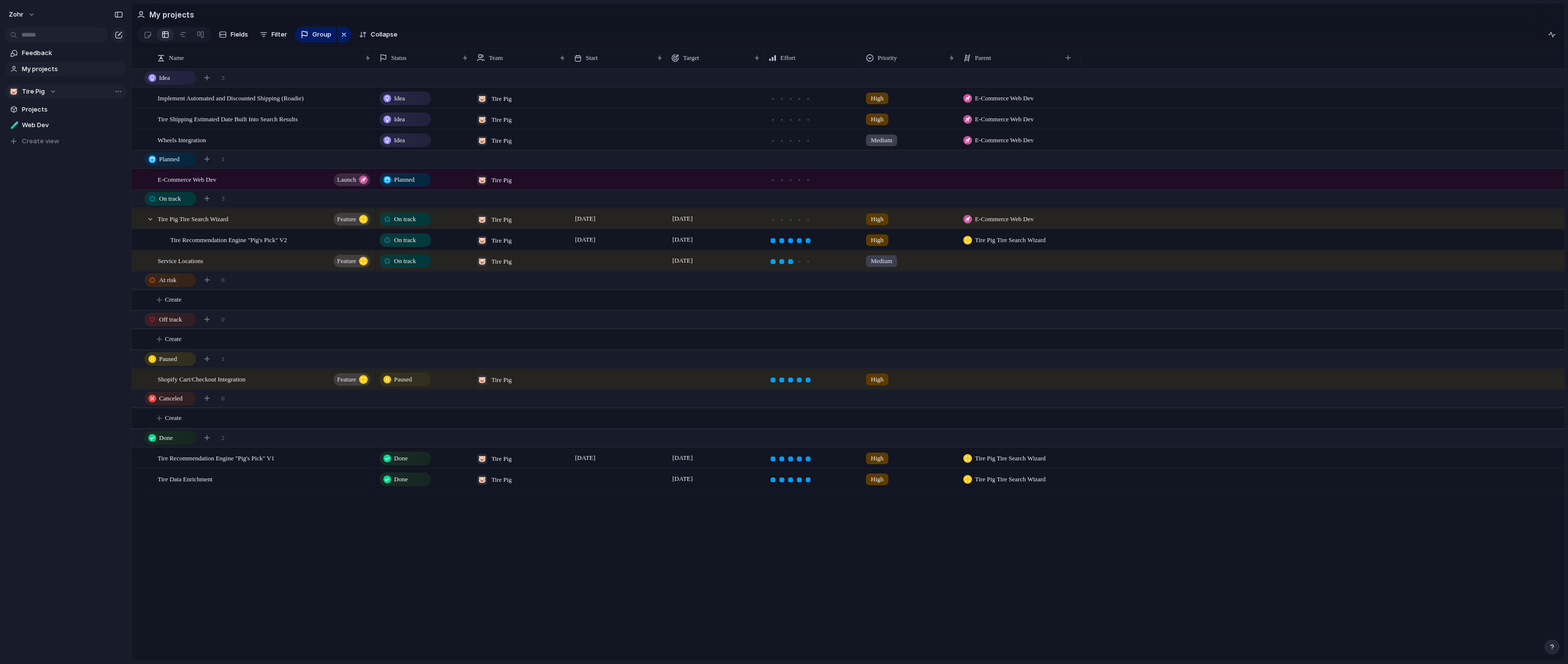
click at [411, 185] on span "Planned" at bounding box center [404, 179] width 21 height 9
click at [421, 270] on div "On track" at bounding box center [407, 264] width 52 height 14
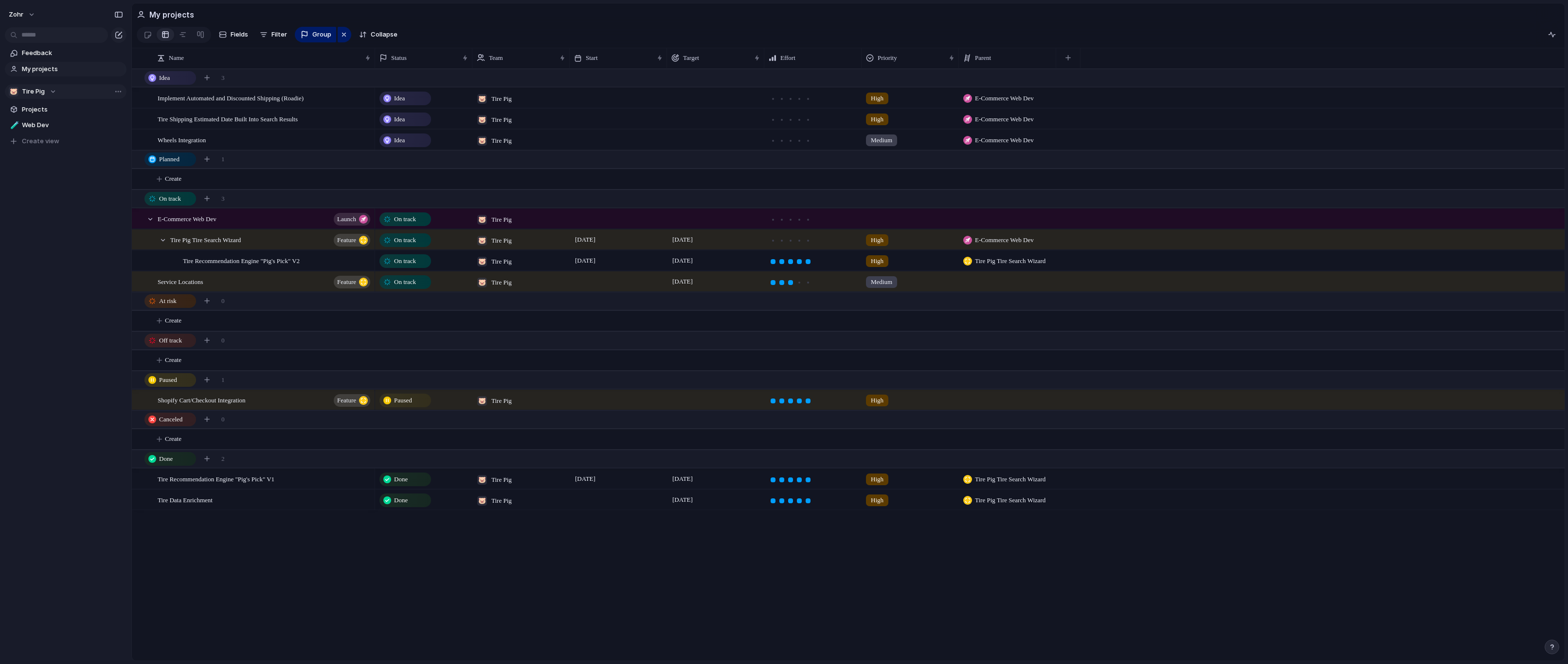
click at [664, 566] on div "Idea 🐷 Tire Pig High E-Commerce Web Dev Idea 🐷 Tire Pig High E-Commerce Web Dev…" at bounding box center [970, 365] width 1190 height 592
click at [169, 35] on link at bounding box center [165, 34] width 17 height 15
click at [340, 36] on div "button" at bounding box center [344, 34] width 8 height 12
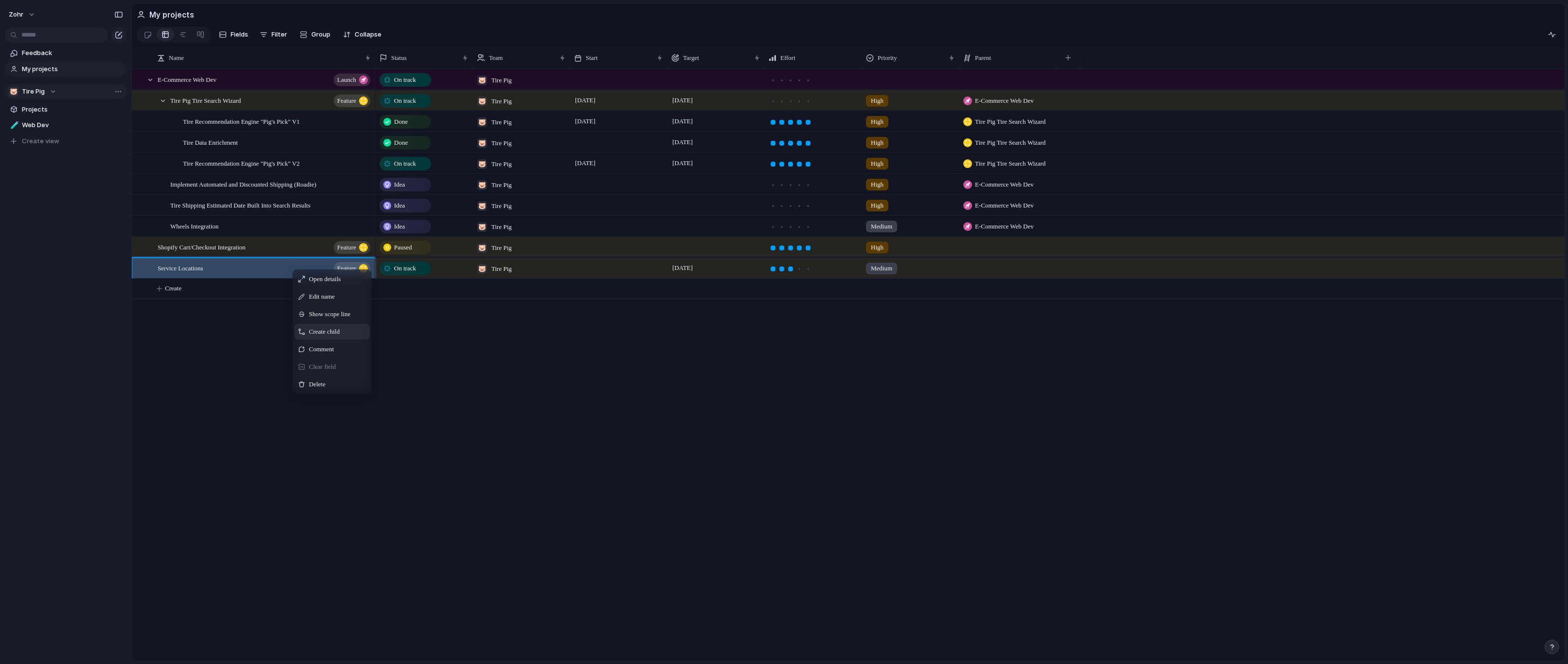
click at [340, 336] on span "Create child" at bounding box center [324, 331] width 31 height 9
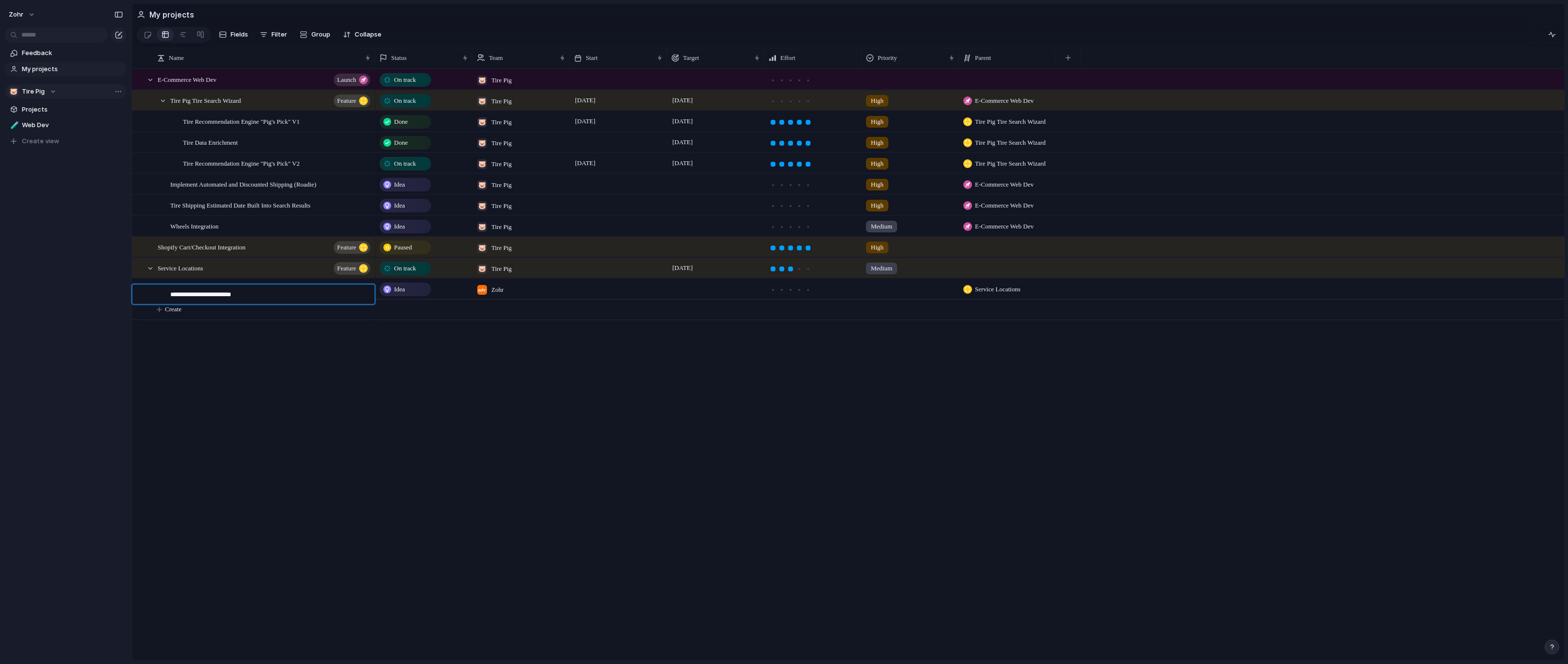
type textarea "**********"
click at [403, 292] on span "Idea" at bounding box center [399, 289] width 10 height 9
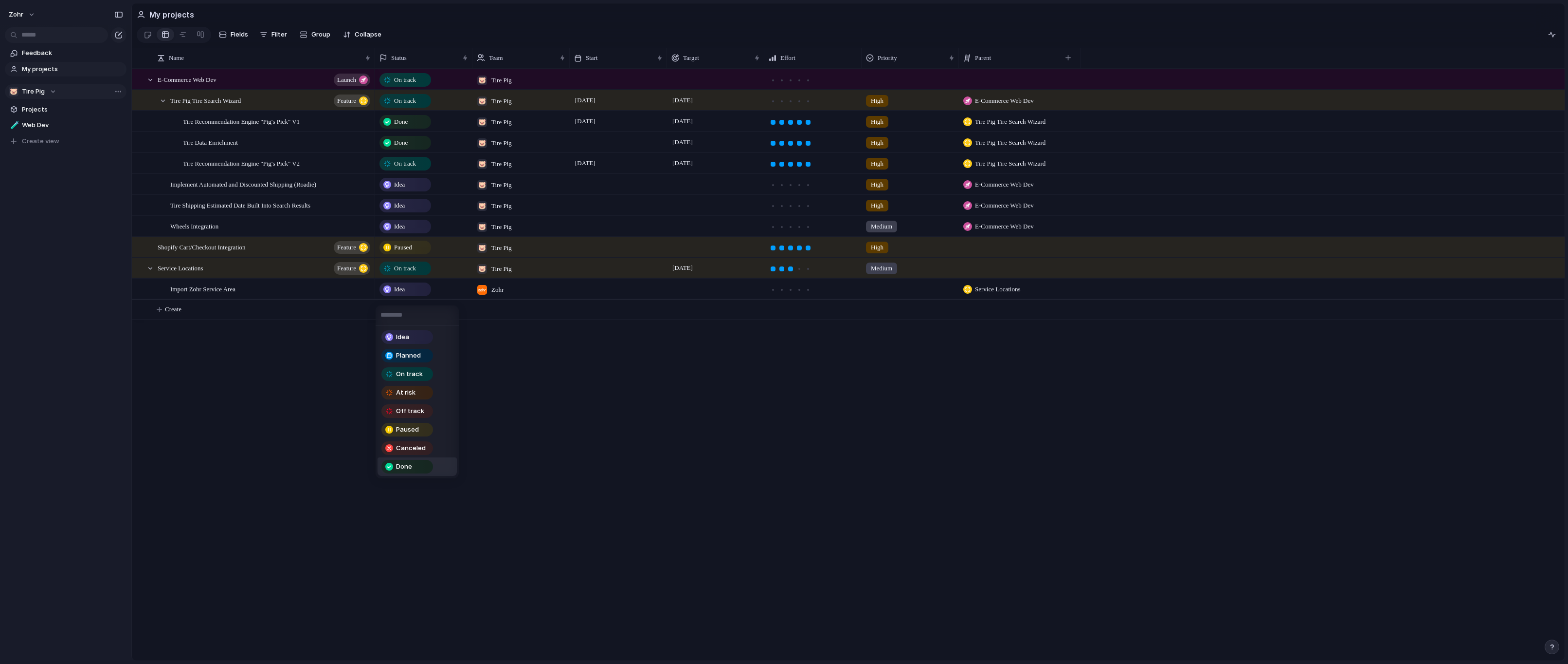
click at [424, 470] on div "Done" at bounding box center [407, 466] width 50 height 12
click at [504, 293] on span "Zohr" at bounding box center [498, 289] width 12 height 9
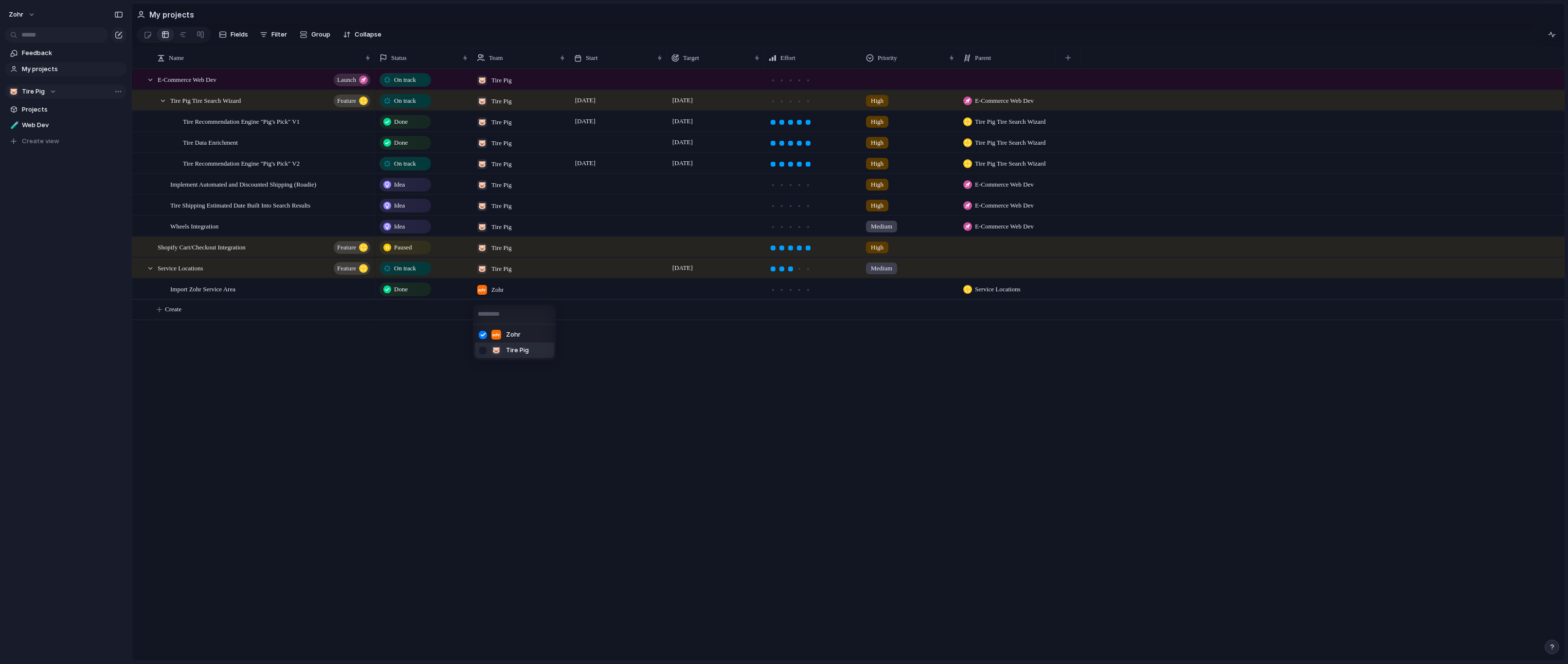
click at [516, 347] on span "Tire Pig" at bounding box center [518, 349] width 23 height 9
click at [486, 294] on div "🐷" at bounding box center [481, 289] width 9 height 9
click at [487, 336] on div at bounding box center [483, 335] width 17 height 17
click at [460, 433] on div "Zohr 🐷 Tire Pig" at bounding box center [784, 332] width 1568 height 664
click at [783, 294] on div at bounding box center [782, 290] width 9 height 9
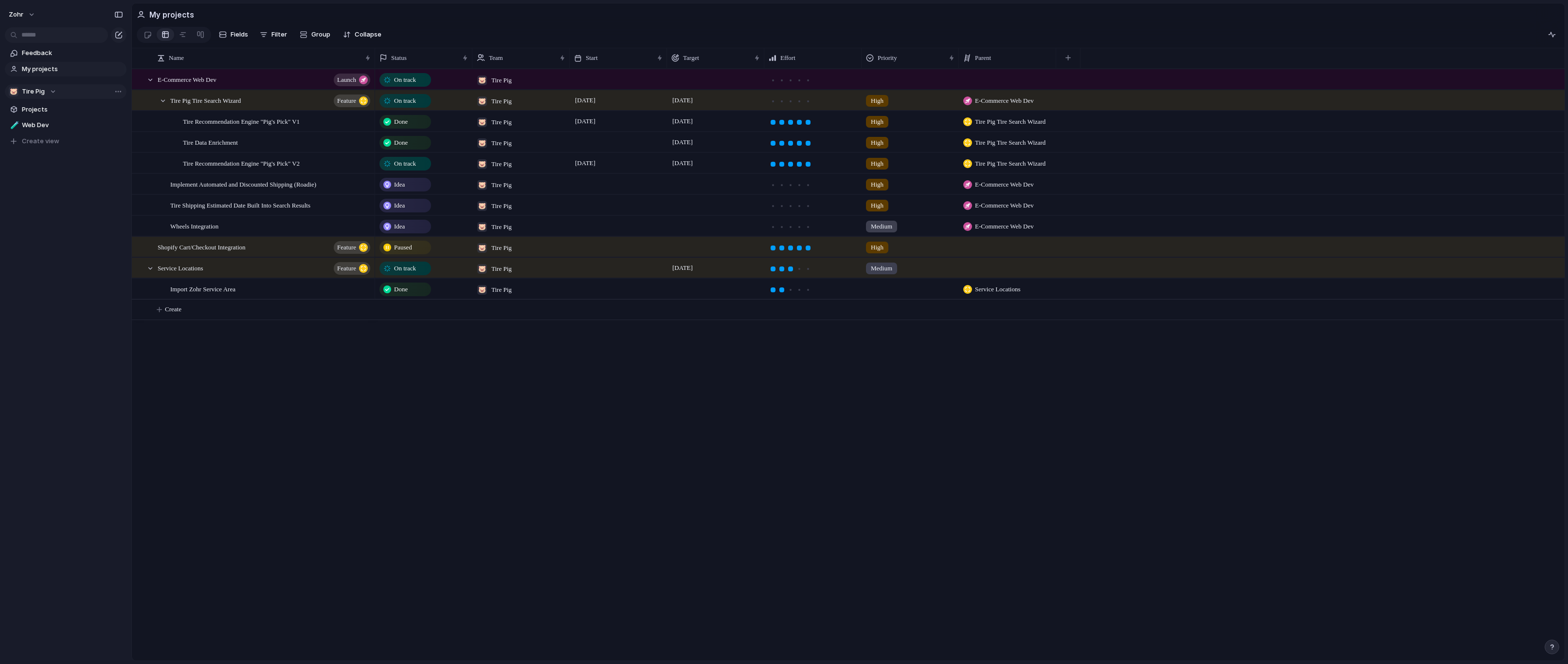
click at [816, 425] on div "On track 🐷 Tire Pig On track 🐷 Tire Pig [DATE] [DATE] High E-Commerce Web Dev D…" at bounding box center [970, 365] width 1190 height 592
click at [685, 274] on span "[DATE]" at bounding box center [682, 268] width 25 height 12
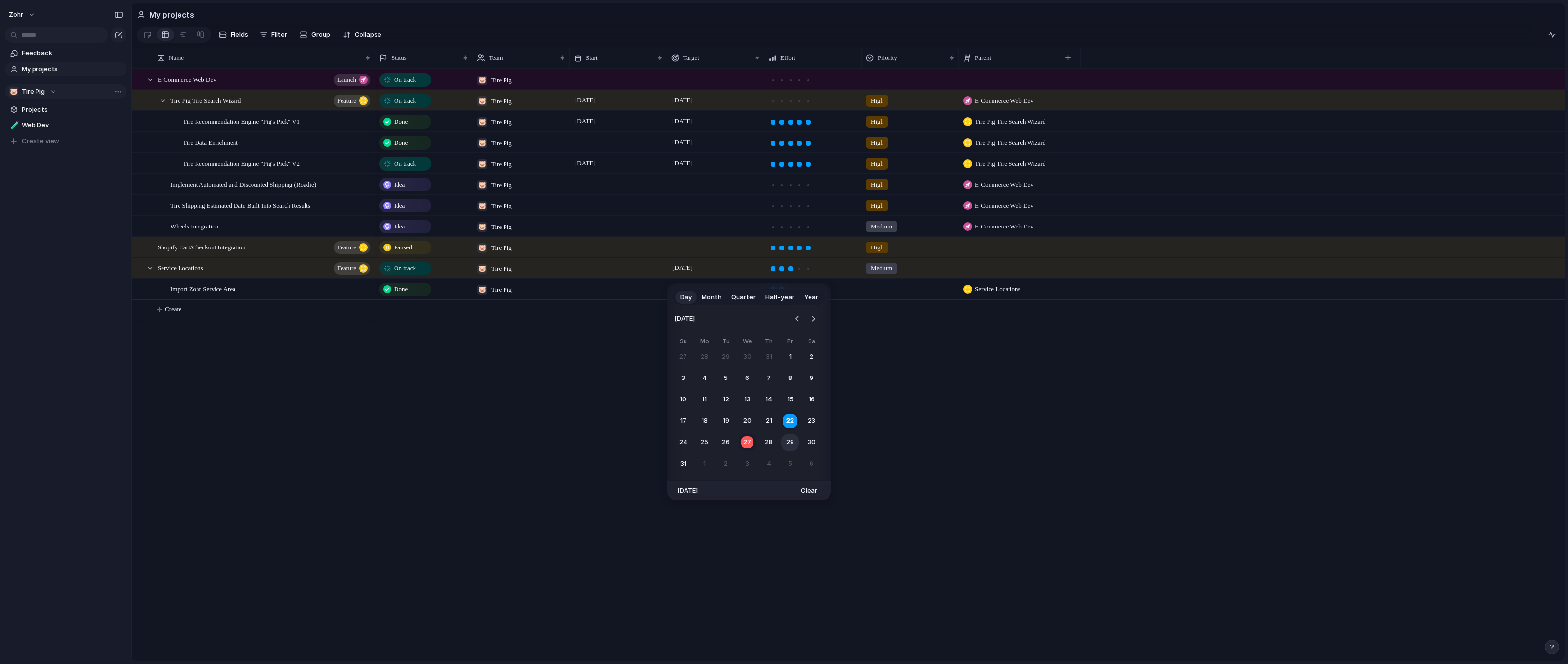
click at [794, 443] on button "29" at bounding box center [790, 442] width 17 height 17
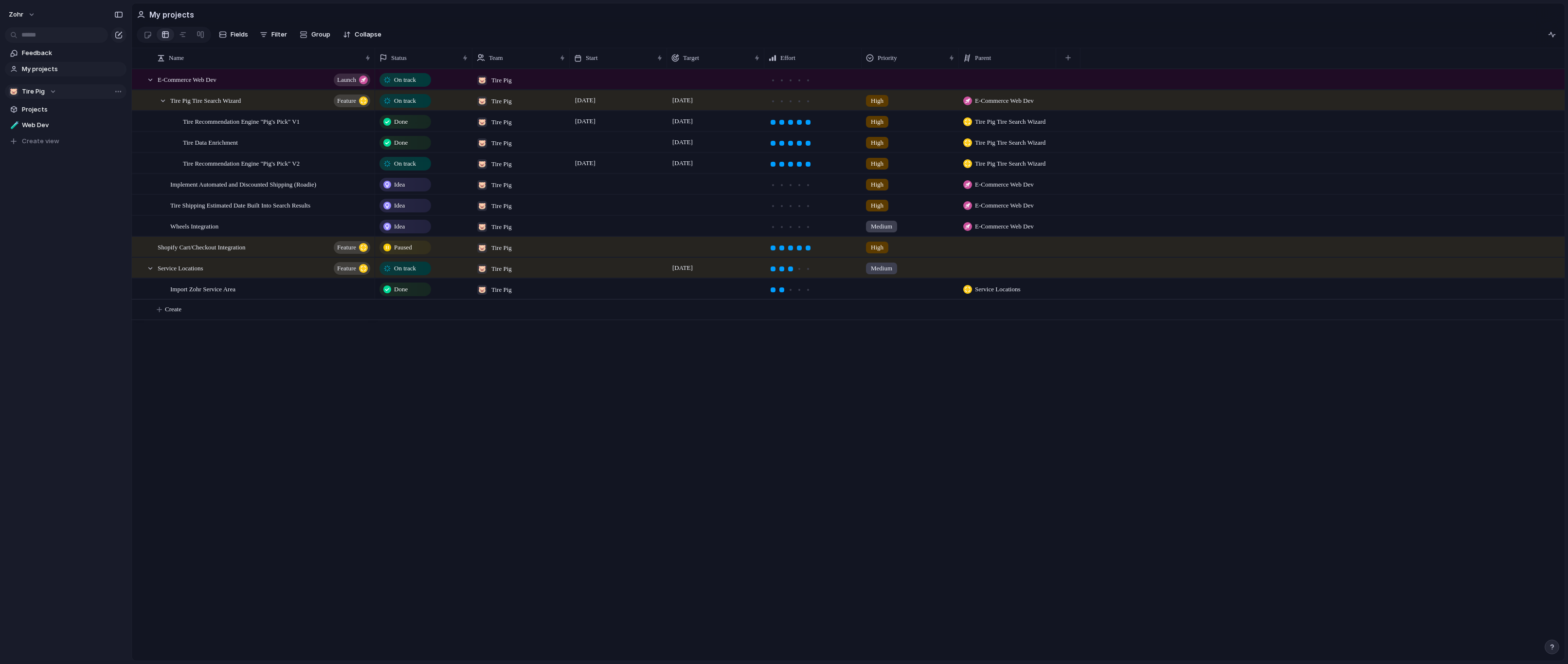
click at [684, 294] on div at bounding box center [715, 288] width 97 height 20
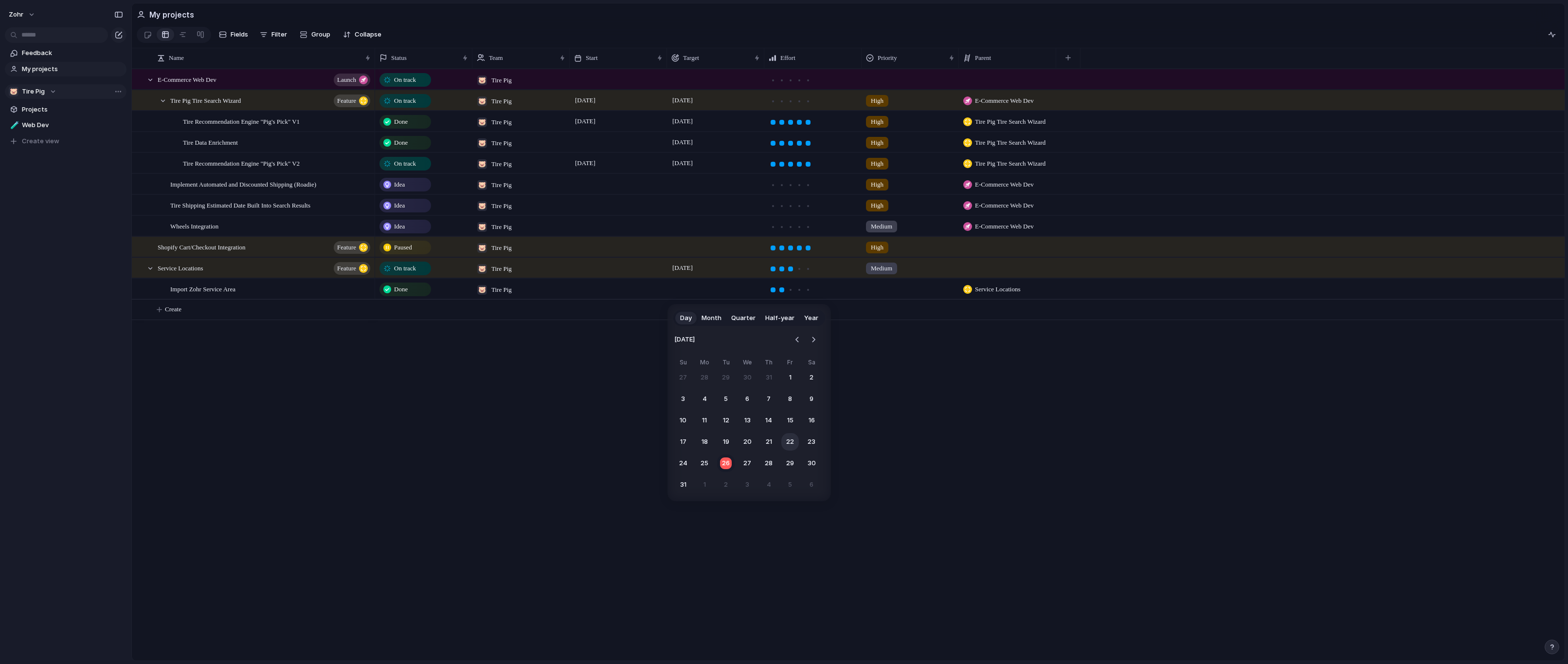
click at [783, 440] on button "22" at bounding box center [790, 441] width 17 height 17
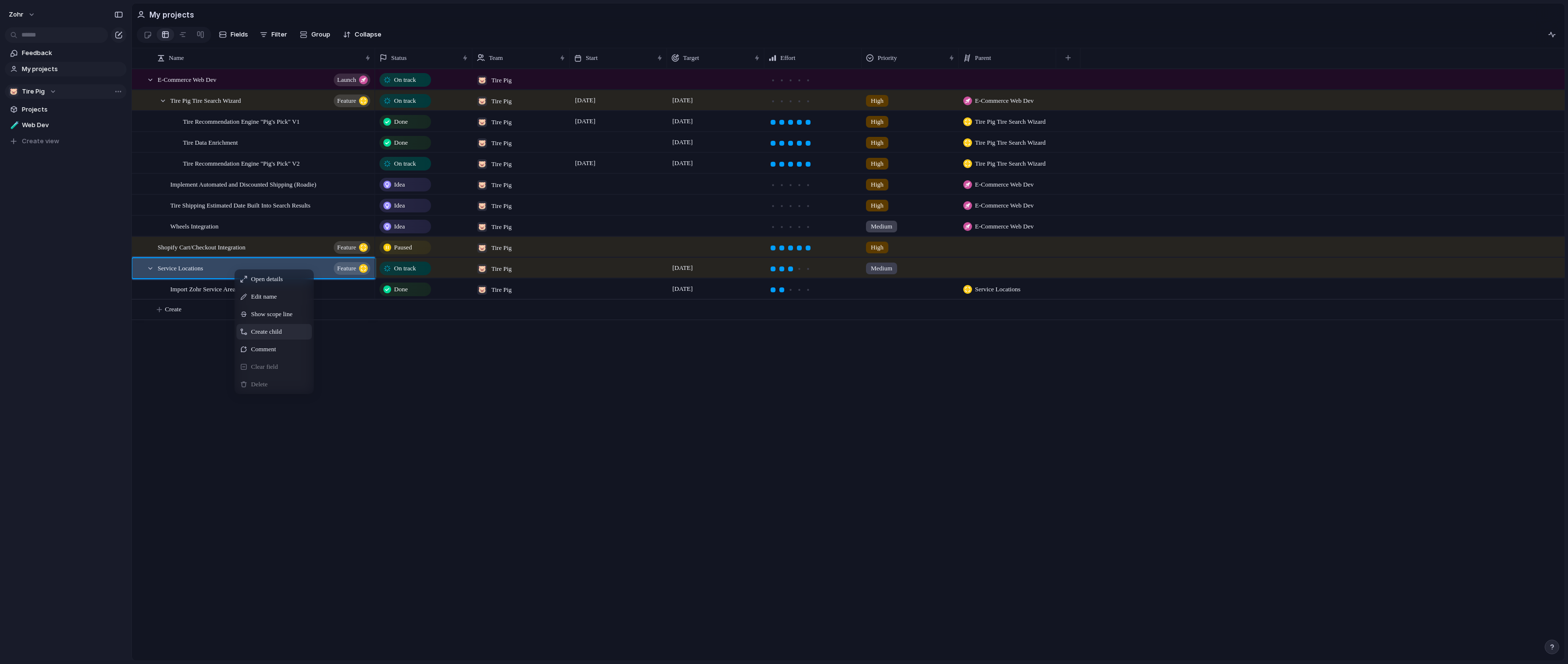
click at [270, 334] on span "Create child" at bounding box center [266, 331] width 31 height 9
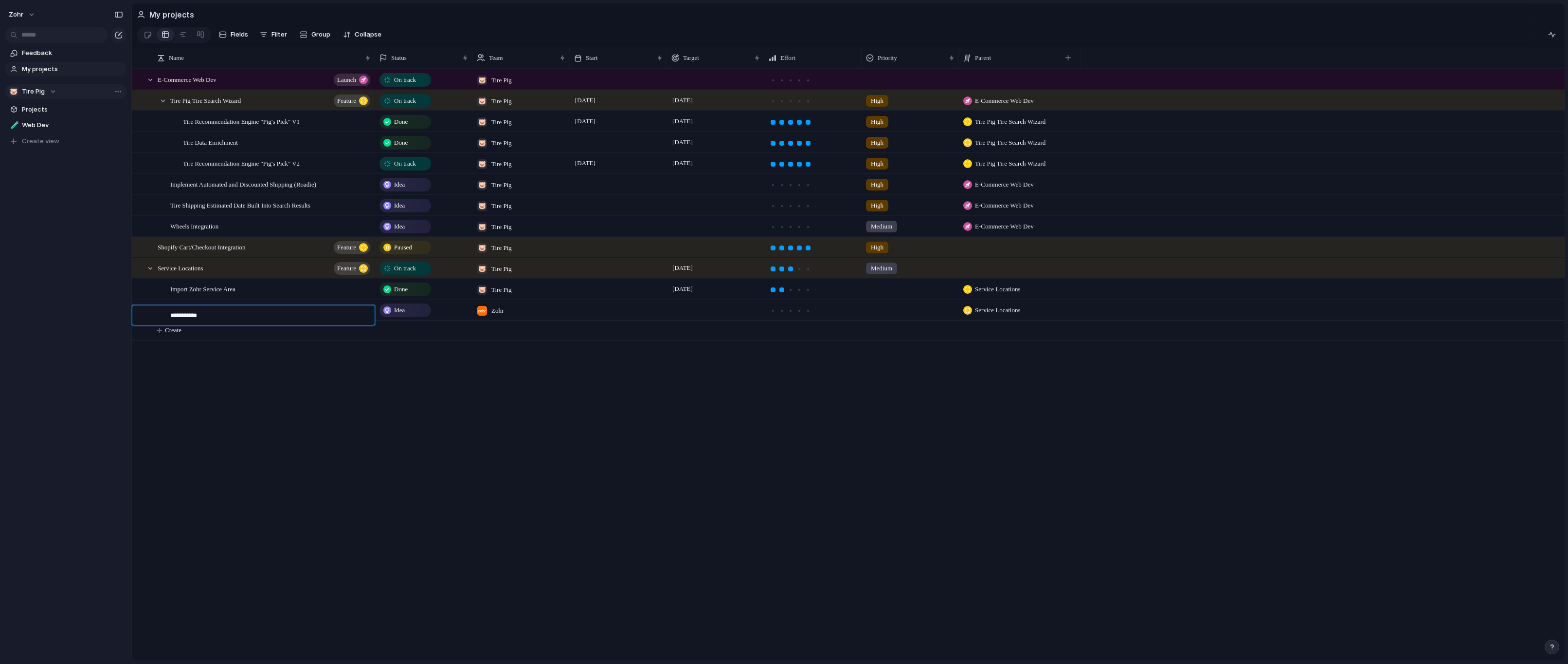
type textarea "******"
type textarea "**********"
click at [418, 316] on div "Idea" at bounding box center [406, 310] width 50 height 12
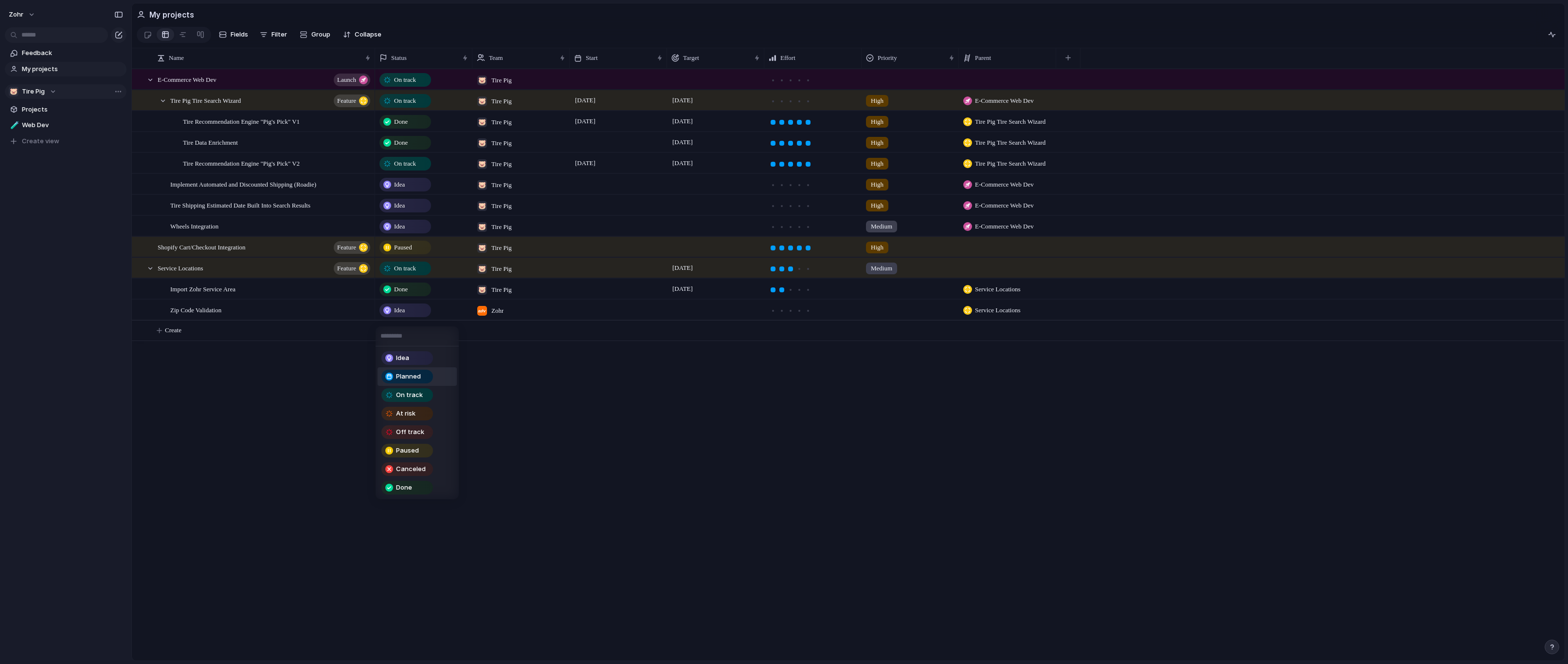
click at [430, 381] on div "Planned" at bounding box center [407, 377] width 52 height 14
click at [487, 316] on div at bounding box center [481, 310] width 9 height 9
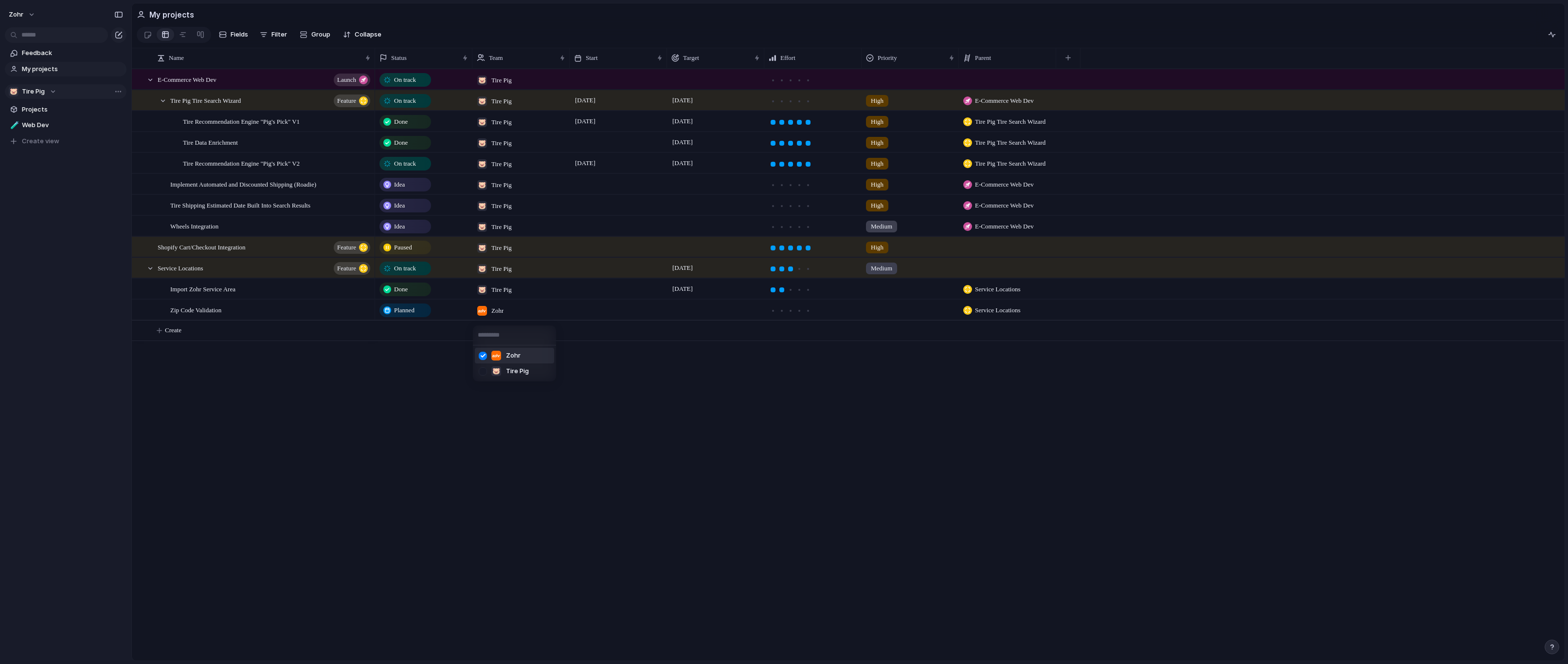
click at [484, 359] on div at bounding box center [483, 356] width 17 height 17
click at [487, 372] on div at bounding box center [483, 372] width 17 height 17
click at [484, 356] on div at bounding box center [483, 356] width 17 height 17
click at [688, 463] on div "Zohr 🐷 Tire Pig" at bounding box center [784, 332] width 1568 height 664
click at [710, 317] on div at bounding box center [715, 309] width 97 height 20
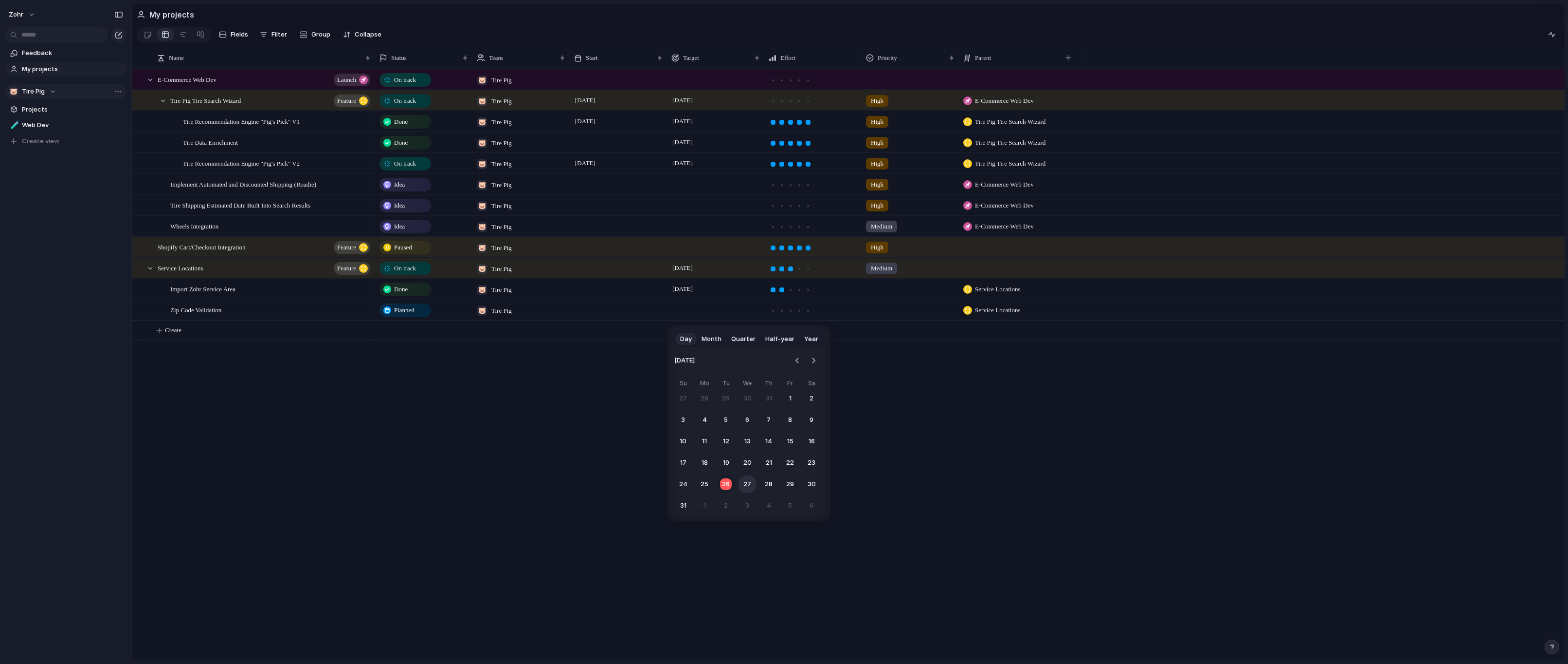
click at [749, 487] on button "27" at bounding box center [747, 483] width 17 height 17
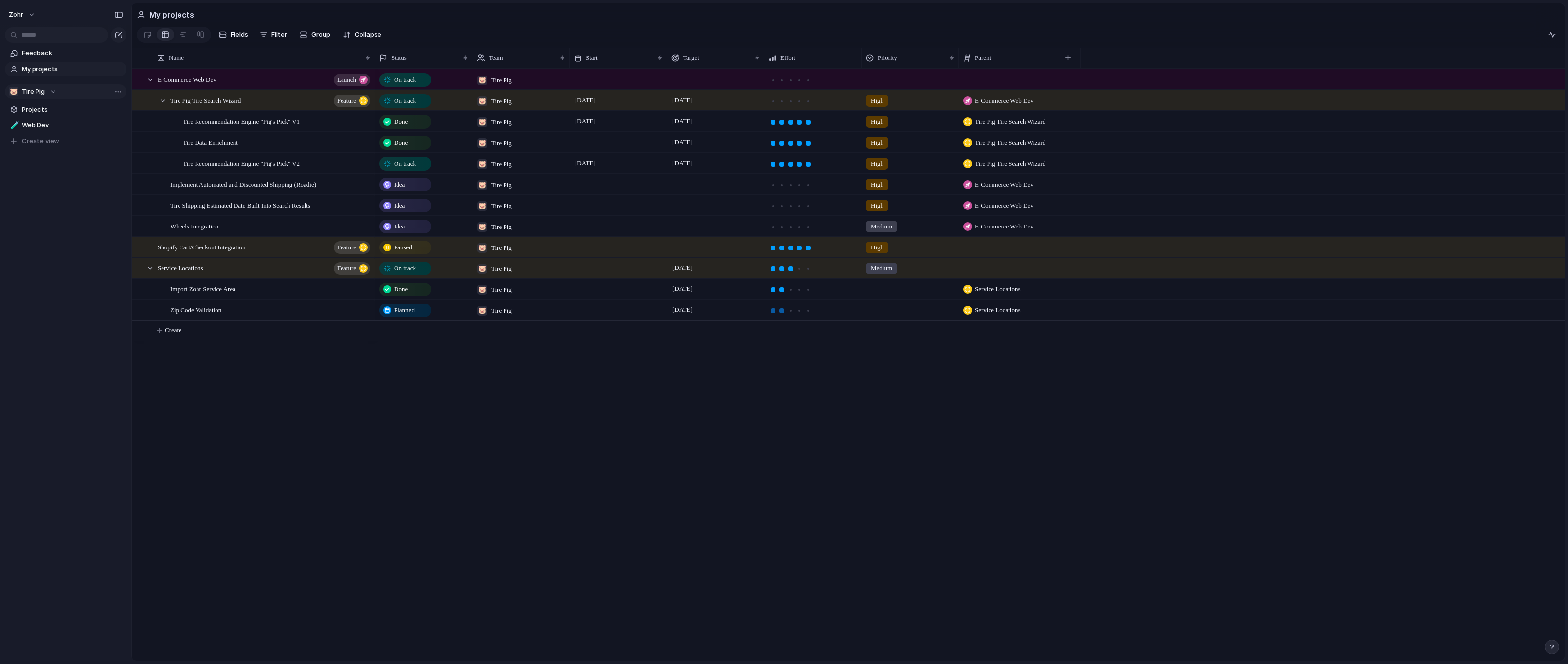
click at [784, 315] on div at bounding box center [782, 310] width 9 height 9
click at [791, 408] on div "On track 🐷 Tire Pig On track 🐷 Tire Pig [DATE] [DATE] High E-Commerce Web Dev D…" at bounding box center [970, 365] width 1190 height 592
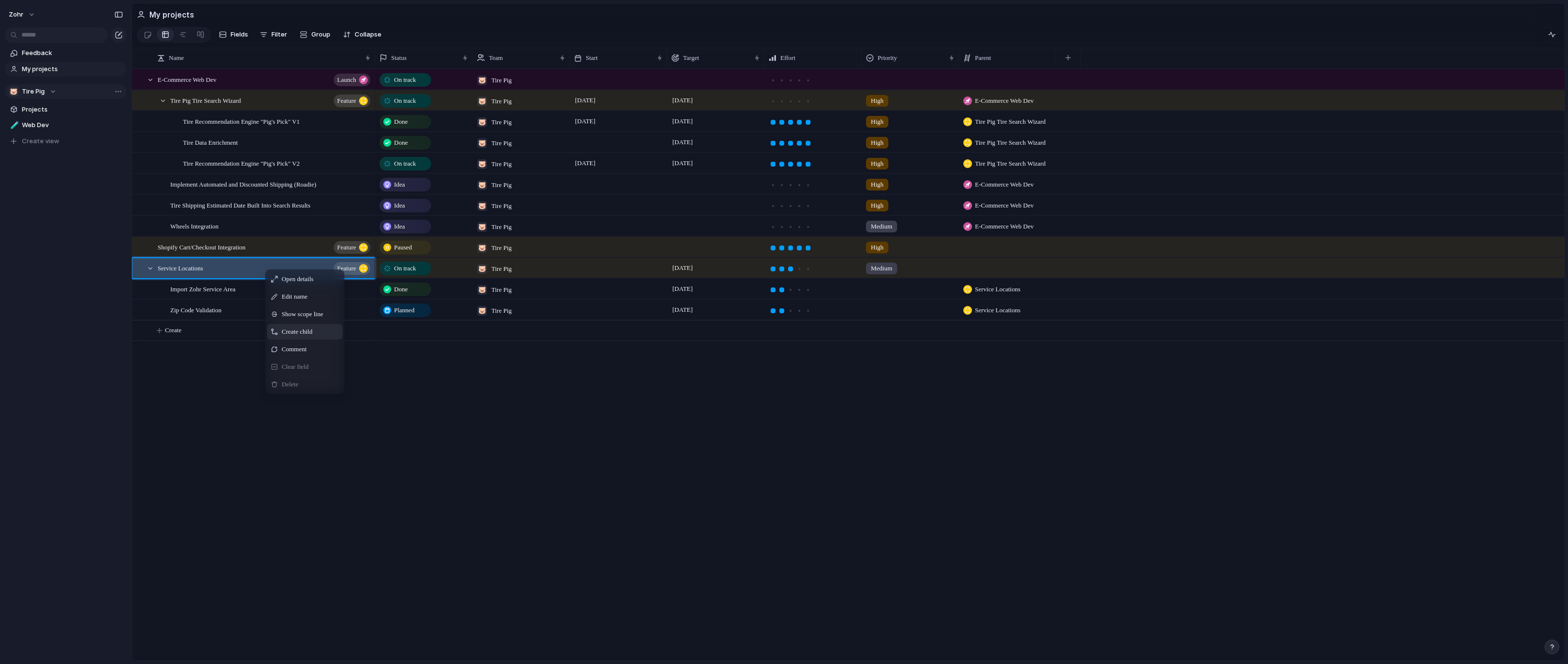
click at [305, 336] on span "Create child" at bounding box center [297, 331] width 31 height 9
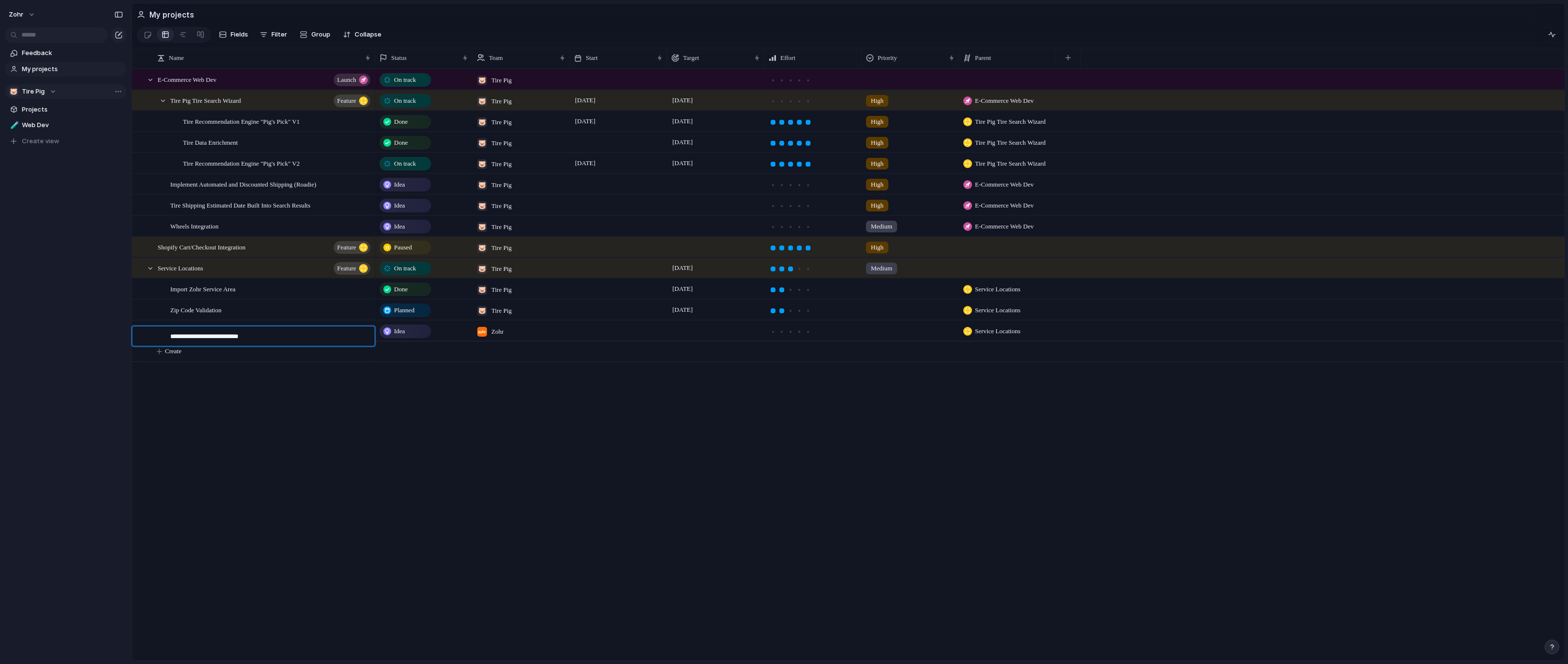
type textarea "**********"
click at [417, 341] on div "Idea" at bounding box center [423, 329] width 97 height 20
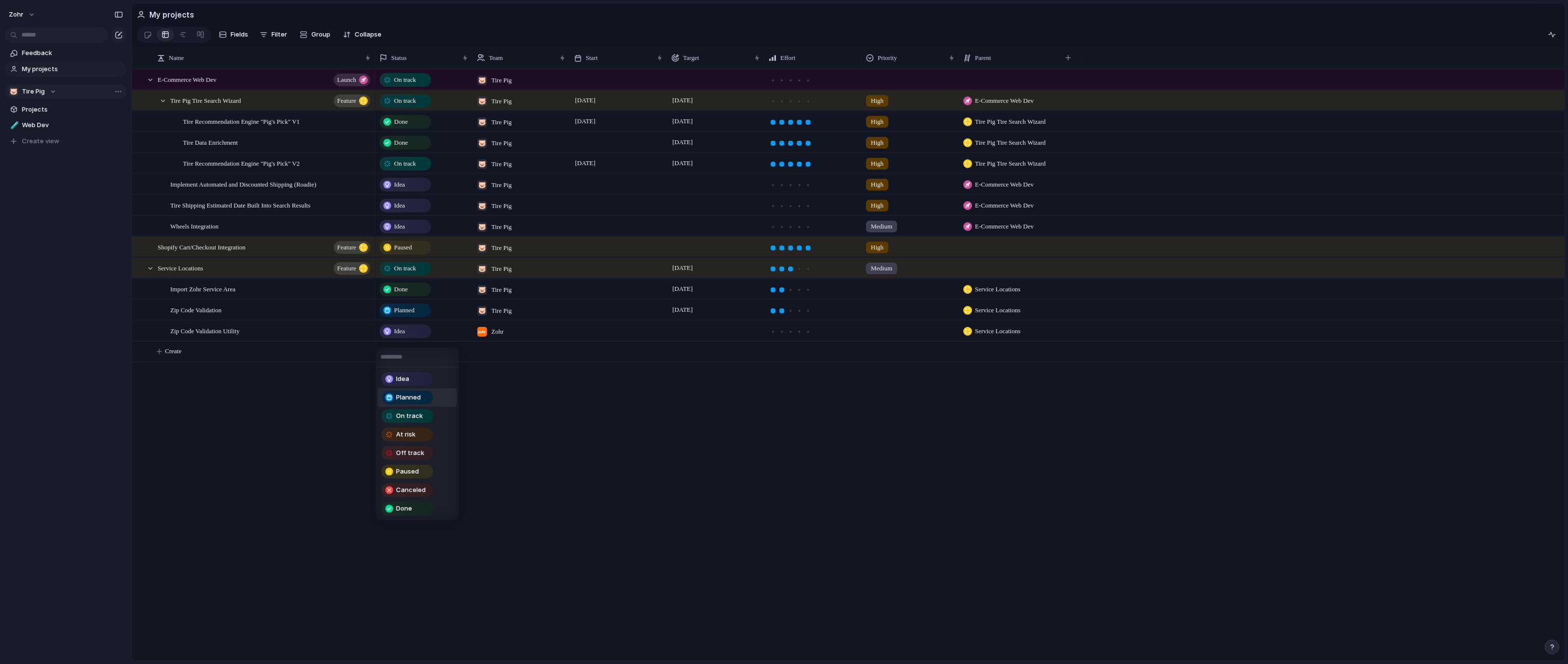
click at [413, 392] on span "Planned" at bounding box center [408, 397] width 25 height 9
click at [490, 337] on div "Zohr" at bounding box center [490, 329] width 34 height 16
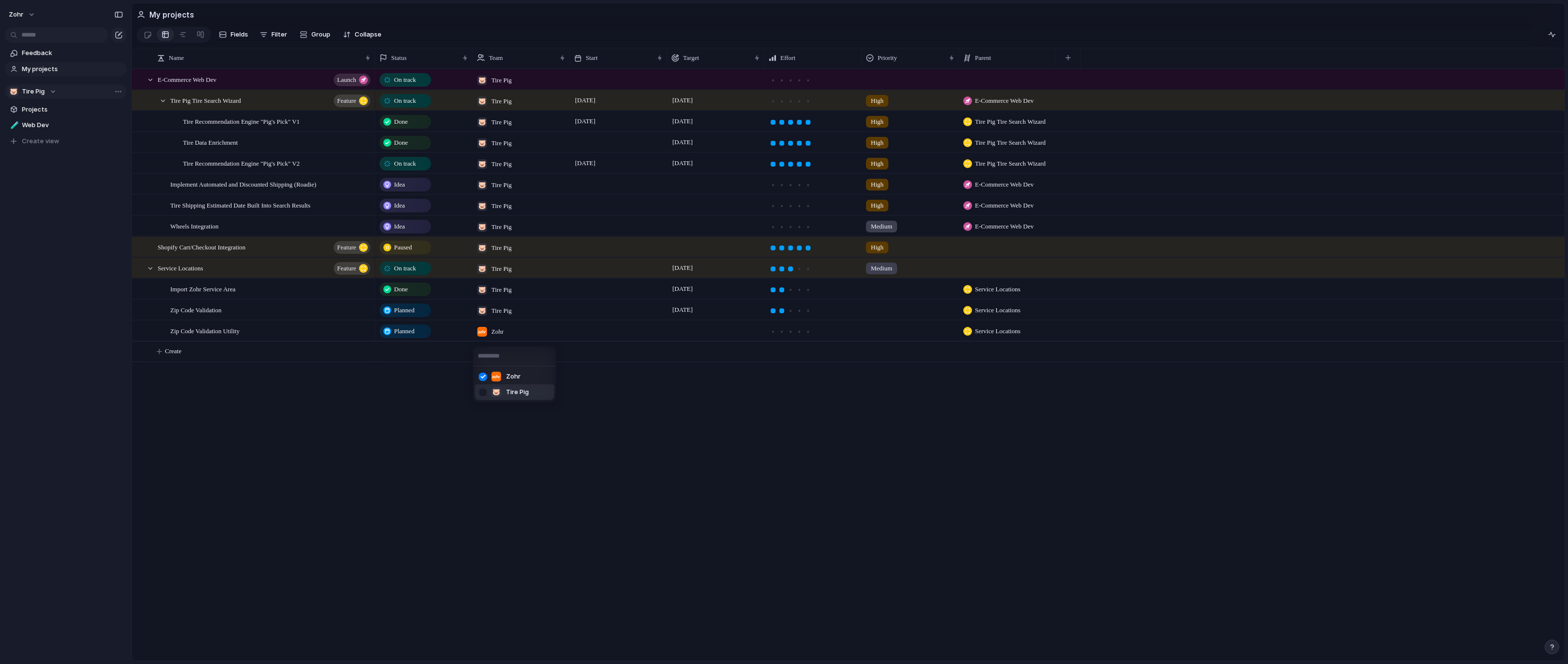
click at [483, 394] on div at bounding box center [483, 392] width 17 height 17
click at [485, 377] on div at bounding box center [483, 377] width 17 height 17
click at [709, 433] on div "Zohr 🐷 Tire Pig" at bounding box center [784, 332] width 1568 height 664
click at [699, 334] on div at bounding box center [715, 329] width 97 height 20
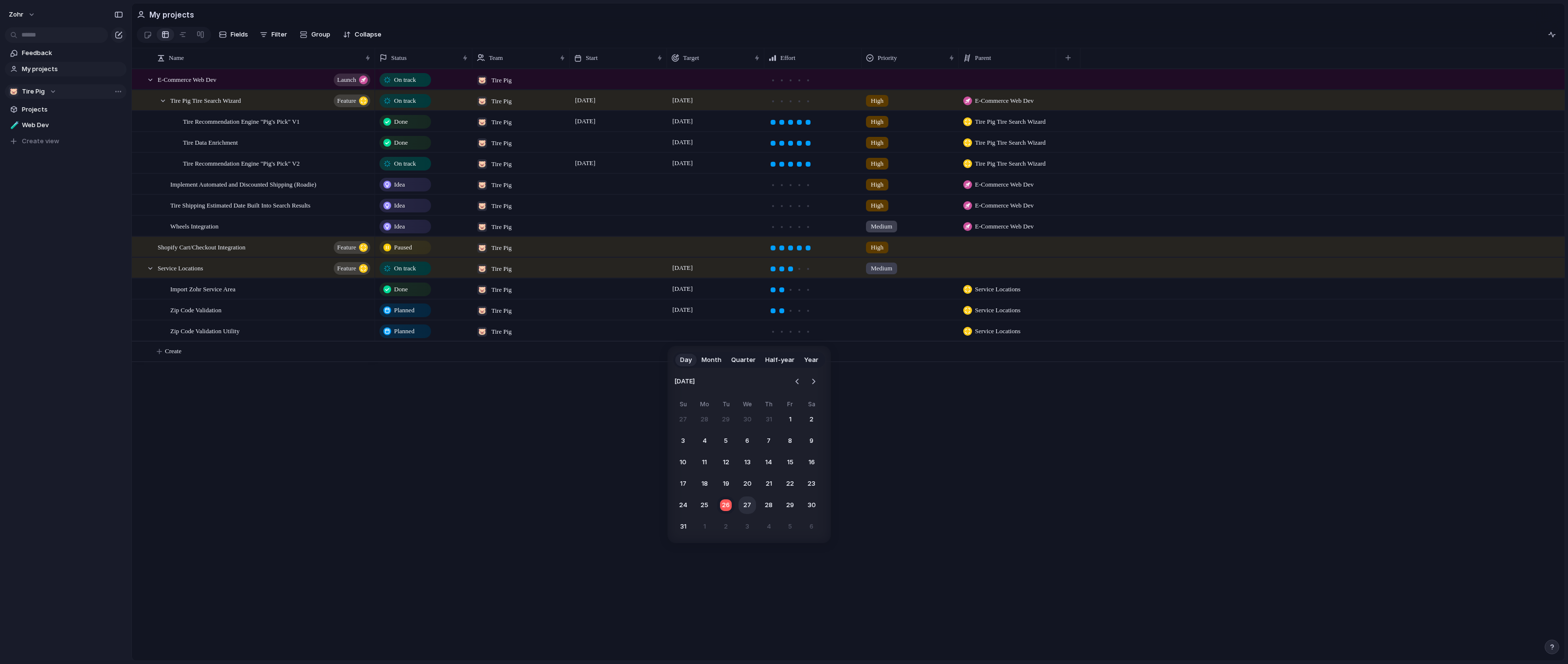
click at [748, 501] on button "27" at bounding box center [747, 505] width 17 height 17
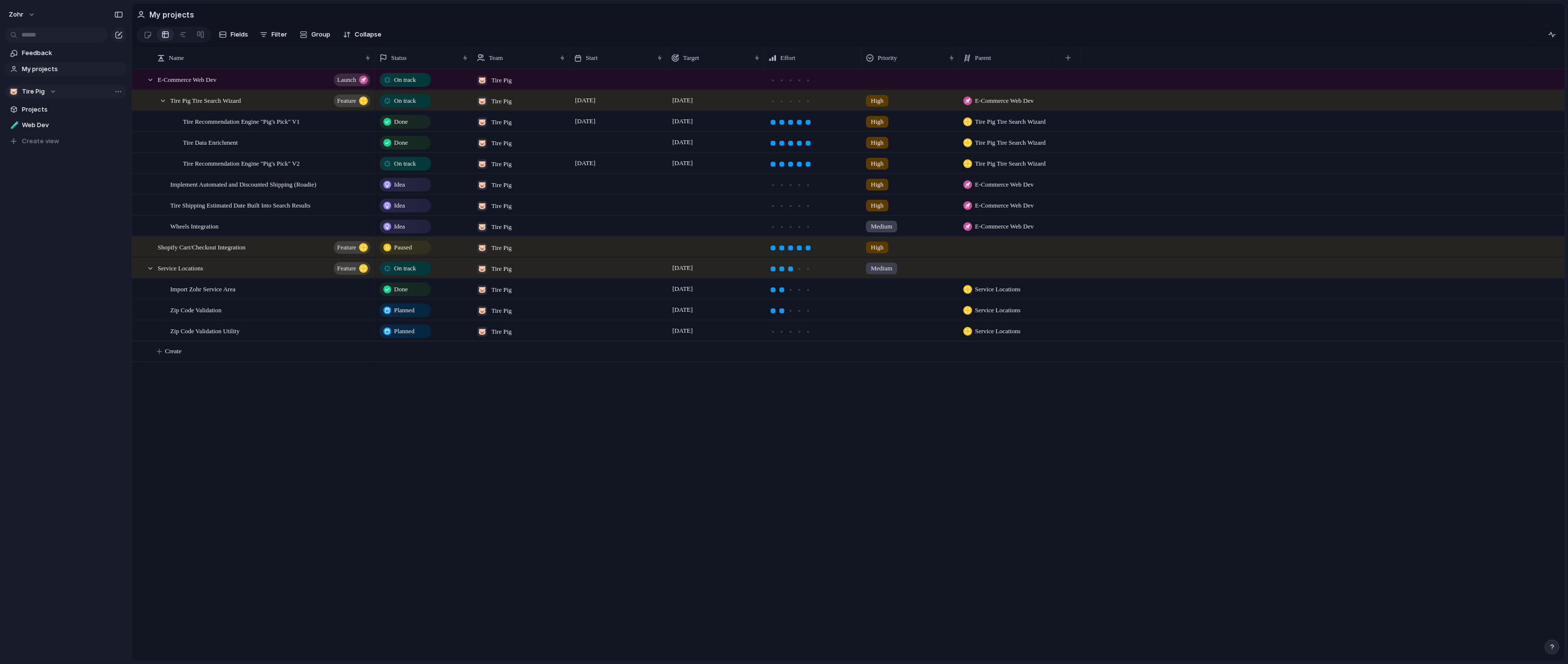
click at [621, 477] on div "On track 🐷 Tire Pig On track 🐷 Tire Pig [DATE] [DATE] High E-Commerce Web Dev D…" at bounding box center [970, 365] width 1190 height 592
click at [793, 334] on div at bounding box center [791, 332] width 5 height 5
click at [718, 446] on div "On track 🐷 Tire Pig On track 🐷 Tire Pig [DATE] [DATE] High E-Commerce Web Dev D…" at bounding box center [970, 365] width 1190 height 592
click at [275, 338] on div "Zip Code Validation Utility" at bounding box center [271, 330] width 201 height 20
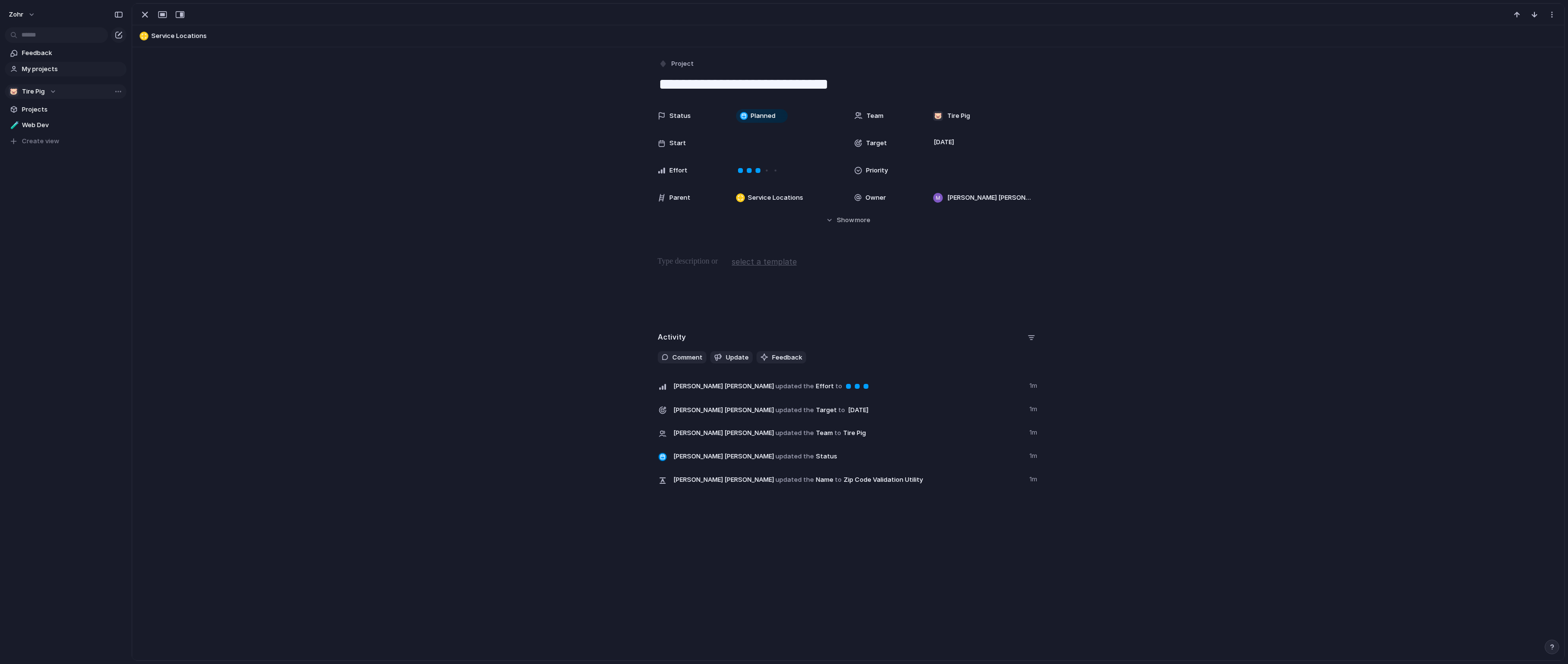
click at [834, 274] on div at bounding box center [848, 286] width 1409 height 62
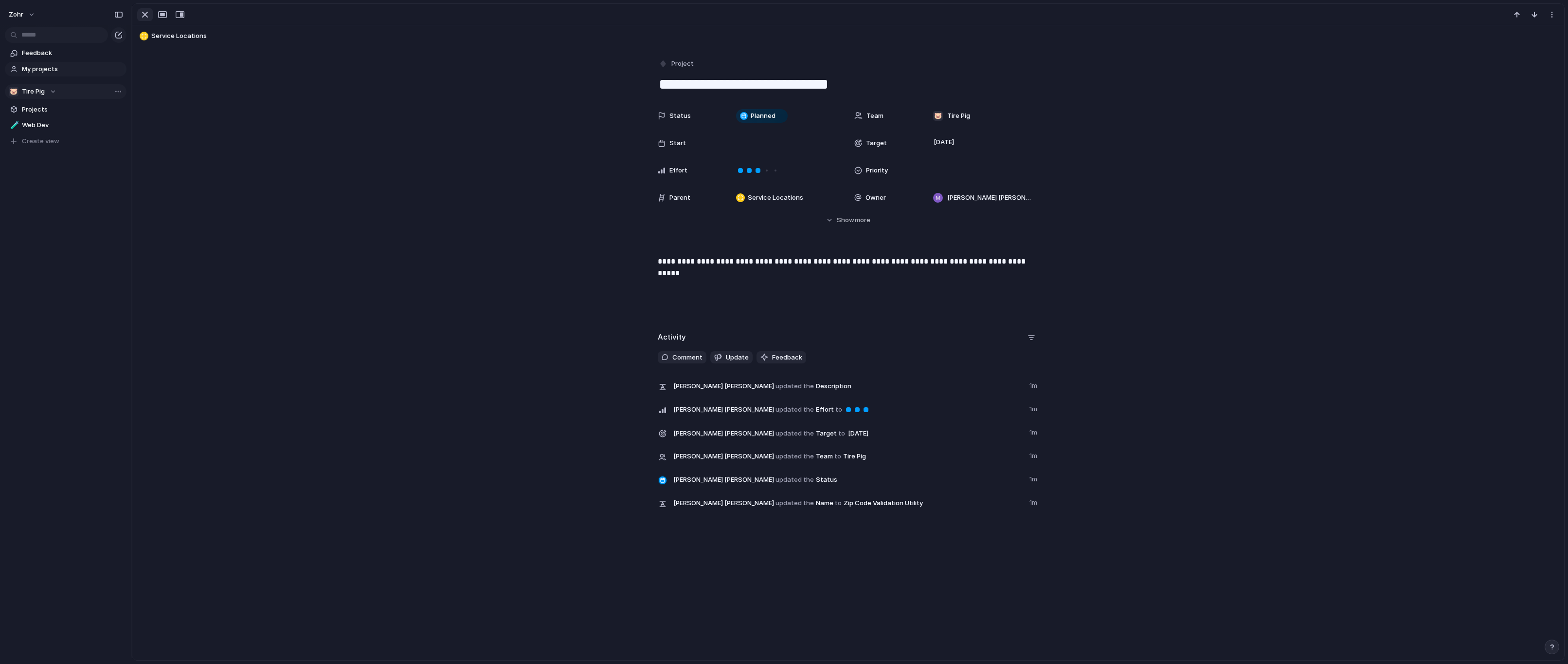
click at [139, 11] on div "button" at bounding box center [145, 15] width 12 height 12
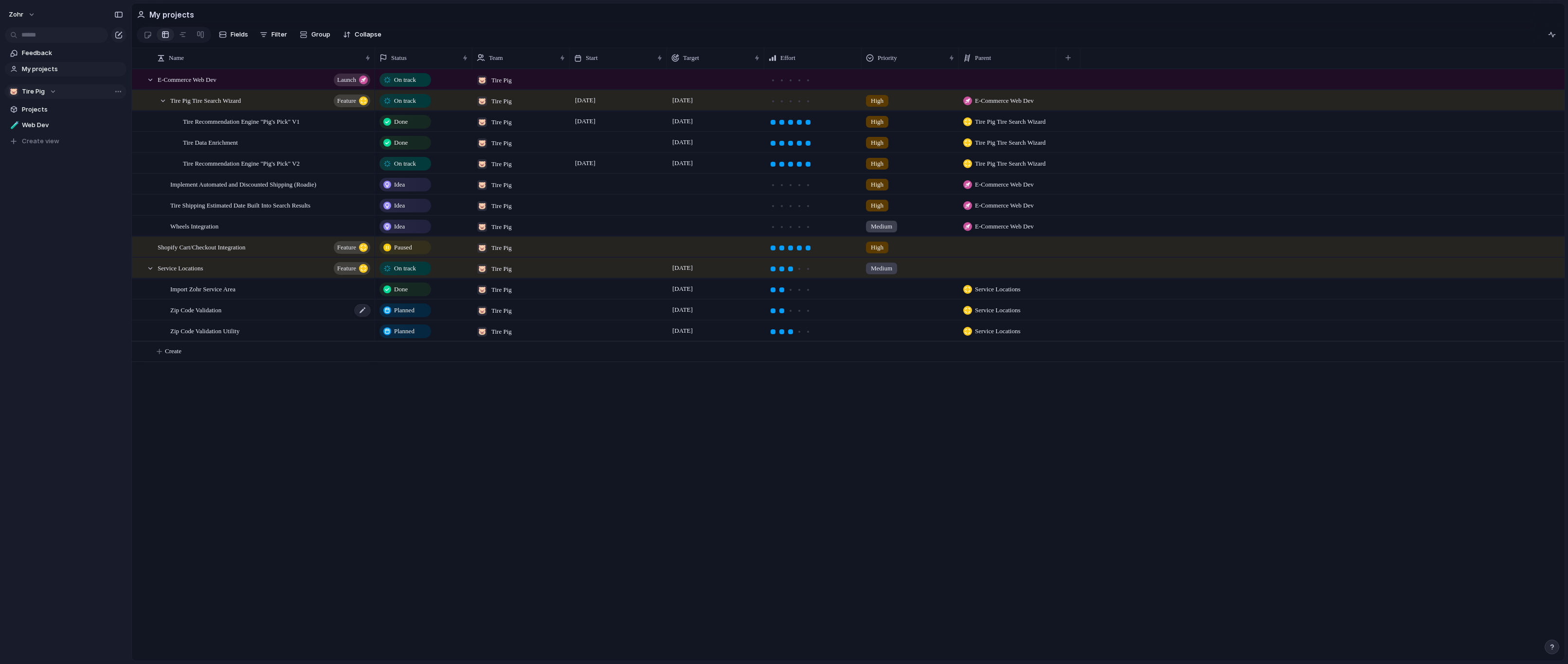
click at [272, 318] on div "Zip Code Validation" at bounding box center [271, 310] width 201 height 20
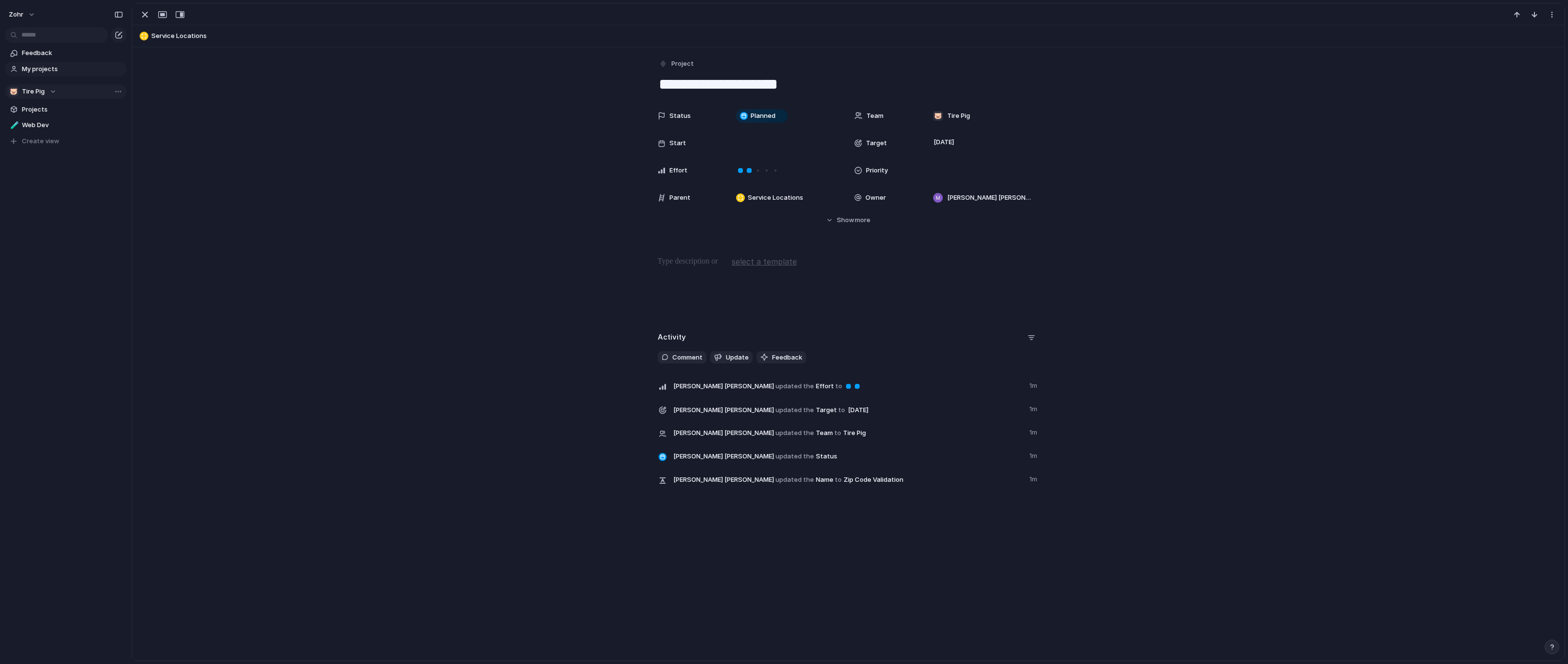
click at [760, 83] on textarea "**********" at bounding box center [848, 84] width 382 height 21
click at [853, 83] on textarea "**********" at bounding box center [848, 84] width 382 height 21
type textarea "**********"
click at [687, 257] on p at bounding box center [848, 261] width 382 height 12
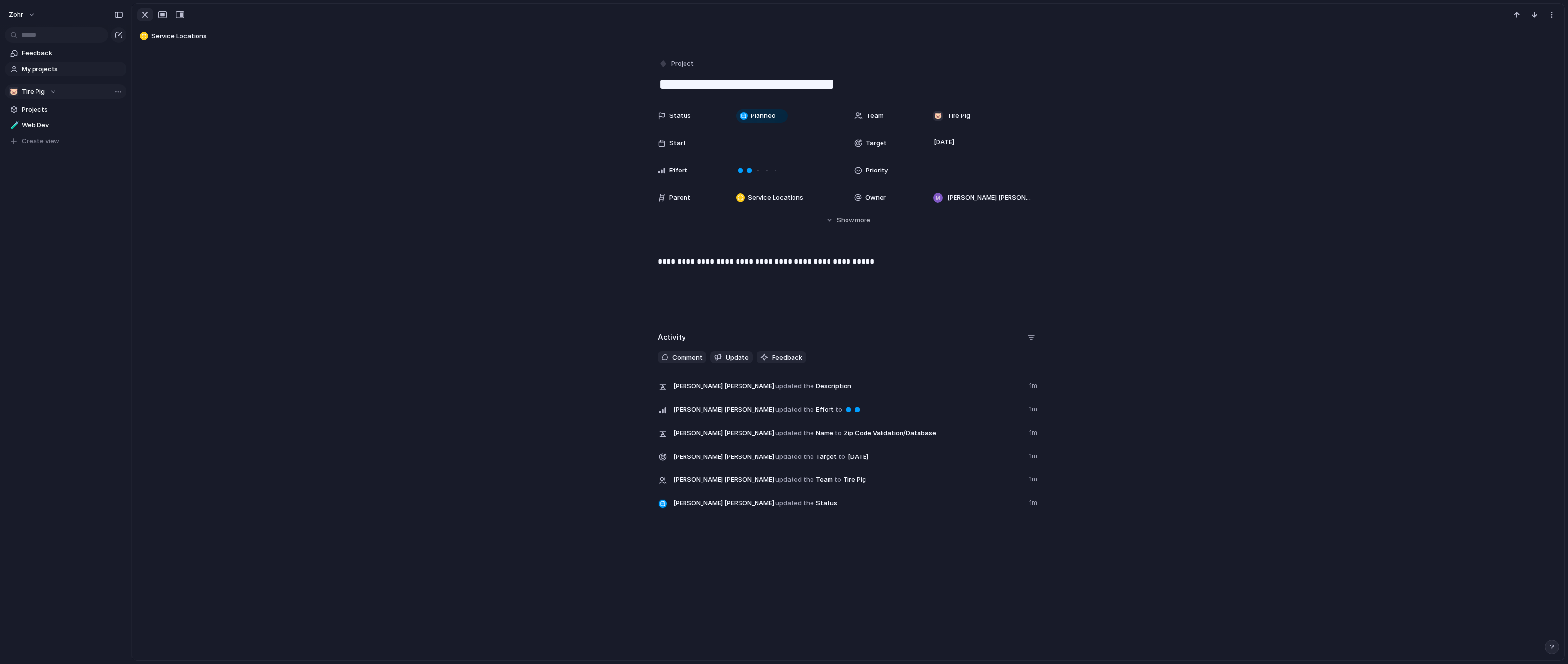
click at [146, 18] on div "button" at bounding box center [145, 15] width 12 height 12
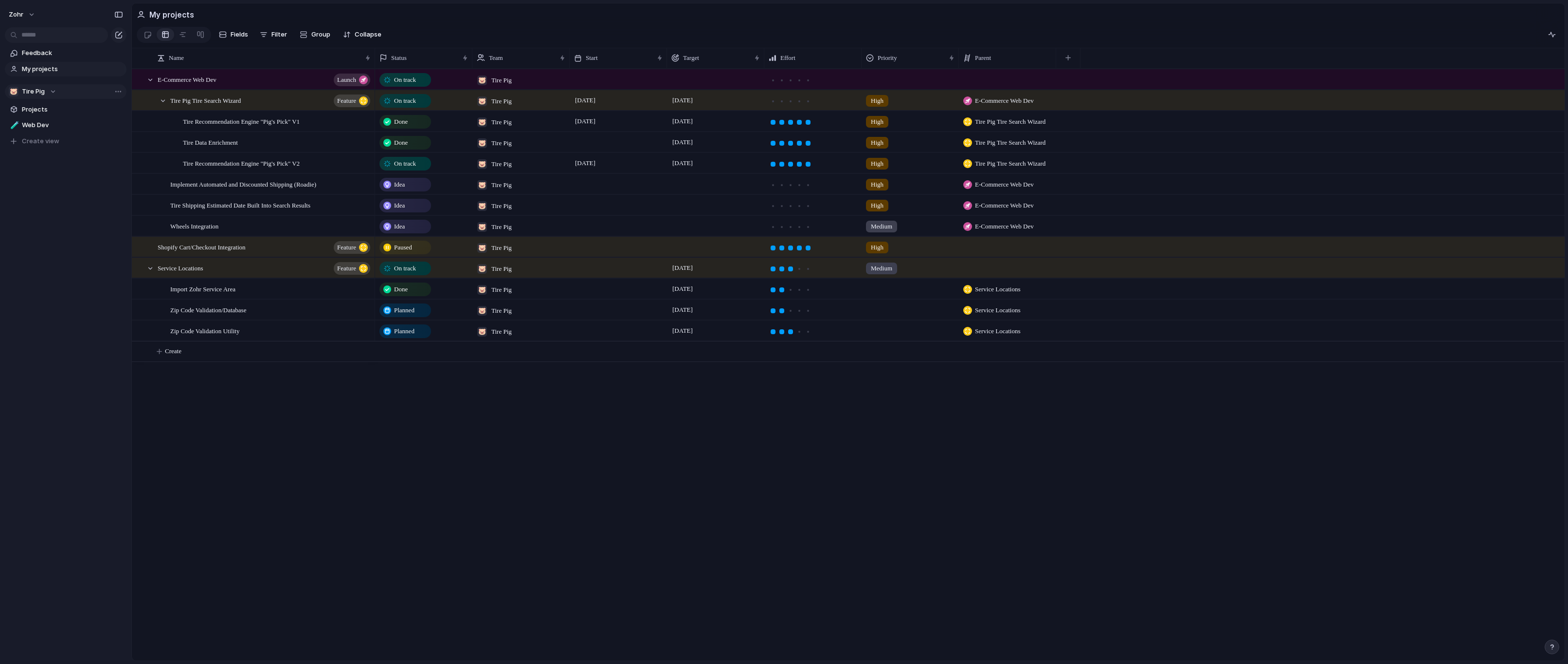
click at [441, 430] on div "On track 🐷 Tire Pig On track 🐷 Tire Pig [DATE] [DATE] High E-Commerce Web Dev D…" at bounding box center [970, 365] width 1190 height 592
click at [591, 337] on div at bounding box center [618, 329] width 97 height 20
click at [592, 312] on div at bounding box center [618, 309] width 97 height 20
click at [593, 458] on div "On track 🐷 Tire Pig On track 🐷 Tire Pig [DATE] [DATE] High E-Commerce Web Dev D…" at bounding box center [970, 365] width 1190 height 592
click at [183, 35] on div at bounding box center [182, 34] width 8 height 15
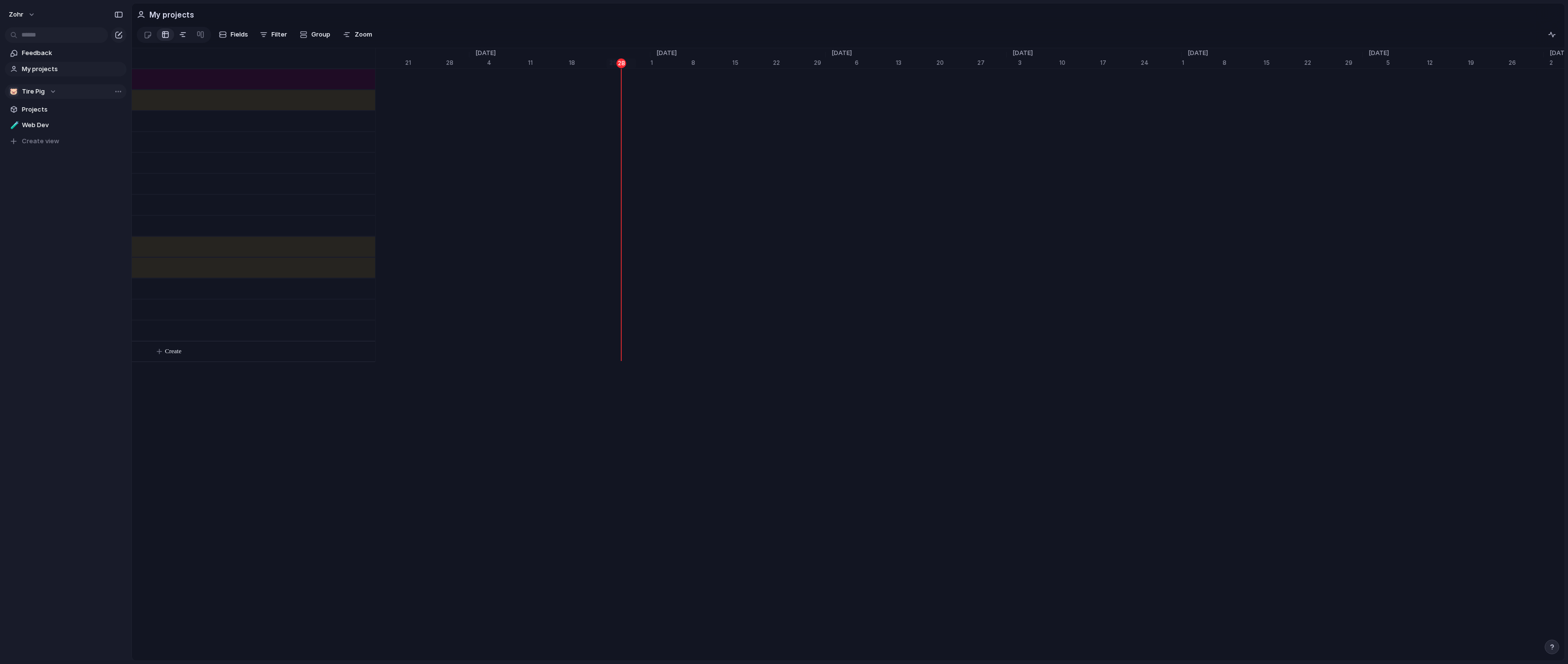
scroll to position [0, 6306]
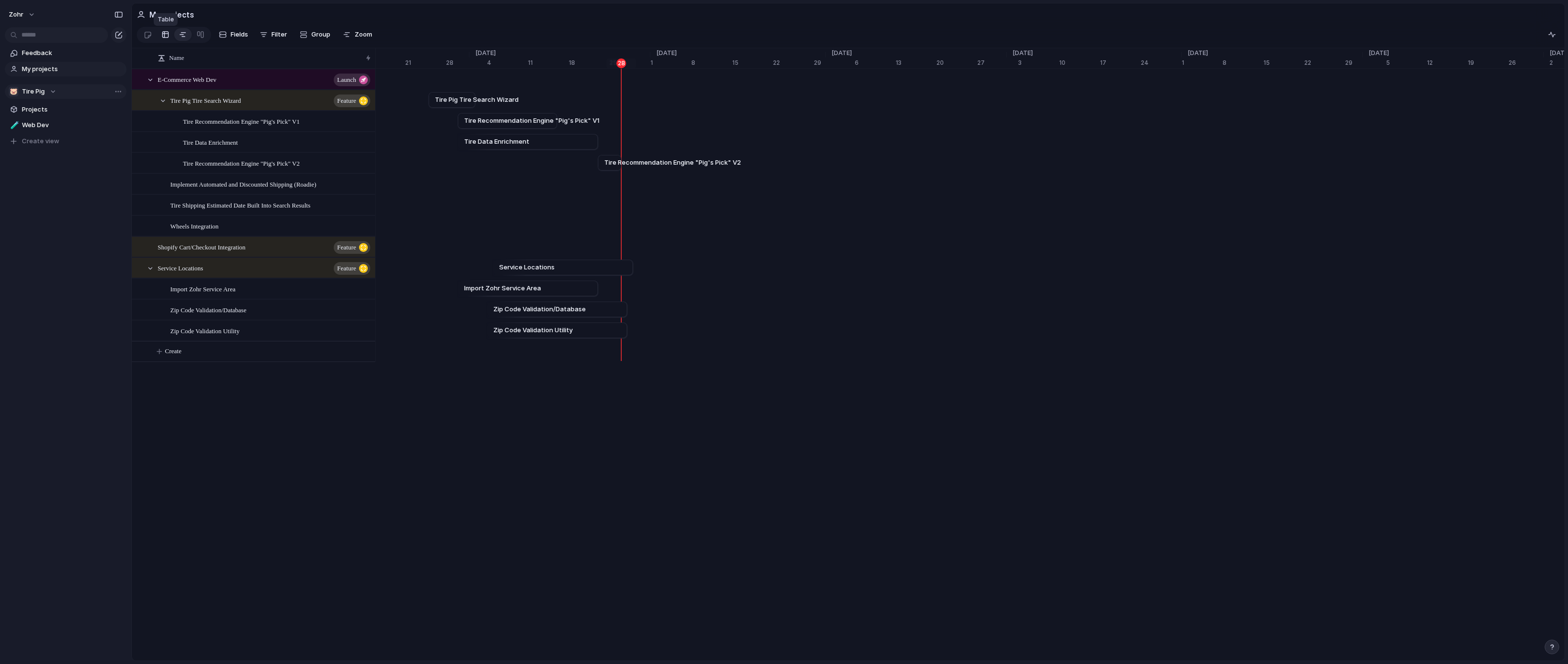
click at [165, 34] on div at bounding box center [165, 34] width 8 height 15
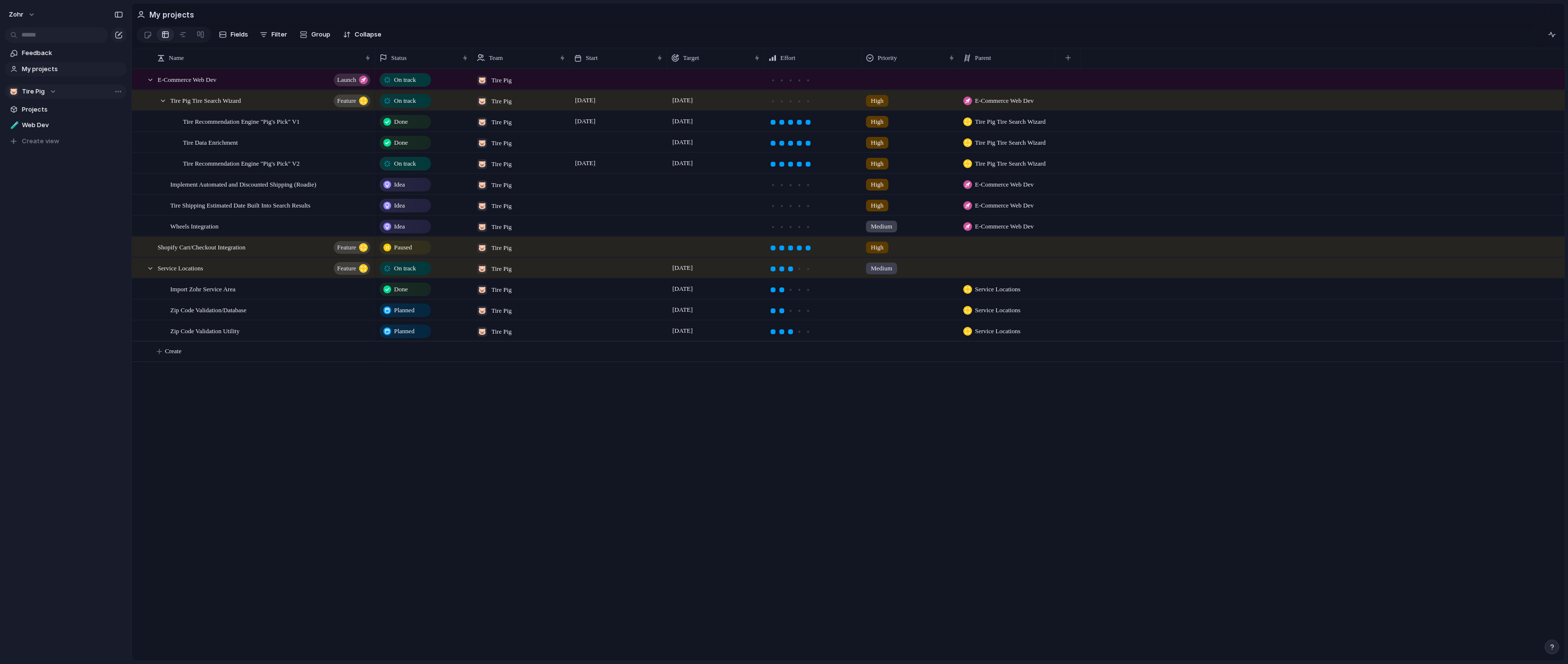
click at [568, 505] on div "On track 🐷 Tire Pig On track 🐷 Tire Pig [DATE] [DATE] High E-Commerce Web Dev D…" at bounding box center [970, 365] width 1190 height 592
click at [339, 168] on div "Tire Recommendation Engine "Pig's Pick" V2" at bounding box center [278, 163] width 189 height 20
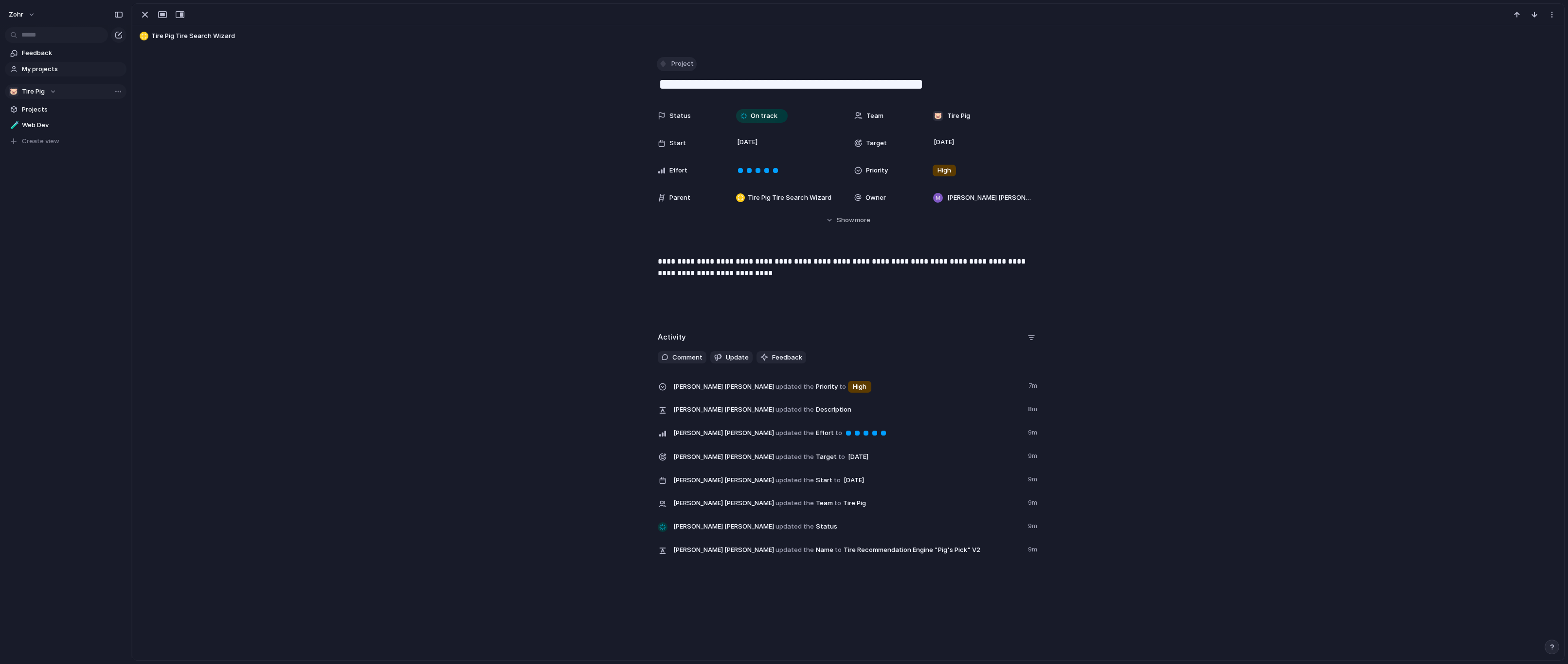
click at [679, 61] on span "Project" at bounding box center [683, 63] width 22 height 9
click at [696, 231] on span "Milestone" at bounding box center [687, 230] width 30 height 9
click at [377, 136] on div "Status On track Team 🐷 Tire Pig Start [DATE] Target [DATE] Effort Priority High…" at bounding box center [848, 165] width 1409 height 119
click at [142, 12] on div "button" at bounding box center [145, 15] width 12 height 12
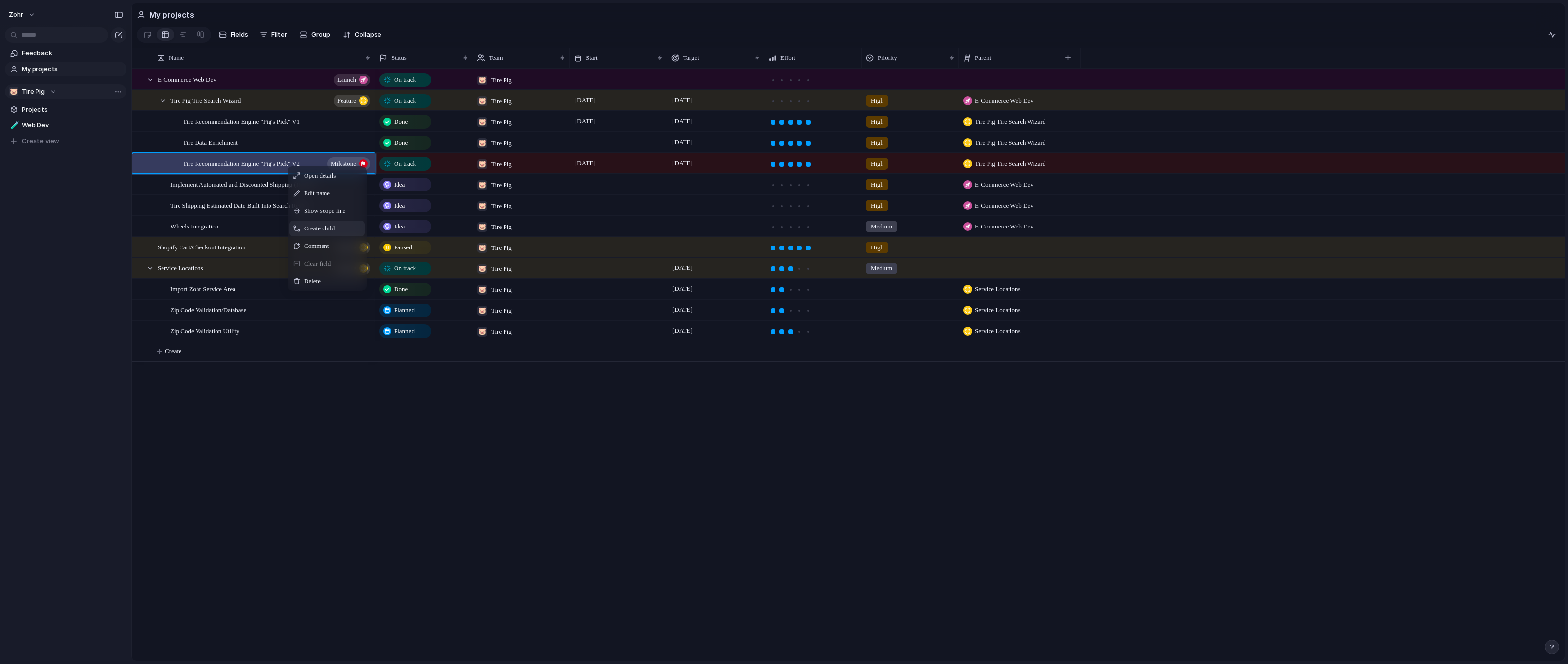
click at [312, 231] on span "Create child" at bounding box center [320, 228] width 31 height 9
click at [327, 227] on span "Create child" at bounding box center [319, 224] width 31 height 9
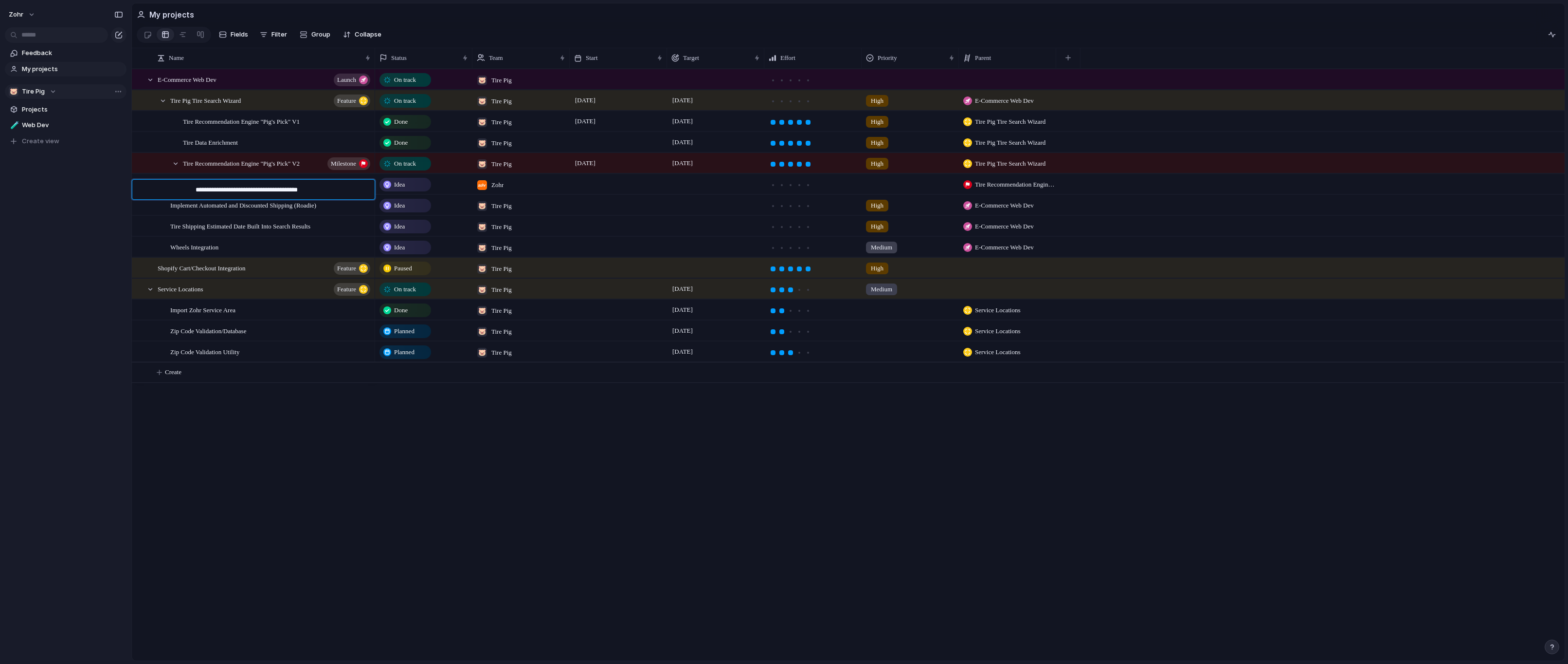
type textarea "**********"
click at [418, 190] on div "Idea" at bounding box center [406, 185] width 50 height 12
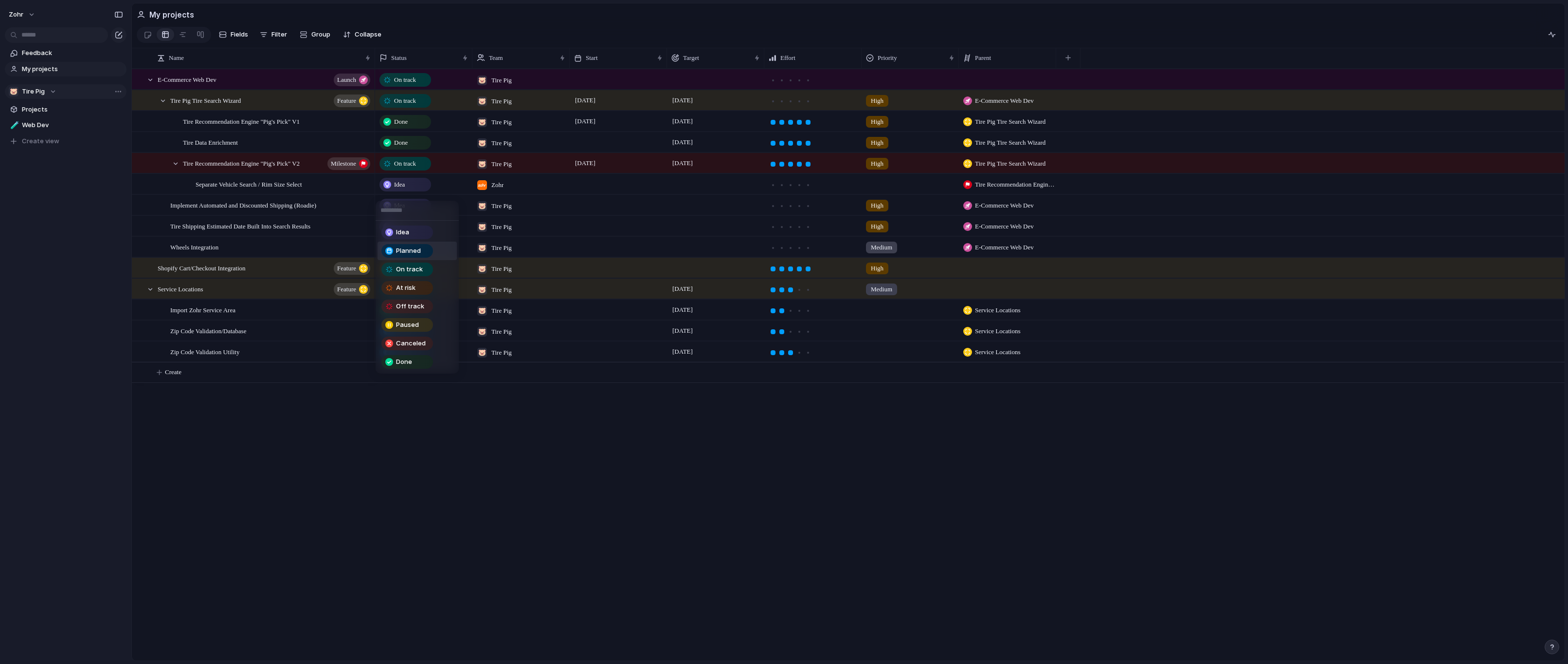
click at [416, 249] on span "Planned" at bounding box center [408, 250] width 25 height 9
click at [504, 189] on span "Zohr" at bounding box center [498, 184] width 12 height 9
click at [482, 245] on div at bounding box center [483, 246] width 17 height 17
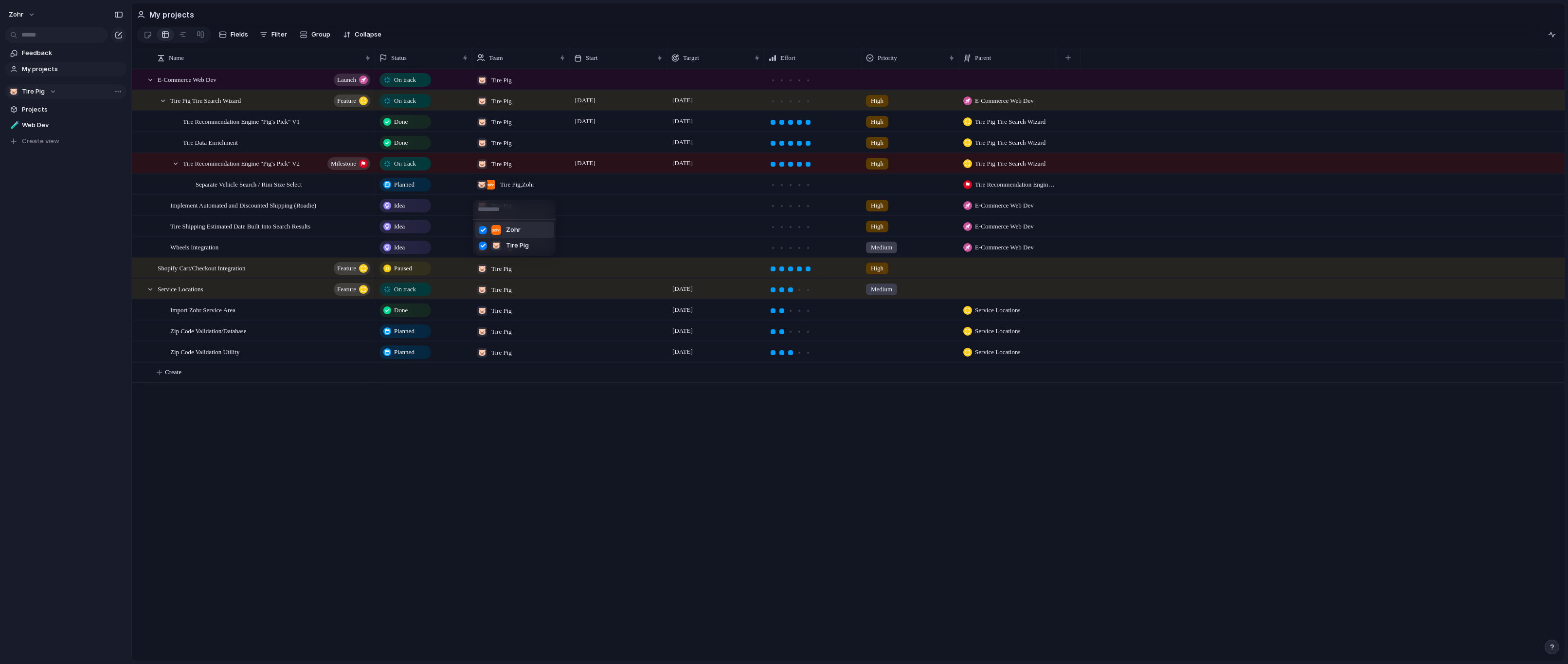
click at [483, 233] on div at bounding box center [483, 231] width 17 height 17
click at [576, 187] on div "Zohr 🐷 Tire Pig" at bounding box center [784, 332] width 1568 height 664
click at [679, 193] on div at bounding box center [715, 183] width 97 height 20
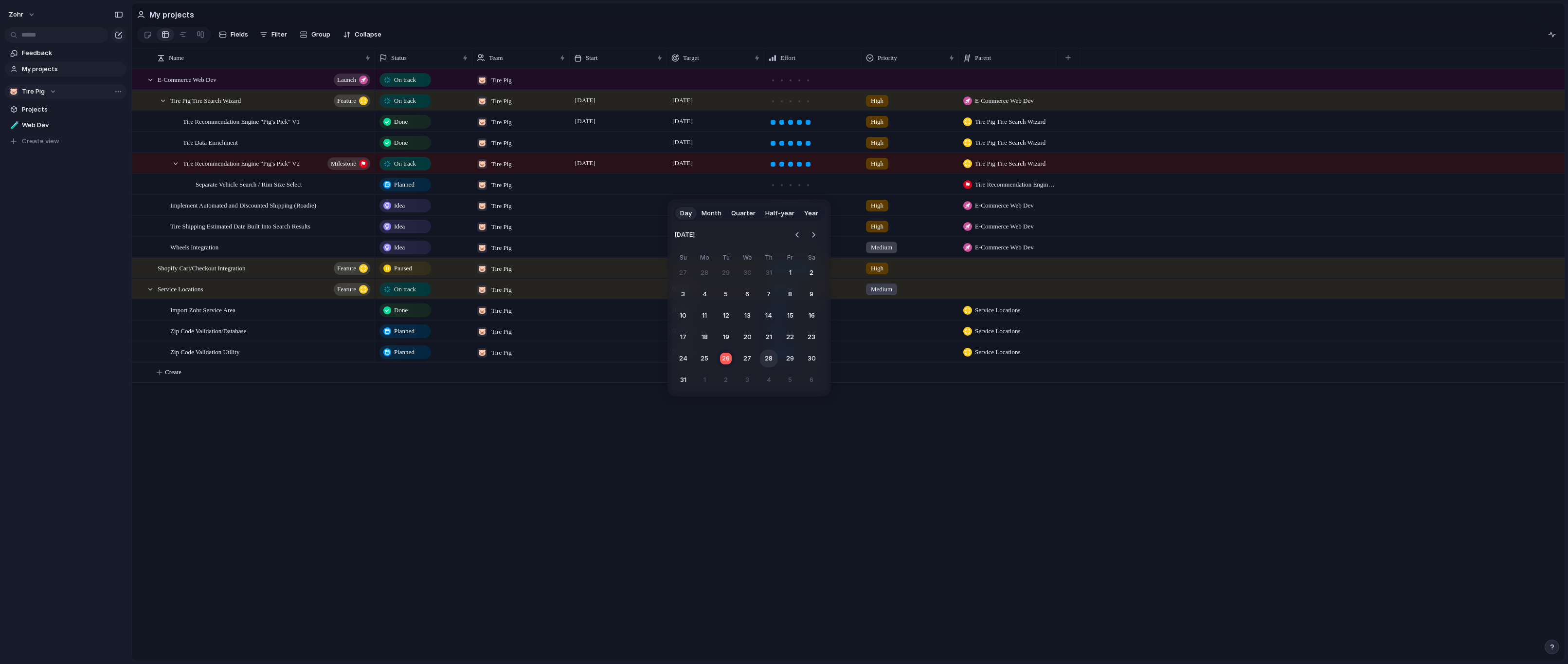
click at [770, 355] on button "28" at bounding box center [769, 358] width 17 height 17
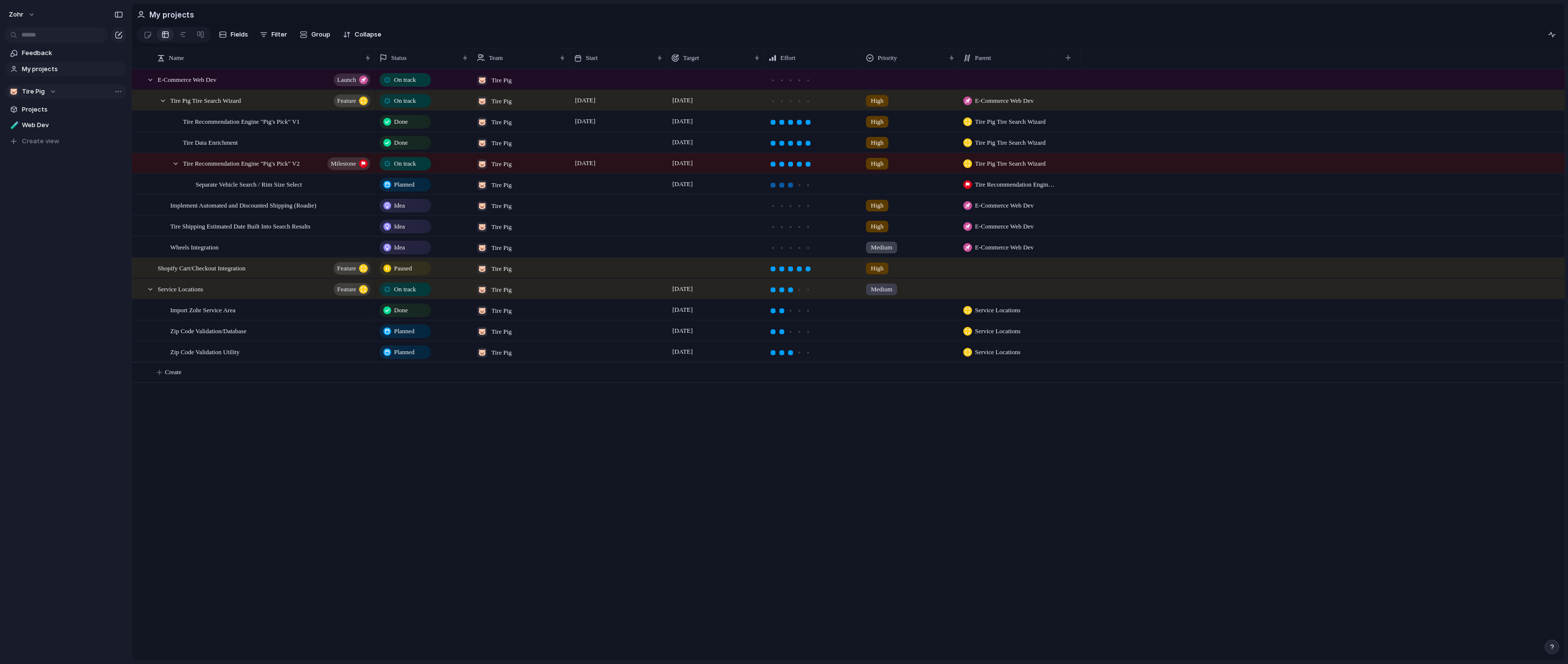
click at [793, 188] on div at bounding box center [791, 185] width 5 height 5
click at [876, 190] on div at bounding box center [910, 182] width 96 height 16
click at [897, 260] on div "Medium" at bounding box center [885, 263] width 34 height 12
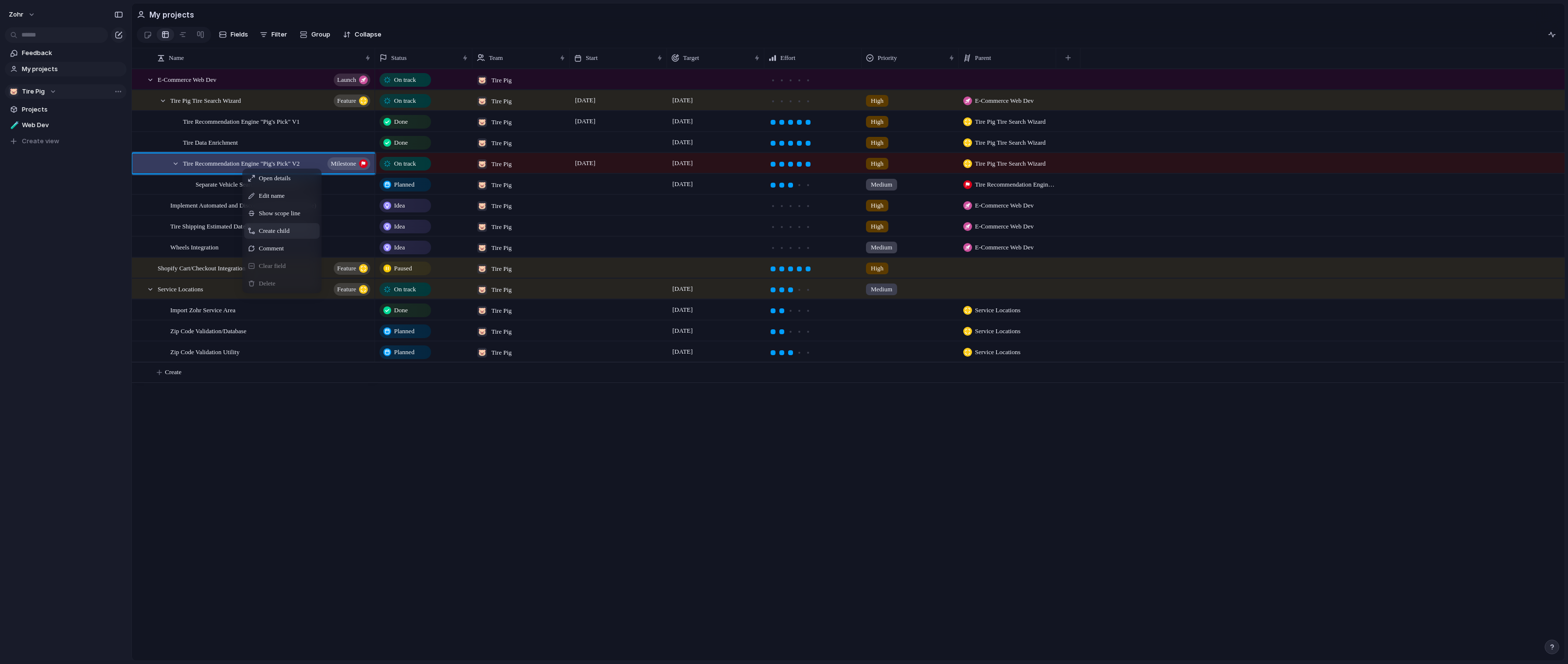
click at [298, 237] on div "Create child" at bounding box center [282, 231] width 76 height 15
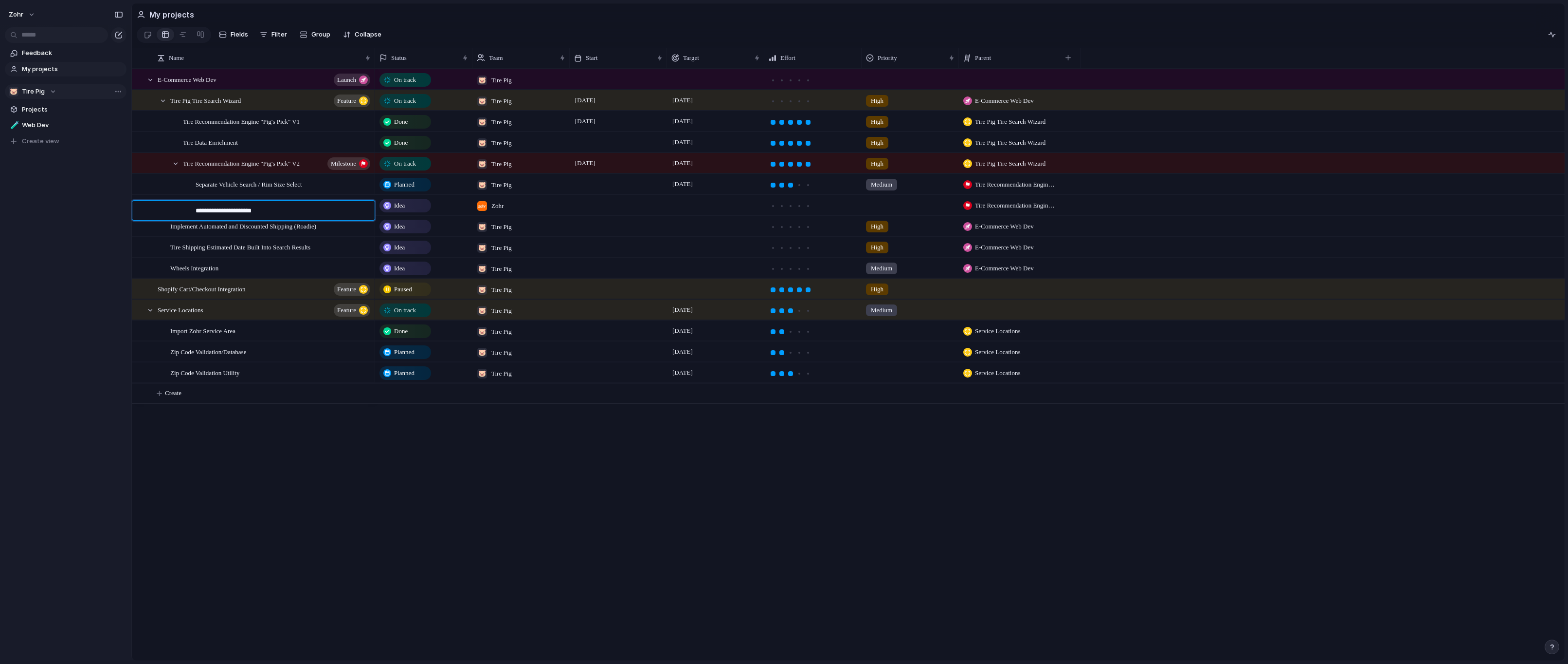
type textarea "**********"
click at [413, 208] on div "Idea" at bounding box center [406, 206] width 50 height 12
click at [425, 267] on div "Planned" at bounding box center [407, 272] width 50 height 12
click at [503, 211] on span "Zohr" at bounding box center [498, 206] width 12 height 9
click at [482, 253] on div at bounding box center [483, 251] width 17 height 17
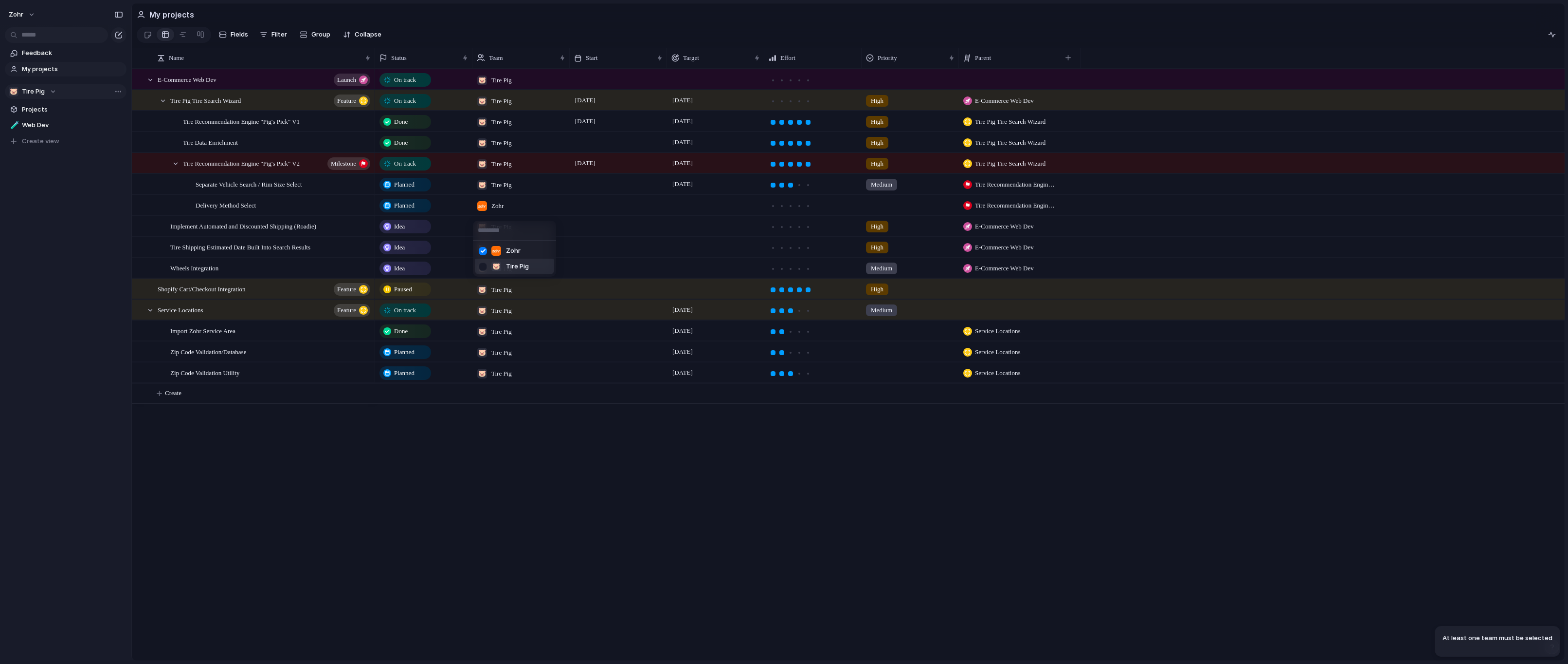
click at [484, 263] on div at bounding box center [483, 267] width 17 height 17
click at [485, 252] on div at bounding box center [483, 251] width 17 height 17
click at [629, 200] on div "Zohr 🐷 Tire Pig" at bounding box center [784, 332] width 1568 height 664
click at [609, 194] on div at bounding box center [618, 183] width 97 height 20
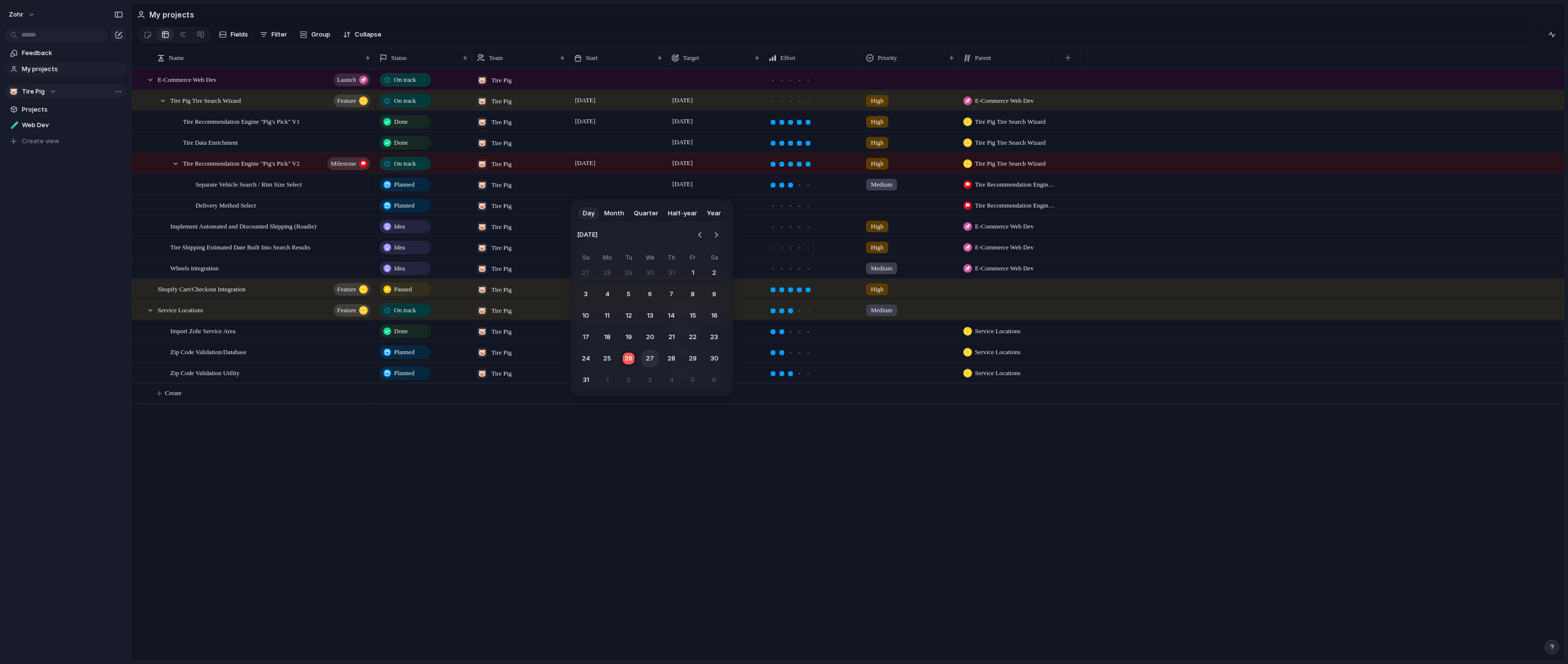
click at [654, 356] on button "27" at bounding box center [650, 358] width 17 height 17
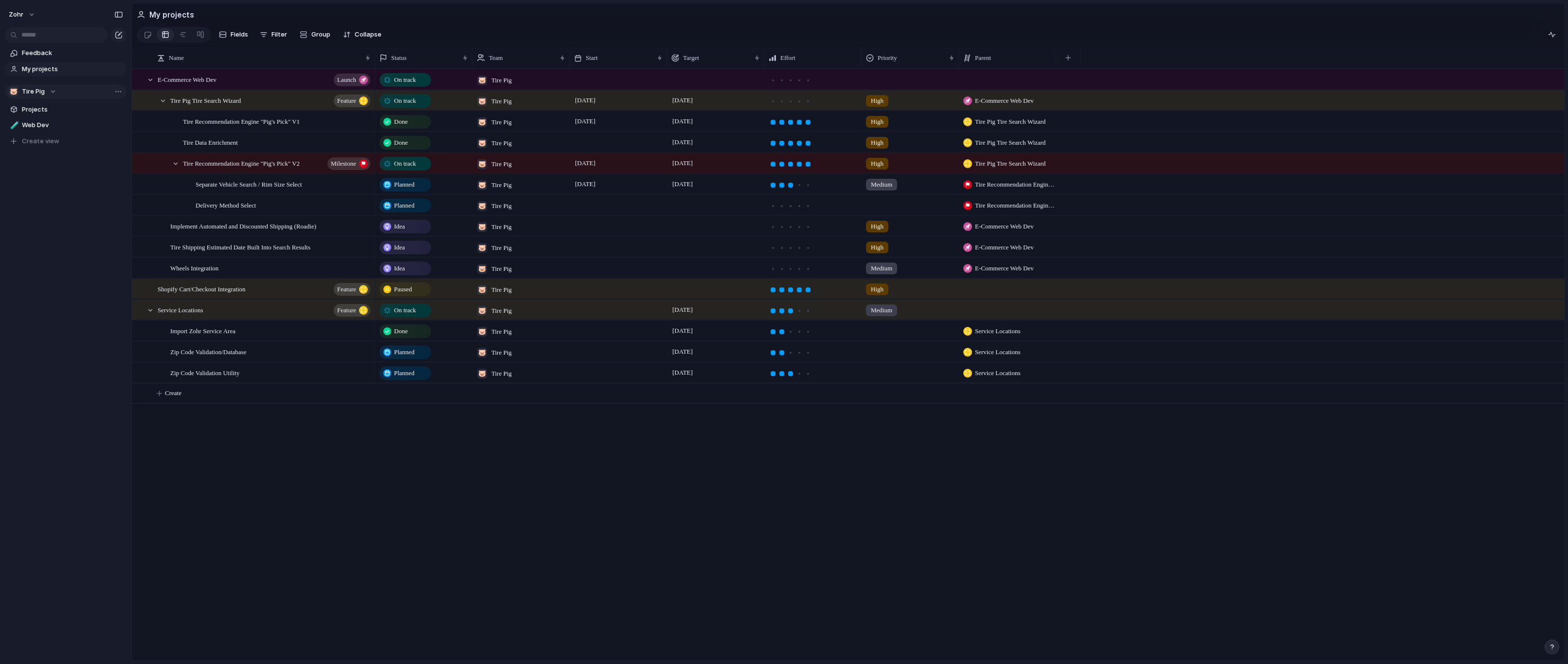
click at [605, 209] on div at bounding box center [618, 204] width 97 height 20
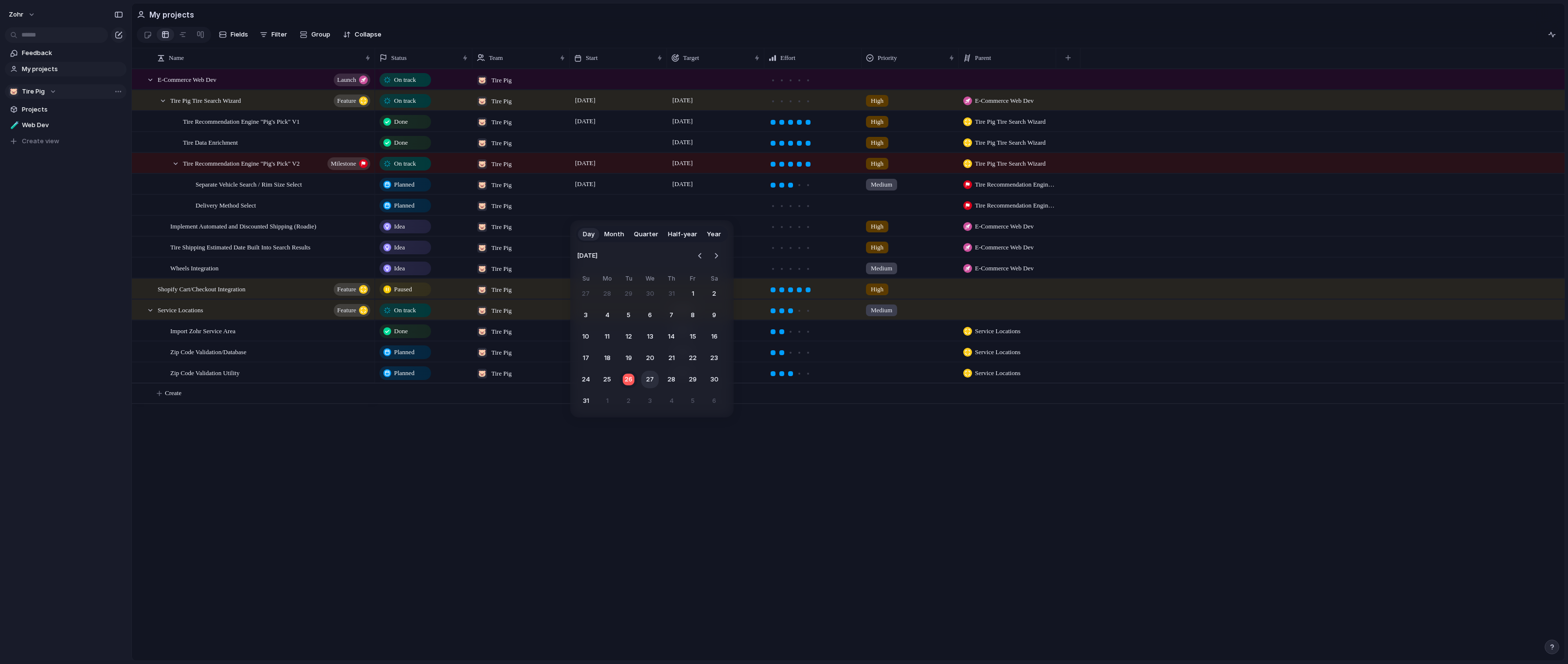
click at [650, 378] on button "27" at bounding box center [650, 379] width 17 height 17
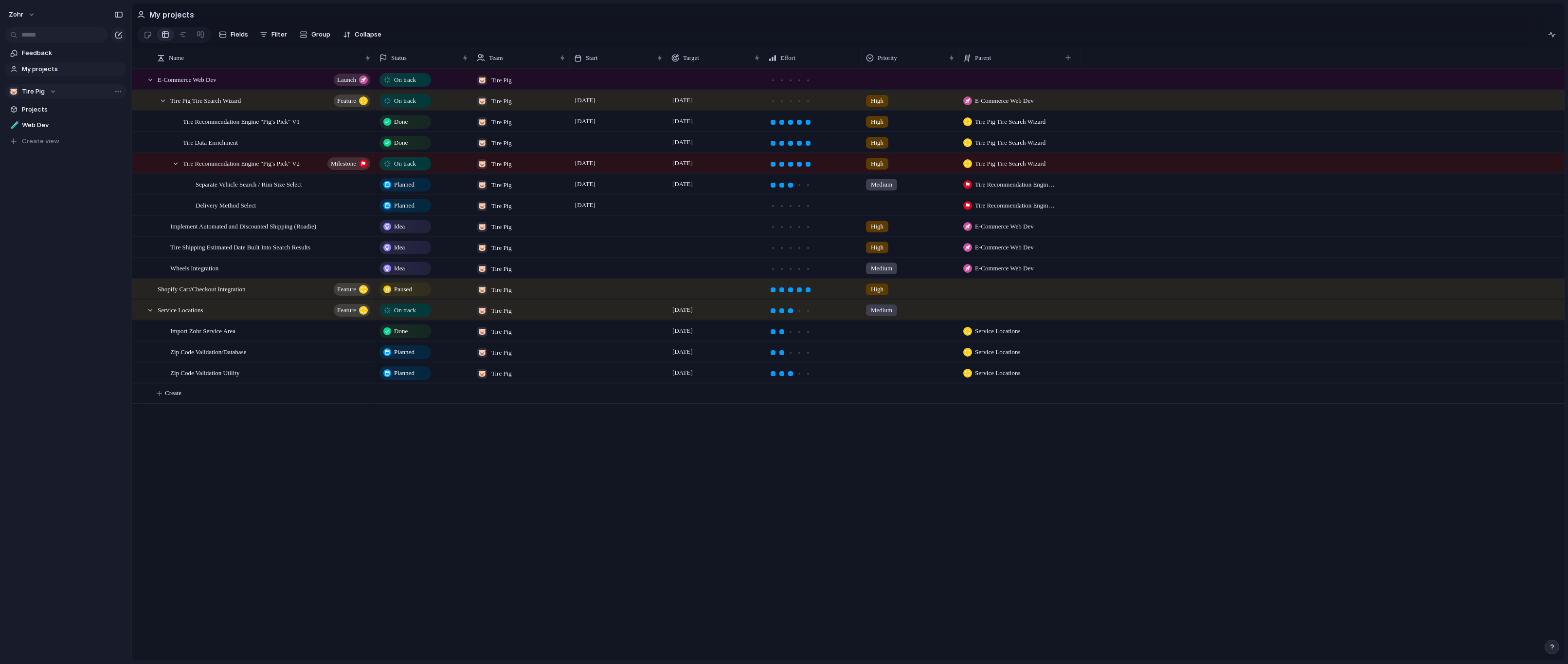
click at [695, 213] on div at bounding box center [715, 204] width 97 height 20
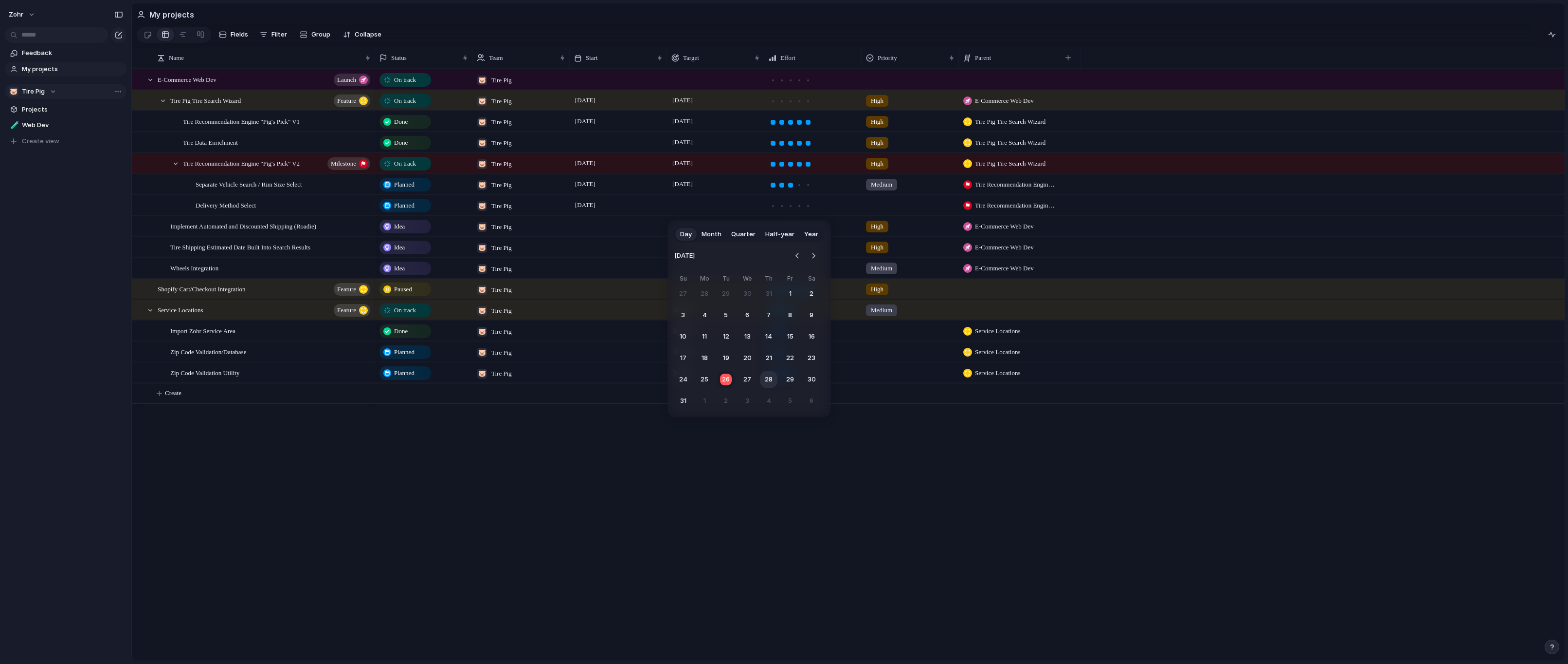
click at [769, 378] on button "28" at bounding box center [769, 379] width 17 height 17
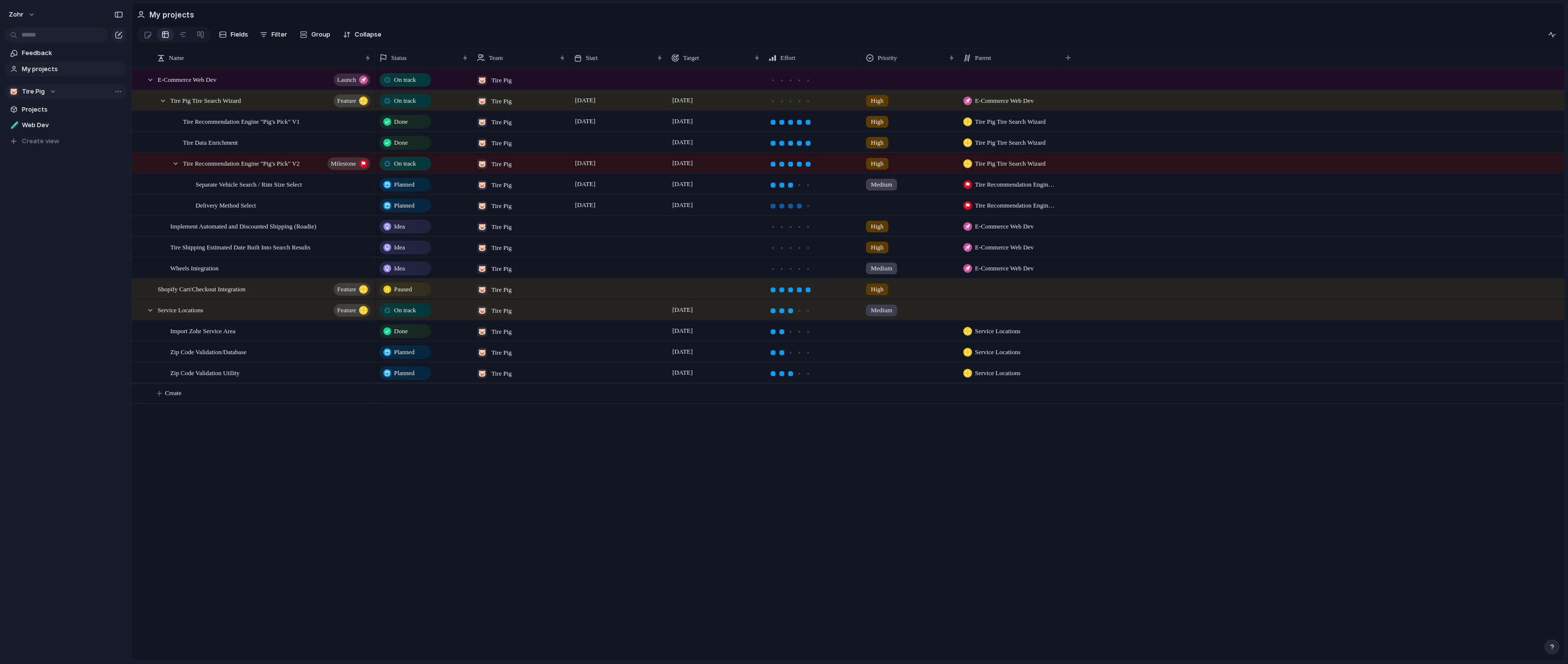
click at [802, 208] on div at bounding box center [799, 206] width 9 height 9
click at [886, 206] on div at bounding box center [910, 203] width 96 height 16
click at [892, 285] on span "Medium" at bounding box center [885, 284] width 24 height 9
click at [775, 489] on div "On track 🐷 Tire Pig On track 🐷 Tire Pig [DATE] [DATE] High E-Commerce Web Dev D…" at bounding box center [970, 365] width 1190 height 592
click at [695, 167] on span "[DATE]" at bounding box center [682, 163] width 25 height 12
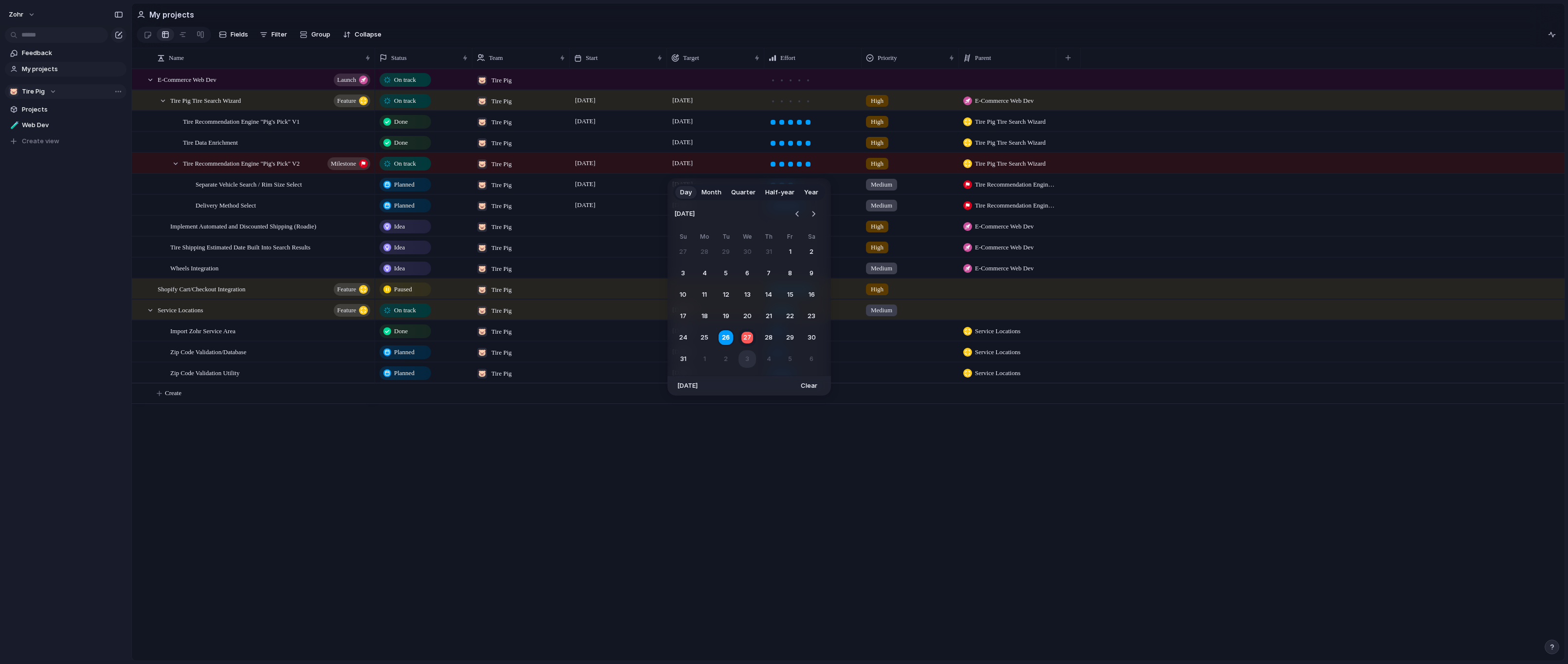
click at [749, 357] on button "3" at bounding box center [747, 359] width 17 height 17
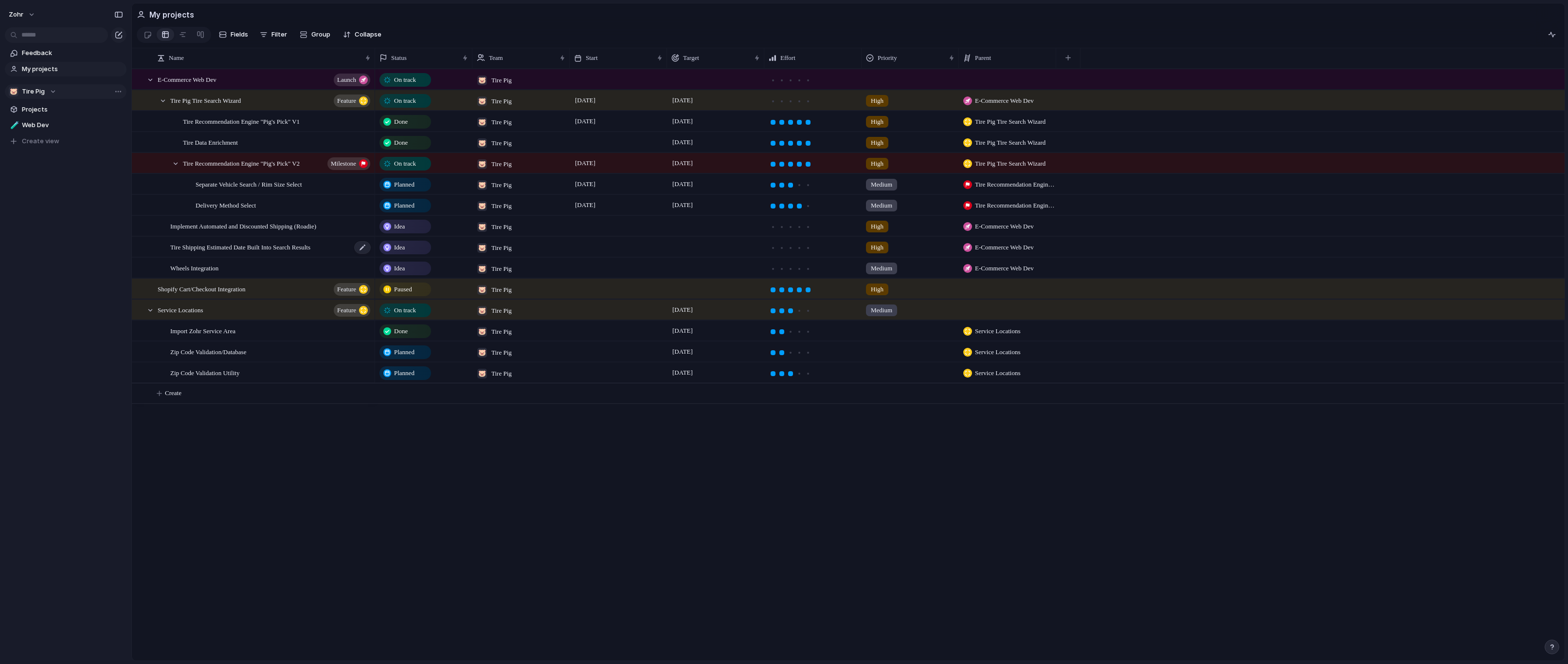
click at [310, 252] on span "Tire Shipping Estimated Date Built Into Search Results" at bounding box center [240, 246] width 140 height 11
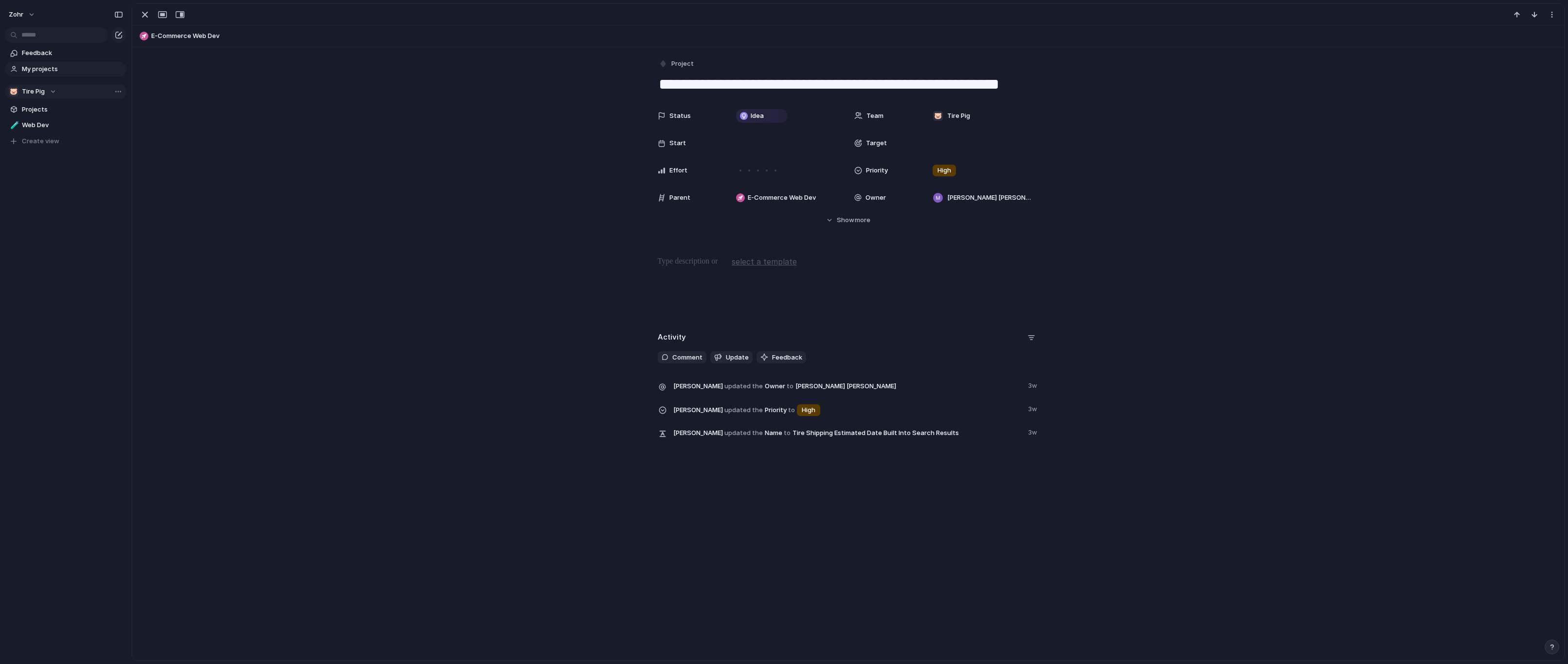
click at [334, 250] on div "**********" at bounding box center [848, 248] width 1432 height 402
click at [145, 19] on div "button" at bounding box center [145, 15] width 12 height 12
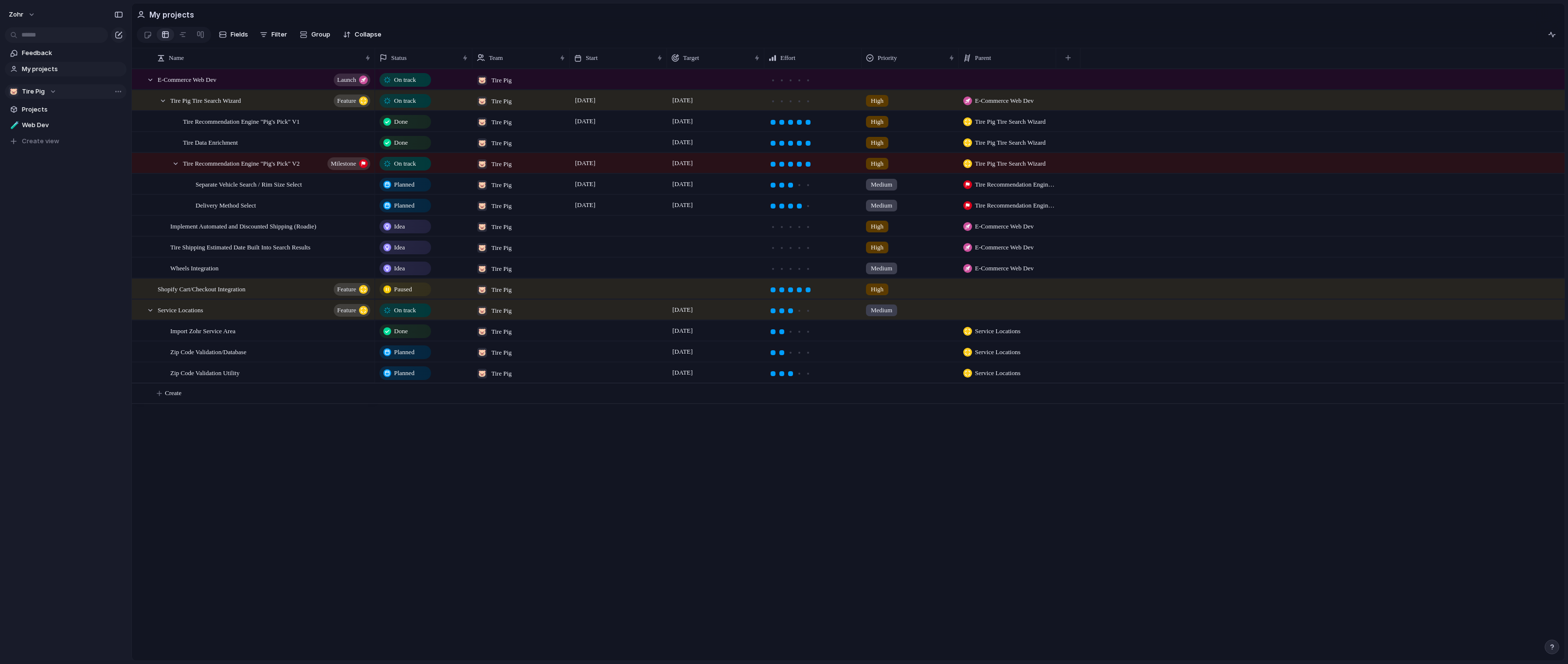
click at [1021, 252] on span "E-Commerce Web Dev" at bounding box center [1004, 247] width 58 height 9
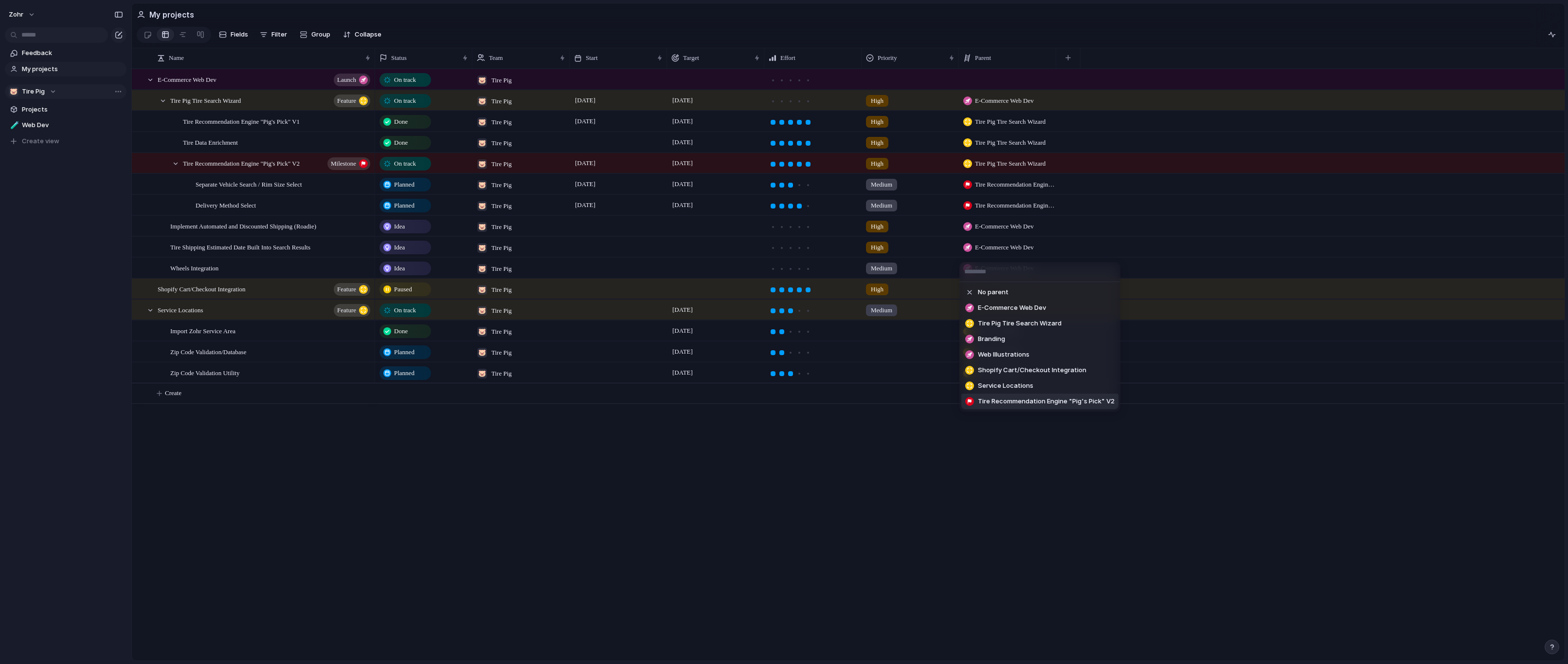
click at [1070, 403] on span "Tire Recommendation Engine "Pig's Pick" V2" at bounding box center [1046, 401] width 137 height 9
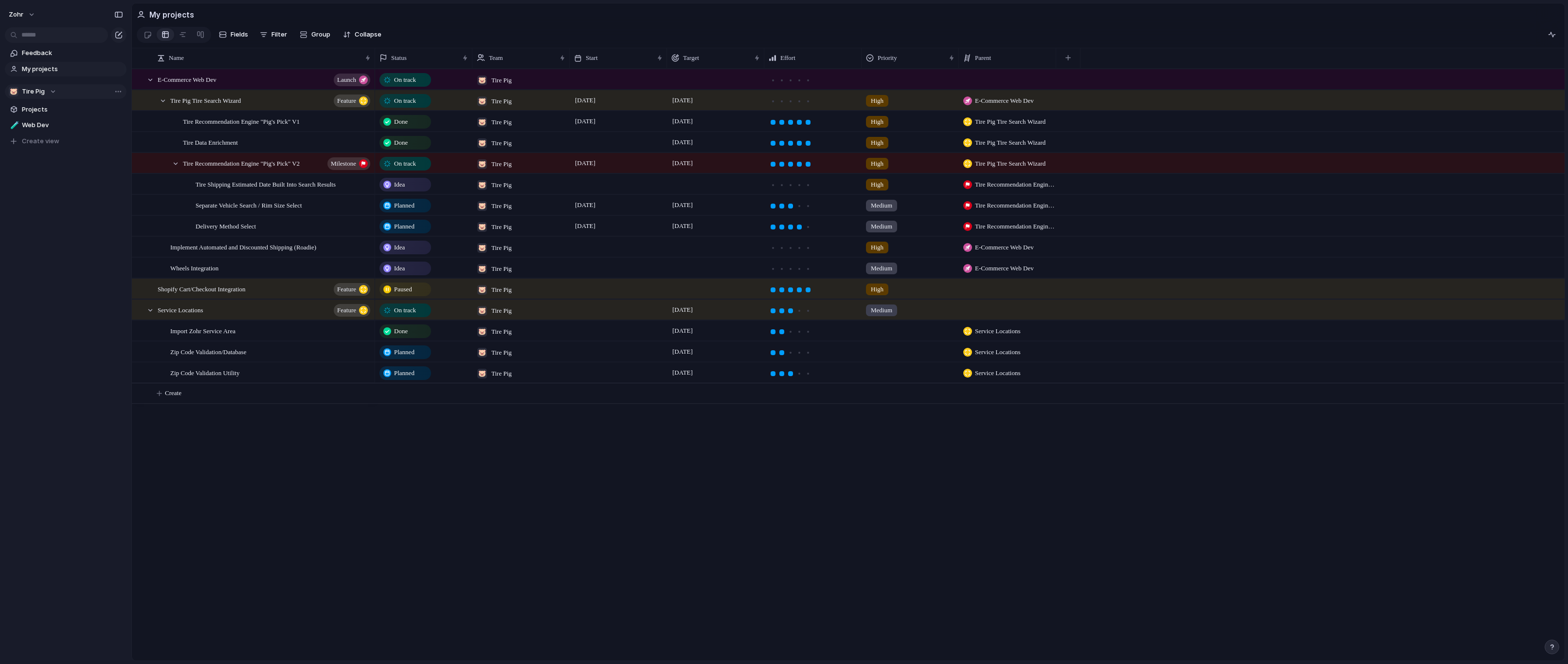
click at [407, 188] on div "Idea" at bounding box center [406, 185] width 50 height 12
click at [426, 249] on div "Planned" at bounding box center [407, 251] width 50 height 12
click at [810, 188] on div at bounding box center [808, 185] width 5 height 5
click at [688, 189] on div at bounding box center [715, 183] width 97 height 20
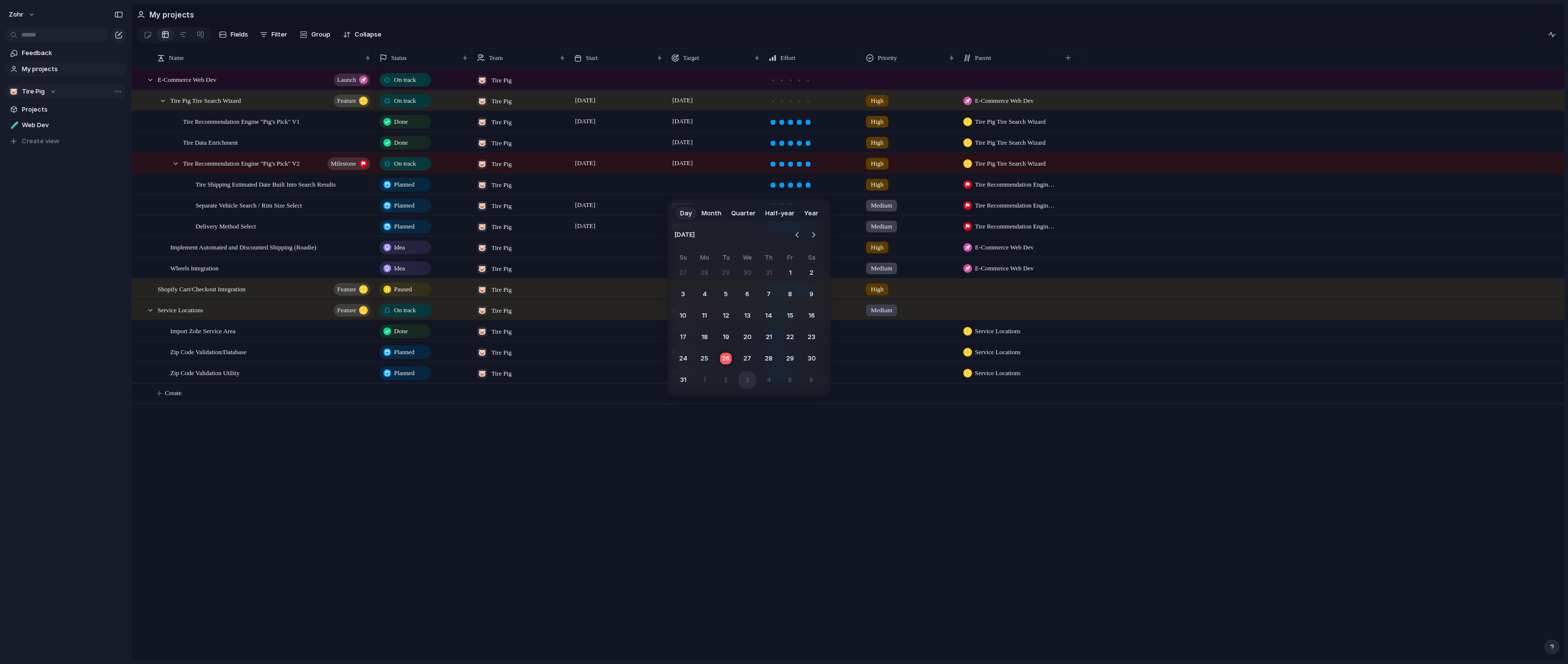
click at [752, 380] on button "3" at bounding box center [747, 379] width 17 height 17
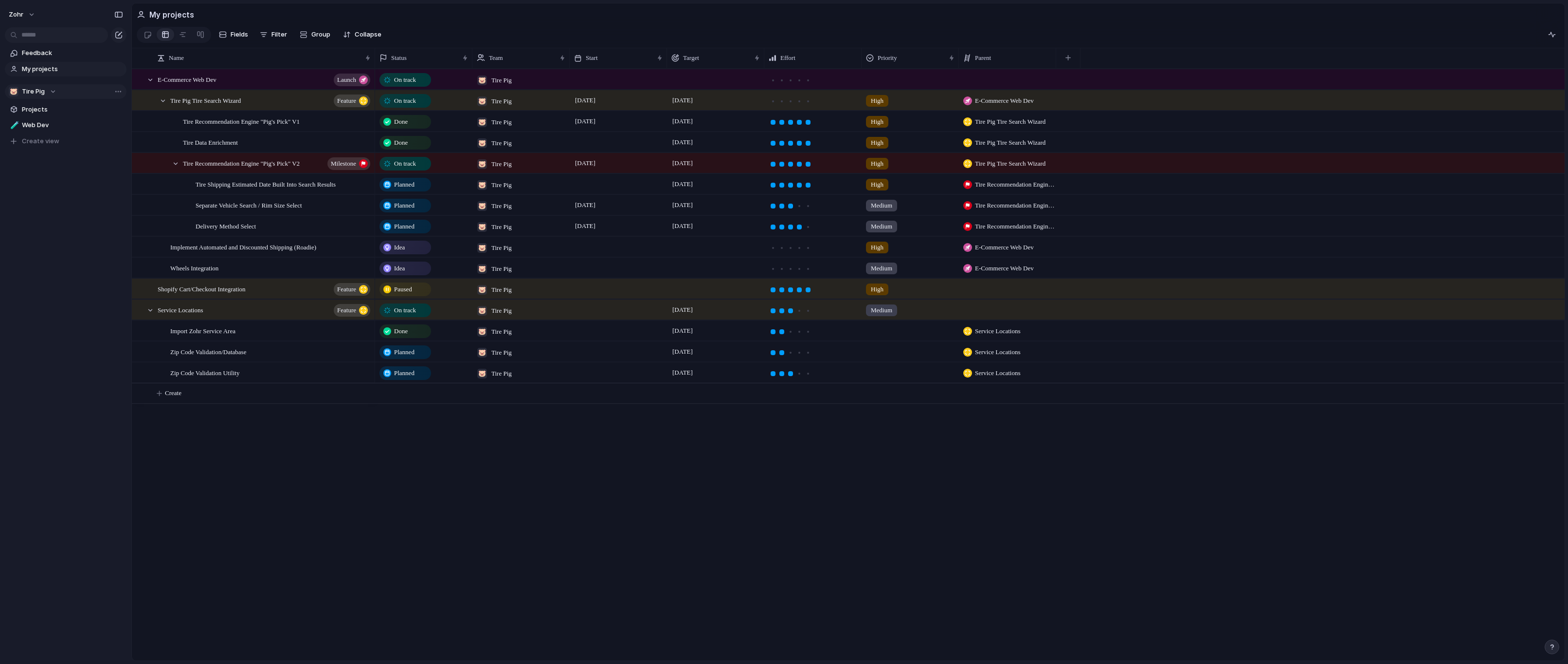
click at [629, 194] on div at bounding box center [618, 183] width 97 height 20
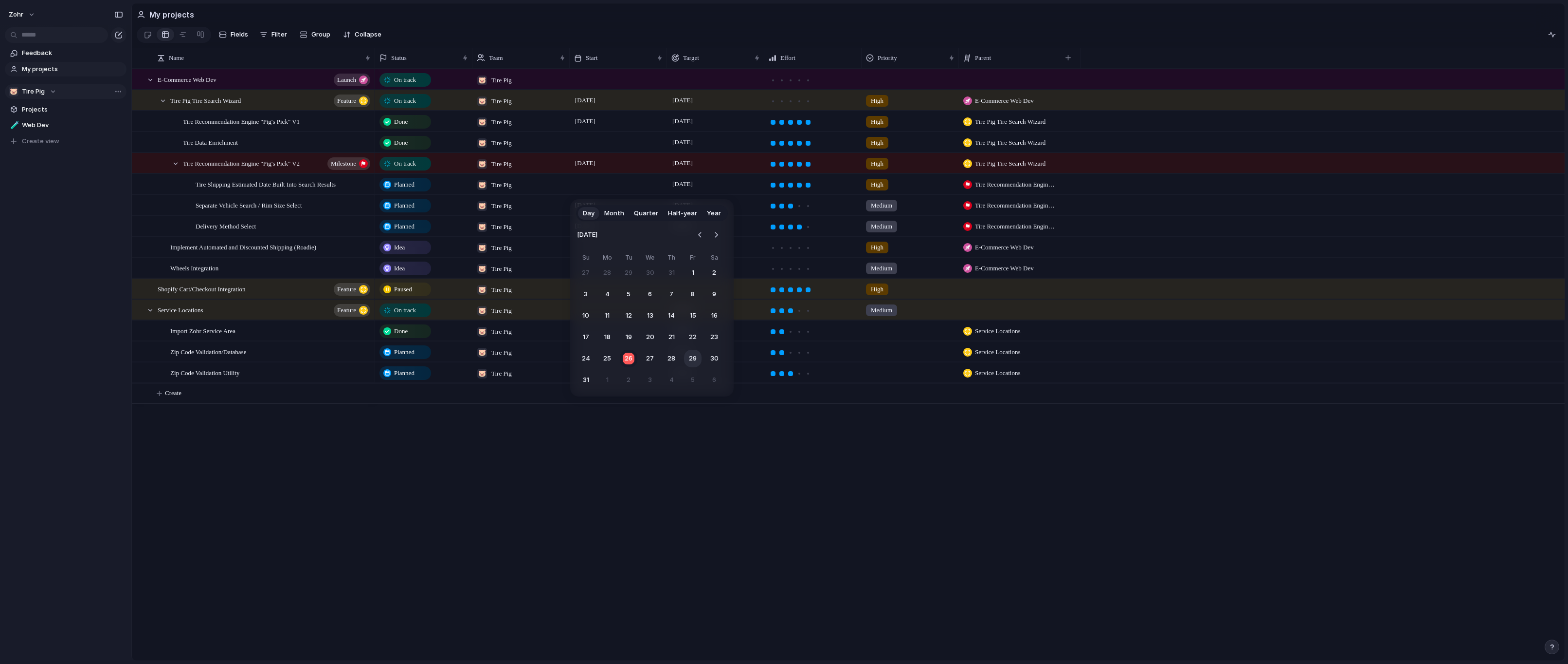
click at [689, 356] on button "29" at bounding box center [693, 358] width 17 height 17
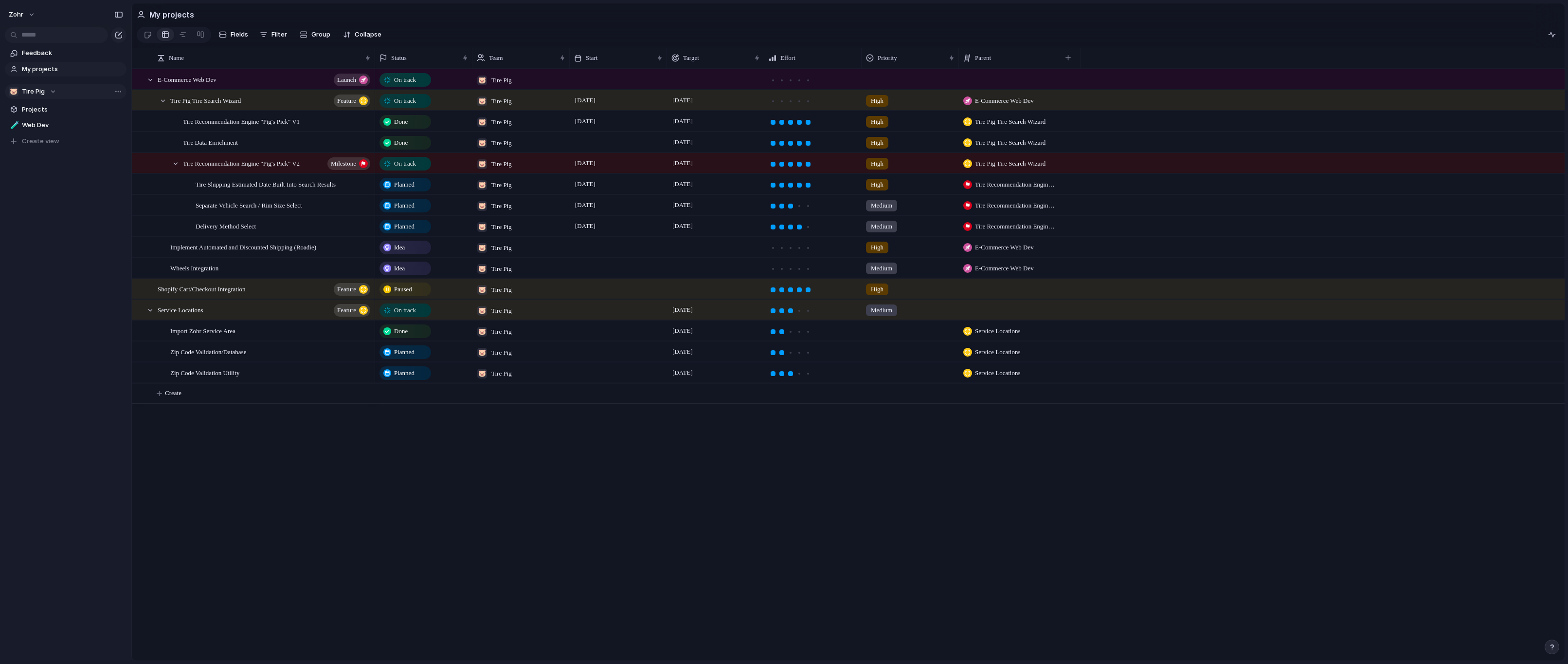
click at [816, 452] on div "On track 🐷 Tire Pig On track 🐷 Tire Pig [DATE] [DATE] High E-Commerce Web Dev D…" at bounding box center [970, 365] width 1190 height 592
click at [598, 190] on span "[DATE]" at bounding box center [585, 184] width 25 height 12
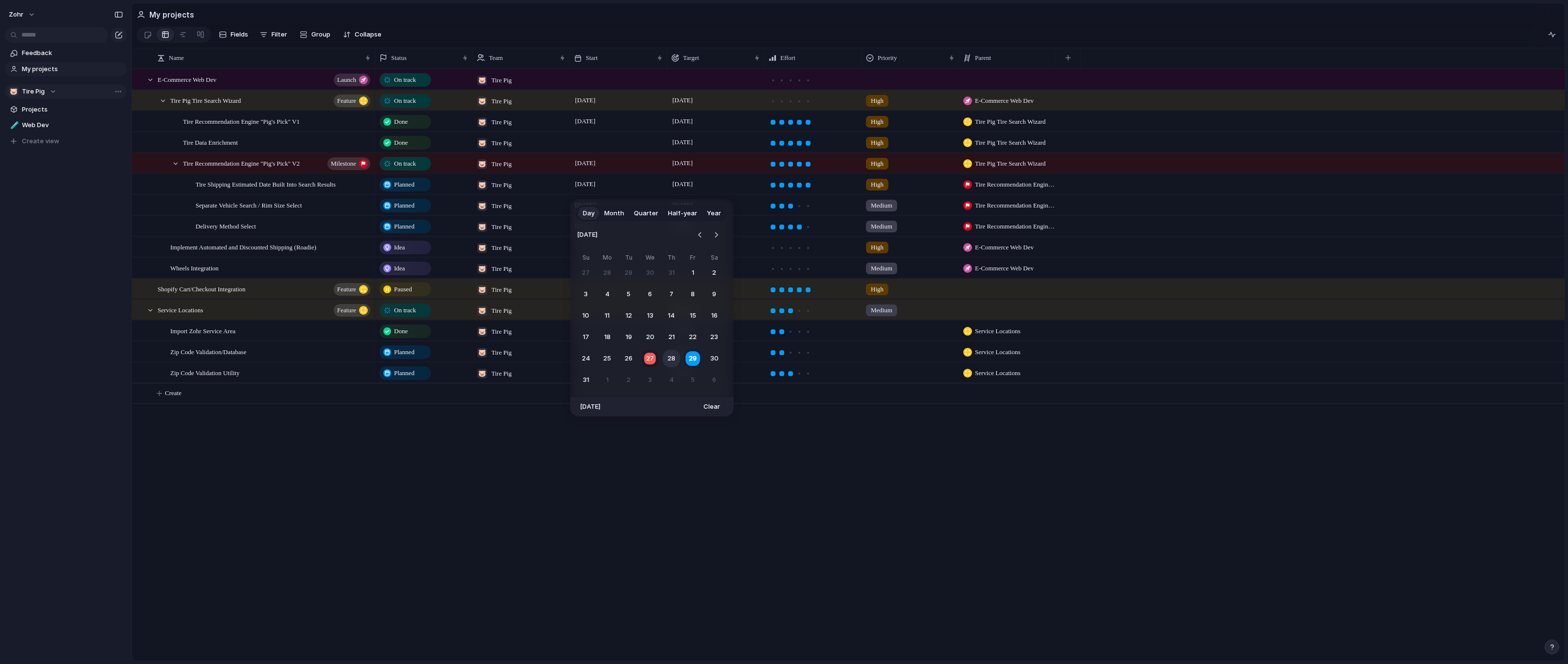
click at [672, 360] on button "28" at bounding box center [671, 358] width 17 height 17
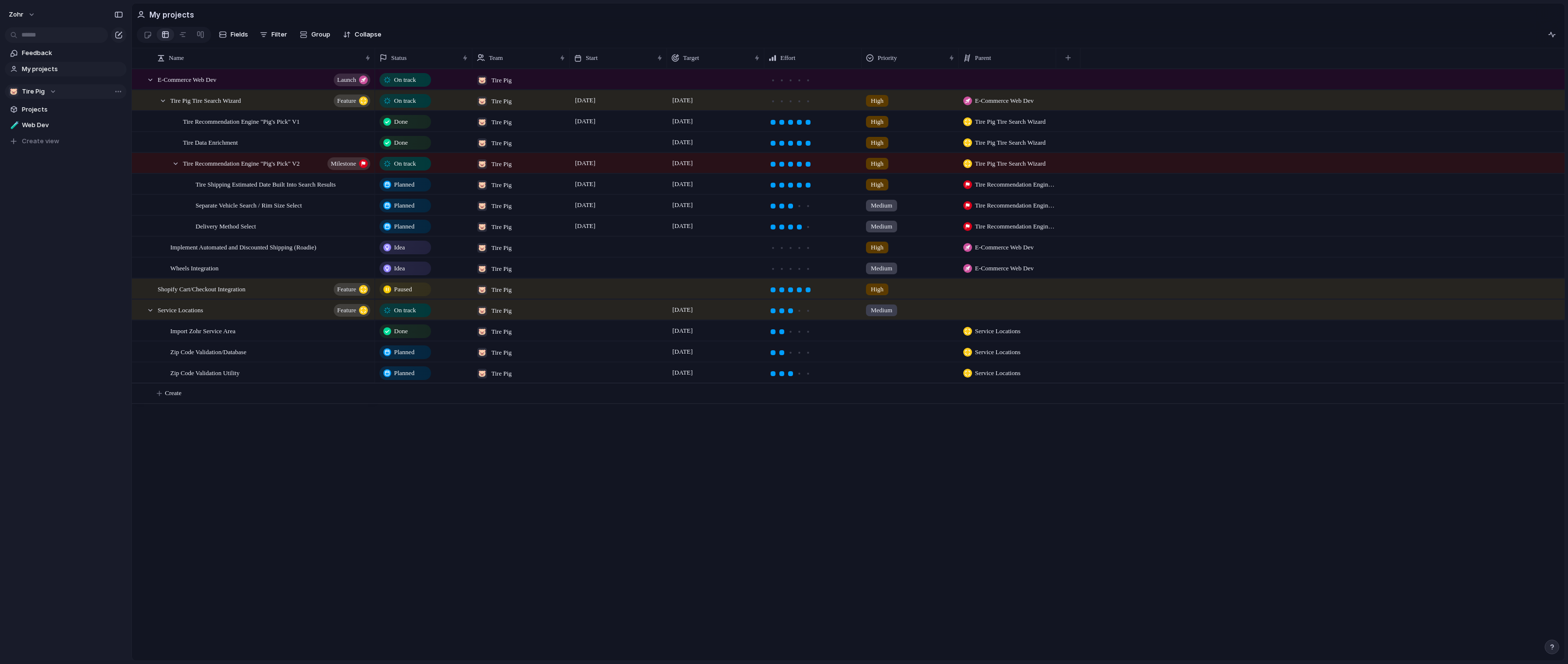
click at [839, 478] on div "On track 🐷 Tire Pig On track 🐷 Tire Pig [DATE] [DATE] High E-Commerce Web Dev D…" at bounding box center [970, 365] width 1190 height 592
click at [282, 34] on span "Filter" at bounding box center [279, 34] width 15 height 9
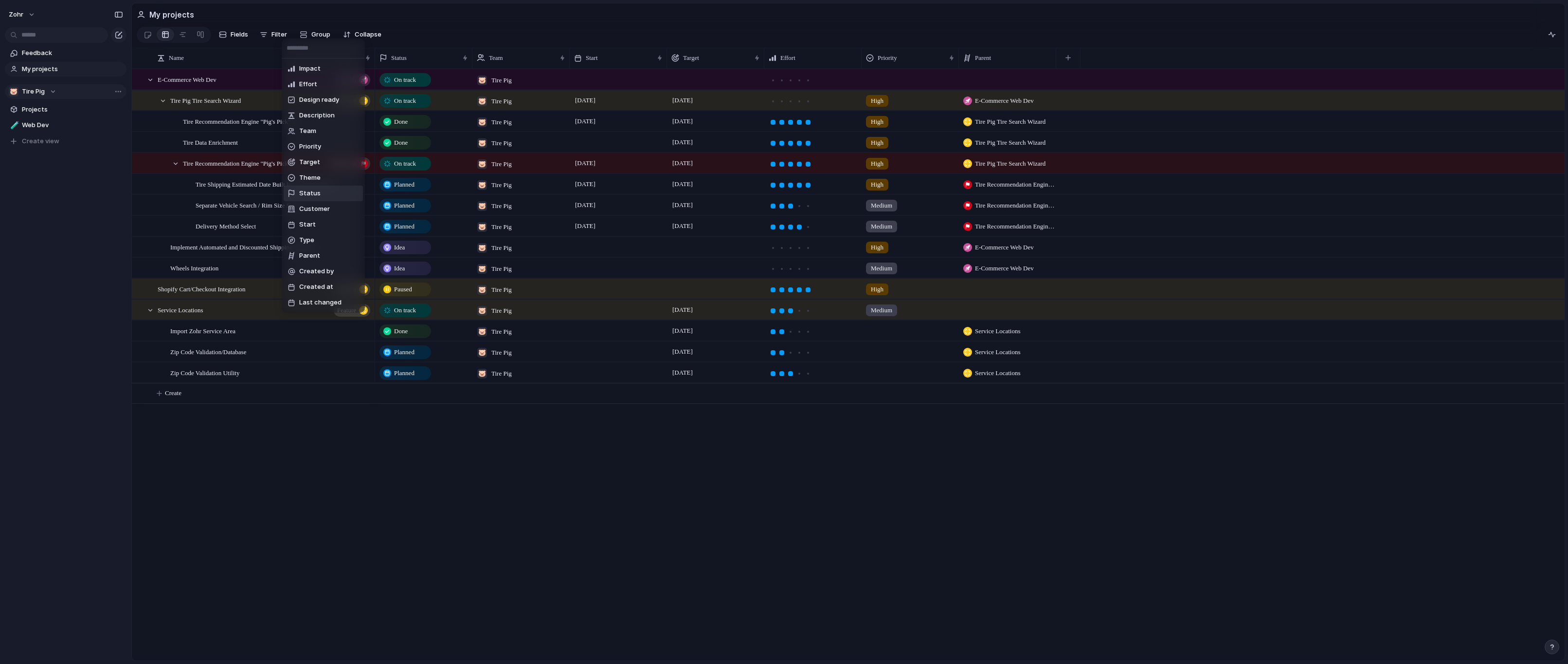
click at [334, 187] on li "Status" at bounding box center [323, 194] width 79 height 15
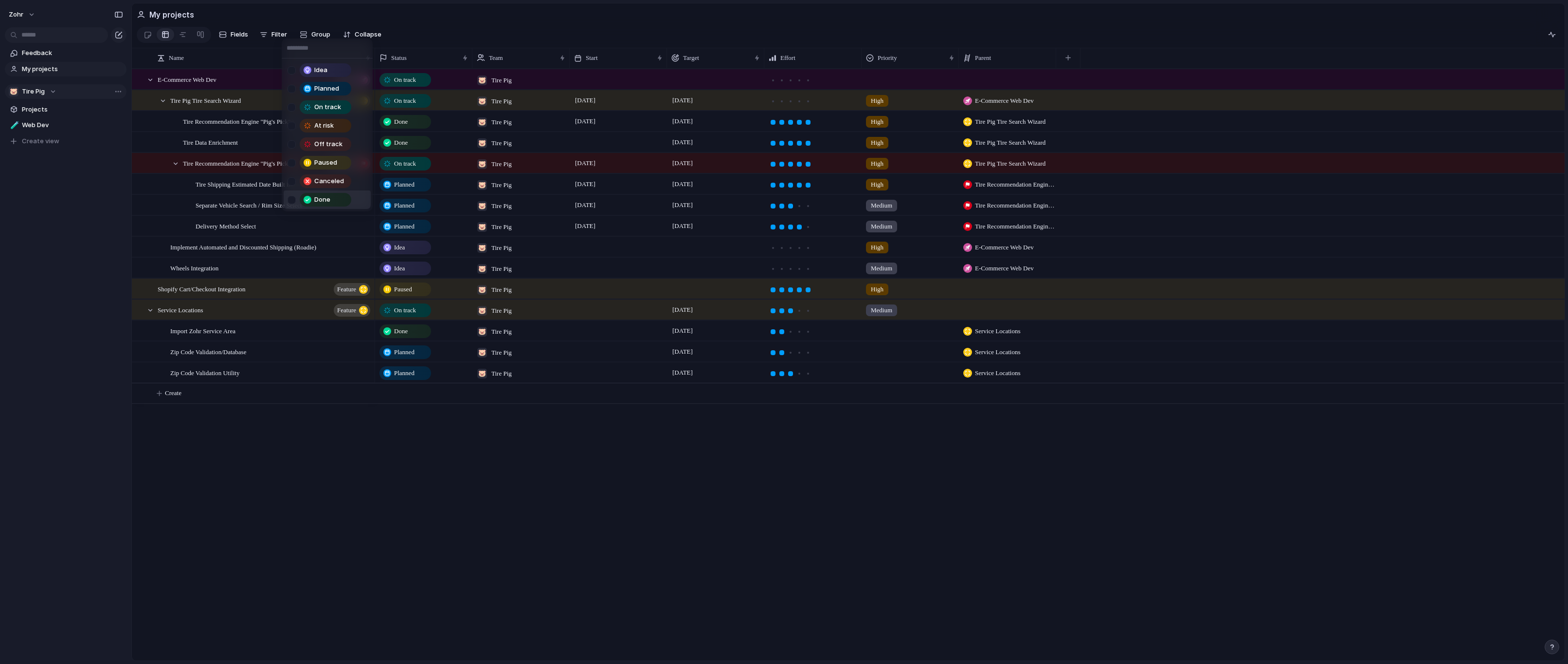
click at [330, 200] on div "Done" at bounding box center [326, 200] width 50 height 12
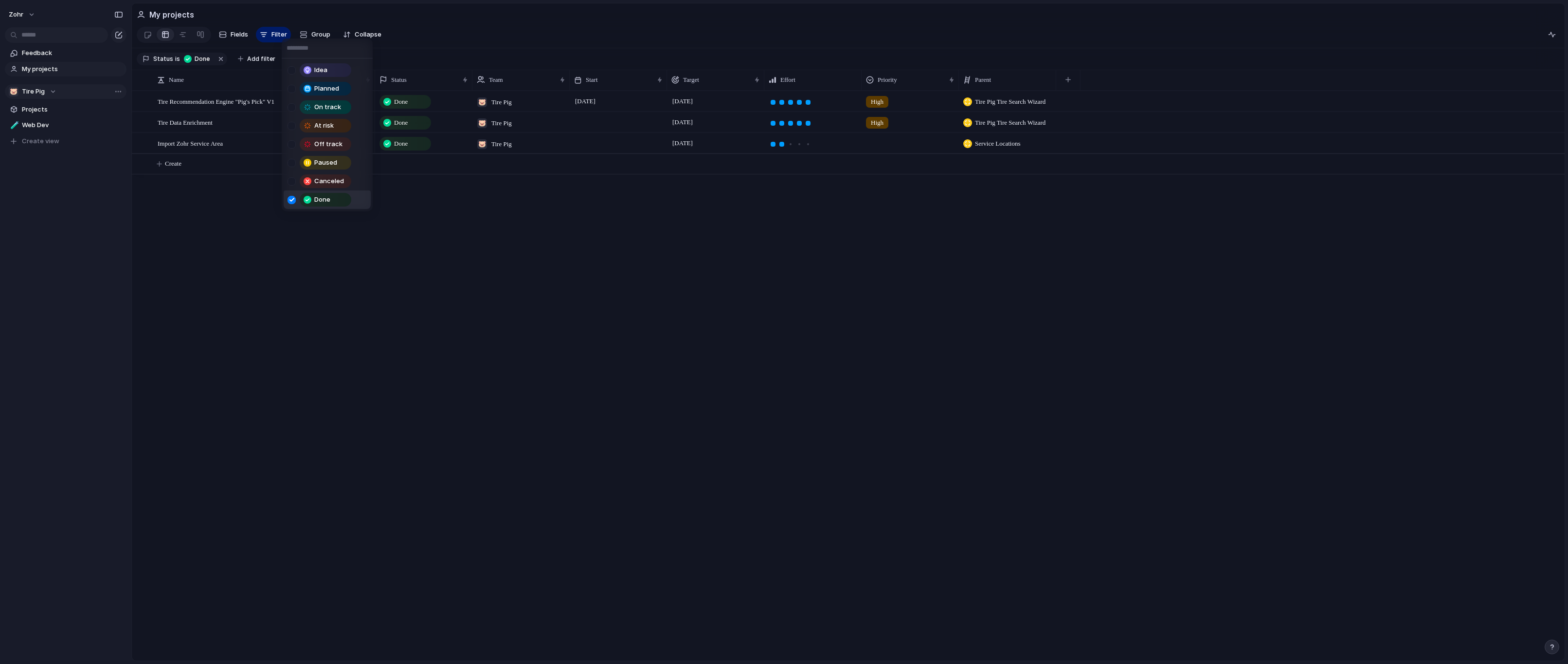
click at [330, 200] on div "Done" at bounding box center [326, 200] width 50 height 12
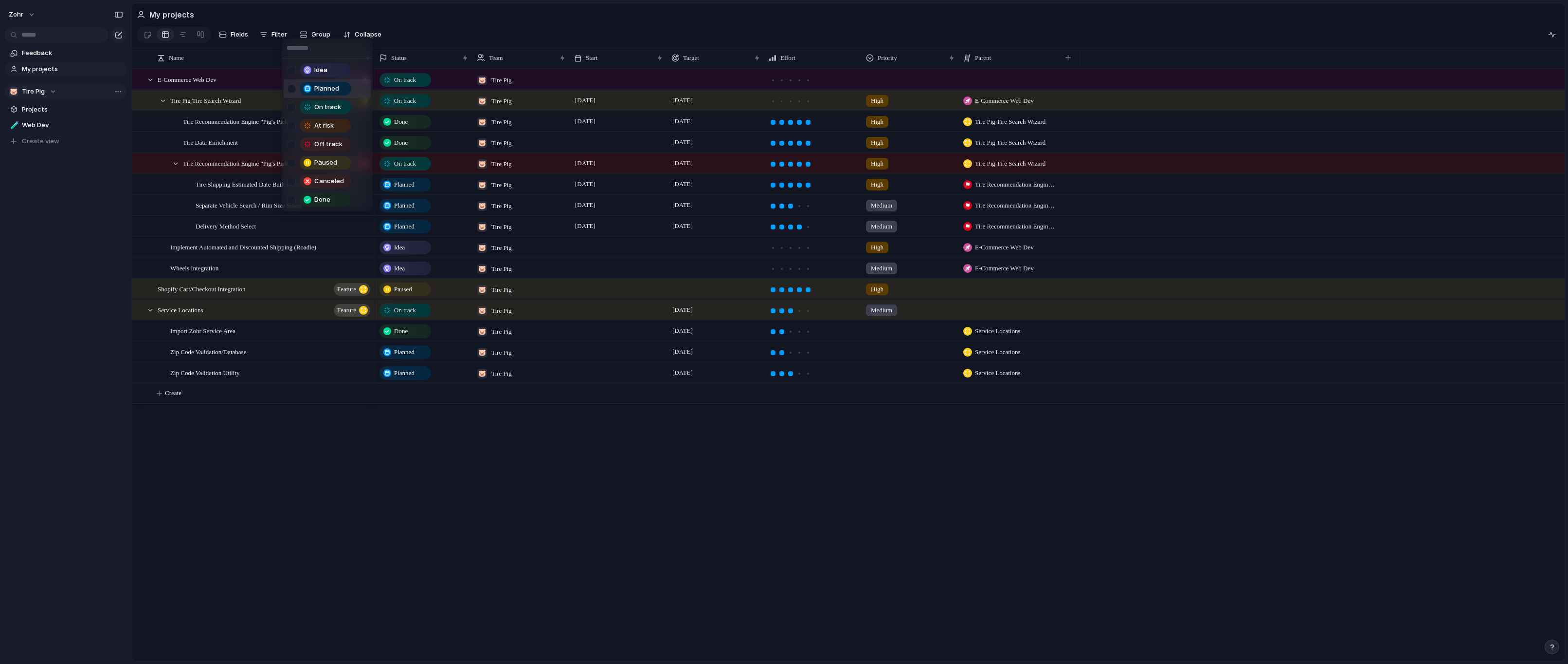
click at [342, 89] on div "Planned" at bounding box center [326, 89] width 50 height 12
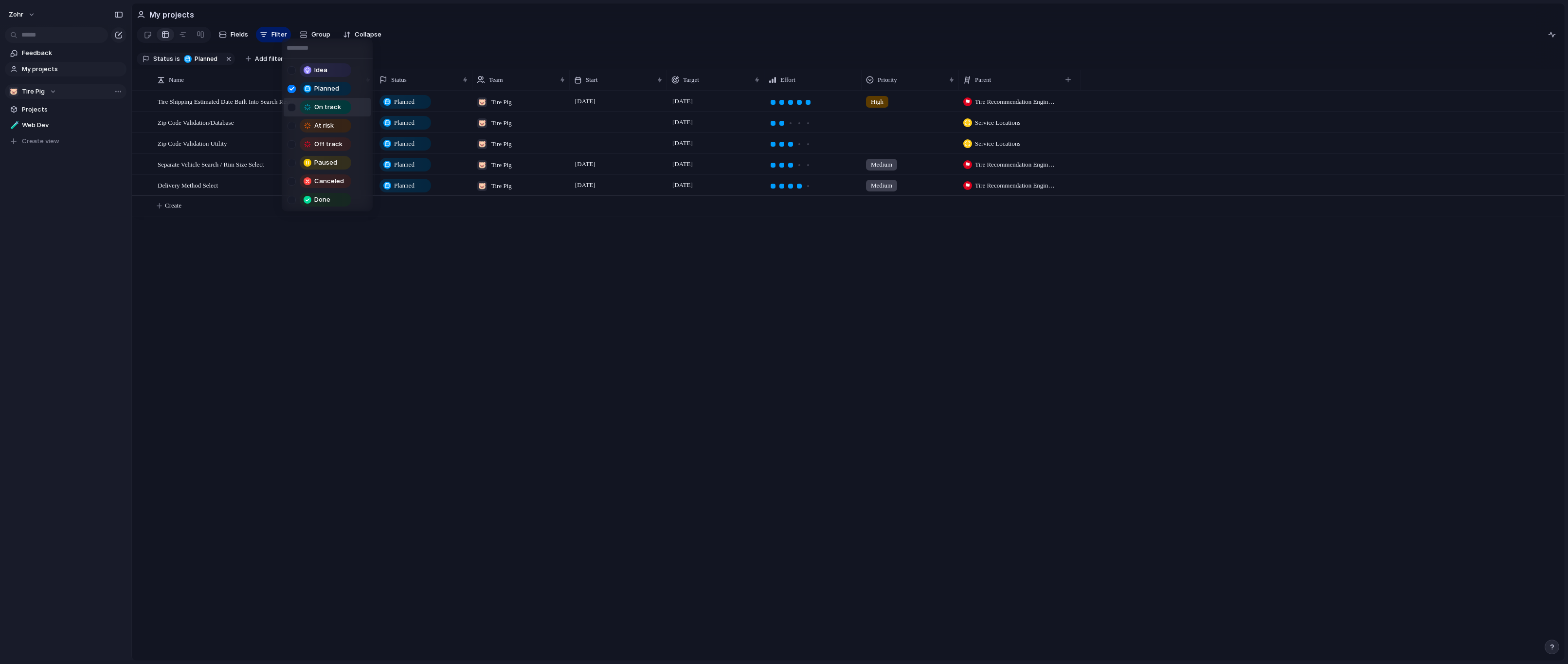
click at [342, 98] on li "On track" at bounding box center [327, 108] width 87 height 19
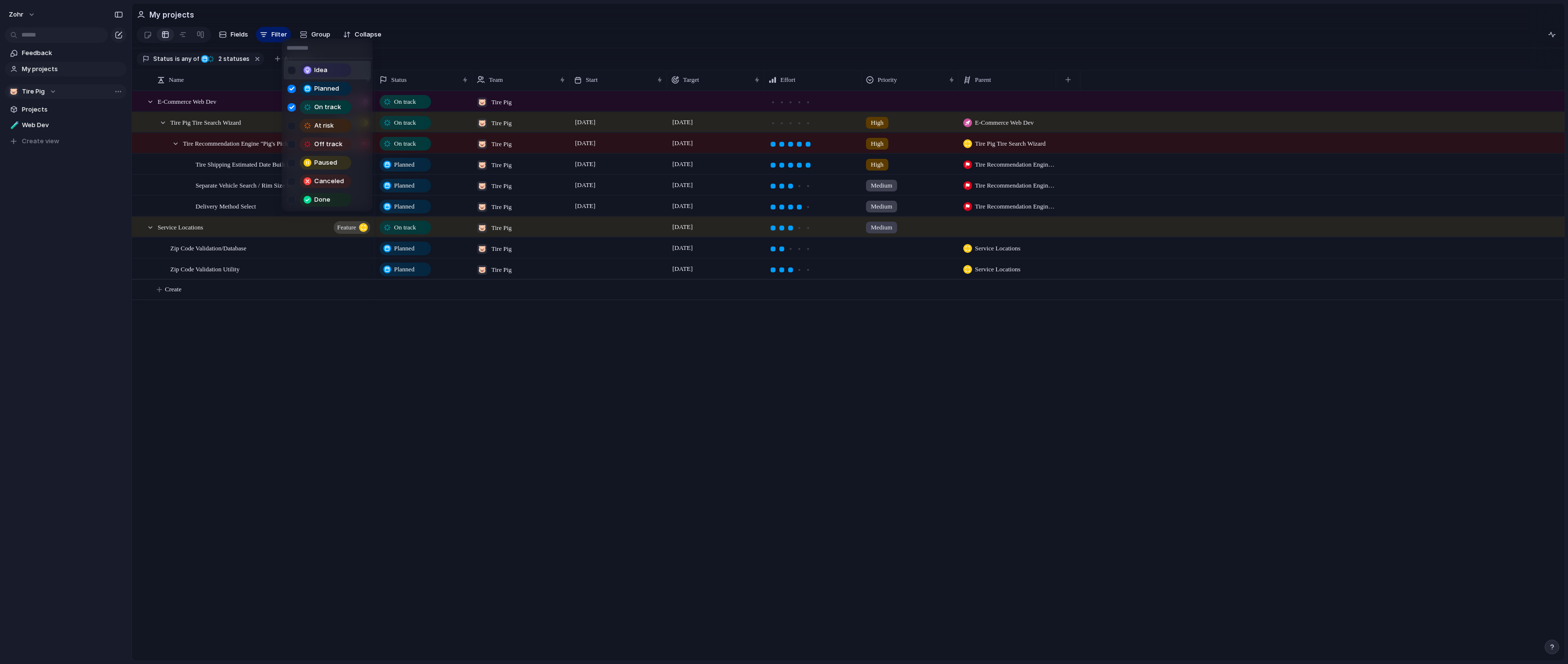
click at [338, 72] on div "Idea" at bounding box center [326, 71] width 50 height 12
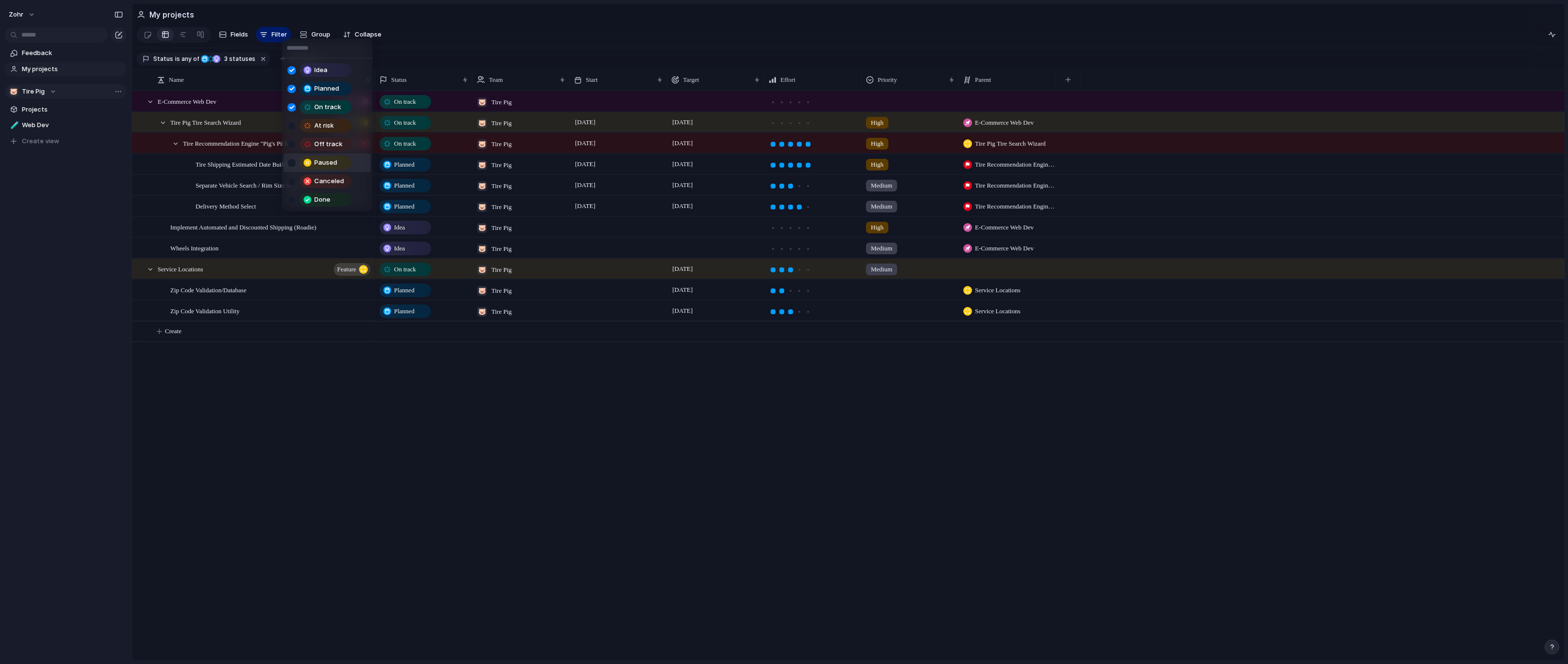
click at [344, 159] on div "Paused" at bounding box center [326, 163] width 50 height 12
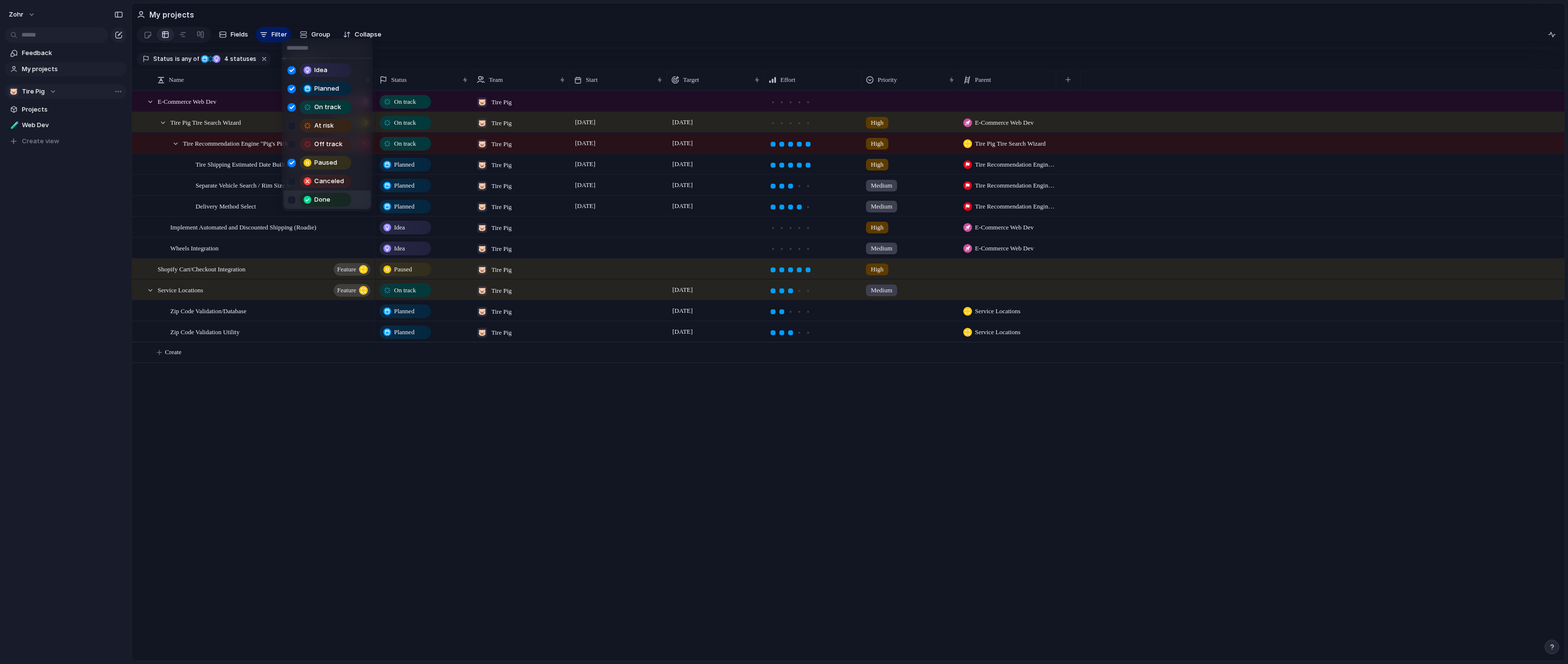
click at [340, 204] on div "Done" at bounding box center [326, 200] width 50 height 12
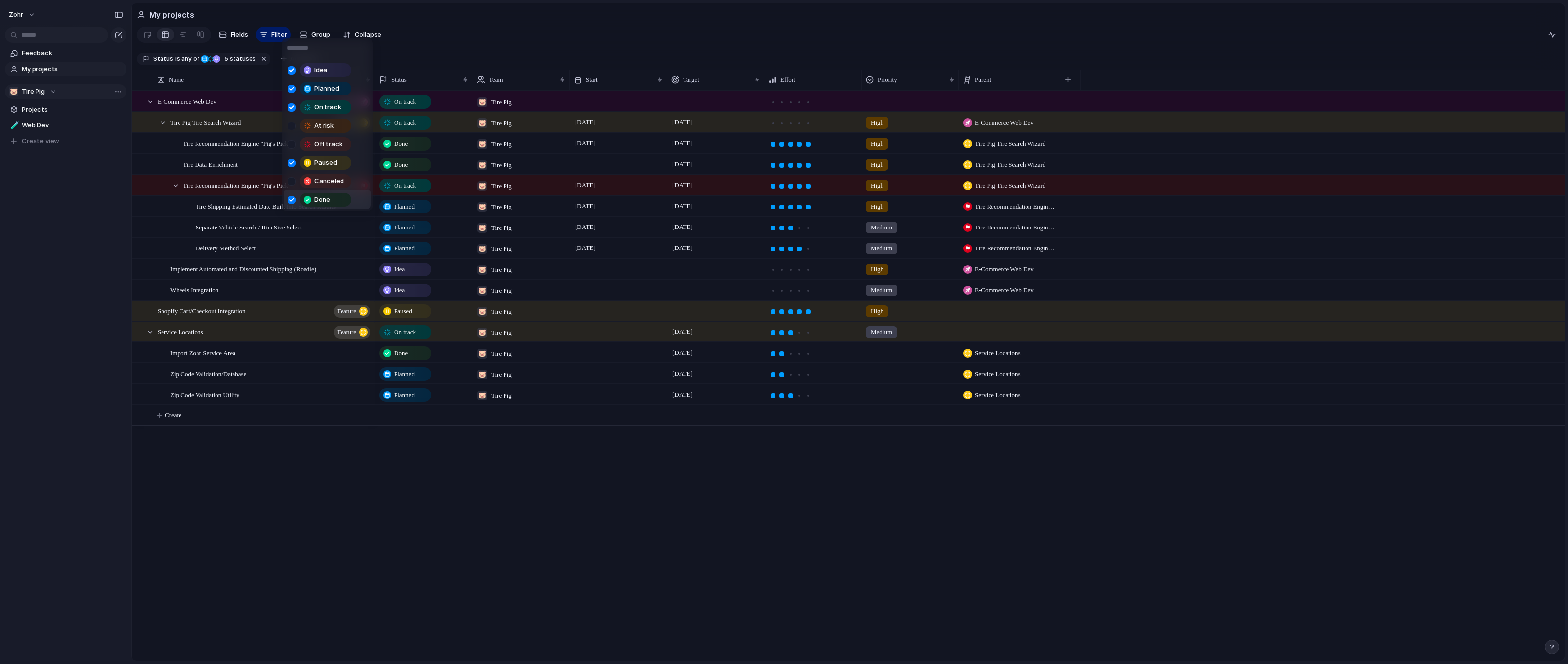
click at [340, 203] on div "Done" at bounding box center [326, 200] width 50 height 12
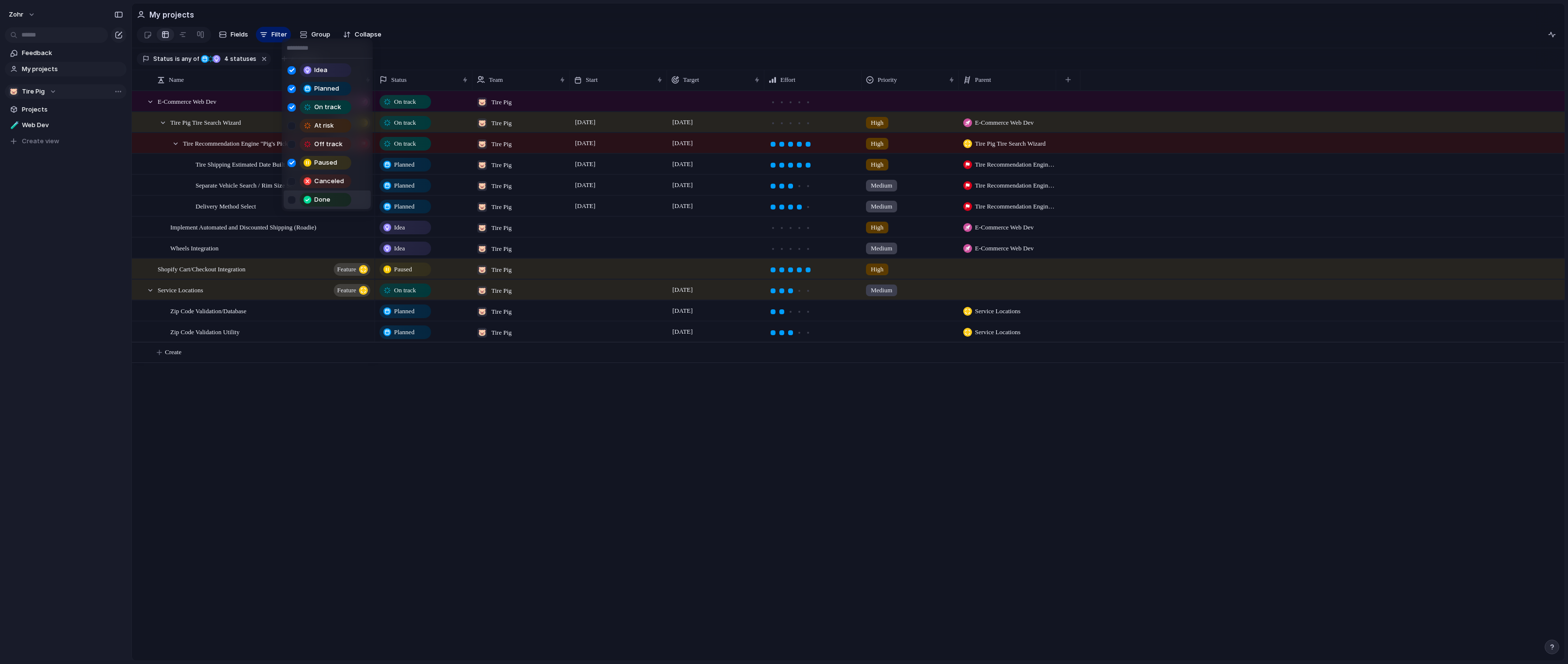
click at [657, 460] on div "Idea Planned On track At risk Off track Paused Canceled Done" at bounding box center [784, 332] width 1568 height 664
drag, startPoint x: 609, startPoint y: 440, endPoint x: 603, endPoint y: 434, distance: 8.5
click at [609, 440] on div "Planned 🐷 Tire Pig [DATE] [DATE] High Tire Recommendation Engine "Pig's Pick" V…" at bounding box center [970, 375] width 1190 height 569
click at [58, 130] on span "Web Dev" at bounding box center [72, 125] width 101 height 9
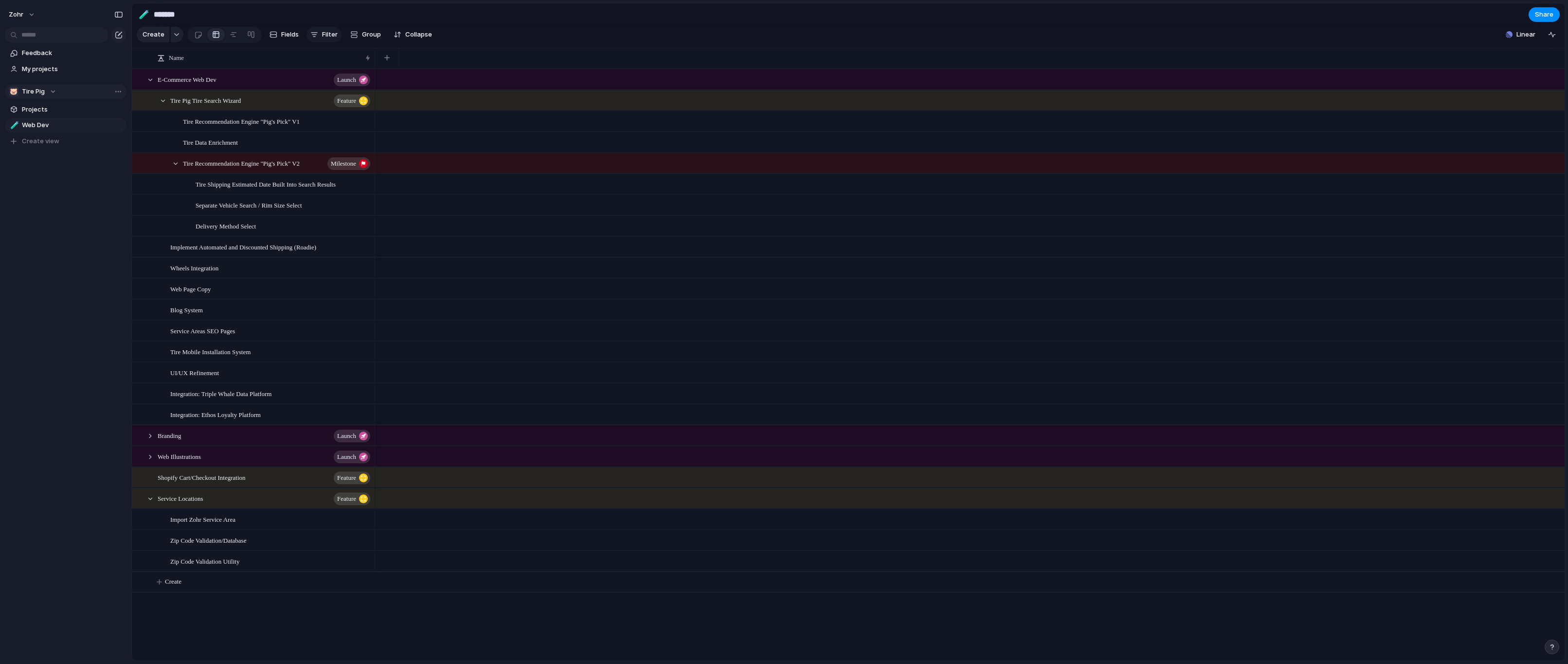
click at [337, 39] on button "Filter" at bounding box center [324, 34] width 35 height 15
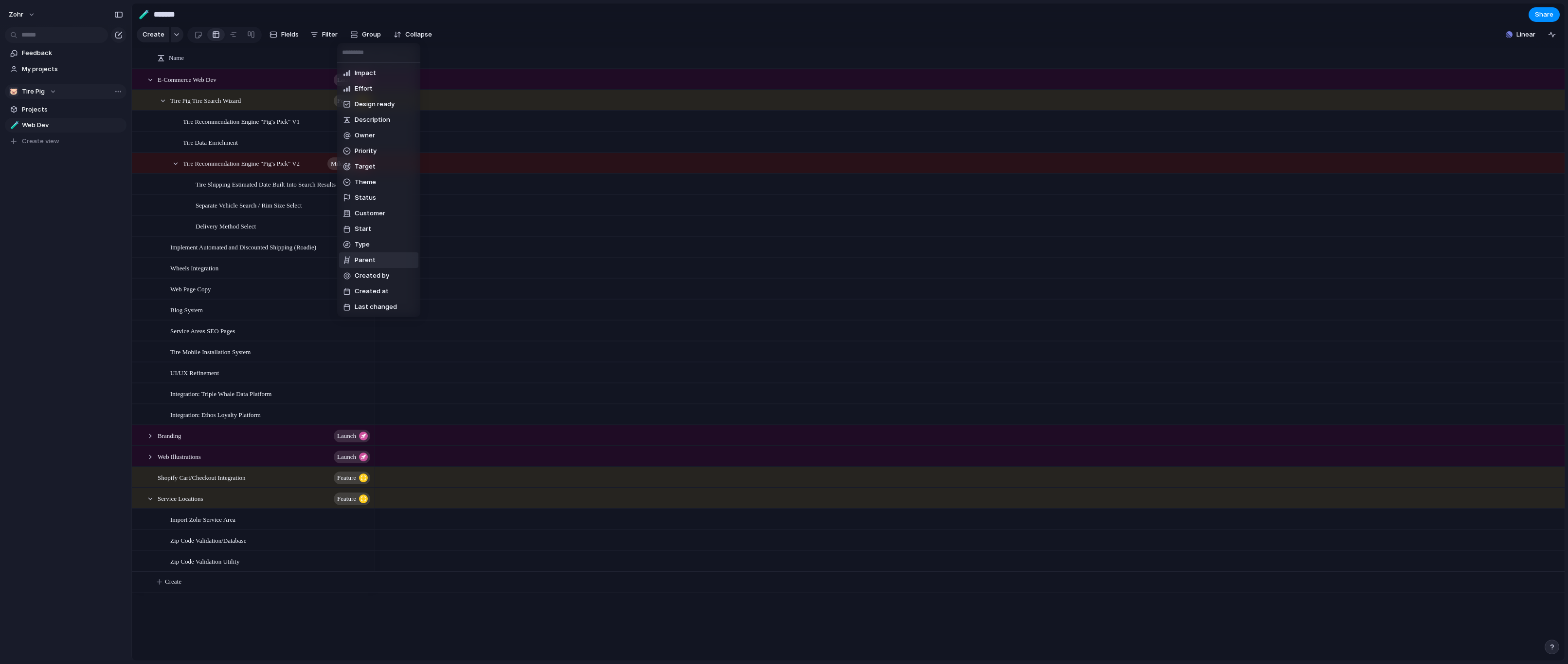
click at [394, 262] on li "Parent" at bounding box center [379, 260] width 79 height 15
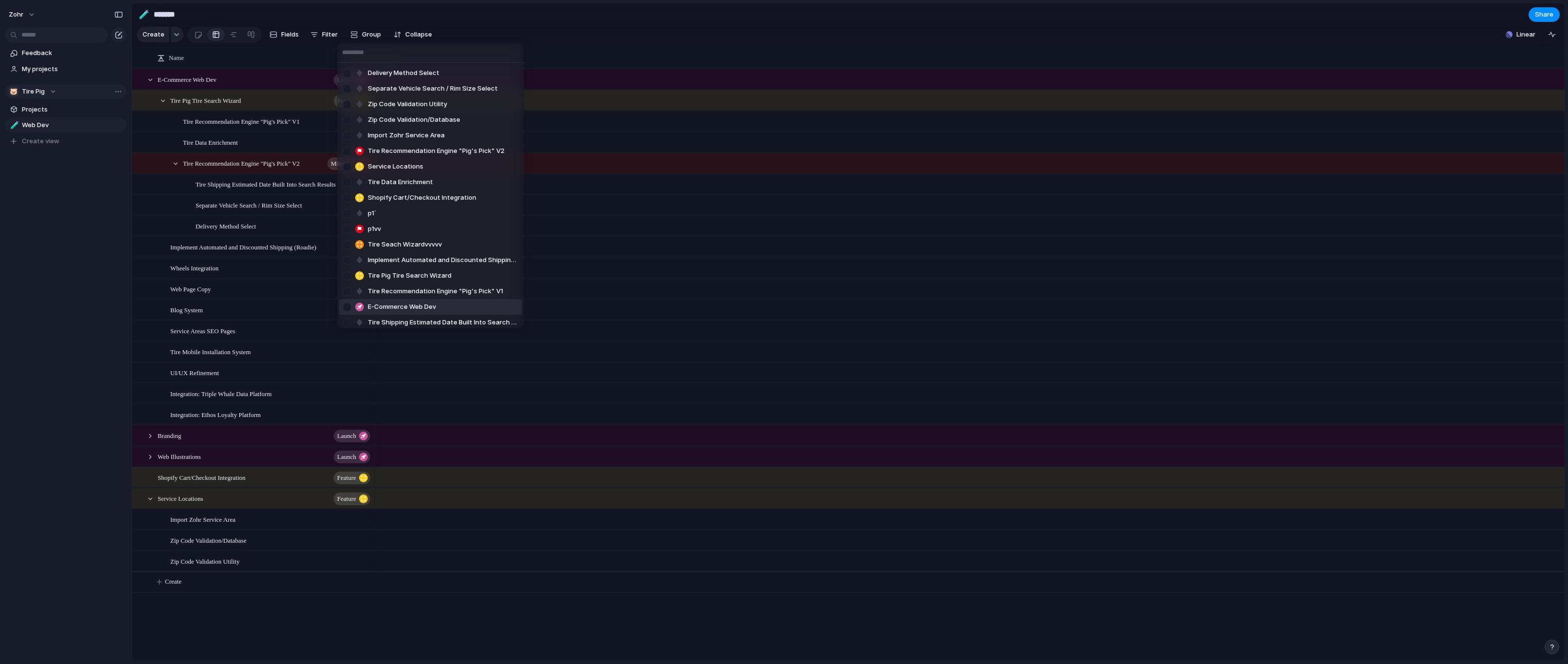
click at [455, 304] on li "E-Commerce Web Dev" at bounding box center [431, 307] width 183 height 15
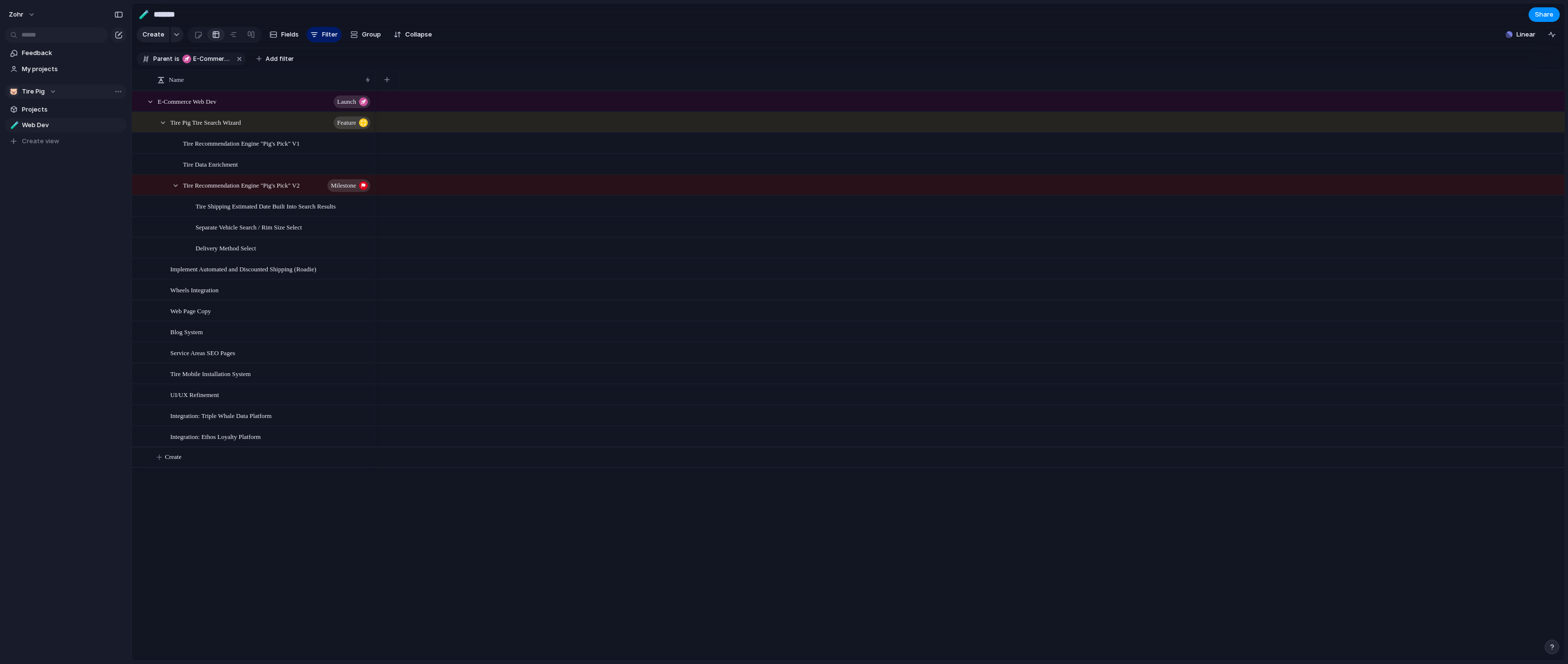
click at [348, 565] on div "E-Commerce Web Dev launch Tire Pig Tire Search Wizard Feature Tire Recommendati…" at bounding box center [848, 375] width 1433 height 569
click at [81, 231] on div "zohr Feedback My projects 🐷 Tire Pig Projects 🧪 Web Dev To pick up a draggable …" at bounding box center [65, 332] width 132 height 664
click at [512, 28] on section "Create Fields Filter Group Zoom Collapse Linear" at bounding box center [848, 36] width 1433 height 23
click at [88, 72] on span "My projects" at bounding box center [72, 69] width 101 height 9
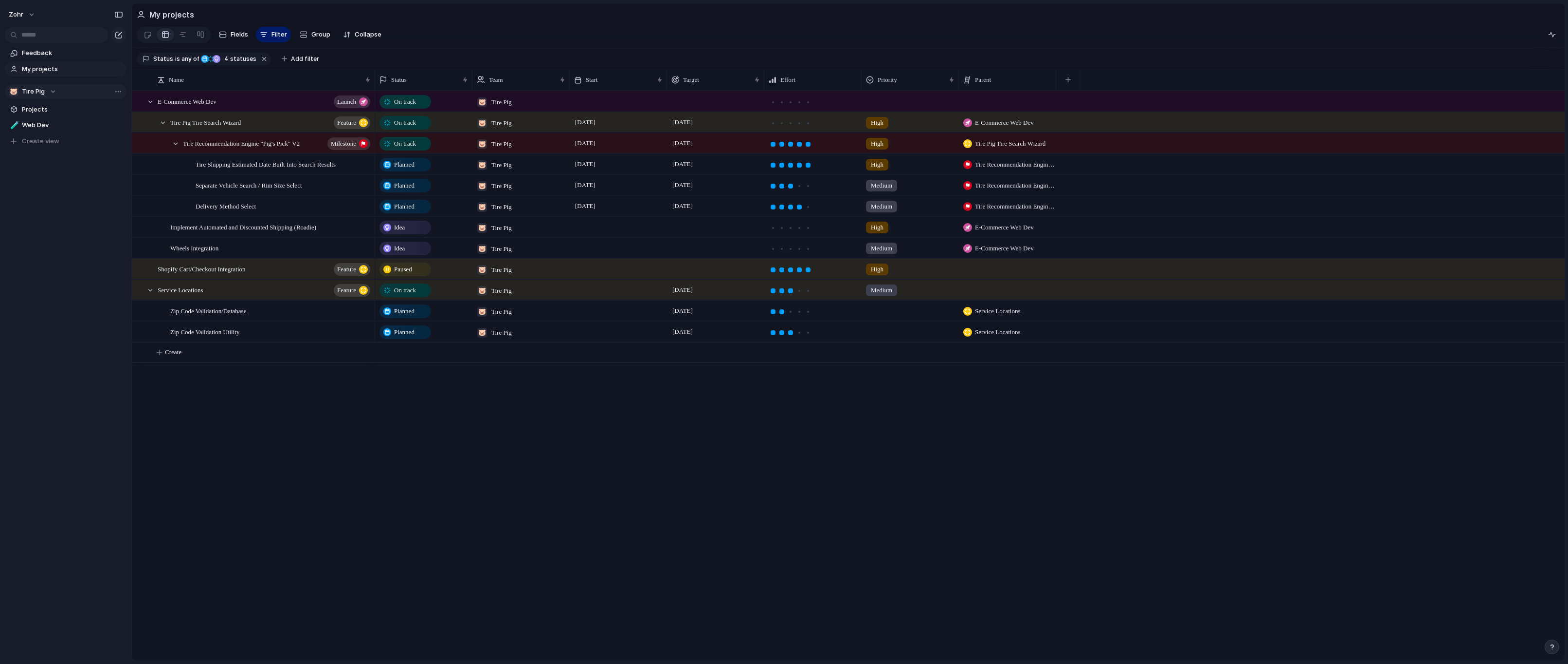
click at [736, 480] on div "On track 🐷 Tire Pig On track 🐷 Tire Pig [DATE] [DATE] High E-Commerce Web Dev O…" at bounding box center [970, 375] width 1190 height 569
click at [522, 83] on div "Team" at bounding box center [517, 79] width 79 height 9
click at [517, 105] on li "Modify" at bounding box center [511, 107] width 71 height 15
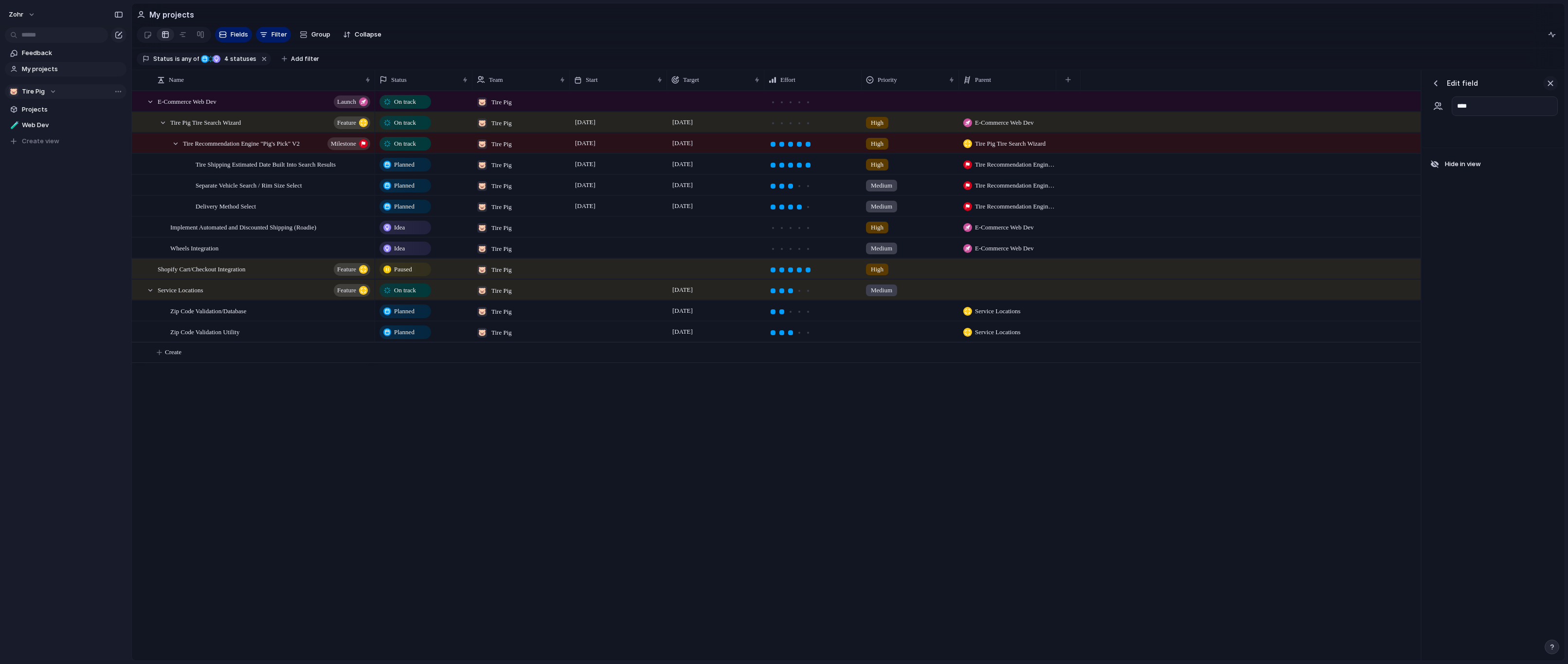
click at [1140, 89] on div "button" at bounding box center [1551, 83] width 10 height 10
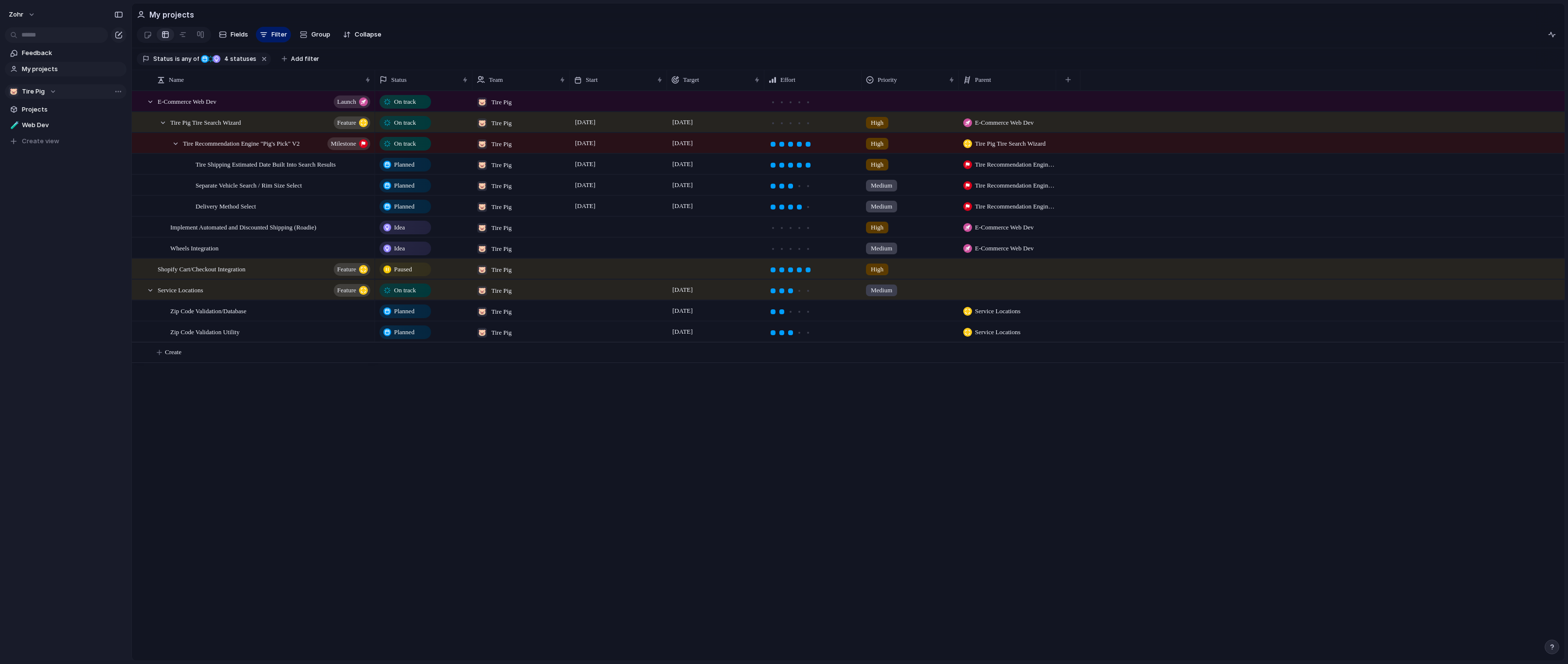
click at [888, 393] on div "On track 🐷 Tire Pig On track 🐷 Tire Pig [DATE] [DATE] High E-Commerce Web Dev O…" at bounding box center [970, 375] width 1190 height 569
click at [565, 436] on div "On track 🐷 Tire Pig On track 🐷 Tire Pig [DATE] [DATE] High E-Commerce Web Dev O…" at bounding box center [970, 375] width 1190 height 569
click at [187, 38] on div at bounding box center [182, 34] width 8 height 15
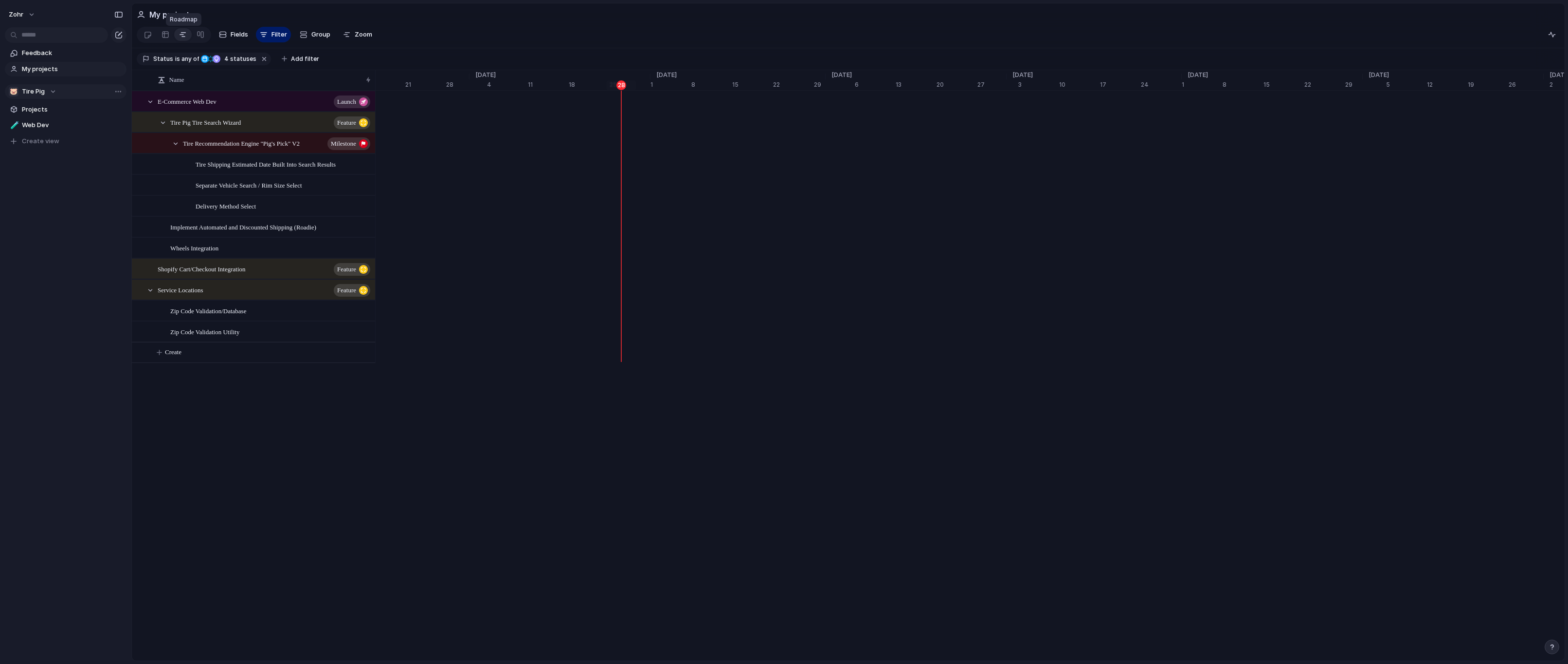
scroll to position [0, 6306]
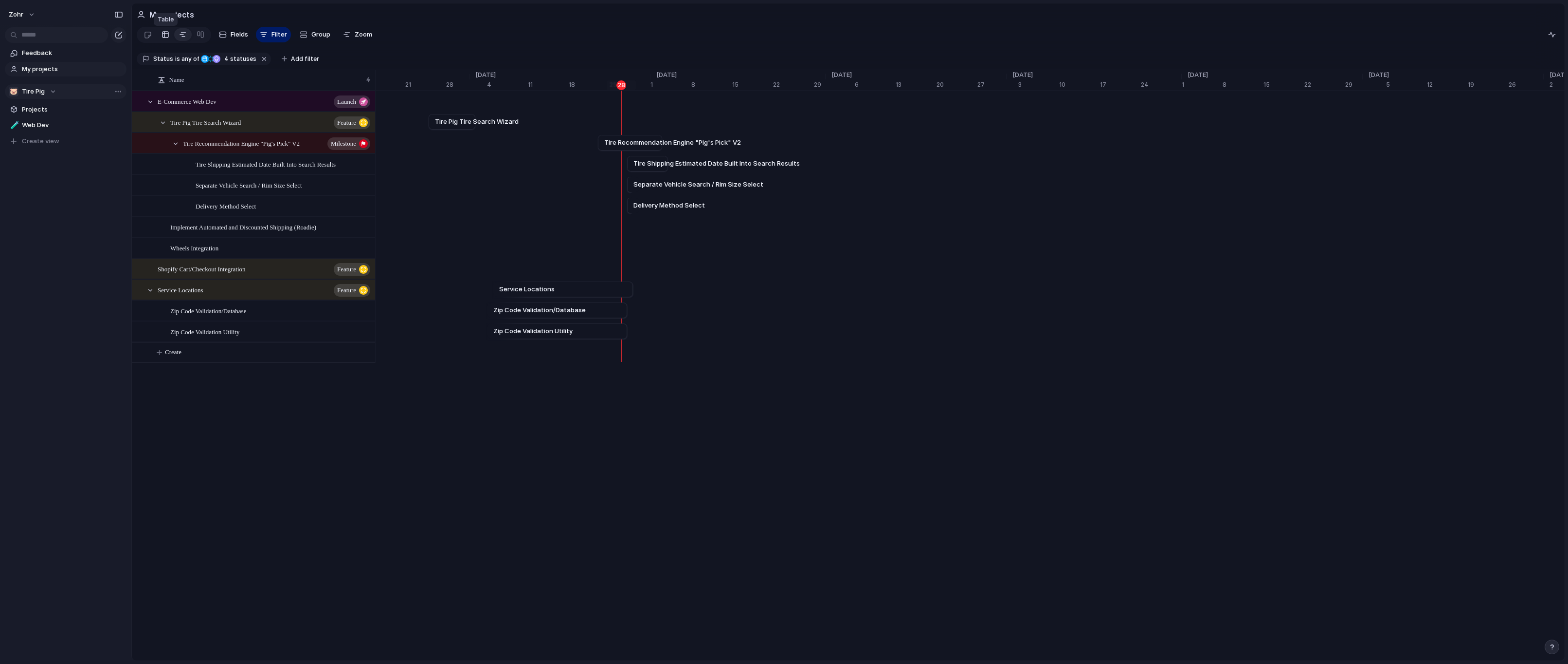
click at [167, 36] on div at bounding box center [165, 34] width 8 height 15
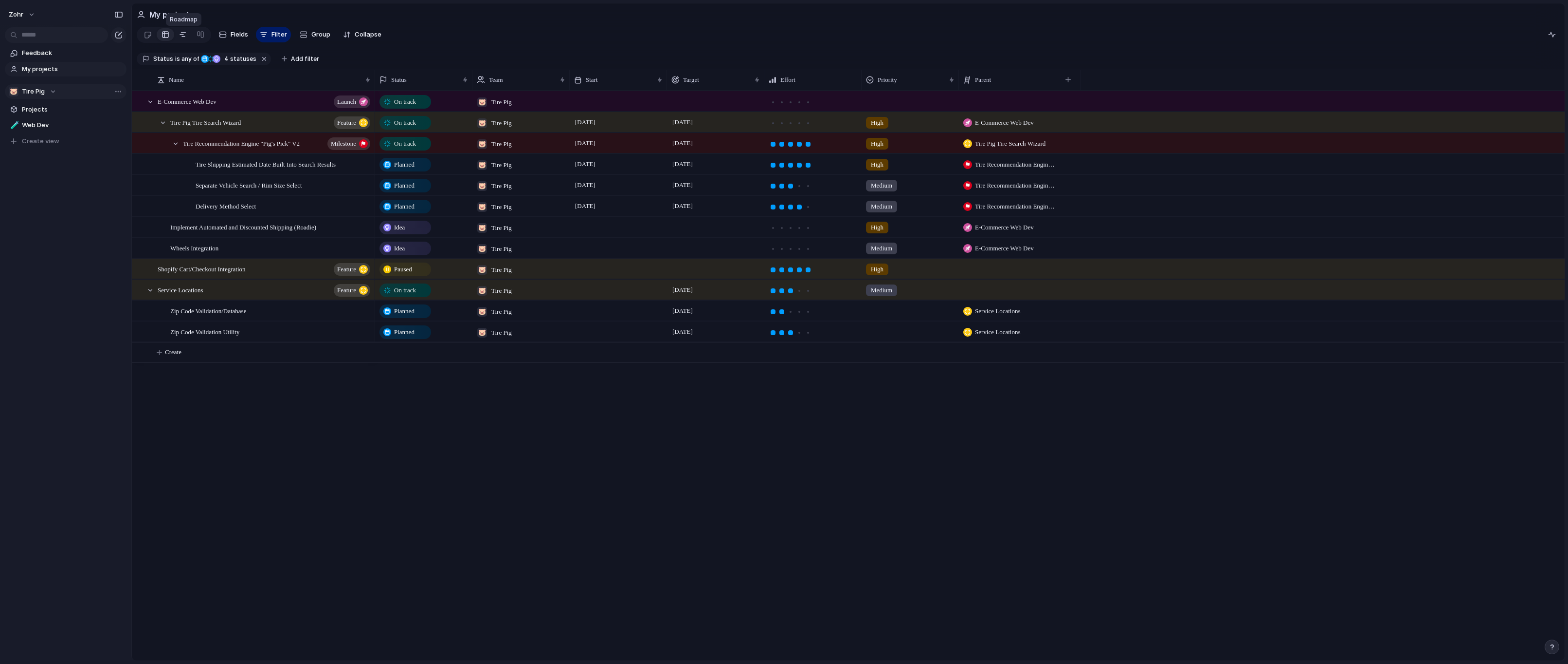
click at [188, 34] on link at bounding box center [183, 34] width 17 height 15
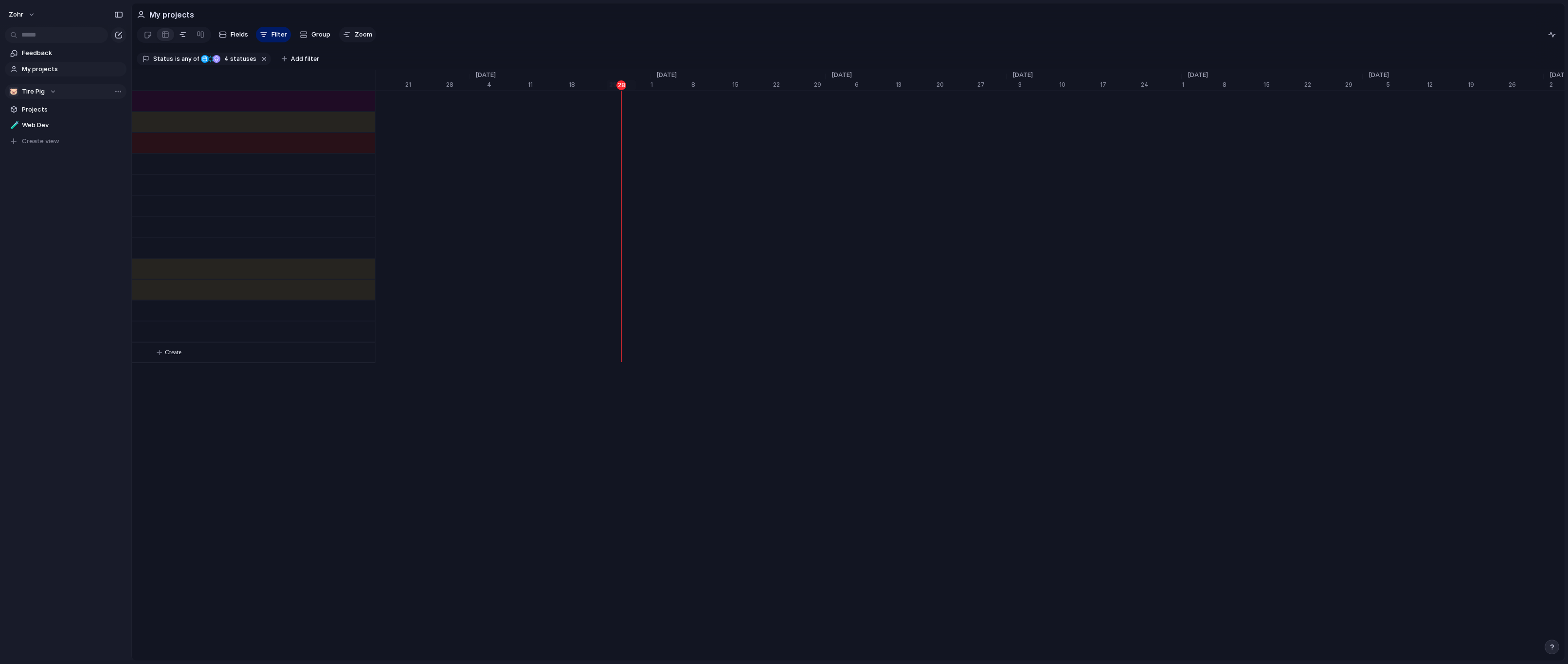
scroll to position [0, 6306]
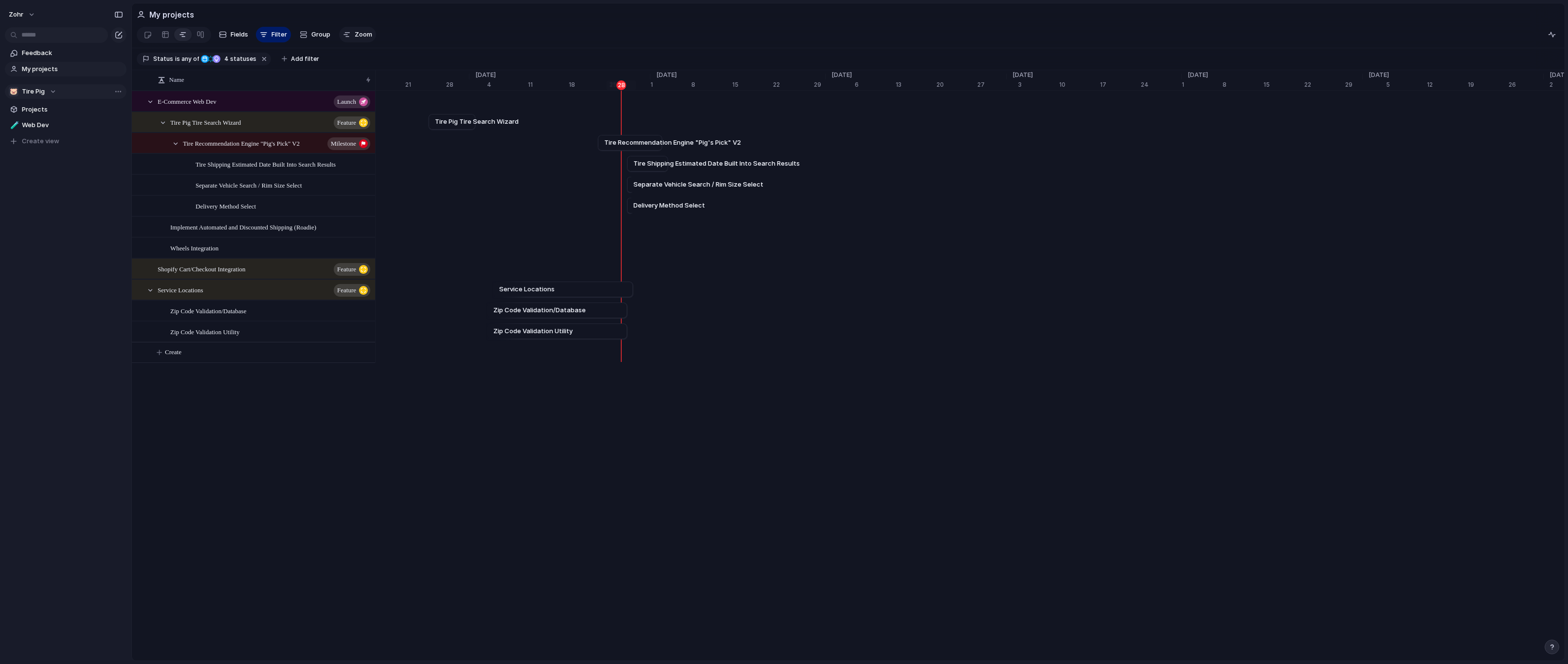
click at [352, 38] on button "Zoom" at bounding box center [358, 34] width 37 height 15
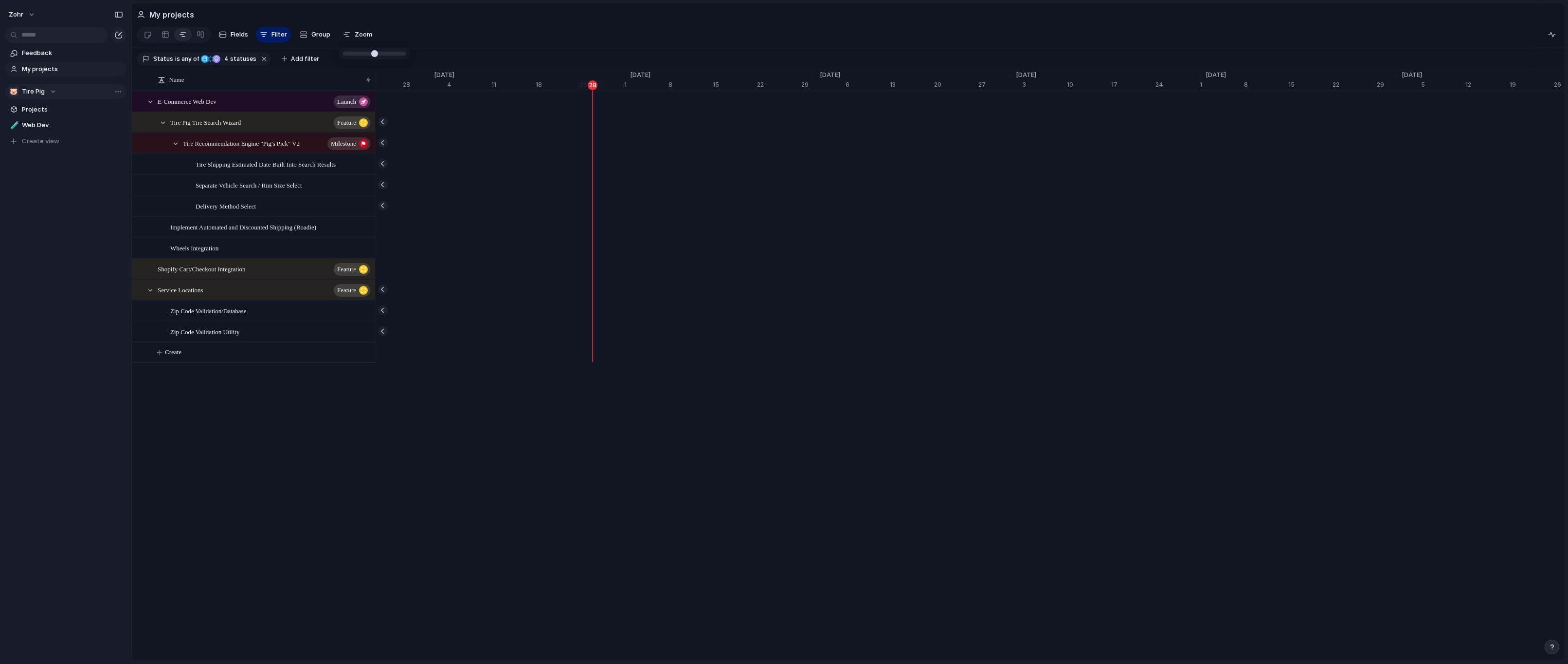
type input "**"
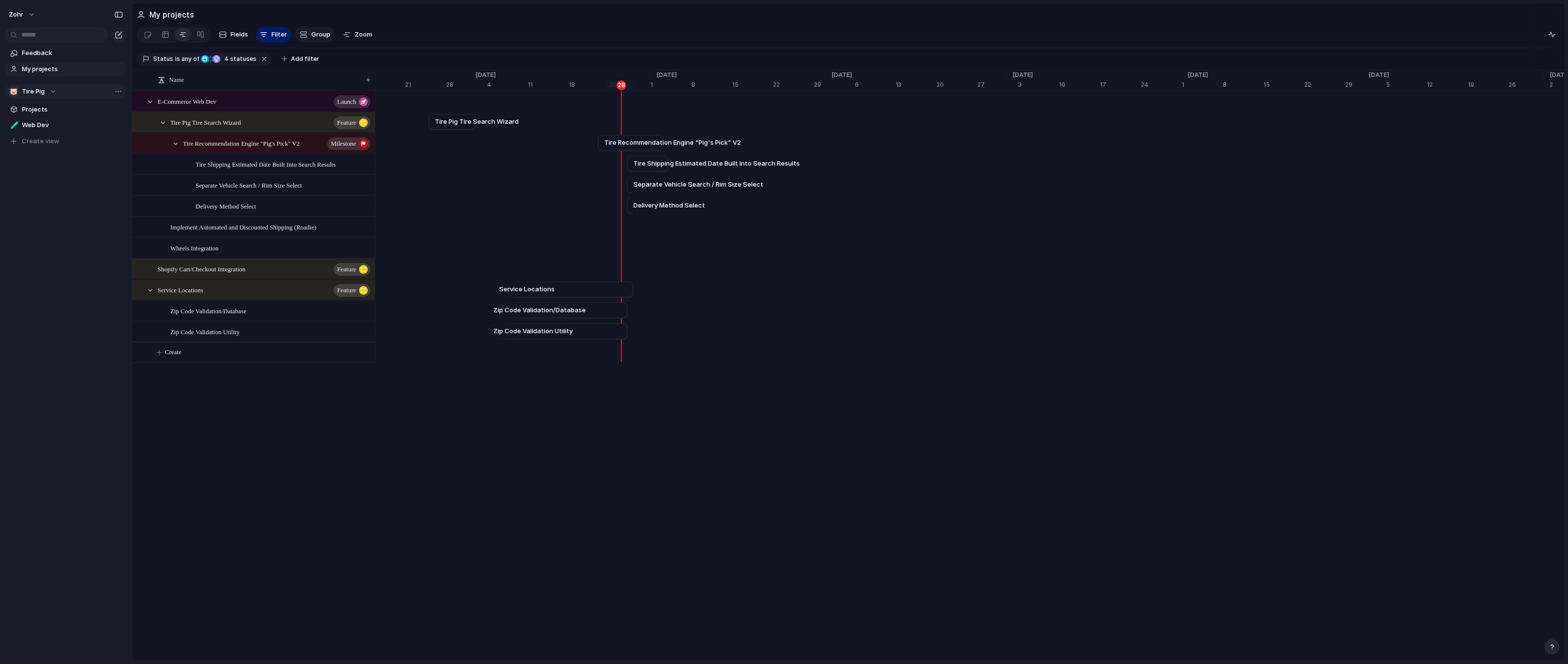
click at [326, 36] on span "Group" at bounding box center [321, 34] width 19 height 9
click at [326, 36] on div "Impact Effort Design ready Owner Priority Theme Team Status Customer Created by" at bounding box center [784, 332] width 1568 height 664
click at [200, 34] on div at bounding box center [200, 34] width 8 height 15
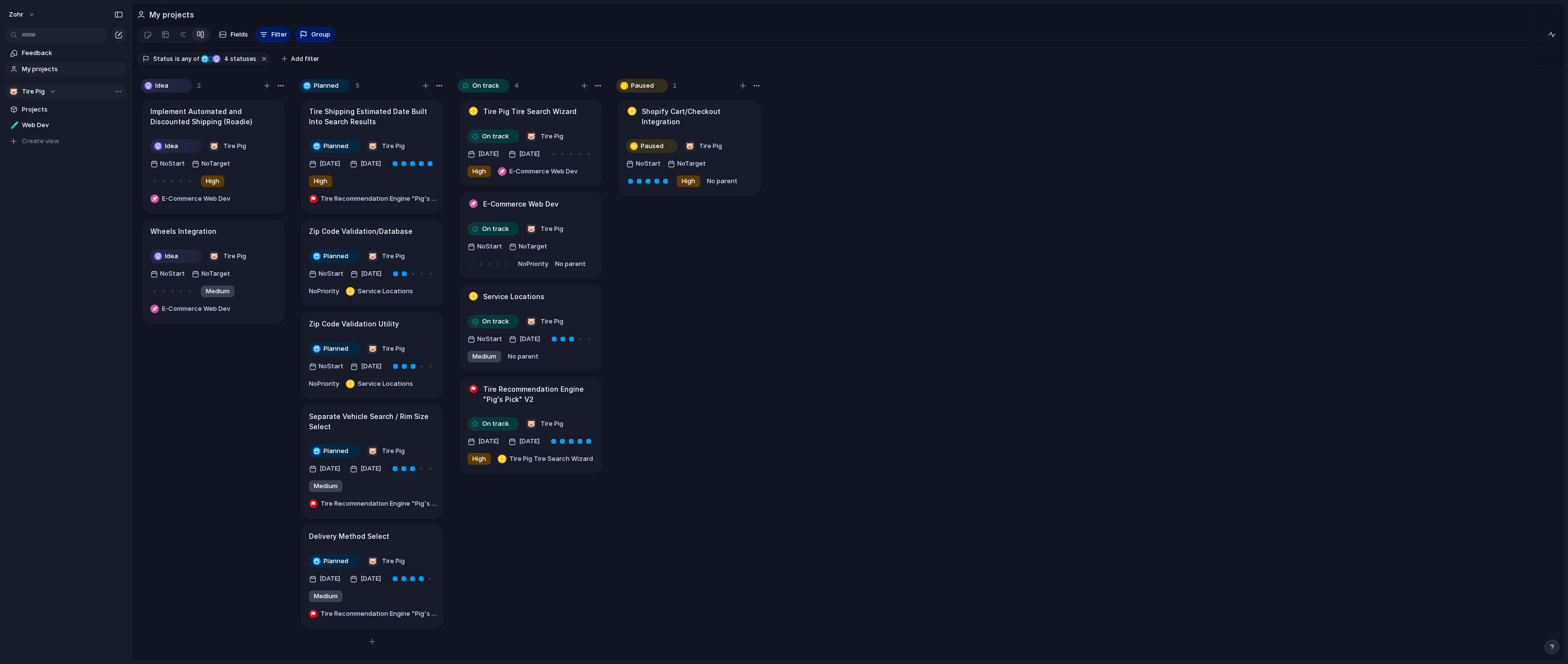
scroll to position [13, 0]
click at [181, 36] on div at bounding box center [182, 34] width 8 height 15
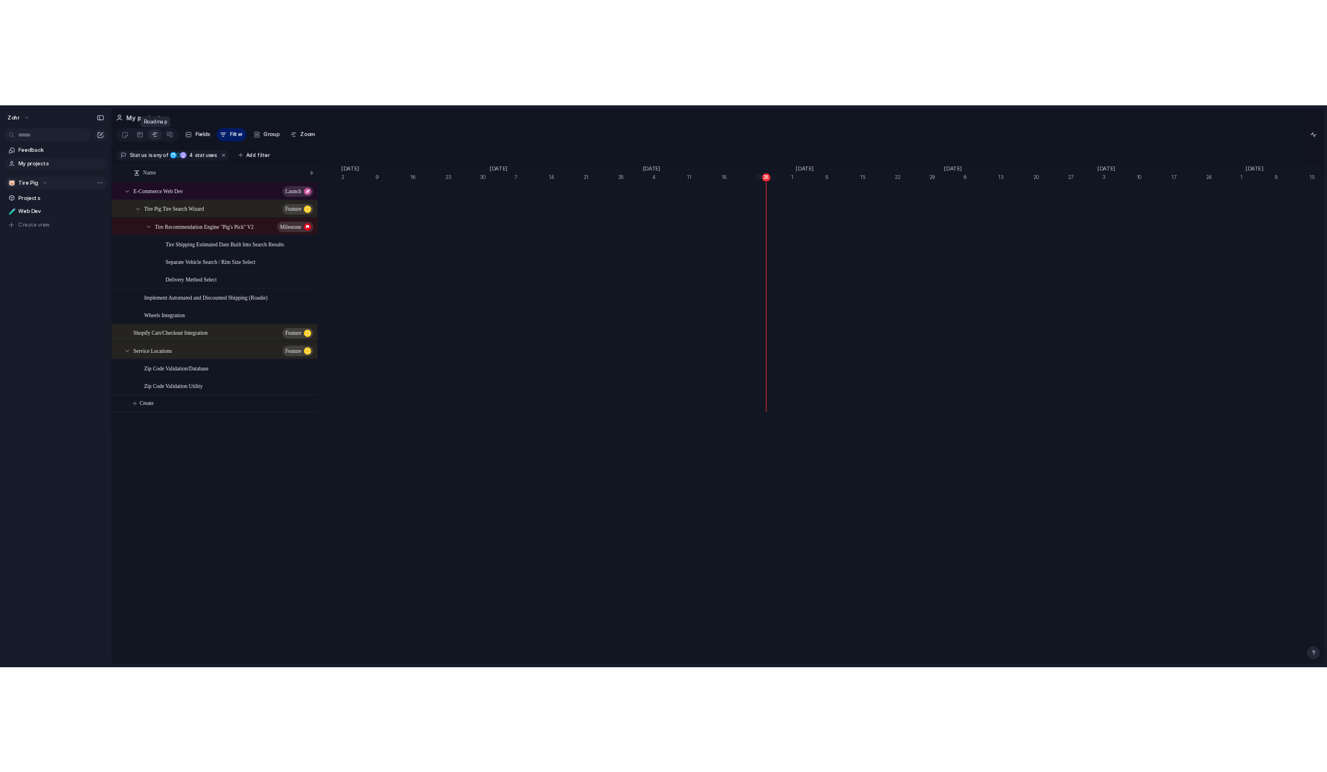
scroll to position [0, 7005]
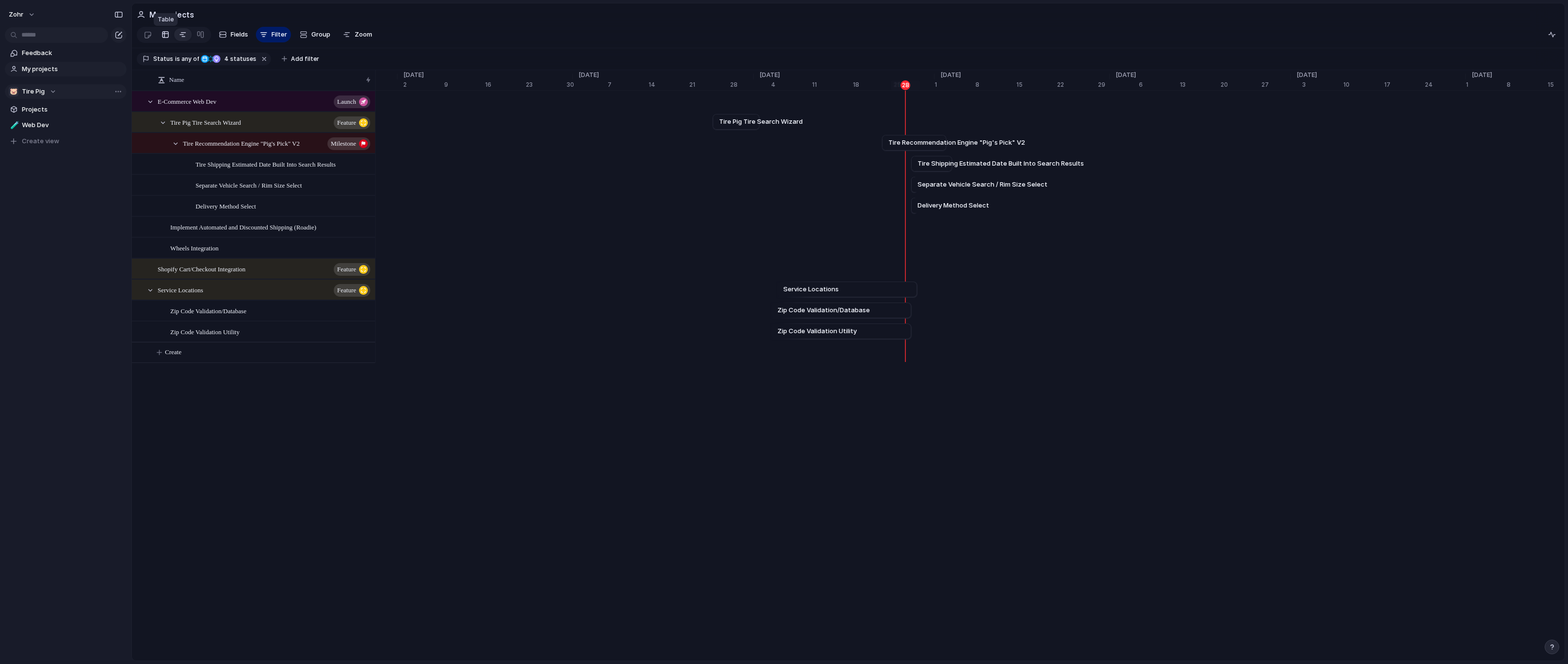
click at [168, 36] on div at bounding box center [165, 34] width 8 height 15
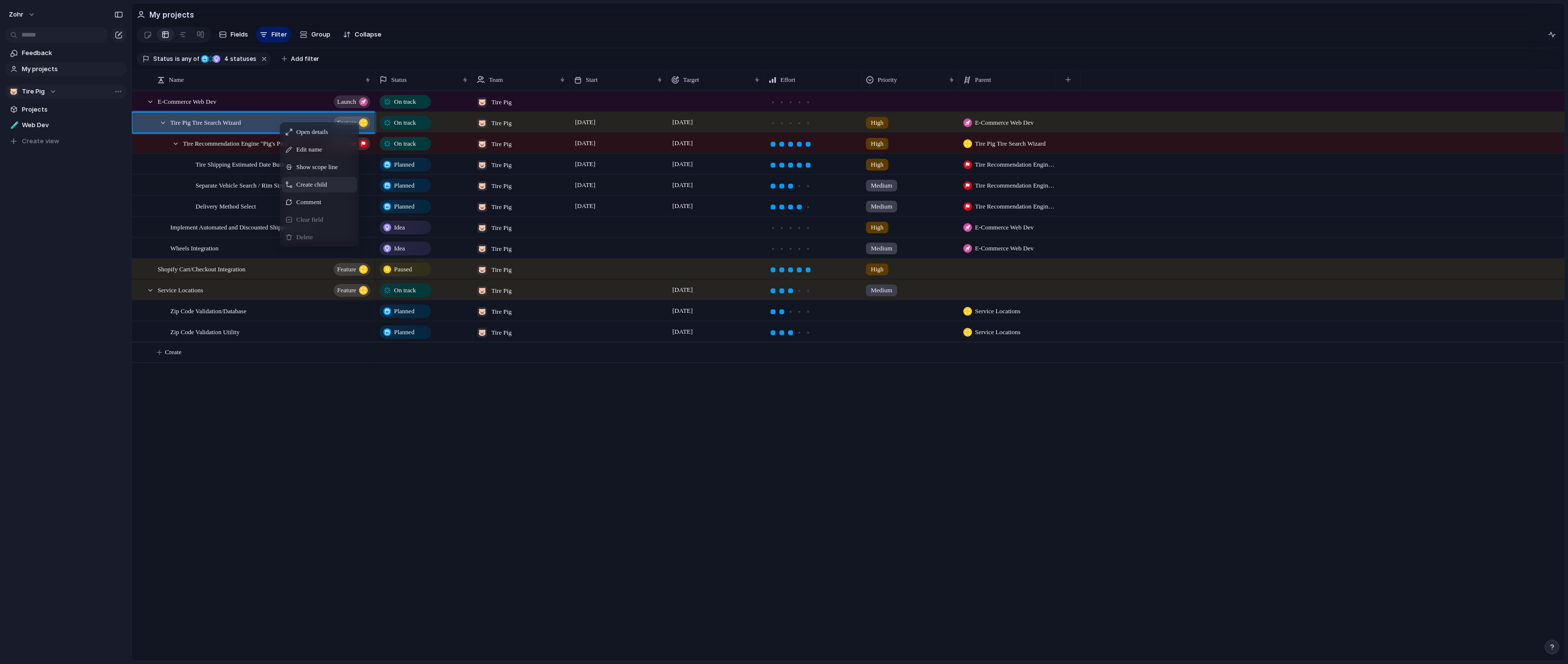
click at [334, 187] on span "Context Menu" at bounding box center [333, 184] width 4 height 9
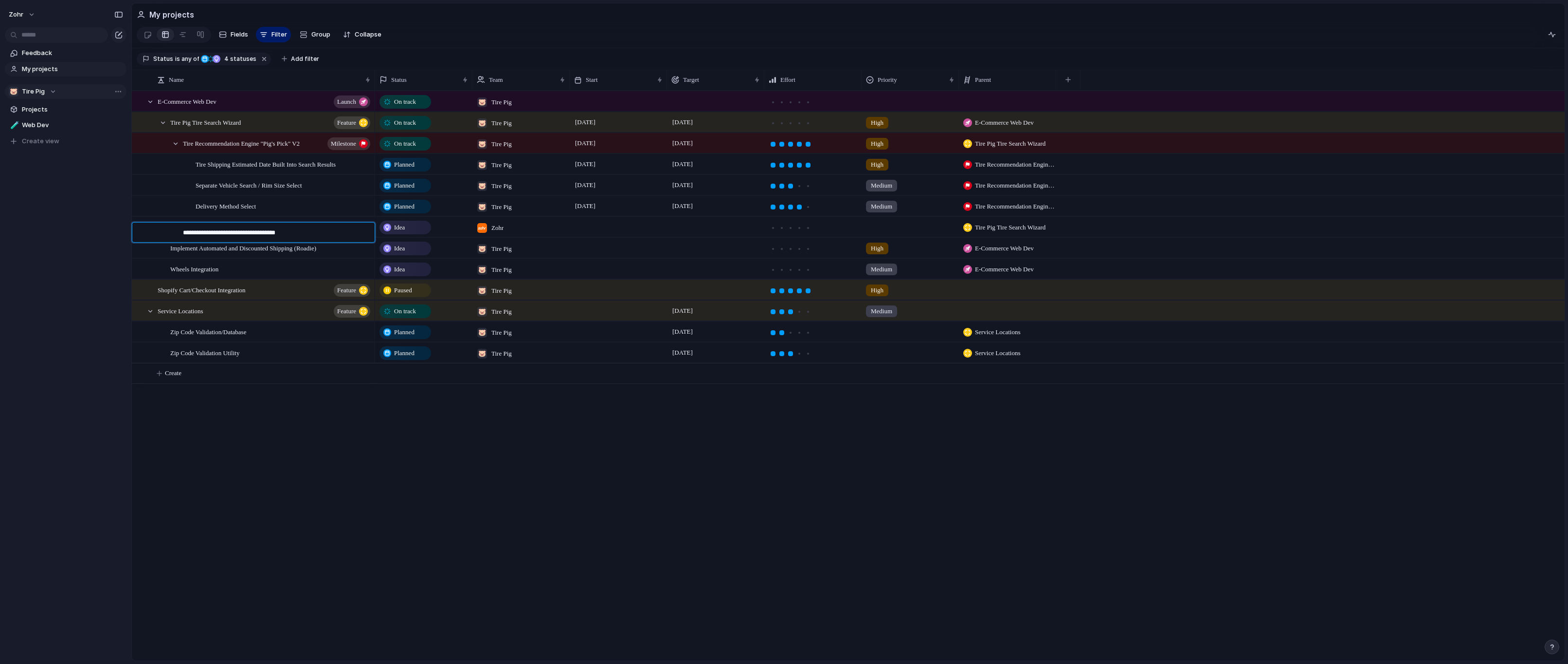
type textarea "**********"
click at [499, 233] on span "Zohr" at bounding box center [498, 227] width 12 height 9
click at [483, 286] on div at bounding box center [483, 288] width 17 height 17
click at [484, 274] on div at bounding box center [483, 273] width 17 height 17
click at [752, 236] on div "Zohr 🐷 Tire Pig" at bounding box center [784, 332] width 1568 height 664
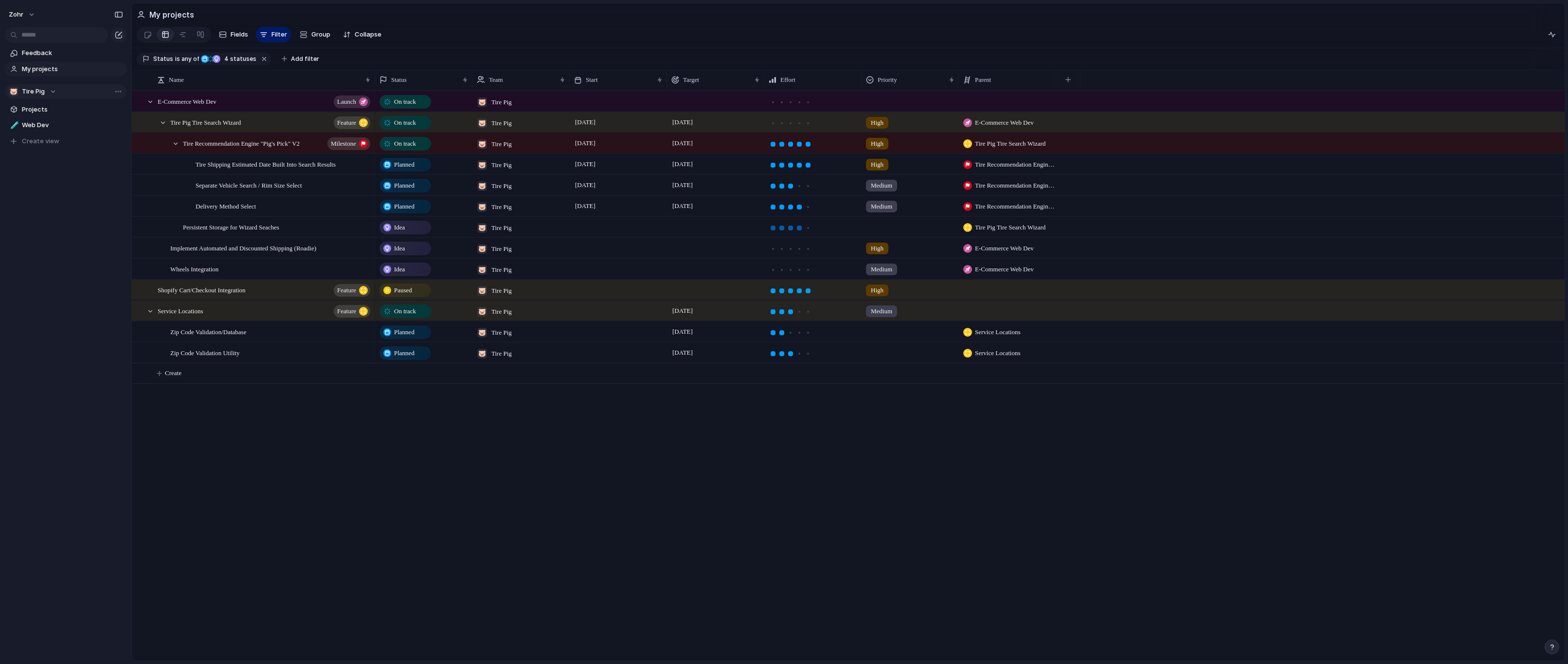
click at [801, 231] on div at bounding box center [799, 228] width 5 height 5
click at [879, 237] on div at bounding box center [910, 226] width 97 height 20
click at [896, 320] on li "Low" at bounding box center [903, 323] width 79 height 16
click at [1084, 451] on div "On track 🐷 Tire Pig On track 🐷 Tire Pig [DATE] [DATE] High E-Commerce Web Dev O…" at bounding box center [970, 375] width 1190 height 569
click at [628, 548] on div "On track 🐷 Tire Pig On track 🐷 Tire Pig [DATE] [DATE] High E-Commerce Web Dev O…" at bounding box center [970, 375] width 1190 height 569
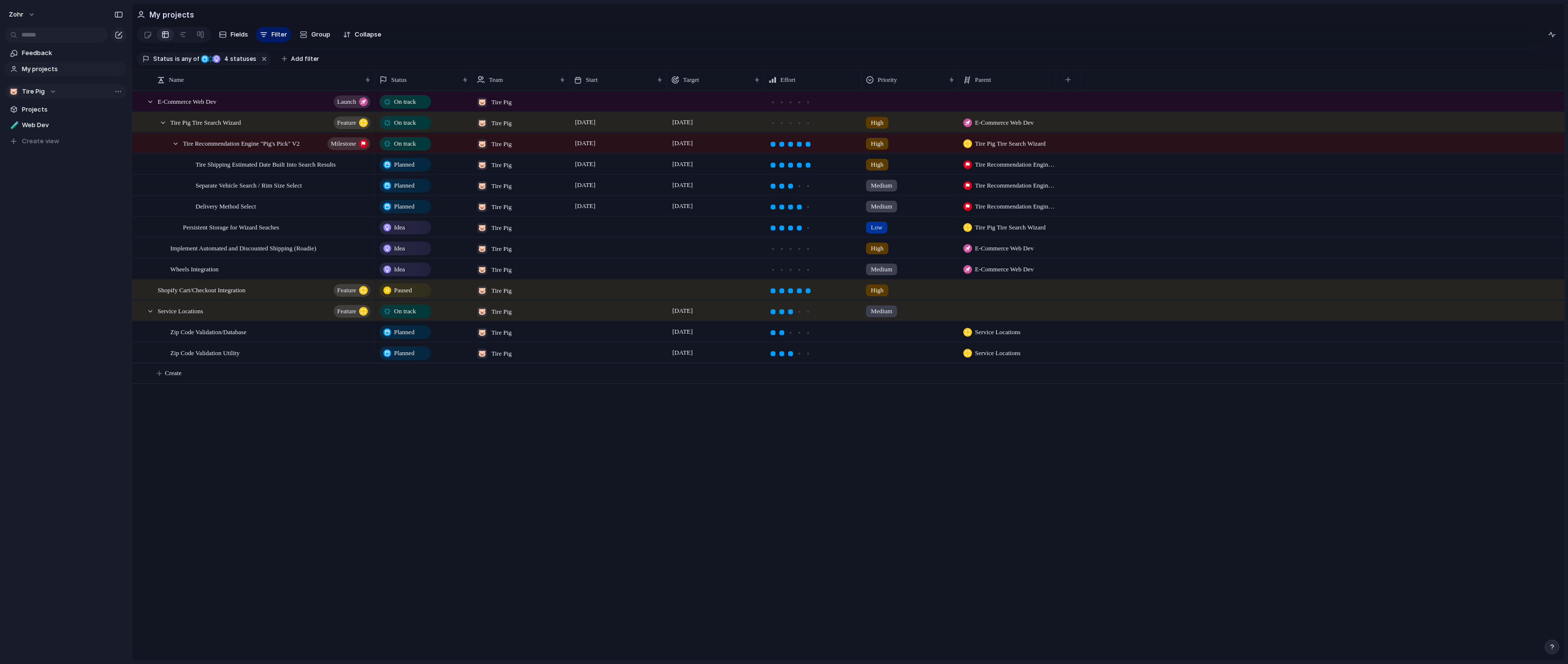
click at [387, 503] on div "On track 🐷 Tire Pig On track 🐷 Tire Pig [DATE] [DATE] High E-Commerce Web Dev O…" at bounding box center [970, 375] width 1190 height 569
click at [259, 65] on button "button" at bounding box center [265, 58] width 13 height 13
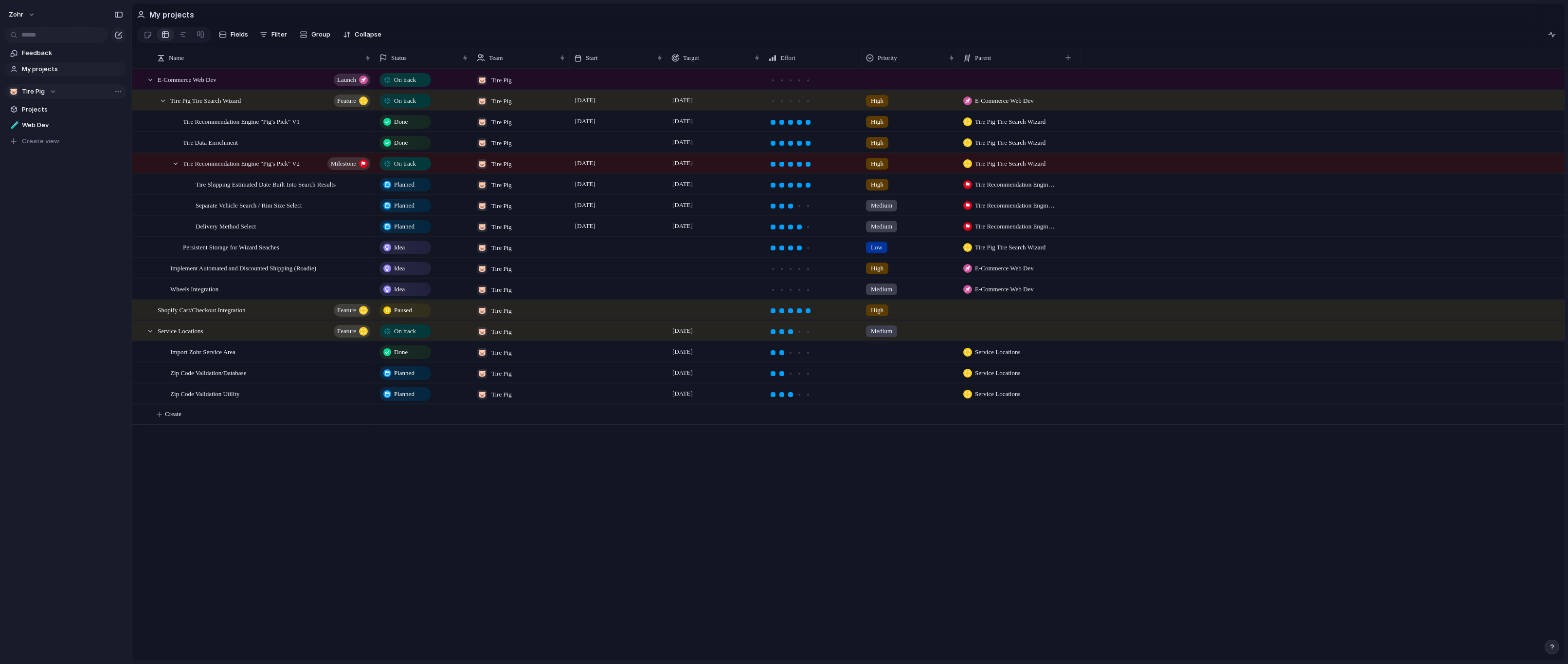
click at [569, 510] on div "On track 🐷 Tire Pig On track 🐷 Tire Pig [DATE] [DATE] High E-Commerce Web Dev O…" at bounding box center [970, 365] width 1190 height 592
click at [587, 496] on div "On track 🐷 Tire Pig On track 🐷 Tire Pig [DATE] [DATE] High E-Commerce Web Dev O…" at bounding box center [970, 365] width 1190 height 592
click at [577, 500] on div "On track 🐷 Tire Pig On track 🐷 Tire Pig [DATE] [DATE] High E-Commerce Web Dev O…" at bounding box center [970, 365] width 1190 height 592
click at [540, 502] on div "On track 🐷 Tire Pig On track 🐷 Tire Pig [DATE] [DATE] High E-Commerce Web Dev O…" at bounding box center [970, 365] width 1190 height 592
click at [76, 337] on div "zohr Feedback My projects 🐷 Tire Pig Projects 🧪 Web Dev To pick up a draggable …" at bounding box center [65, 332] width 132 height 664
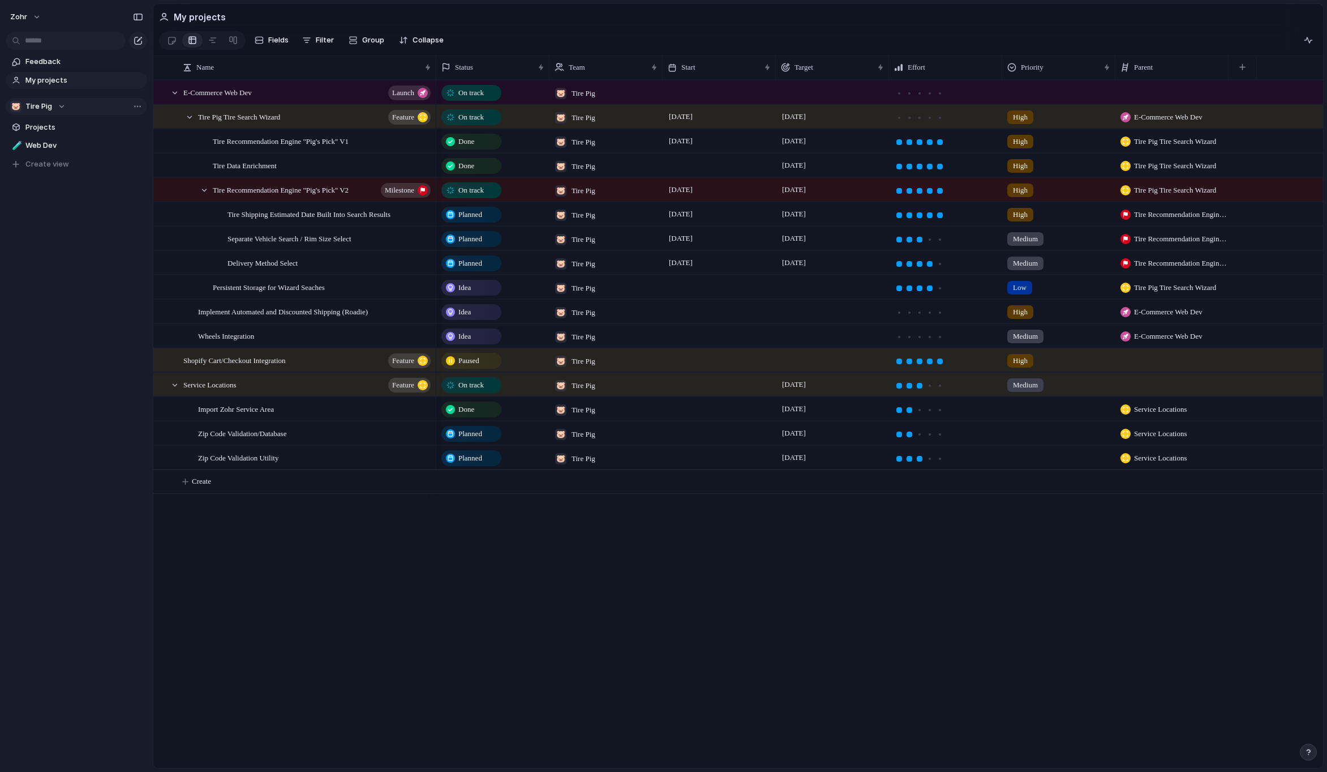
click at [665, 536] on div "On track 🐷 Tire Pig On track 🐷 Tire Pig [DATE] [DATE] High E-Commerce Web Dev O…" at bounding box center [879, 424] width 887 height 688
click at [496, 440] on div "Planned" at bounding box center [472, 434] width 58 height 14
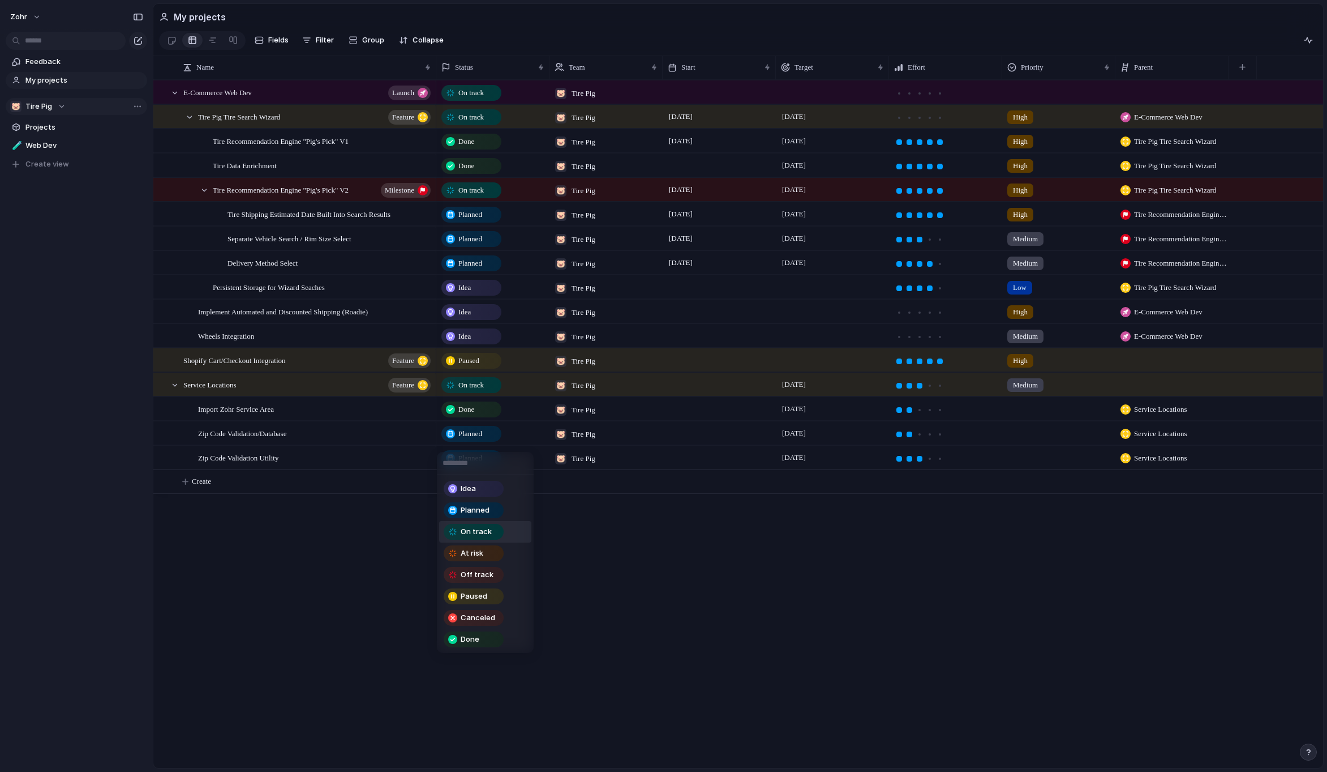
click at [485, 537] on div "On track" at bounding box center [474, 532] width 58 height 14
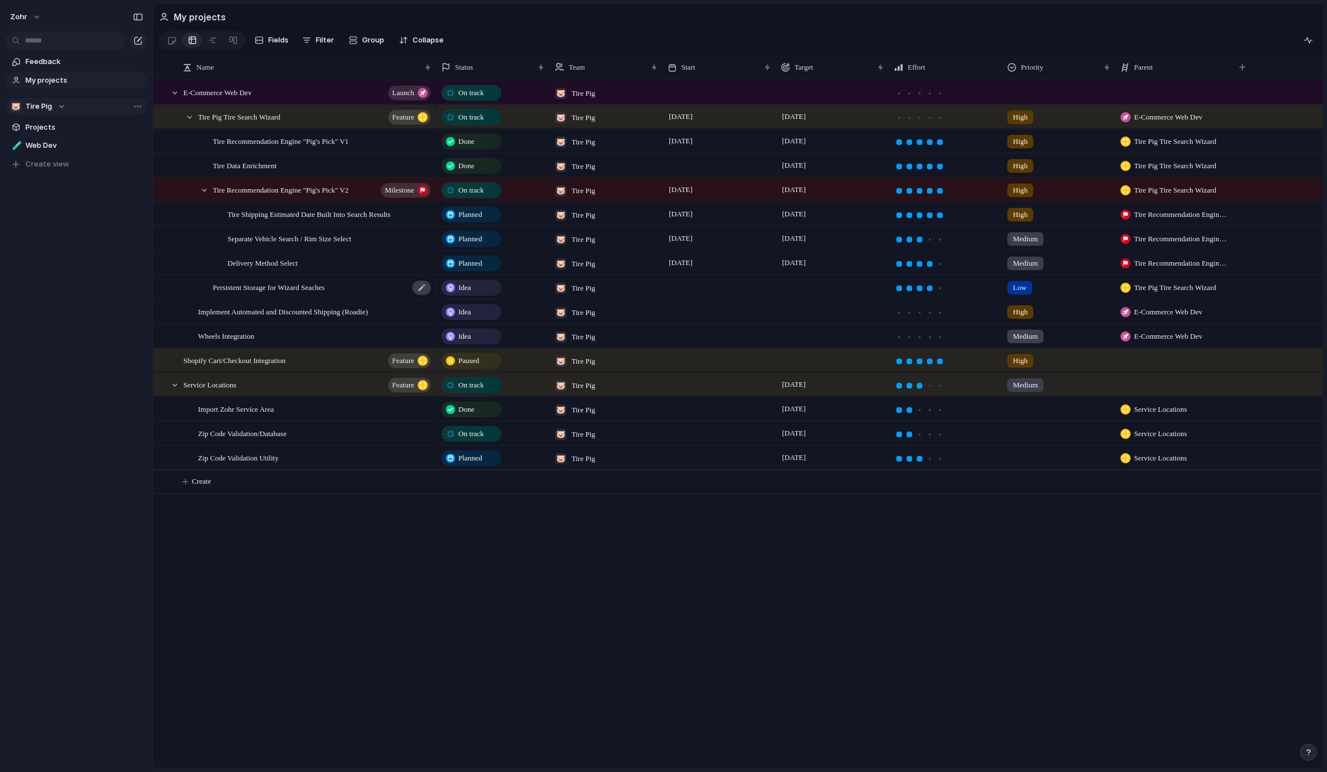
click at [419, 293] on div at bounding box center [421, 287] width 19 height 15
click at [332, 295] on textarea "**********" at bounding box center [321, 295] width 216 height 14
type textarea "**********"
click at [1236, 296] on div "Idea 🐷 Tire Pig Low Tire Pig Tire Search Wizard" at bounding box center [879, 287] width 887 height 24
click at [1236, 385] on span "Clear field" at bounding box center [1232, 379] width 31 height 11
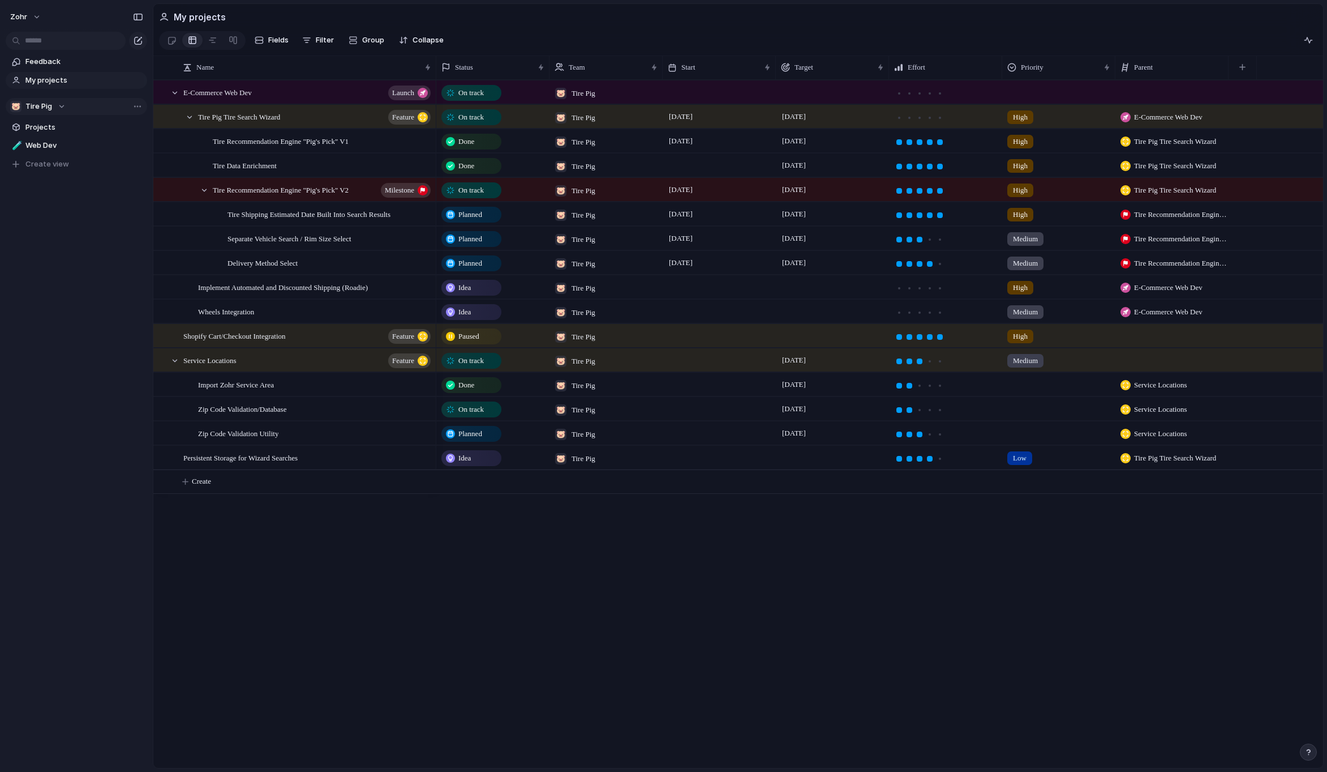
click at [568, 588] on div "On track 🐷 Tire Pig On track 🐷 Tire Pig [DATE] [DATE] High E-Commerce Web Dev O…" at bounding box center [879, 424] width 887 height 688
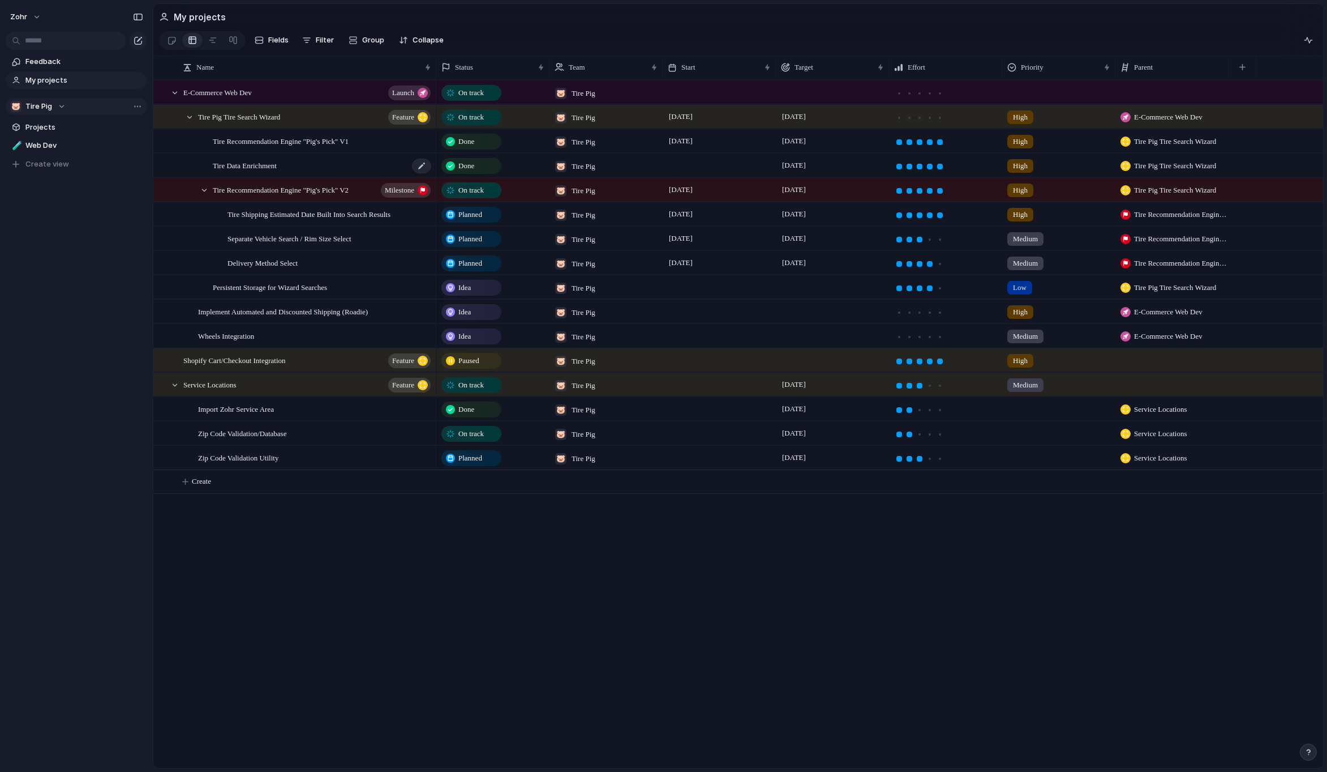
click at [398, 172] on div "Tire Data Enrichment" at bounding box center [323, 165] width 220 height 23
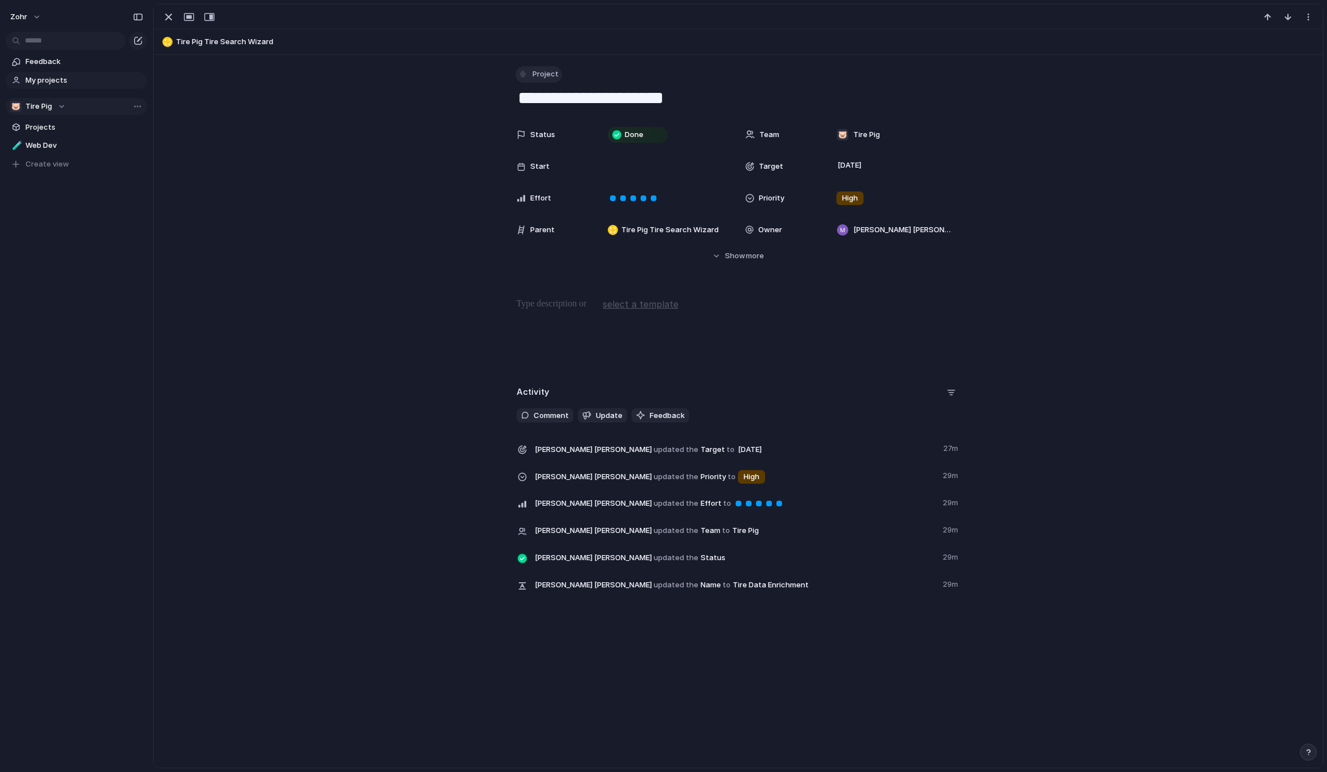
click at [533, 81] on button "Project" at bounding box center [539, 74] width 46 height 16
click at [549, 273] on li "Milestone" at bounding box center [561, 267] width 92 height 18
click at [170, 22] on div "button" at bounding box center [169, 17] width 14 height 14
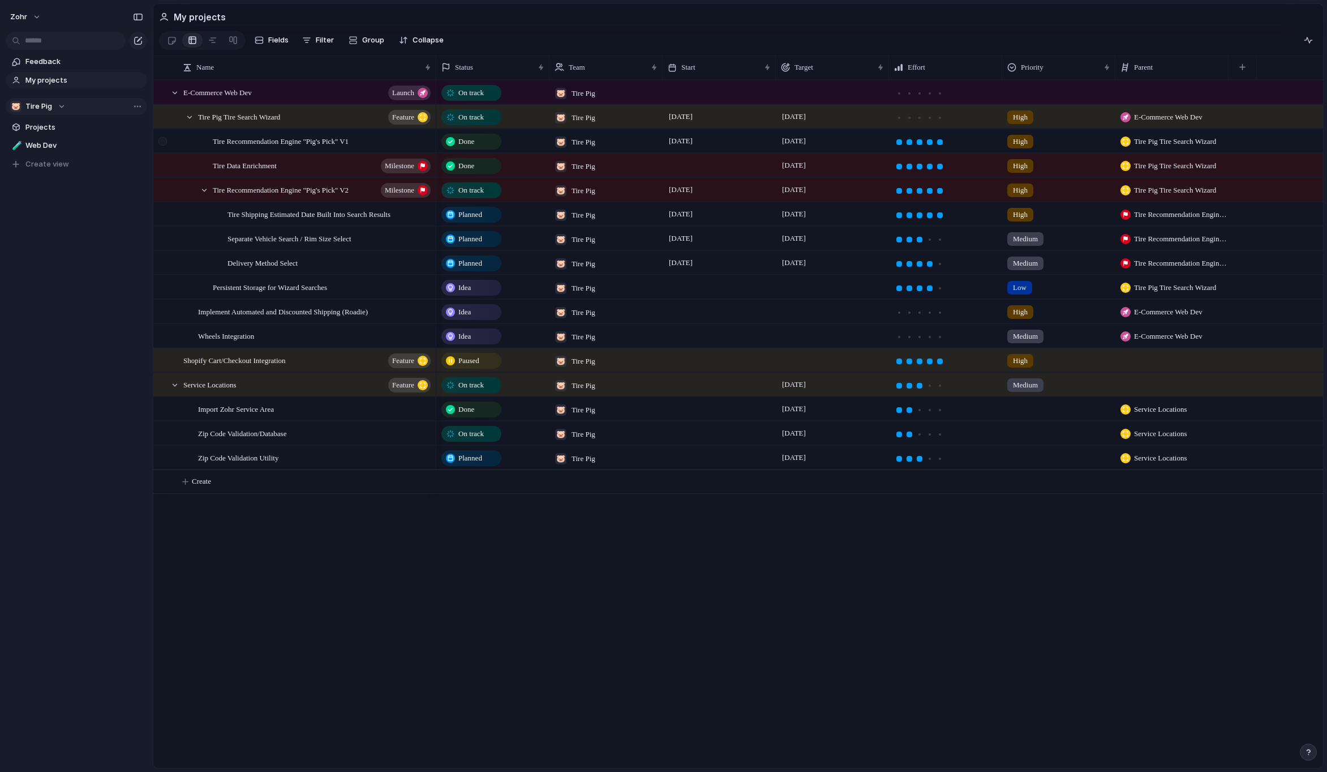
click at [165, 145] on div at bounding box center [162, 141] width 8 height 8
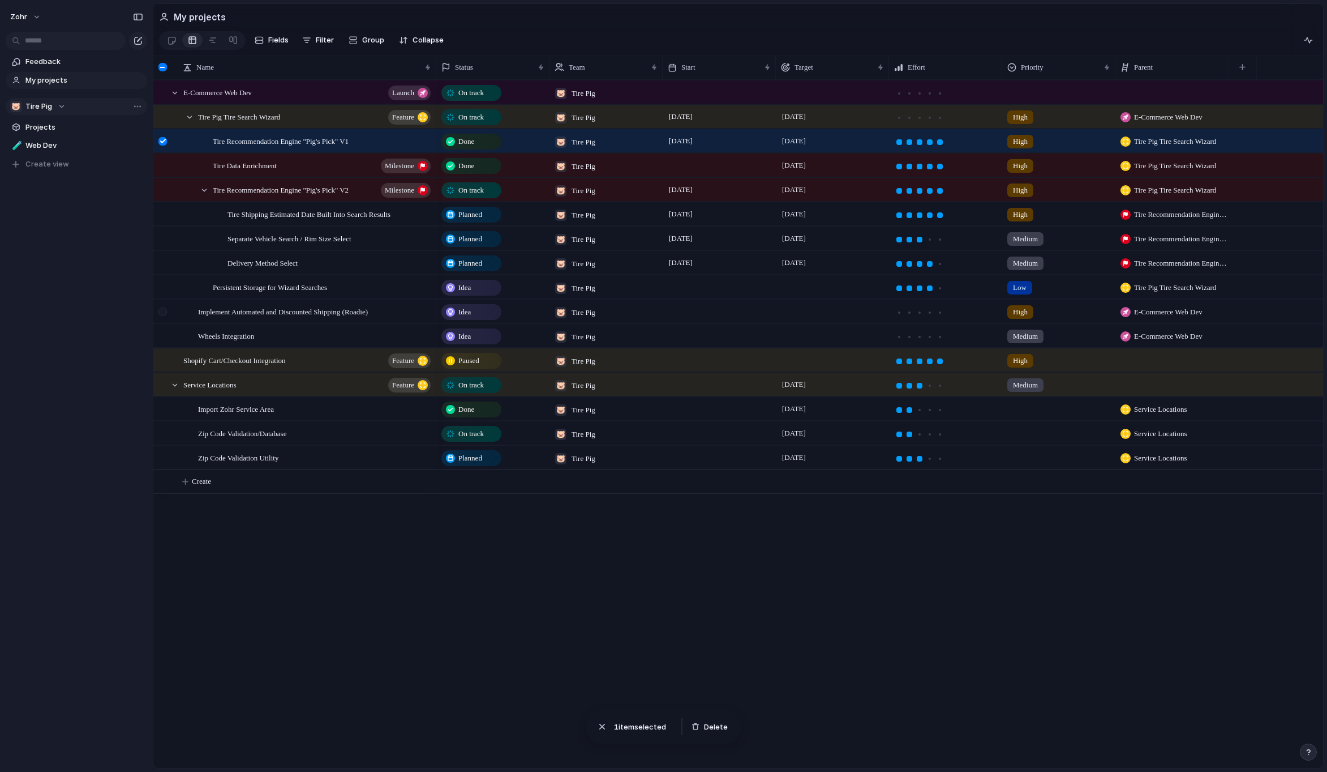
click at [165, 316] on div at bounding box center [162, 311] width 8 height 8
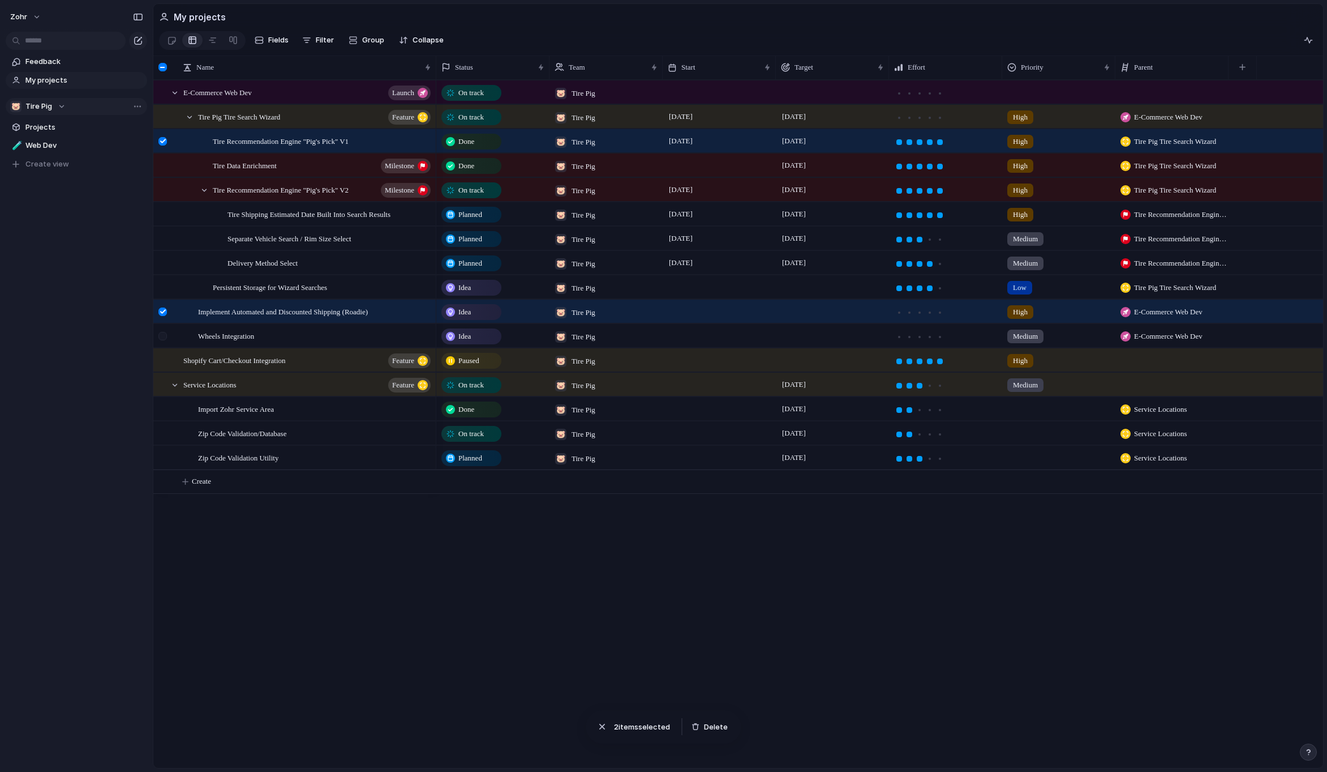
click at [162, 340] on div at bounding box center [162, 336] width 8 height 8
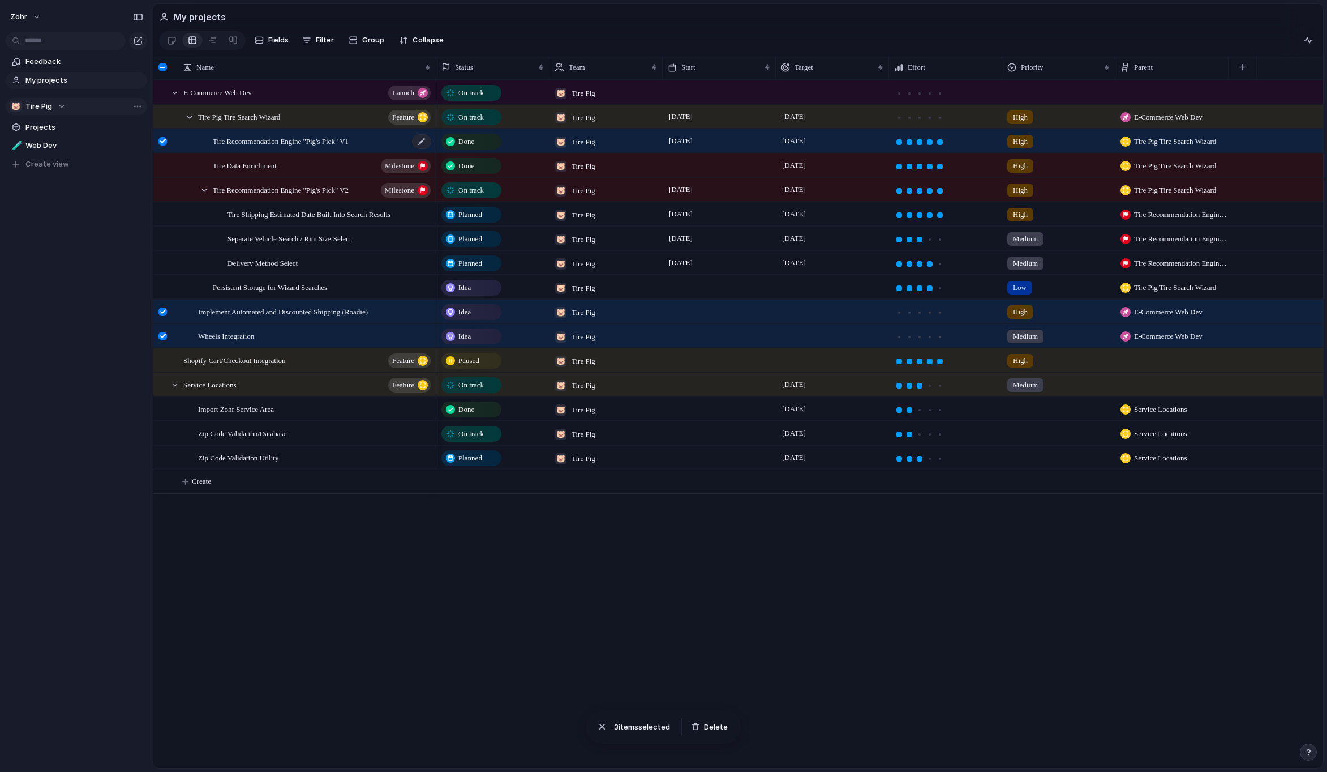
click at [399, 148] on div "Tire Recommendation Engine "Pig's Pick" V1" at bounding box center [323, 141] width 220 height 23
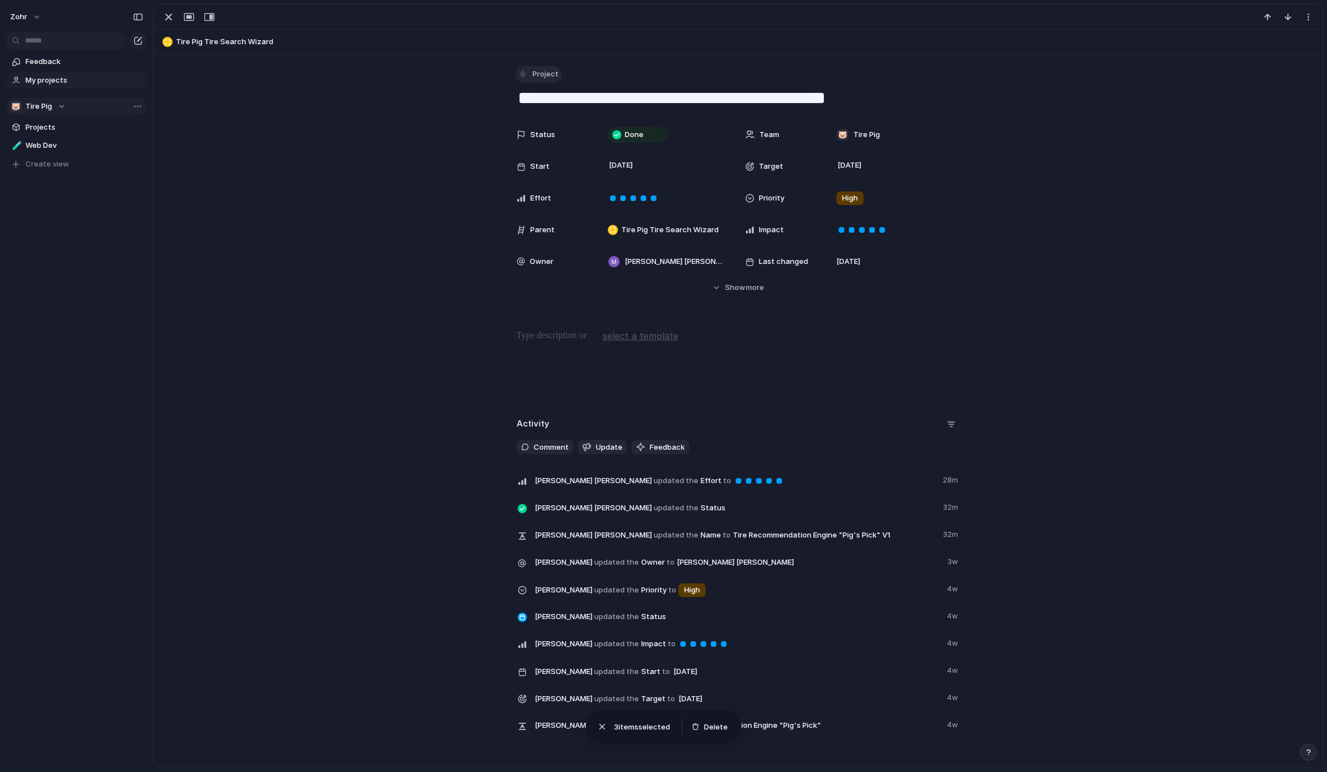
click at [533, 72] on span "Project" at bounding box center [546, 73] width 26 height 11
click at [549, 270] on span "Milestone" at bounding box center [551, 267] width 35 height 11
click at [170, 20] on div "button" at bounding box center [169, 17] width 14 height 14
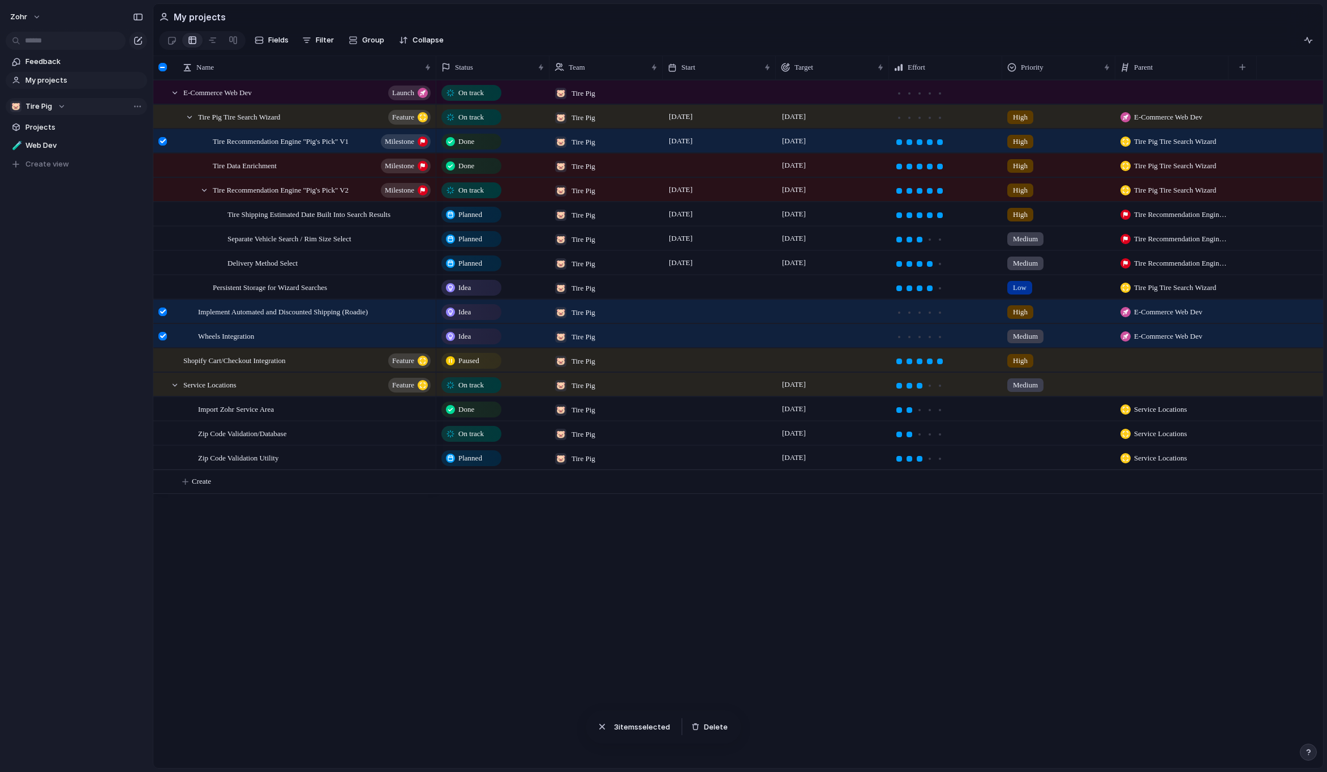
click at [491, 549] on div "On track 🐷 Tire Pig On track 🐷 Tire Pig [DATE] [DATE] High E-Commerce Web Dev O…" at bounding box center [879, 424] width 887 height 688
click at [165, 316] on div at bounding box center [162, 311] width 8 height 8
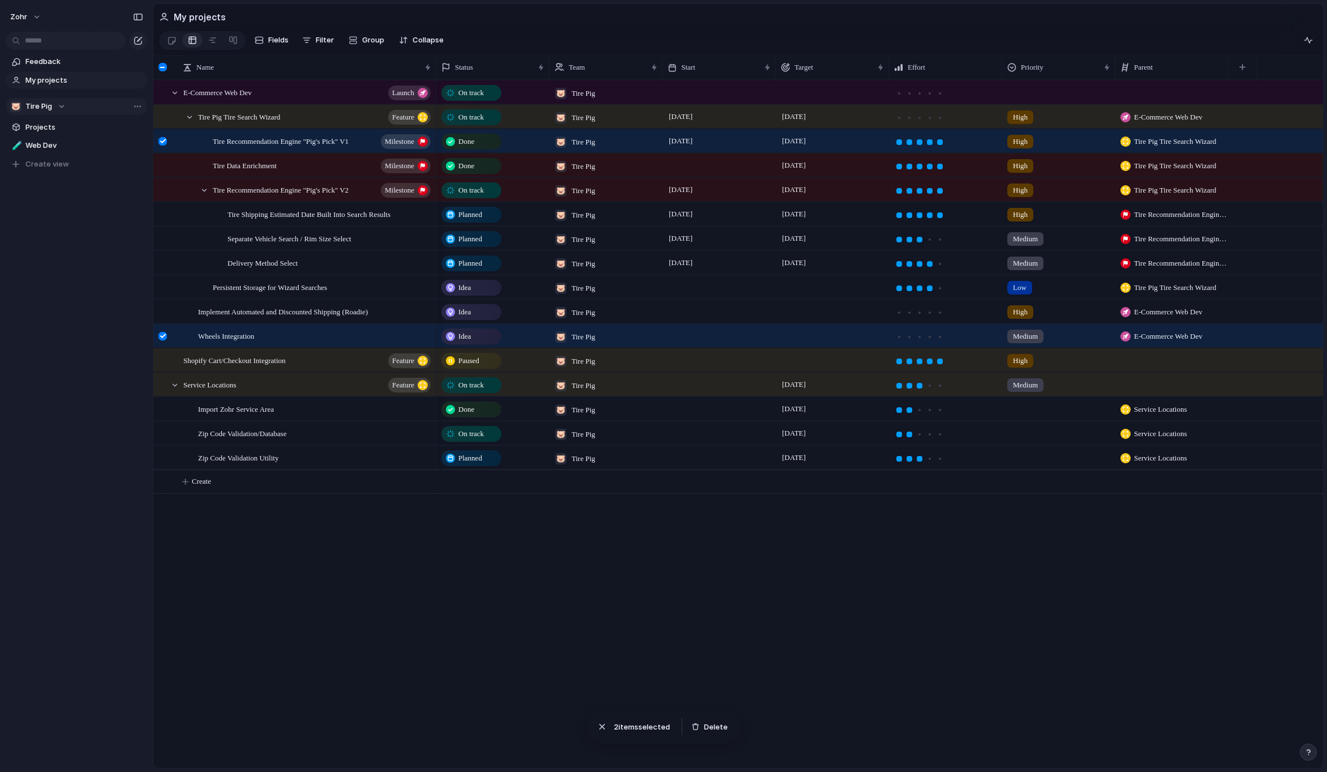
click at [166, 145] on div at bounding box center [162, 141] width 8 height 8
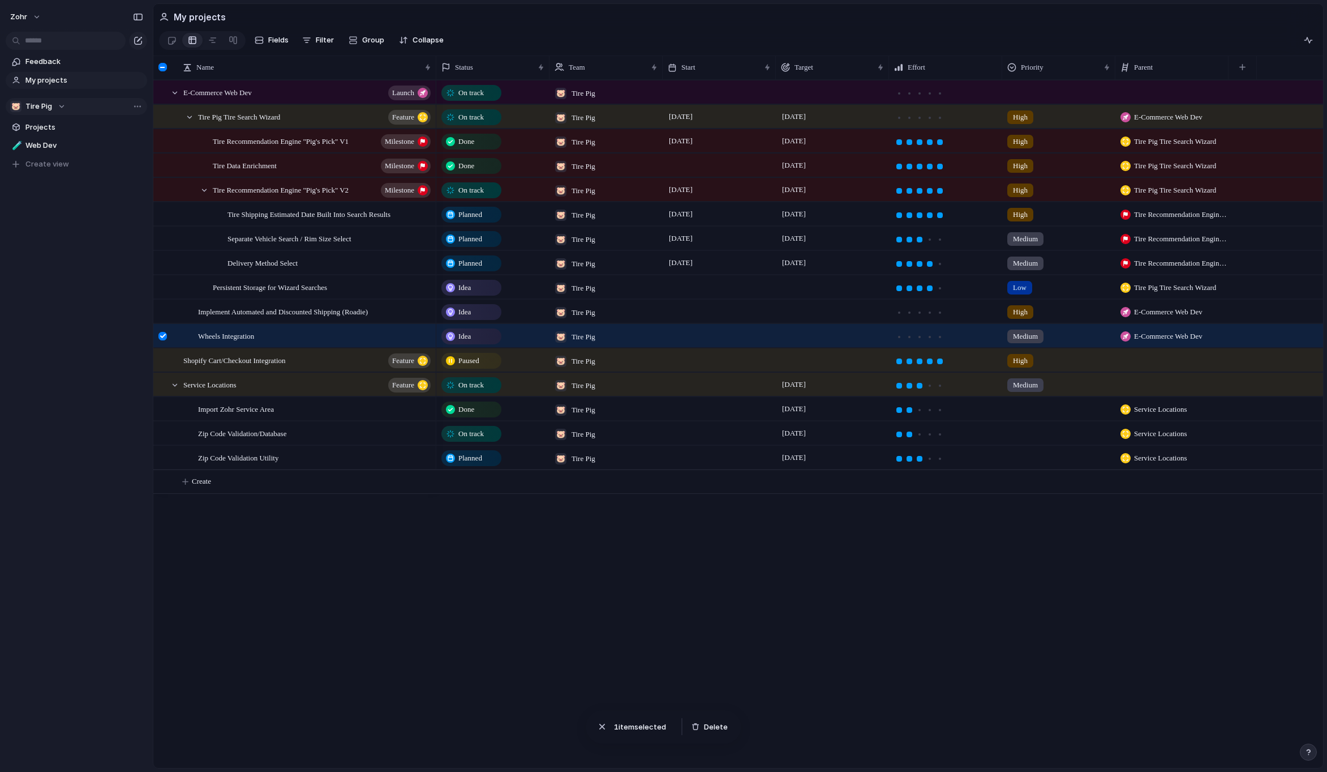
click at [163, 340] on div at bounding box center [162, 336] width 8 height 8
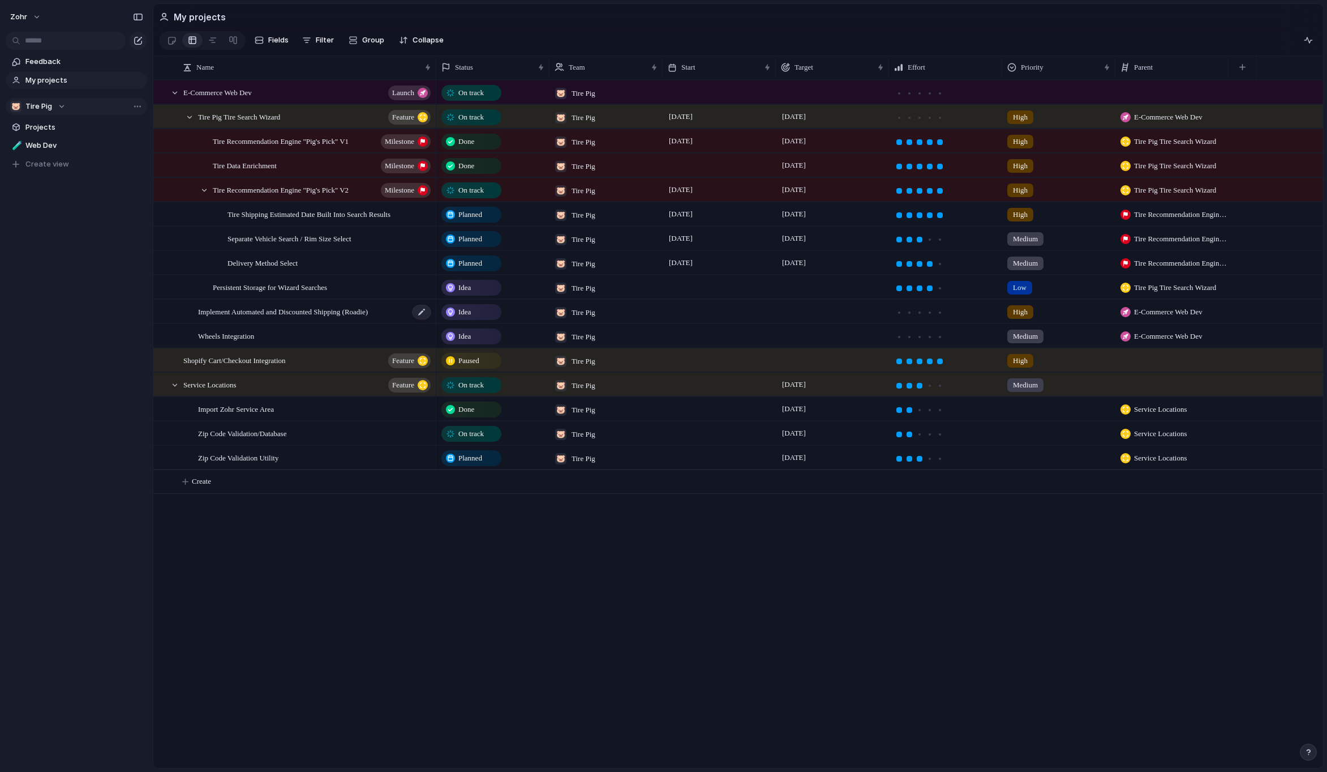
click at [368, 318] on span "Implement Automated and Discounted Shipping (Roadie)" at bounding box center [283, 311] width 170 height 13
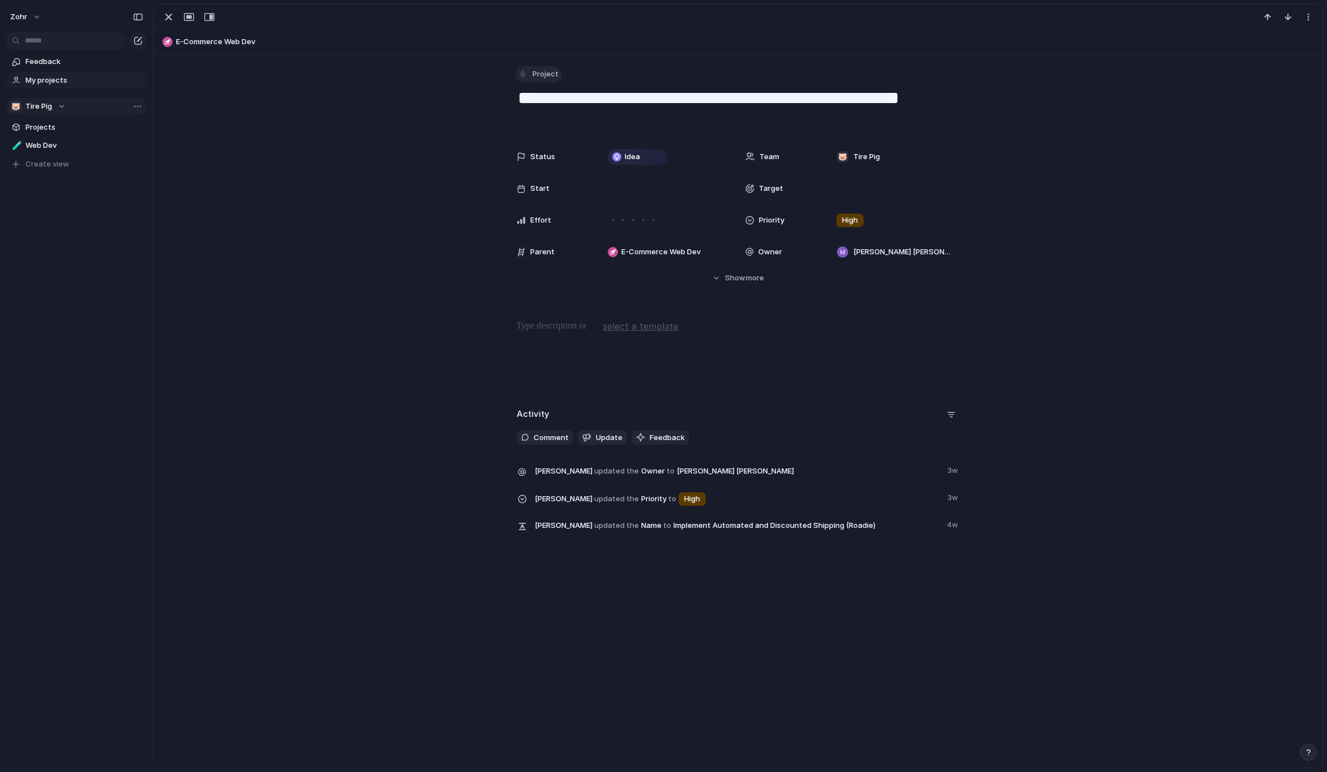
click at [547, 79] on span "Project" at bounding box center [546, 73] width 26 height 11
click at [558, 268] on span "Milestone" at bounding box center [551, 267] width 35 height 11
click at [169, 18] on div "button" at bounding box center [169, 17] width 14 height 14
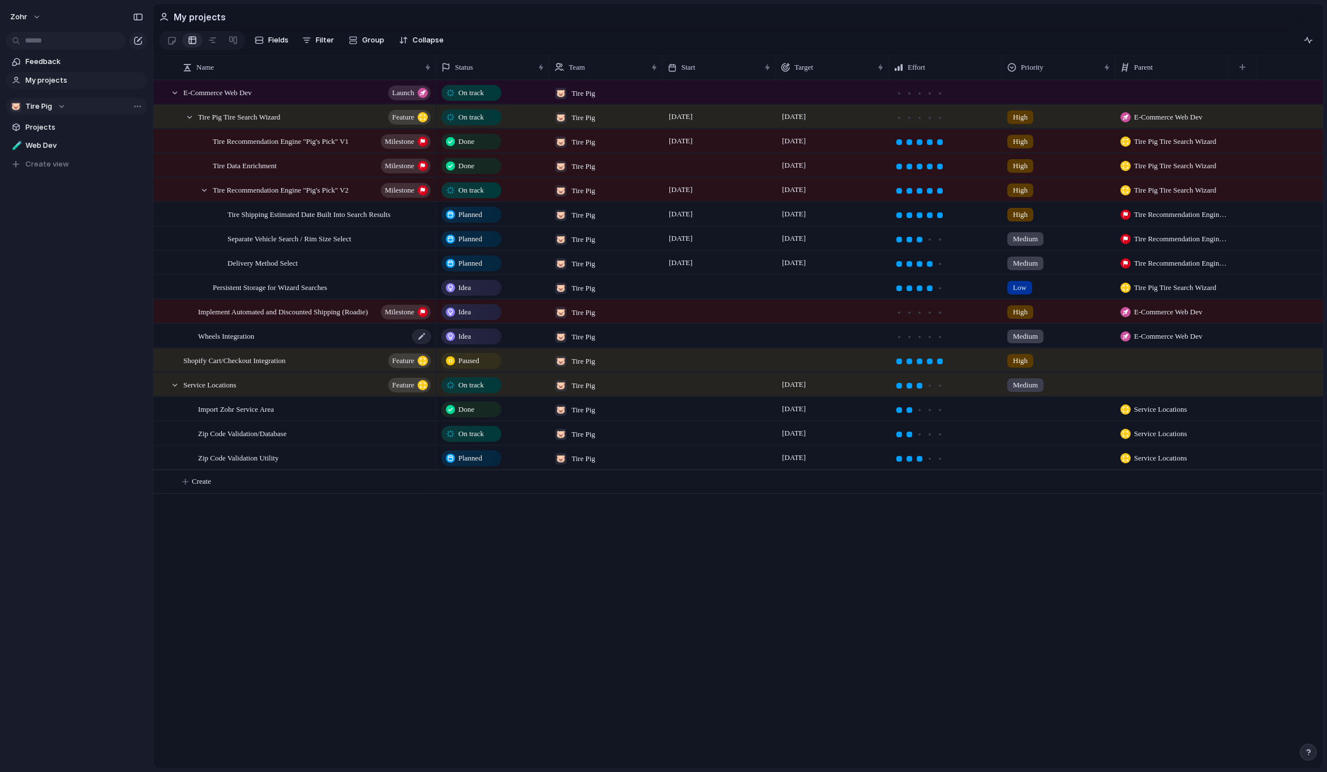
click at [393, 340] on div "Wheels Integration" at bounding box center [315, 335] width 234 height 23
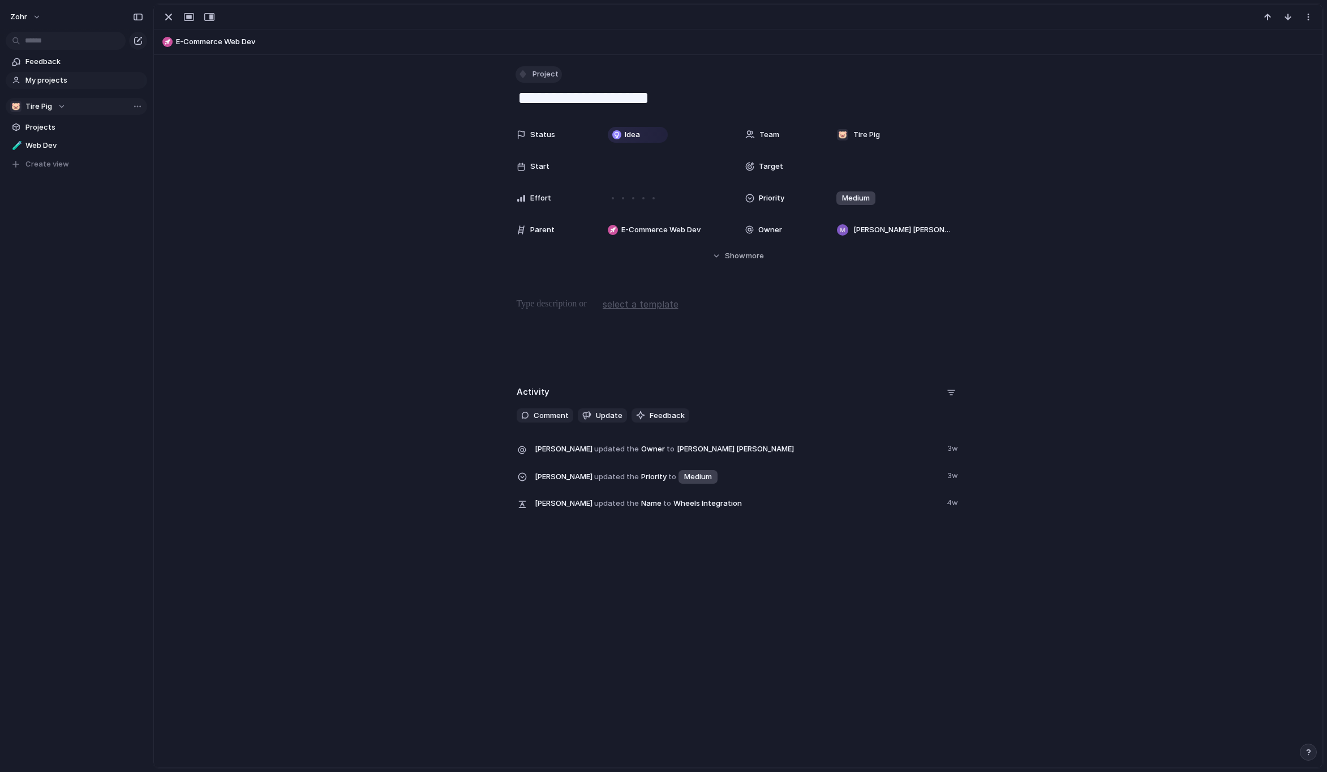
click at [525, 80] on button "Project" at bounding box center [539, 74] width 46 height 16
click at [539, 265] on span "Milestone" at bounding box center [551, 267] width 35 height 11
click at [166, 16] on div "button" at bounding box center [169, 17] width 14 height 14
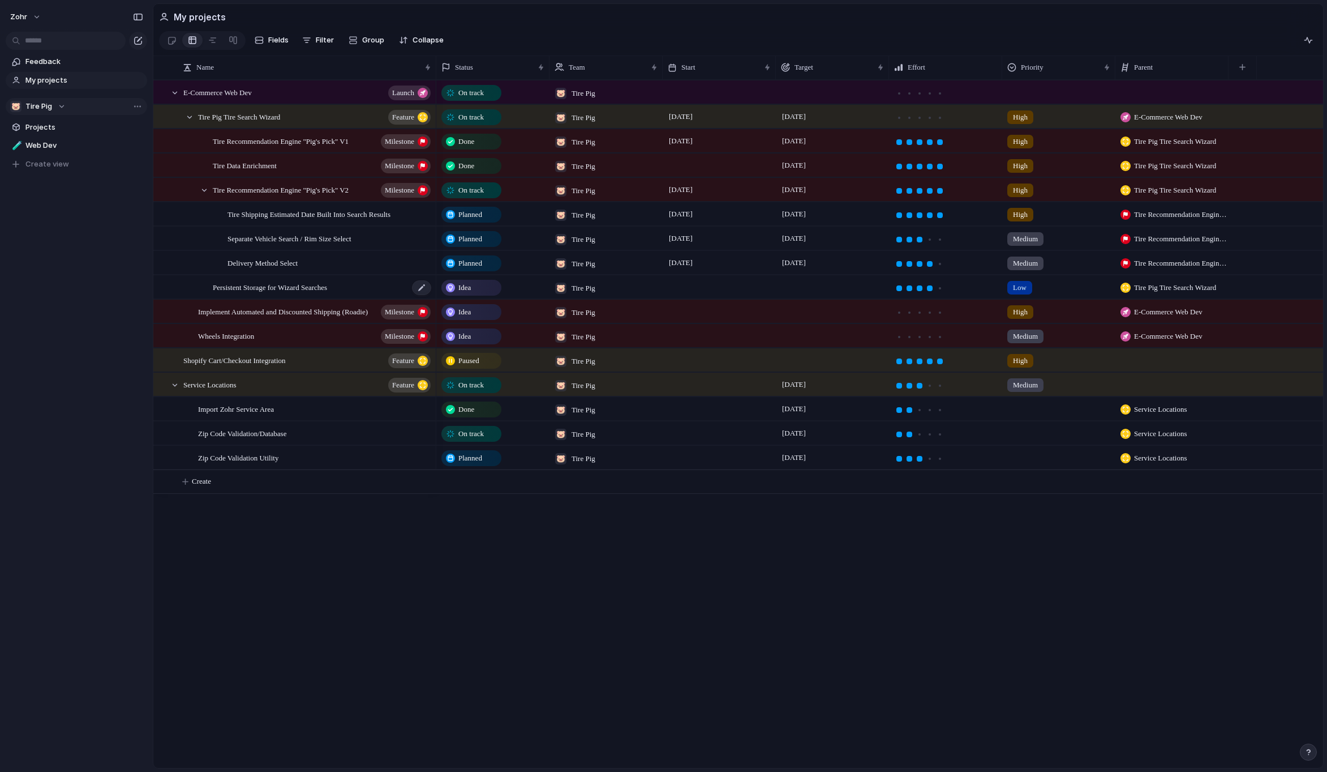
click at [327, 293] on span "Persistent Storage for Wizard Searches" at bounding box center [270, 286] width 114 height 13
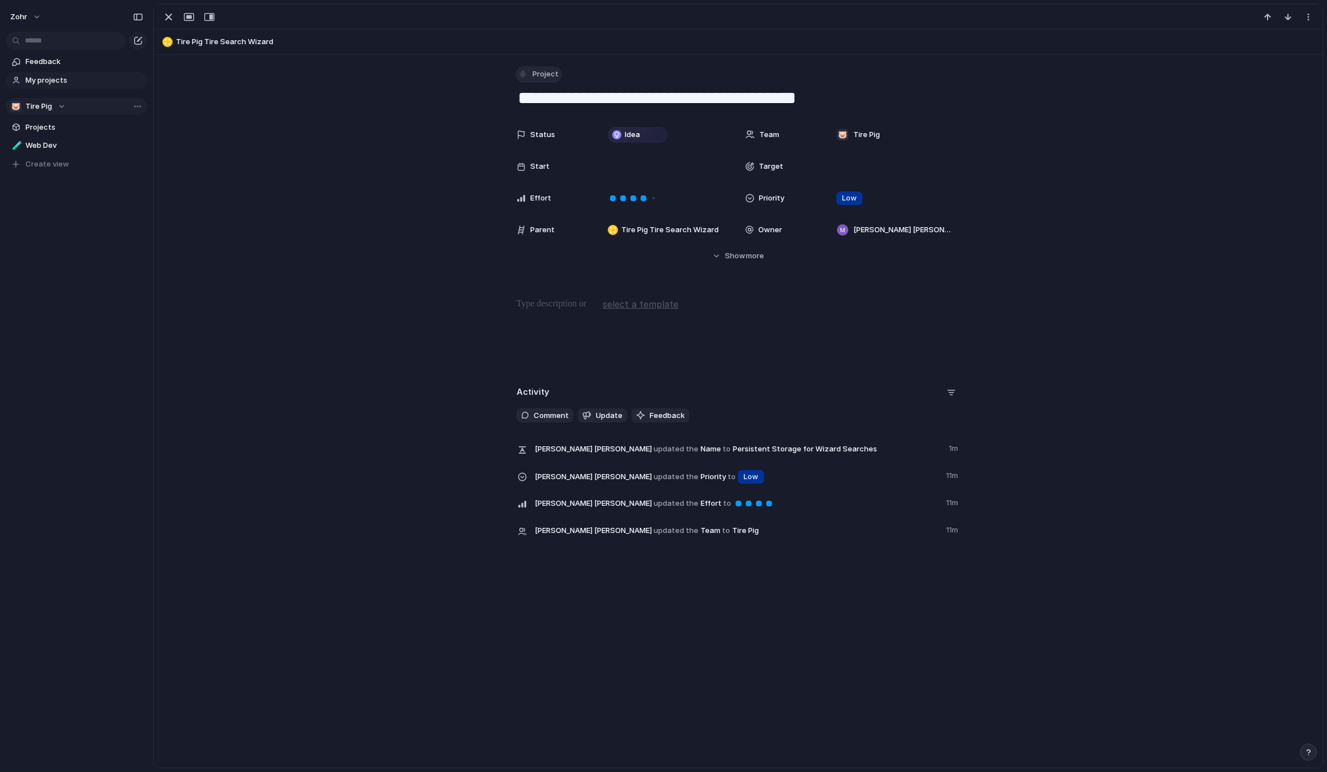
click at [524, 75] on button "Project" at bounding box center [539, 74] width 46 height 16
click at [543, 267] on span "Milestone" at bounding box center [551, 267] width 35 height 11
click at [169, 19] on div "button" at bounding box center [169, 17] width 14 height 14
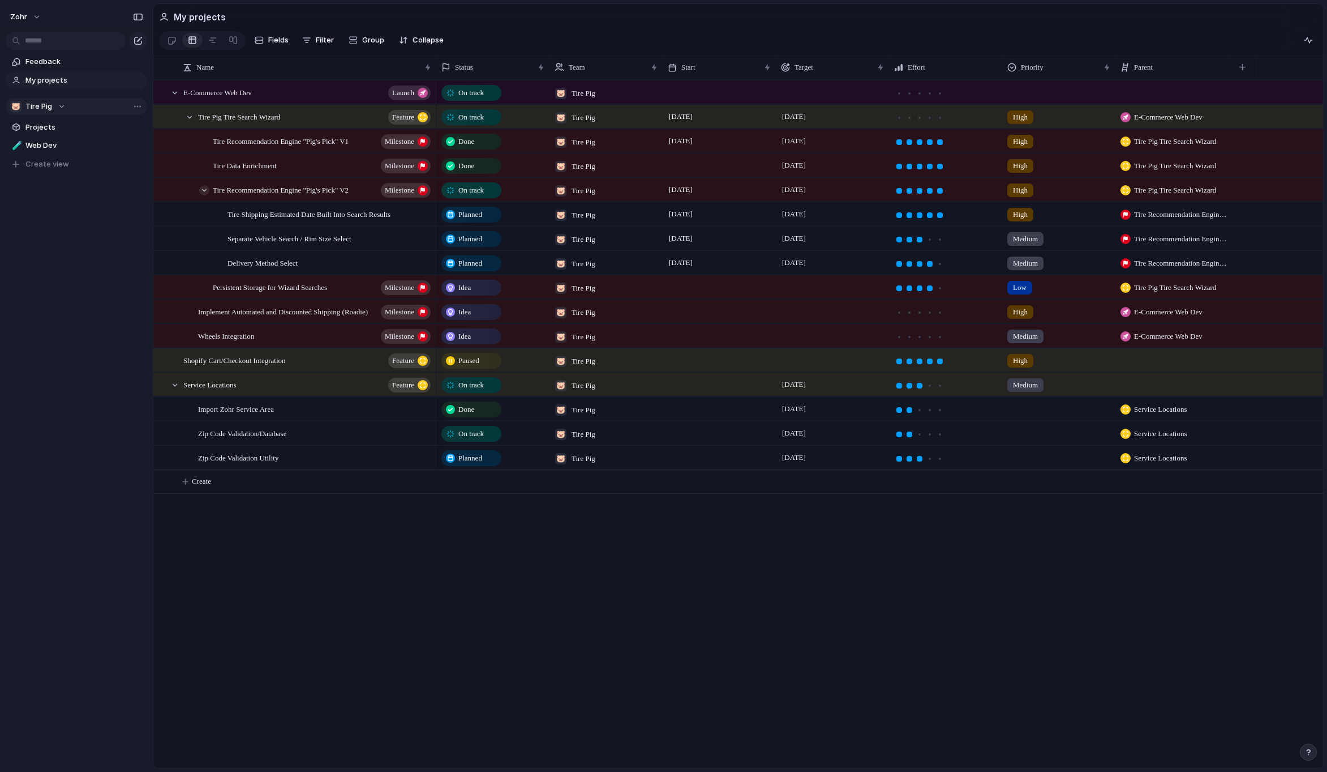
click at [204, 194] on div at bounding box center [204, 190] width 10 height 10
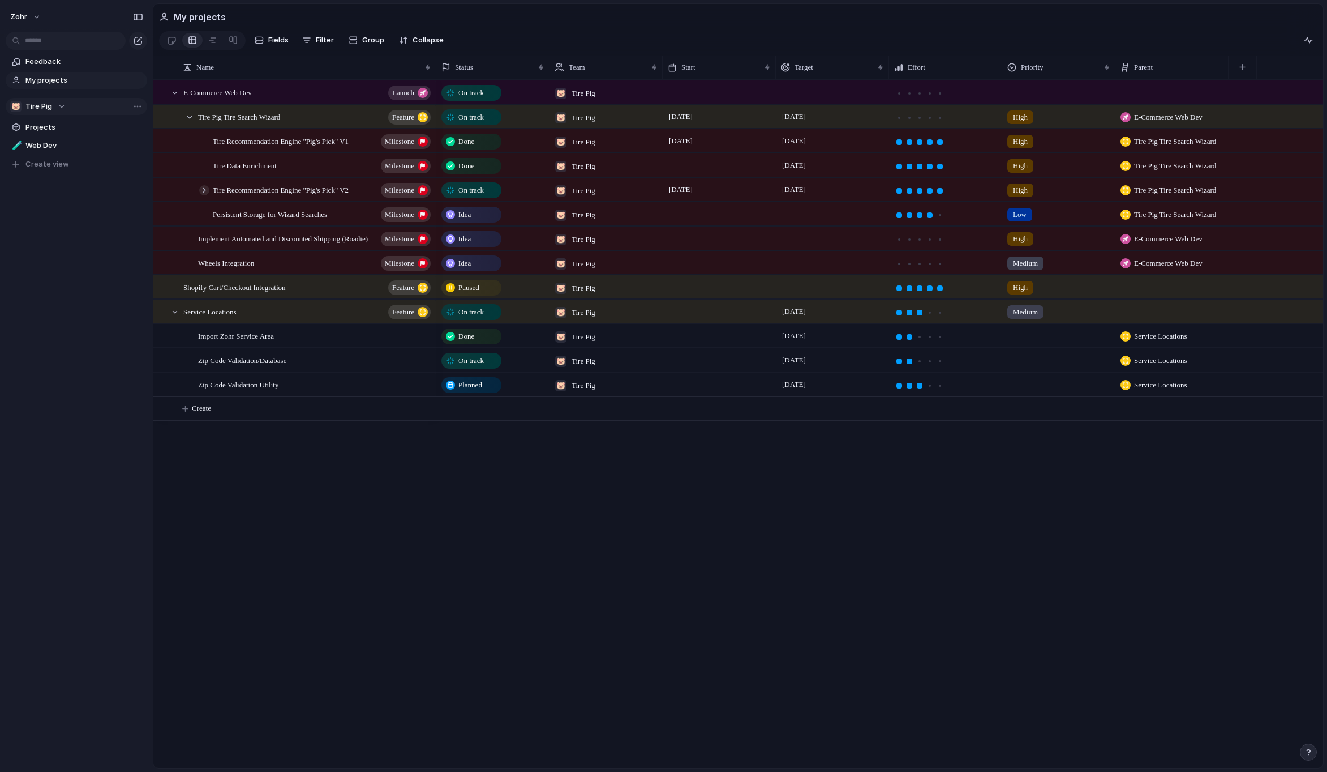
click at [204, 194] on div at bounding box center [204, 190] width 10 height 10
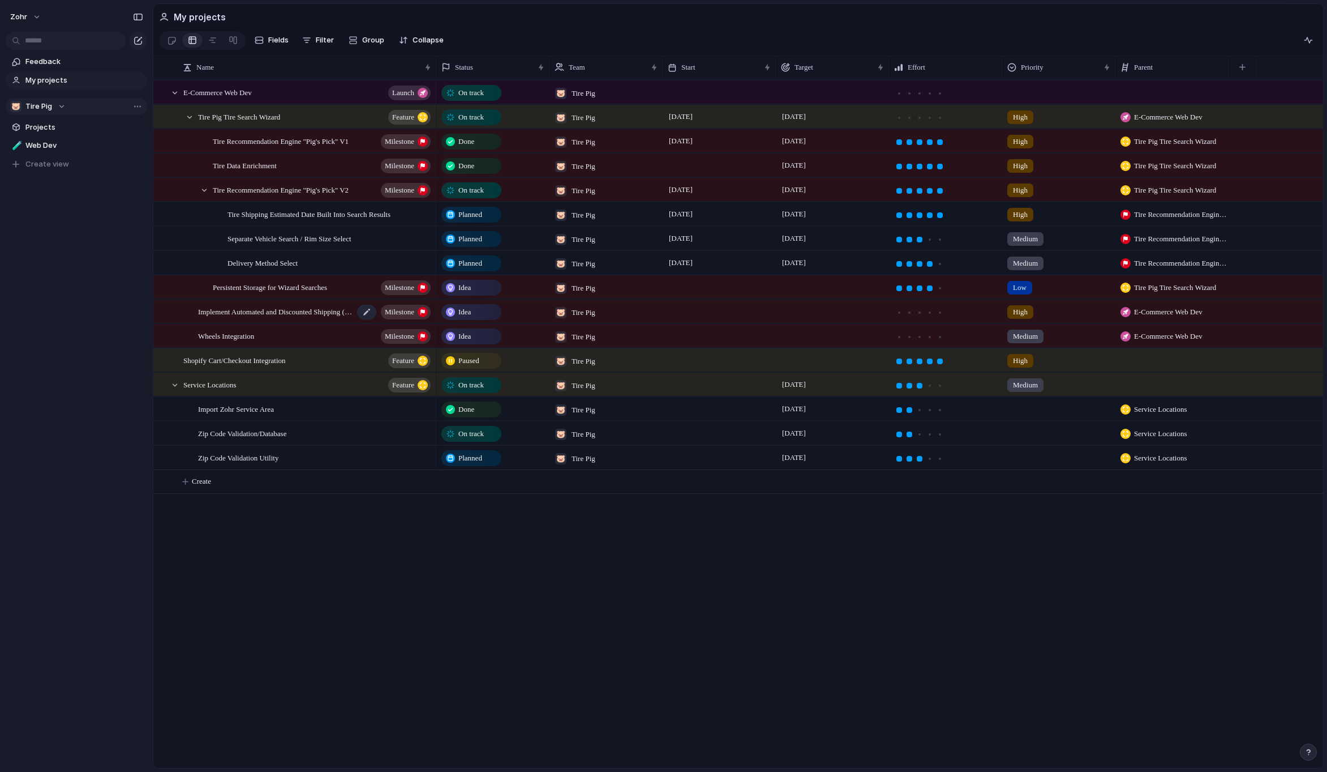
click at [311, 318] on span "Implement Automated and Discounted Shipping (Roadie)" at bounding box center [276, 311] width 156 height 13
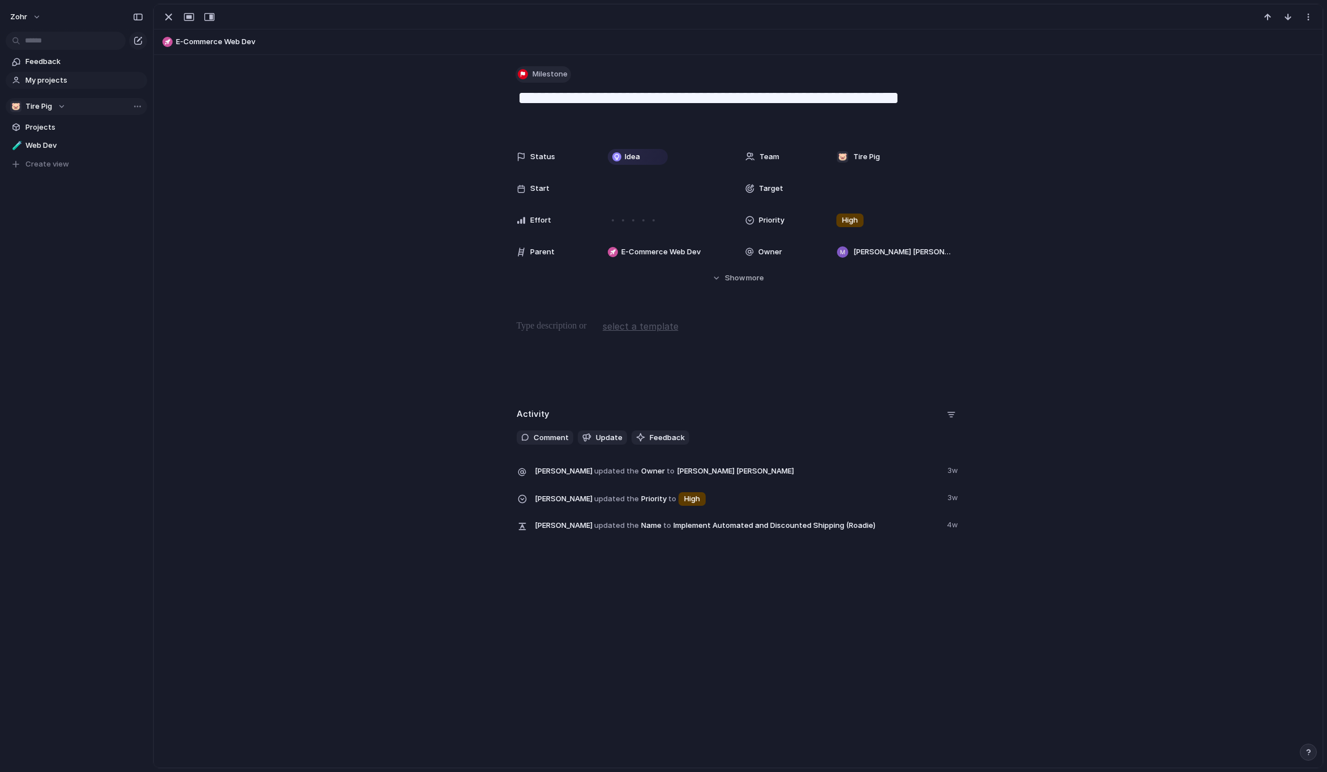
click at [534, 79] on span "Milestone" at bounding box center [550, 73] width 35 height 11
click at [547, 156] on span "Feature" at bounding box center [548, 158] width 28 height 11
click at [170, 18] on div "button" at bounding box center [169, 17] width 14 height 14
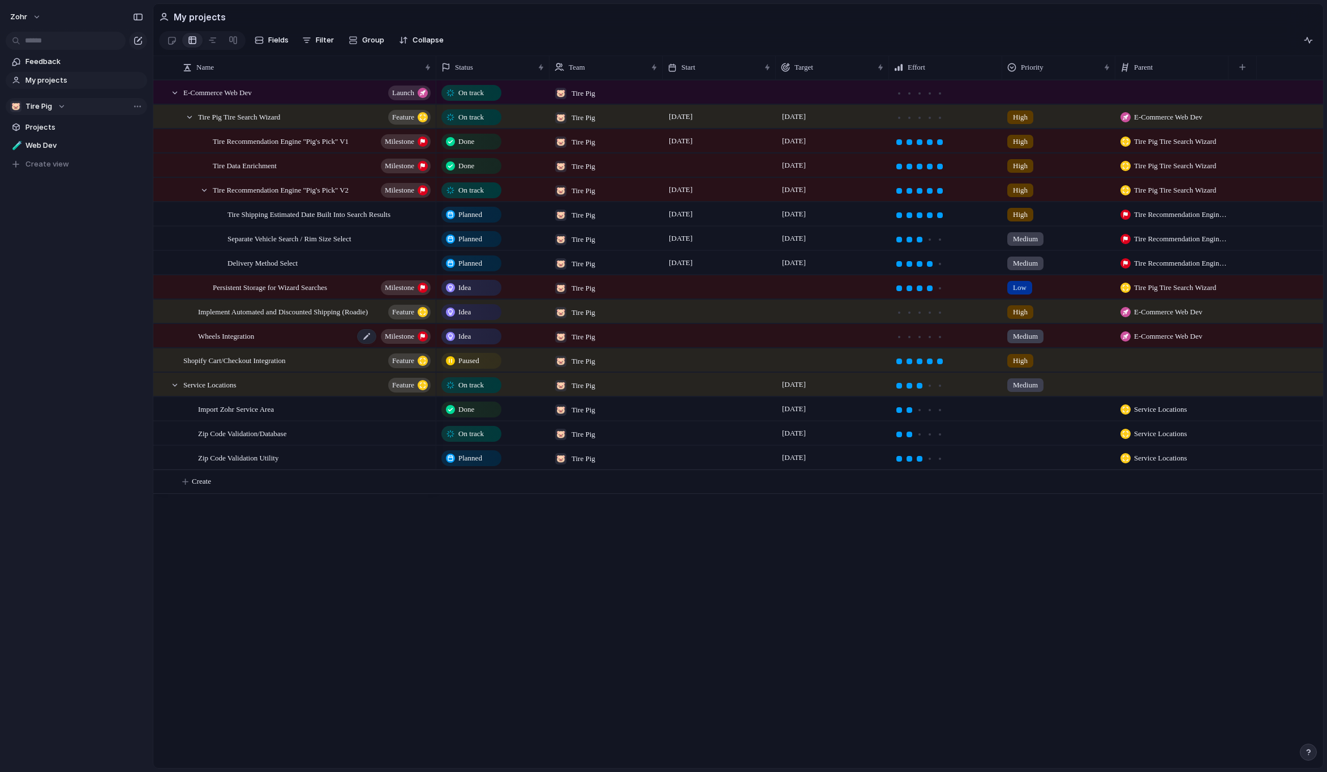
click at [337, 346] on div "Wheels Integration Milestone" at bounding box center [315, 335] width 234 height 23
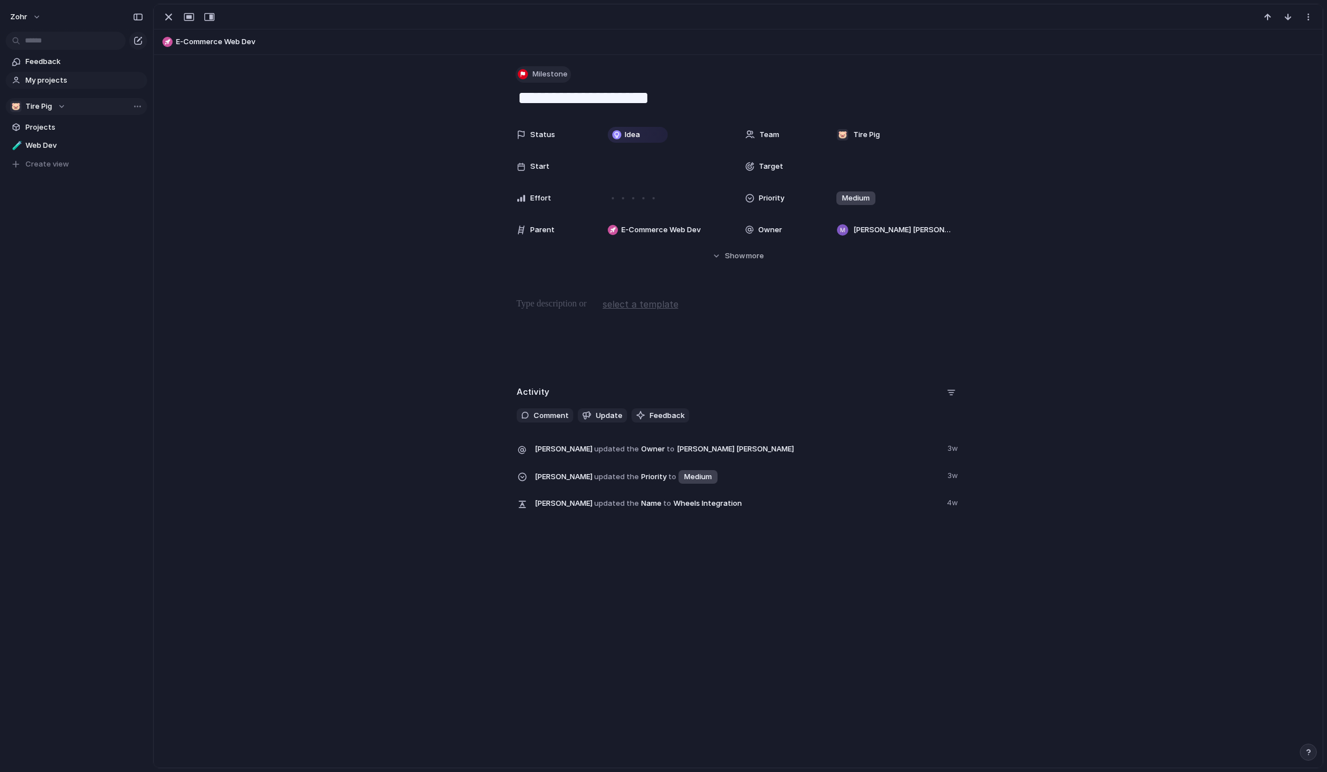
click at [541, 73] on span "Milestone" at bounding box center [550, 73] width 35 height 11
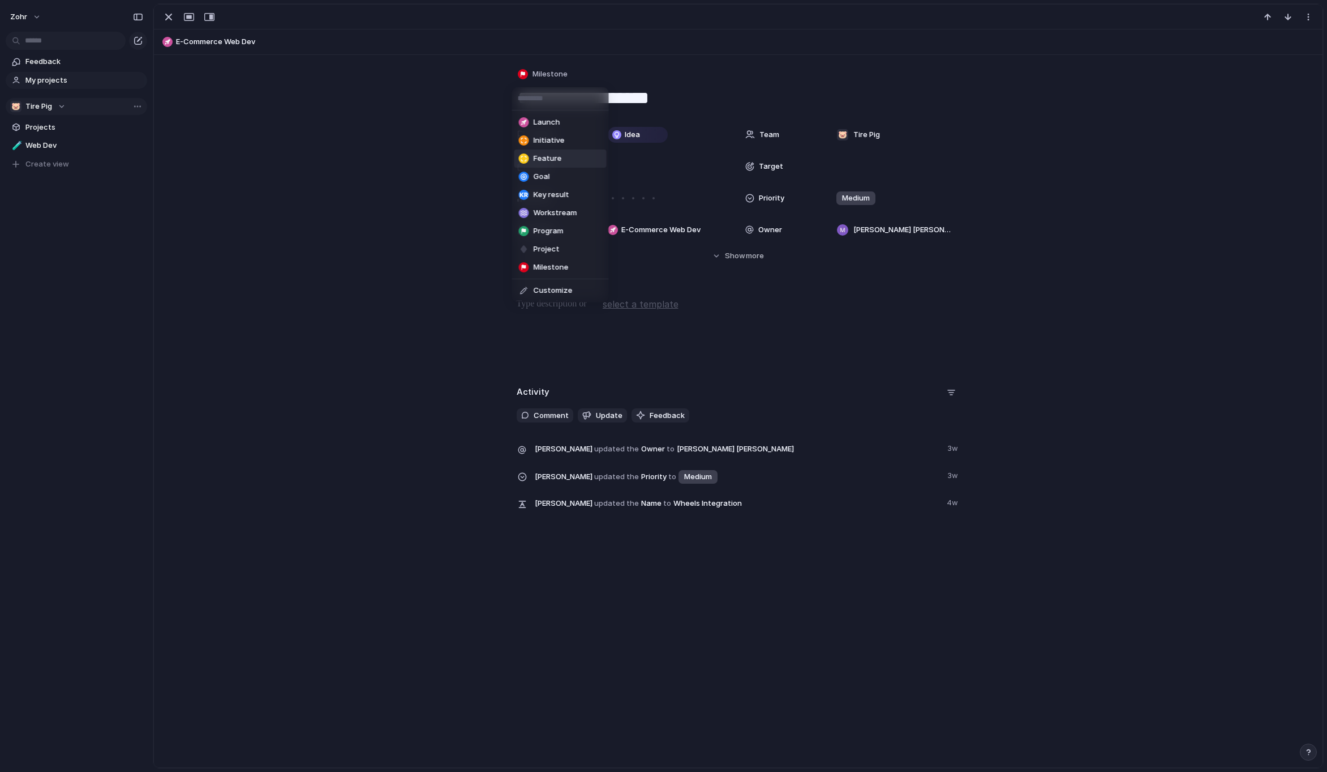
click at [552, 155] on span "Feature" at bounding box center [548, 158] width 28 height 11
click at [174, 15] on div "button" at bounding box center [169, 17] width 14 height 14
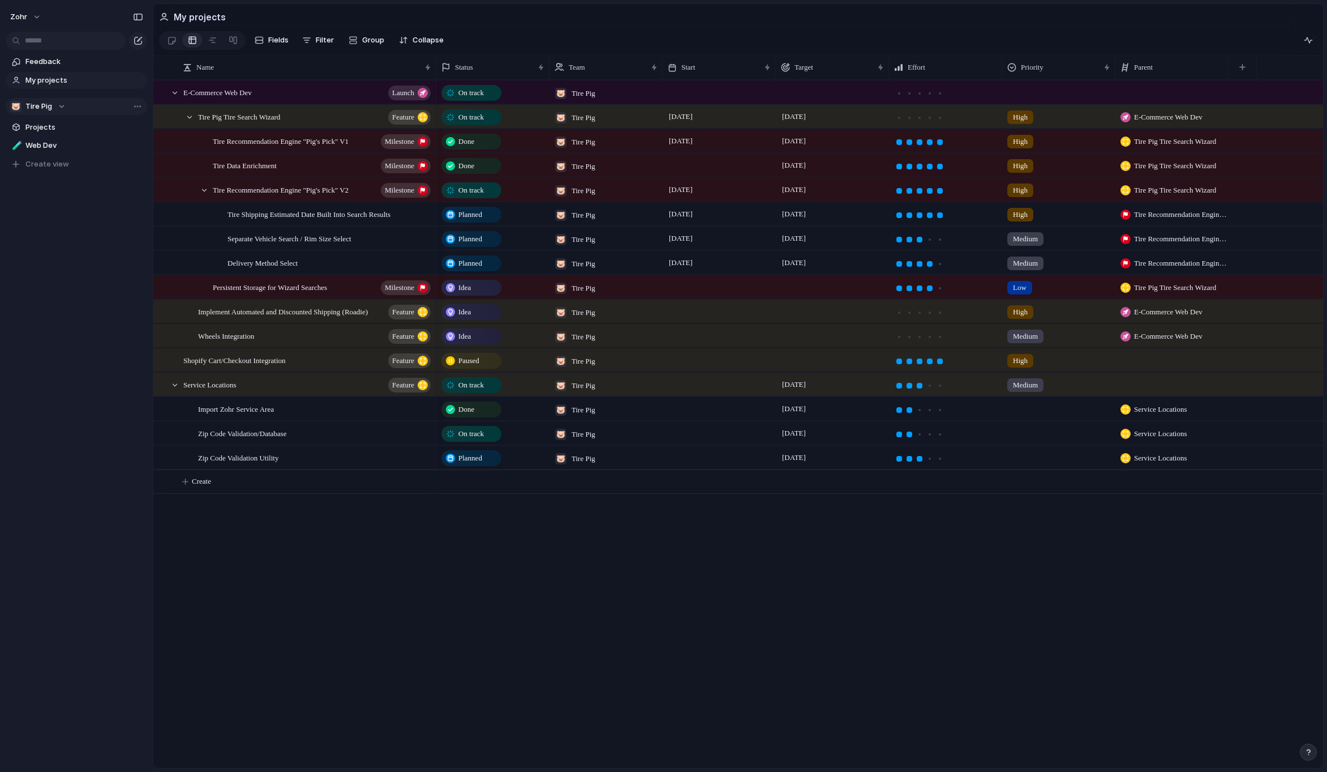
click at [579, 631] on div "On track 🐷 Tire Pig On track 🐷 Tire Pig [DATE] [DATE] High E-Commerce Web Dev O…" at bounding box center [879, 424] width 887 height 688
click at [104, 316] on div "zohr Feedback My projects 🐷 Tire Pig Projects 🧪 Web Dev To pick up a draggable …" at bounding box center [76, 386] width 153 height 772
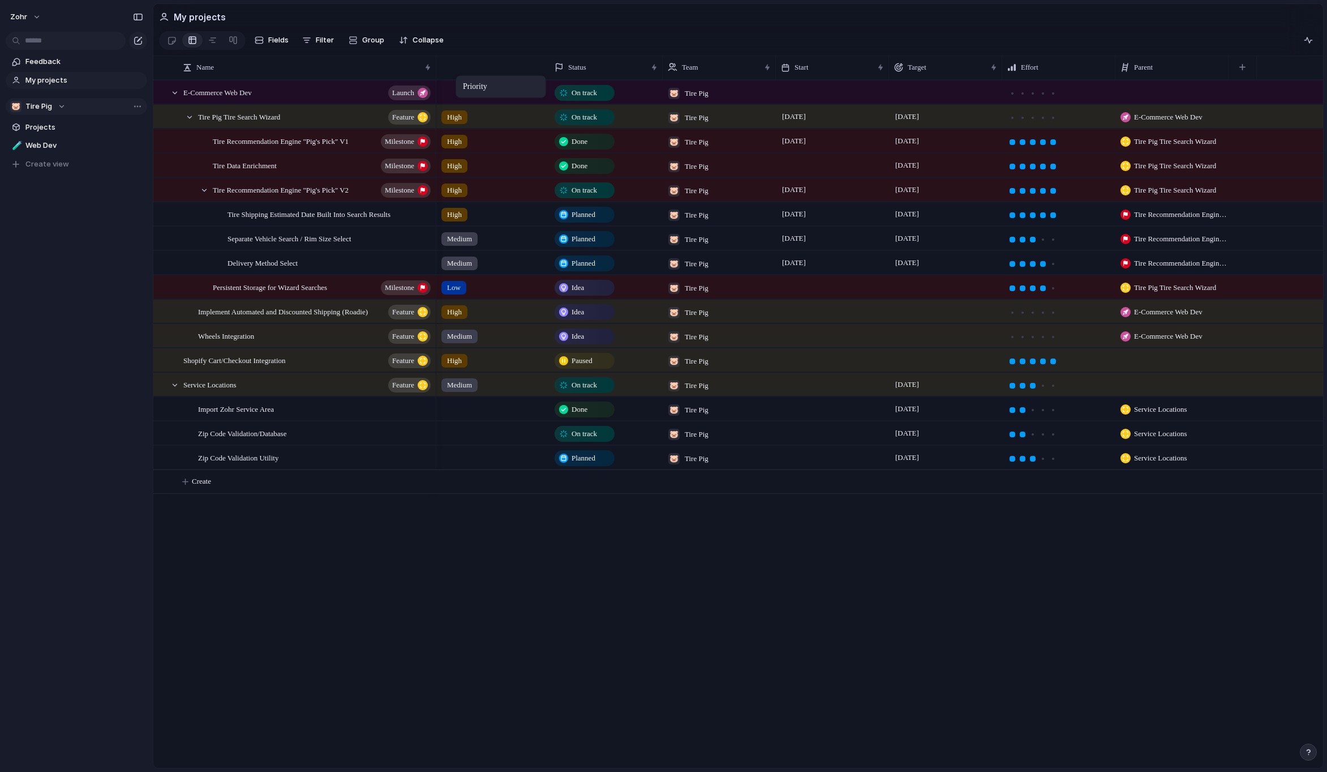
drag, startPoint x: 1074, startPoint y: 69, endPoint x: 461, endPoint y: 78, distance: 613.1
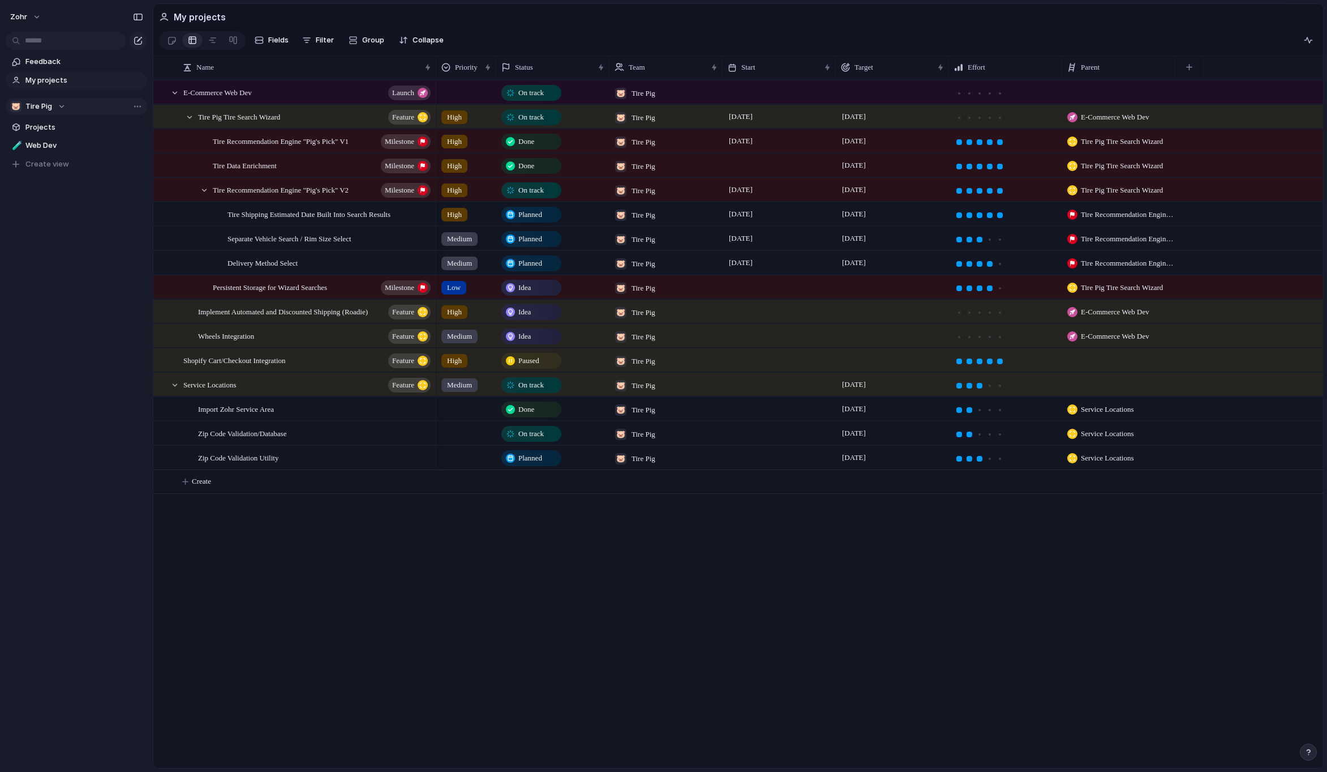
drag, startPoint x: 550, startPoint y: 71, endPoint x: 496, endPoint y: 77, distance: 53.6
click at [496, 77] on div at bounding box center [496, 67] width 6 height 24
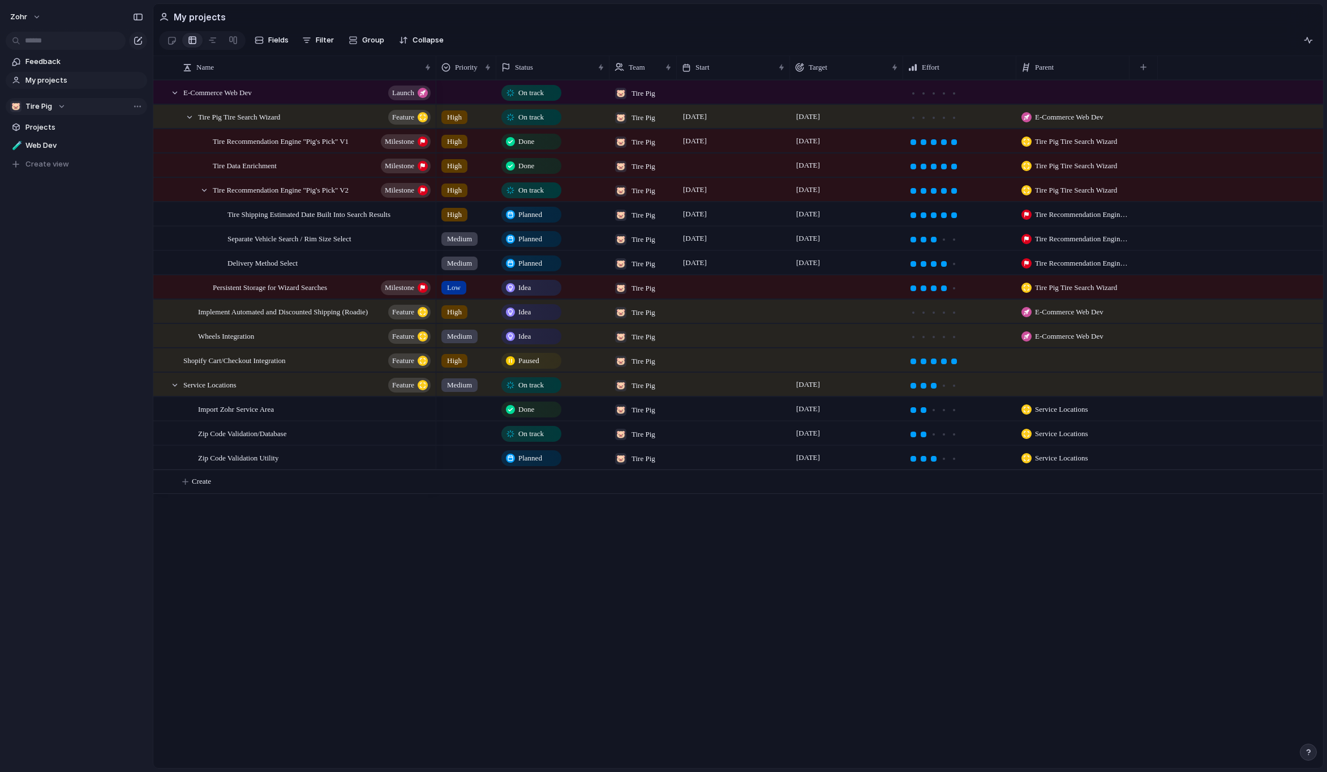
drag, startPoint x: 722, startPoint y: 72, endPoint x: 676, endPoint y: 77, distance: 46.1
click at [676, 77] on div at bounding box center [677, 67] width 6 height 24
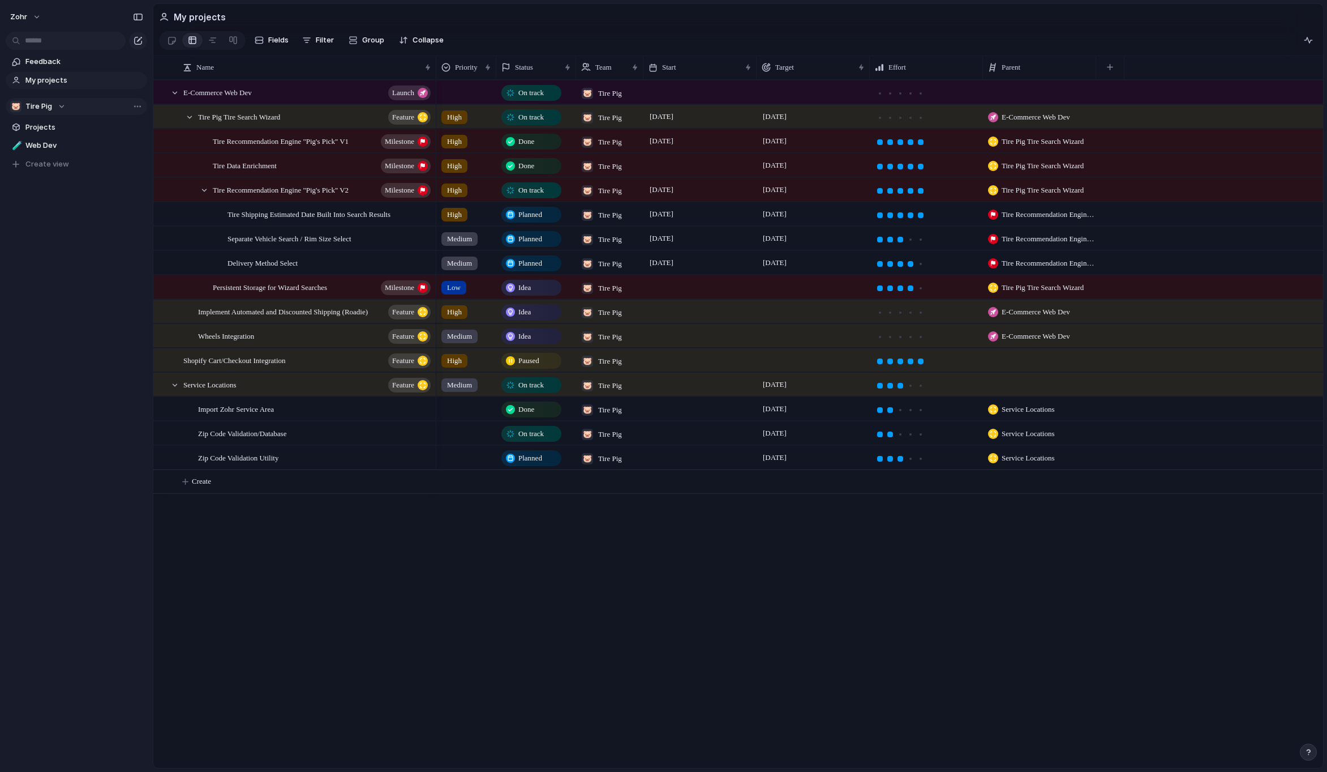
drag, startPoint x: 607, startPoint y: 75, endPoint x: 573, endPoint y: 78, distance: 33.6
click at [573, 78] on div at bounding box center [576, 67] width 6 height 24
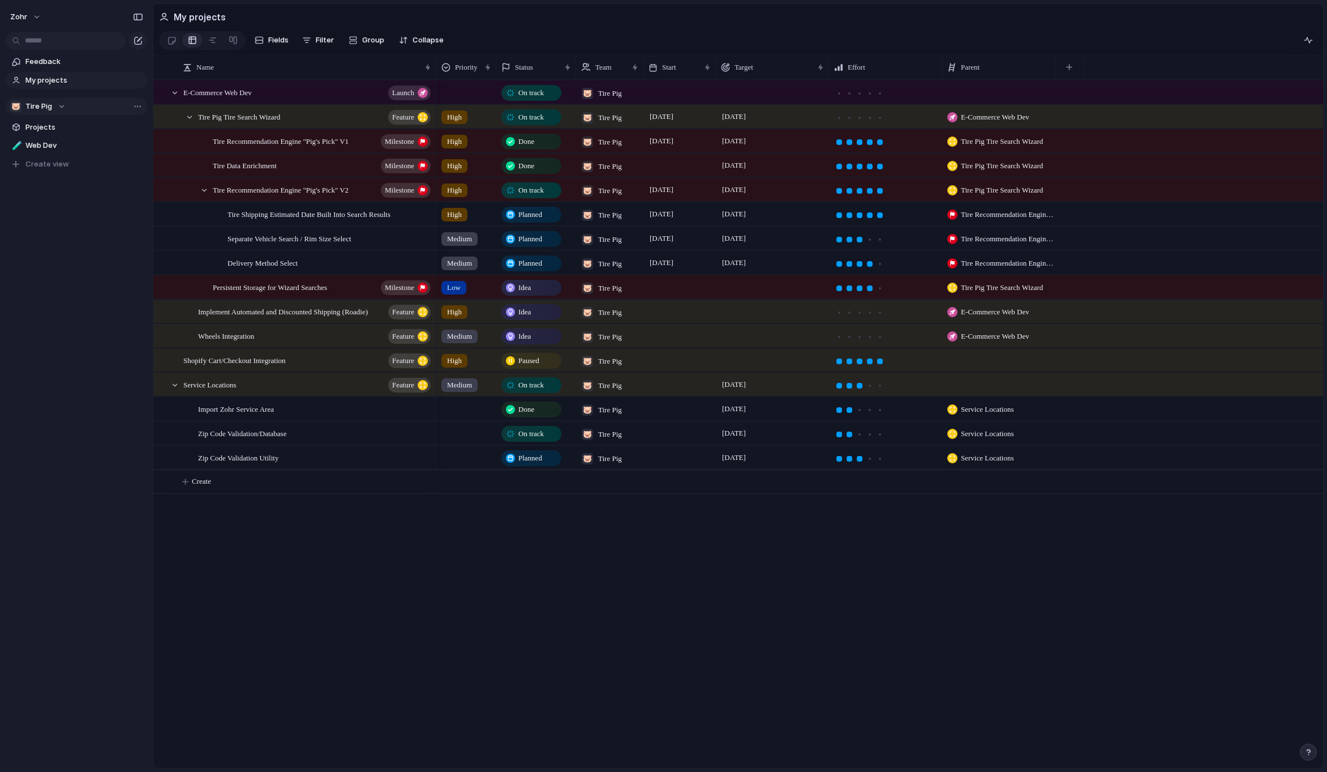
drag, startPoint x: 755, startPoint y: 72, endPoint x: 714, endPoint y: 76, distance: 41.0
click at [714, 76] on div at bounding box center [716, 67] width 6 height 24
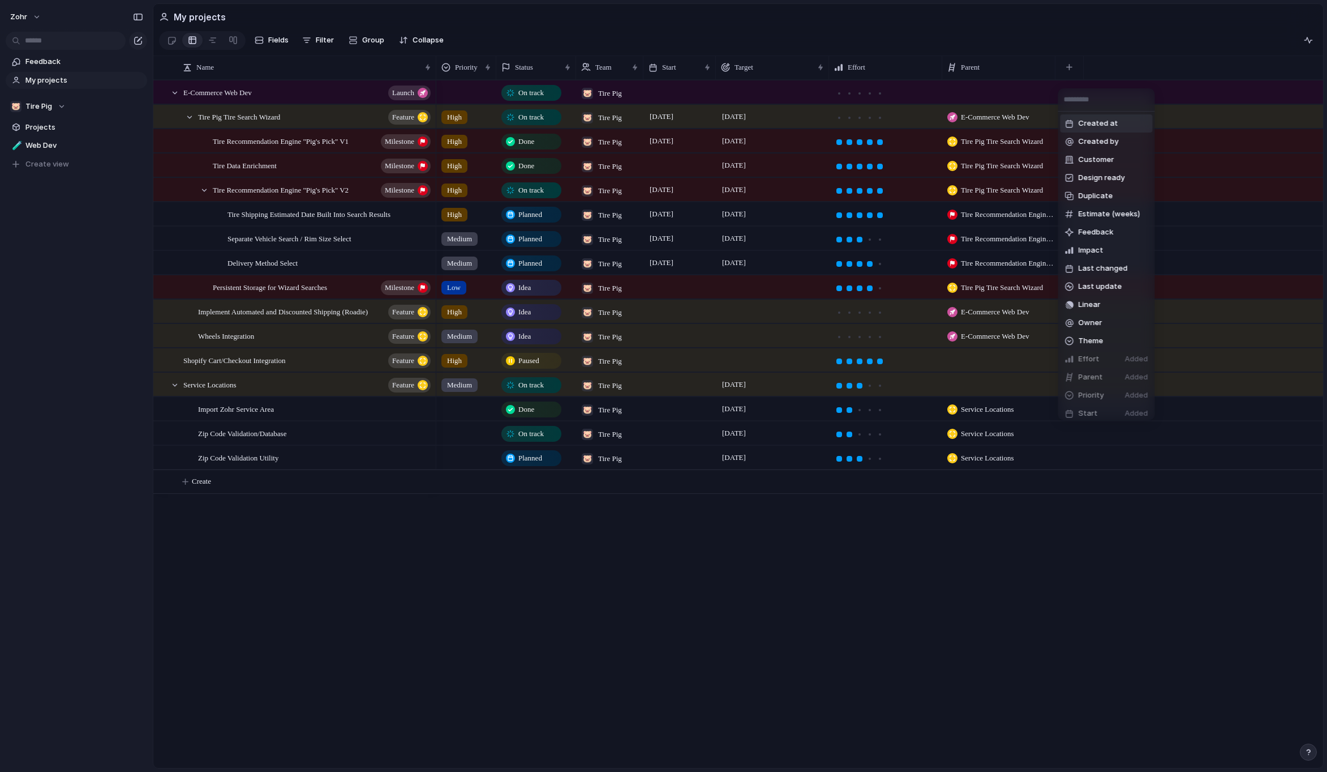
click at [1123, 65] on div "Created at Created by Customer Design ready Duplicate Estimate (weeks) Feedback…" at bounding box center [663, 386] width 1327 height 772
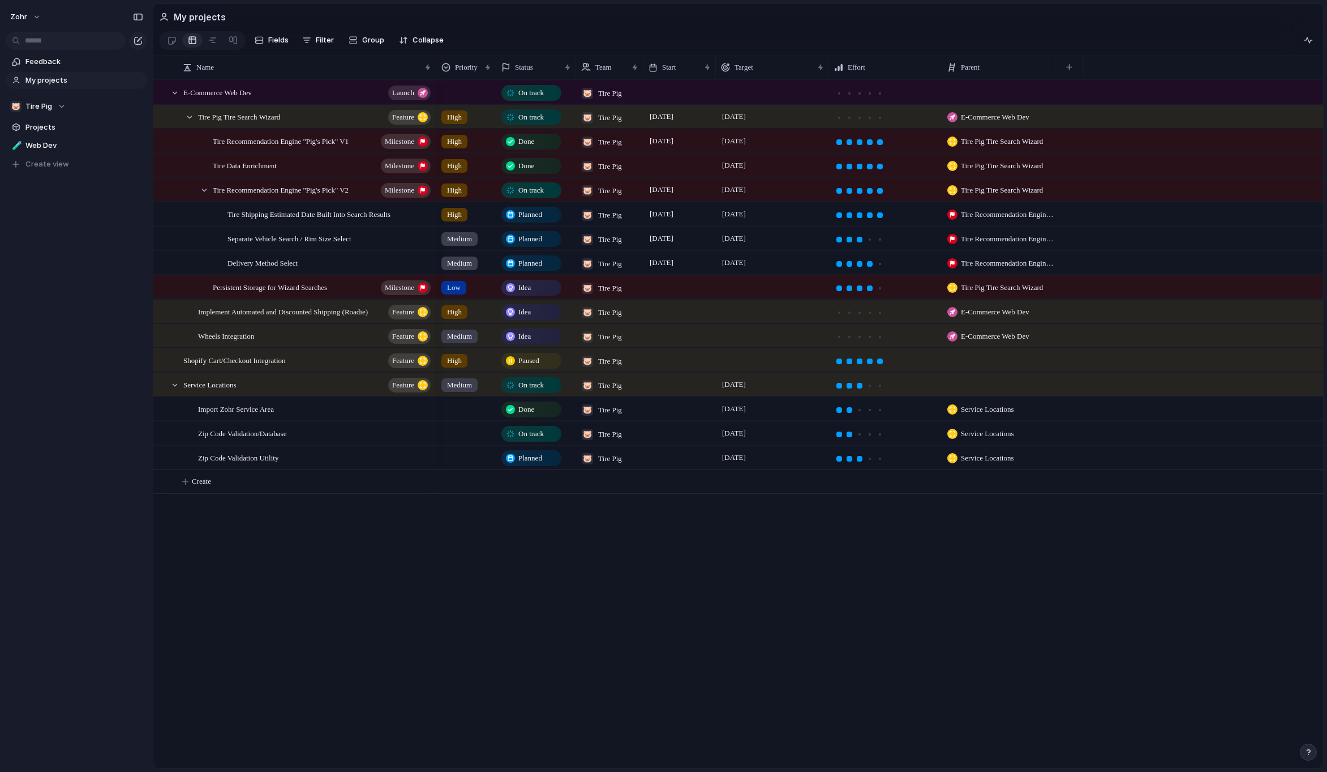
click at [1125, 70] on div "Status Team Start Target Effort Priority Parent" at bounding box center [879, 67] width 887 height 24
click at [400, 148] on span "Milestone" at bounding box center [399, 142] width 29 height 16
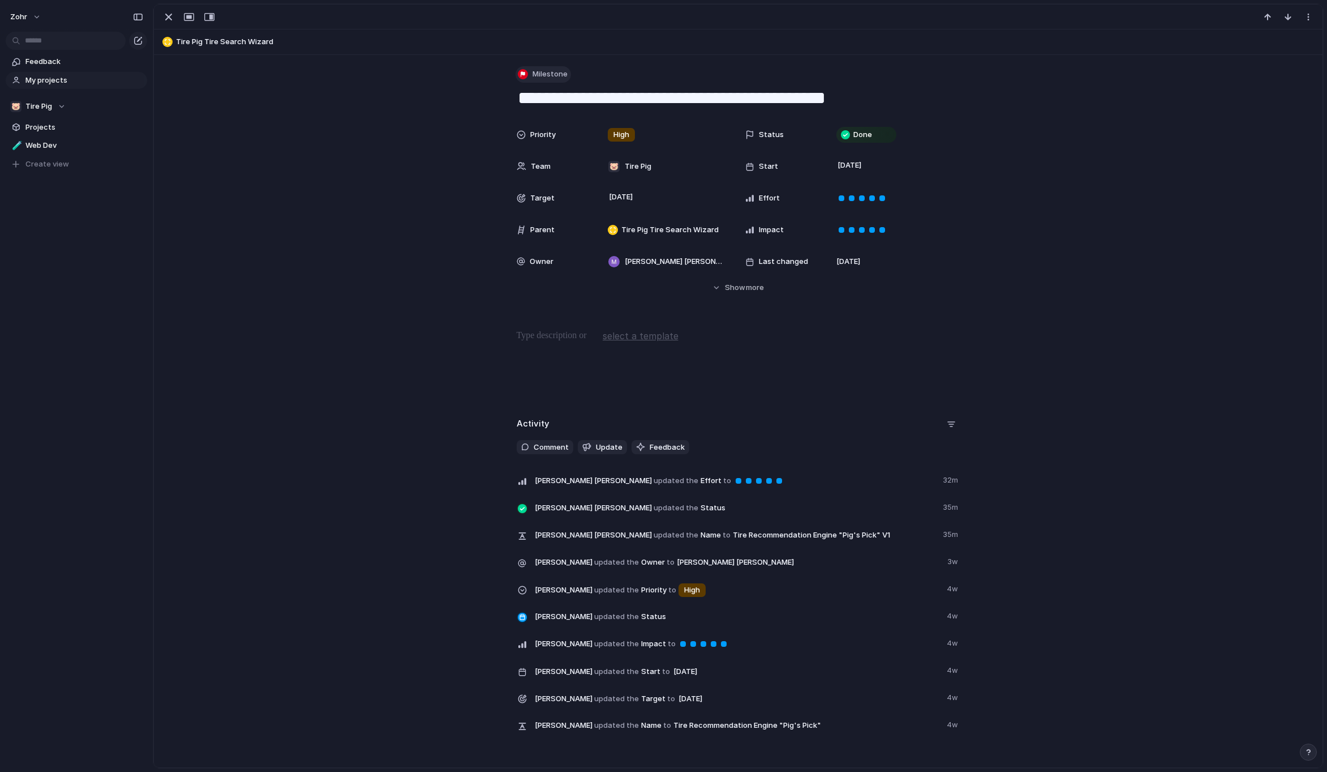
click at [547, 68] on span "Milestone" at bounding box center [550, 73] width 35 height 11
click at [689, 73] on div "Launch Initiative Feature Goal Key result Workstream Program Project Milestone …" at bounding box center [663, 386] width 1327 height 772
click at [751, 289] on span "more" at bounding box center [755, 287] width 18 height 11
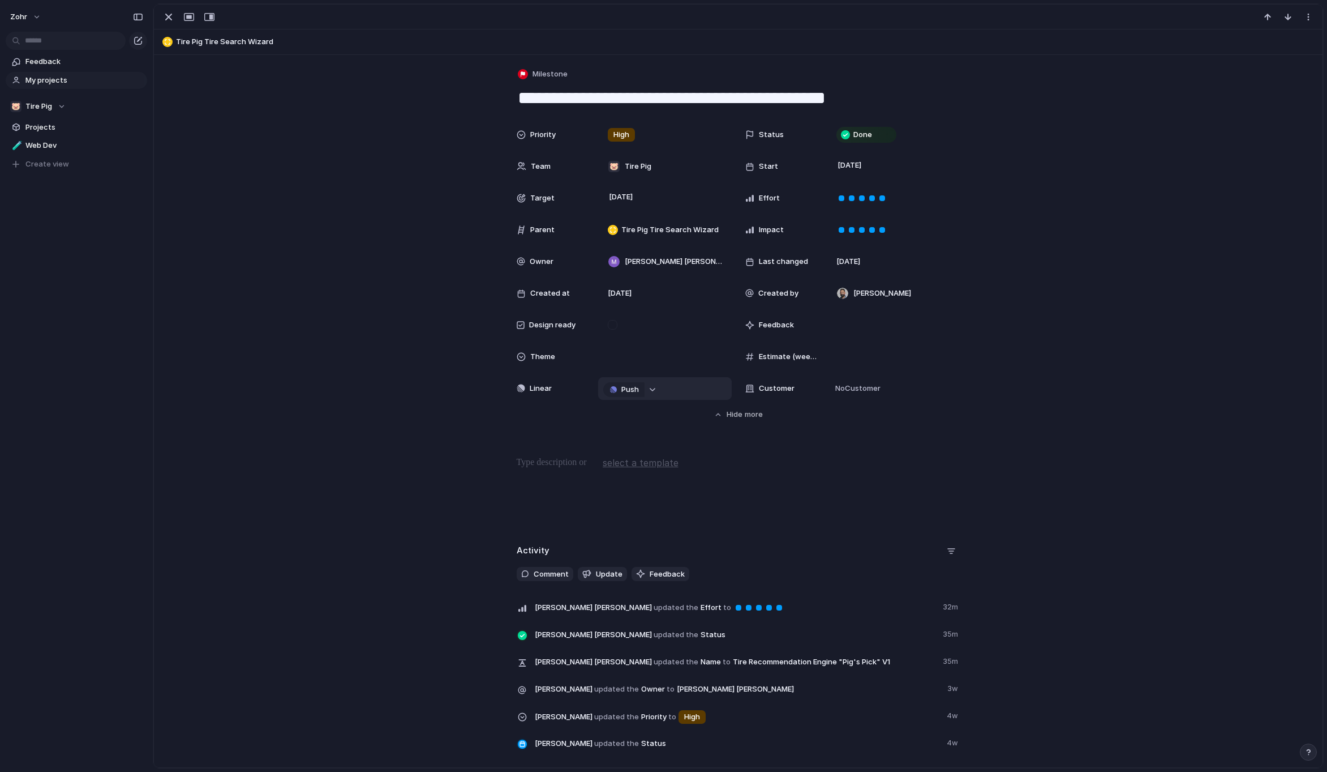
click at [652, 389] on div "button" at bounding box center [653, 389] width 8 height 5
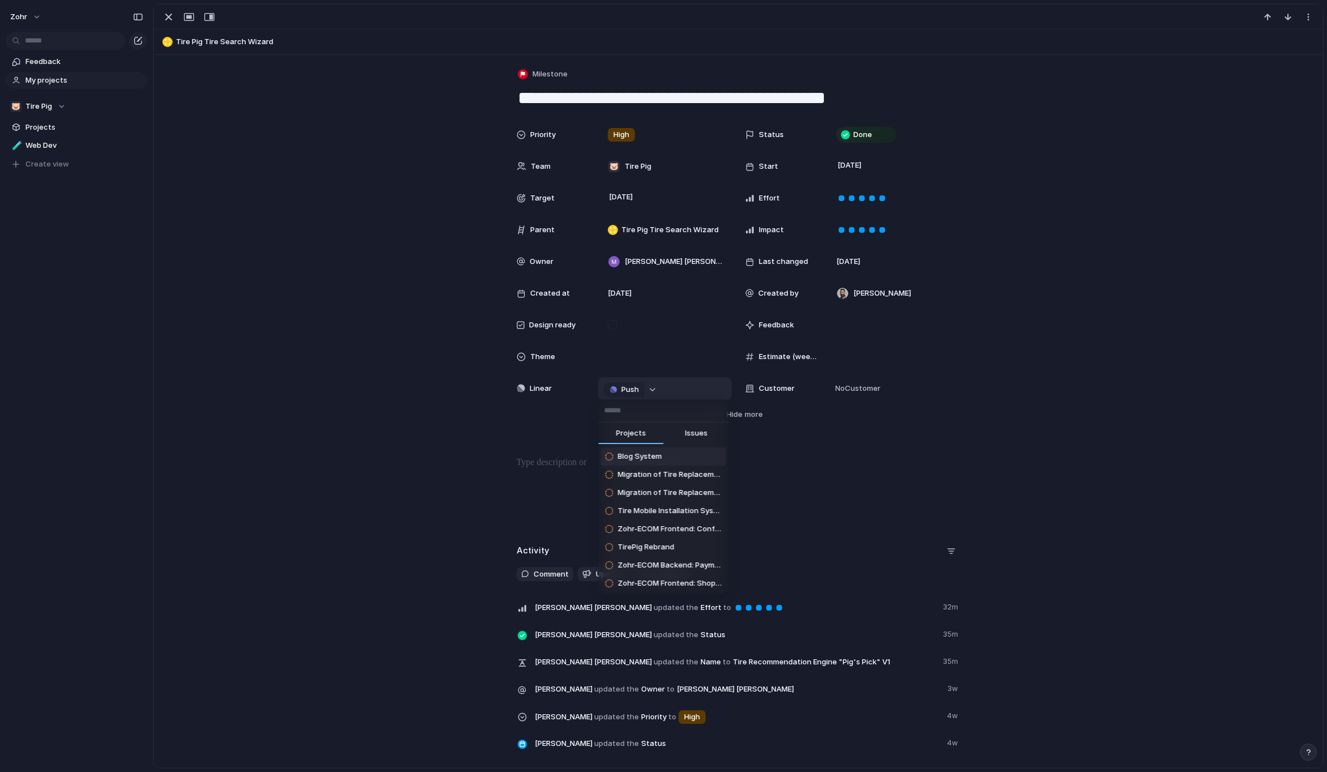
click at [652, 389] on div "Projects Issues Blog System Migration of Tire Replacement + Tire Recycling Serv…" at bounding box center [663, 386] width 1327 height 772
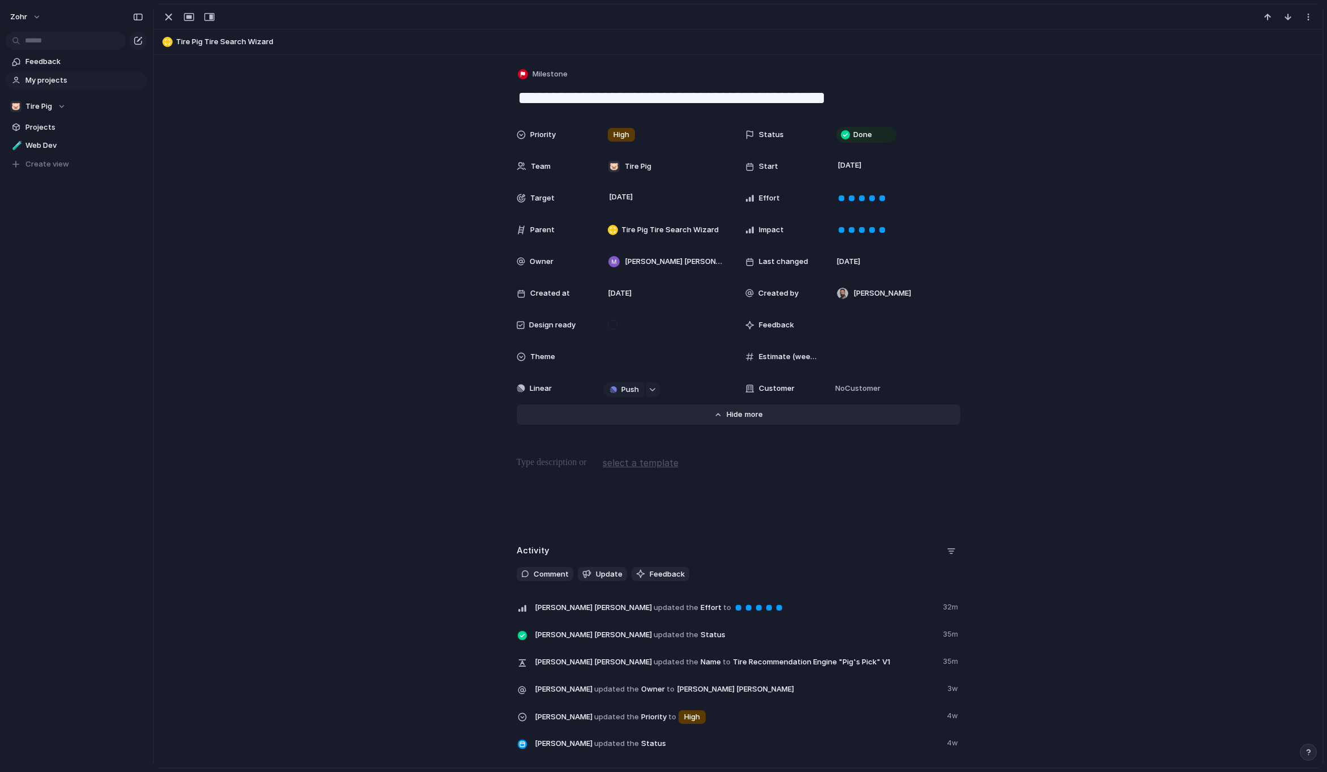
click at [745, 418] on span "more" at bounding box center [754, 414] width 18 height 11
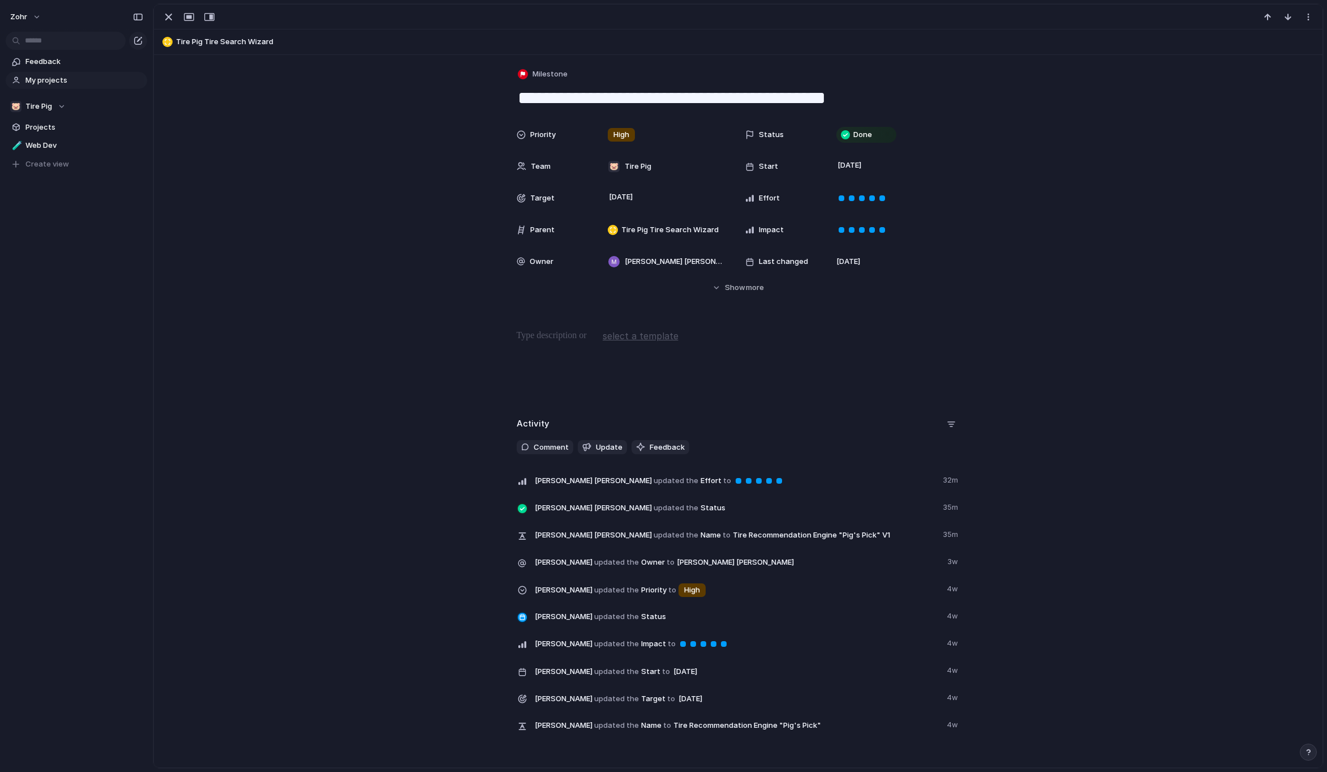
click at [347, 322] on div "**********" at bounding box center [738, 399] width 1169 height 689
click at [166, 23] on div "button" at bounding box center [169, 17] width 14 height 14
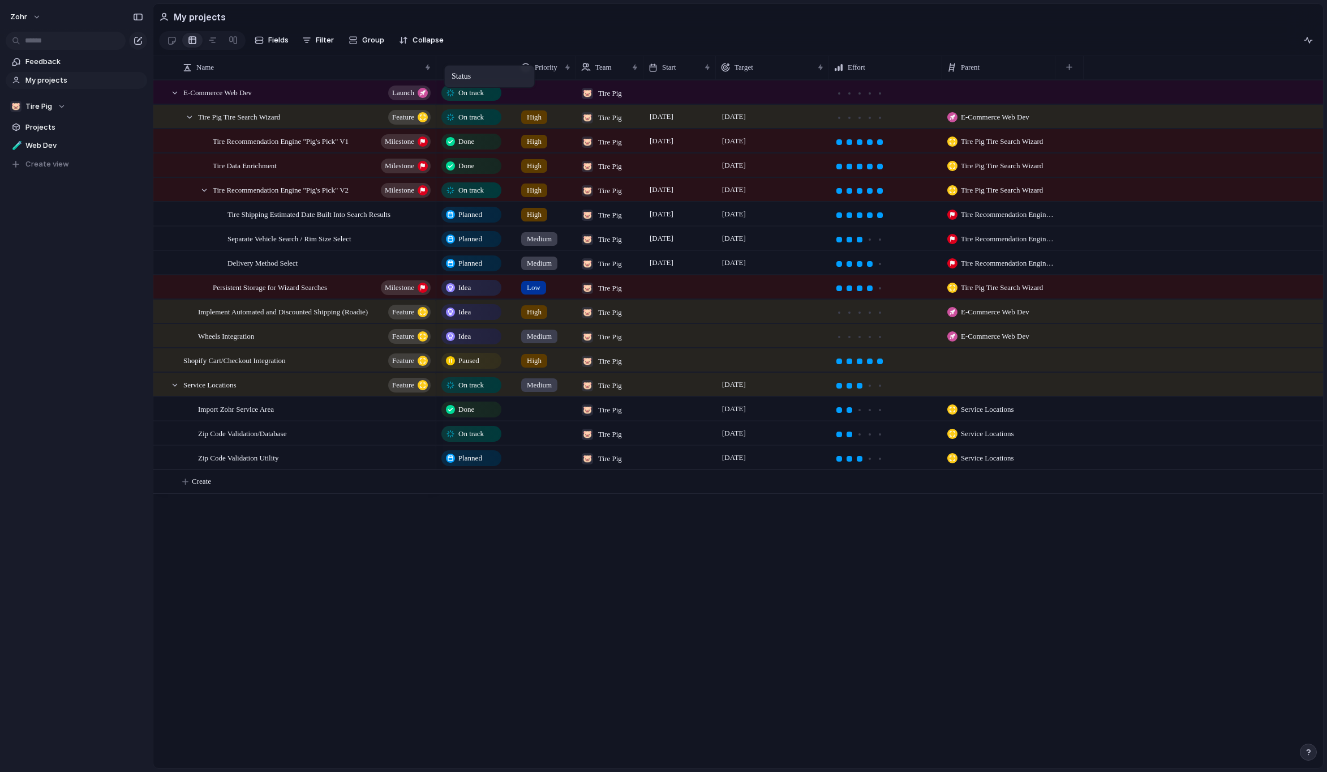
drag, startPoint x: 528, startPoint y: 71, endPoint x: 450, endPoint y: 67, distance: 77.6
click at [466, 439] on span "On track" at bounding box center [470, 433] width 25 height 11
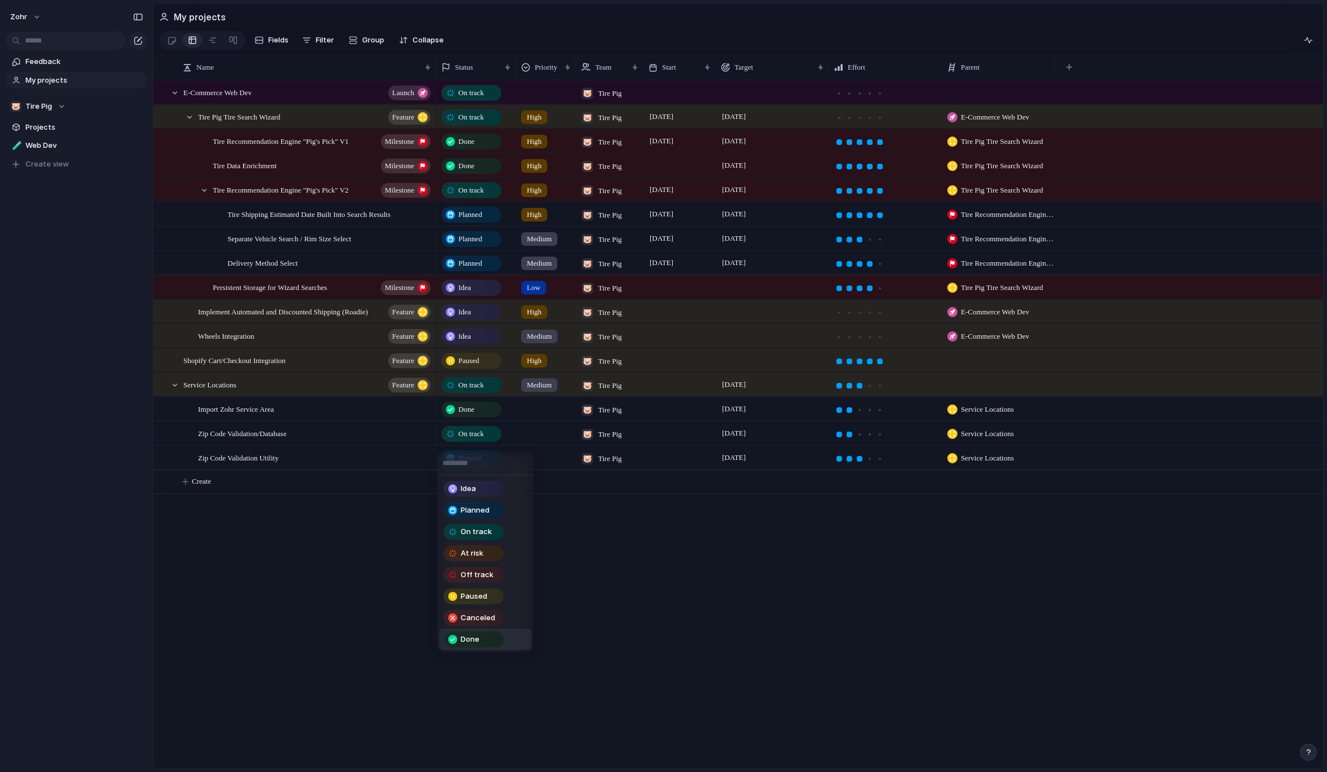
click at [486, 638] on div "Done" at bounding box center [474, 639] width 58 height 14
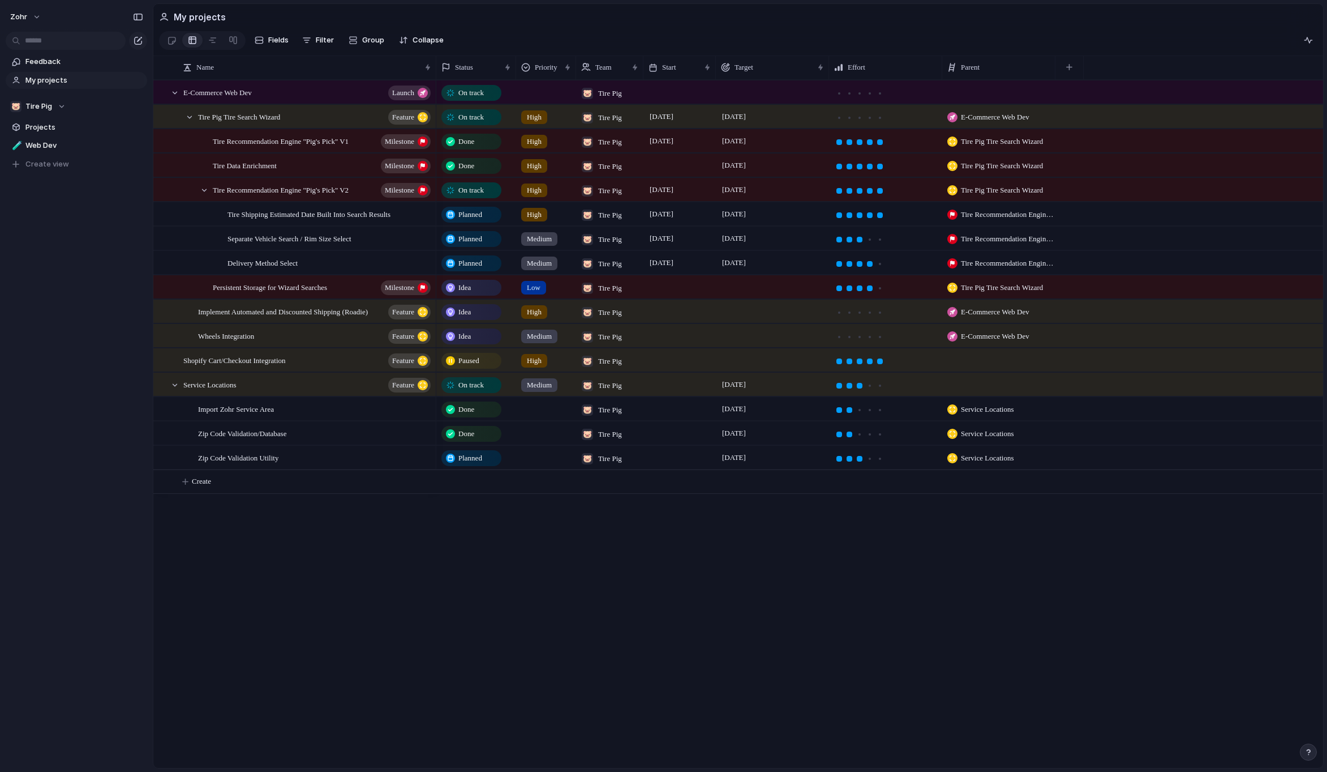
click at [488, 465] on div "Planned" at bounding box center [472, 458] width 58 height 14
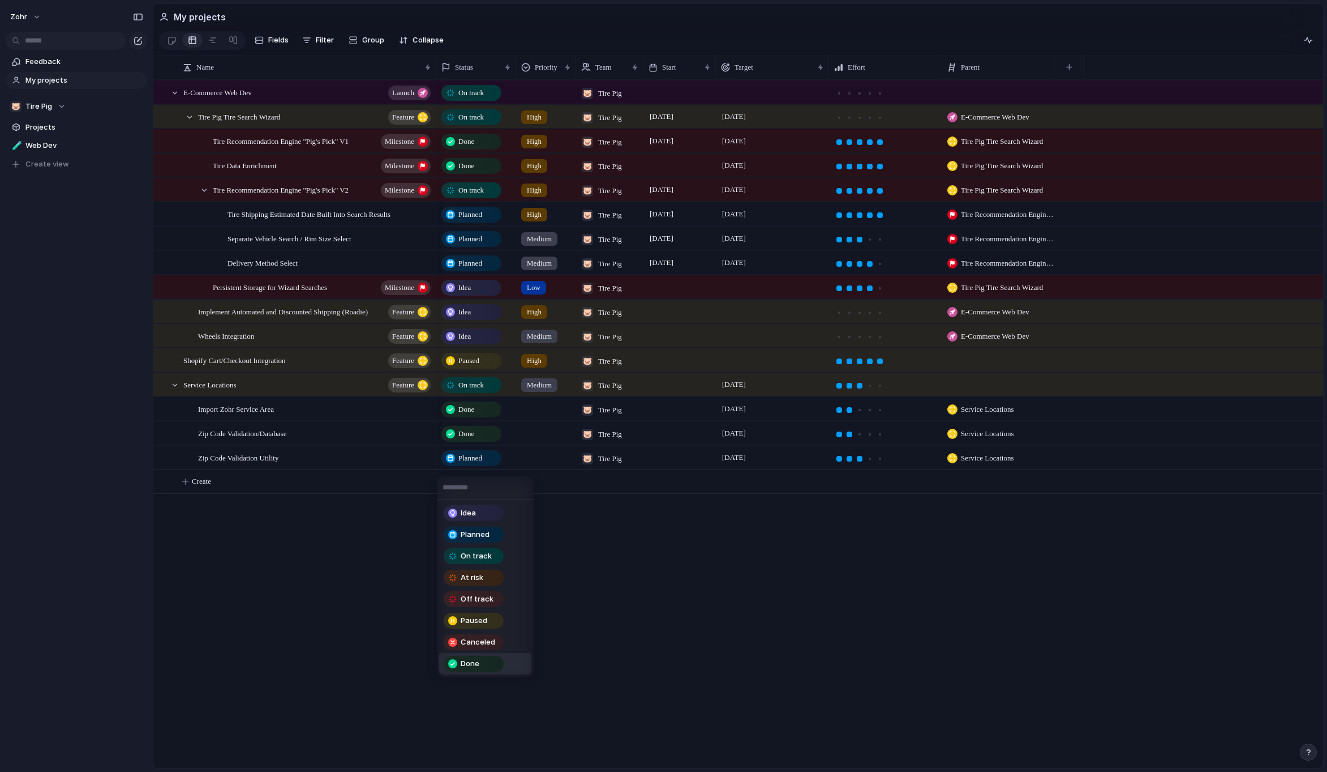
click at [476, 664] on span "Done" at bounding box center [470, 663] width 19 height 11
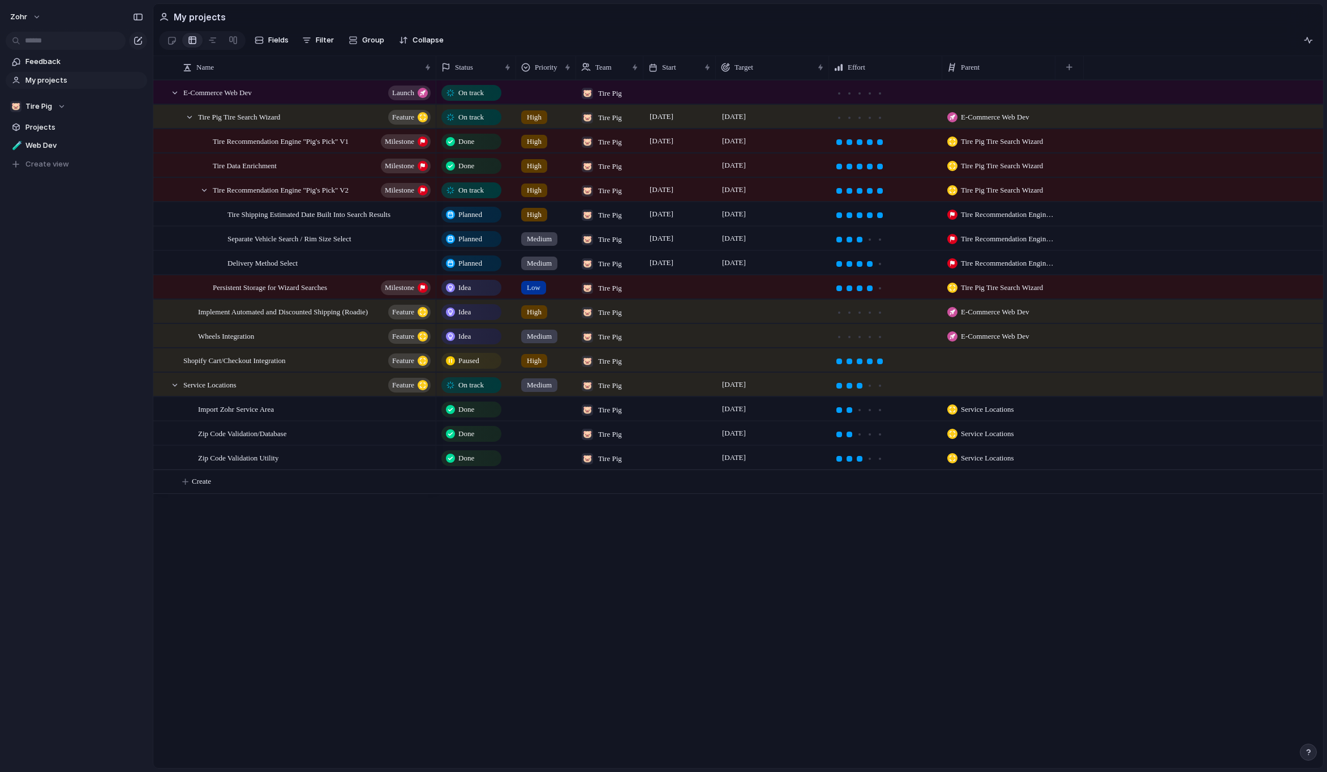
click at [341, 579] on div "E-Commerce Web Dev launch Tire Pig Tire Search Wizard Feature Tire Recommendati…" at bounding box center [738, 424] width 1170 height 688
click at [76, 461] on div "zohr Feedback My projects 🐷 Tire Pig Projects 🧪 Web Dev To pick up a draggable …" at bounding box center [76, 386] width 153 height 772
click at [129, 284] on div "zohr Feedback My projects 🐷 Tire Pig Projects 🧪 Web Dev To pick up a draggable …" at bounding box center [76, 386] width 153 height 772
click at [482, 268] on span "Planned" at bounding box center [470, 263] width 24 height 11
click at [490, 362] on span "On track" at bounding box center [476, 360] width 31 height 11
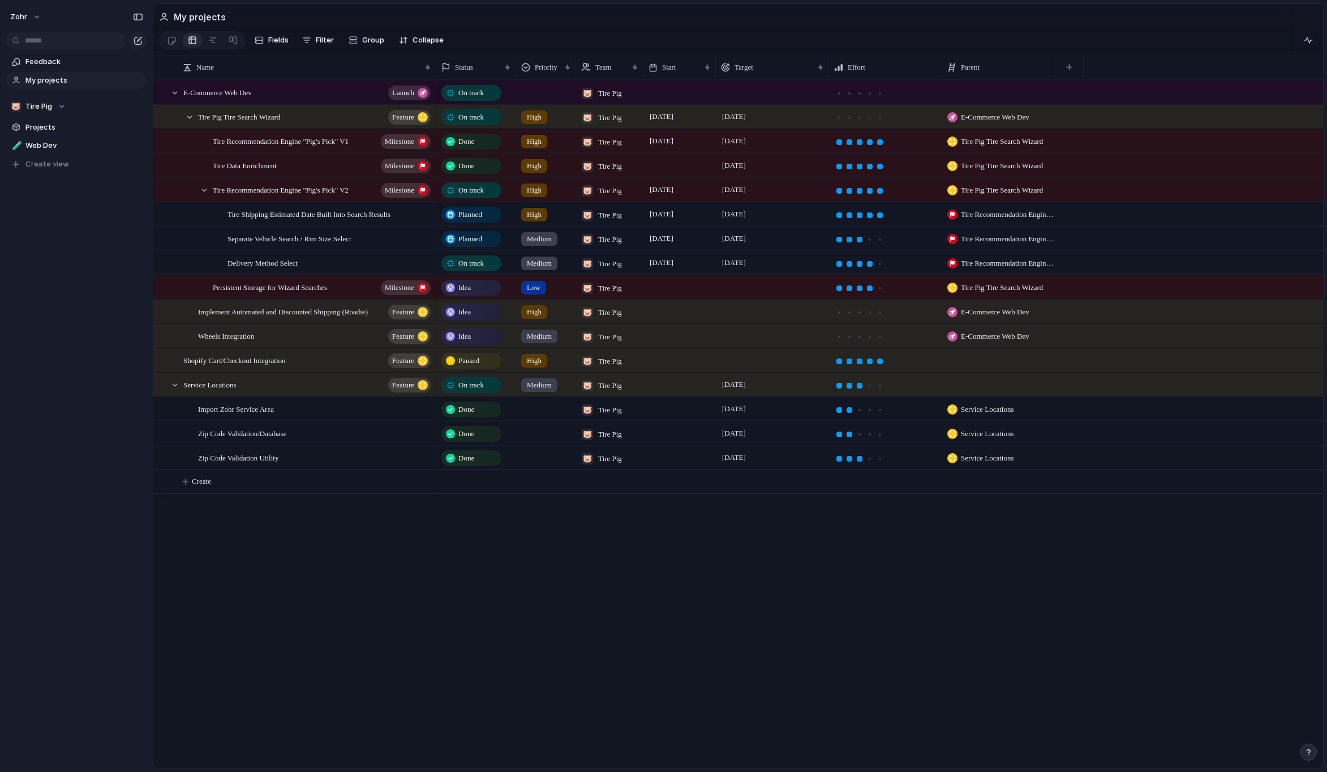
click at [478, 246] on div "Planned" at bounding box center [472, 239] width 58 height 14
click at [494, 332] on div "On track" at bounding box center [474, 337] width 58 height 14
click at [491, 392] on div "On track" at bounding box center [472, 385] width 58 height 14
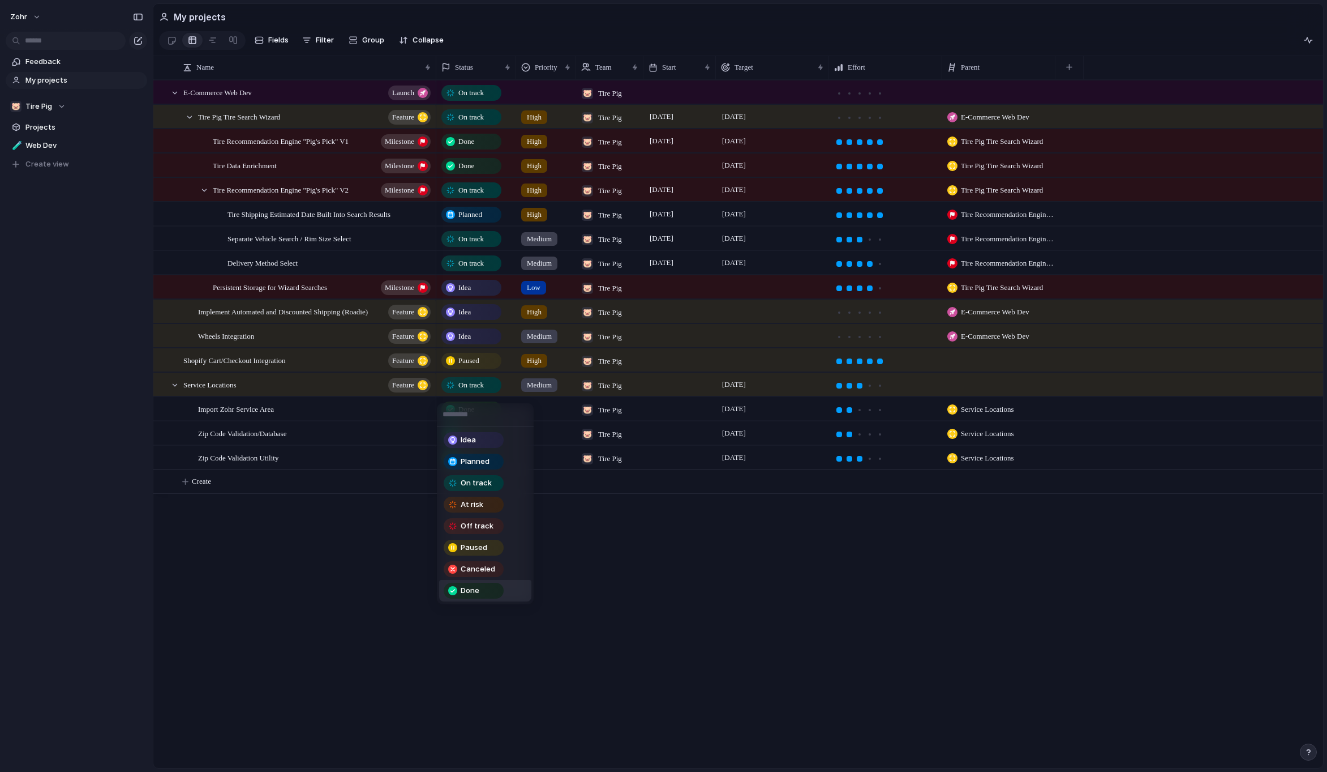
click at [478, 590] on span "Done" at bounding box center [470, 590] width 19 height 11
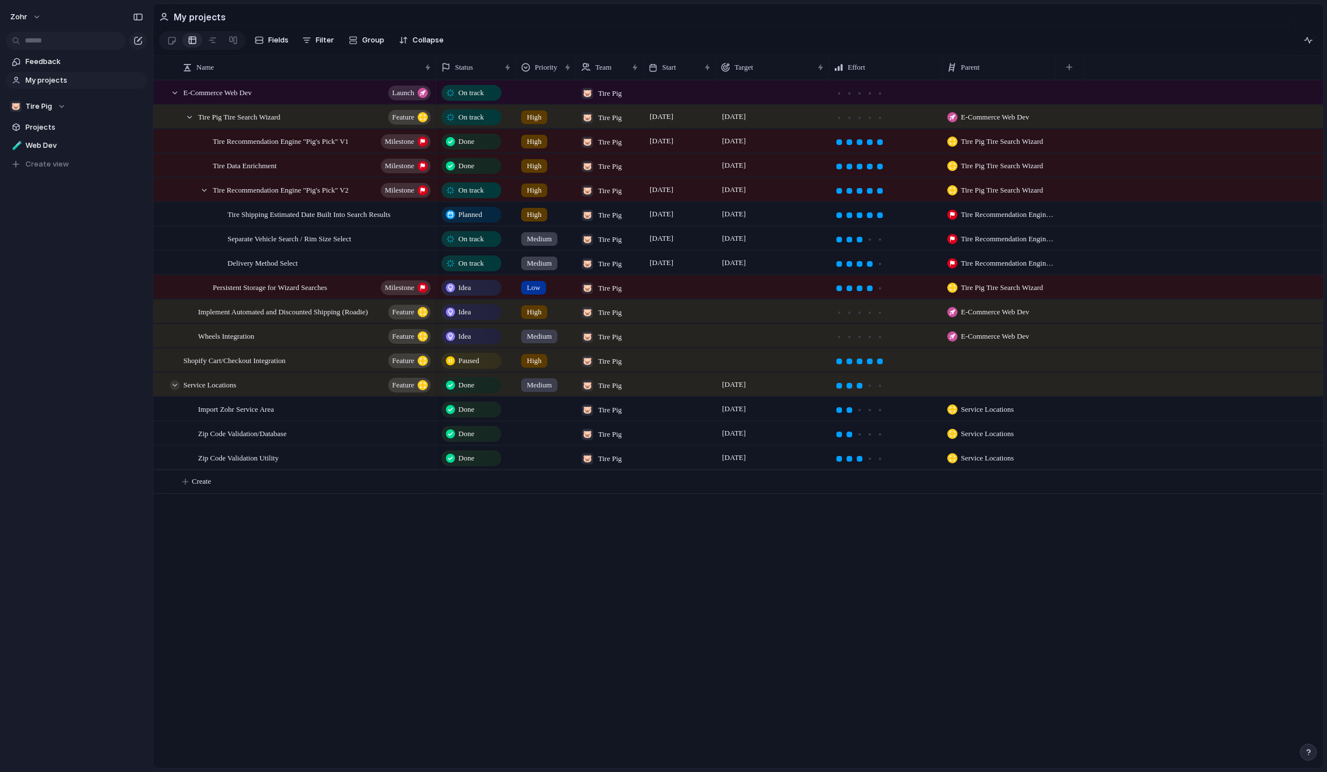
click at [177, 390] on div at bounding box center [175, 385] width 10 height 10
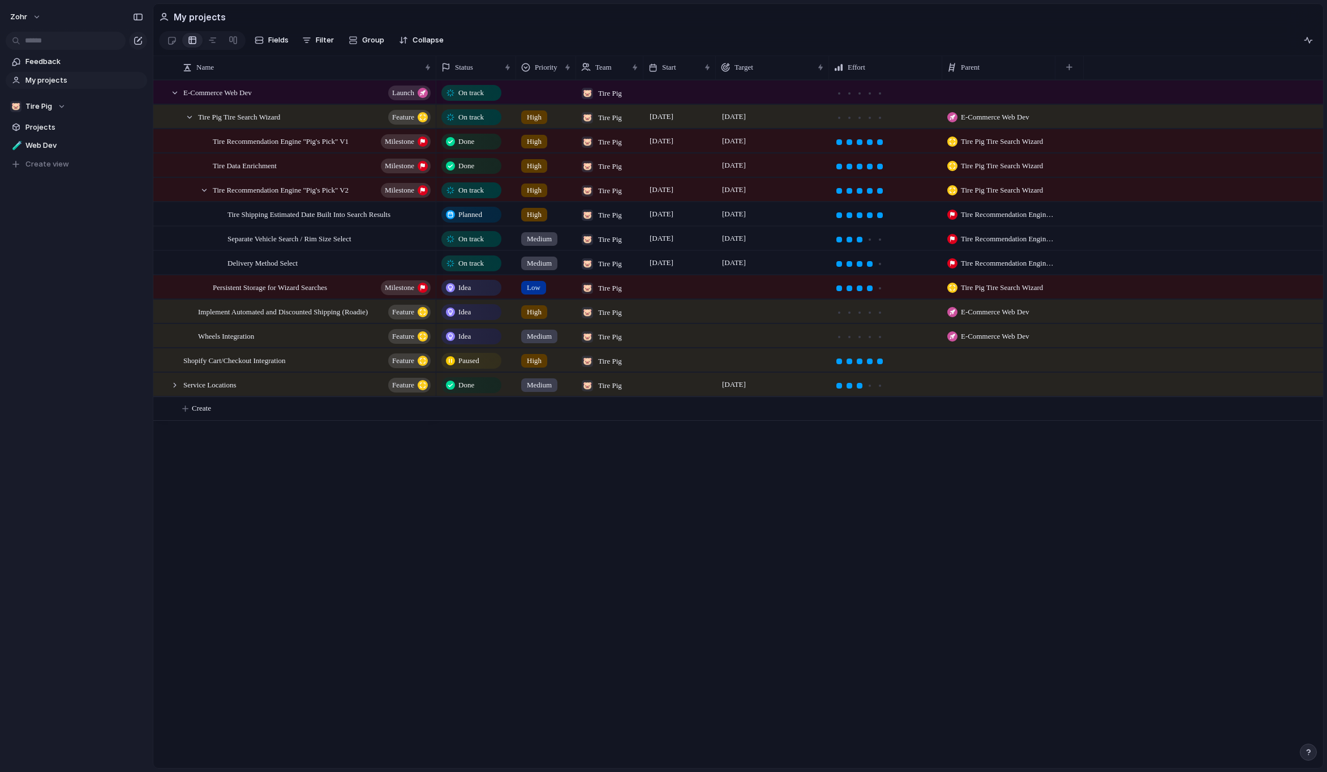
click at [428, 586] on div "E-Commerce Web Dev launch Tire Pig Tire Search Wizard Feature Tire Recommendati…" at bounding box center [738, 424] width 1170 height 688
click at [479, 294] on div "Idea" at bounding box center [472, 288] width 58 height 14
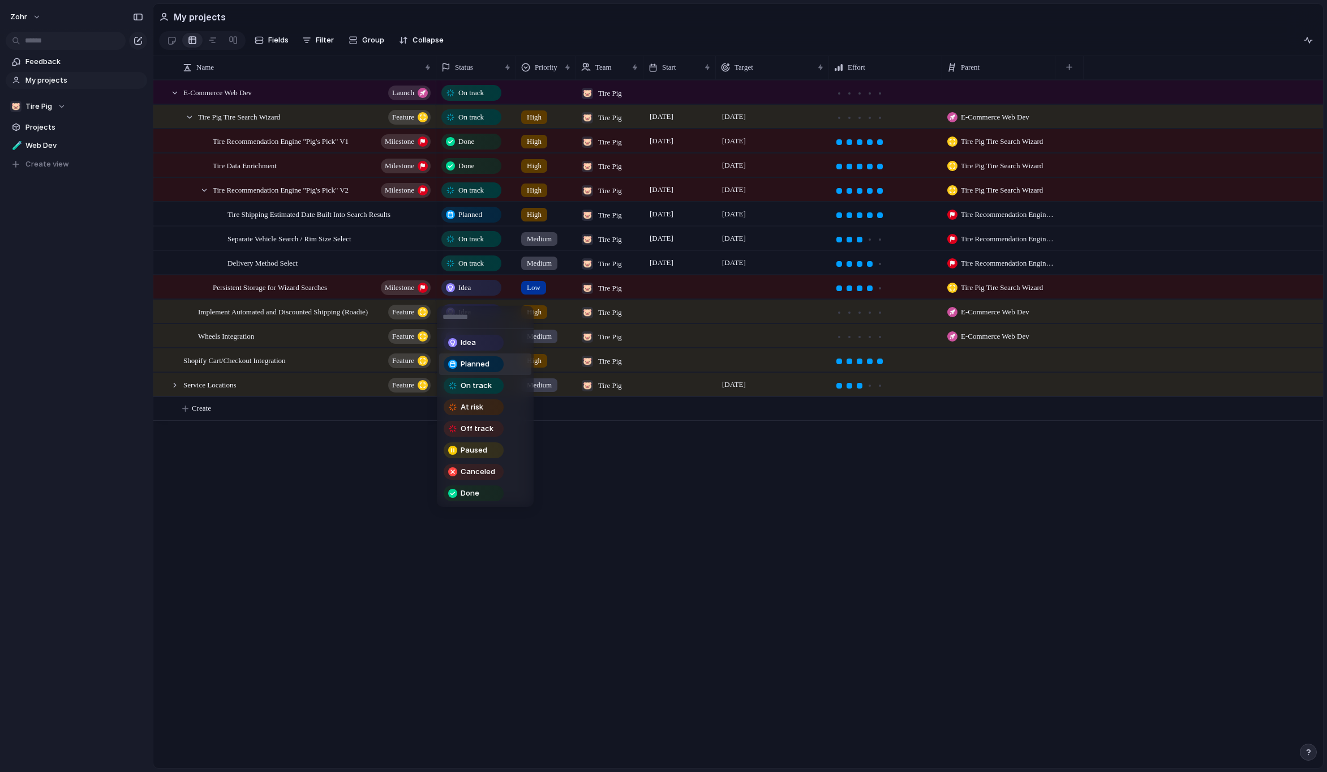
click at [484, 368] on span "Planned" at bounding box center [475, 363] width 29 height 11
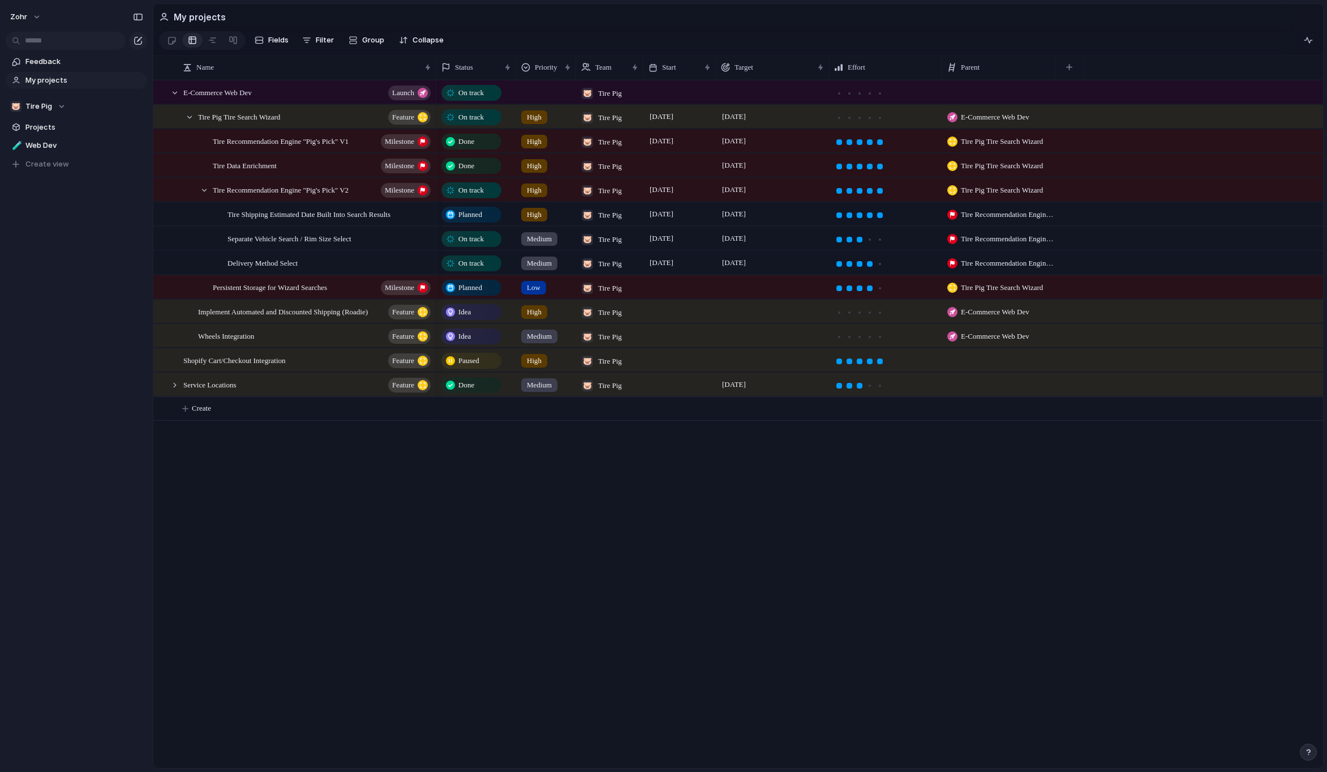
click at [499, 522] on div "On track 🐷 Tire Pig On track 🐷 Tire Pig 24 July 1 August High E-Commerce Web De…" at bounding box center [879, 424] width 887 height 688
